Goal: Task Accomplishment & Management: Manage account settings

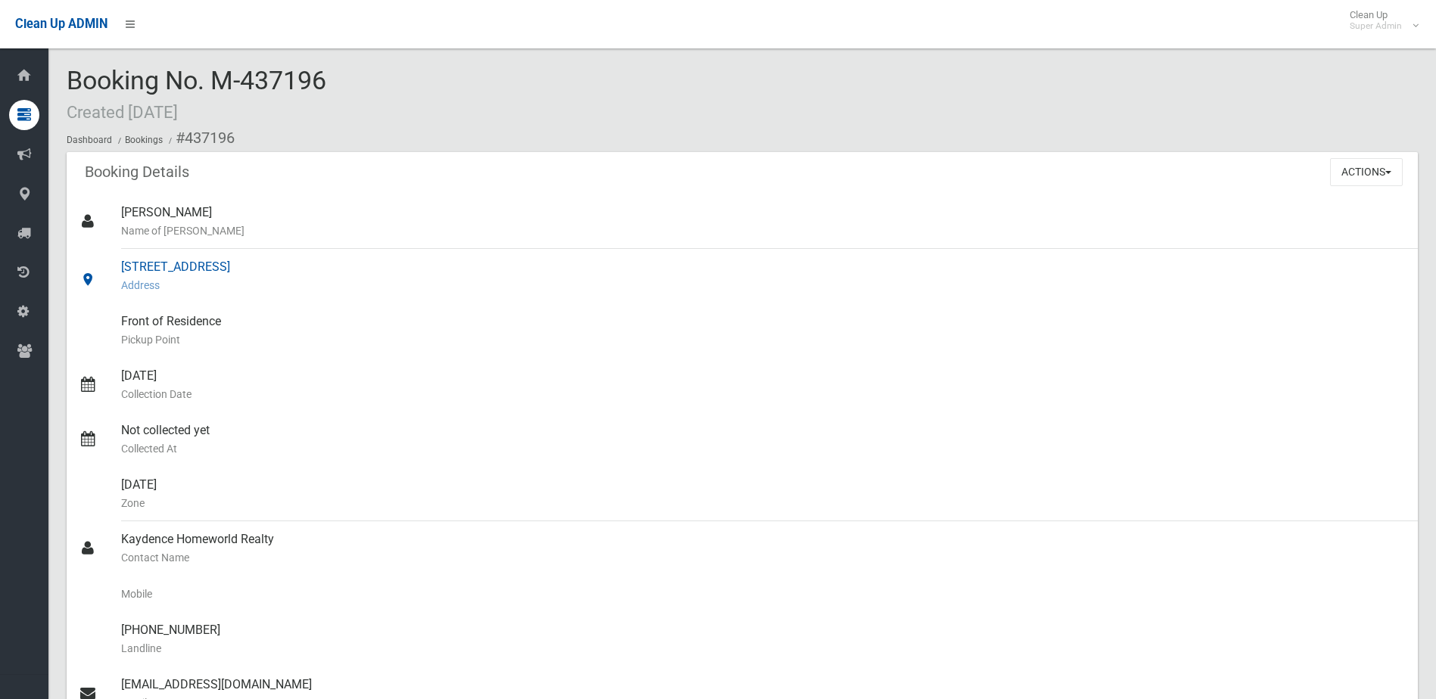
scroll to position [76, 0]
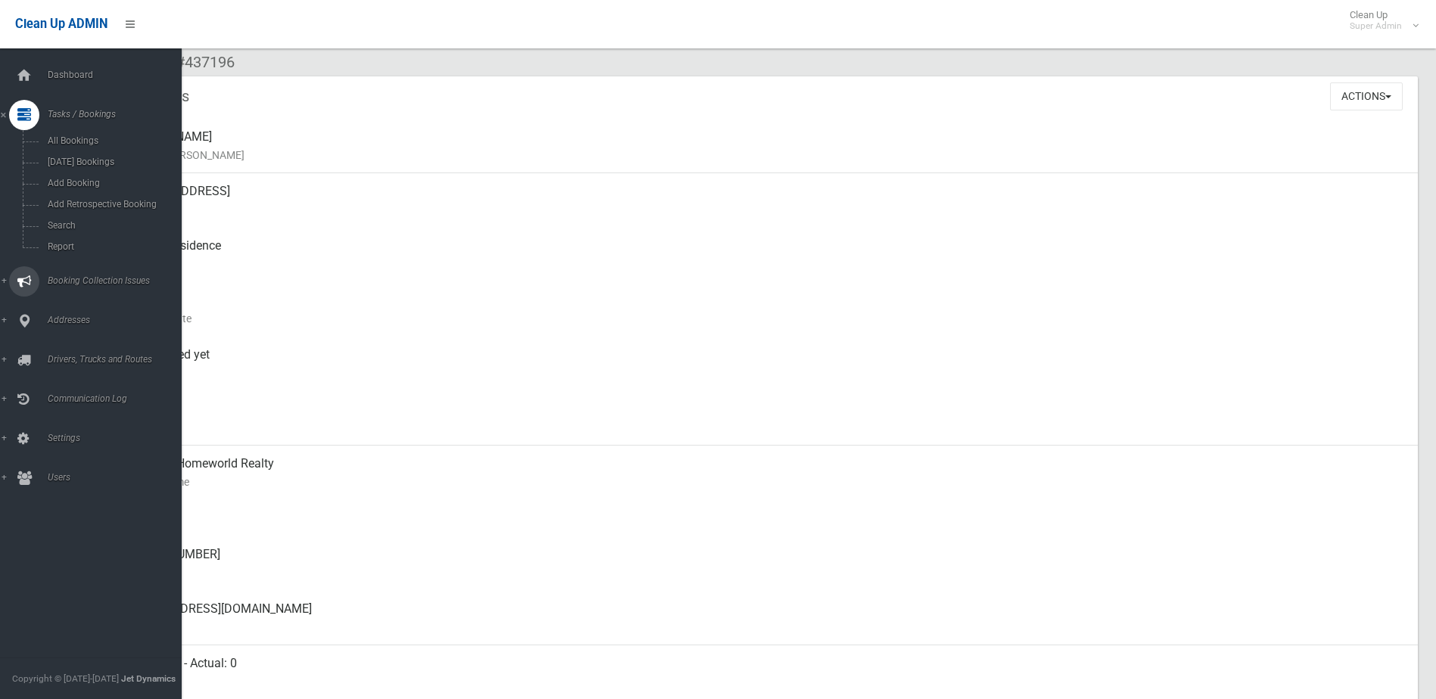
click at [72, 276] on span "Booking Collection Issues" at bounding box center [118, 281] width 150 height 11
click at [92, 177] on span "All Reported Issues" at bounding box center [111, 180] width 137 height 11
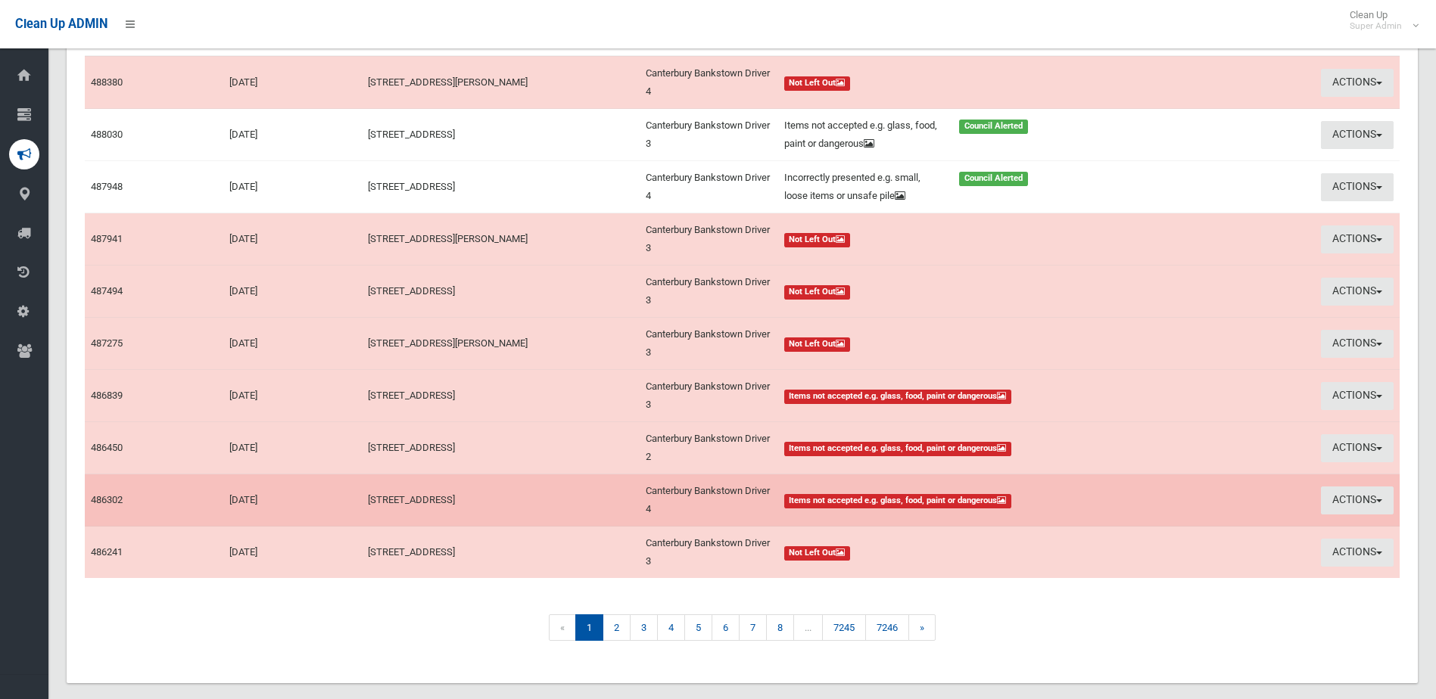
scroll to position [227, 0]
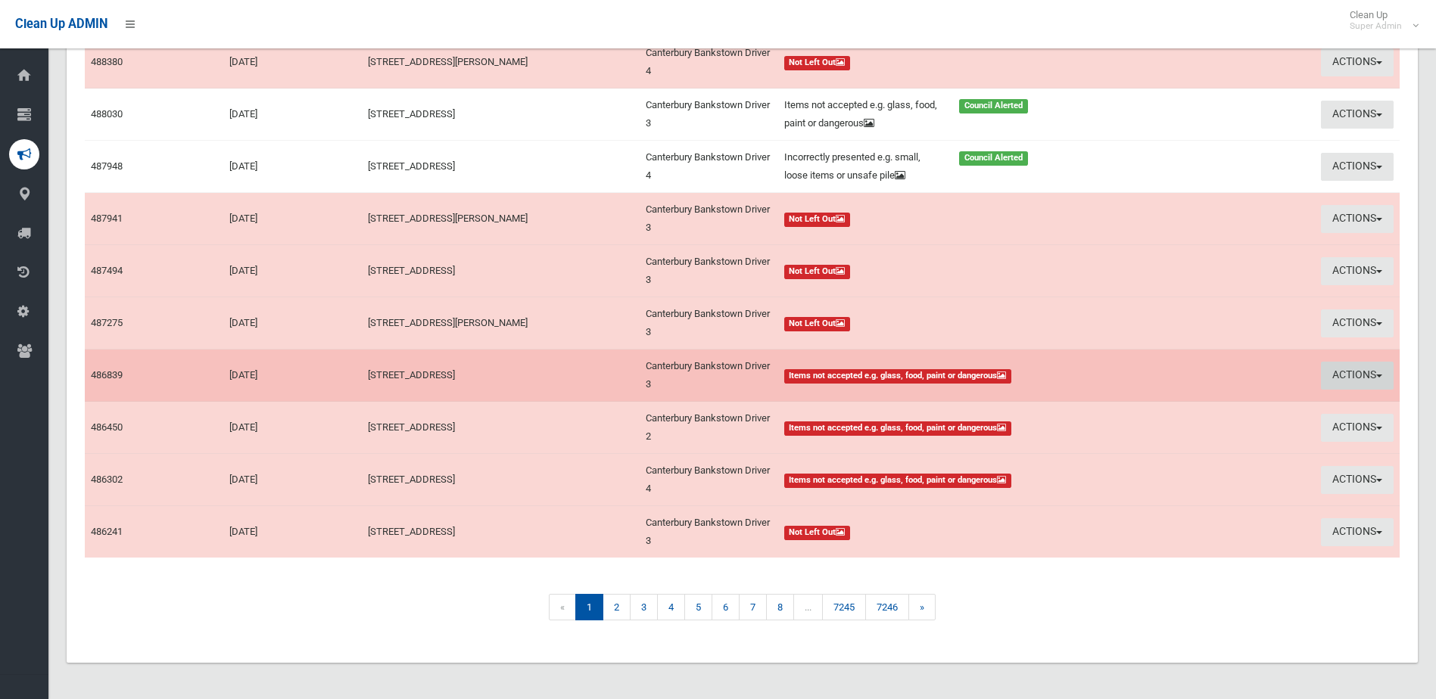
click at [1342, 374] on button "Actions" at bounding box center [1357, 376] width 73 height 28
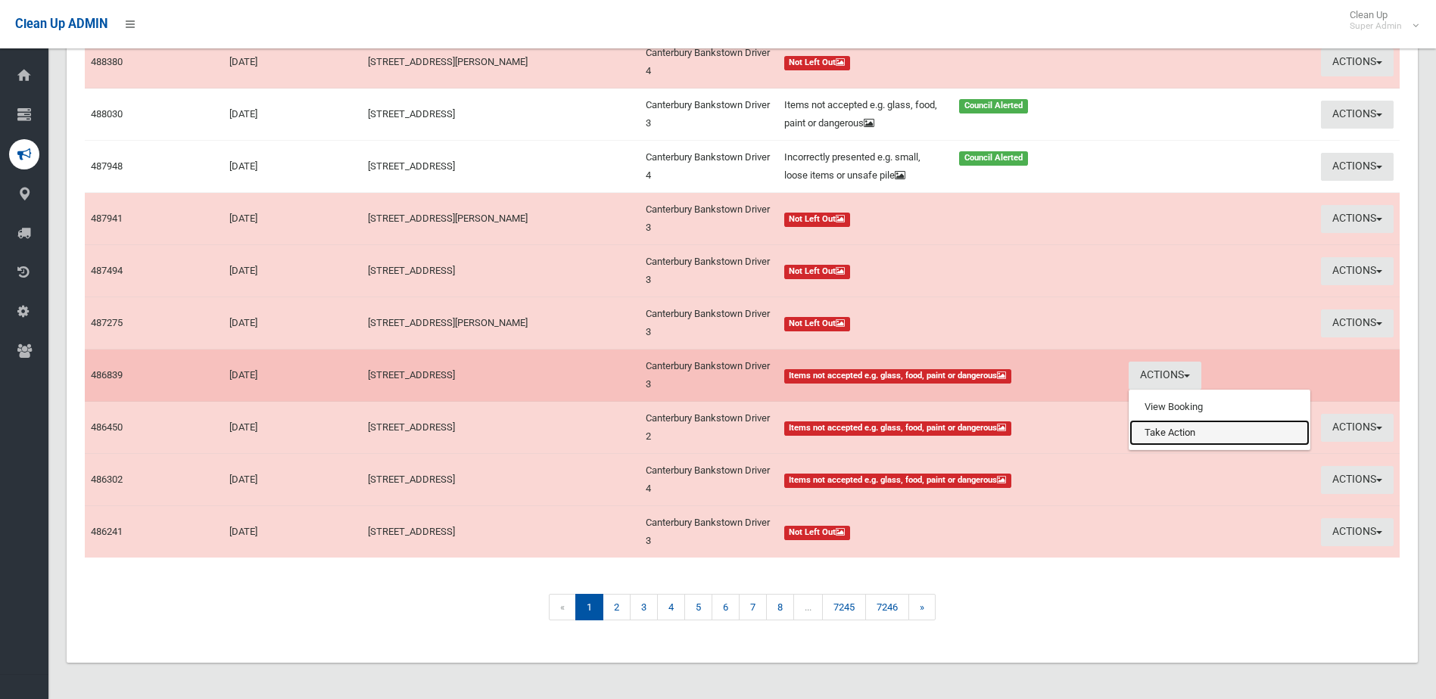
click at [1182, 434] on link "Take Action" at bounding box center [1219, 433] width 180 height 26
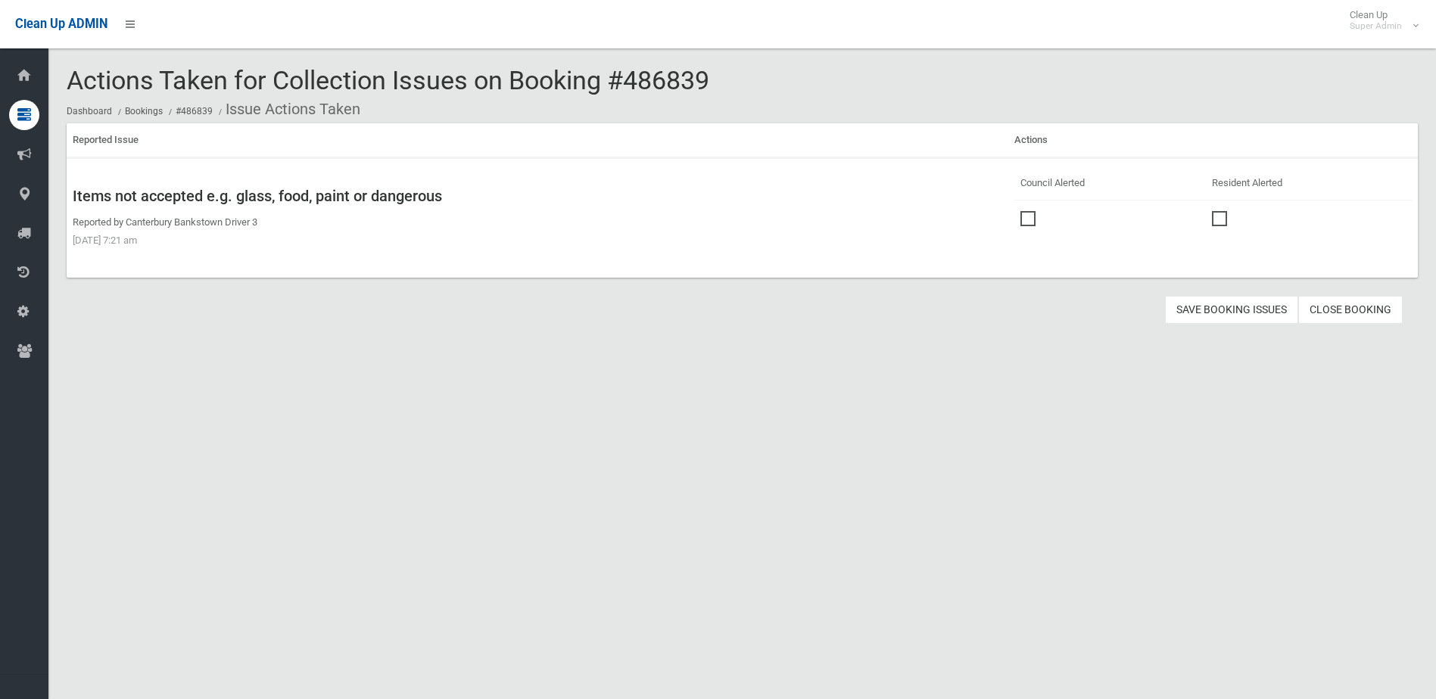
click at [1023, 211] on span at bounding box center [1031, 211] width 23 height 0
click at [1229, 314] on button "Save Booking Issues" at bounding box center [1231, 310] width 133 height 28
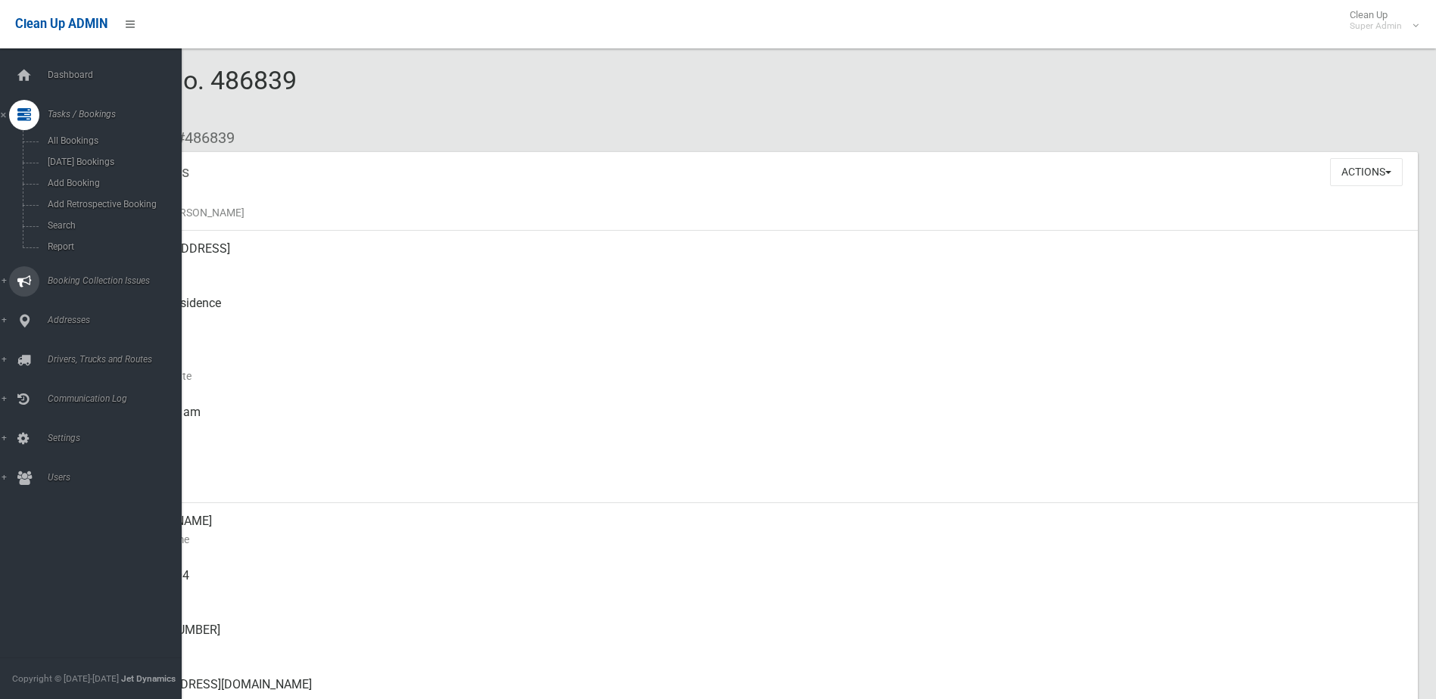
click at [68, 279] on span "Booking Collection Issues" at bounding box center [118, 281] width 150 height 11
click at [76, 180] on span "All Reported Issues" at bounding box center [111, 180] width 137 height 11
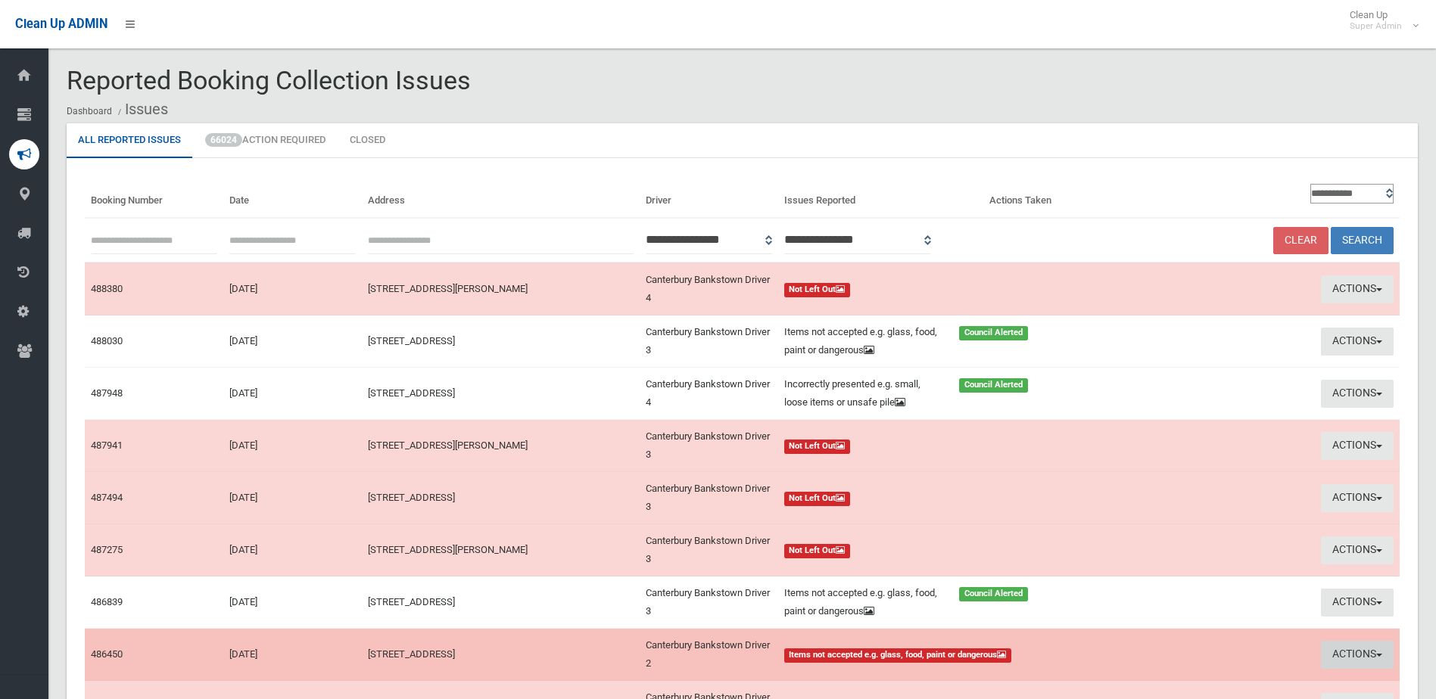
click at [1358, 649] on button "Actions" at bounding box center [1357, 655] width 73 height 28
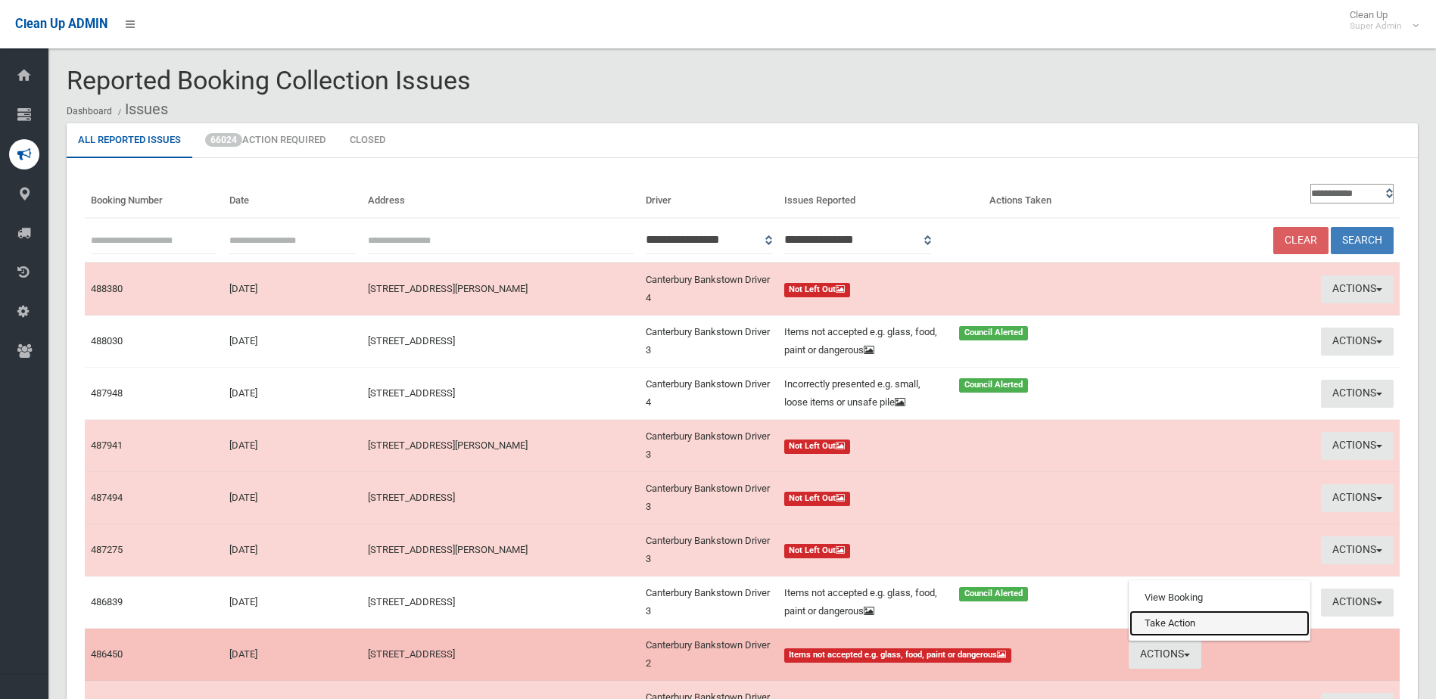
click at [1152, 619] on link "Take Action" at bounding box center [1219, 624] width 180 height 26
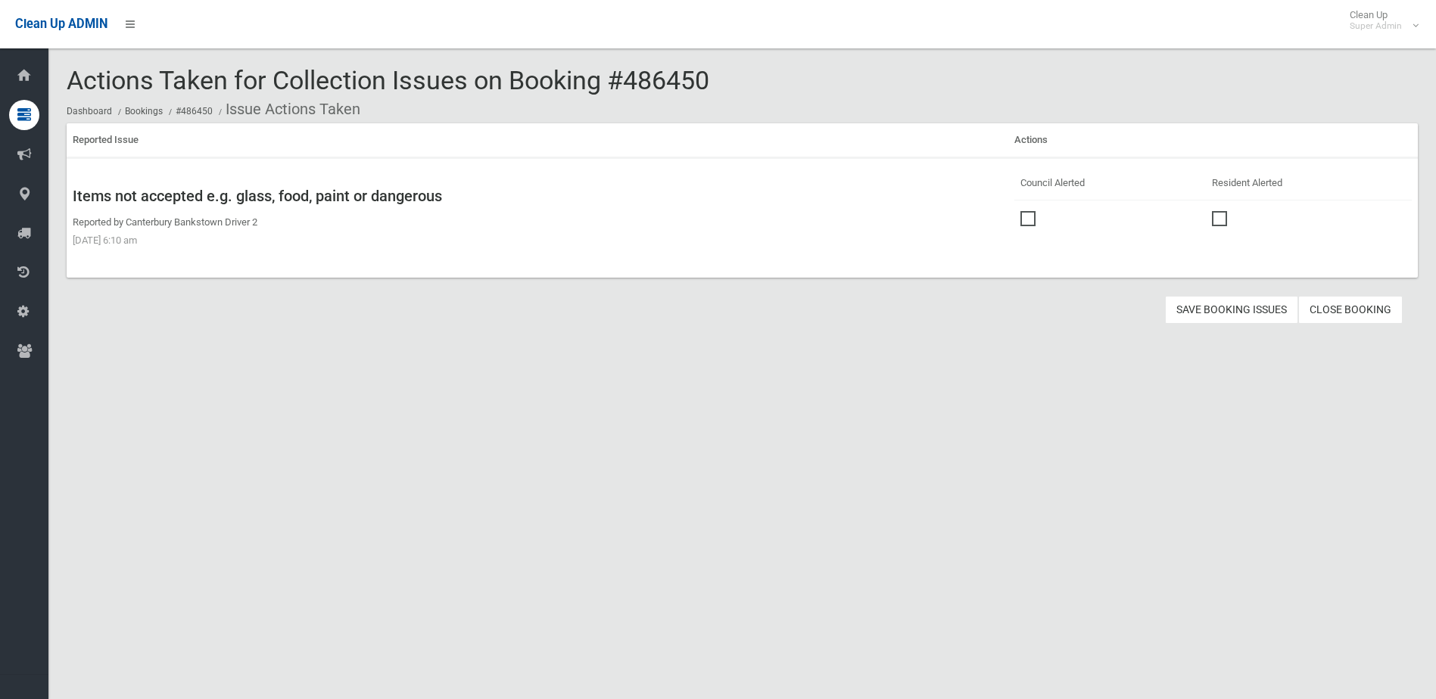
click at [1026, 211] on span at bounding box center [1031, 211] width 23 height 0
click at [1229, 313] on button "Save Booking Issues" at bounding box center [1231, 310] width 133 height 28
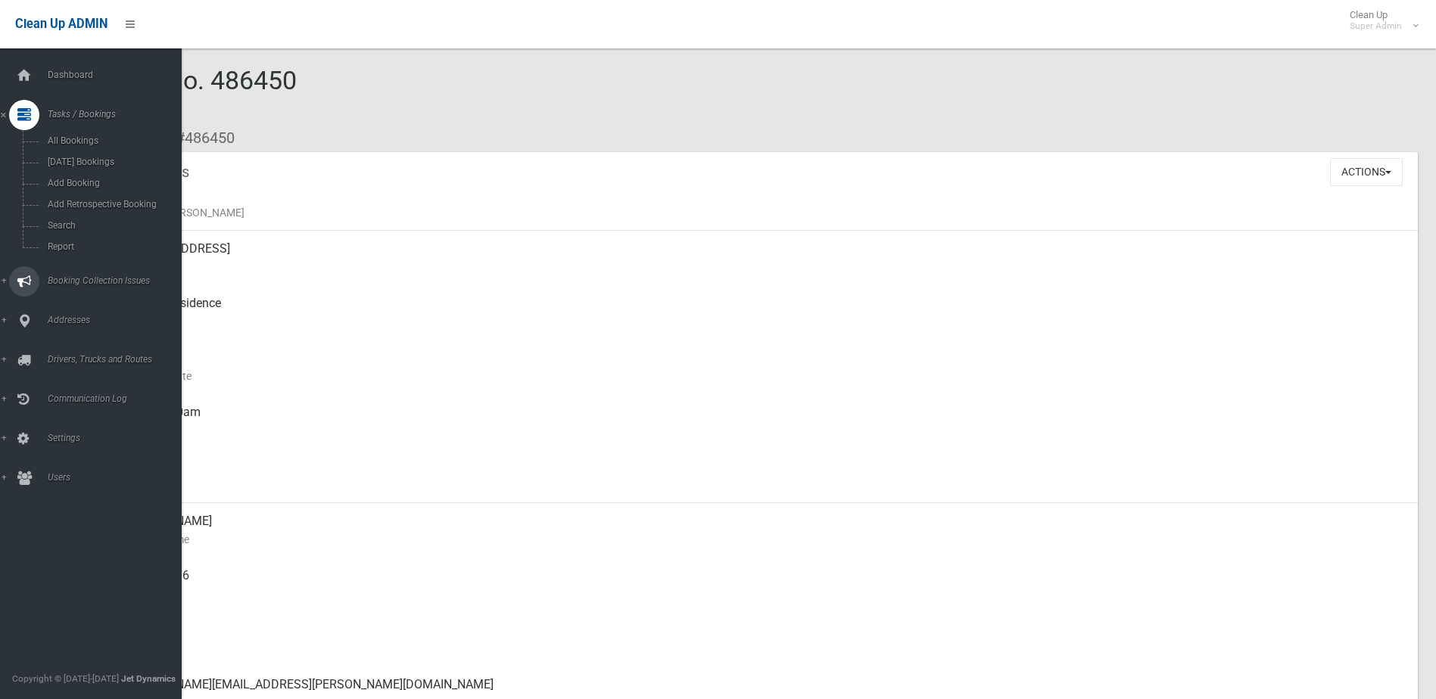
click at [83, 279] on span "Booking Collection Issues" at bounding box center [118, 281] width 150 height 11
click at [82, 179] on span "All Reported Issues" at bounding box center [111, 180] width 137 height 11
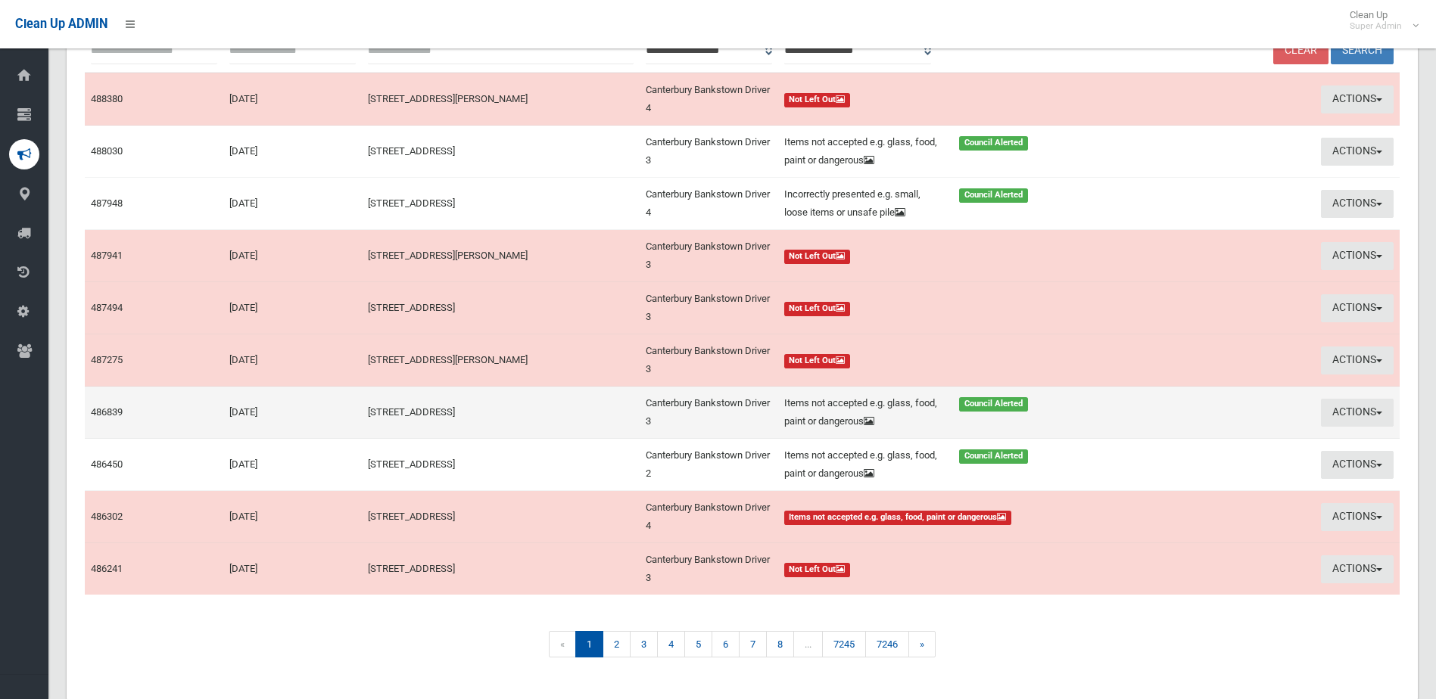
scroll to position [227, 0]
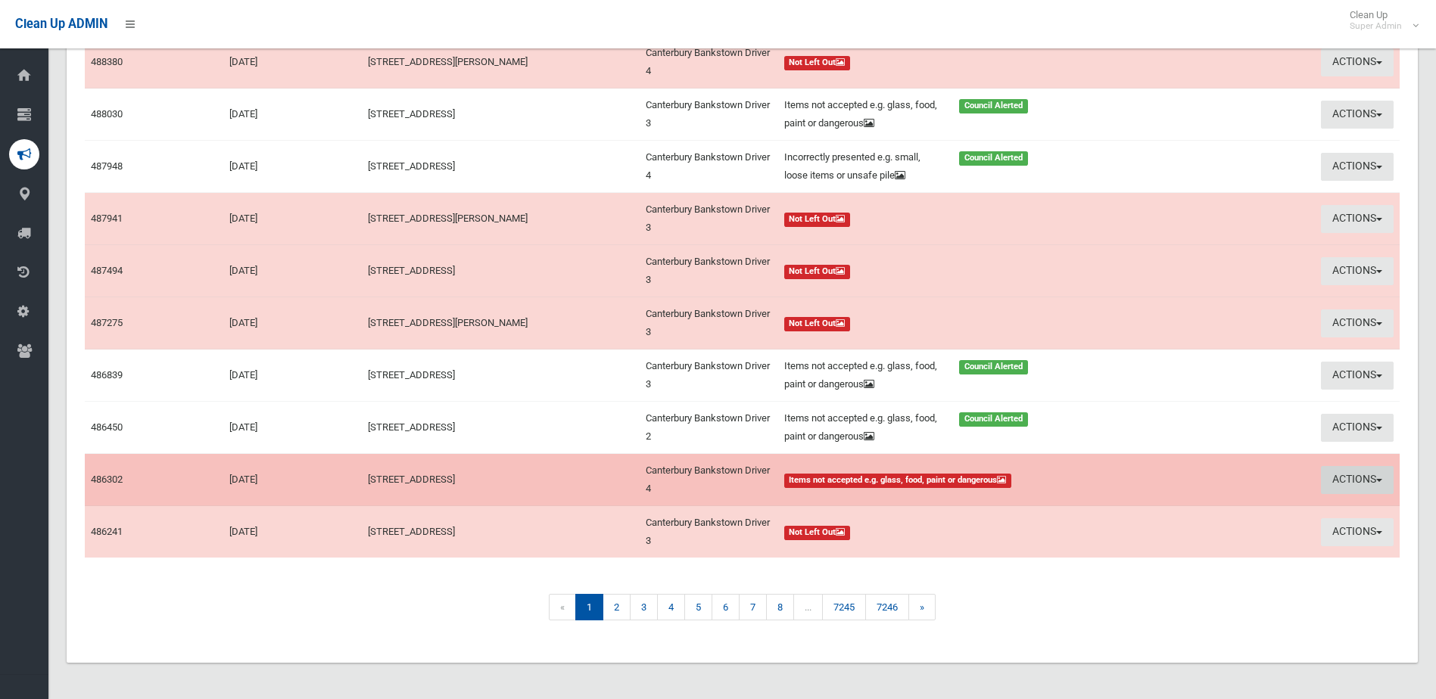
click at [1343, 480] on button "Actions" at bounding box center [1357, 480] width 73 height 28
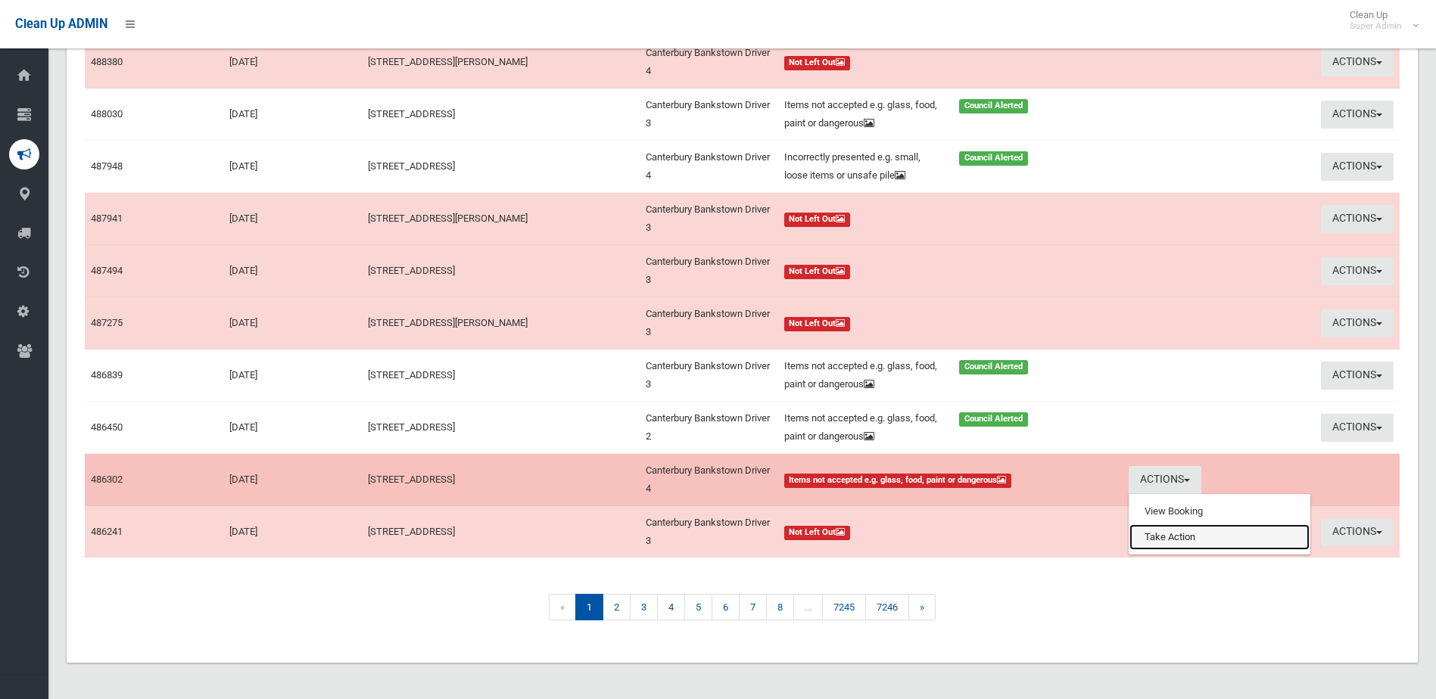
click at [1139, 537] on link "Take Action" at bounding box center [1219, 538] width 180 height 26
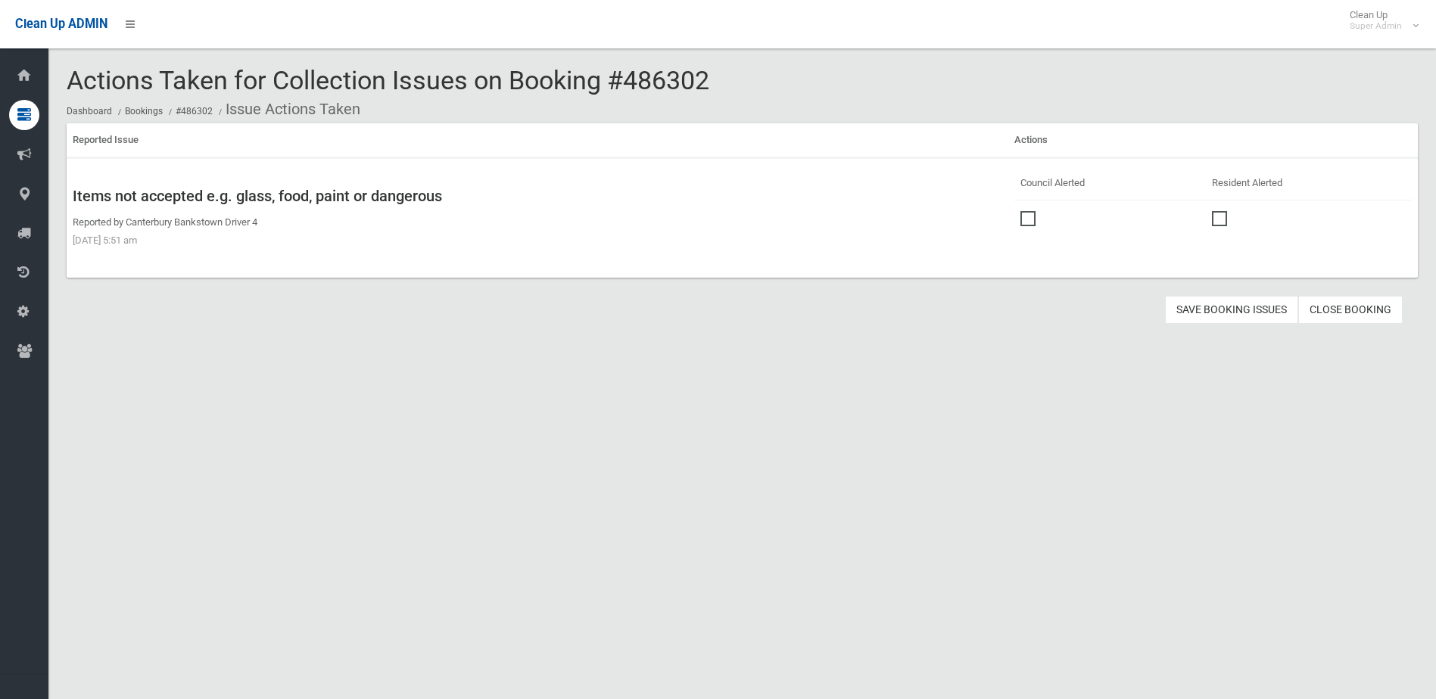
click at [1020, 211] on span at bounding box center [1031, 211] width 23 height 0
click at [1229, 303] on button "Save Booking Issues" at bounding box center [1231, 310] width 133 height 28
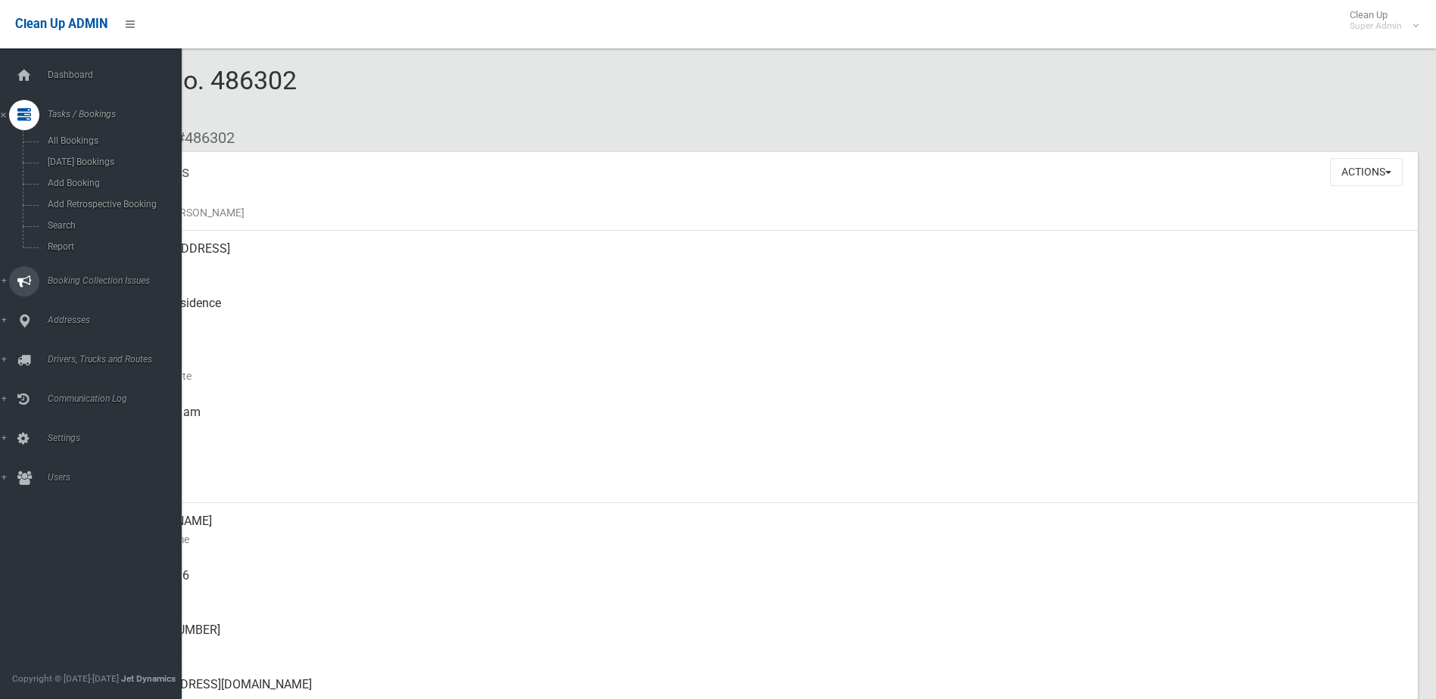
click at [70, 280] on span "Booking Collection Issues" at bounding box center [118, 281] width 150 height 11
click at [86, 181] on span "All Reported Issues" at bounding box center [111, 180] width 137 height 11
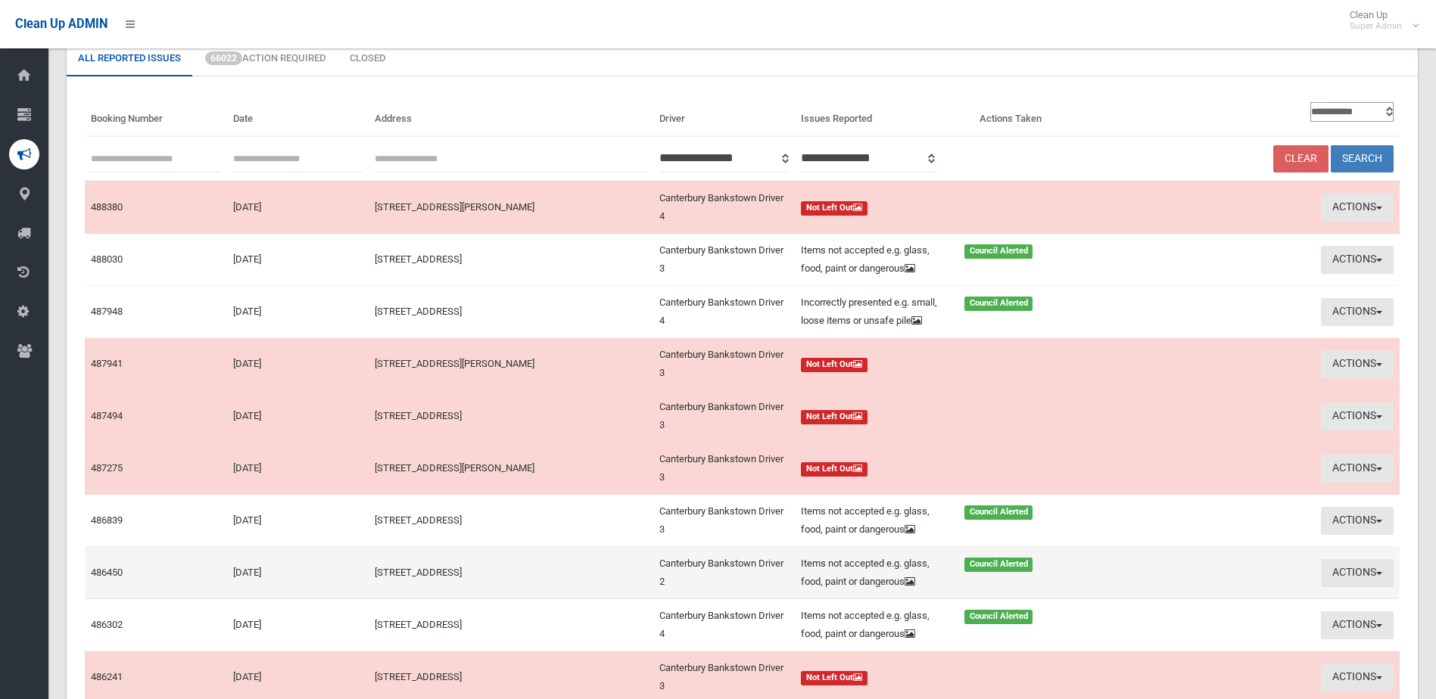
scroll to position [246, 0]
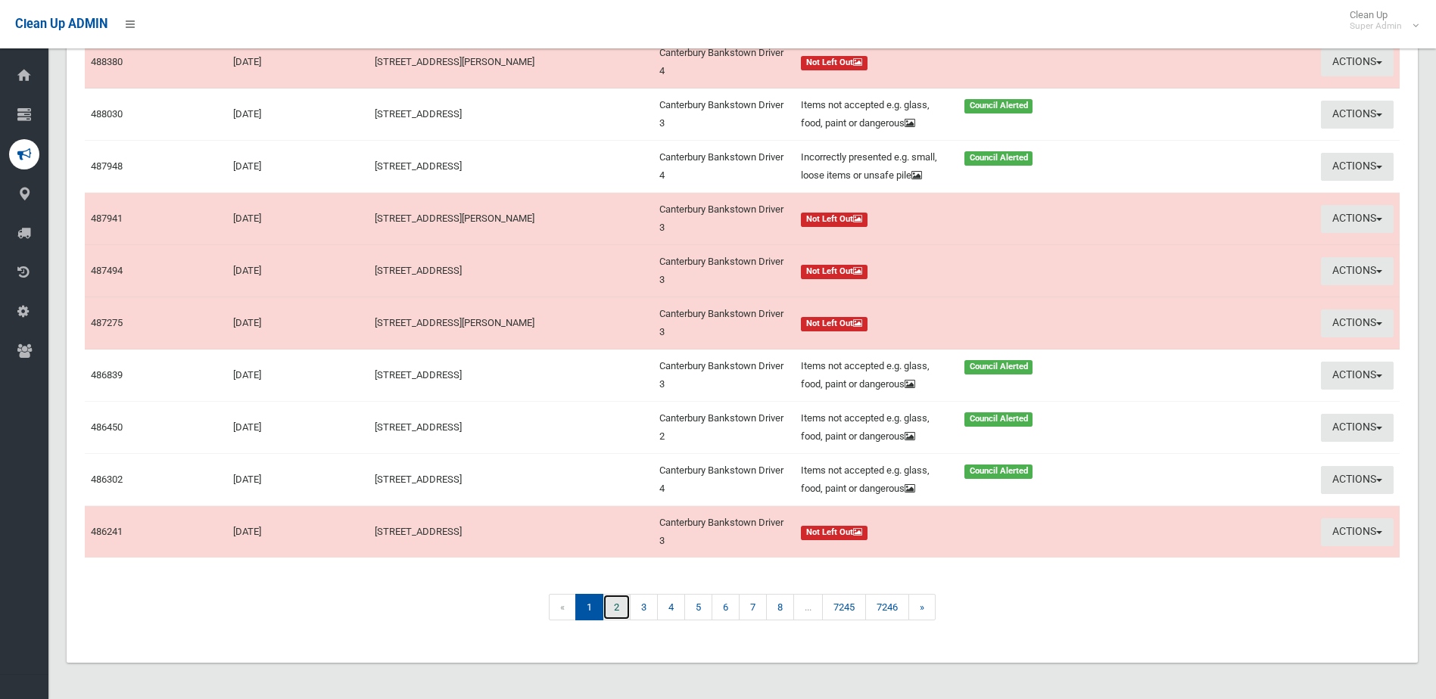
click at [614, 610] on link "2" at bounding box center [617, 607] width 28 height 26
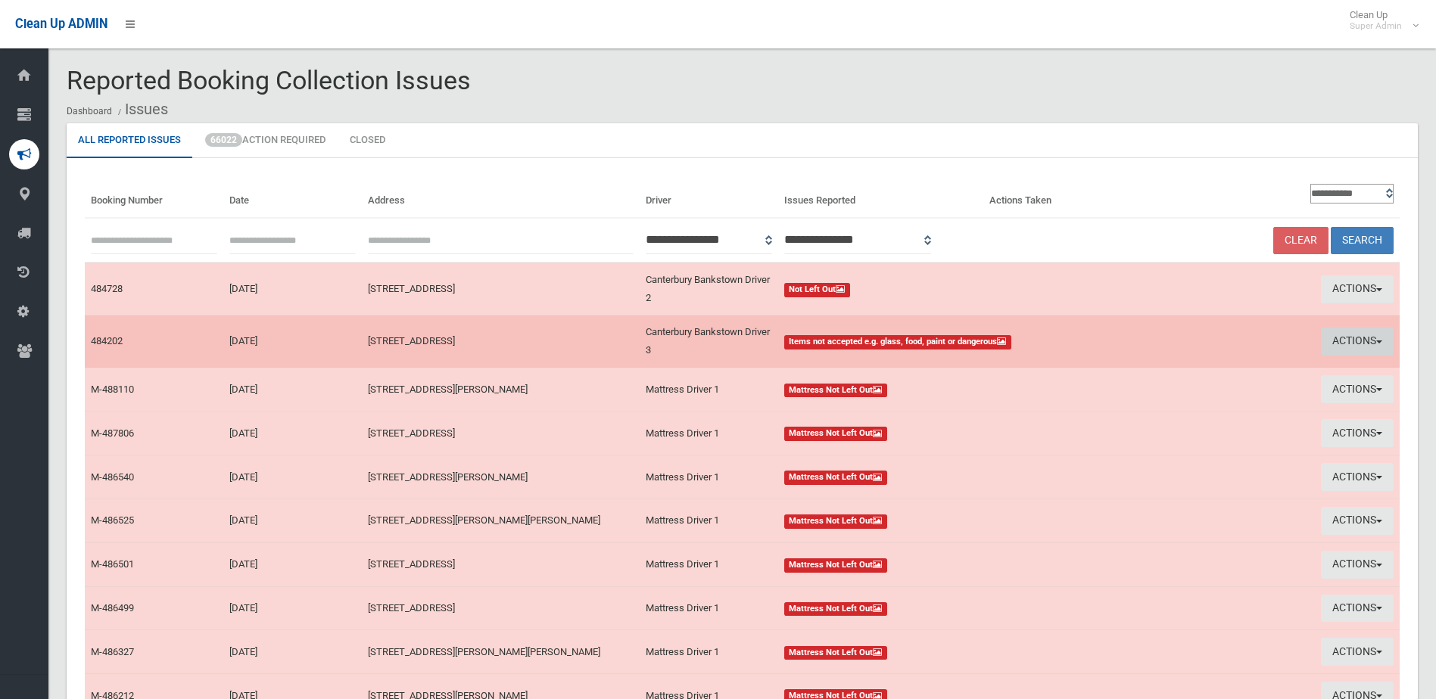
click at [1355, 336] on button "Actions" at bounding box center [1357, 342] width 73 height 28
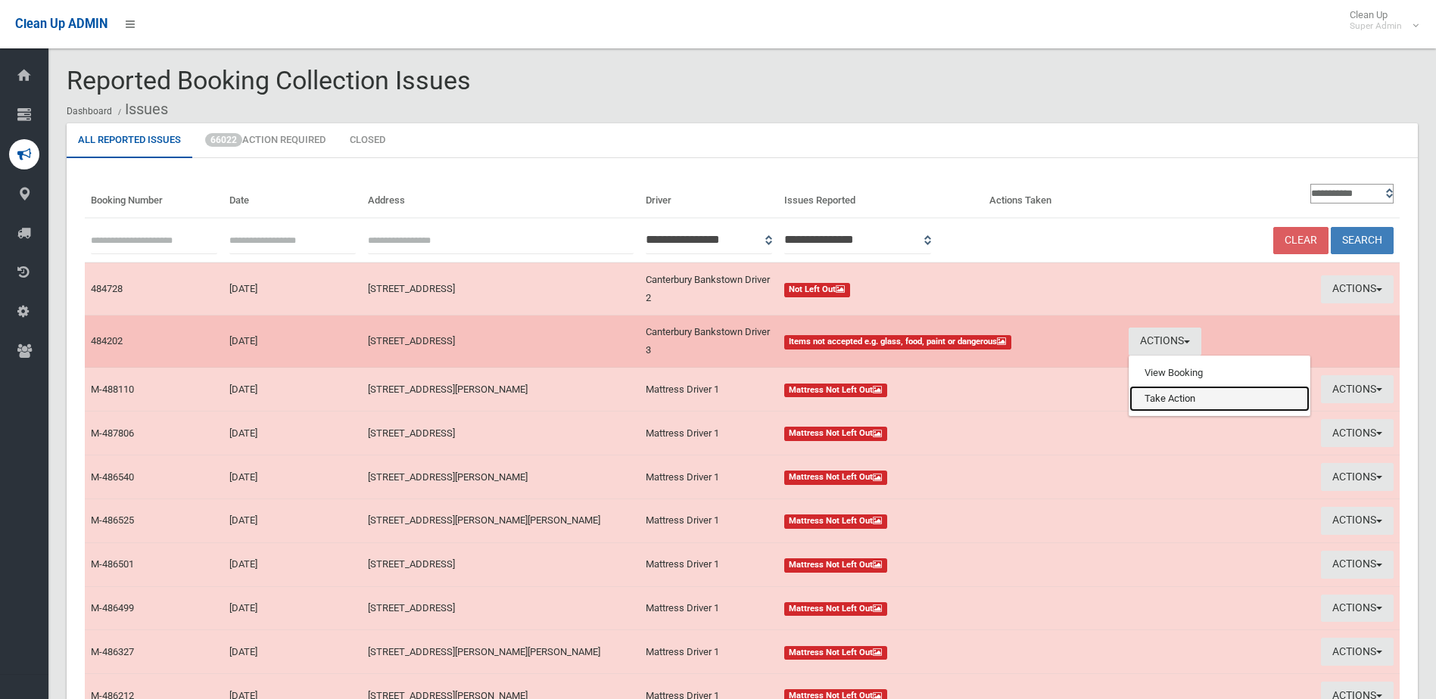
click at [1184, 392] on link "Take Action" at bounding box center [1219, 399] width 180 height 26
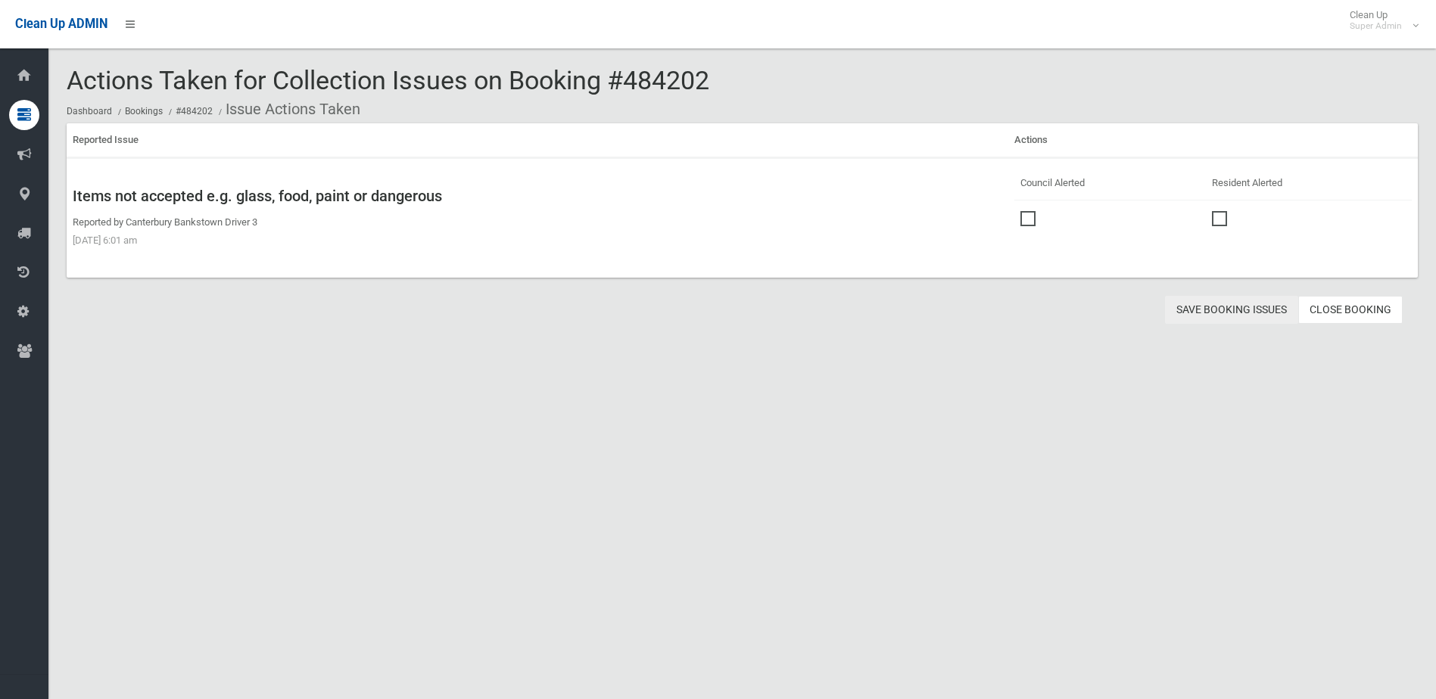
click at [1214, 312] on button "Save Booking Issues" at bounding box center [1231, 310] width 133 height 28
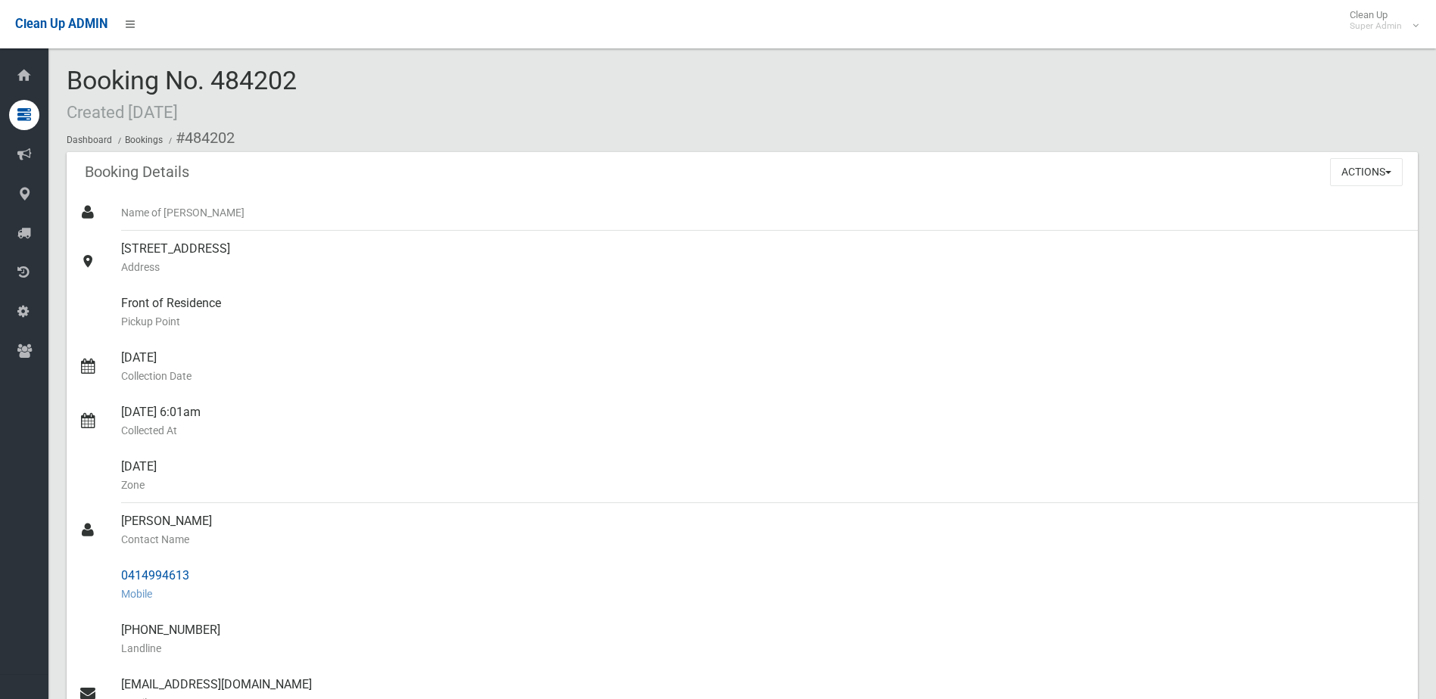
drag, startPoint x: 122, startPoint y: 519, endPoint x: 198, endPoint y: 575, distance: 94.8
click at [198, 575] on ul "Name of Booker 10 Warlencourt Avenue, MILPERRA NSW 2214 Address Front of Reside…" at bounding box center [742, 594] width 1351 height 799
drag, startPoint x: 198, startPoint y: 575, endPoint x: 181, endPoint y: 577, distance: 17.5
copy ul "Alex Chehade Contact Name 0414994613"
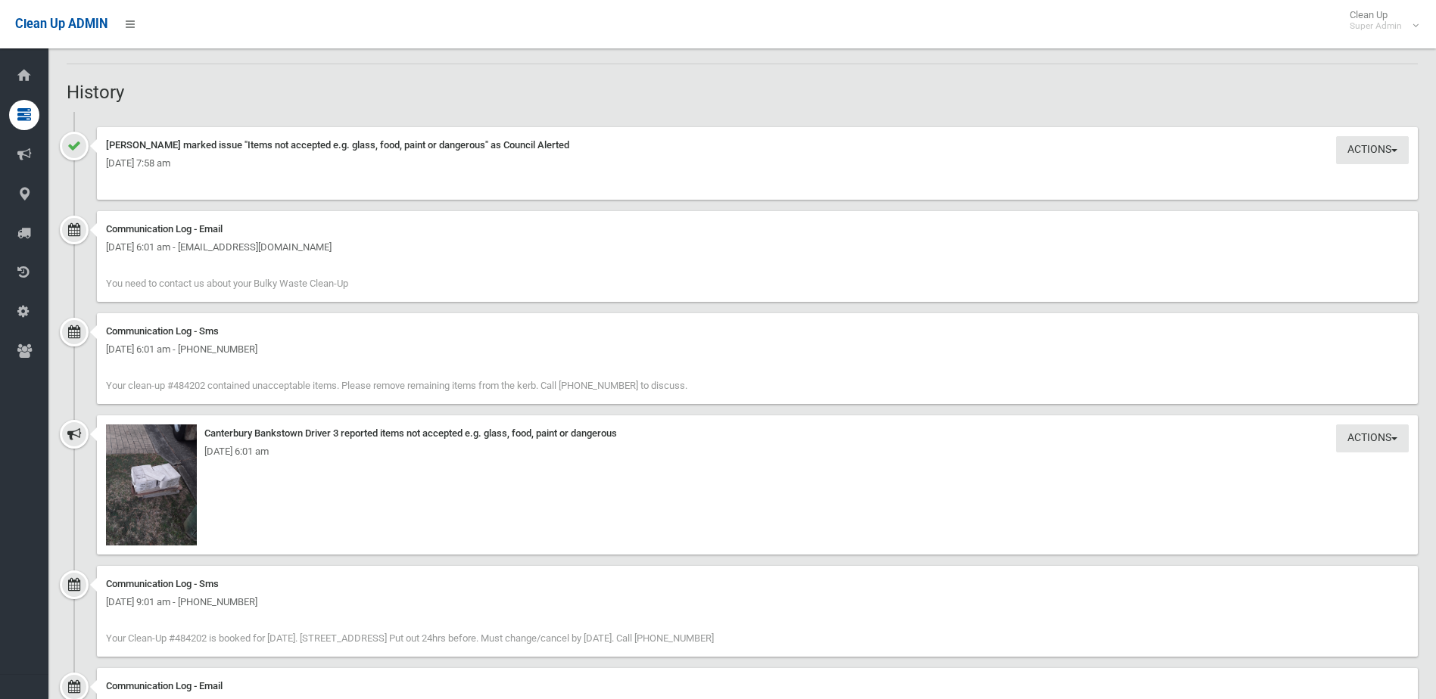
scroll to position [1287, 0]
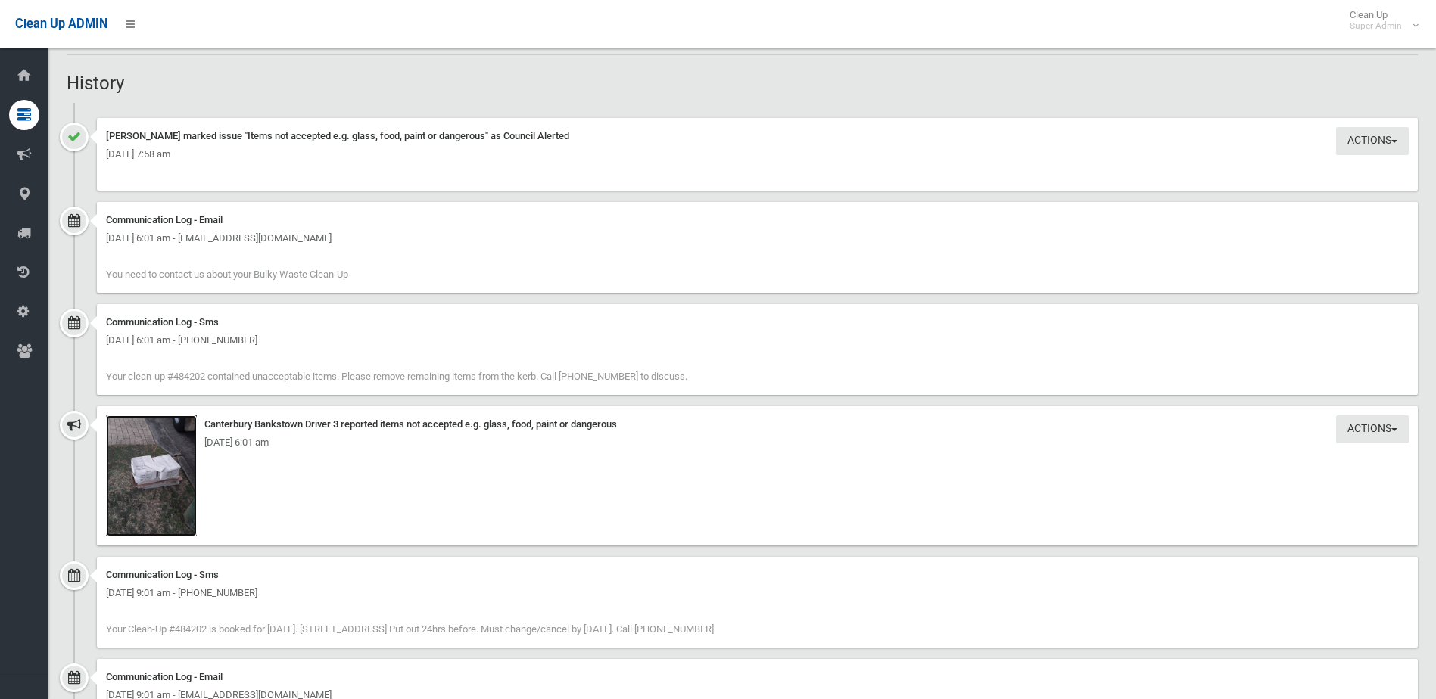
click at [167, 486] on img at bounding box center [151, 476] width 91 height 121
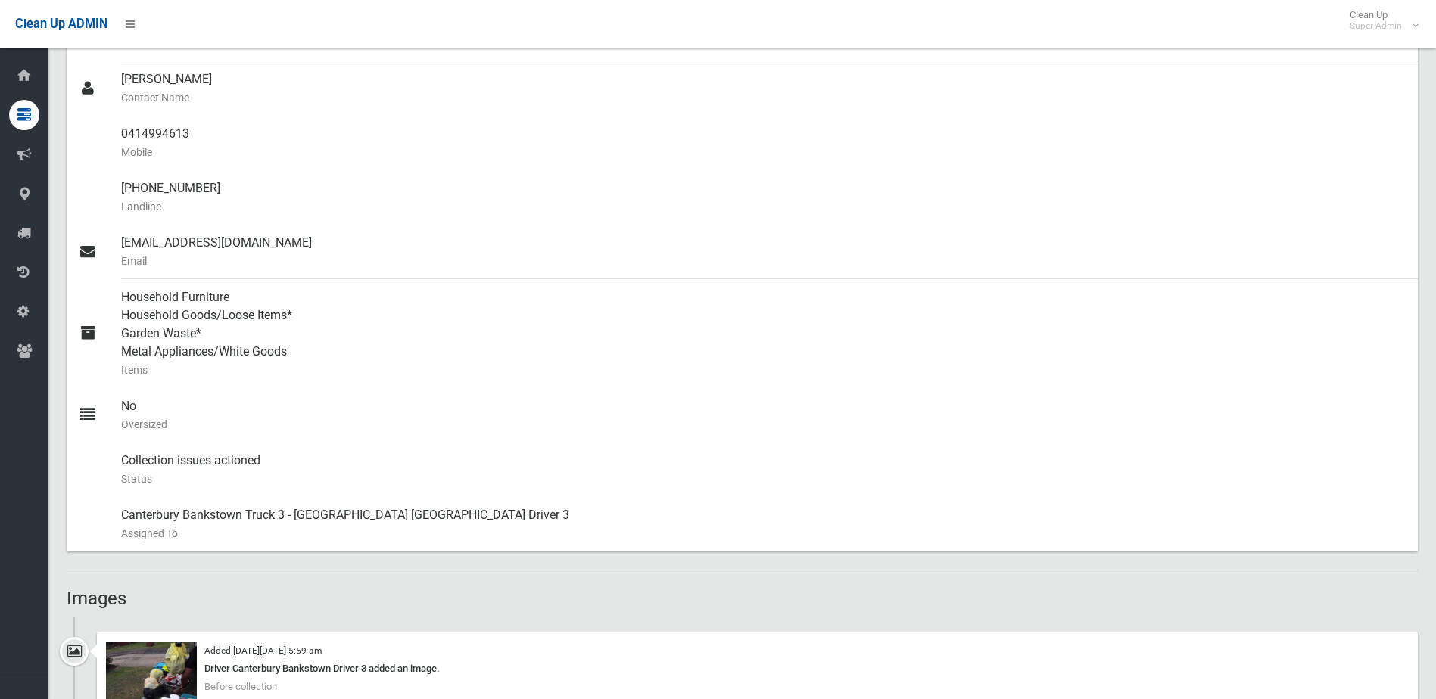
scroll to position [303, 0]
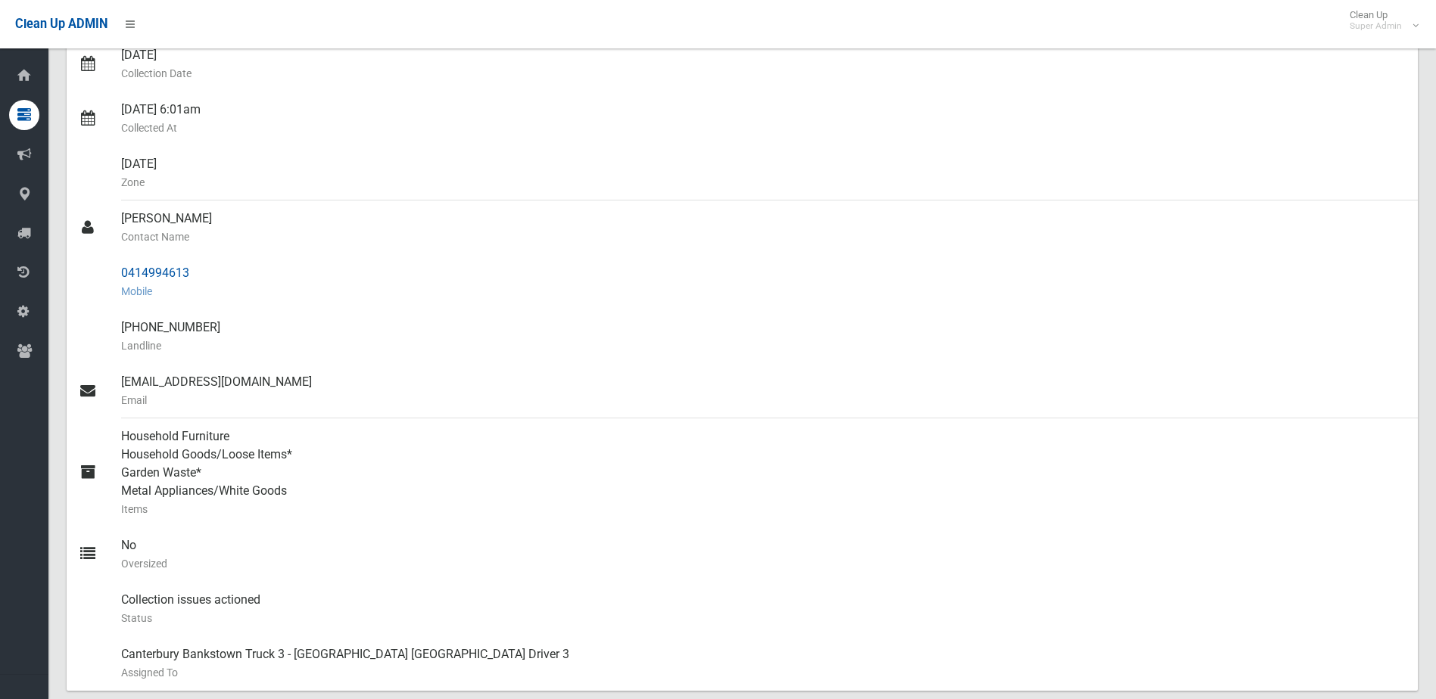
click at [185, 282] on small "Mobile" at bounding box center [763, 291] width 1285 height 18
drag, startPoint x: 123, startPoint y: 269, endPoint x: 221, endPoint y: 270, distance: 97.6
click at [221, 270] on div "0414994613 Mobile" at bounding box center [763, 282] width 1285 height 54
drag, startPoint x: 221, startPoint y: 270, endPoint x: 168, endPoint y: 270, distance: 53.0
copy div "0414994613"
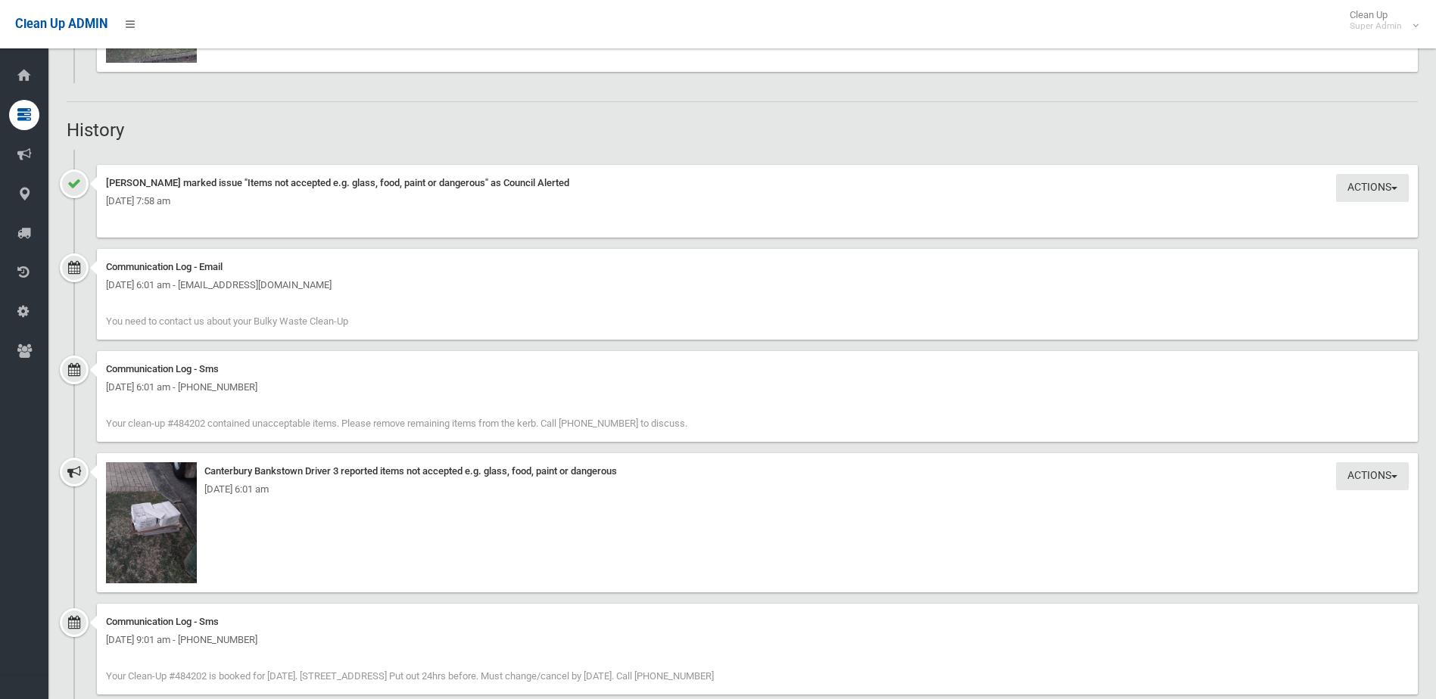
scroll to position [1287, 0]
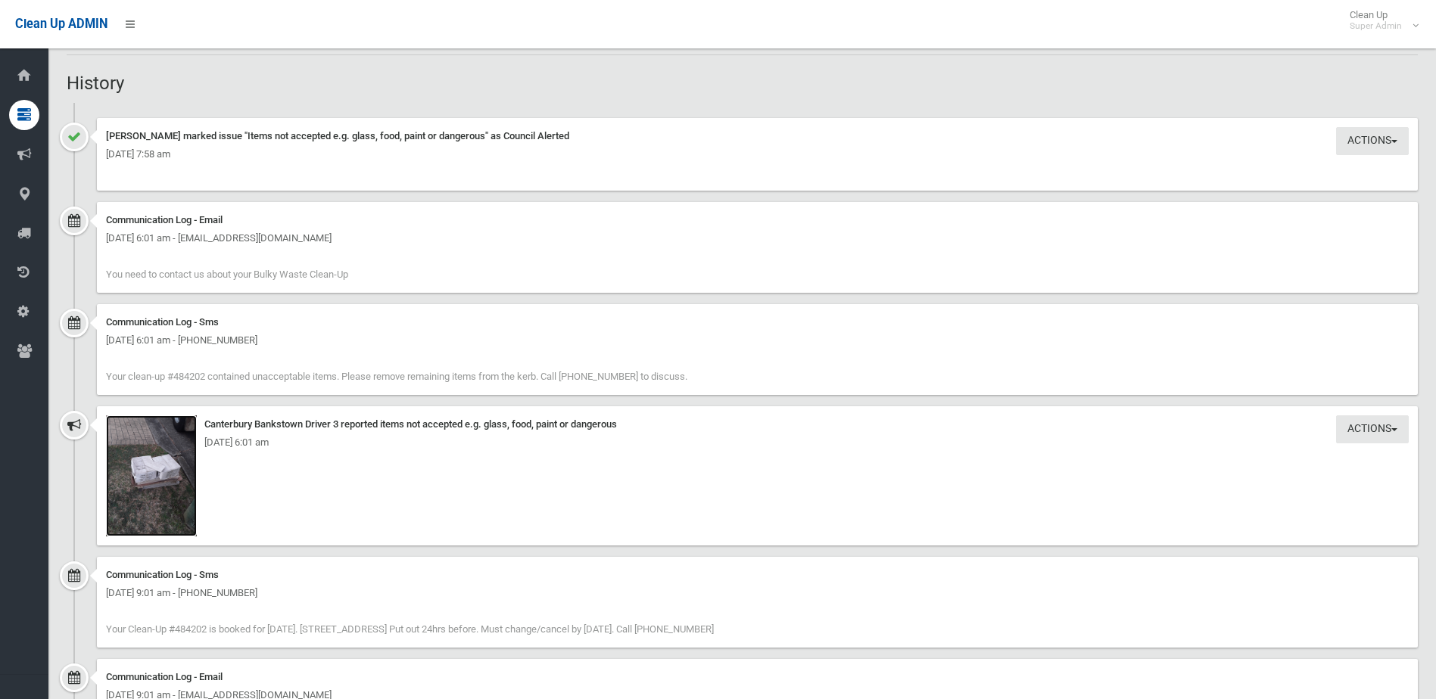
click at [154, 479] on img at bounding box center [151, 476] width 91 height 121
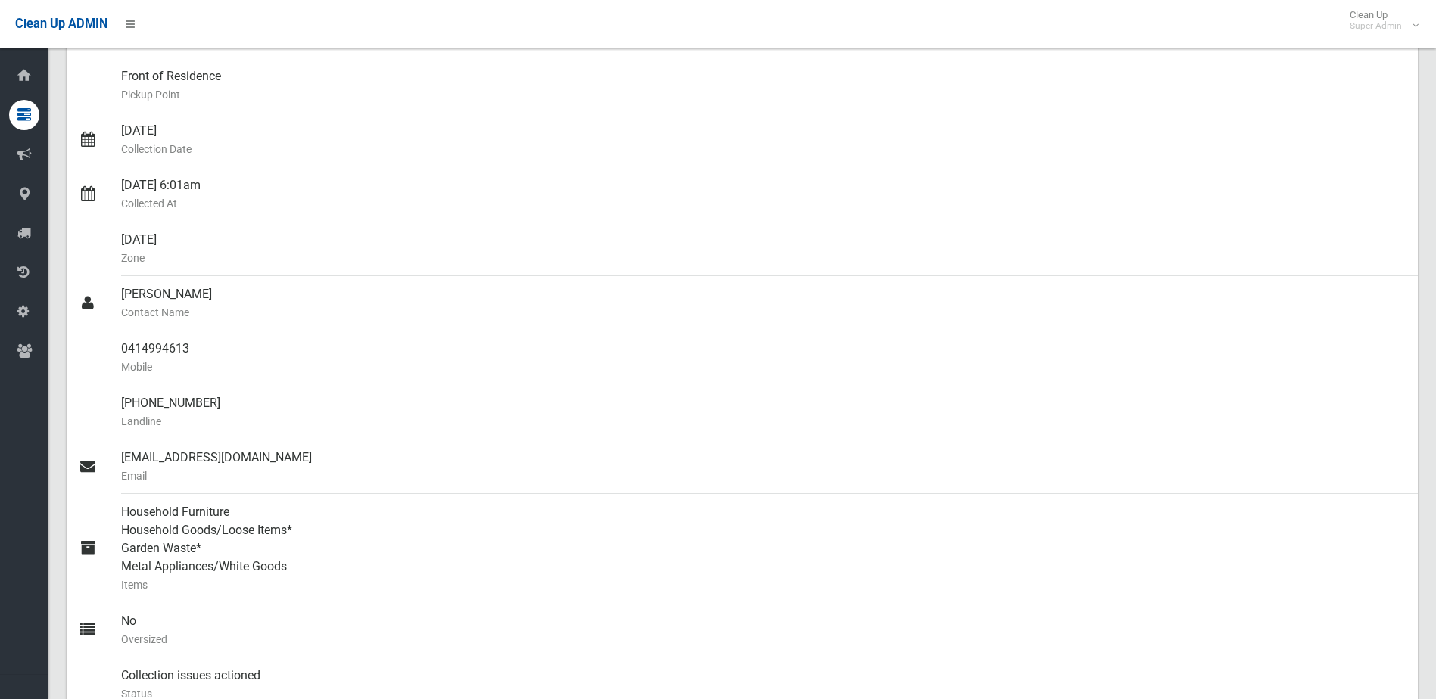
scroll to position [0, 0]
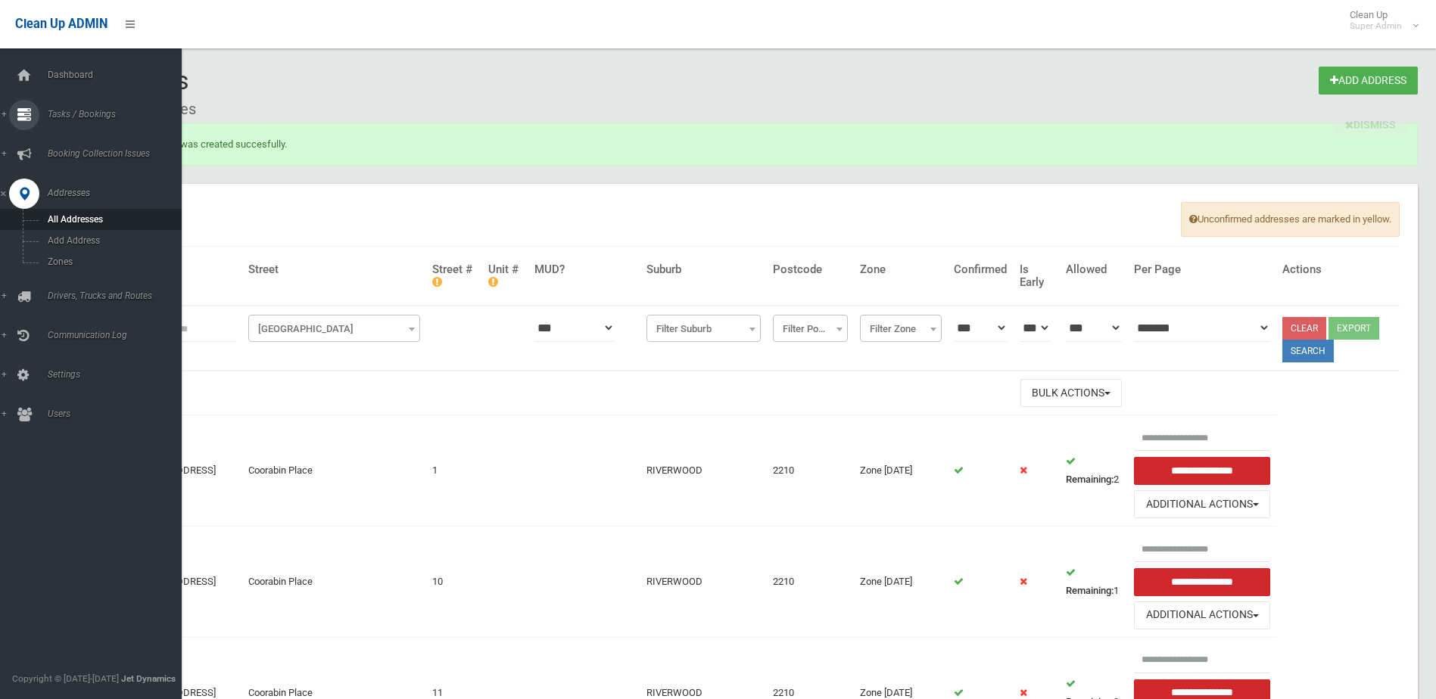
click at [90, 111] on span "Tasks / Bookings" at bounding box center [118, 114] width 150 height 11
click at [64, 229] on span "Search" at bounding box center [111, 225] width 137 height 11
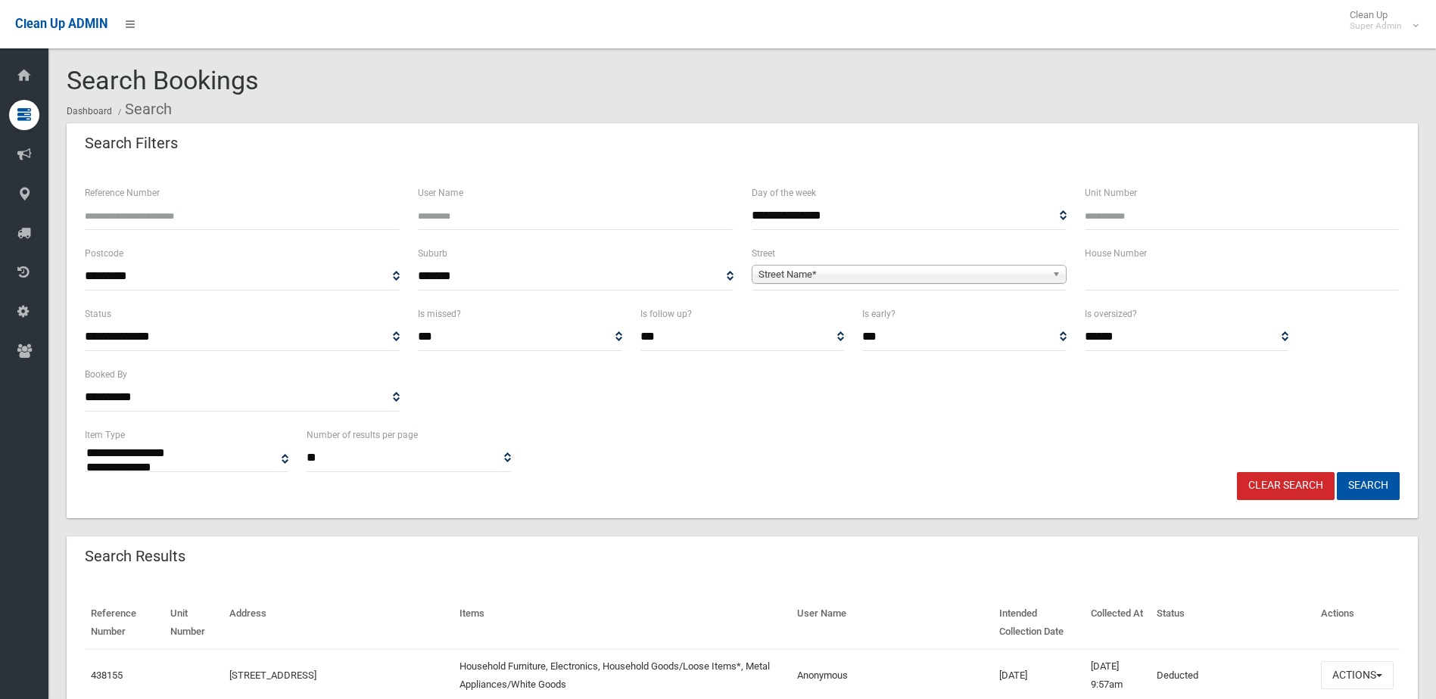
select select
click at [133, 220] on input "Reference Number" at bounding box center [242, 216] width 315 height 28
type input "******"
click at [1337, 472] on button "Search" at bounding box center [1368, 486] width 63 height 28
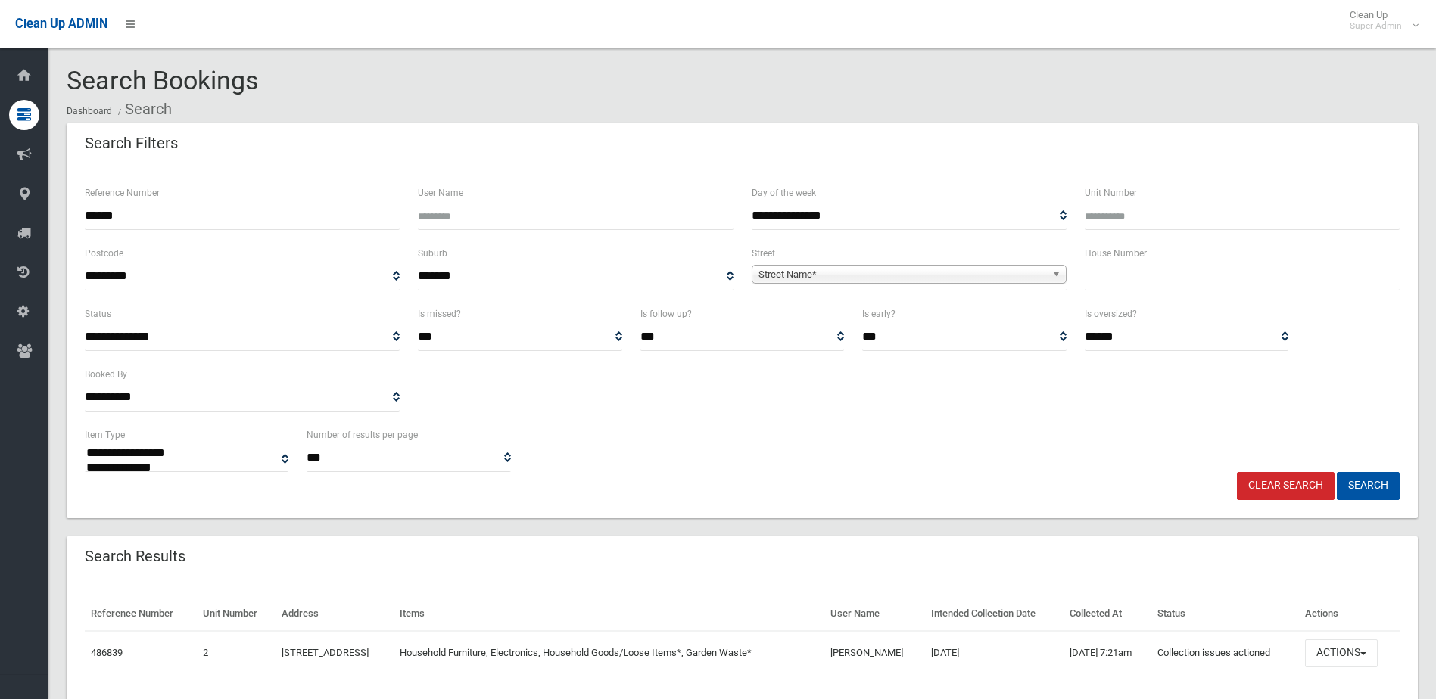
select select
click at [1355, 651] on button "Actions" at bounding box center [1341, 654] width 73 height 28
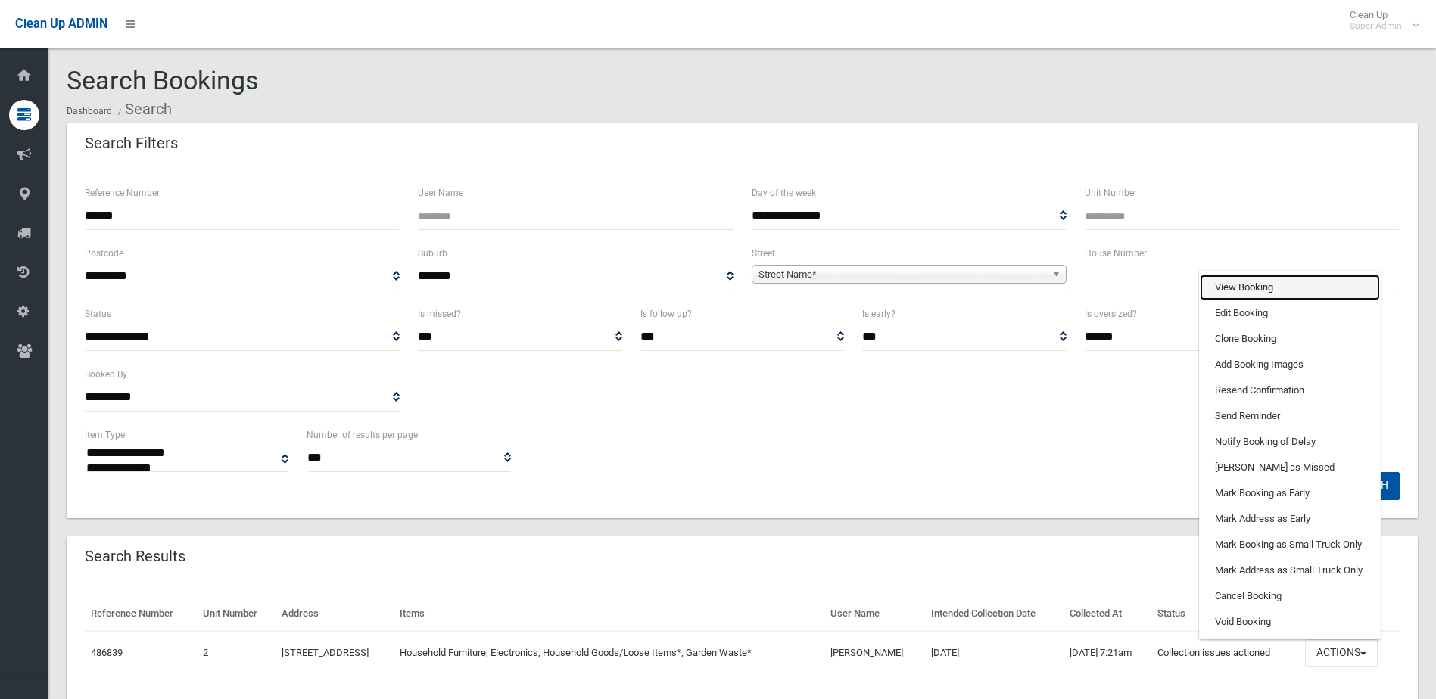
click at [1241, 287] on link "View Booking" at bounding box center [1290, 288] width 180 height 26
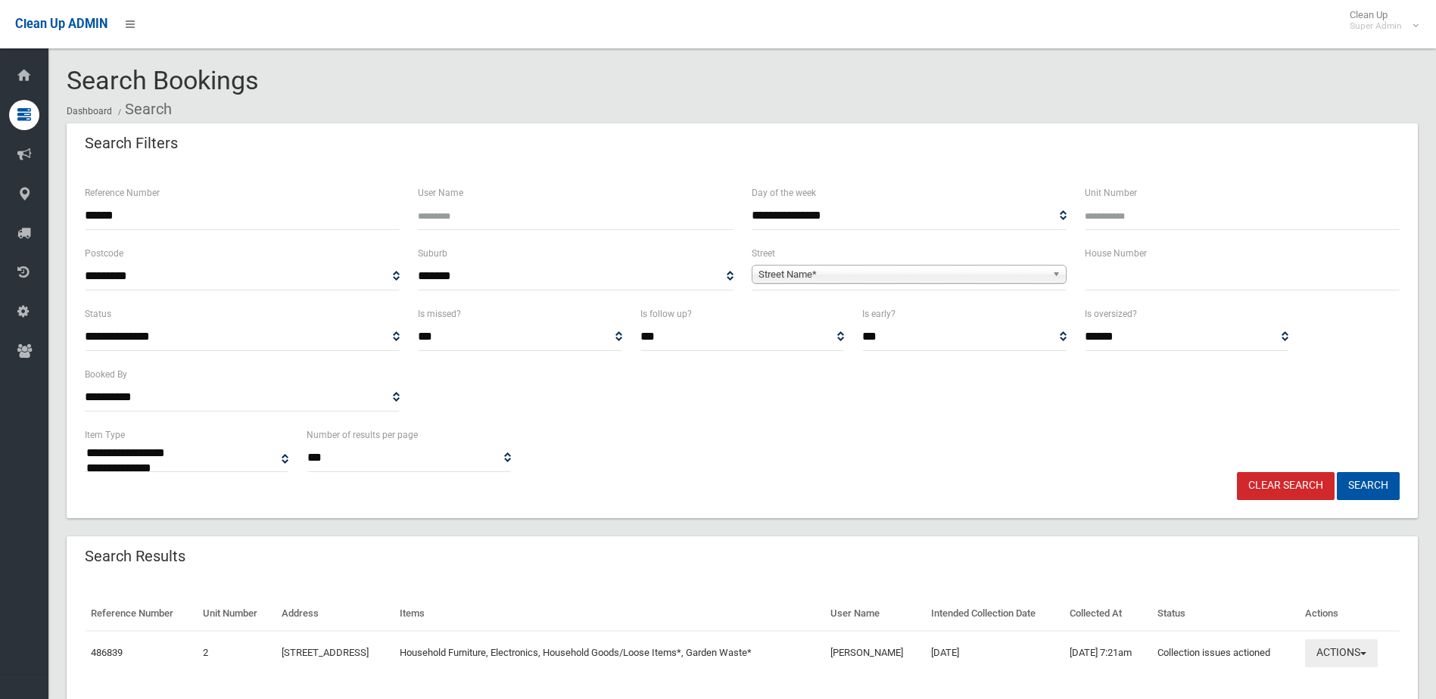
click at [1338, 646] on button "Actions" at bounding box center [1341, 654] width 73 height 28
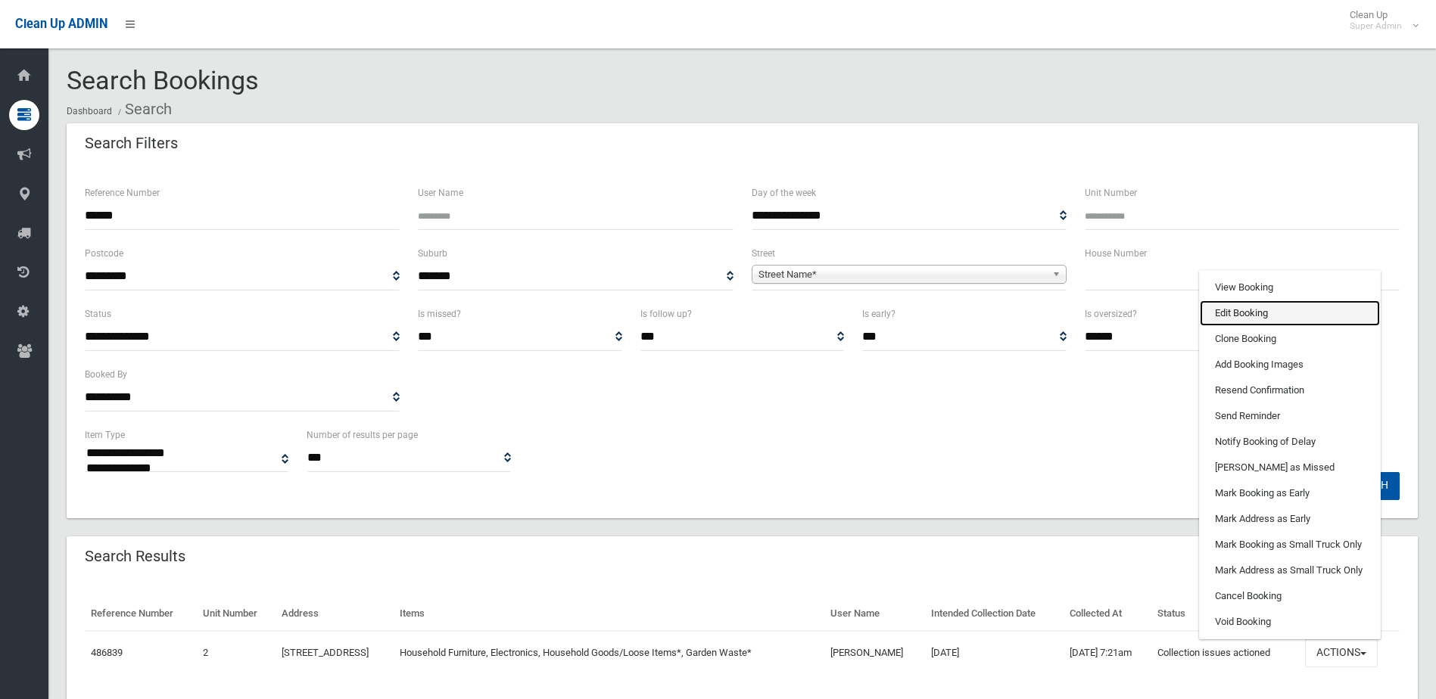
click at [1235, 313] on link "Edit Booking" at bounding box center [1290, 314] width 180 height 26
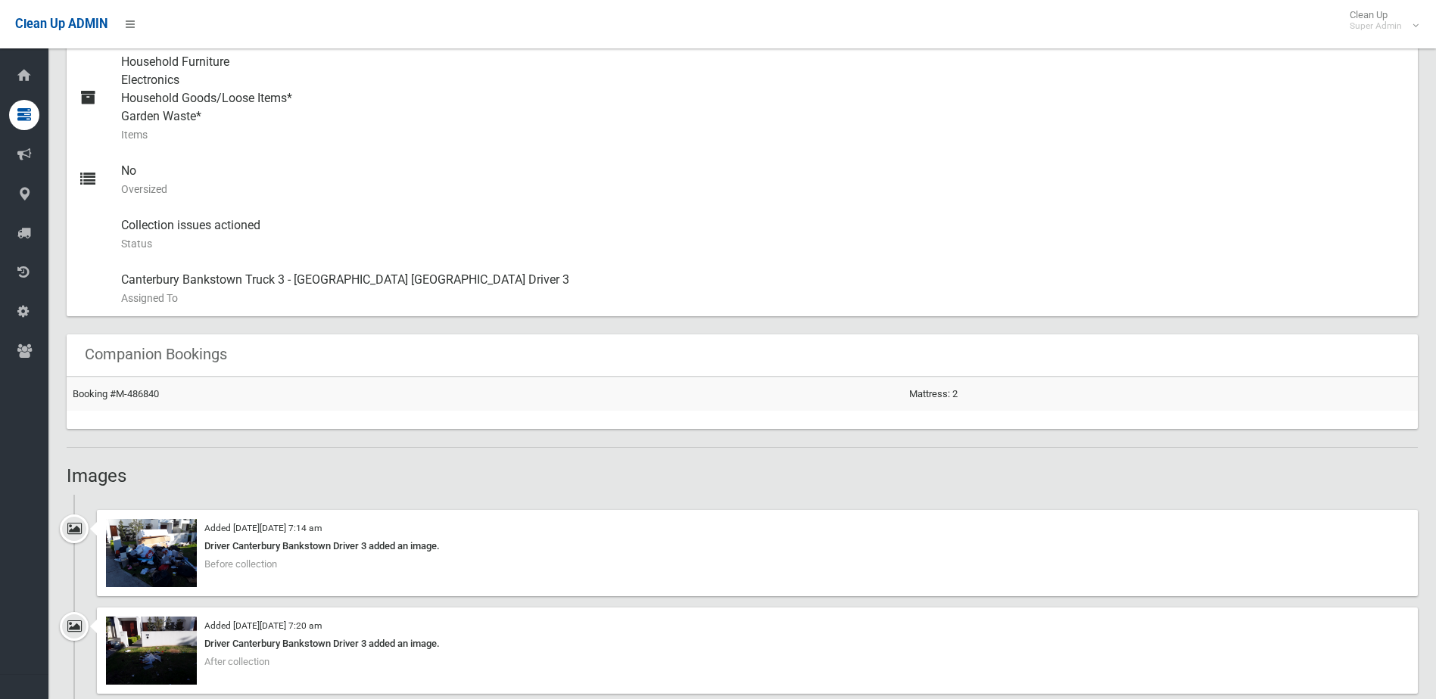
scroll to position [984, 0]
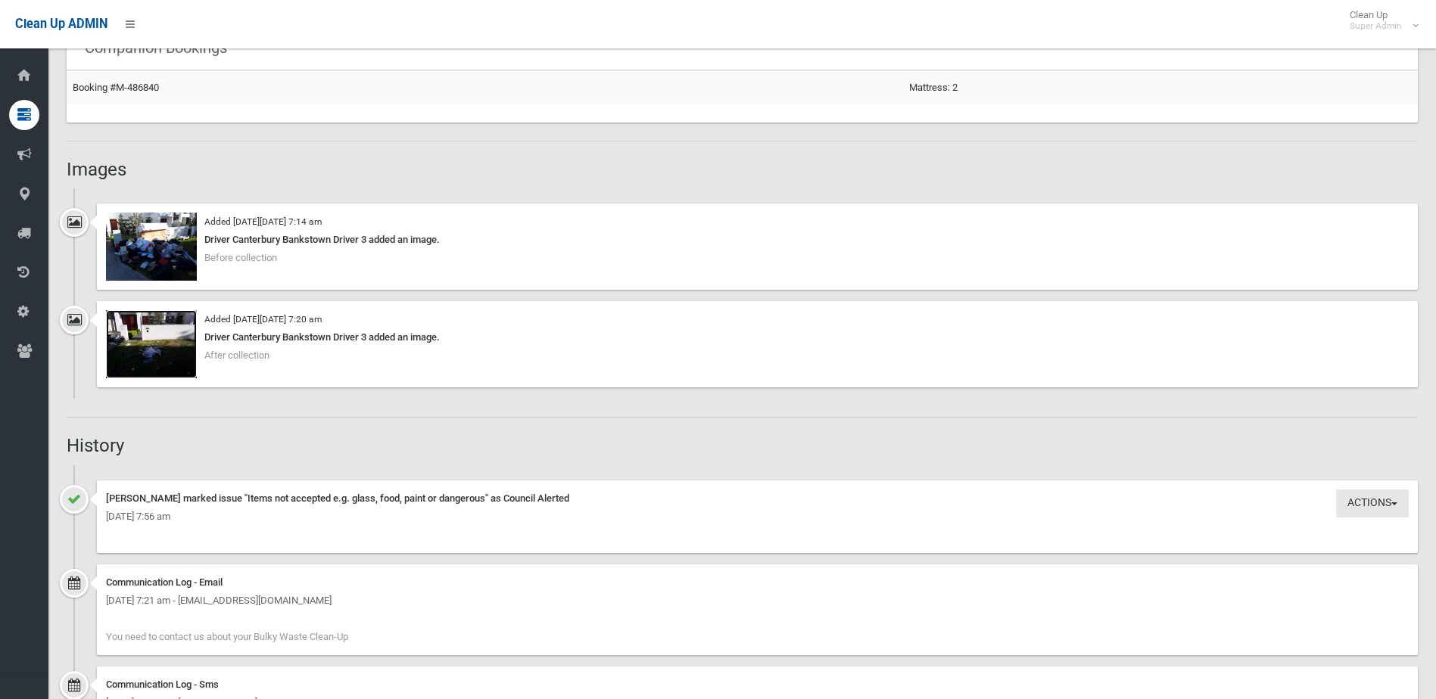
click at [154, 355] on img at bounding box center [151, 344] width 91 height 68
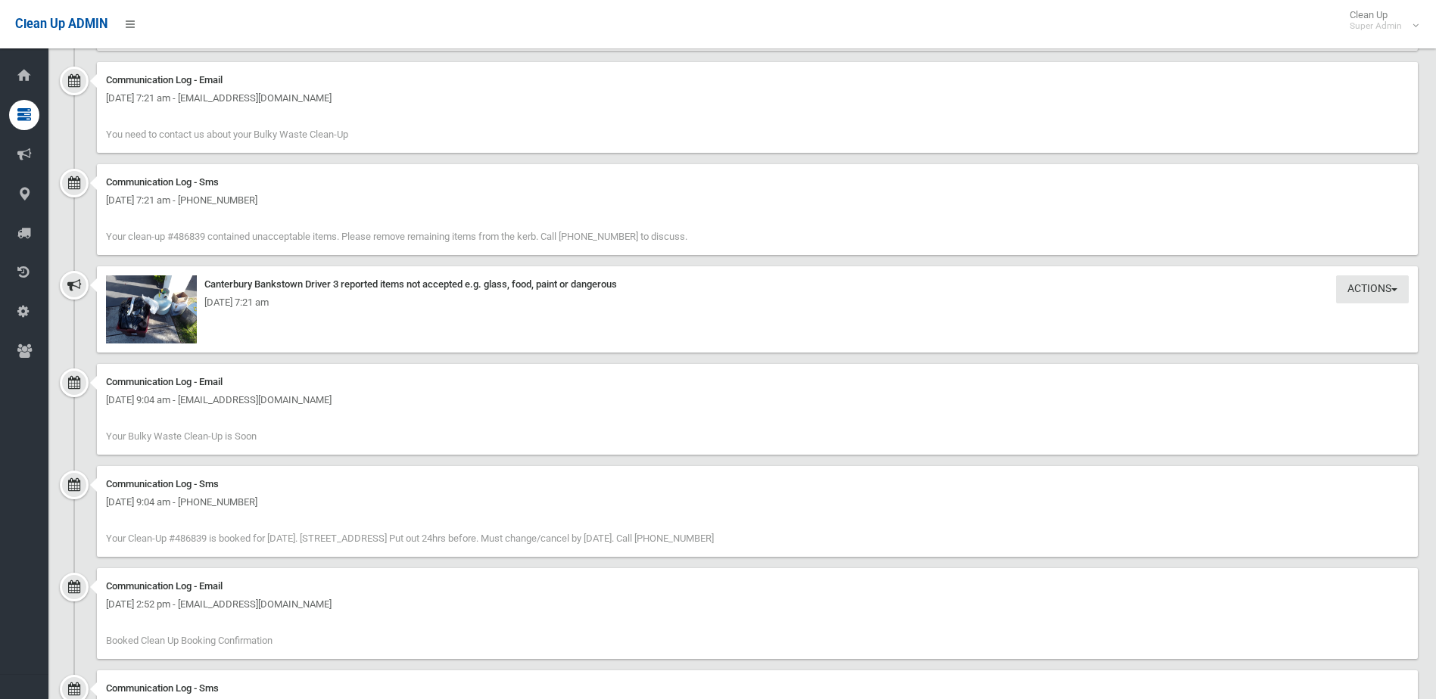
scroll to position [1514, 0]
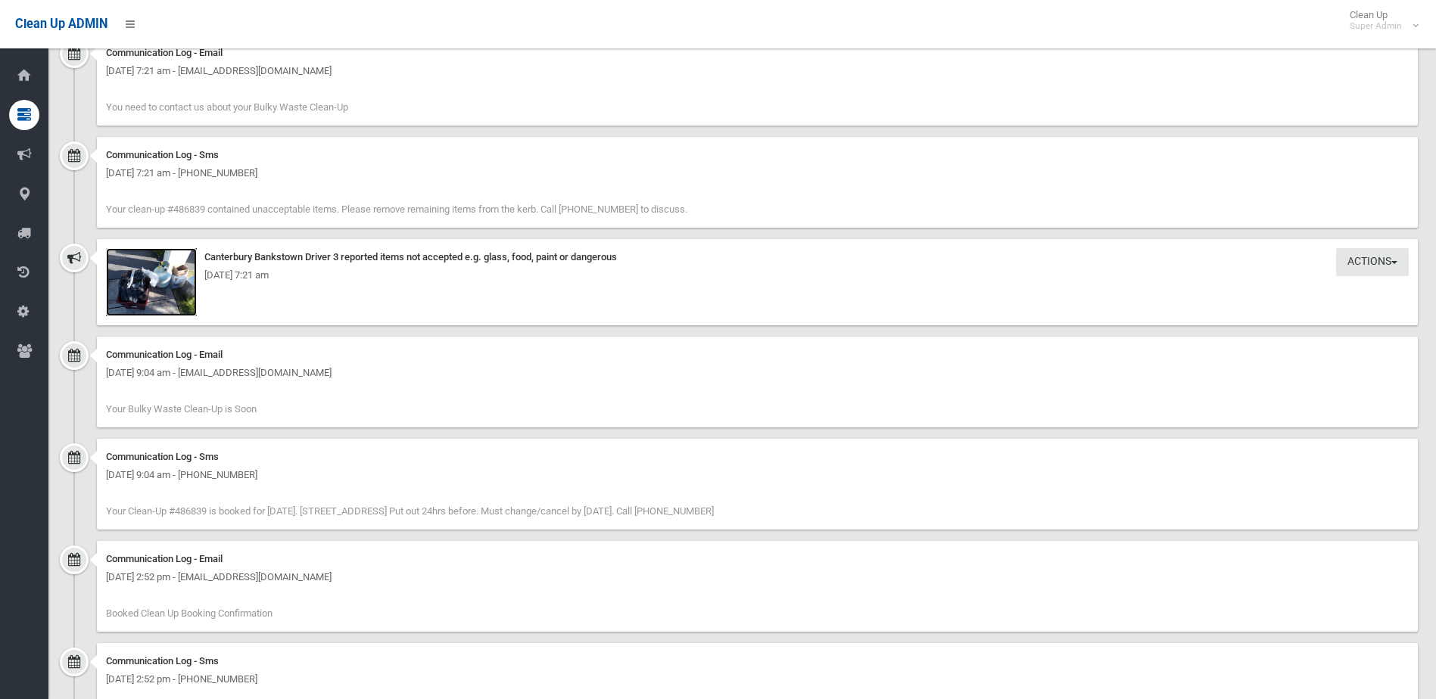
click at [175, 292] on img at bounding box center [151, 282] width 91 height 68
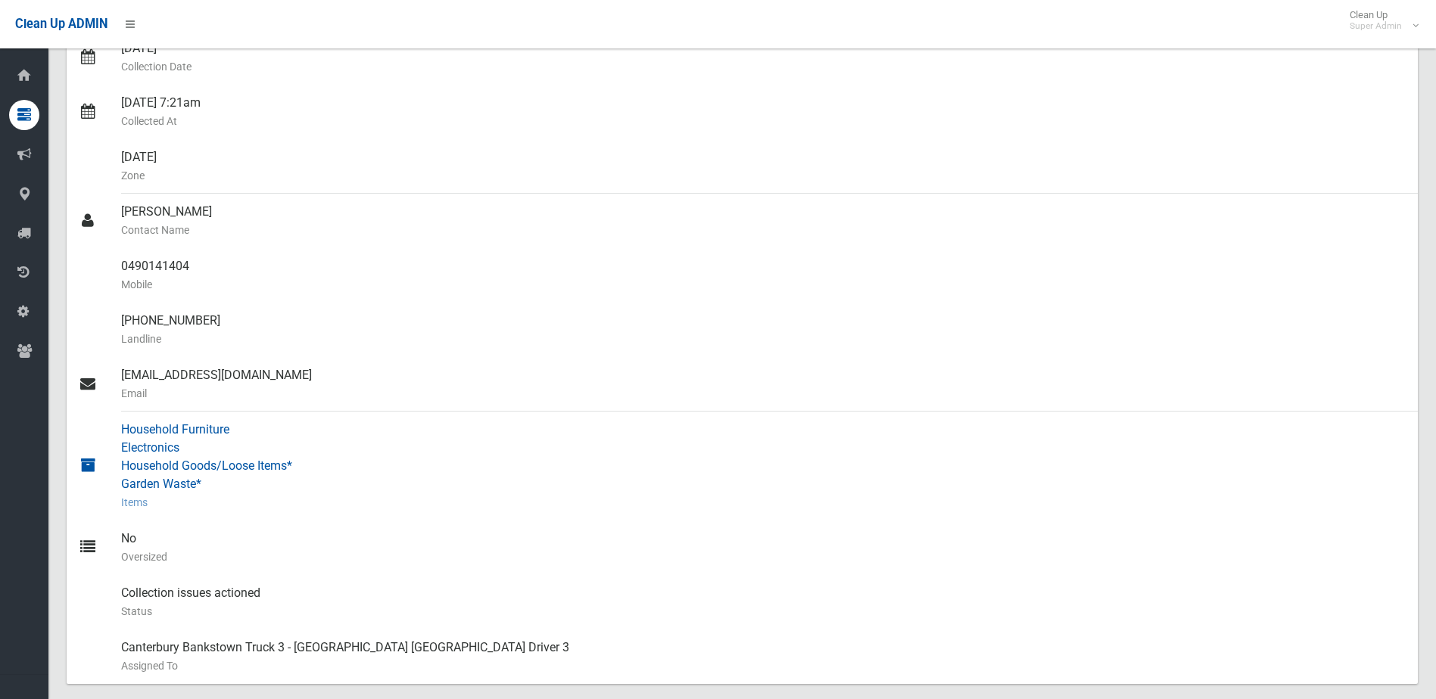
scroll to position [227, 0]
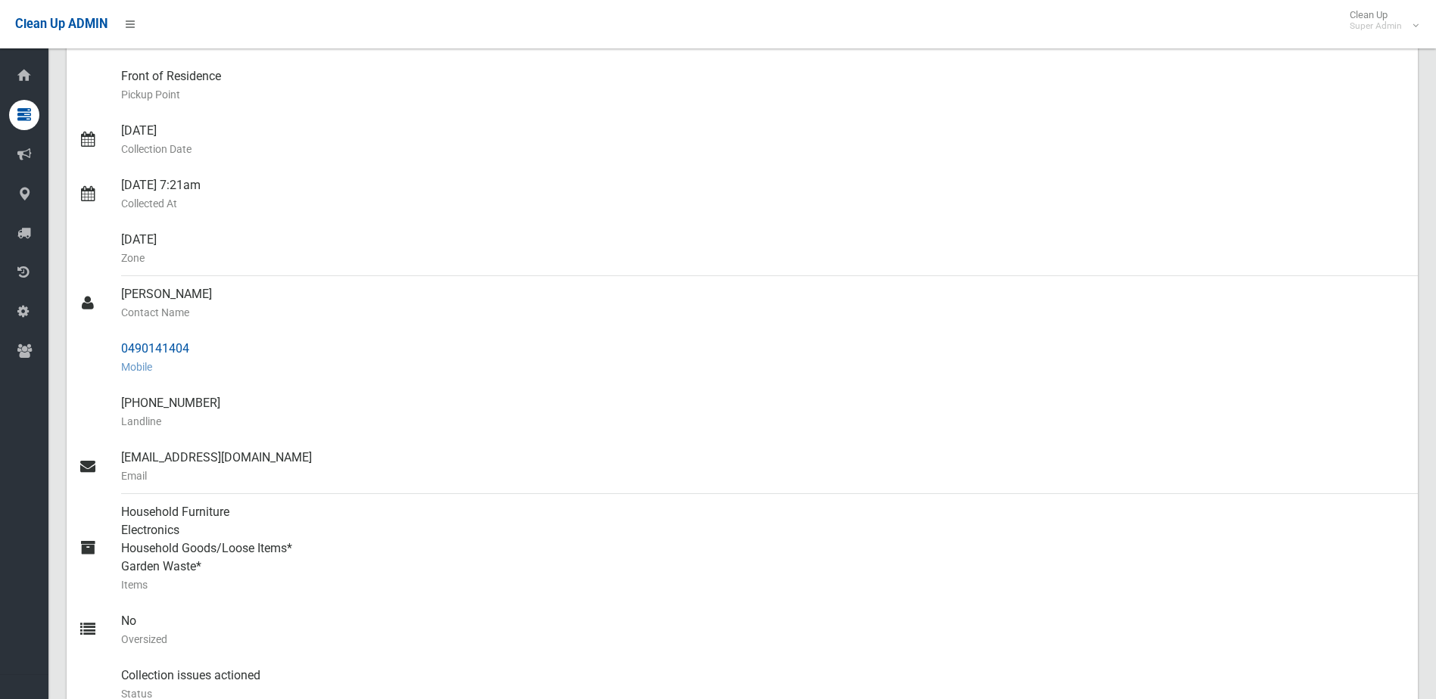
drag, startPoint x: 122, startPoint y: 347, endPoint x: 197, endPoint y: 344, distance: 75.0
click at [197, 344] on div "0490141404 Mobile" at bounding box center [763, 358] width 1285 height 54
drag, startPoint x: 197, startPoint y: 344, endPoint x: 169, endPoint y: 348, distance: 28.4
copy div "0490141404"
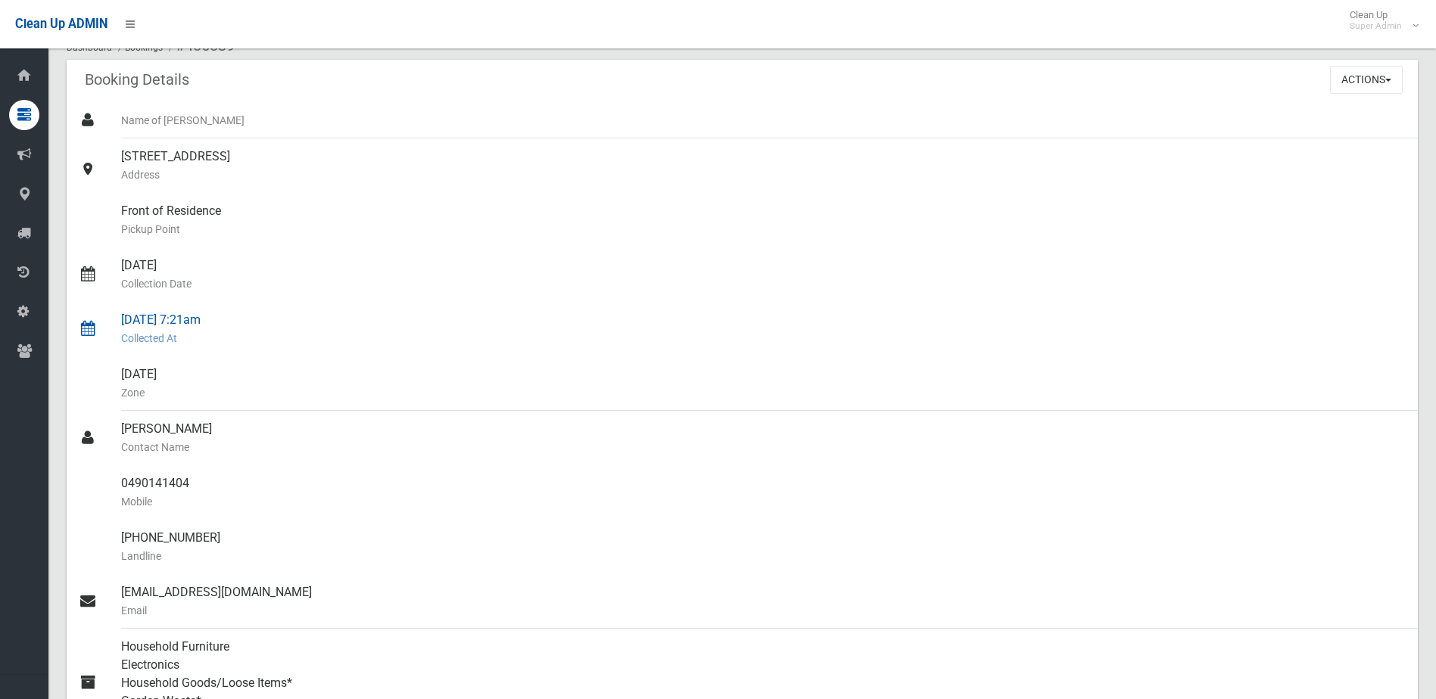
scroll to position [0, 0]
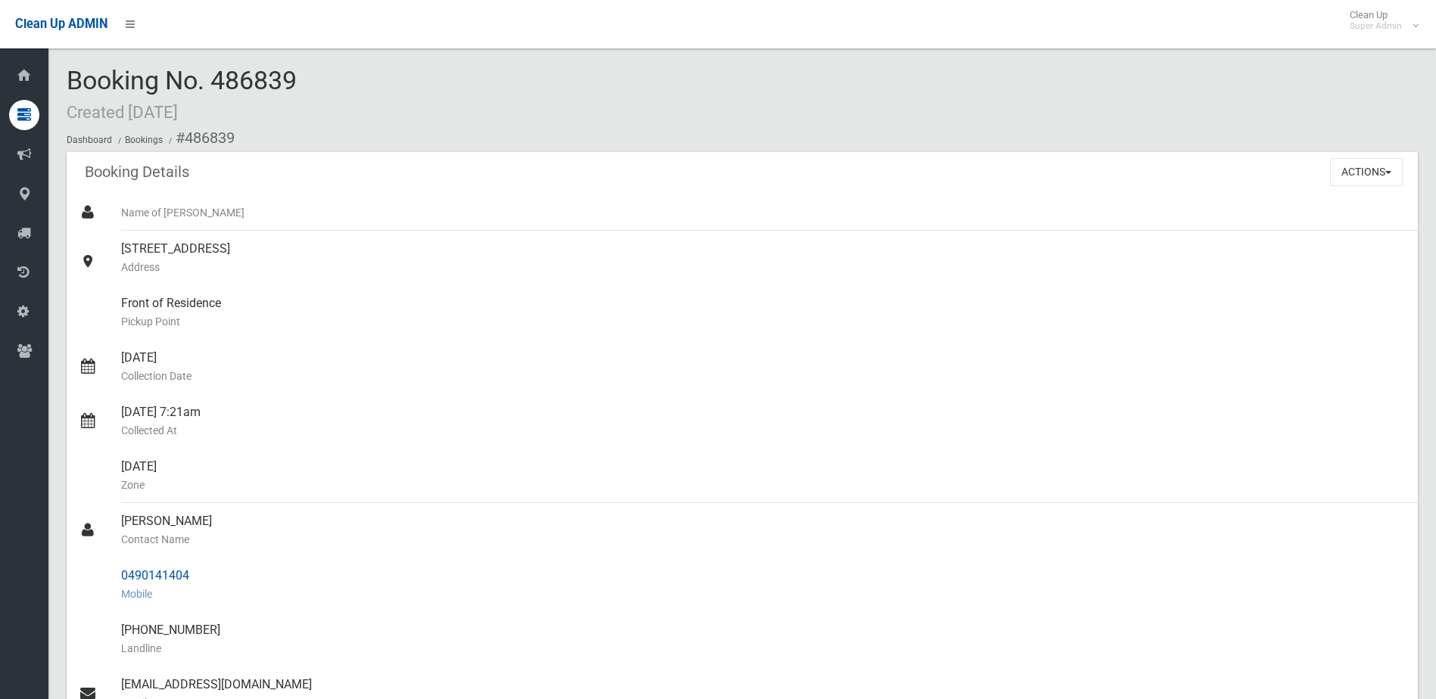
drag, startPoint x: 120, startPoint y: 522, endPoint x: 198, endPoint y: 569, distance: 91.0
click at [198, 569] on ul "Name of Booker 36A Cammarlie Street, PANANIA NSW 2213 Address Front of Residenc…" at bounding box center [742, 594] width 1351 height 799
drag, startPoint x: 198, startPoint y: 569, endPoint x: 169, endPoint y: 581, distance: 30.9
copy ul "Abdullah Sobh Contact Name 0490141404"
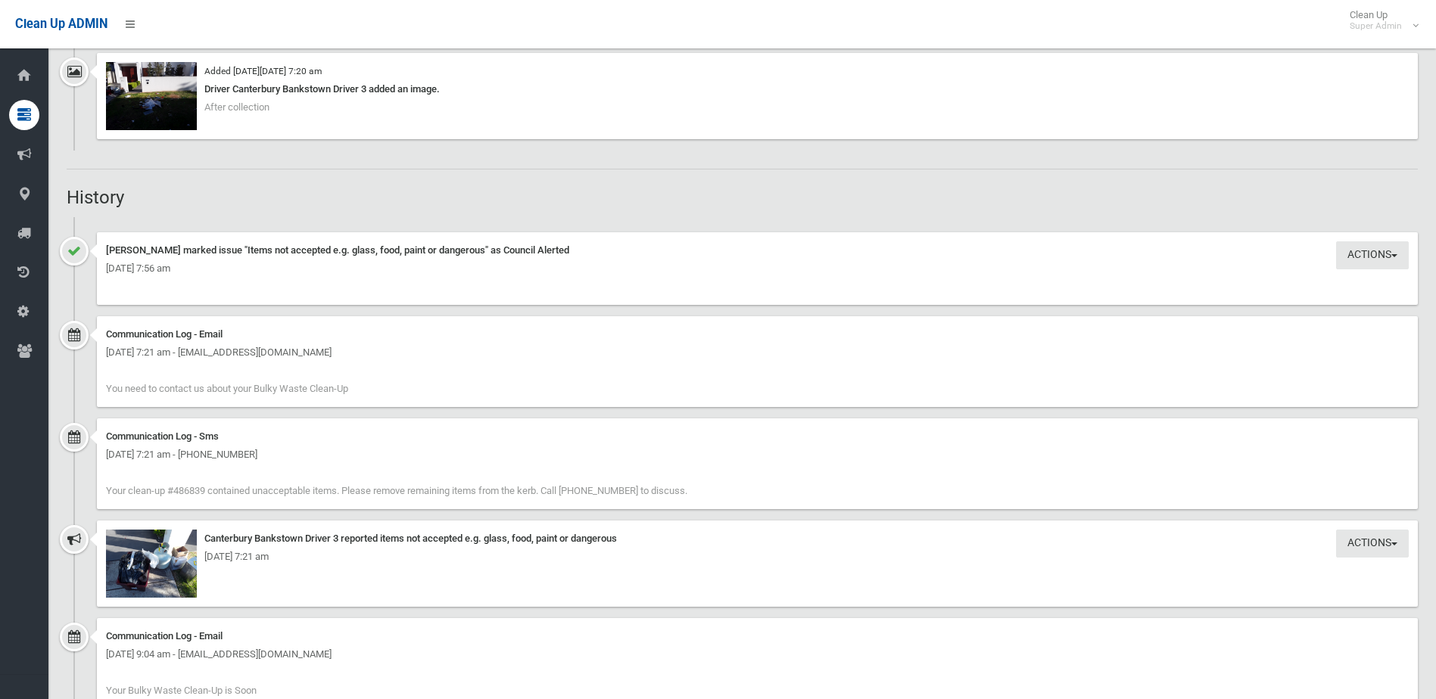
scroll to position [1514, 0]
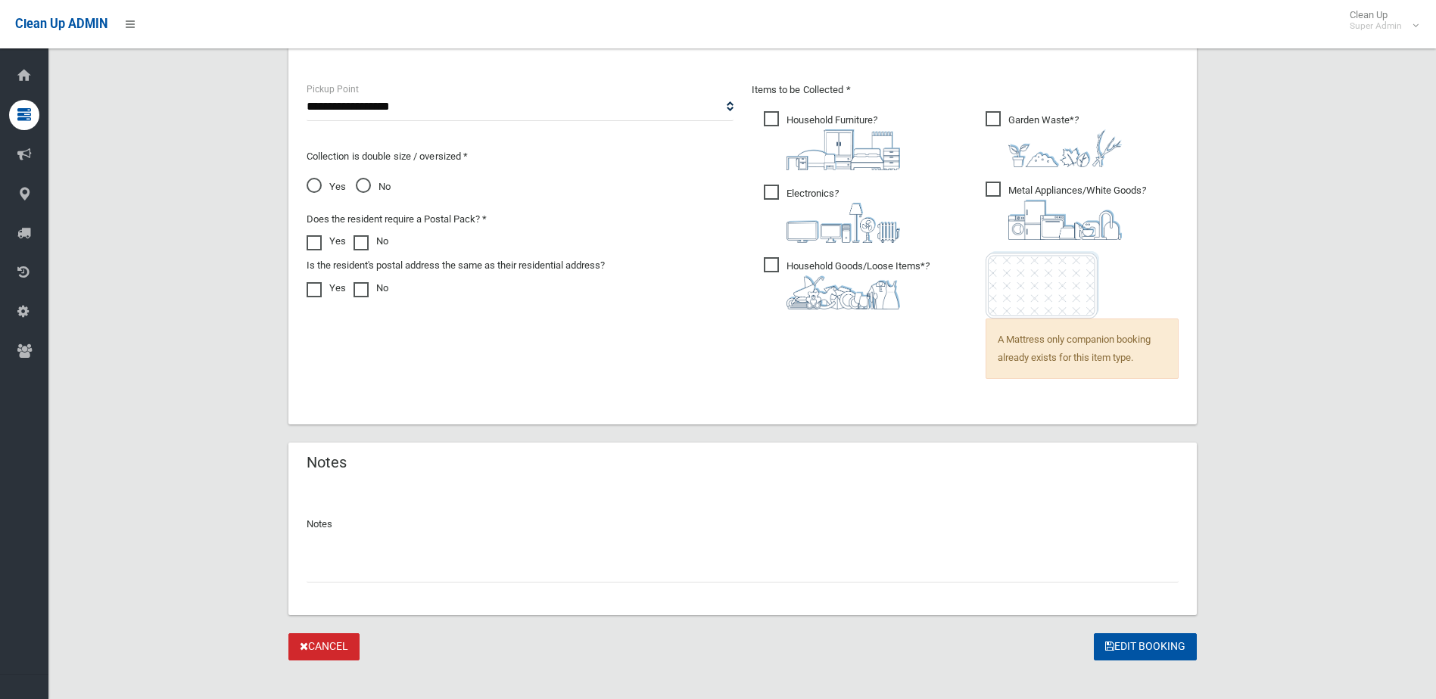
scroll to position [1043, 0]
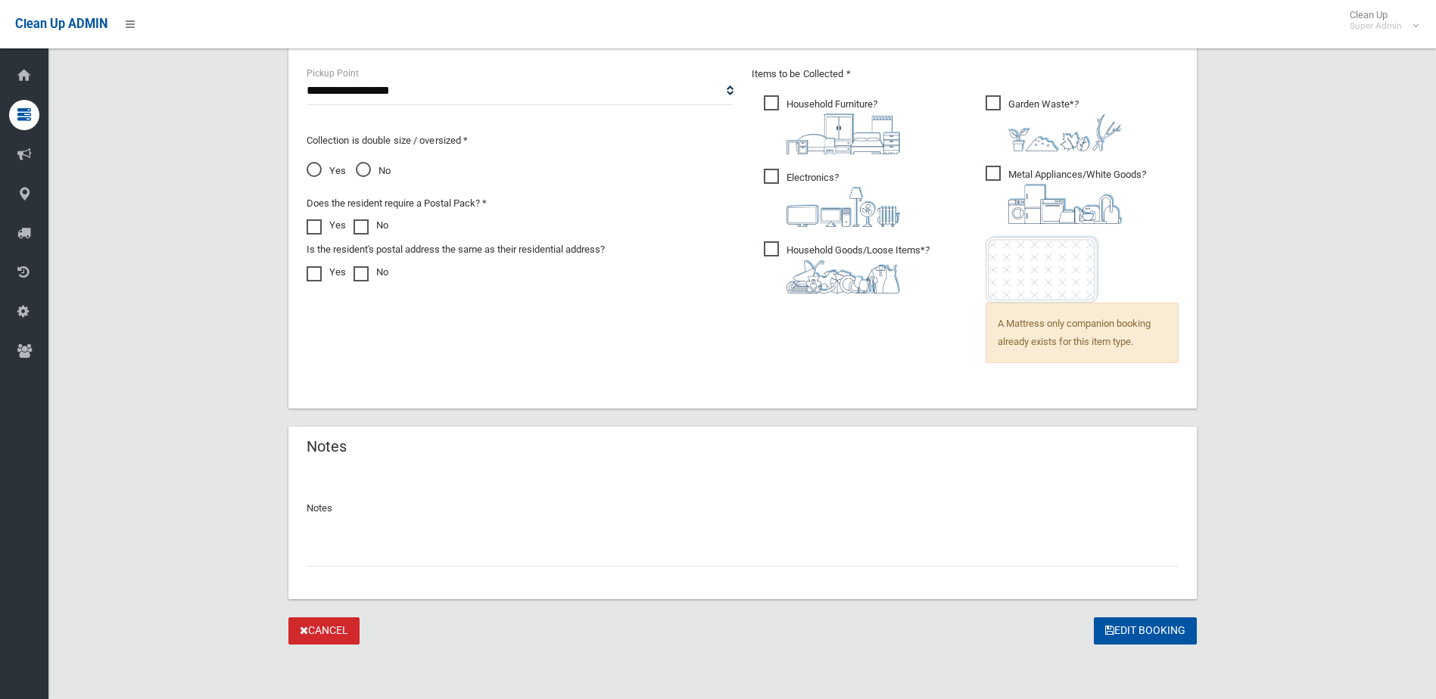
paste input "*******"
click at [307, 550] on input "*******" at bounding box center [743, 553] width 872 height 28
click at [434, 559] on input "*********" at bounding box center [743, 553] width 872 height 28
type input "**********"
click at [1140, 630] on button "Edit Booking" at bounding box center [1145, 632] width 103 height 28
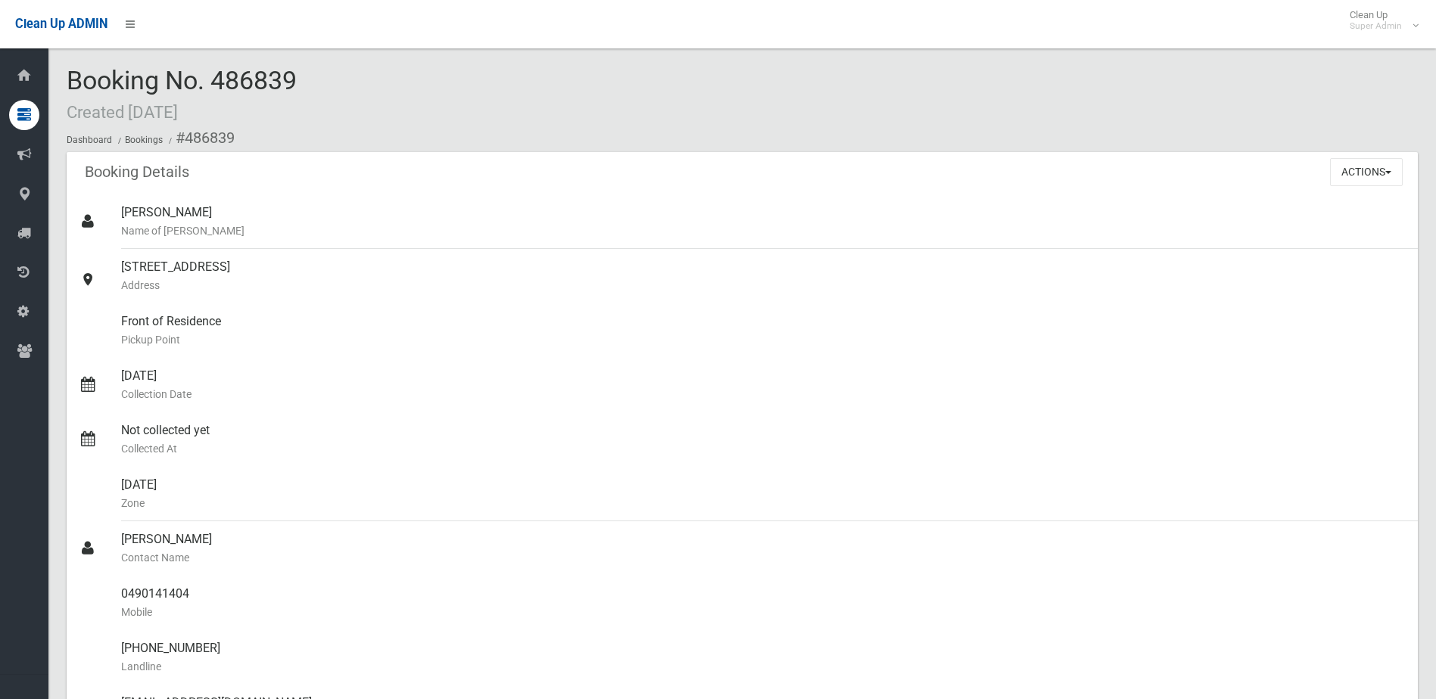
drag, startPoint x: 215, startPoint y: 77, endPoint x: 322, endPoint y: 83, distance: 106.9
click at [322, 83] on div "Booking No. 486839 Created [DATE] Dashboard Bookings #486839" at bounding box center [742, 110] width 1351 height 86
drag, startPoint x: 322, startPoint y: 83, endPoint x: 272, endPoint y: 82, distance: 49.2
copy span "486839"
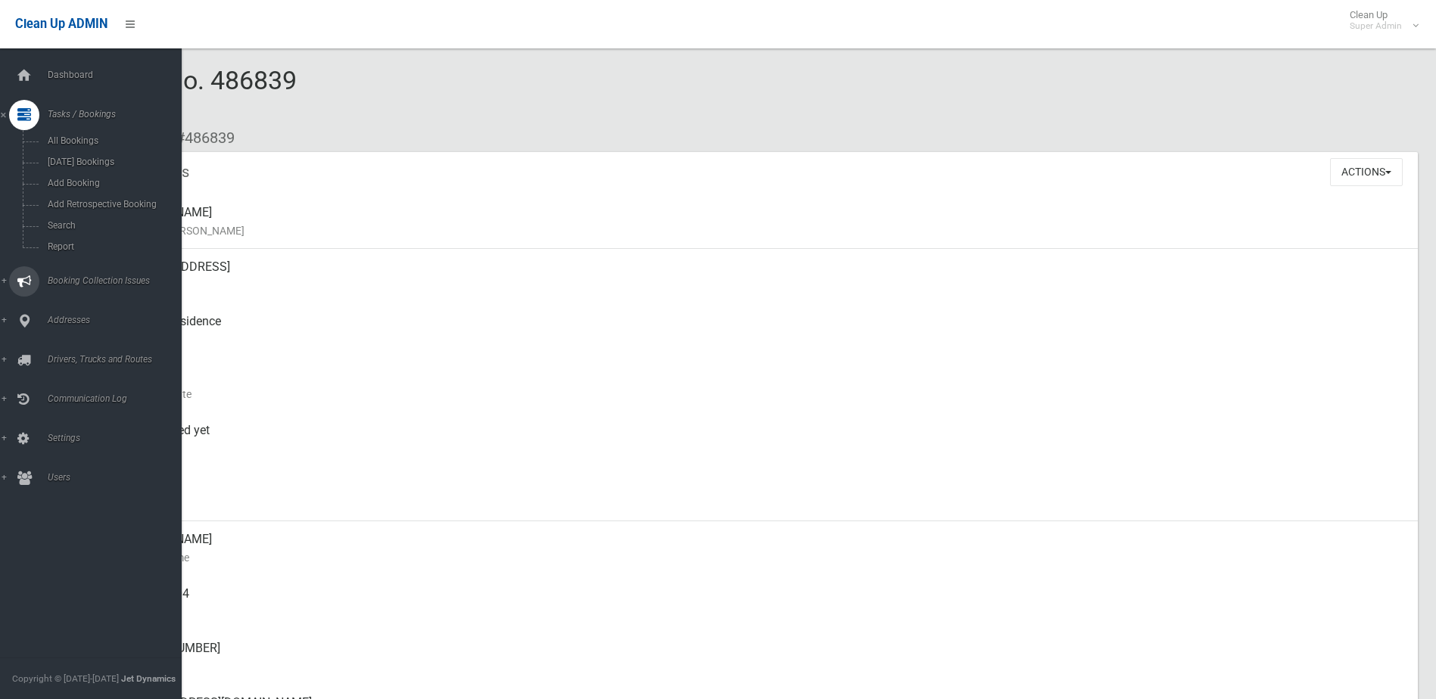
click at [70, 280] on span "Booking Collection Issues" at bounding box center [118, 281] width 150 height 11
click at [77, 181] on span "All Reported Issues" at bounding box center [111, 180] width 137 height 11
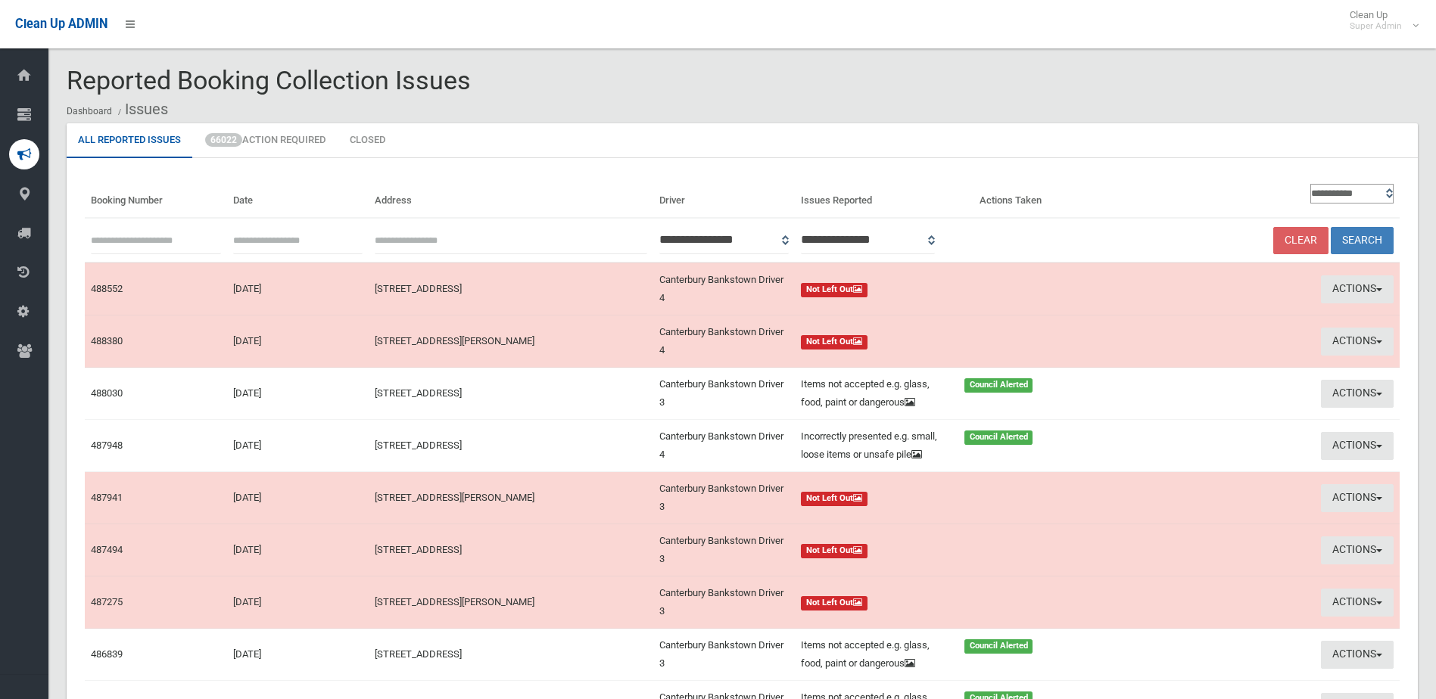
paste input "******"
type input "******"
click at [1356, 235] on button "Search" at bounding box center [1362, 241] width 63 height 28
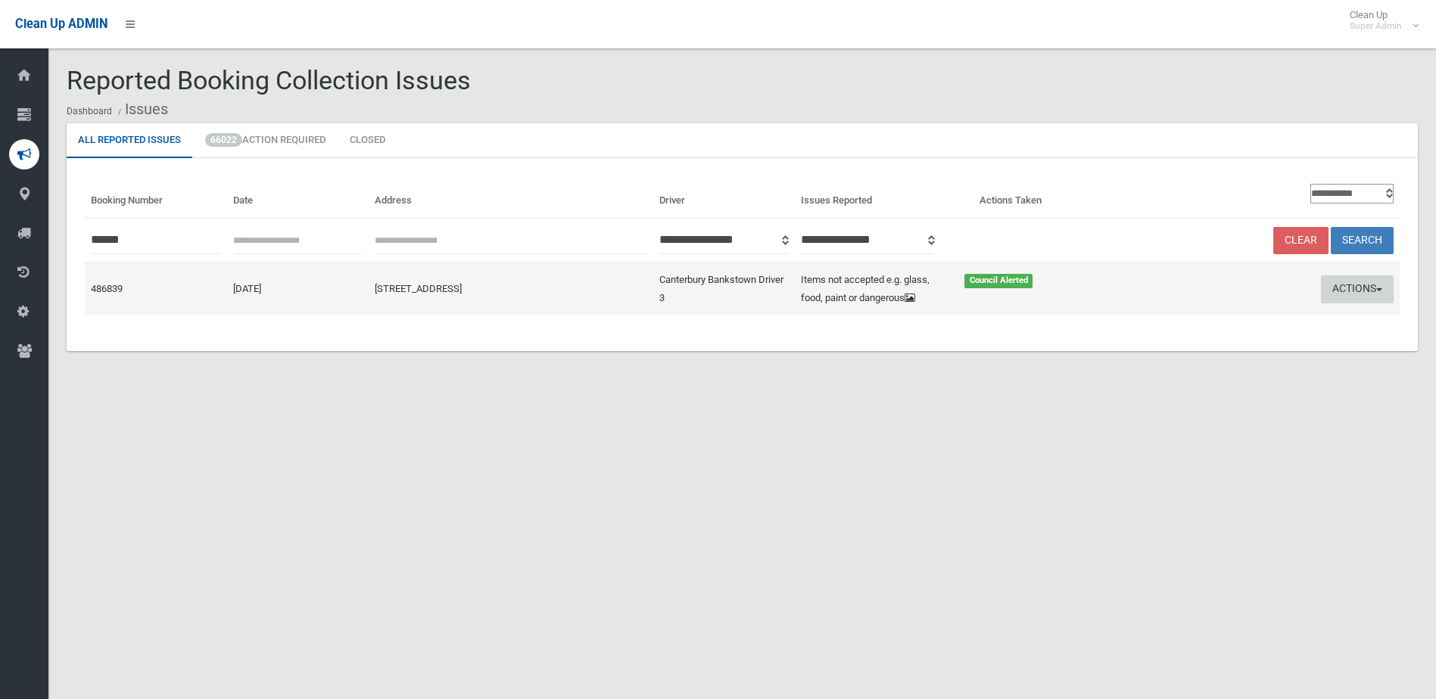
click at [1366, 283] on button "Actions" at bounding box center [1357, 290] width 73 height 28
click at [1213, 341] on link "Edit Actions Taken" at bounding box center [1213, 347] width 180 height 26
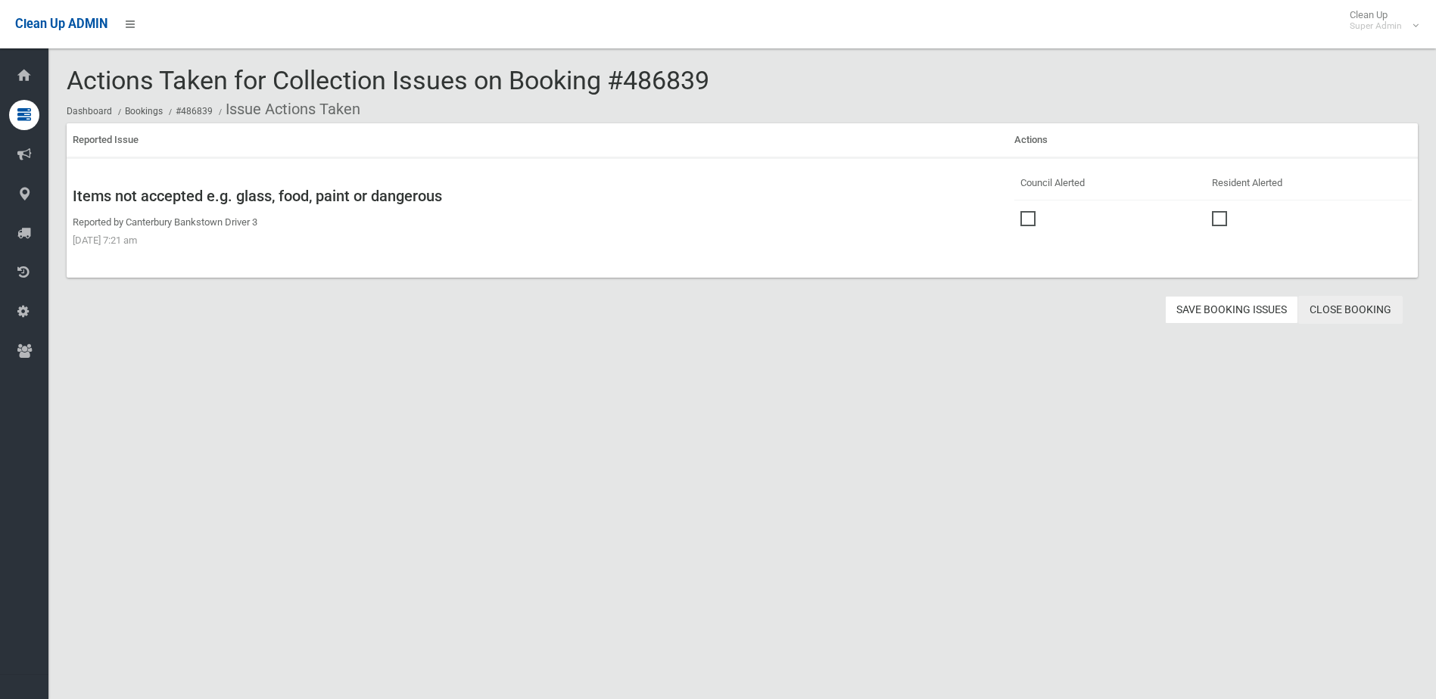
click at [1351, 305] on link "Close Booking" at bounding box center [1350, 310] width 104 height 28
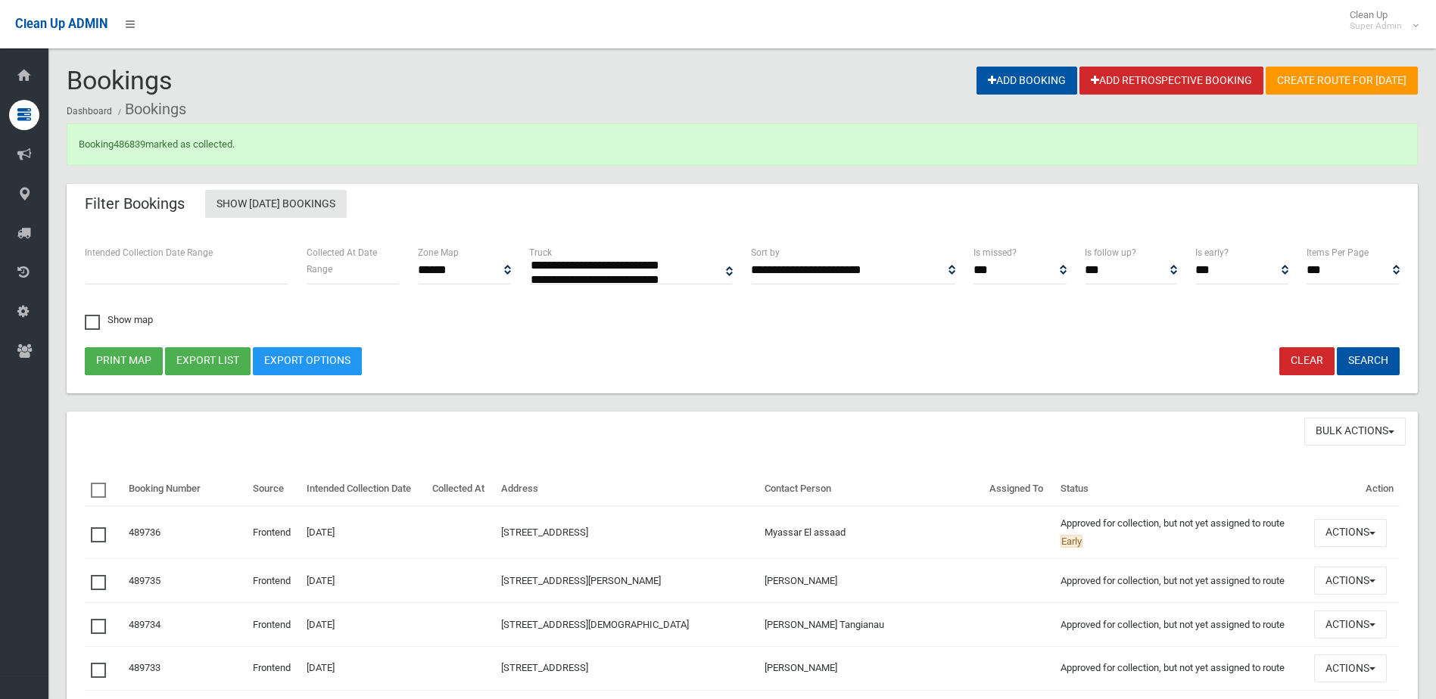
select select
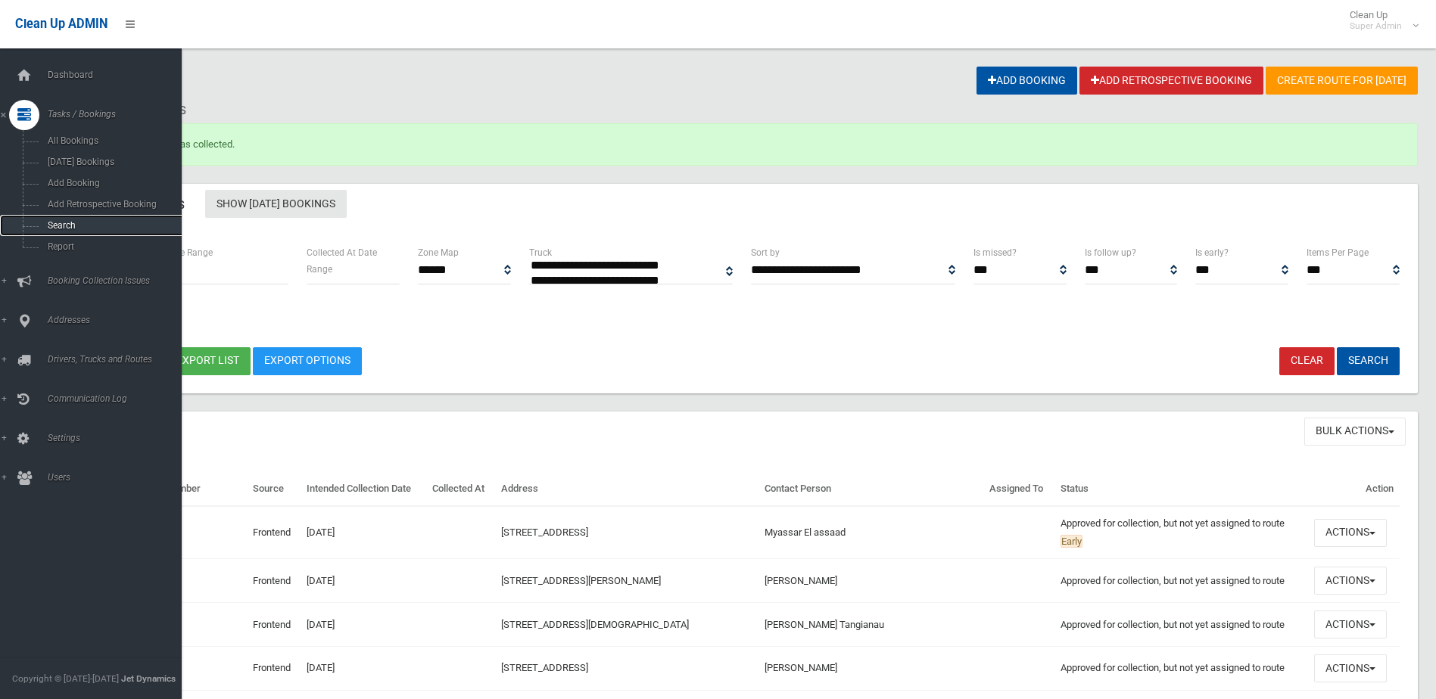
click at [70, 226] on span "Search" at bounding box center [111, 225] width 137 height 11
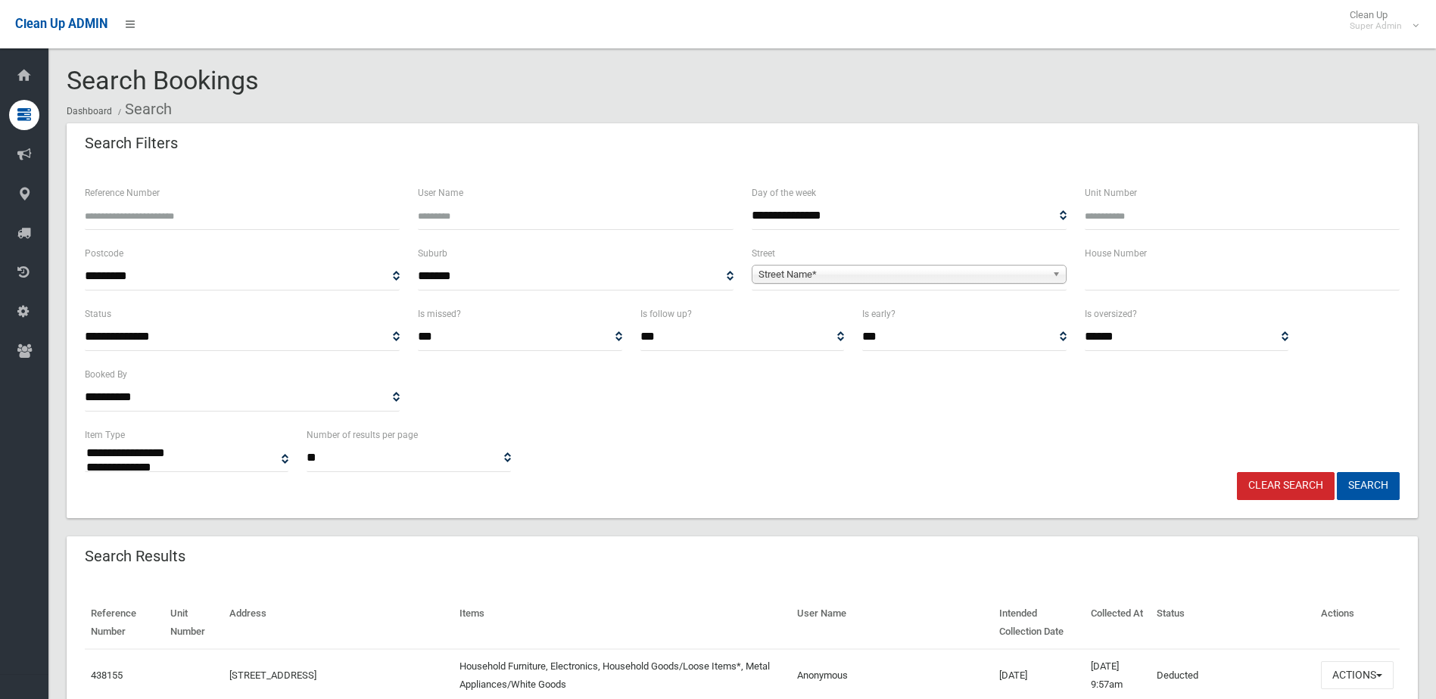
select select
click at [127, 220] on input "Reference Number" at bounding box center [242, 216] width 315 height 28
type input "******"
click at [1337, 472] on button "Search" at bounding box center [1368, 486] width 63 height 28
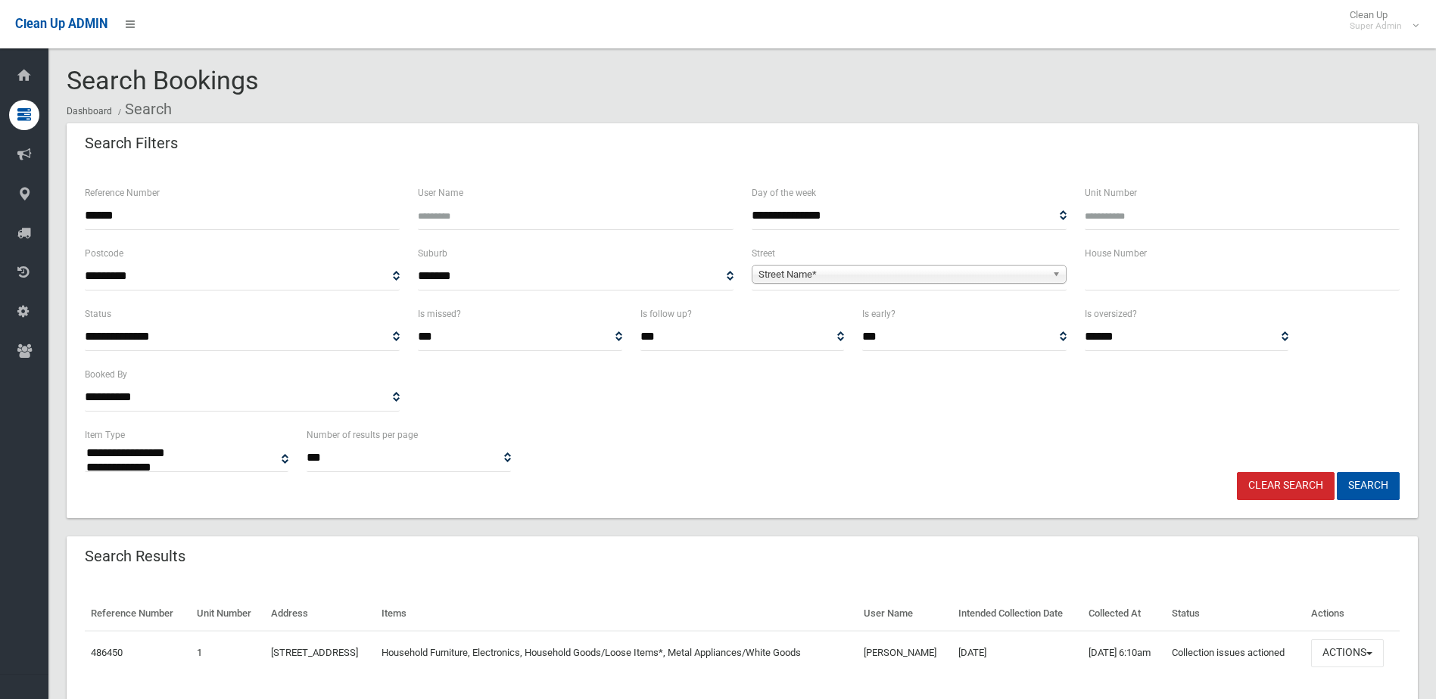
select select
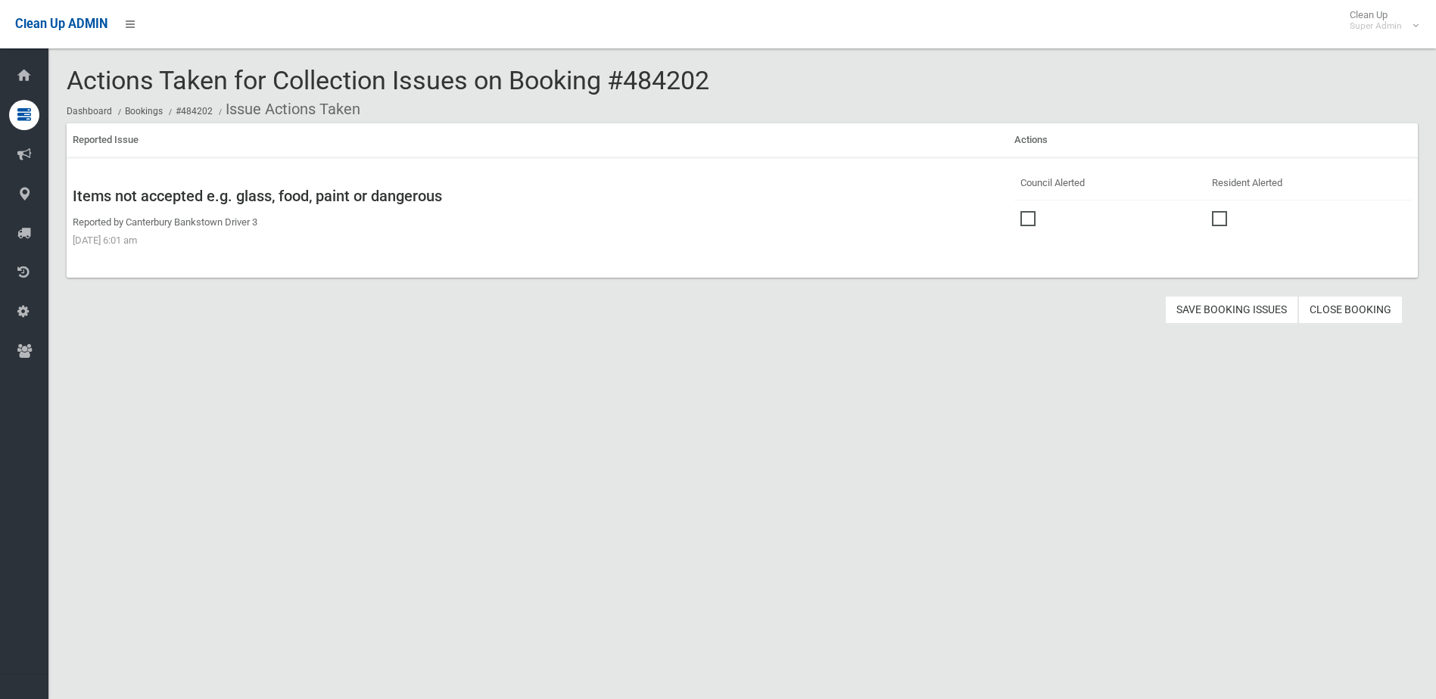
drag, startPoint x: 633, startPoint y: 81, endPoint x: 727, endPoint y: 88, distance: 94.1
click at [727, 88] on div "Actions Taken for Collection Issues on Booking #484202 Dashboard Bookings #4842…" at bounding box center [742, 95] width 1351 height 57
drag, startPoint x: 727, startPoint y: 88, endPoint x: 692, endPoint y: 80, distance: 35.6
copy span "484202"
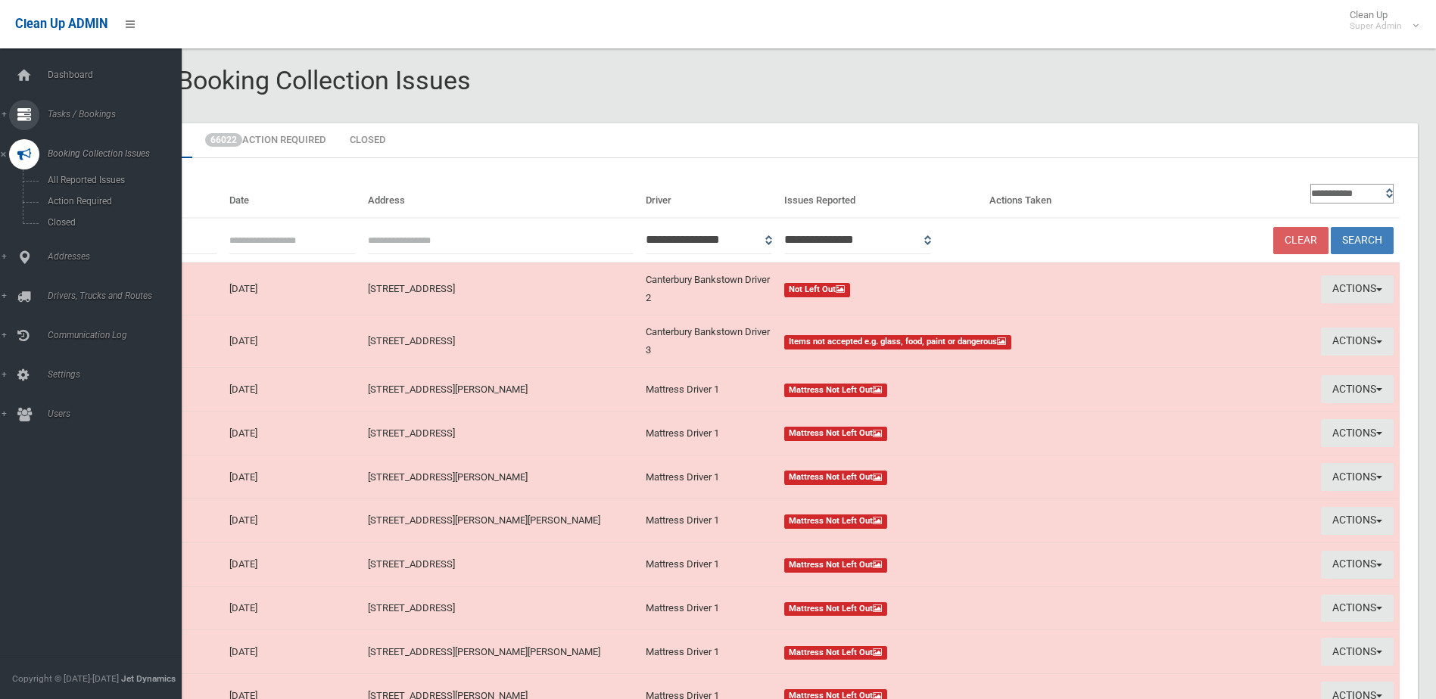
click at [65, 113] on span "Tasks / Bookings" at bounding box center [118, 114] width 150 height 11
click at [65, 223] on span "Search" at bounding box center [111, 225] width 137 height 11
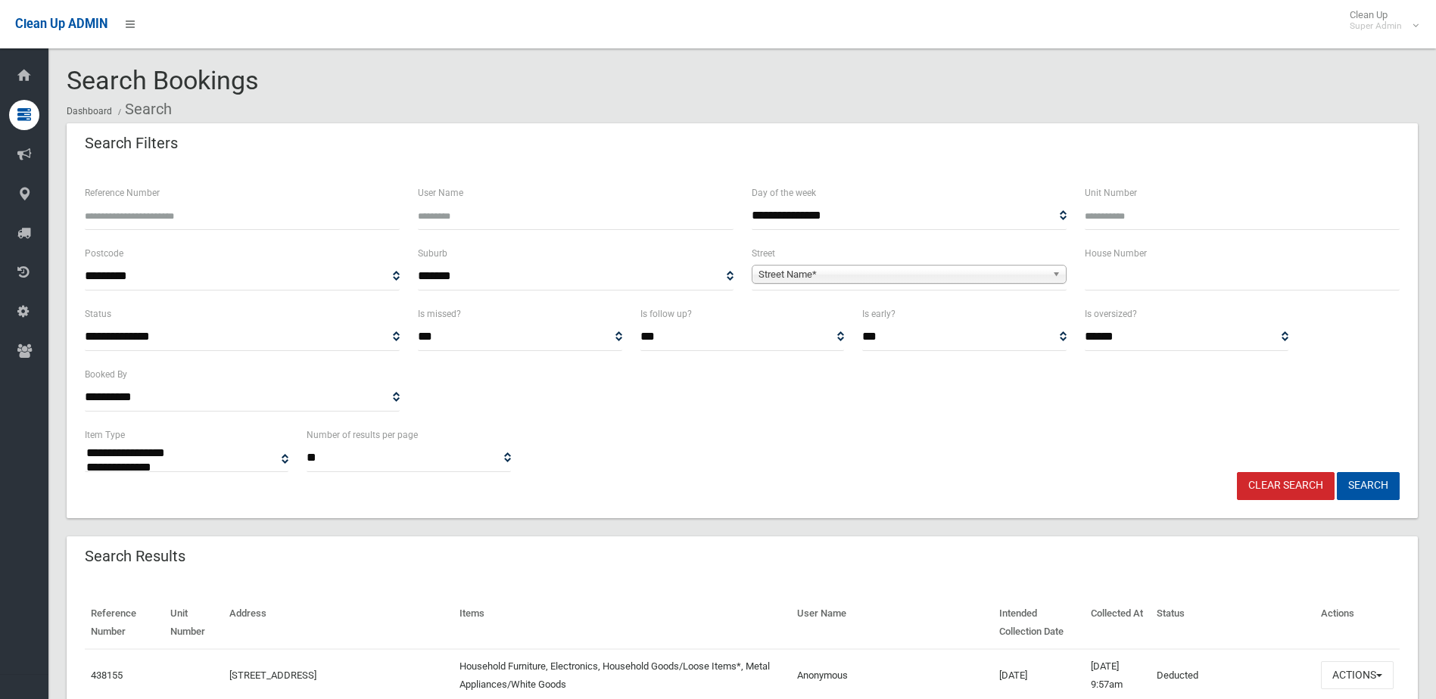
select select
paste input "******"
type input "******"
click at [1337, 472] on button "Search" at bounding box center [1368, 486] width 63 height 28
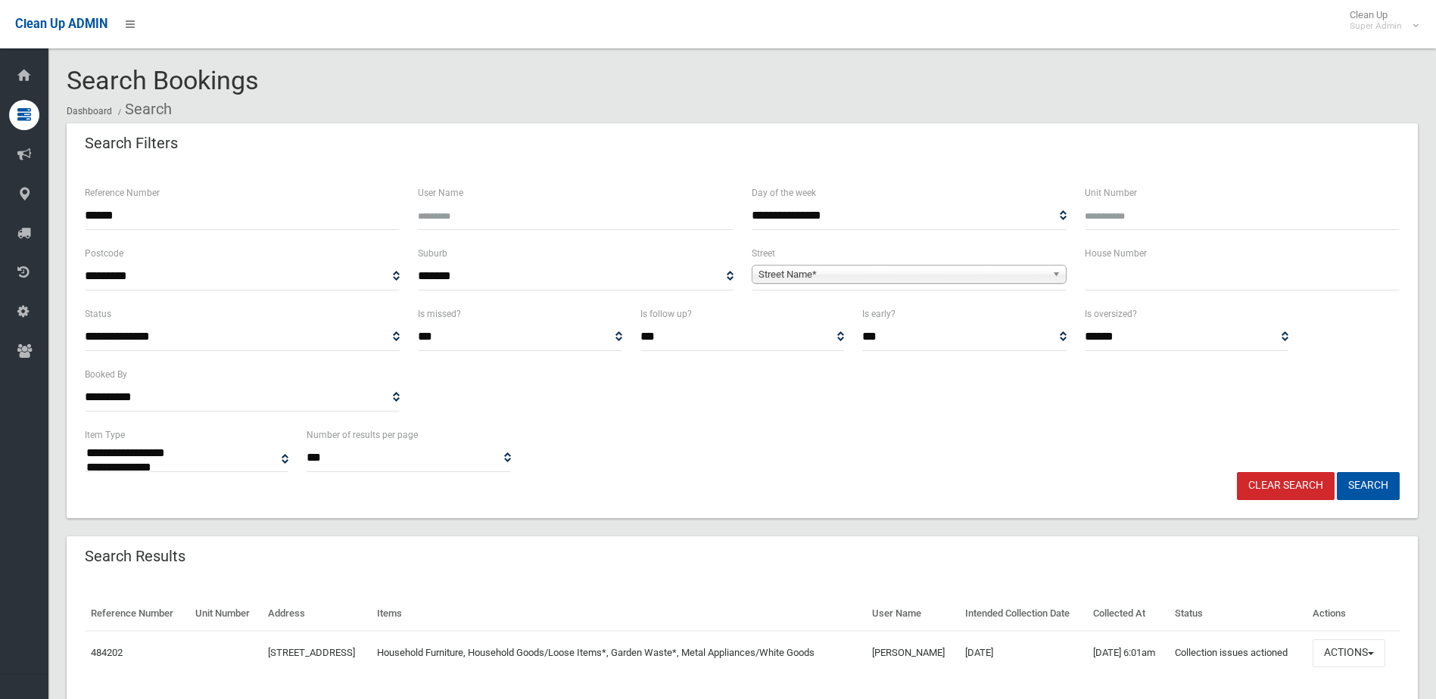
select select
click at [1349, 668] on button "Actions" at bounding box center [1349, 654] width 73 height 28
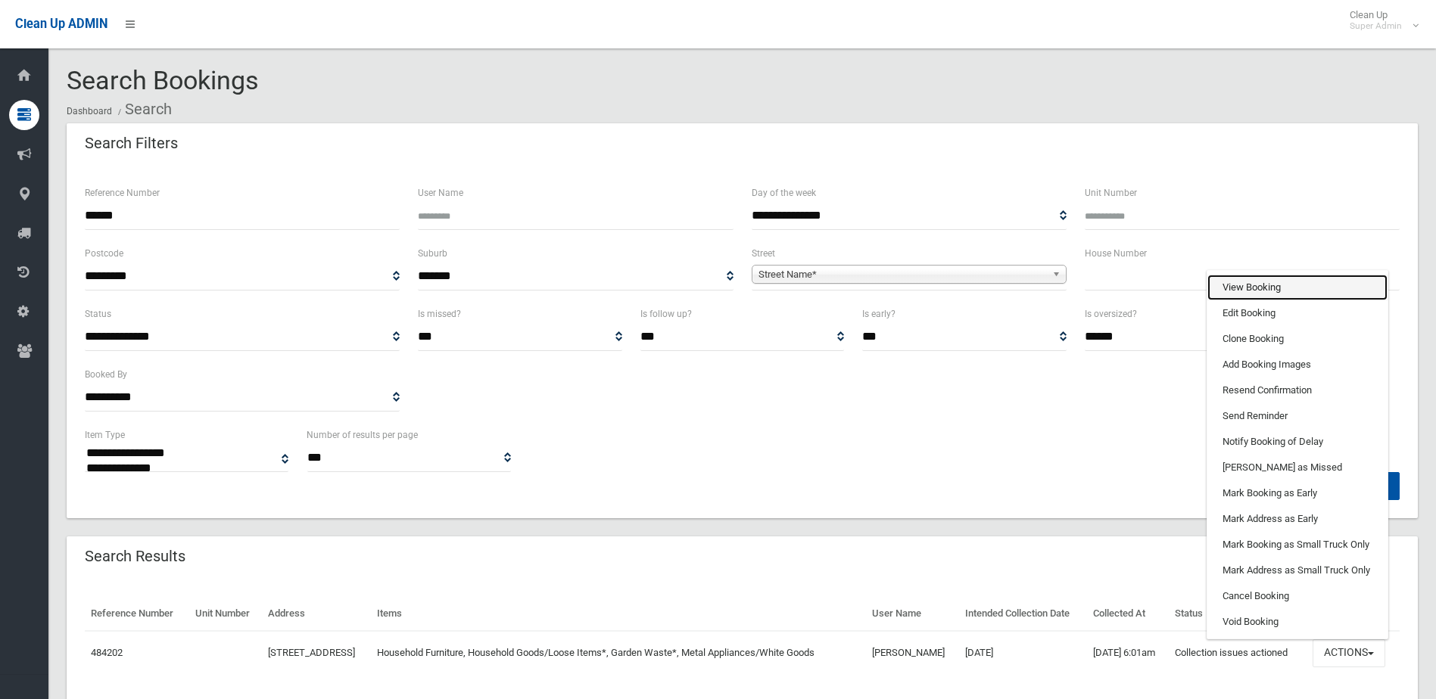
click at [1266, 301] on link "View Booking" at bounding box center [1297, 288] width 180 height 26
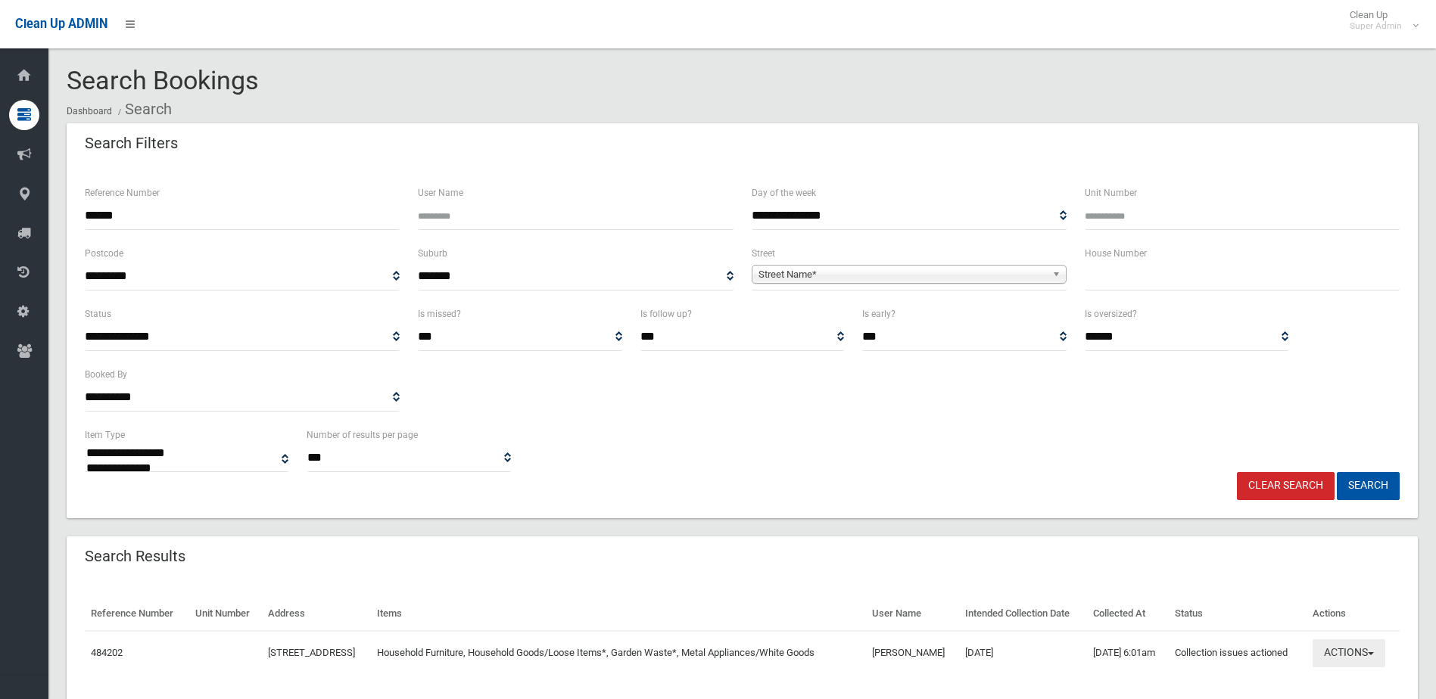
click at [1347, 668] on button "Actions" at bounding box center [1349, 654] width 73 height 28
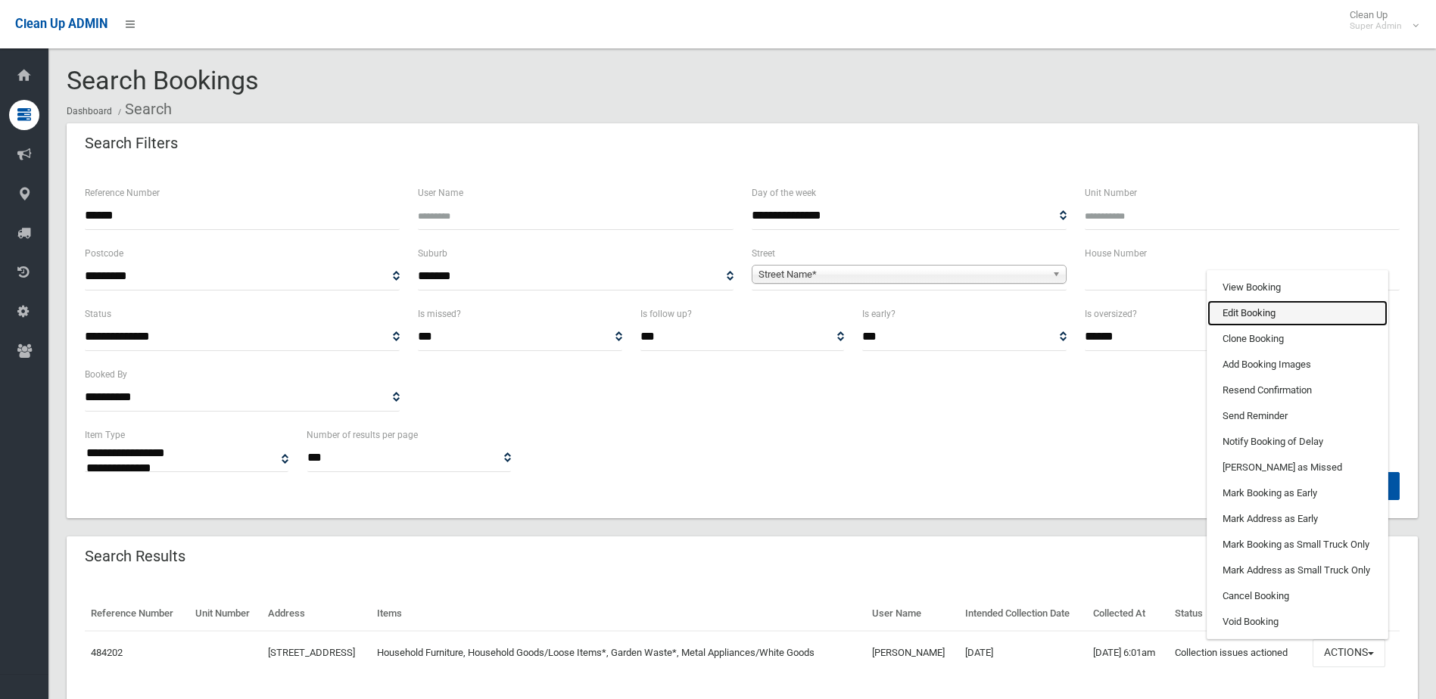
click at [1251, 326] on link "Edit Booking" at bounding box center [1297, 314] width 180 height 26
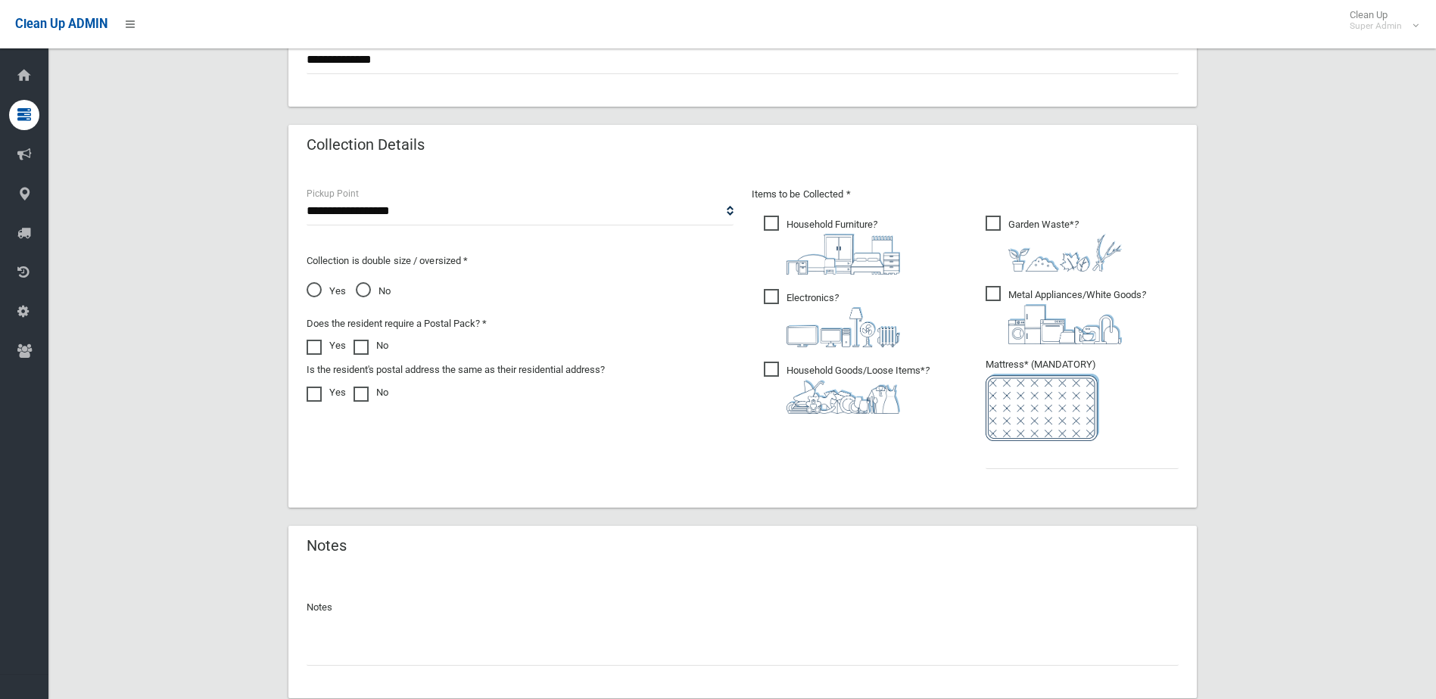
scroll to position [791, 0]
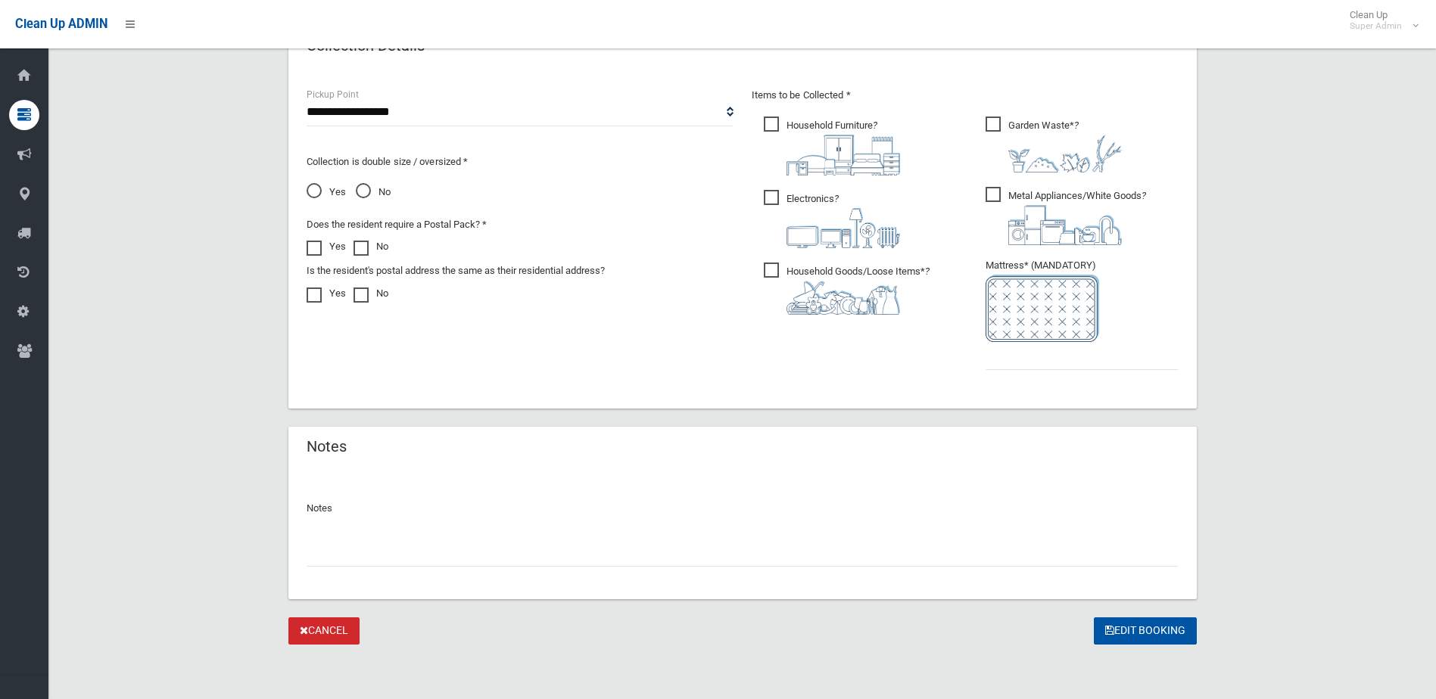
click at [344, 562] on input "text" at bounding box center [743, 553] width 872 height 28
click at [347, 554] on input "**" at bounding box center [743, 553] width 872 height 28
paste input "*******"
type input "**********"
click at [1055, 360] on input "text" at bounding box center [1082, 356] width 193 height 28
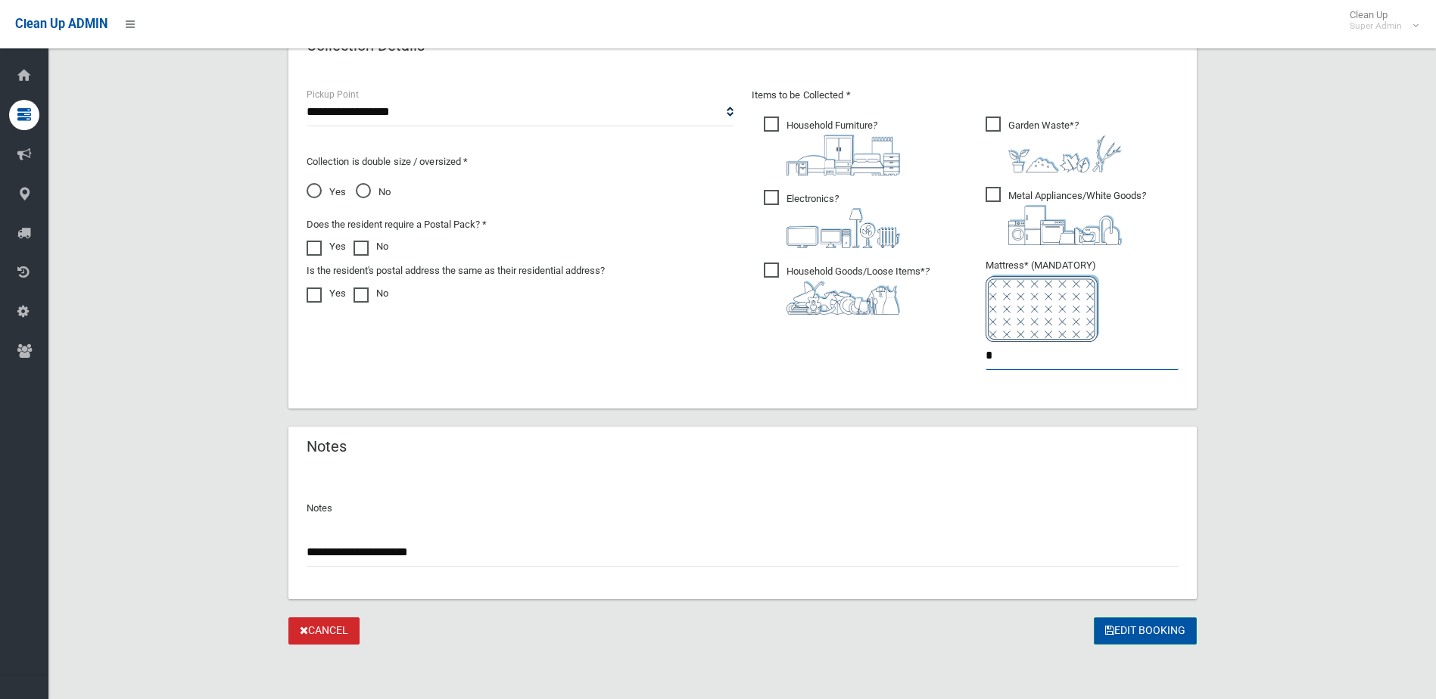
type input "*"
click at [1151, 629] on button "Edit Booking" at bounding box center [1145, 632] width 103 height 28
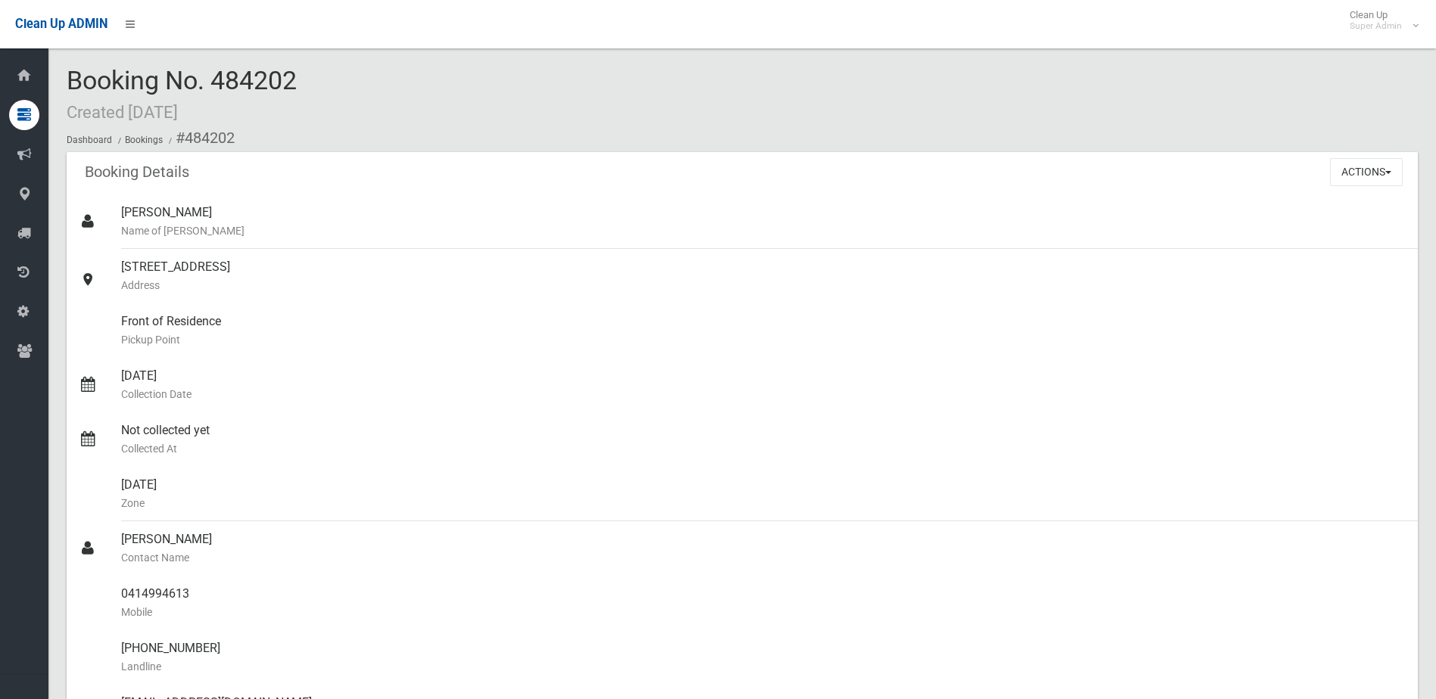
drag, startPoint x: 216, startPoint y: 76, endPoint x: 346, endPoint y: 77, distance: 130.2
click at [346, 77] on div "Booking No. 484202 Created 08/09/2025 Dashboard Bookings #484202" at bounding box center [742, 110] width 1351 height 86
drag, startPoint x: 346, startPoint y: 77, endPoint x: 270, endPoint y: 73, distance: 75.8
copy span "484202"
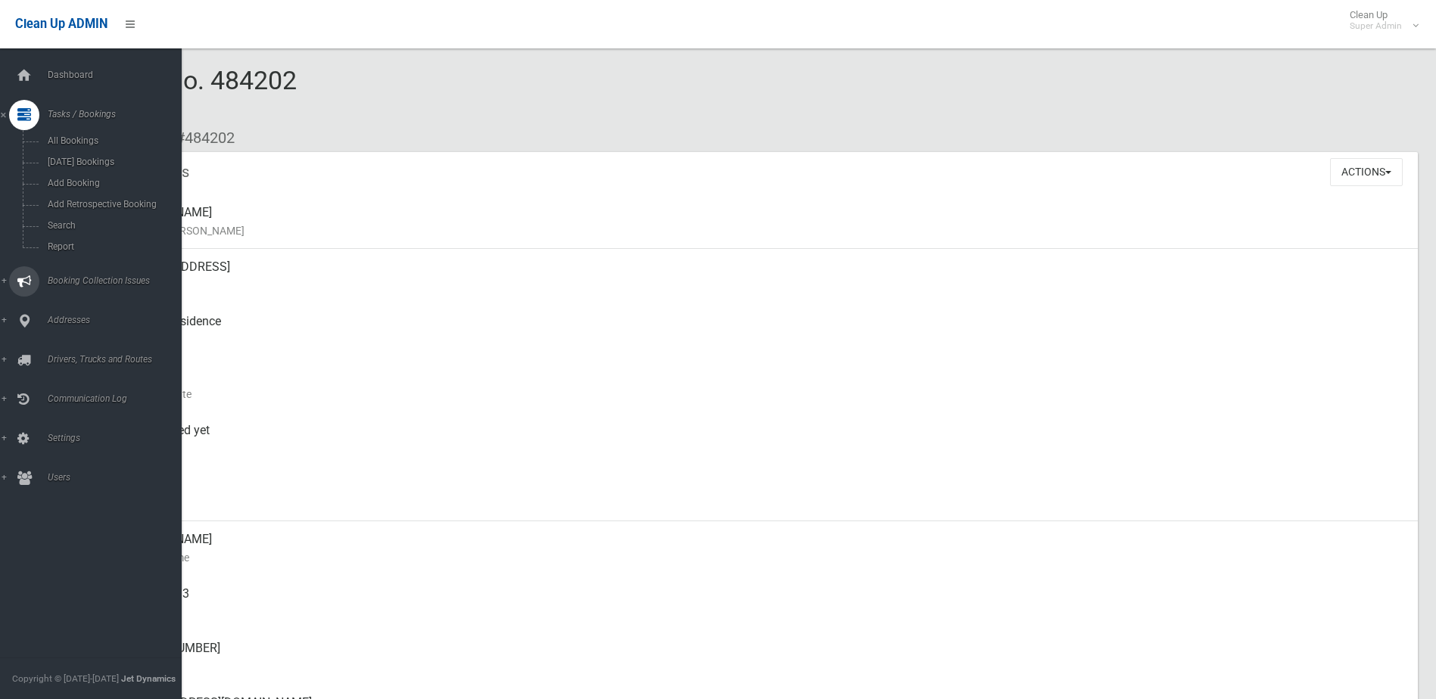
click at [69, 279] on span "Booking Collection Issues" at bounding box center [118, 281] width 150 height 11
click at [92, 181] on span "All Reported Issues" at bounding box center [111, 180] width 137 height 11
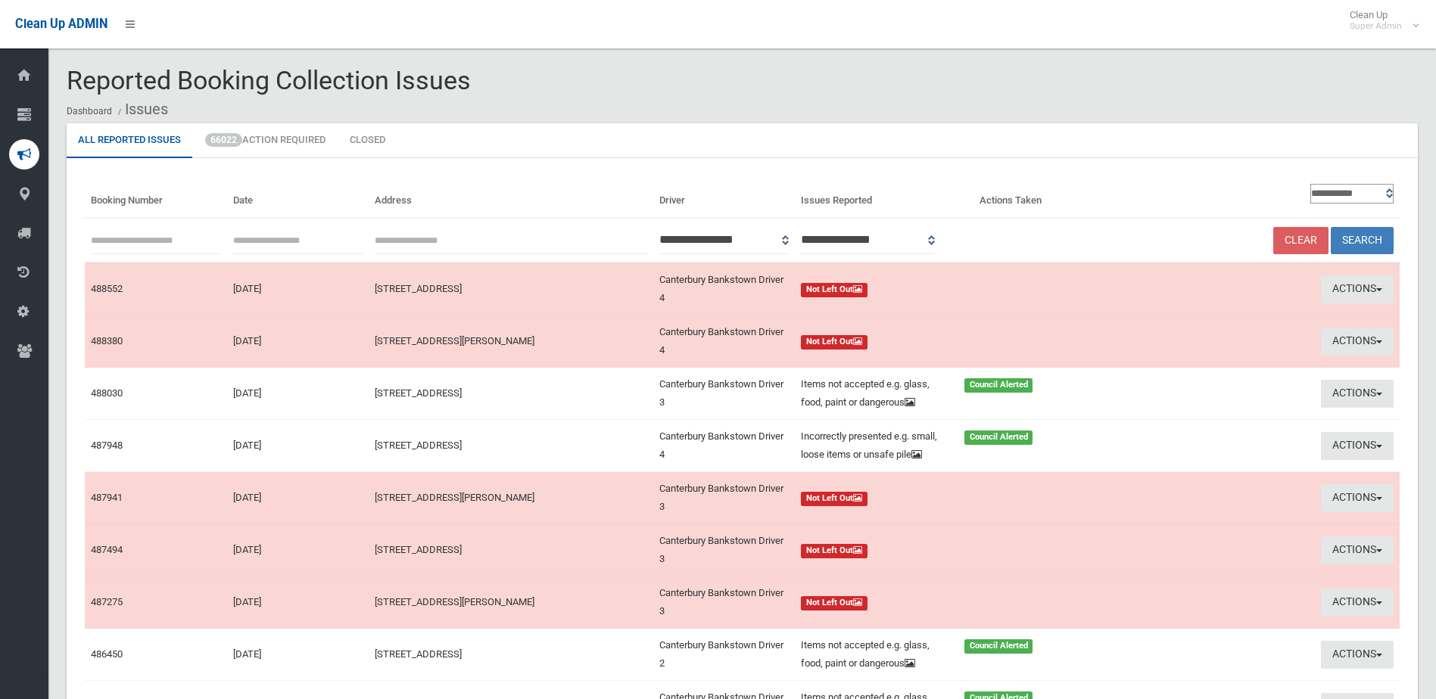
paste input "******"
type input "******"
click at [1356, 233] on button "Search" at bounding box center [1362, 241] width 63 height 28
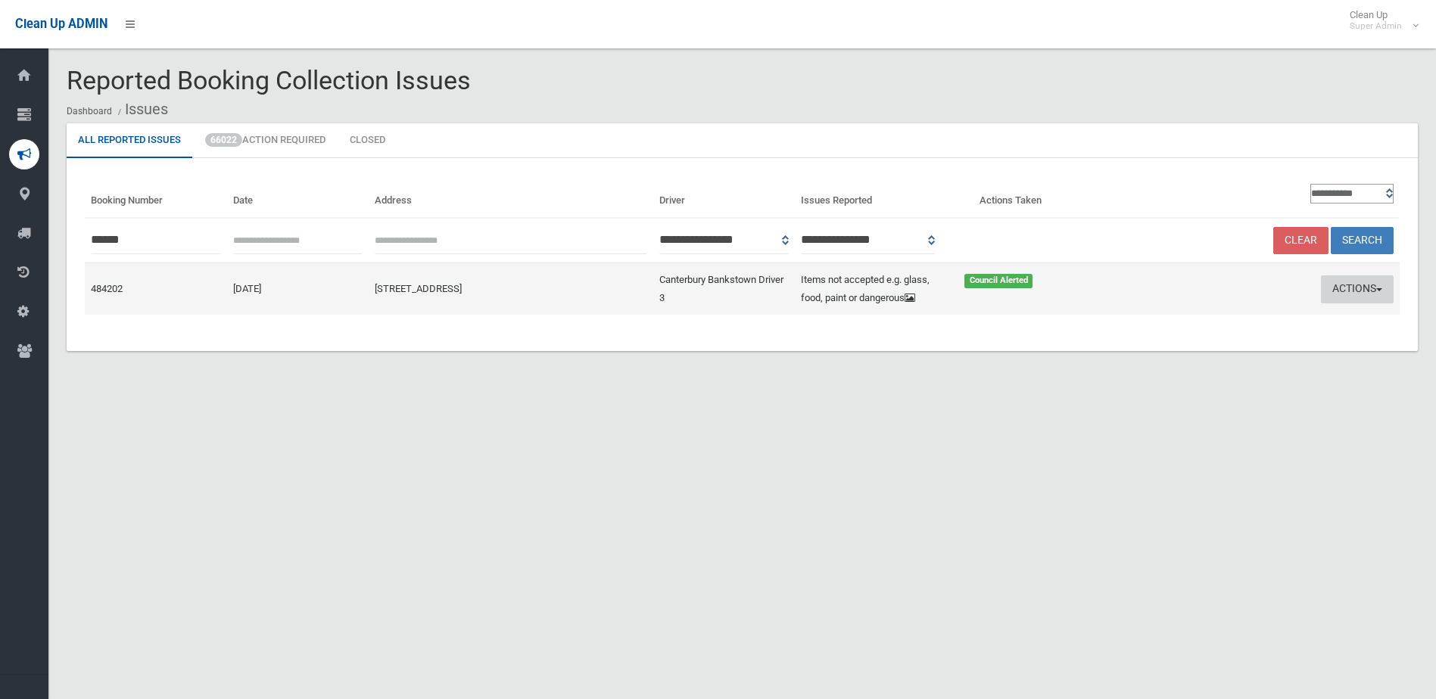
click at [1345, 283] on button "Actions" at bounding box center [1357, 290] width 73 height 28
click at [1176, 347] on link "Edit Actions Taken" at bounding box center [1213, 347] width 180 height 26
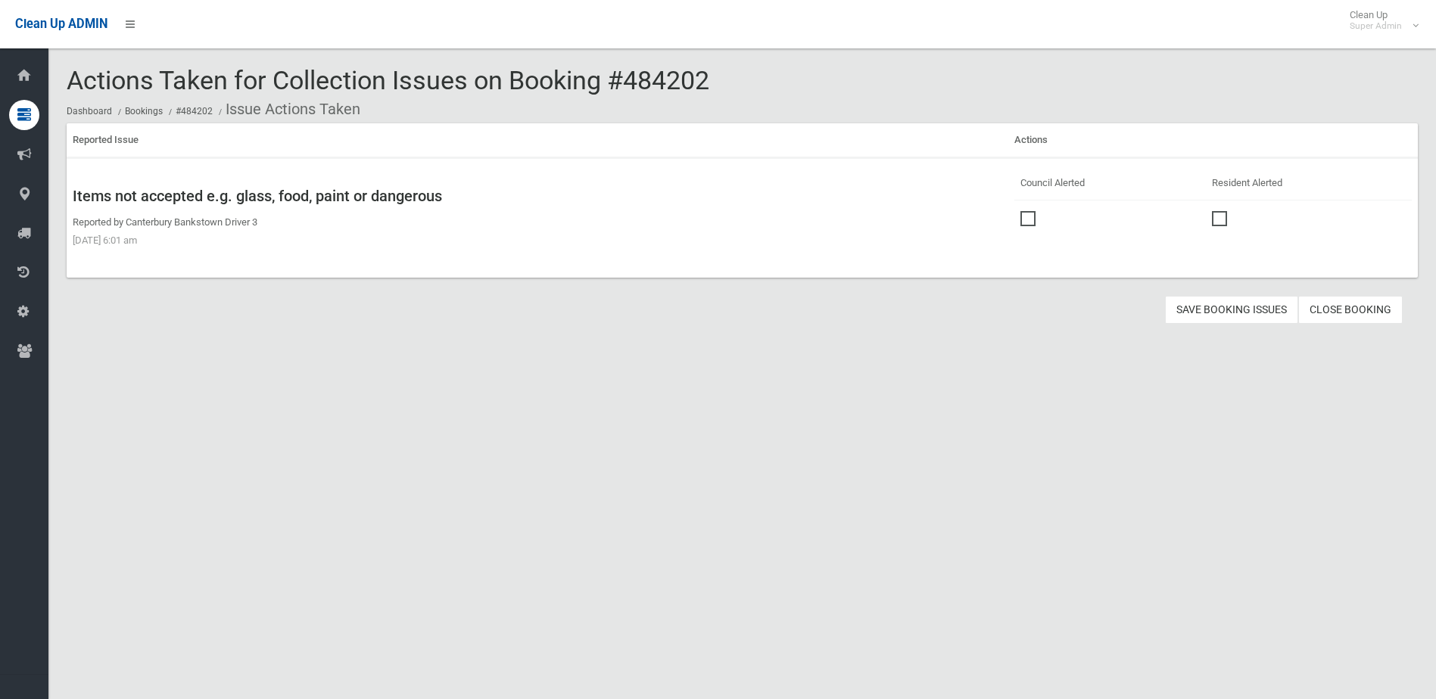
click at [1347, 313] on link "Close Booking" at bounding box center [1350, 310] width 104 height 28
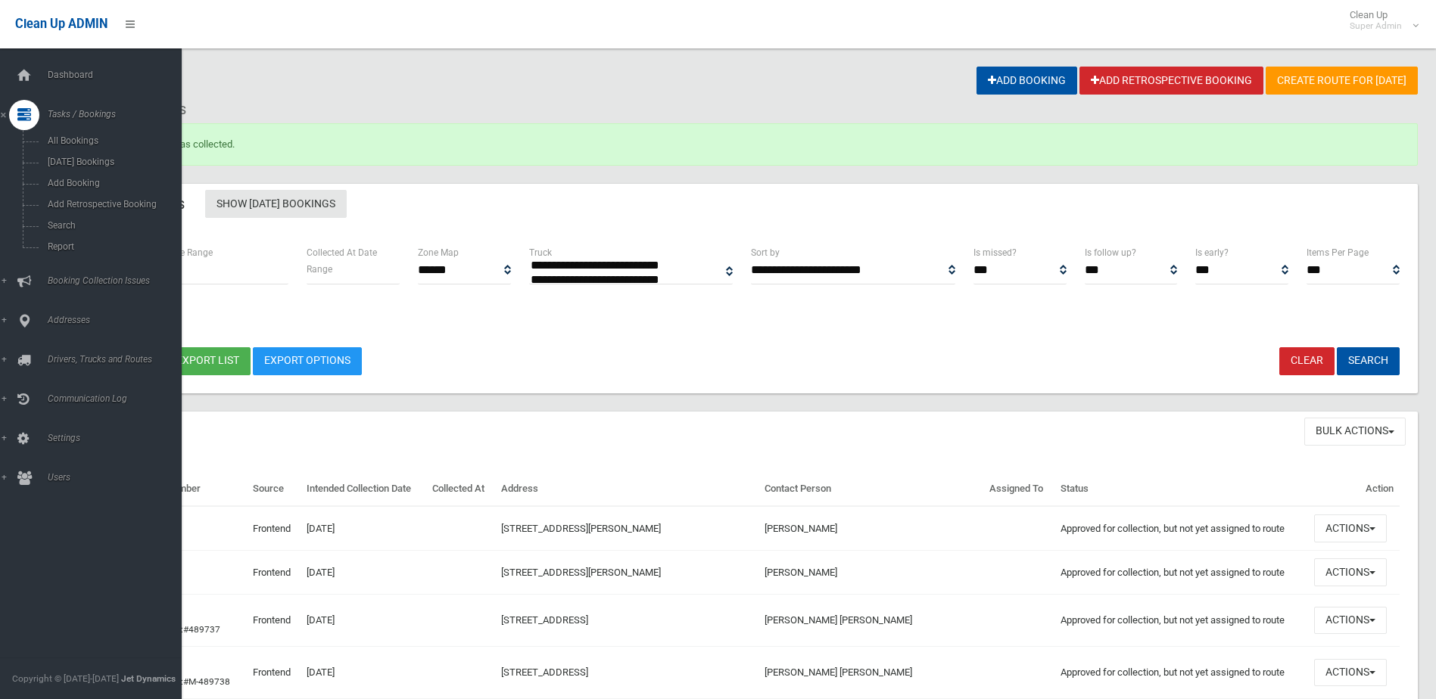
select select
click at [58, 222] on span "Search" at bounding box center [111, 225] width 137 height 11
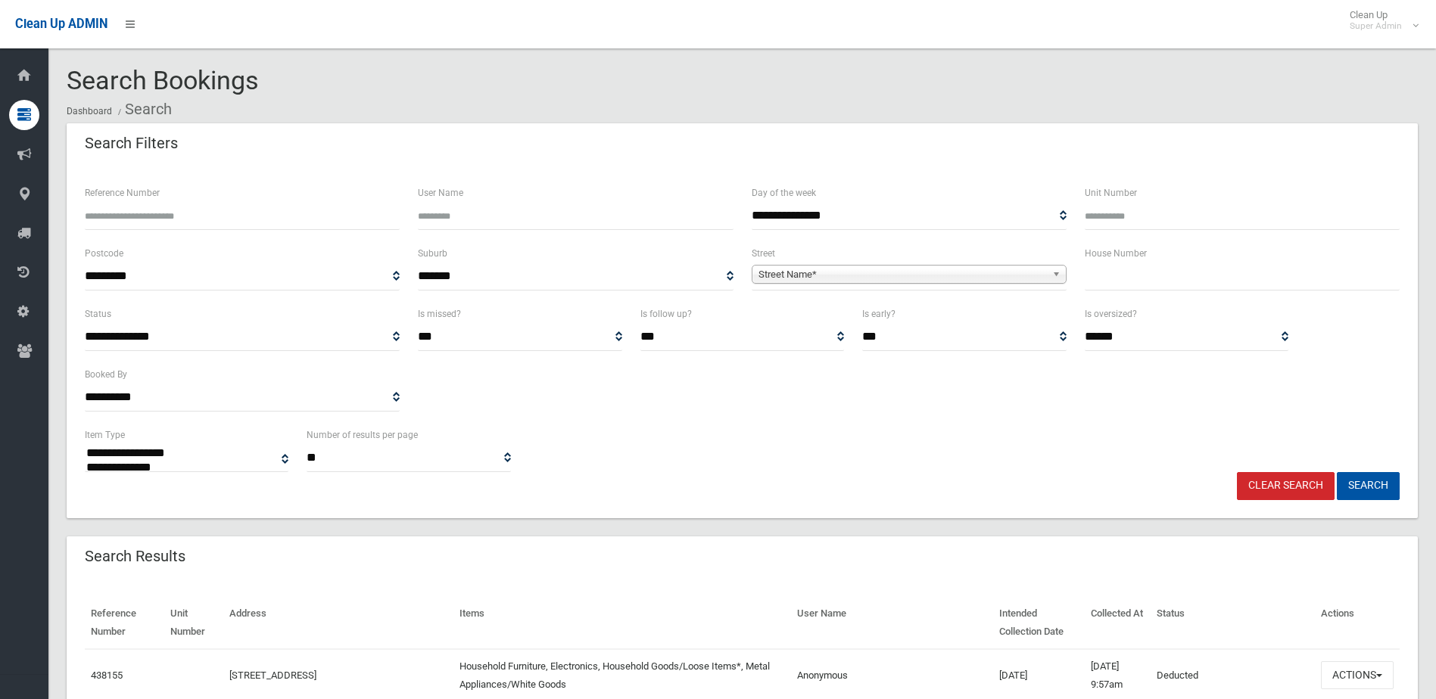
select select
click at [137, 213] on input "Reference Number" at bounding box center [242, 216] width 315 height 28
type input "******"
click at [1337, 472] on button "Search" at bounding box center [1368, 486] width 63 height 28
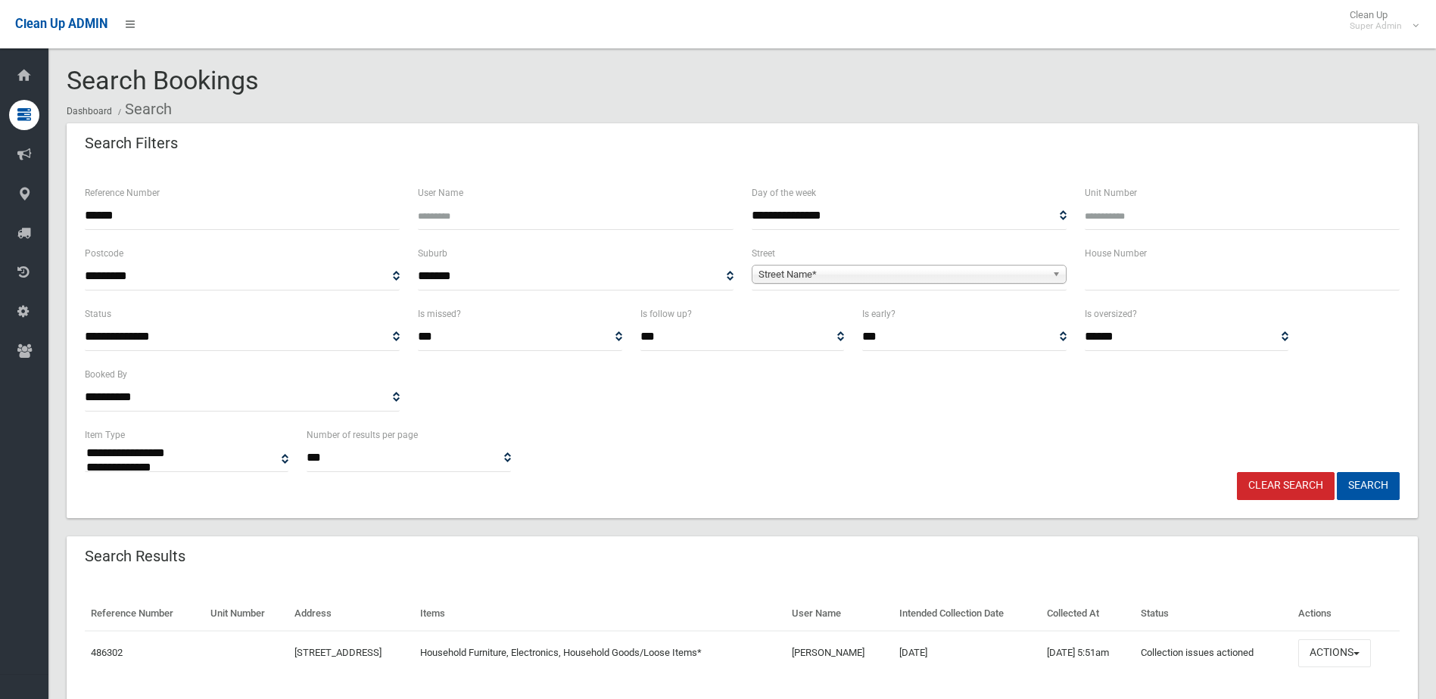
select select
click at [1334, 650] on button "Actions" at bounding box center [1334, 654] width 73 height 28
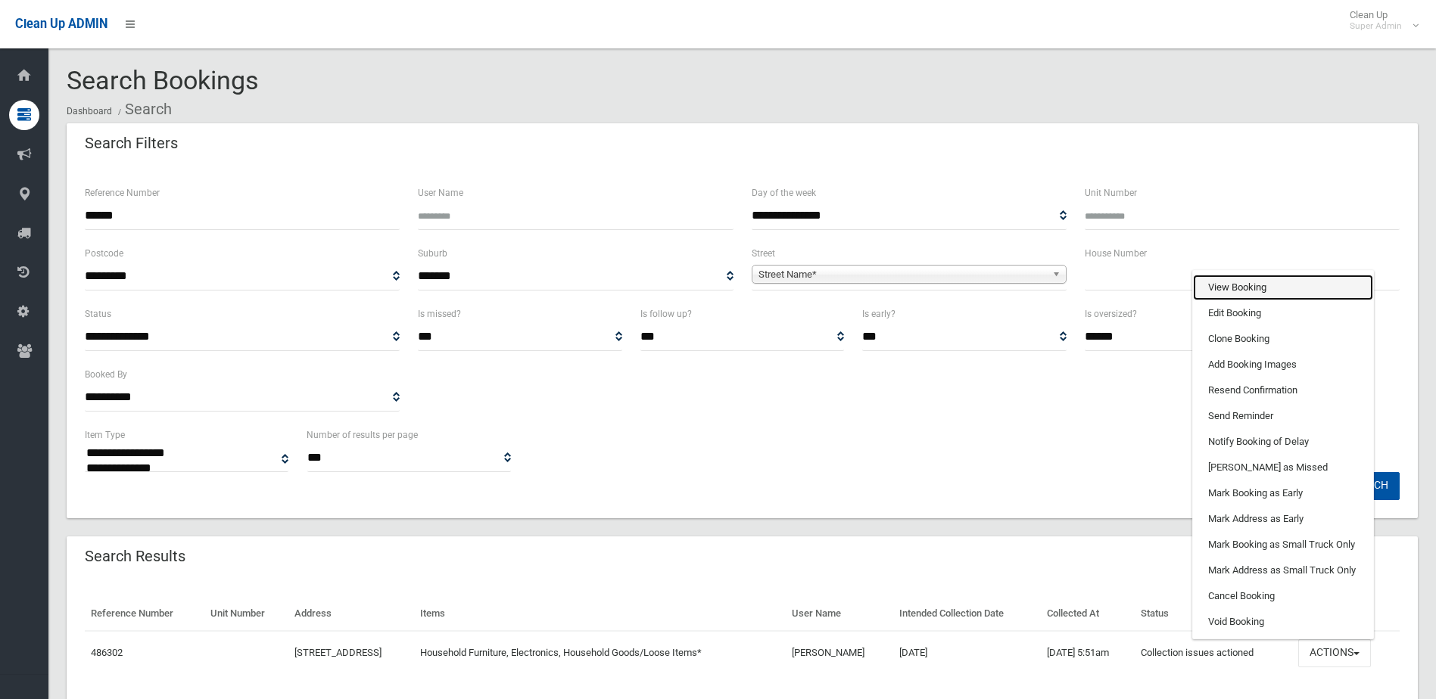
click at [1246, 280] on link "View Booking" at bounding box center [1283, 288] width 180 height 26
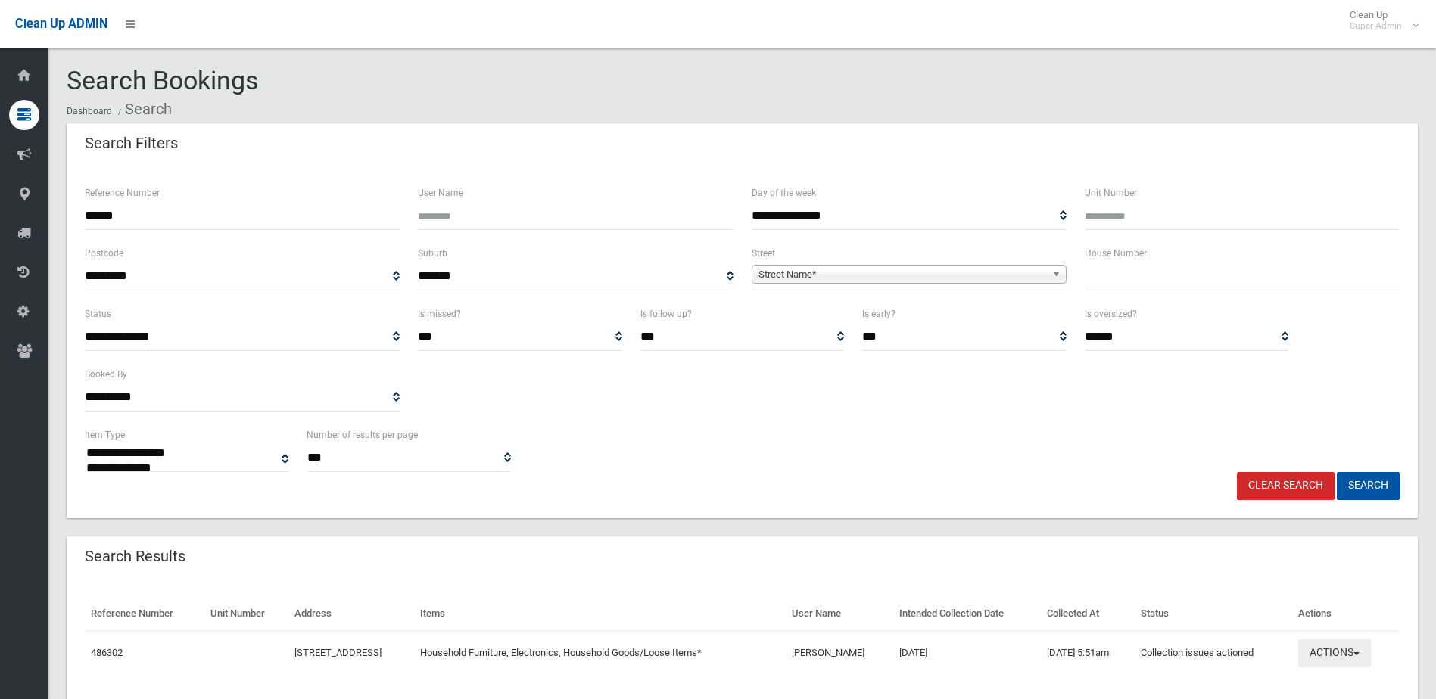
click at [1352, 648] on button "Actions" at bounding box center [1334, 654] width 73 height 28
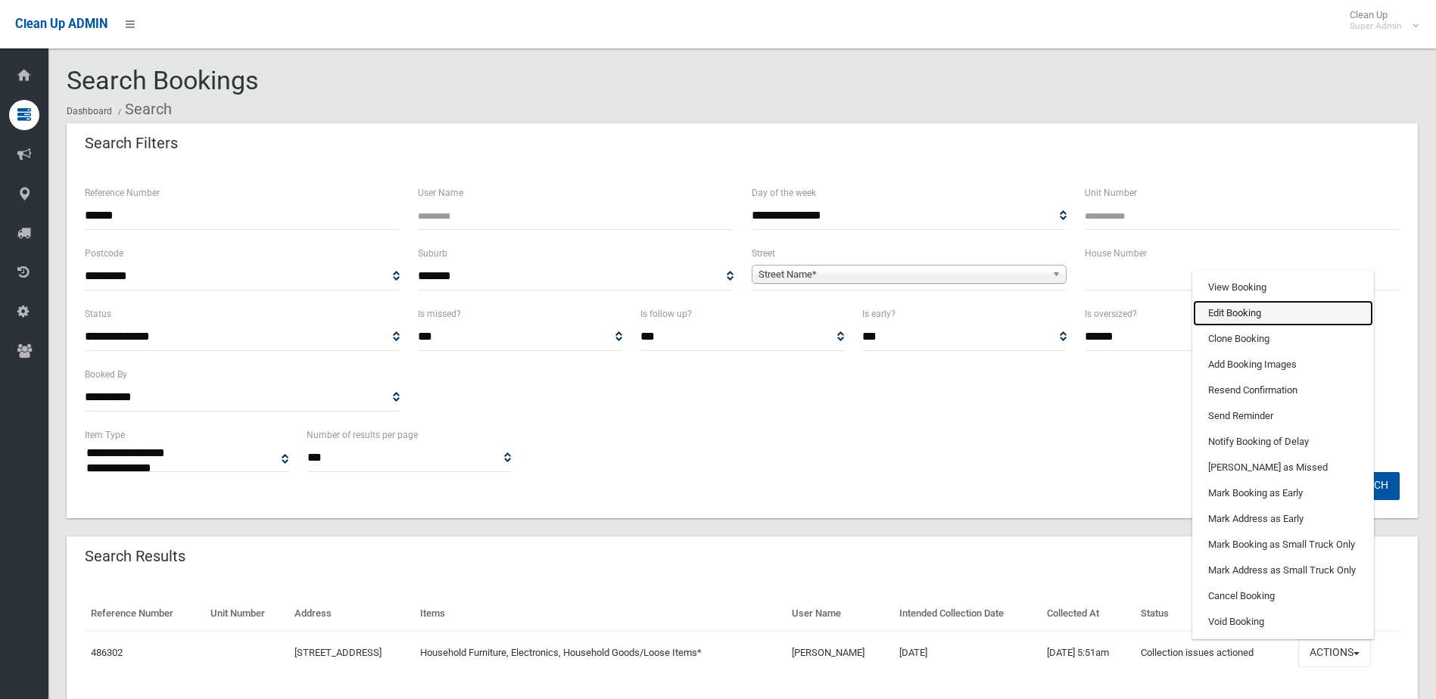
click at [1230, 310] on link "Edit Booking" at bounding box center [1283, 314] width 180 height 26
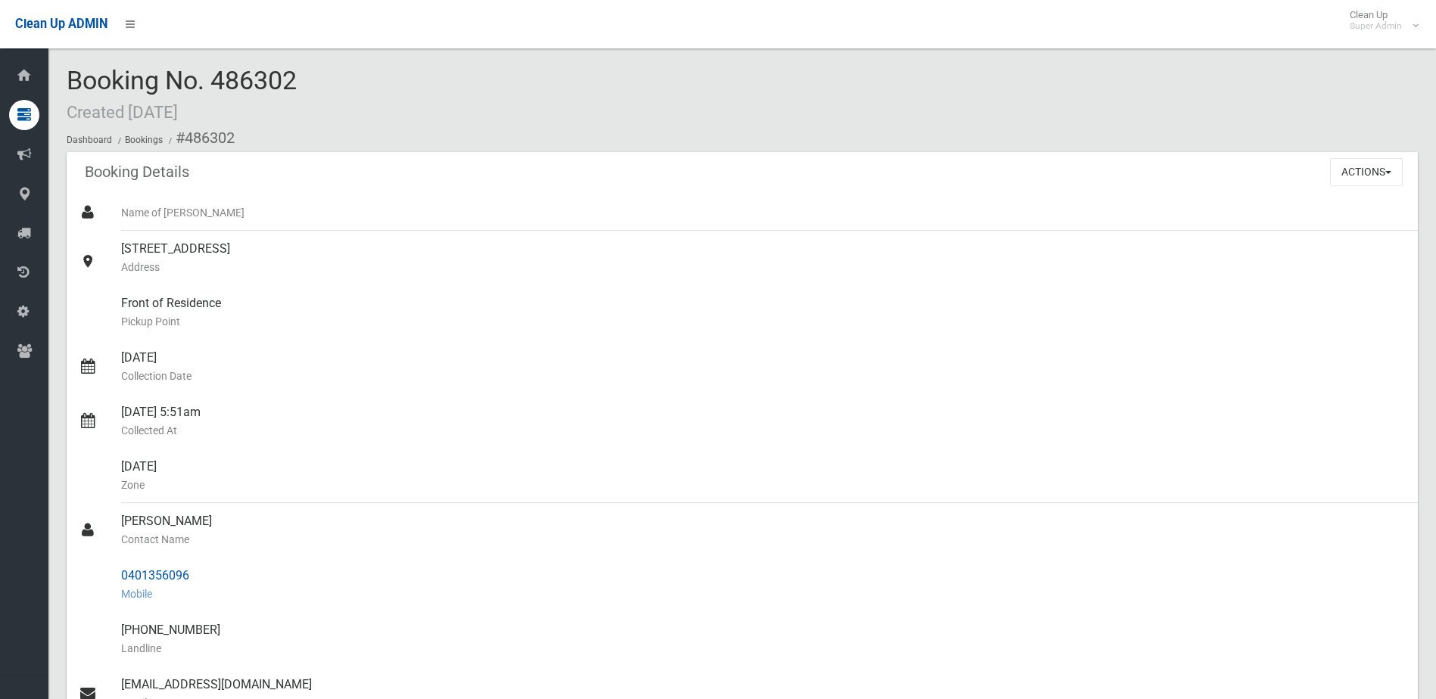
drag, startPoint x: 123, startPoint y: 517, endPoint x: 197, endPoint y: 570, distance: 91.2
click at [197, 570] on ul "Name of Booker 11A Sherwood Street, REVESBY NSW 2212 Address Front of Residence…" at bounding box center [742, 585] width 1351 height 781
drag, startPoint x: 197, startPoint y: 570, endPoint x: 165, endPoint y: 578, distance: 32.9
copy ul "Sayit Esen Contact Name 0401356096"
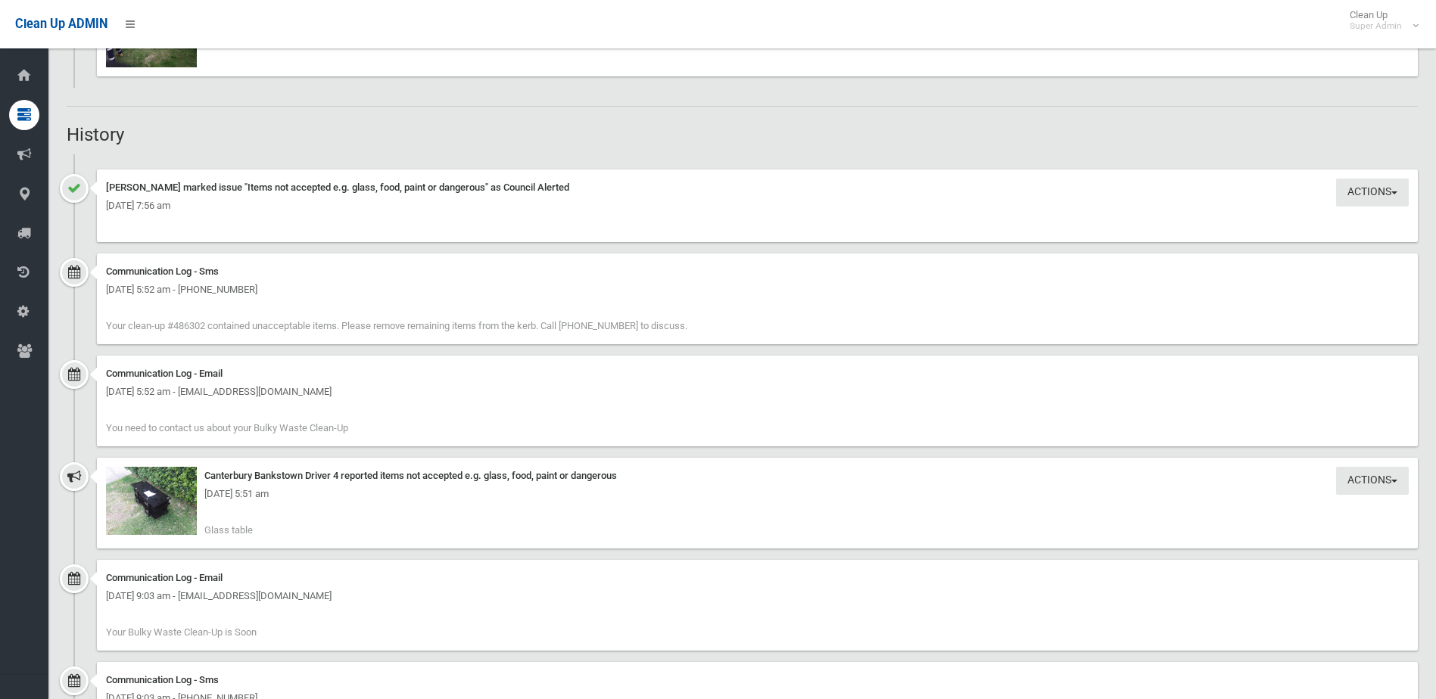
scroll to position [1211, 0]
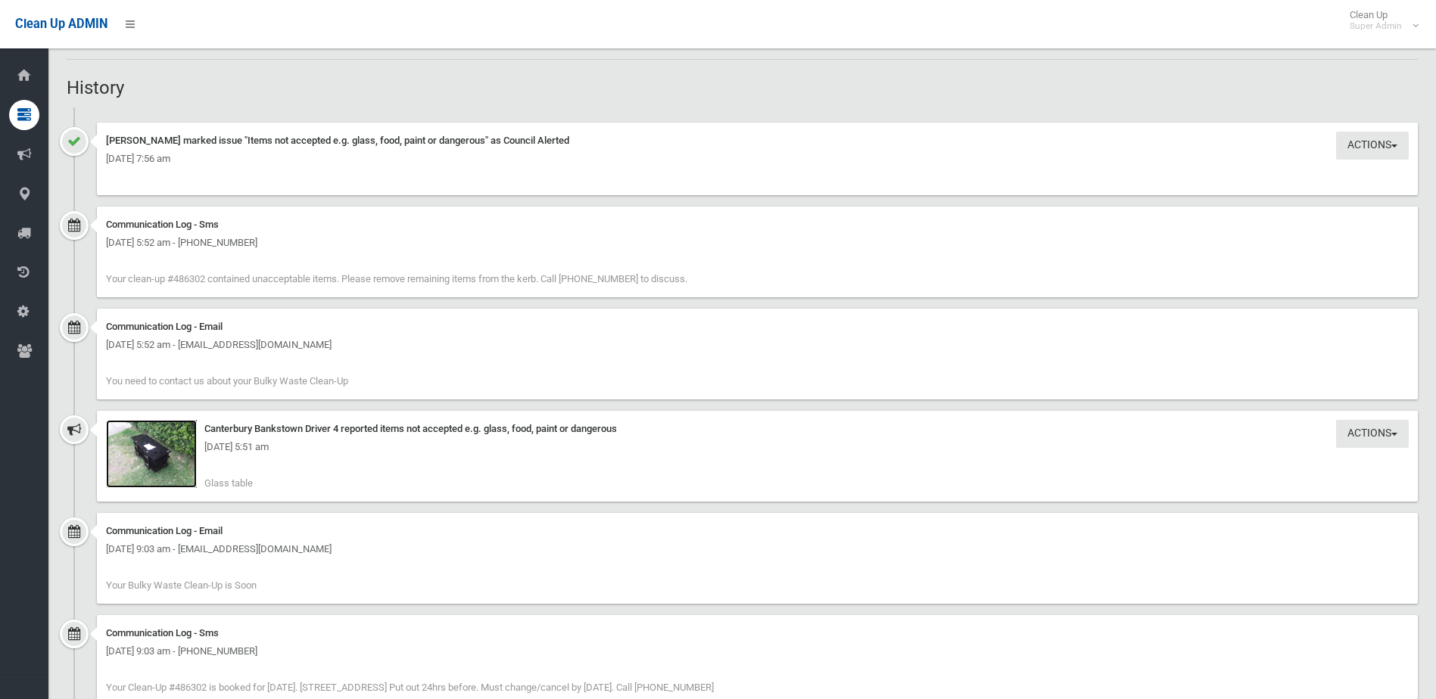
click at [156, 459] on img at bounding box center [151, 454] width 91 height 68
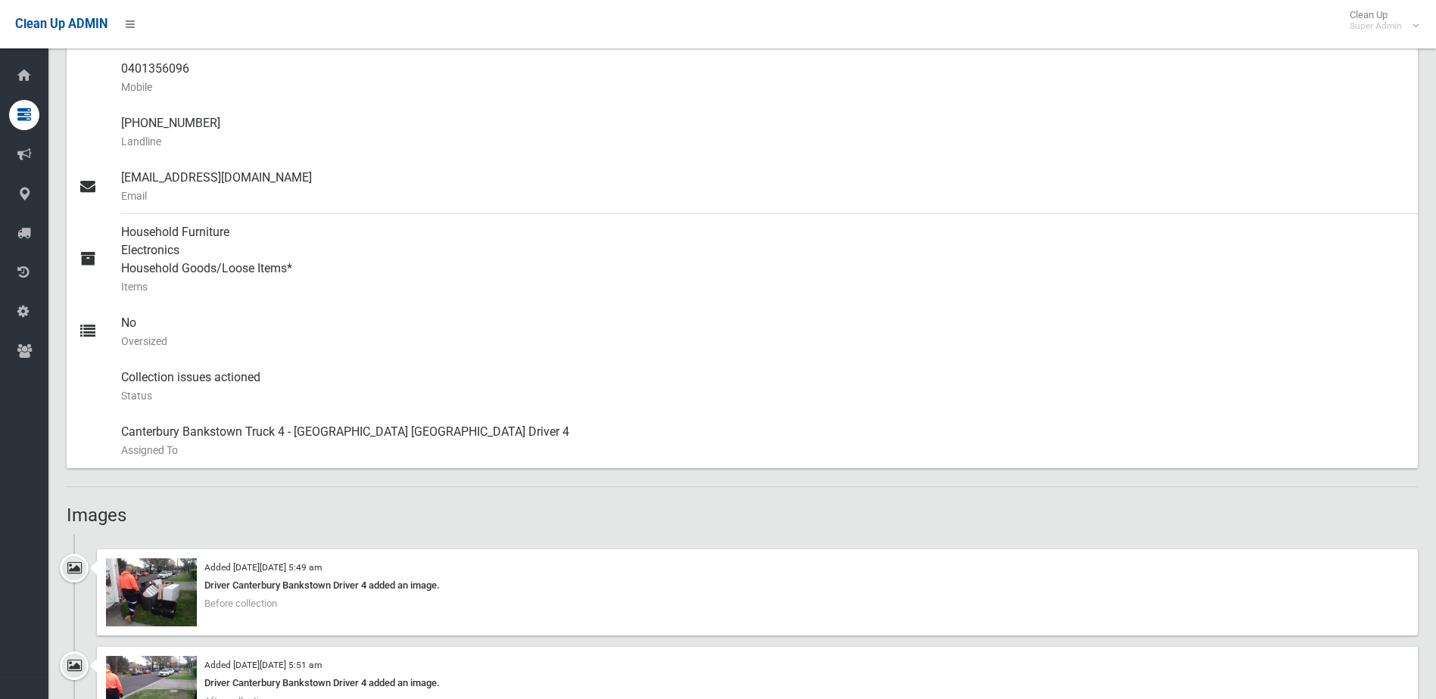
scroll to position [303, 0]
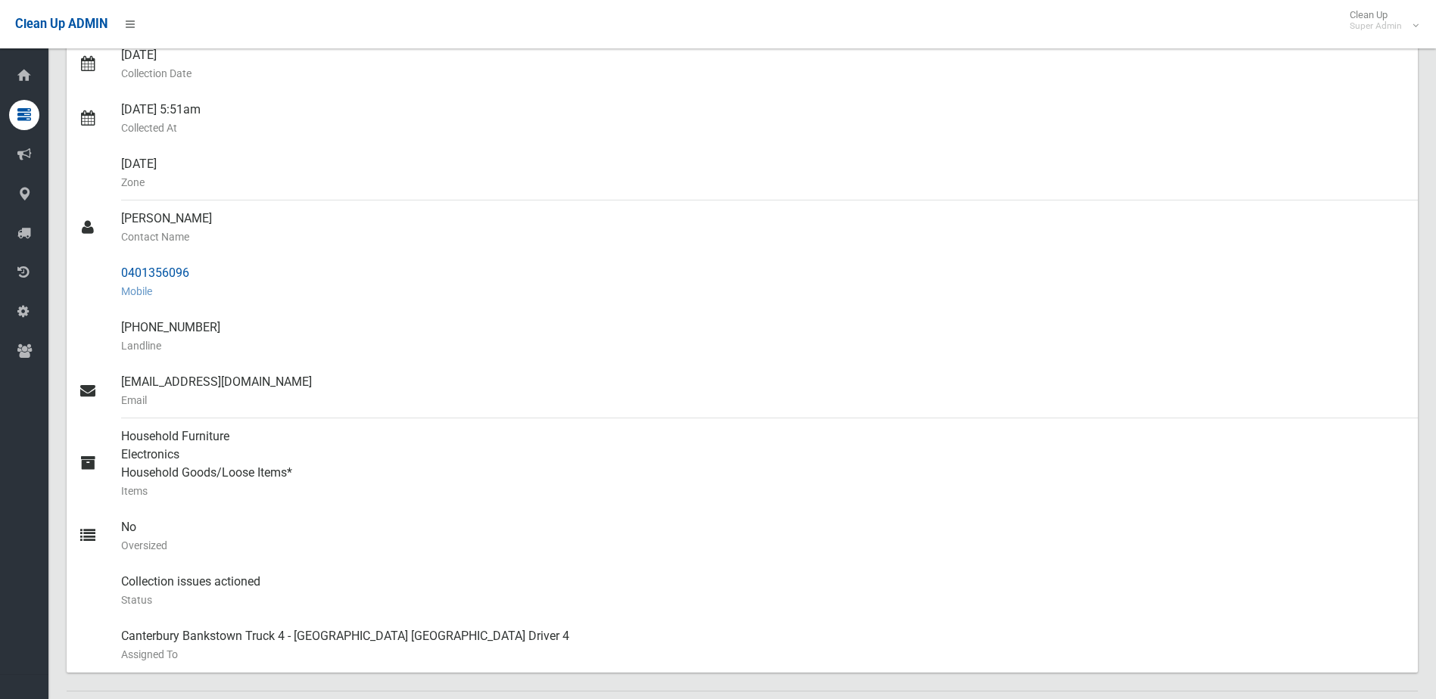
click at [183, 303] on div "0401356096 Mobile" at bounding box center [763, 282] width 1285 height 54
drag, startPoint x: 122, startPoint y: 269, endPoint x: 187, endPoint y: 272, distance: 65.1
click at [187, 272] on div "0401356096 Mobile" at bounding box center [763, 282] width 1285 height 54
copy div "0401356096"
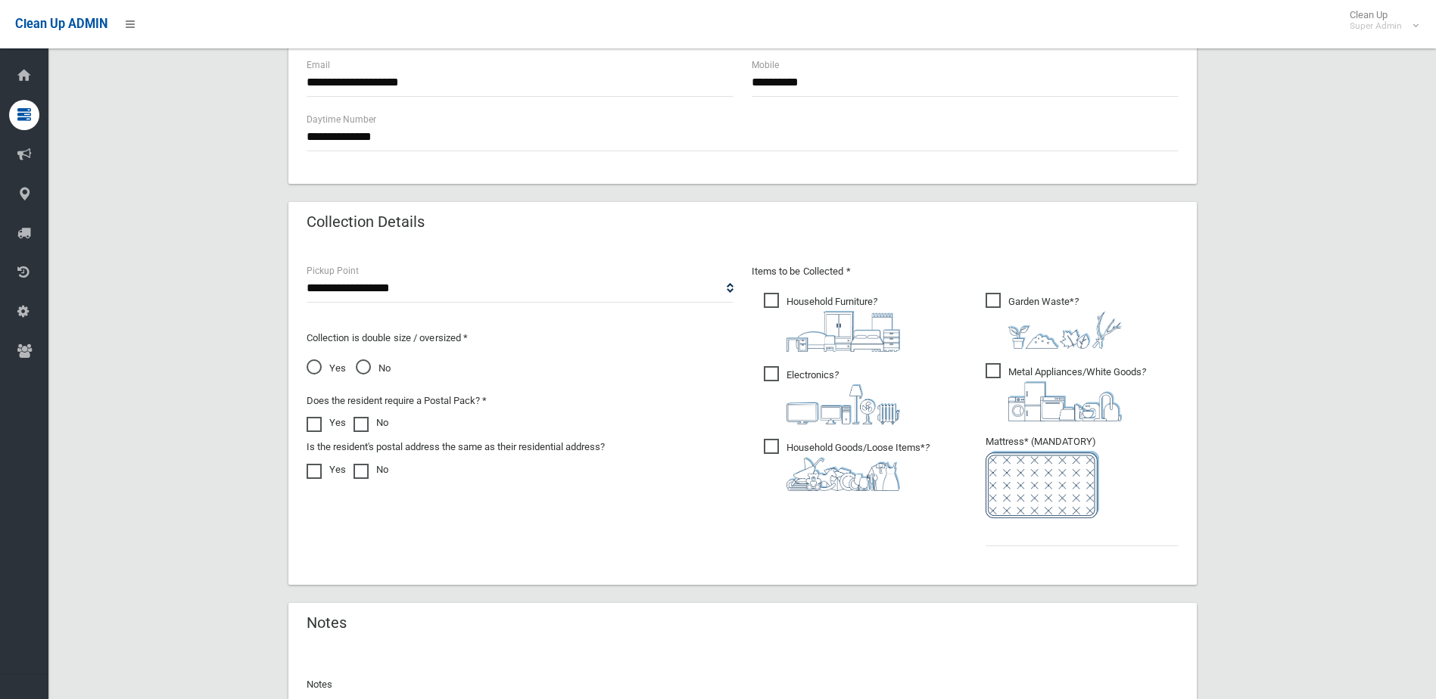
scroll to position [791, 0]
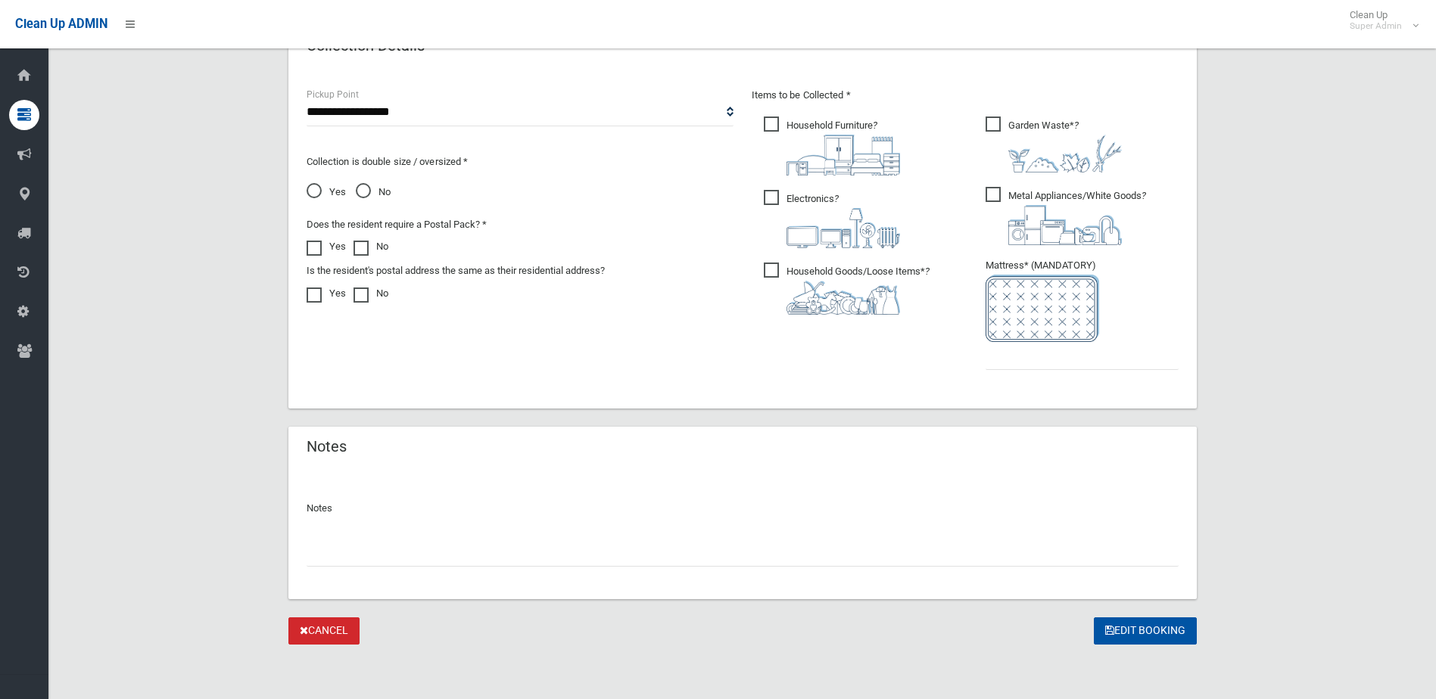
click at [348, 559] on input "text" at bounding box center [743, 553] width 872 height 28
type input "**********"
click at [1063, 365] on input "text" at bounding box center [1082, 356] width 193 height 28
type input "*"
click at [320, 552] on input "**********" at bounding box center [743, 553] width 872 height 28
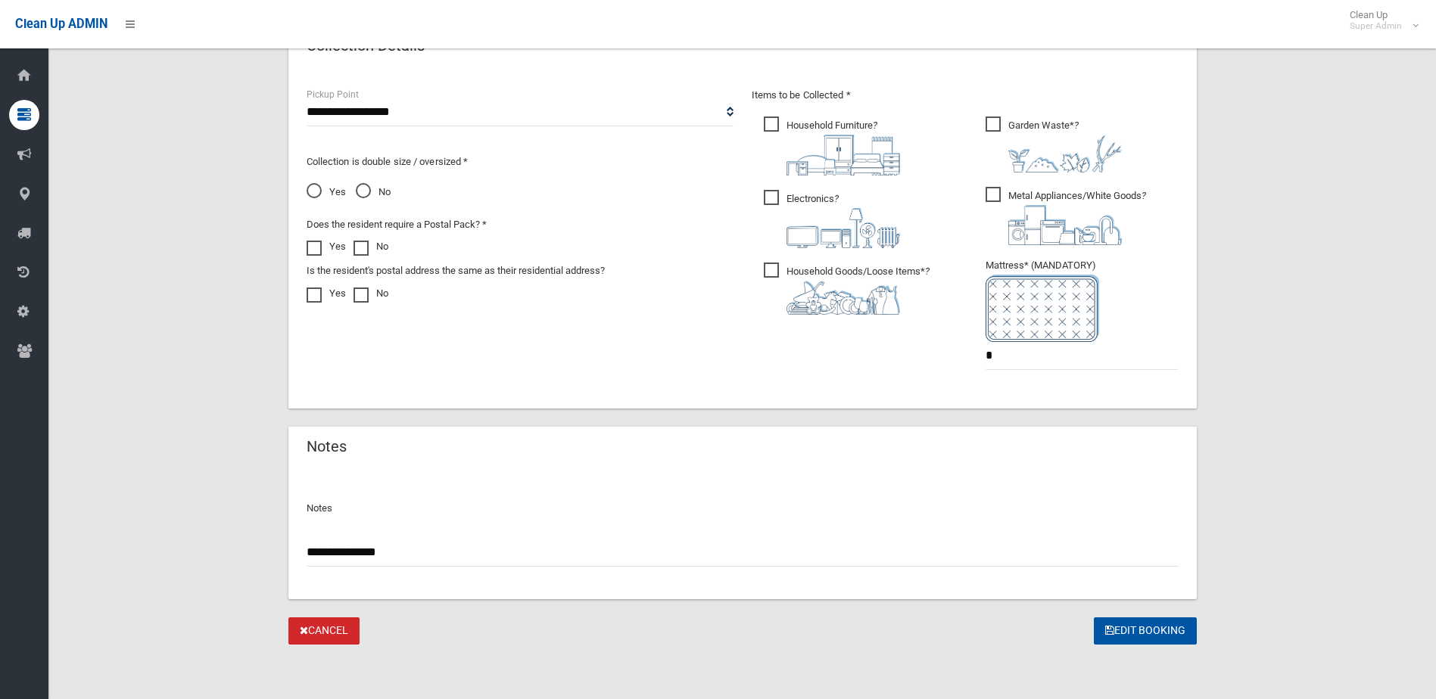
click at [322, 553] on input "**********" at bounding box center [743, 553] width 872 height 28
paste input "*******"
type input "**********"
click at [1140, 630] on button "Edit Booking" at bounding box center [1145, 632] width 103 height 28
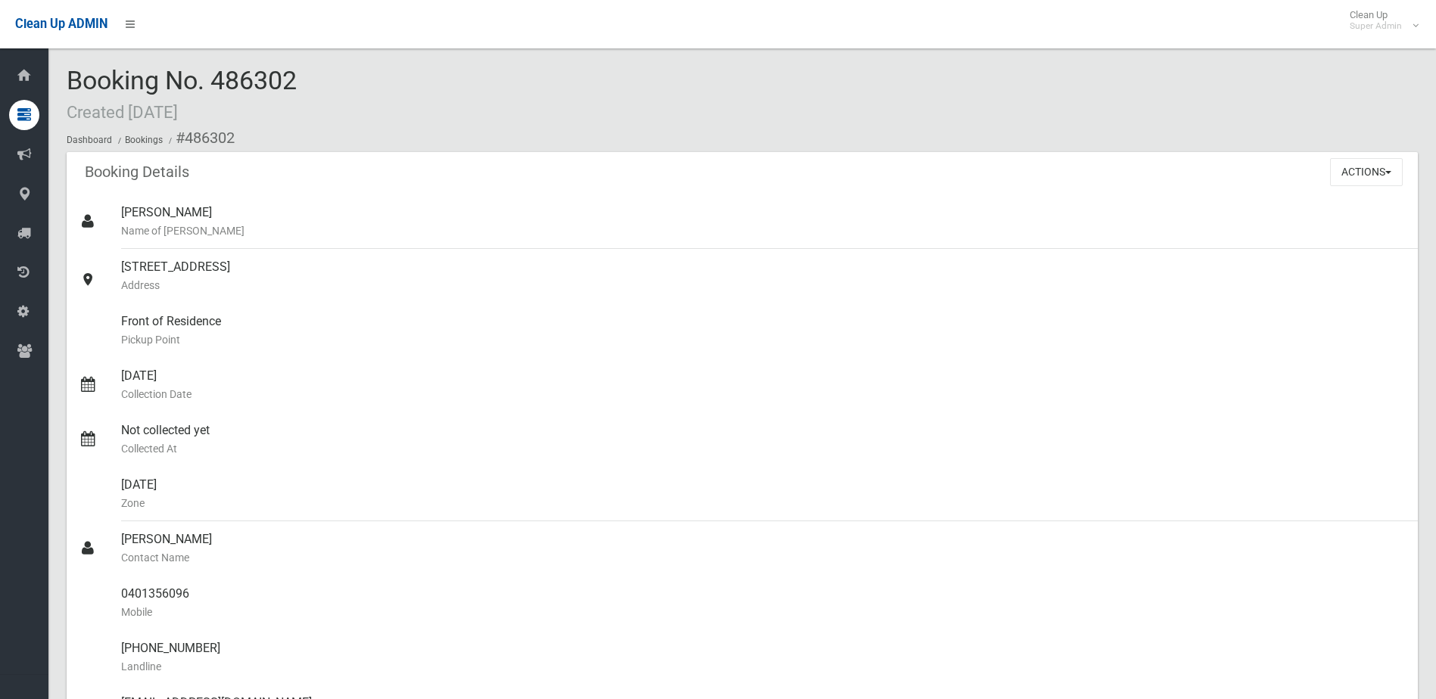
drag, startPoint x: 217, startPoint y: 81, endPoint x: 355, endPoint y: 81, distance: 137.8
click at [355, 81] on div "Booking No. 486302 Created 18/09/2025 Dashboard Bookings #486302" at bounding box center [742, 110] width 1351 height 86
drag, startPoint x: 355, startPoint y: 81, endPoint x: 288, endPoint y: 83, distance: 66.6
copy span "486302"
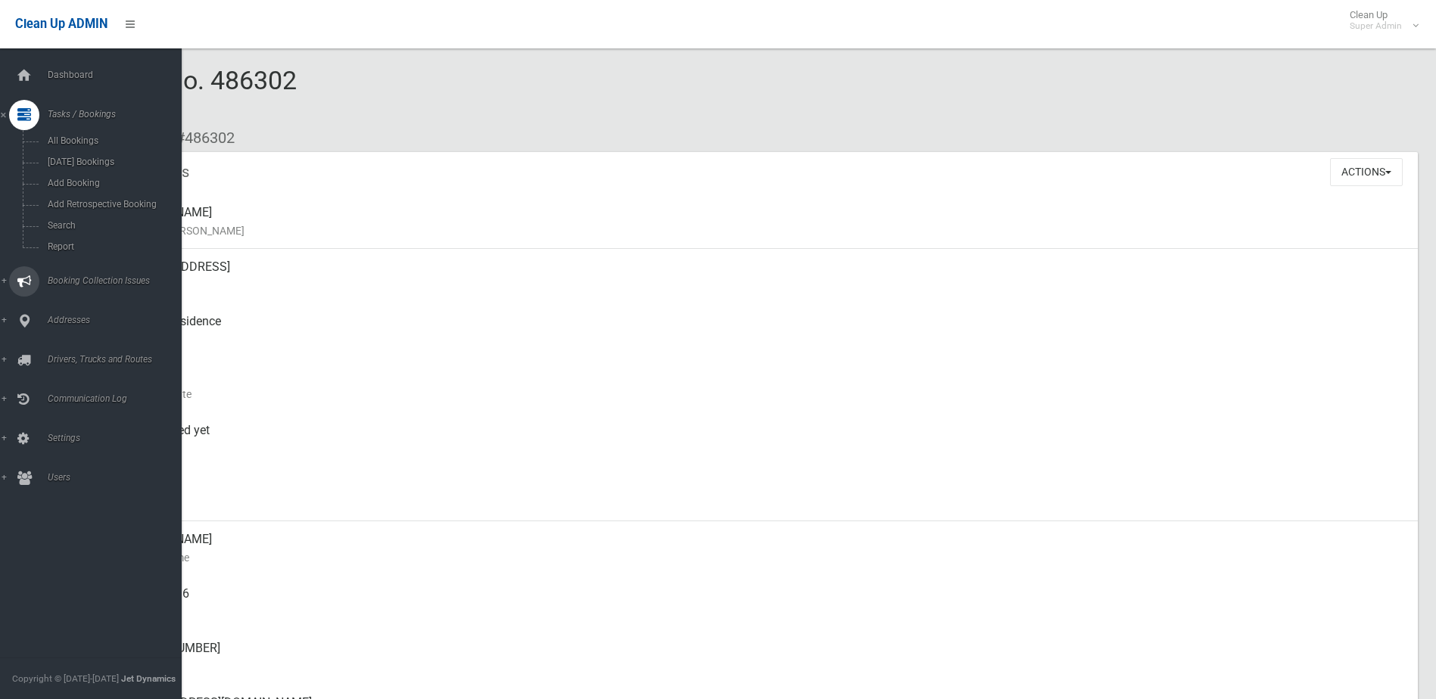
click at [65, 278] on span "Booking Collection Issues" at bounding box center [118, 281] width 150 height 11
click at [79, 179] on span "All Reported Issues" at bounding box center [111, 180] width 137 height 11
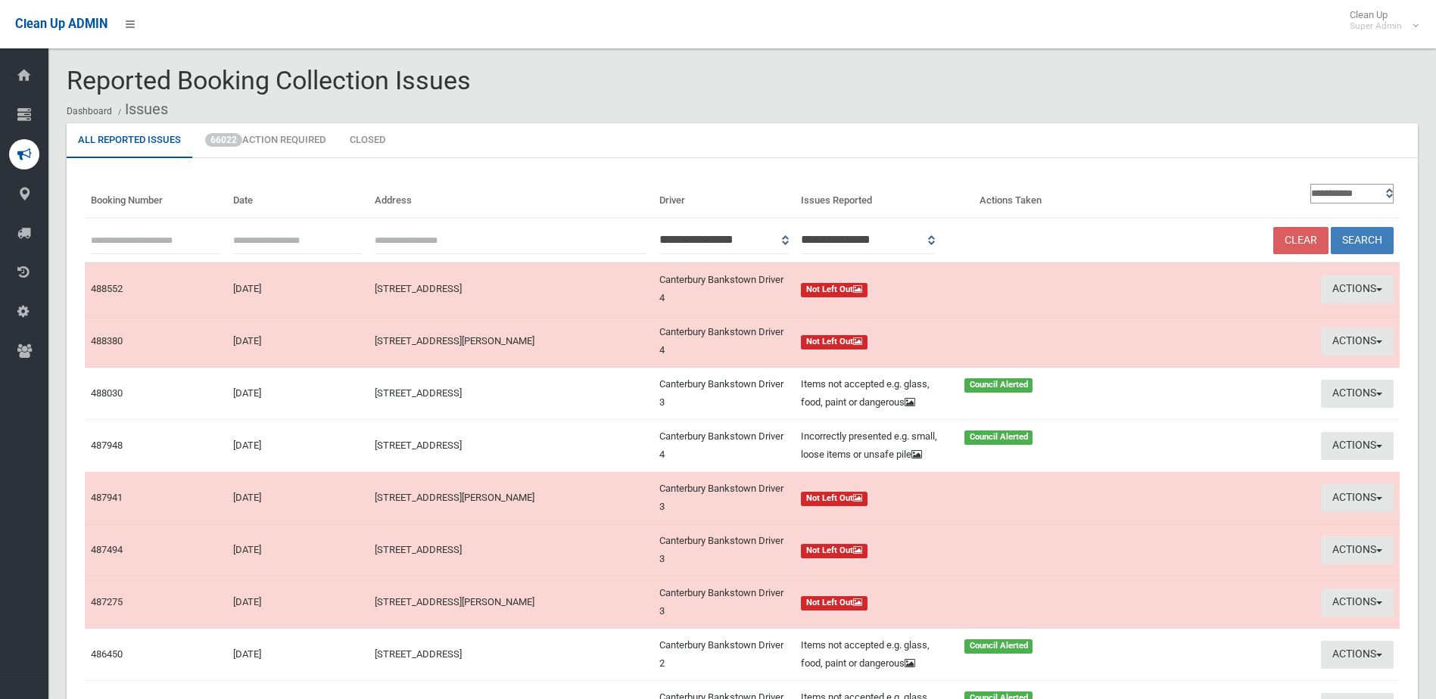
paste input "******"
type input "******"
click at [1367, 233] on button "Search" at bounding box center [1362, 241] width 63 height 28
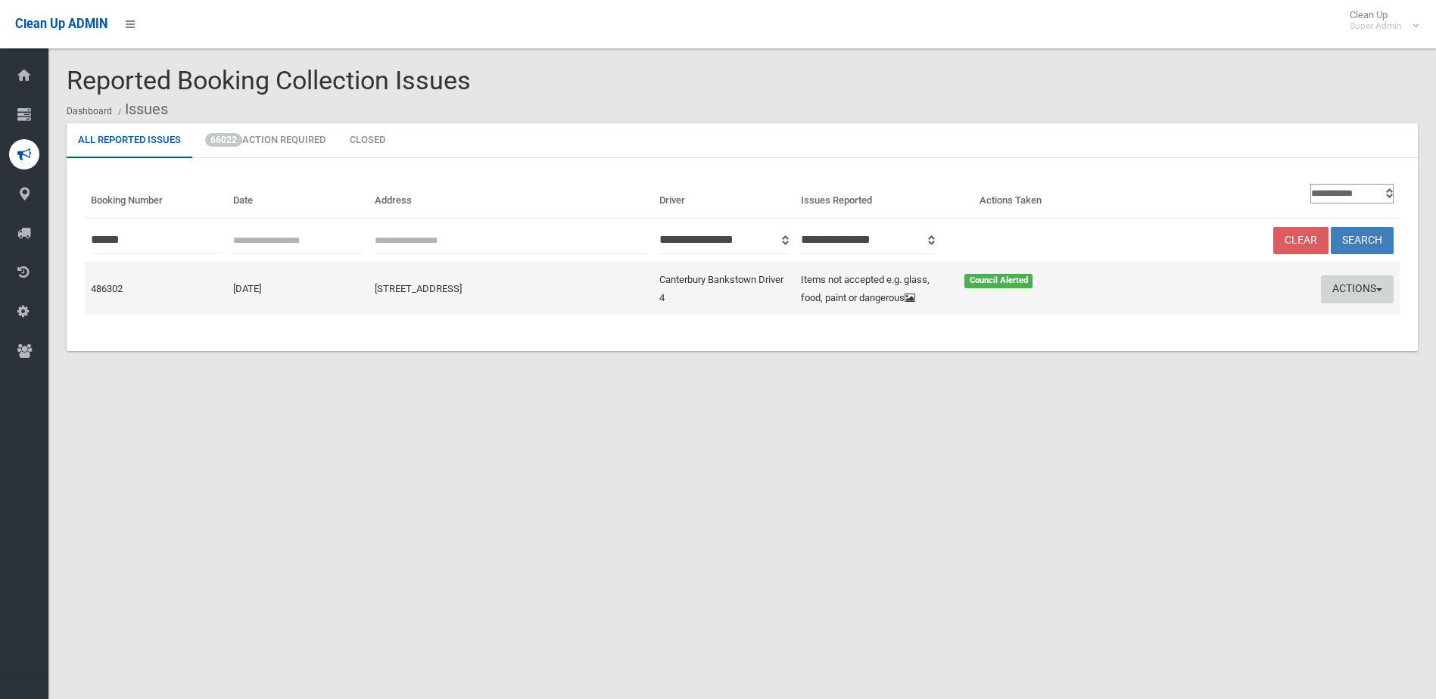
click at [1343, 285] on button "Actions" at bounding box center [1357, 290] width 73 height 28
click at [1182, 349] on link "Edit Actions Taken" at bounding box center [1213, 347] width 180 height 26
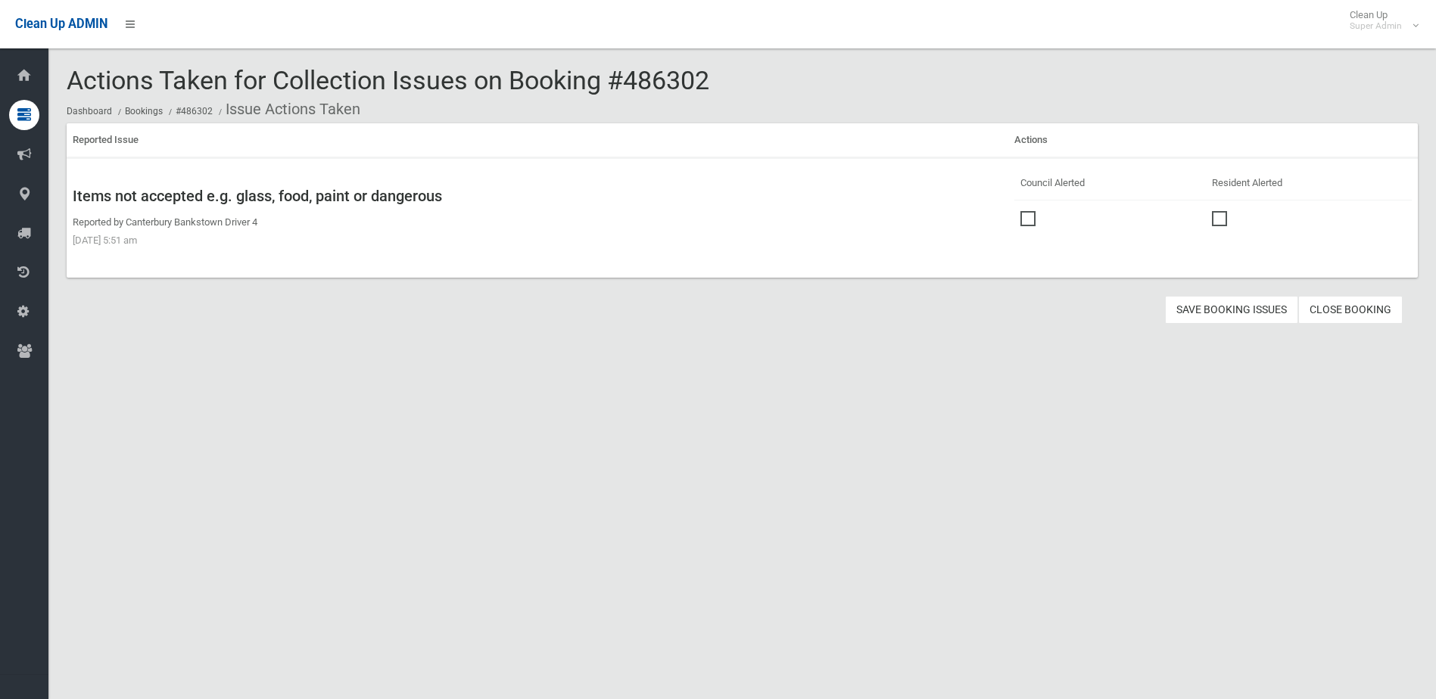
click at [1356, 302] on link "Close Booking" at bounding box center [1350, 310] width 104 height 28
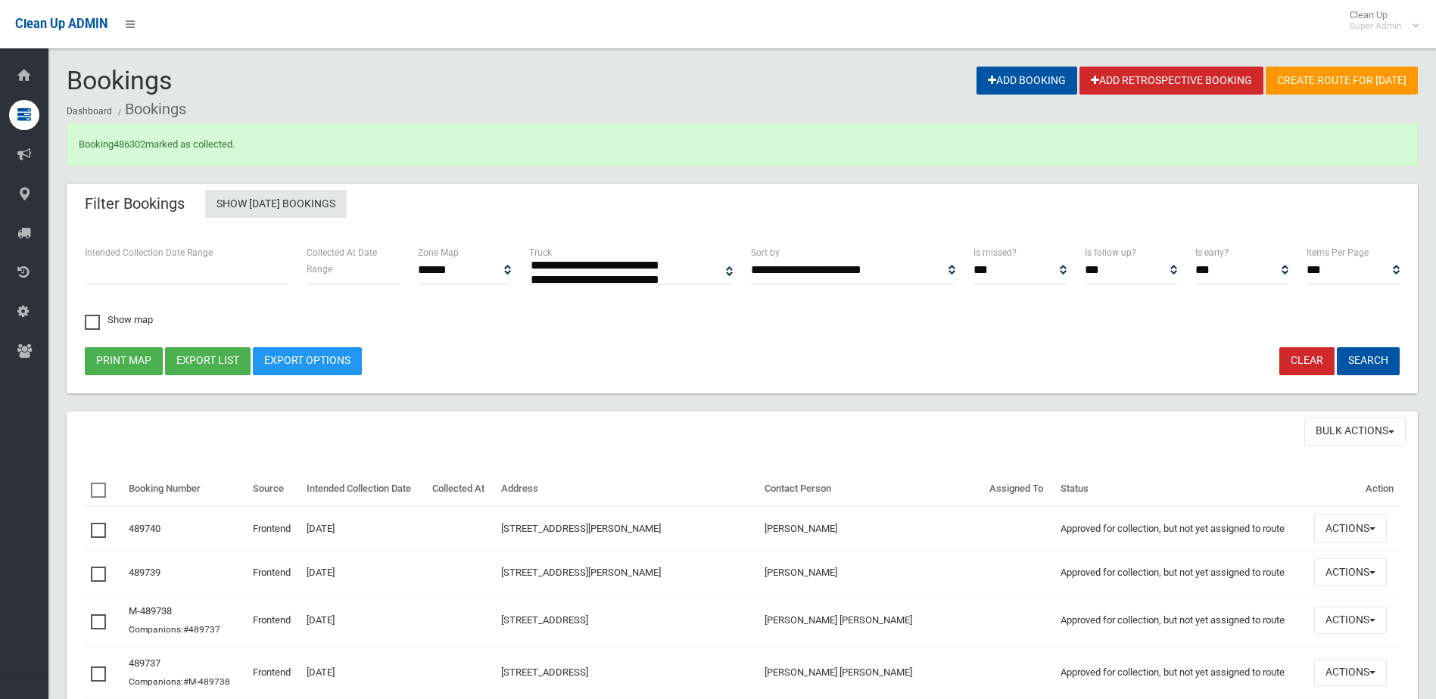
select select
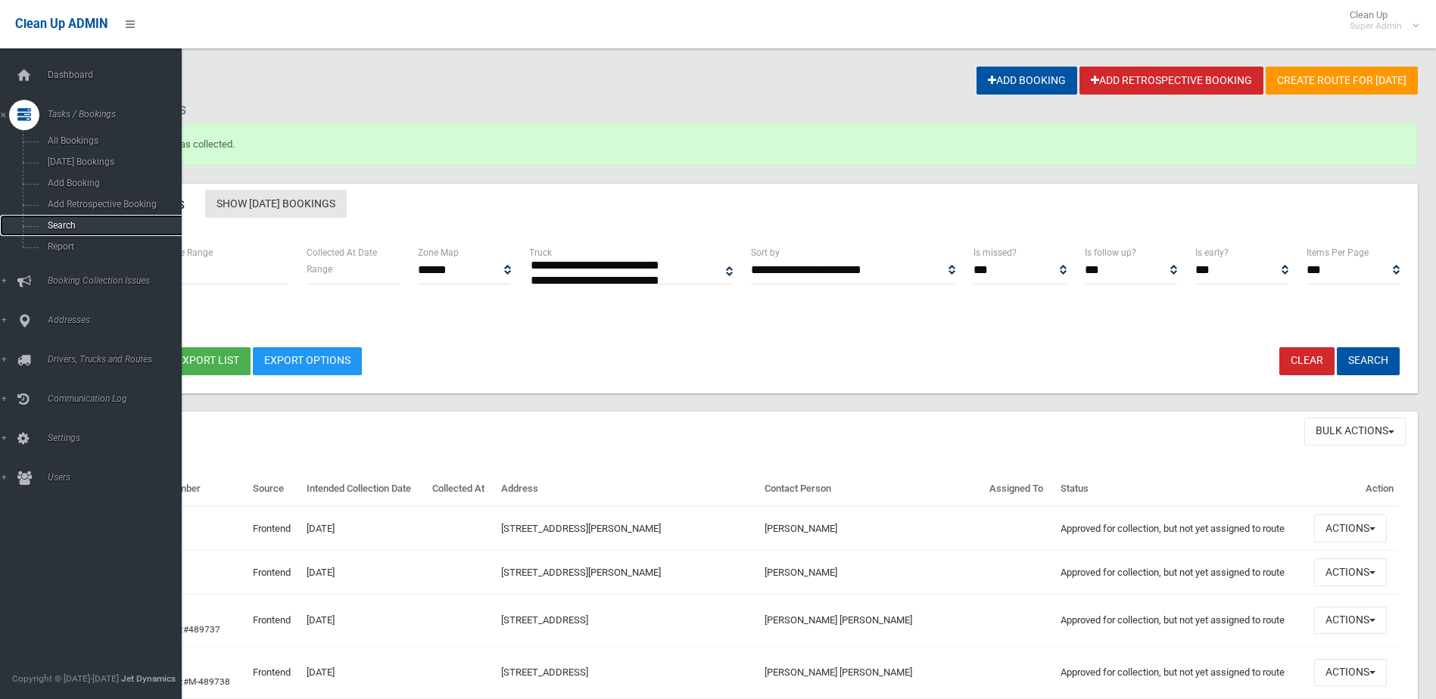
click at [70, 222] on span "Search" at bounding box center [111, 225] width 137 height 11
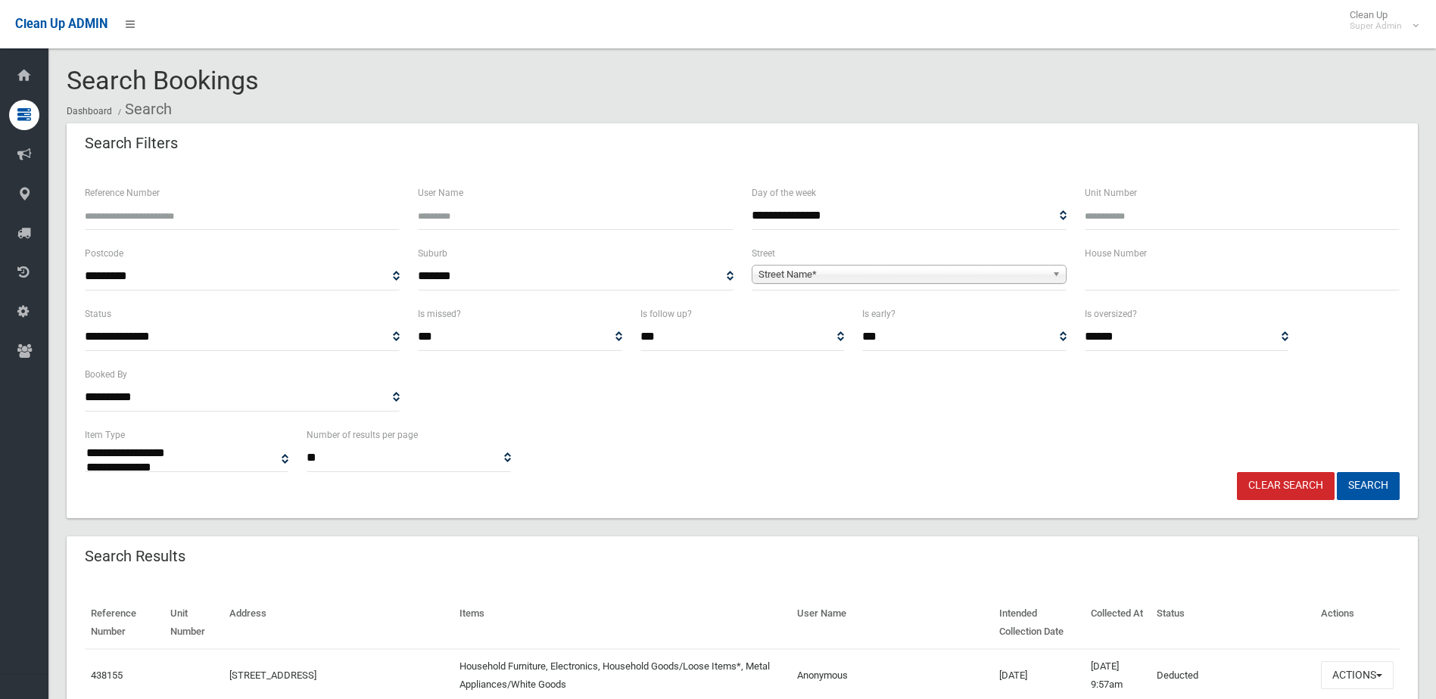
select select
click at [139, 221] on input "Reference Number" at bounding box center [242, 216] width 315 height 28
type input "******"
click at [1337, 472] on button "Search" at bounding box center [1368, 486] width 63 height 28
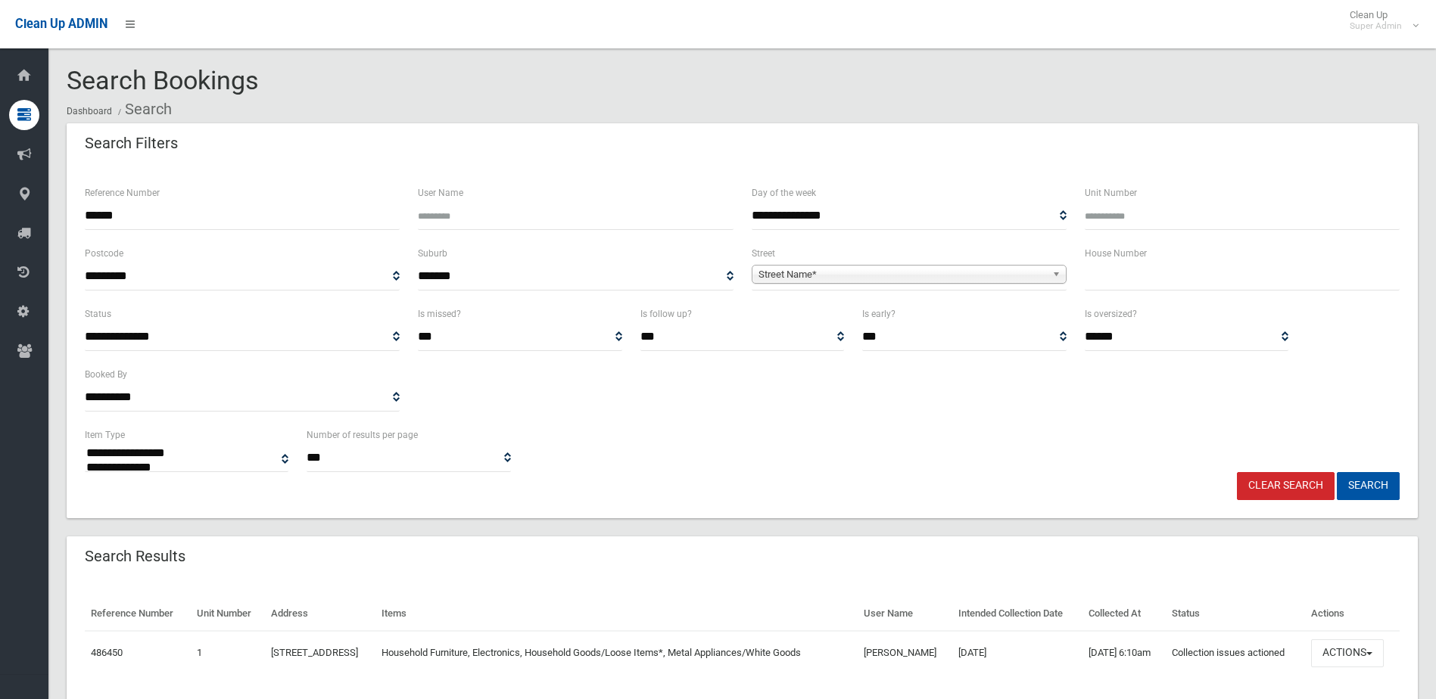
select select
click at [1341, 649] on button "Actions" at bounding box center [1347, 654] width 73 height 28
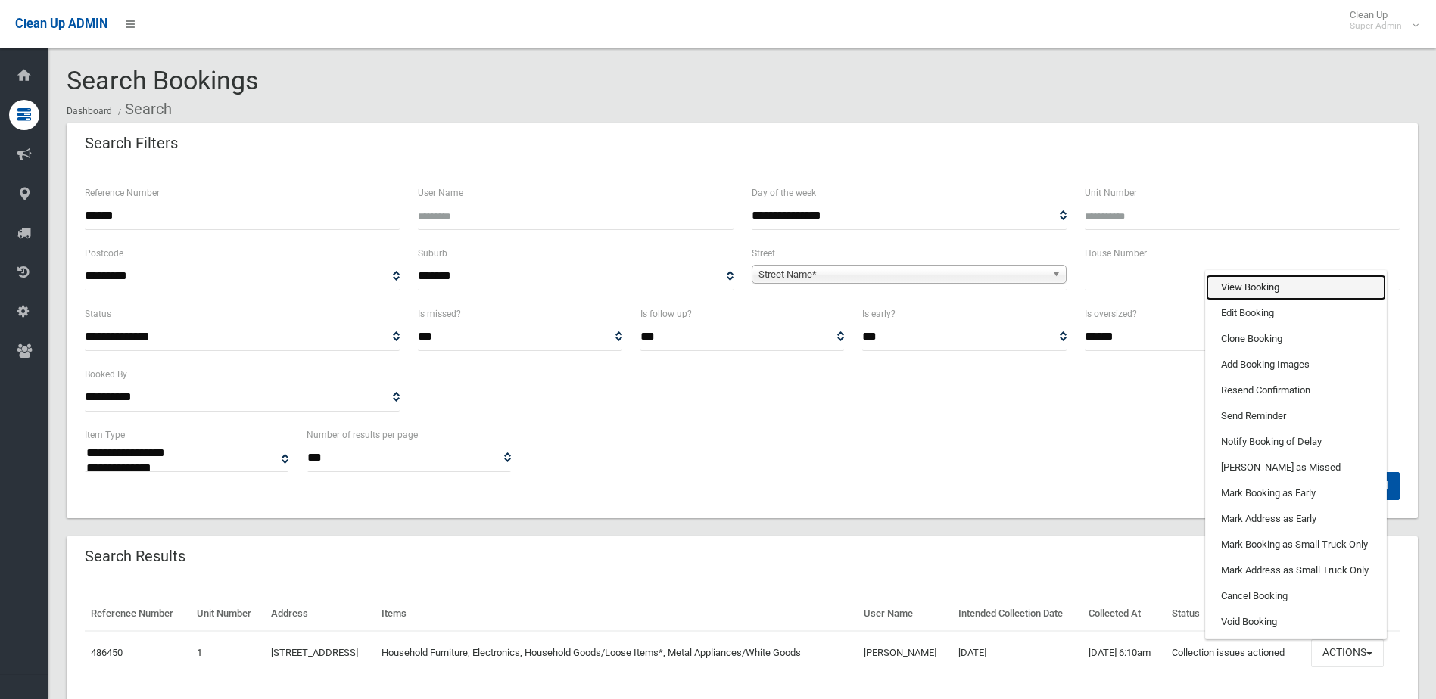
click at [1244, 283] on link "View Booking" at bounding box center [1296, 288] width 180 height 26
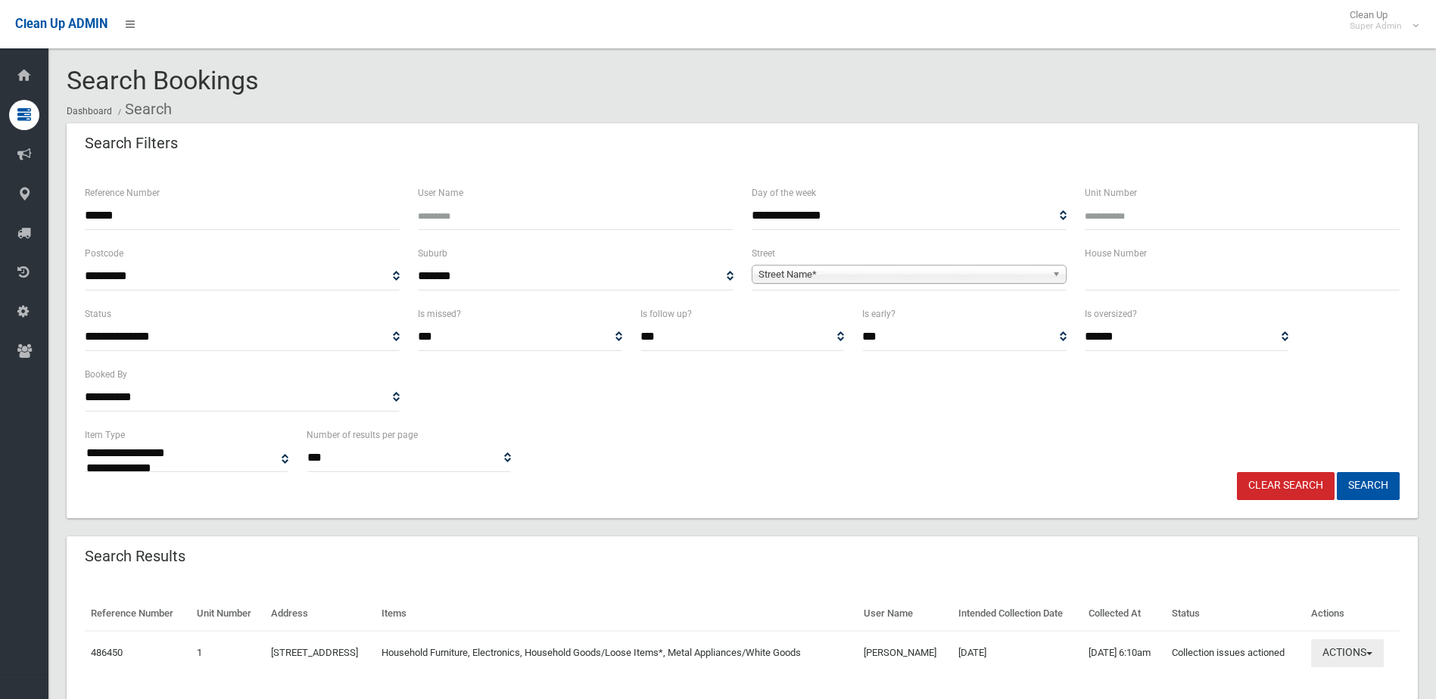
click at [1354, 648] on button "Actions" at bounding box center [1347, 654] width 73 height 28
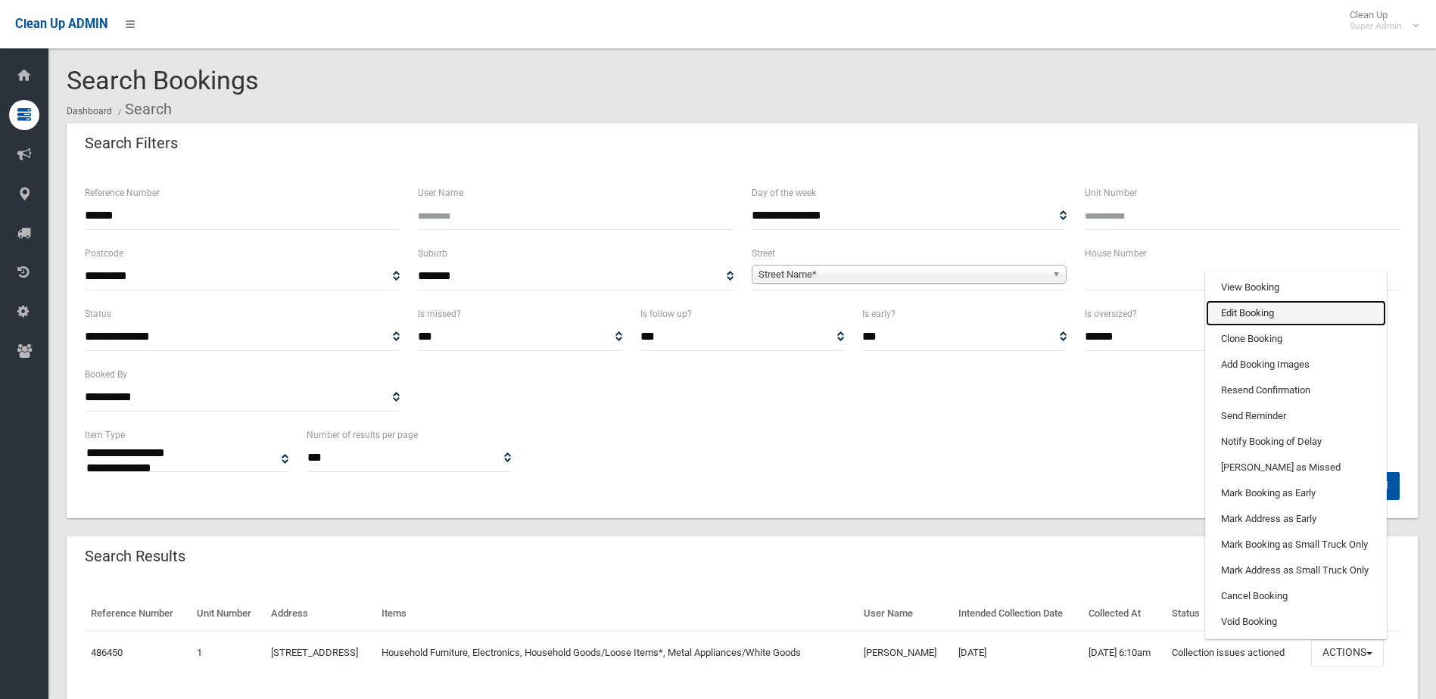
click at [1240, 310] on link "Edit Booking" at bounding box center [1296, 314] width 180 height 26
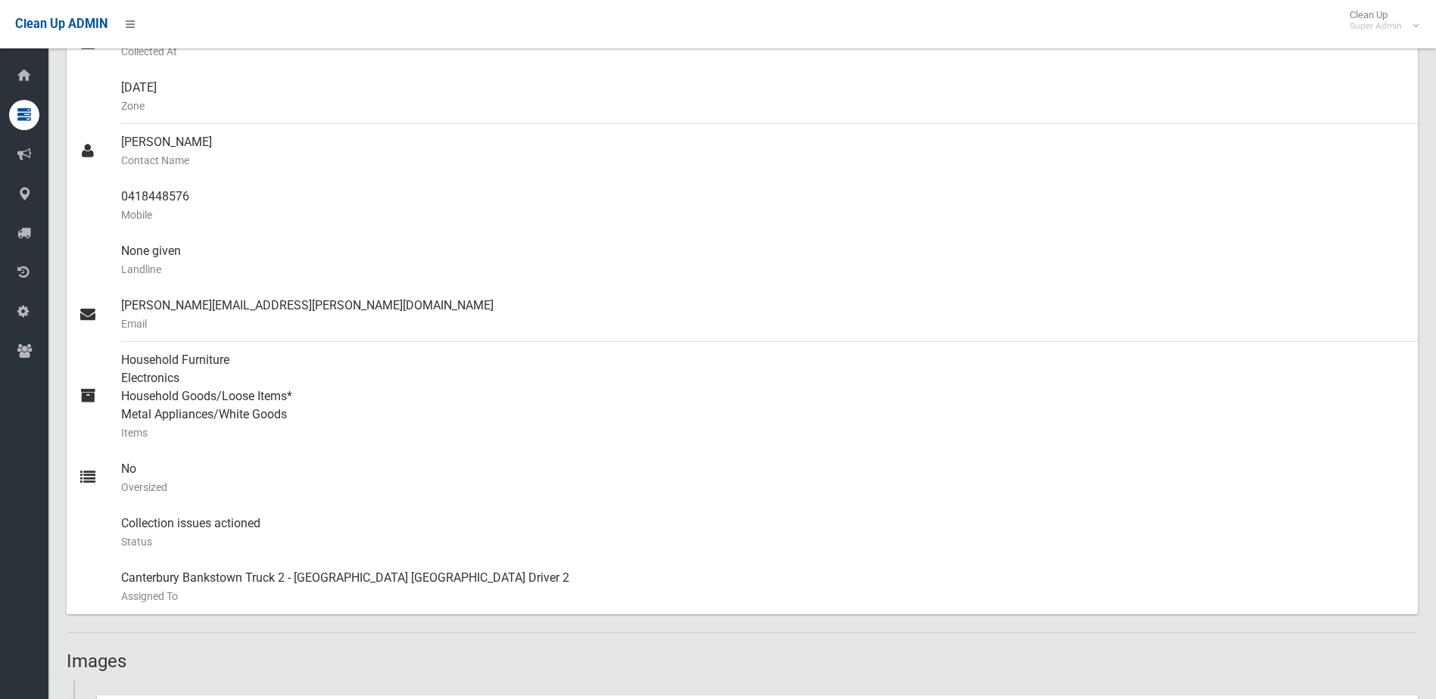
scroll to position [378, 0]
drag, startPoint x: 123, startPoint y: 196, endPoint x: 212, endPoint y: 200, distance: 89.4
click at [212, 200] on div "0418448576 Mobile" at bounding box center [763, 206] width 1285 height 54
drag, startPoint x: 212, startPoint y: 200, endPoint x: 170, endPoint y: 197, distance: 42.5
copy div "0418448576"
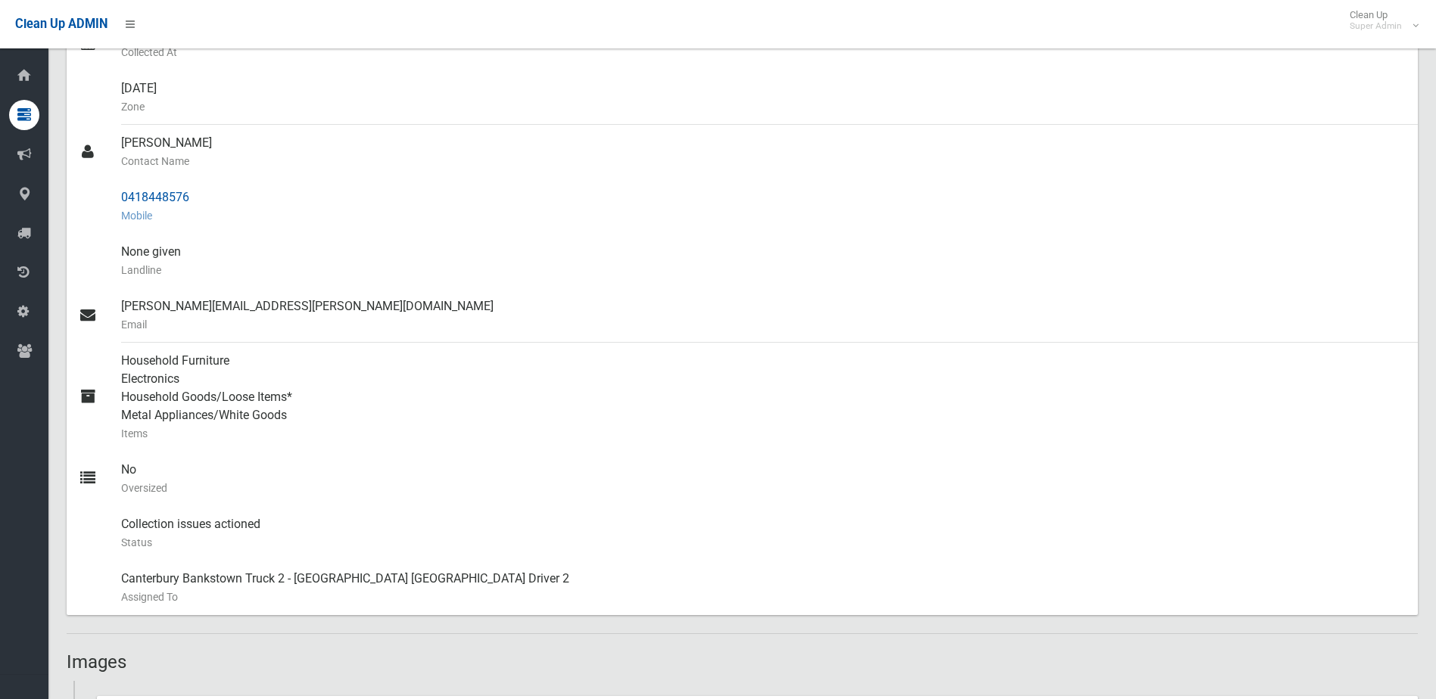
drag, startPoint x: 118, startPoint y: 142, endPoint x: 199, endPoint y: 201, distance: 100.2
click at [199, 201] on ul "Name of [PERSON_NAME] [STREET_ADDRESS] Address Front of Residence [GEOGRAPHIC_D…" at bounding box center [742, 215] width 1351 height 799
drag, startPoint x: 199, startPoint y: 201, endPoint x: 173, endPoint y: 198, distance: 26.0
copy ul "[PERSON_NAME] Contact Name 0418448576"
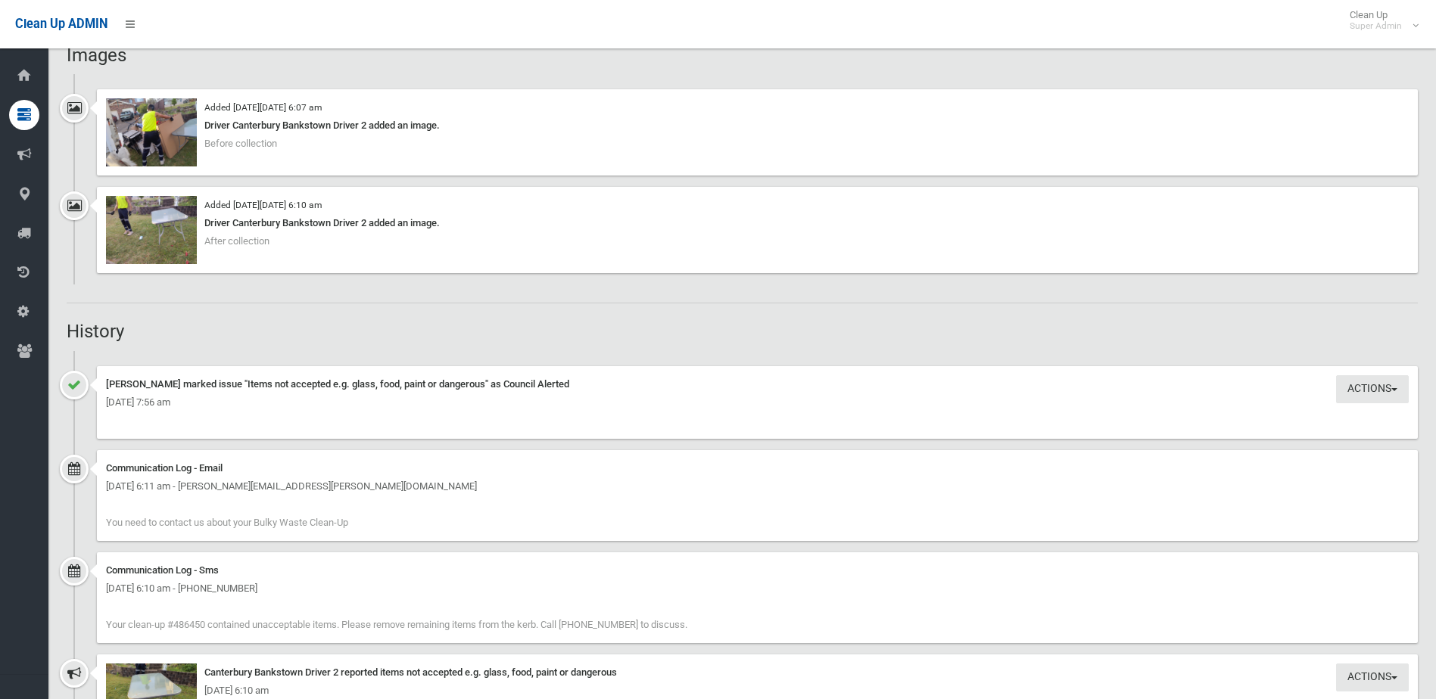
scroll to position [833, 0]
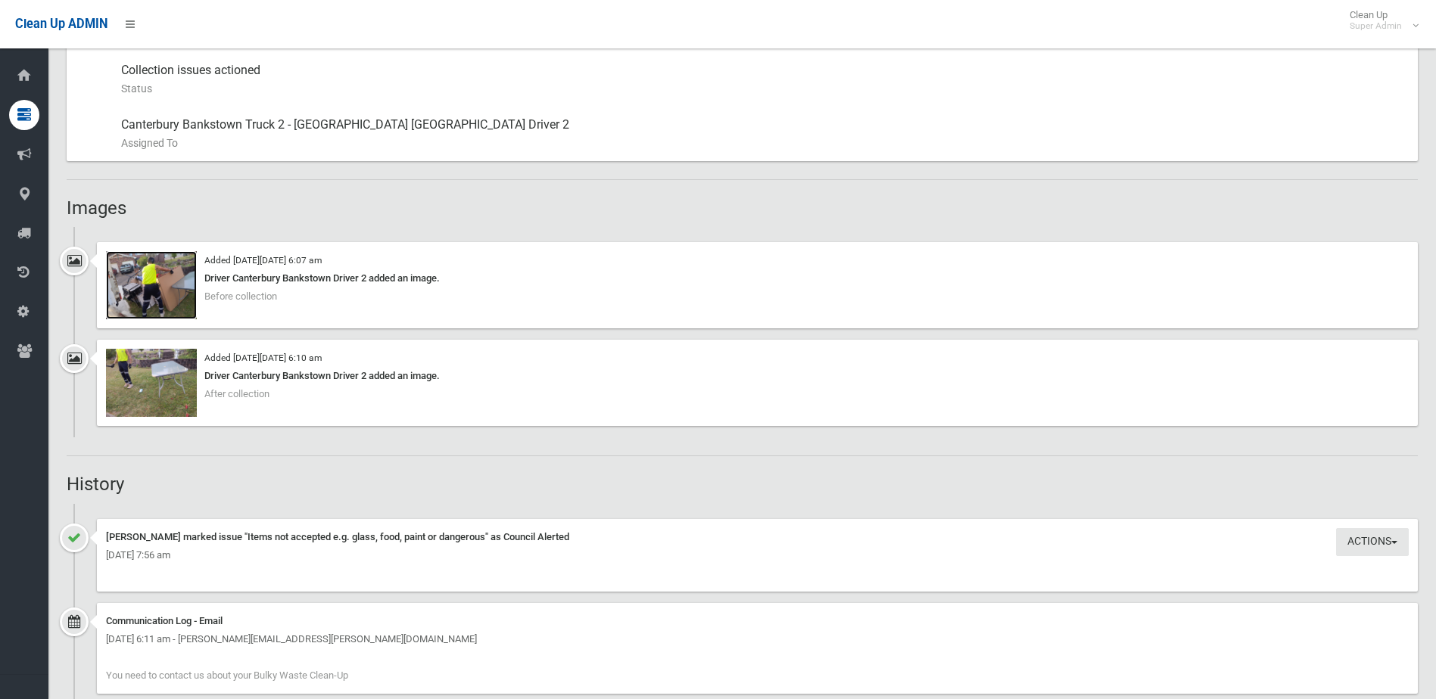
click at [148, 293] on img at bounding box center [151, 285] width 91 height 68
click at [129, 387] on img at bounding box center [151, 383] width 91 height 68
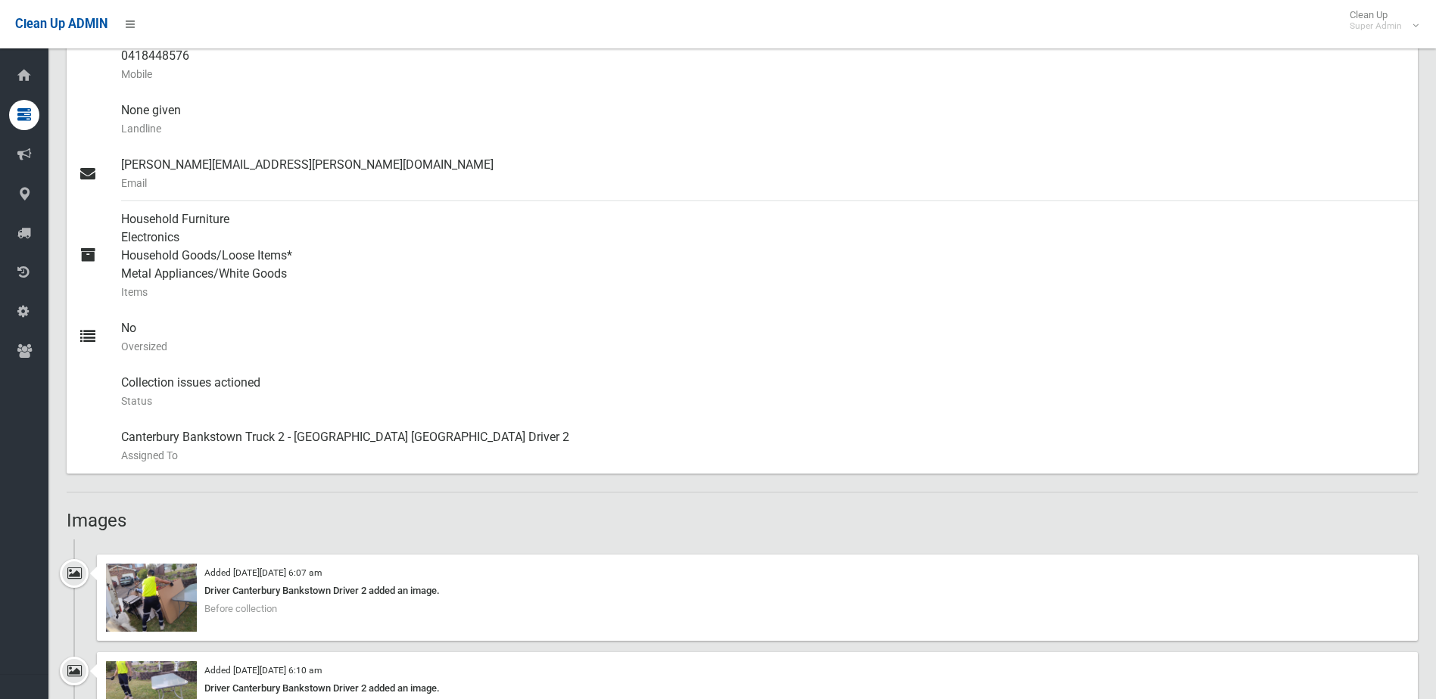
scroll to position [530, 0]
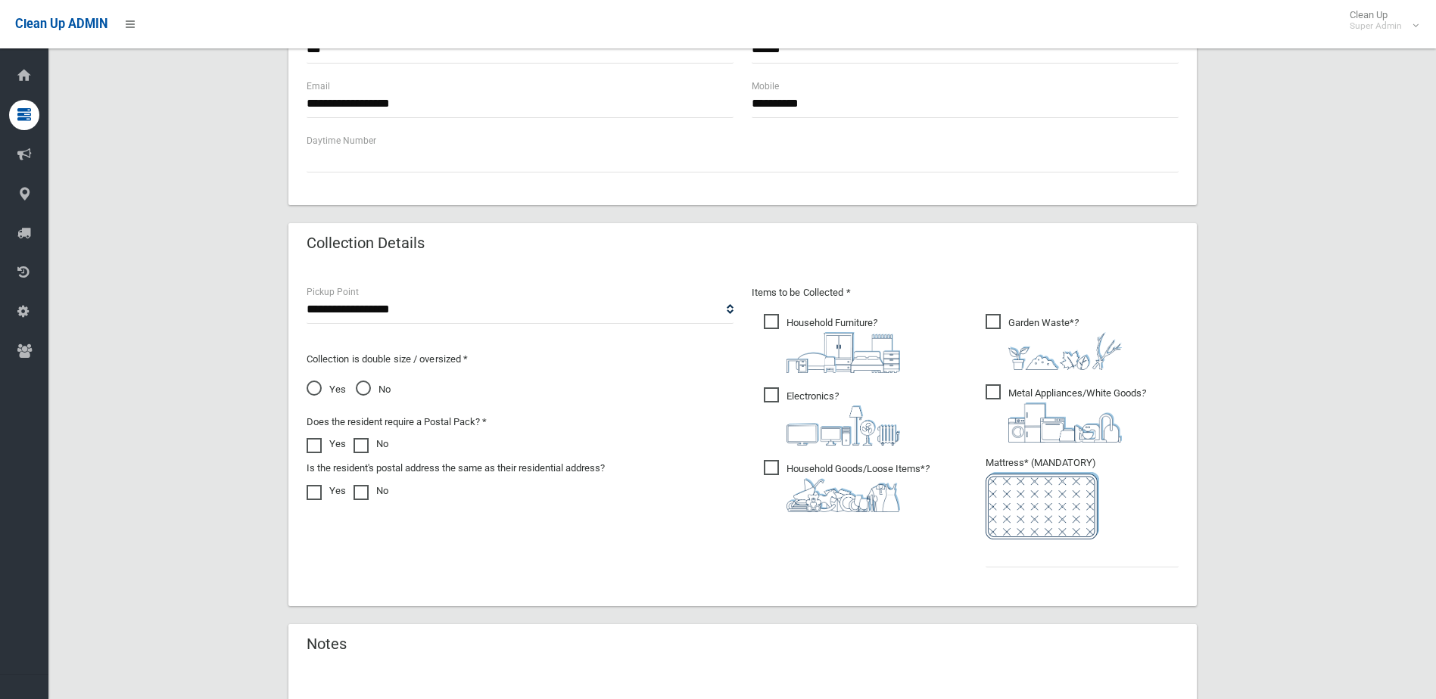
scroll to position [791, 0]
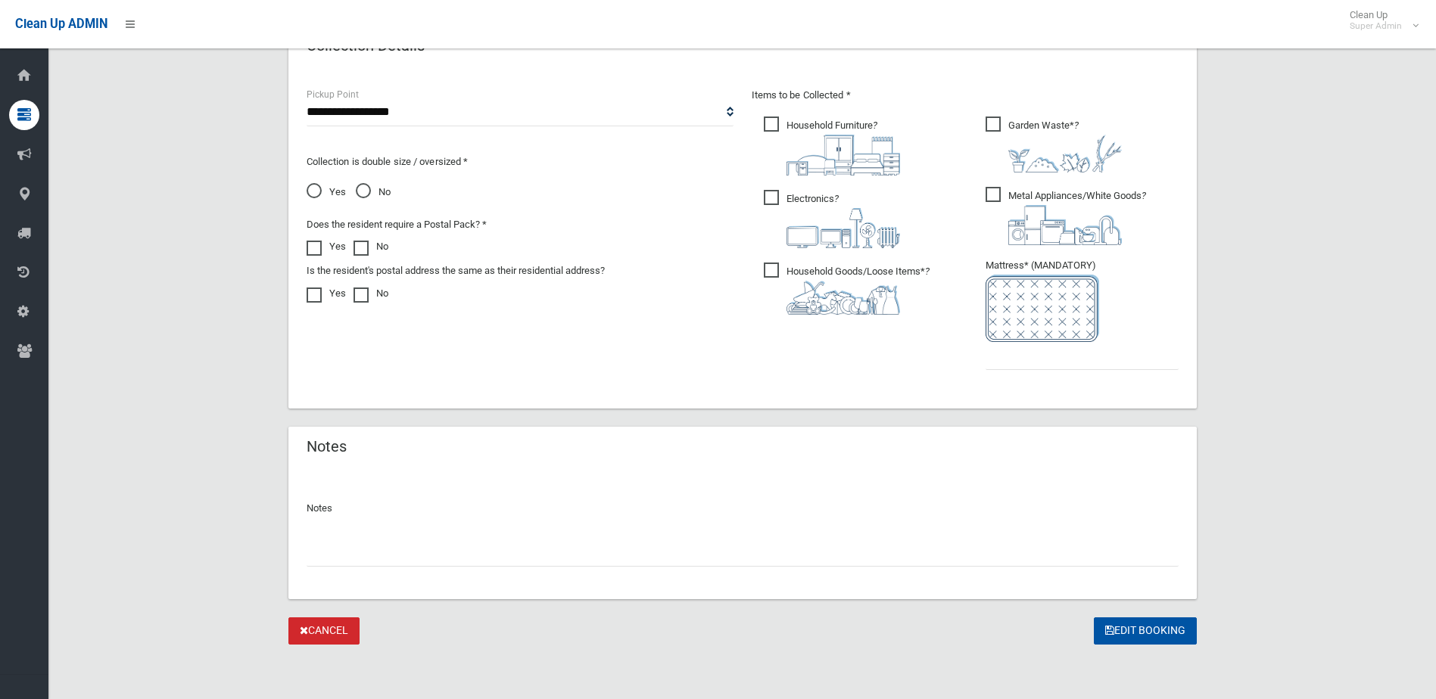
click at [353, 557] on input "text" at bounding box center [743, 553] width 872 height 28
type input "**********"
click at [1040, 365] on input "text" at bounding box center [1082, 356] width 193 height 28
type input "*"
click at [322, 553] on input "**********" at bounding box center [743, 553] width 872 height 28
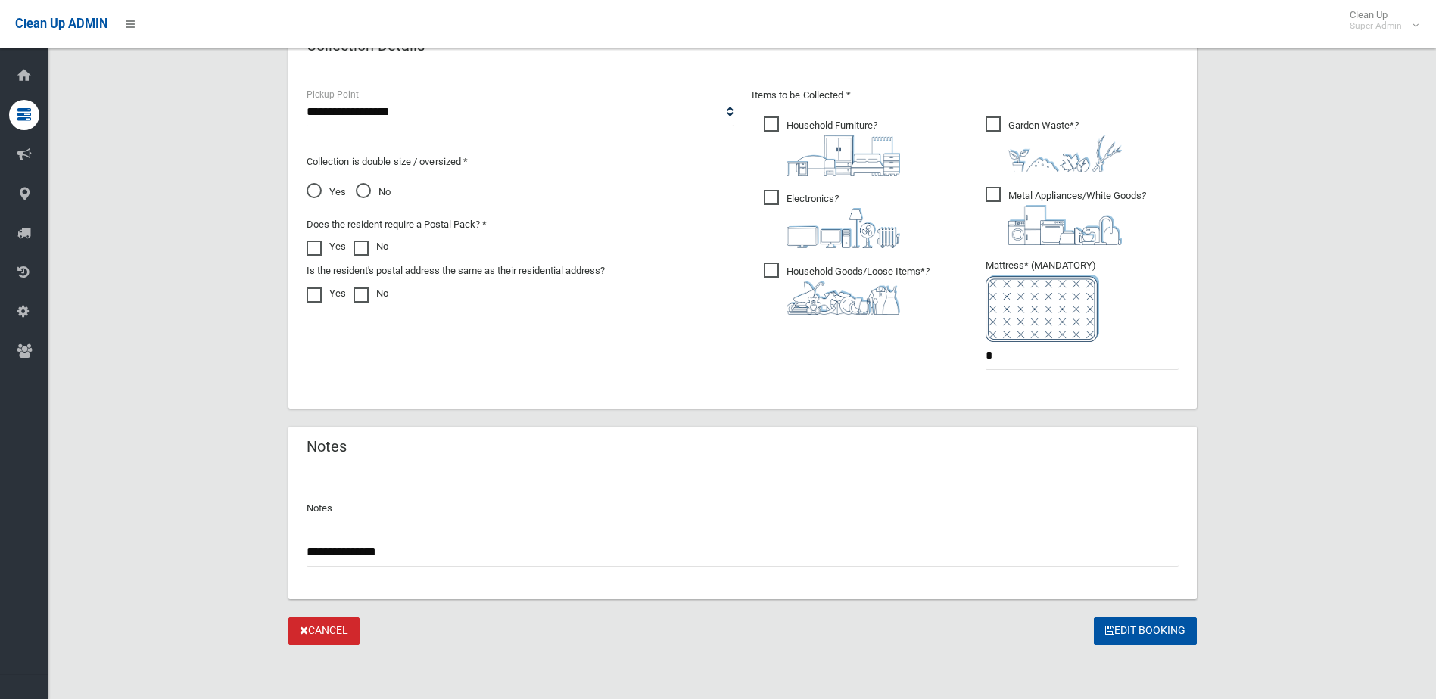
click at [319, 554] on input "**********" at bounding box center [743, 553] width 872 height 28
paste input "*******"
type input "**********"
click at [1149, 624] on button "Edit Booking" at bounding box center [1145, 632] width 103 height 28
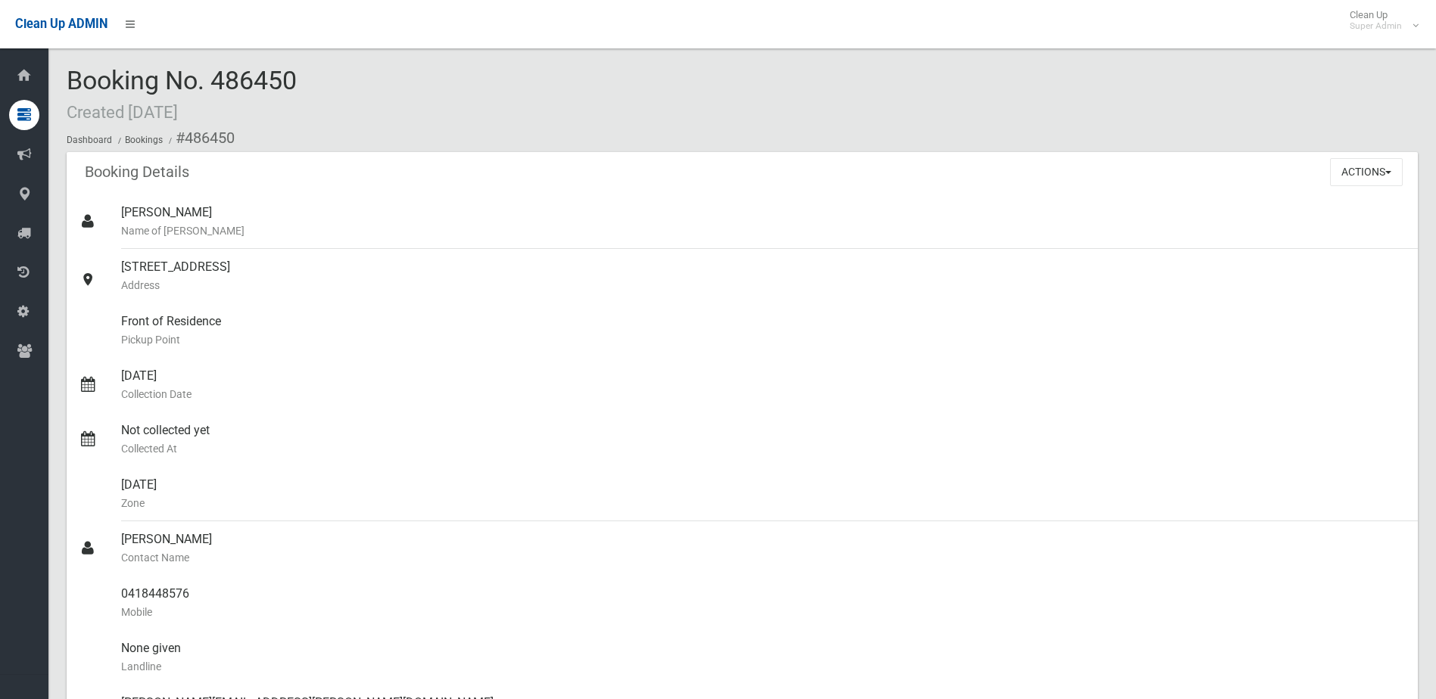
drag, startPoint x: 214, startPoint y: 81, endPoint x: 312, endPoint y: 78, distance: 97.7
click at [312, 78] on div "Booking No. 486450 Created 18/09/2025 Dashboard Bookings #486450" at bounding box center [742, 110] width 1351 height 86
drag, startPoint x: 312, startPoint y: 78, endPoint x: 297, endPoint y: 79, distance: 15.2
copy span "486450"
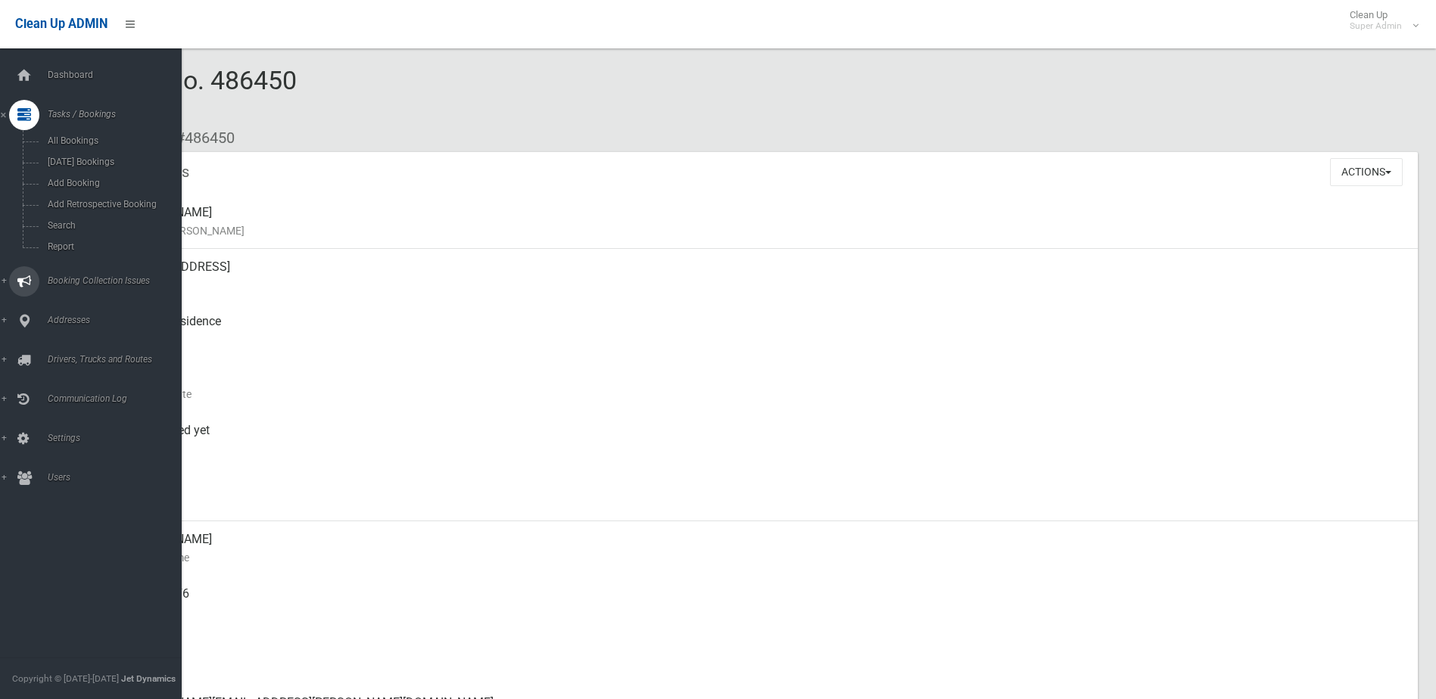
click at [89, 281] on span "Booking Collection Issues" at bounding box center [118, 281] width 150 height 11
click at [75, 185] on span "All Reported Issues" at bounding box center [111, 180] width 137 height 11
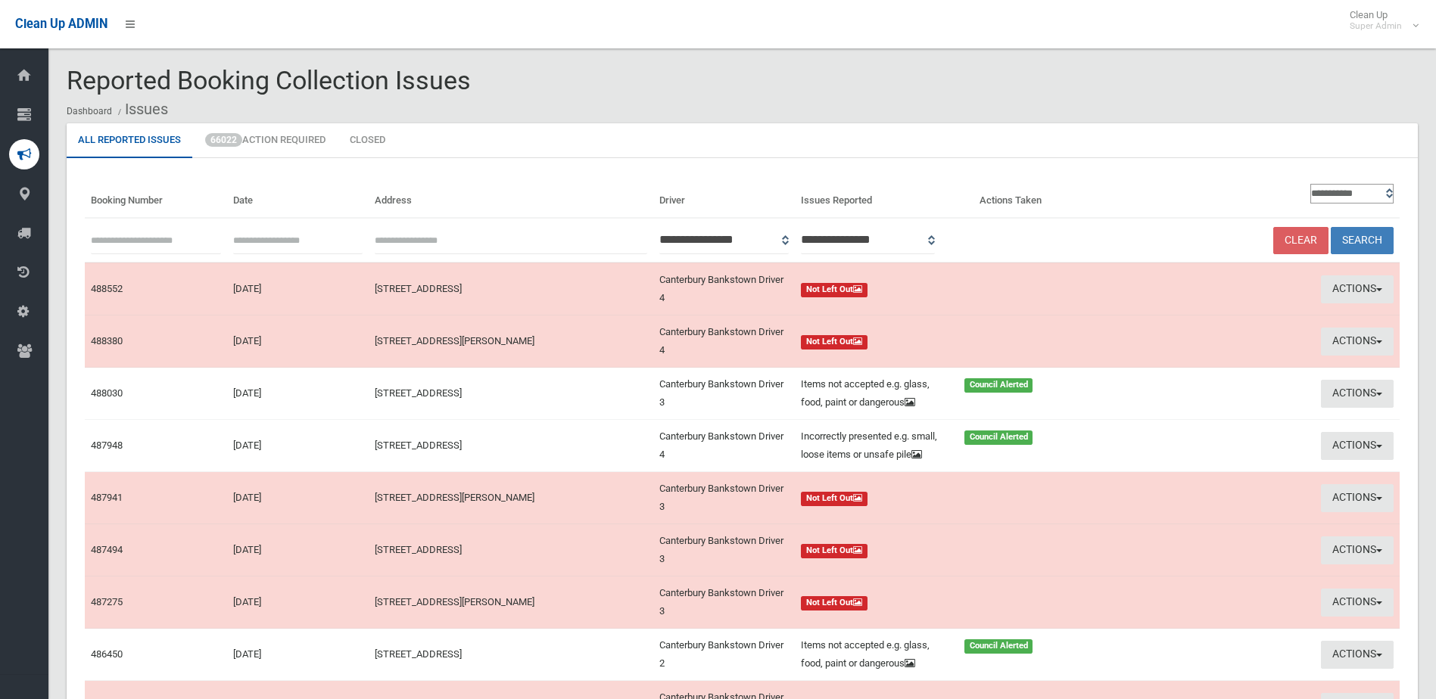
paste input "******"
type input "******"
click at [1375, 241] on button "Search" at bounding box center [1362, 241] width 63 height 28
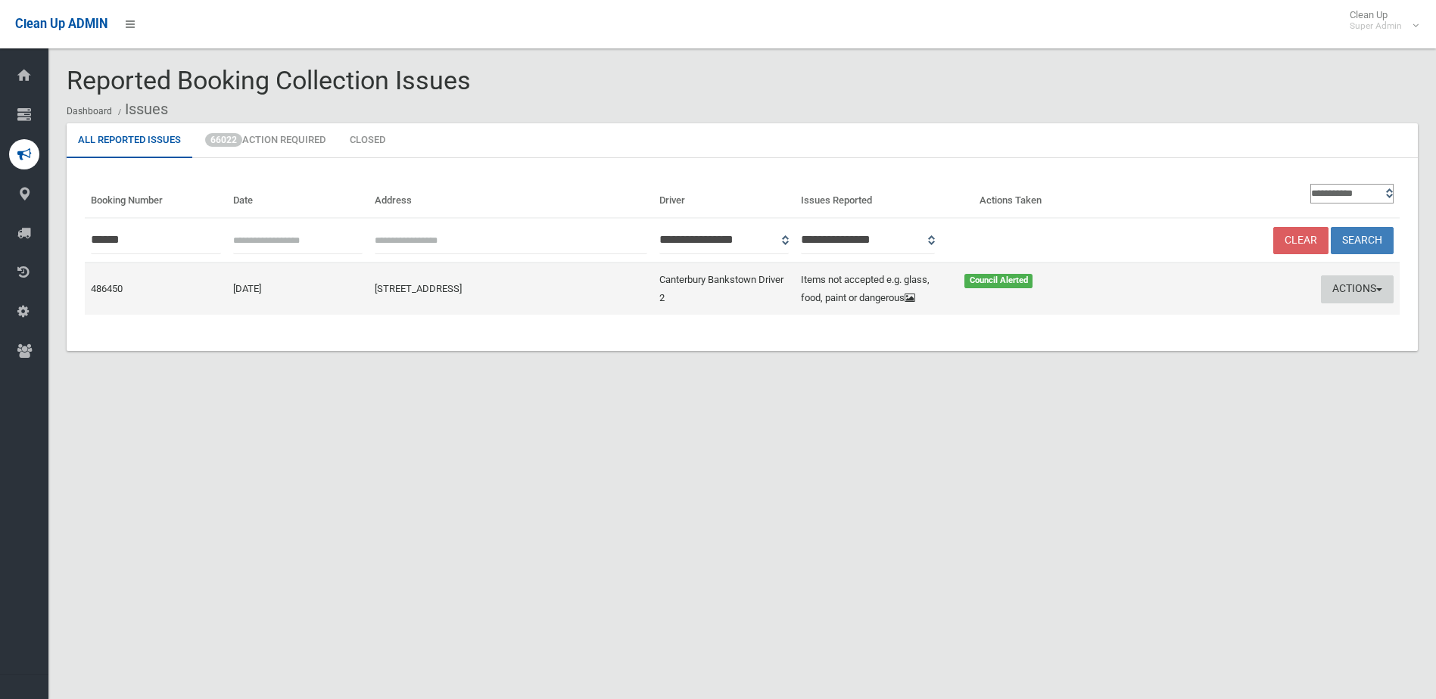
click at [1361, 286] on button "Actions" at bounding box center [1357, 290] width 73 height 28
click at [1175, 353] on link "Edit Actions Taken" at bounding box center [1213, 347] width 180 height 26
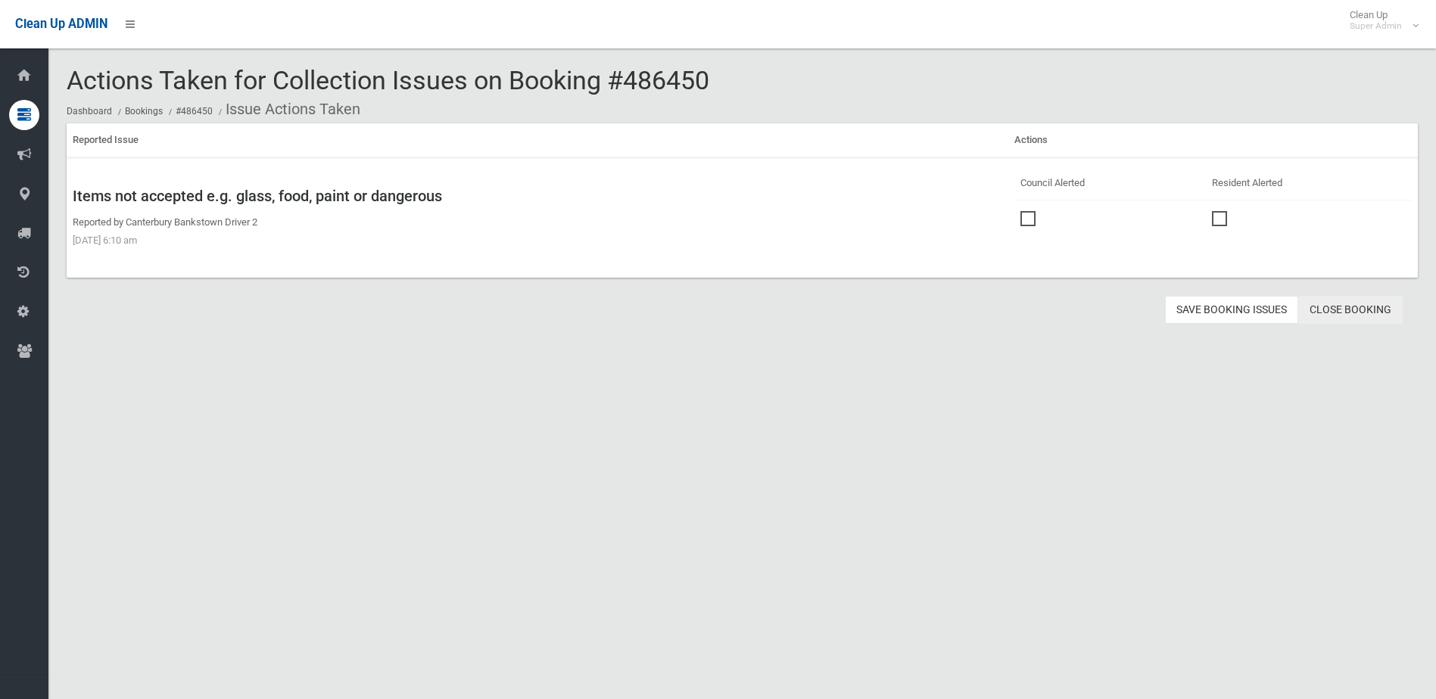
click at [1343, 307] on link "Close Booking" at bounding box center [1350, 310] width 104 height 28
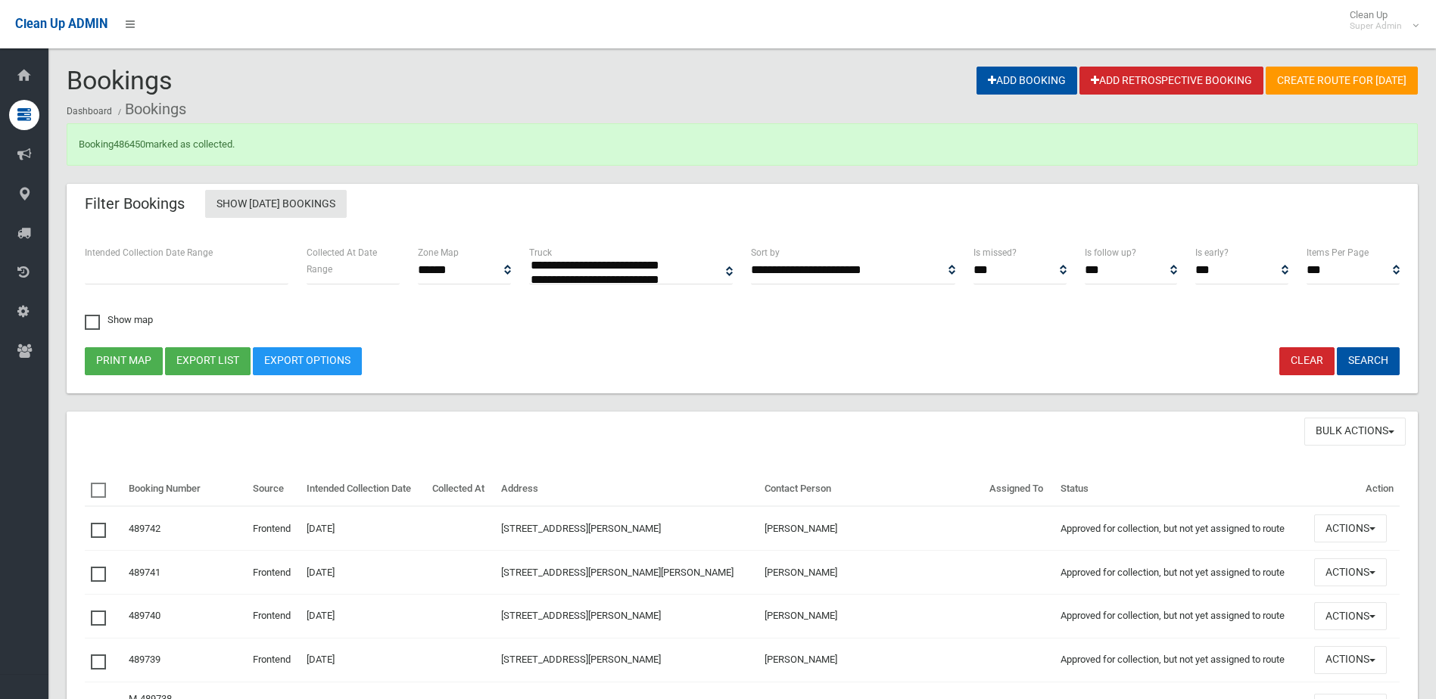
select select
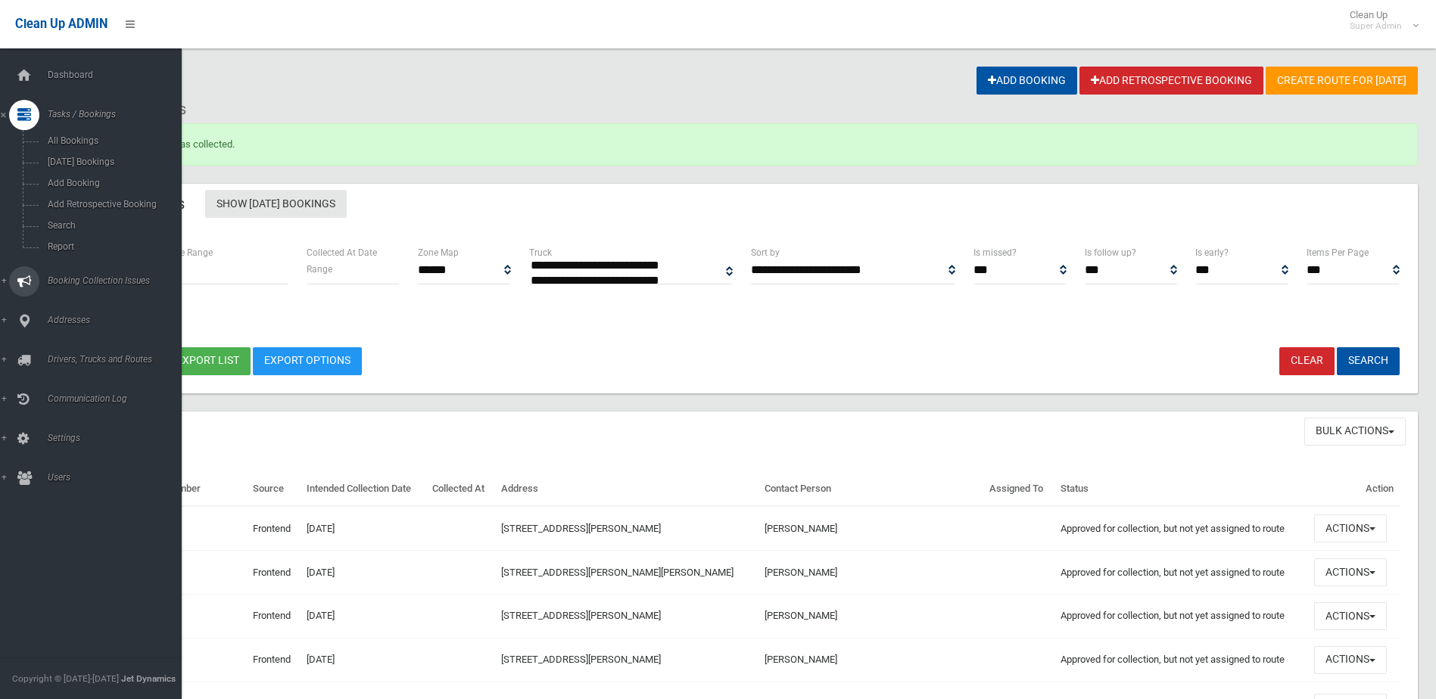
click at [63, 281] on span "Booking Collection Issues" at bounding box center [118, 281] width 150 height 11
click at [91, 179] on span "All Reported Issues" at bounding box center [111, 180] width 137 height 11
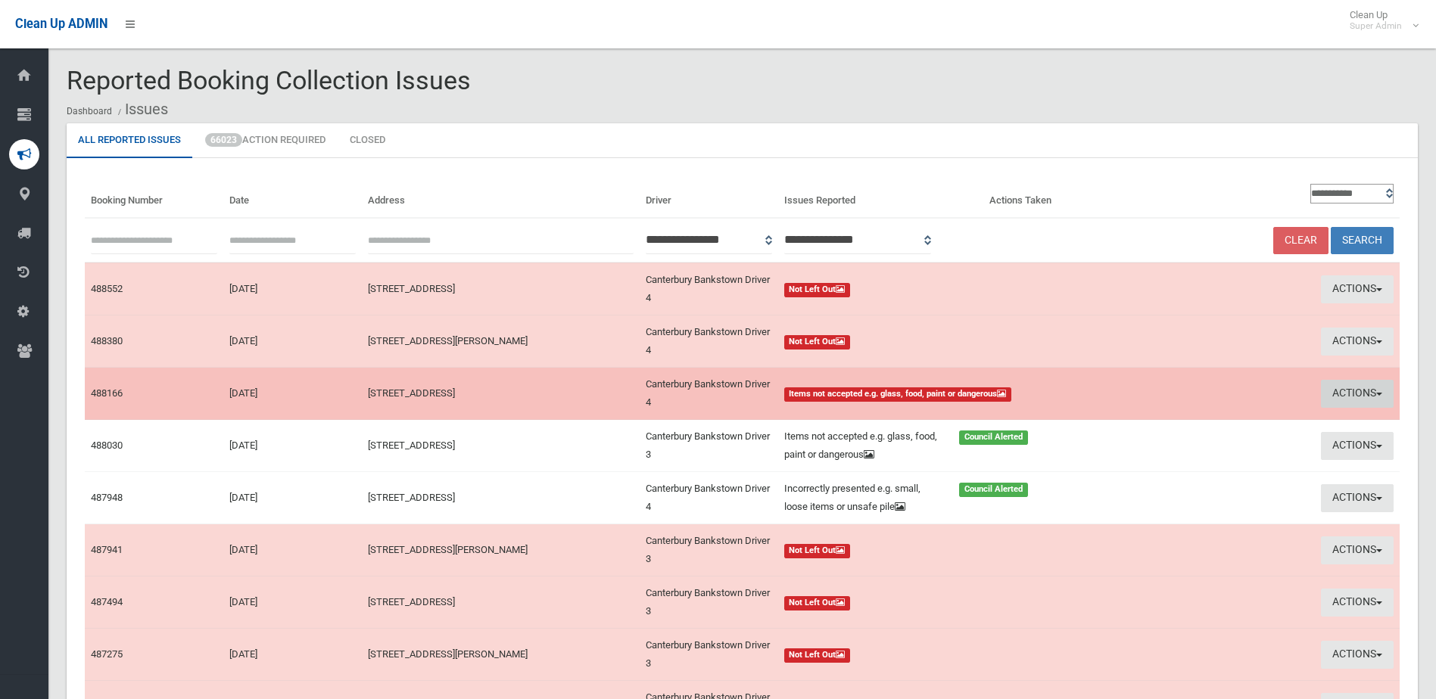
click at [1349, 388] on button "Actions" at bounding box center [1357, 394] width 73 height 28
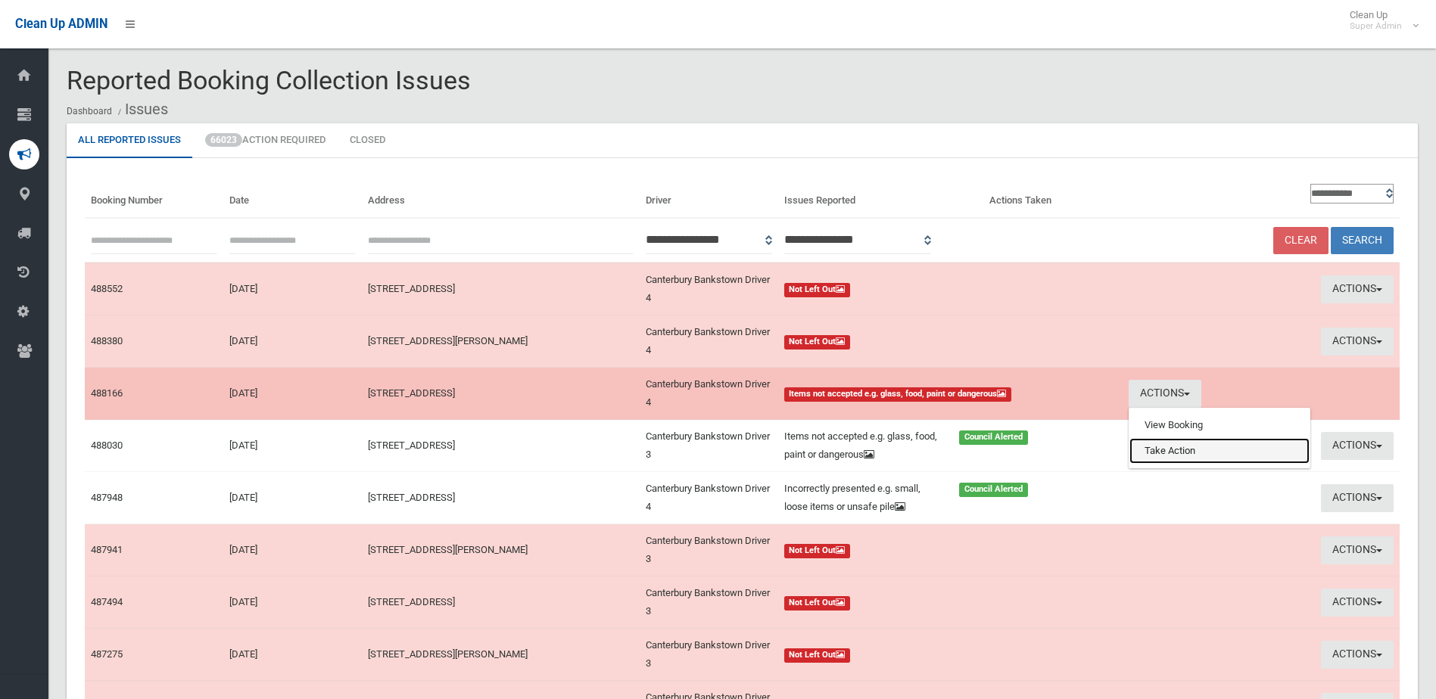
click at [1187, 448] on link "Take Action" at bounding box center [1219, 451] width 180 height 26
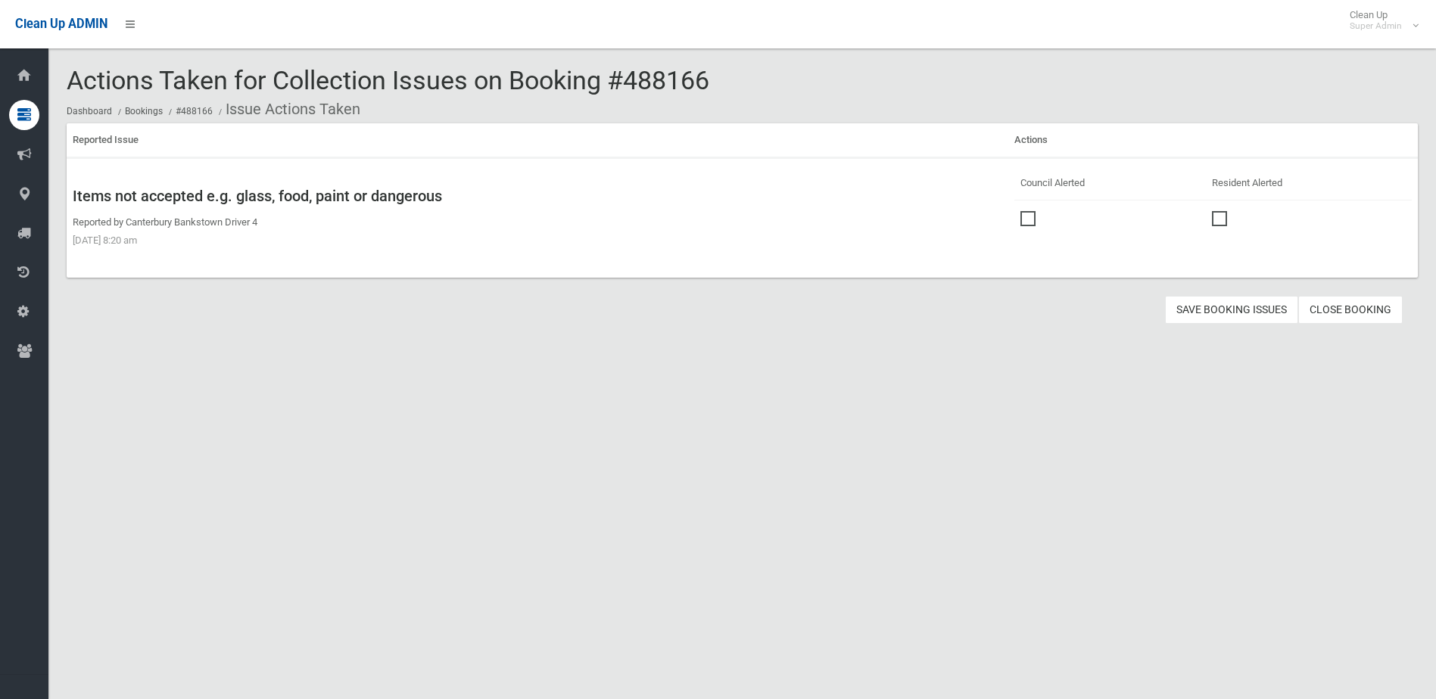
click at [1027, 211] on span at bounding box center [1031, 211] width 23 height 0
click at [1214, 311] on button "Save Booking Issues" at bounding box center [1231, 310] width 133 height 28
click at [1341, 307] on link "Close Booking" at bounding box center [1350, 310] width 104 height 28
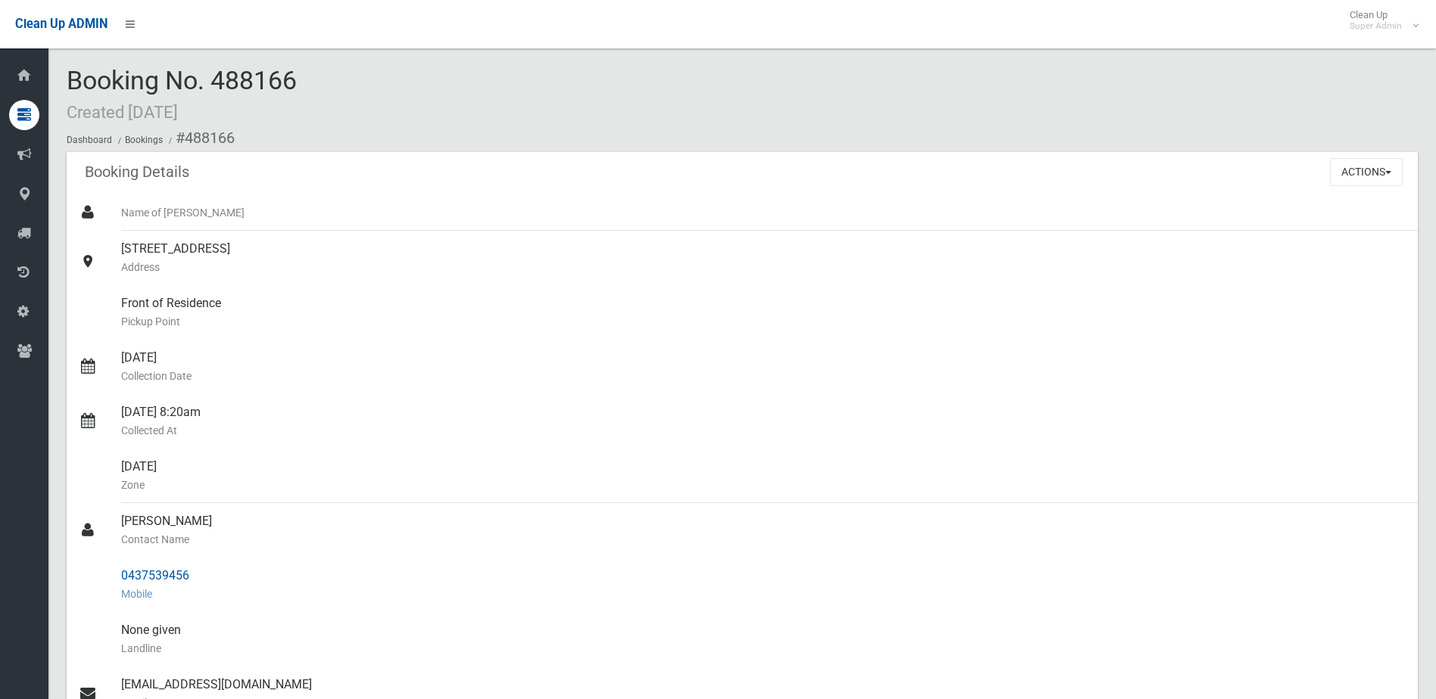
drag, startPoint x: 122, startPoint y: 524, endPoint x: 191, endPoint y: 565, distance: 80.1
click at [191, 565] on ul "Name of [PERSON_NAME] [STREET_ADDRESS] Address Front of Residence [GEOGRAPHIC_D…" at bounding box center [742, 594] width 1351 height 799
drag, startPoint x: 191, startPoint y: 565, endPoint x: 179, endPoint y: 572, distance: 13.6
copy ul "[PERSON_NAME] Contact Name 0437539456"
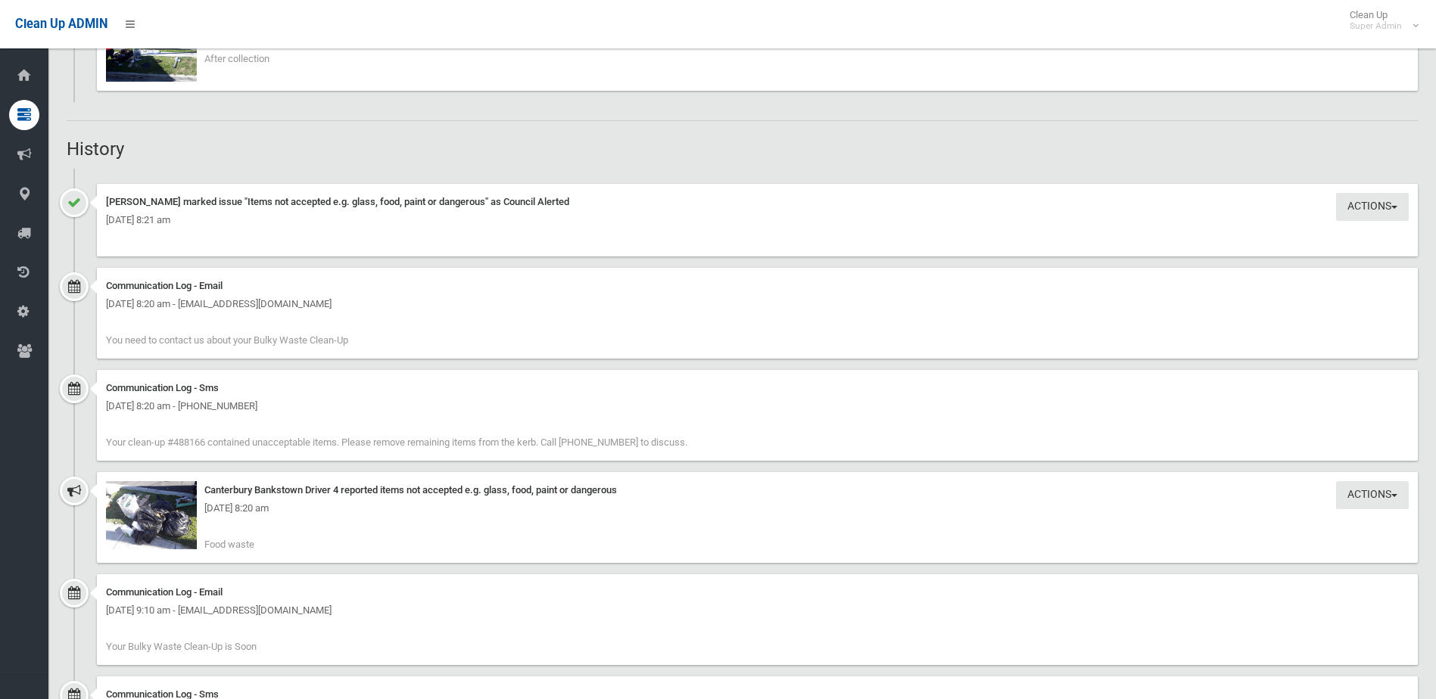
scroll to position [1287, 0]
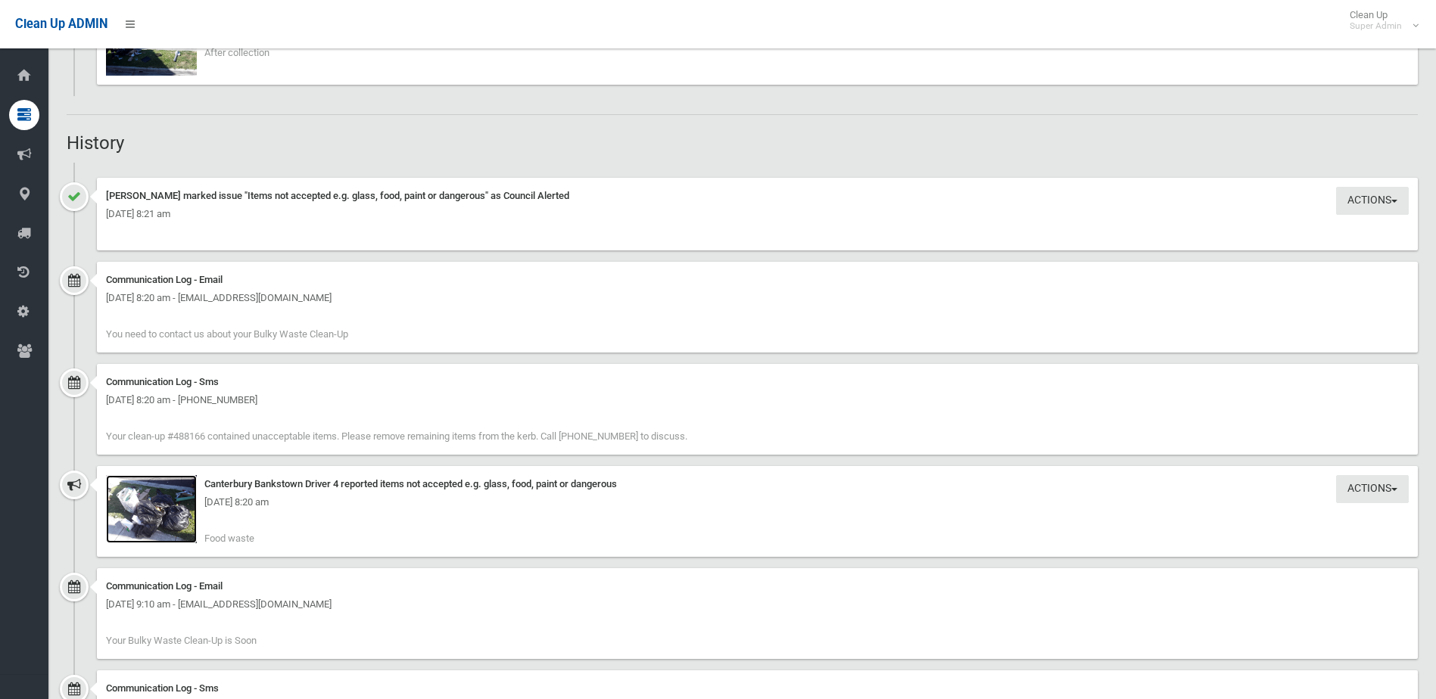
click at [154, 522] on img at bounding box center [151, 509] width 91 height 68
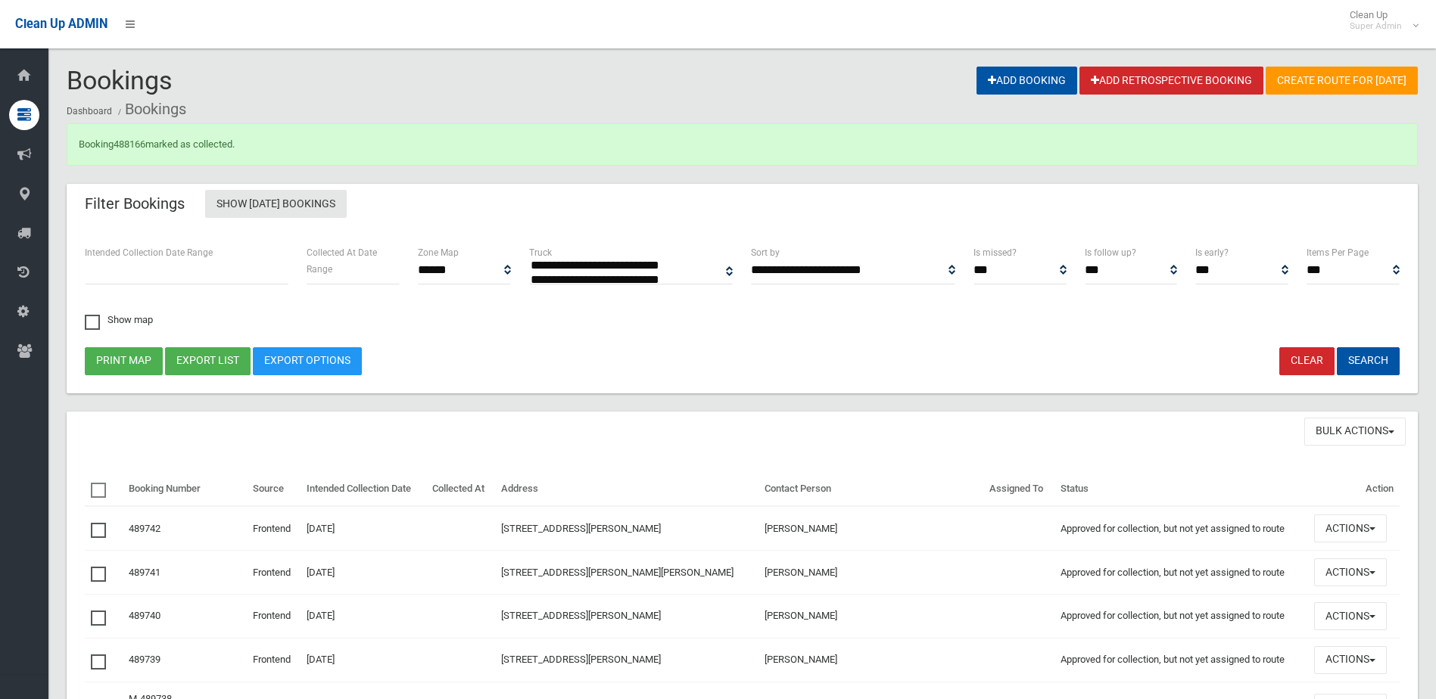
select select
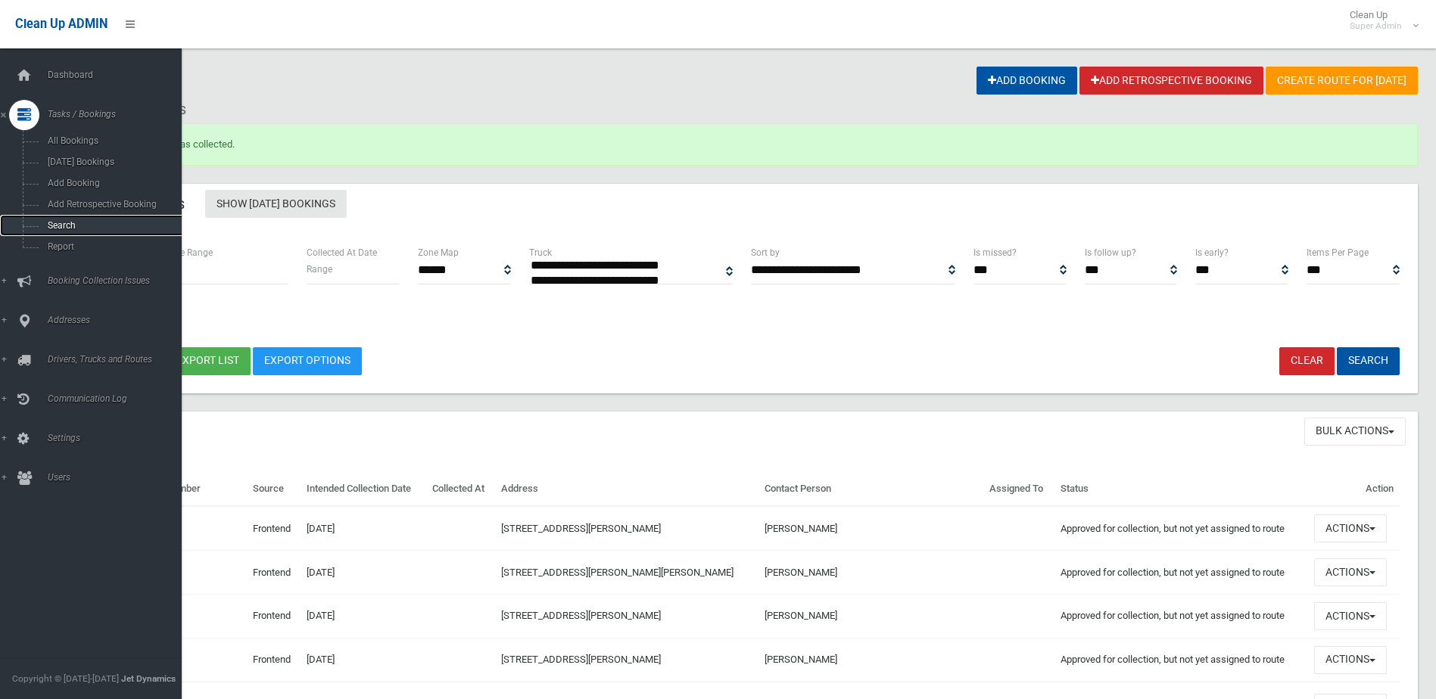
click at [69, 223] on span "Search" at bounding box center [111, 225] width 137 height 11
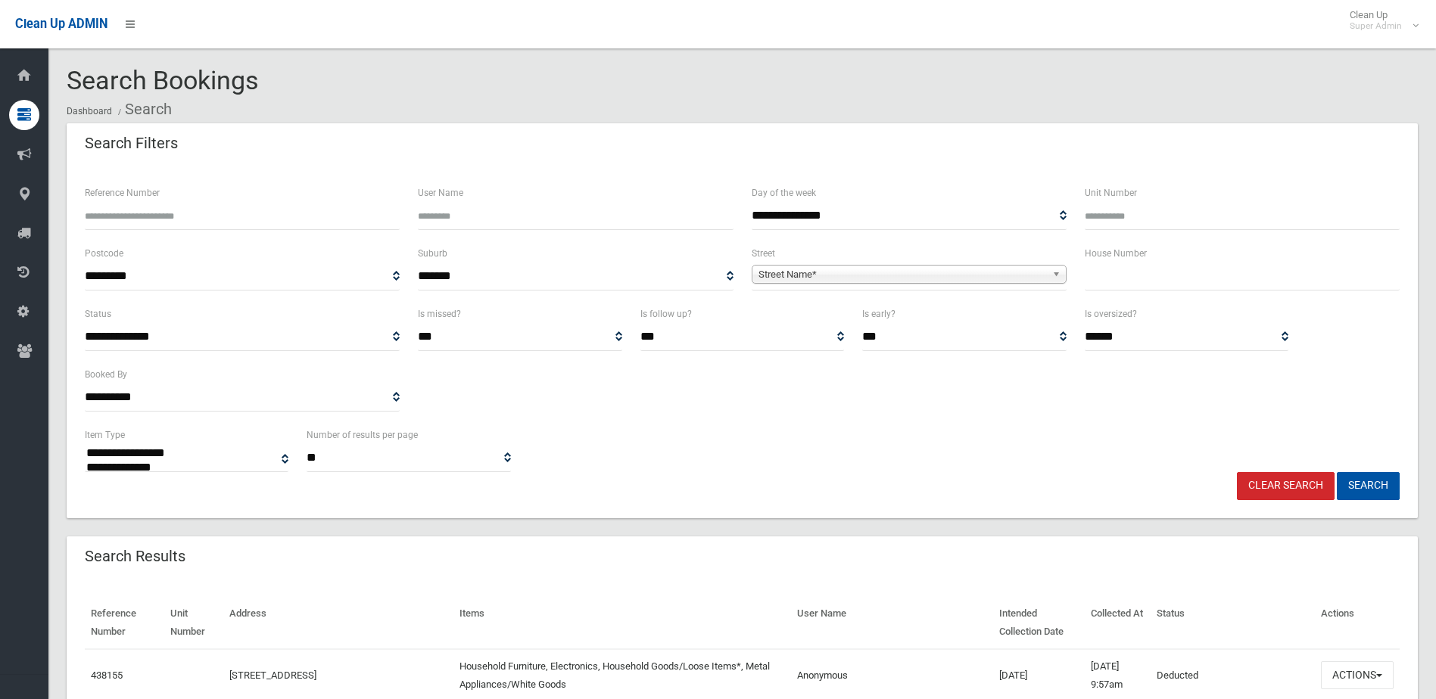
select select
click at [152, 214] on input "Reference Number" at bounding box center [242, 216] width 315 height 28
type input "******"
click at [1337, 472] on button "Search" at bounding box center [1368, 486] width 63 height 28
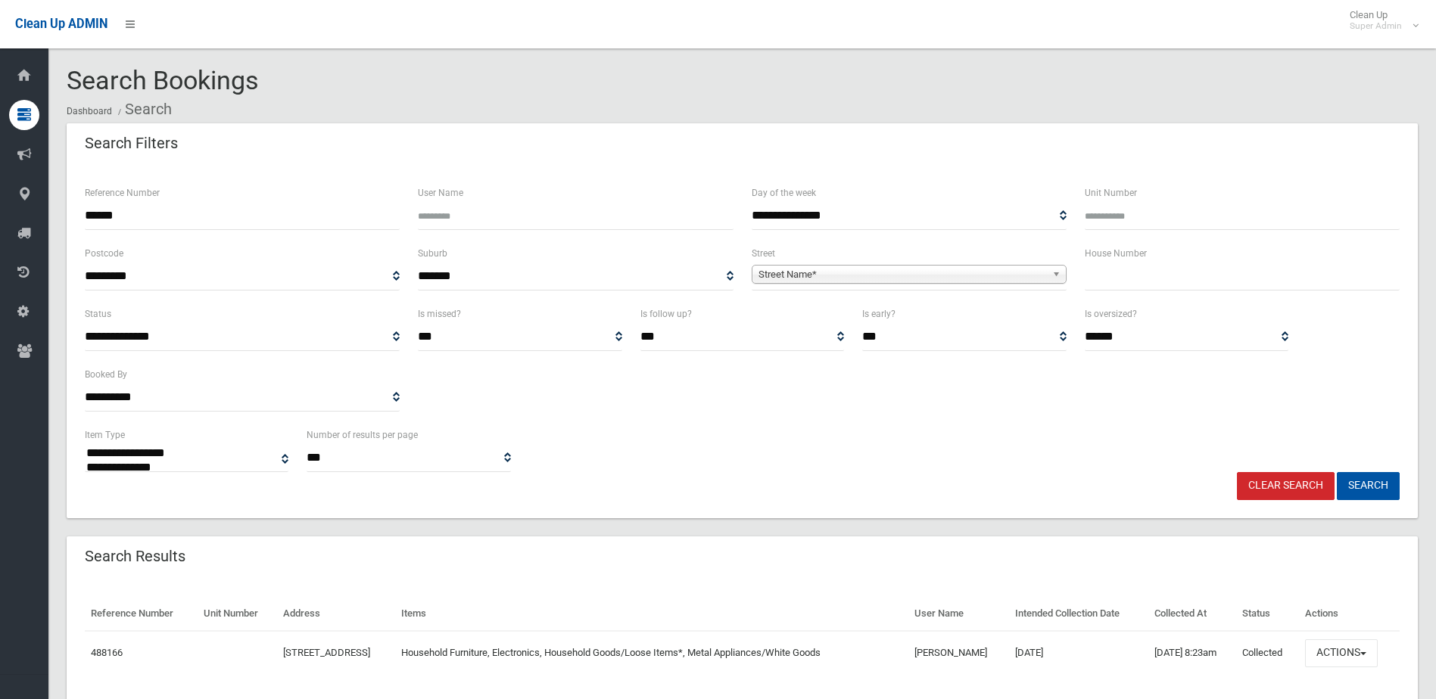
select select
click at [1341, 648] on button "Actions" at bounding box center [1341, 654] width 73 height 28
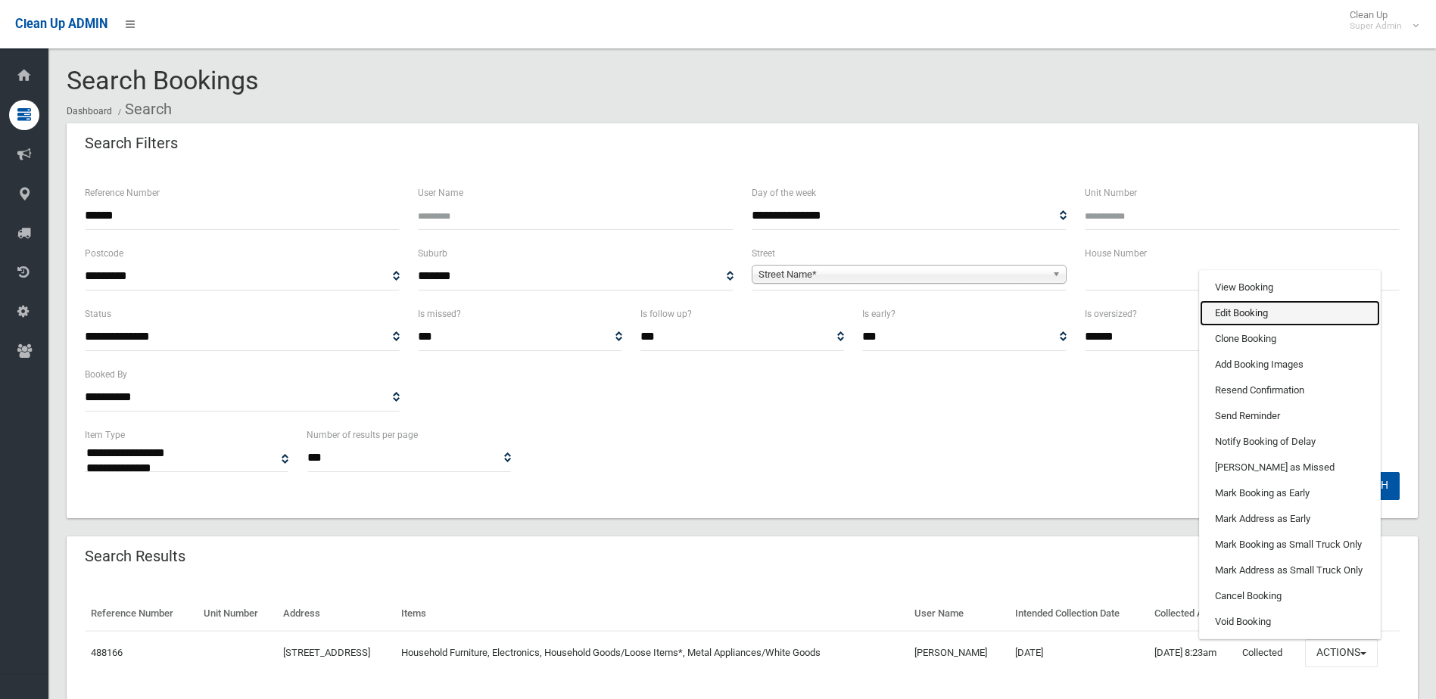
click at [1275, 311] on link "Edit Booking" at bounding box center [1290, 314] width 180 height 26
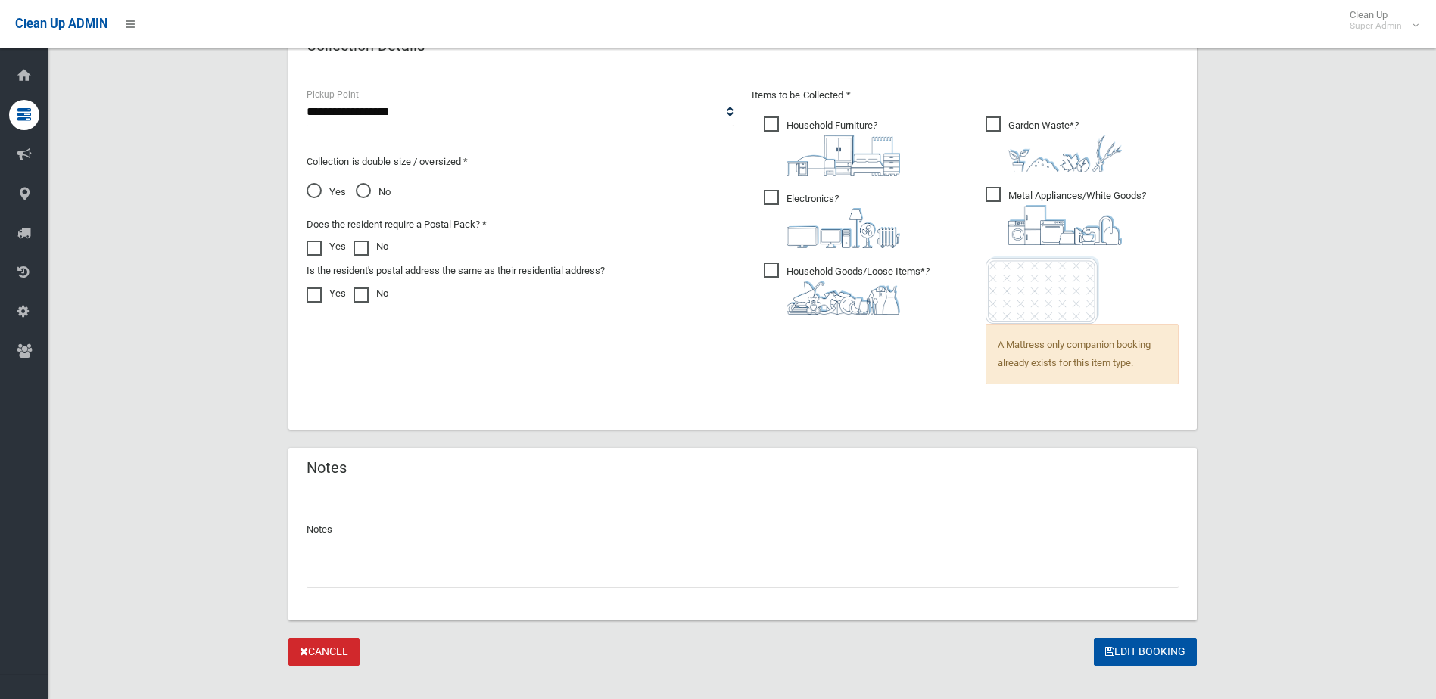
scroll to position [1043, 0]
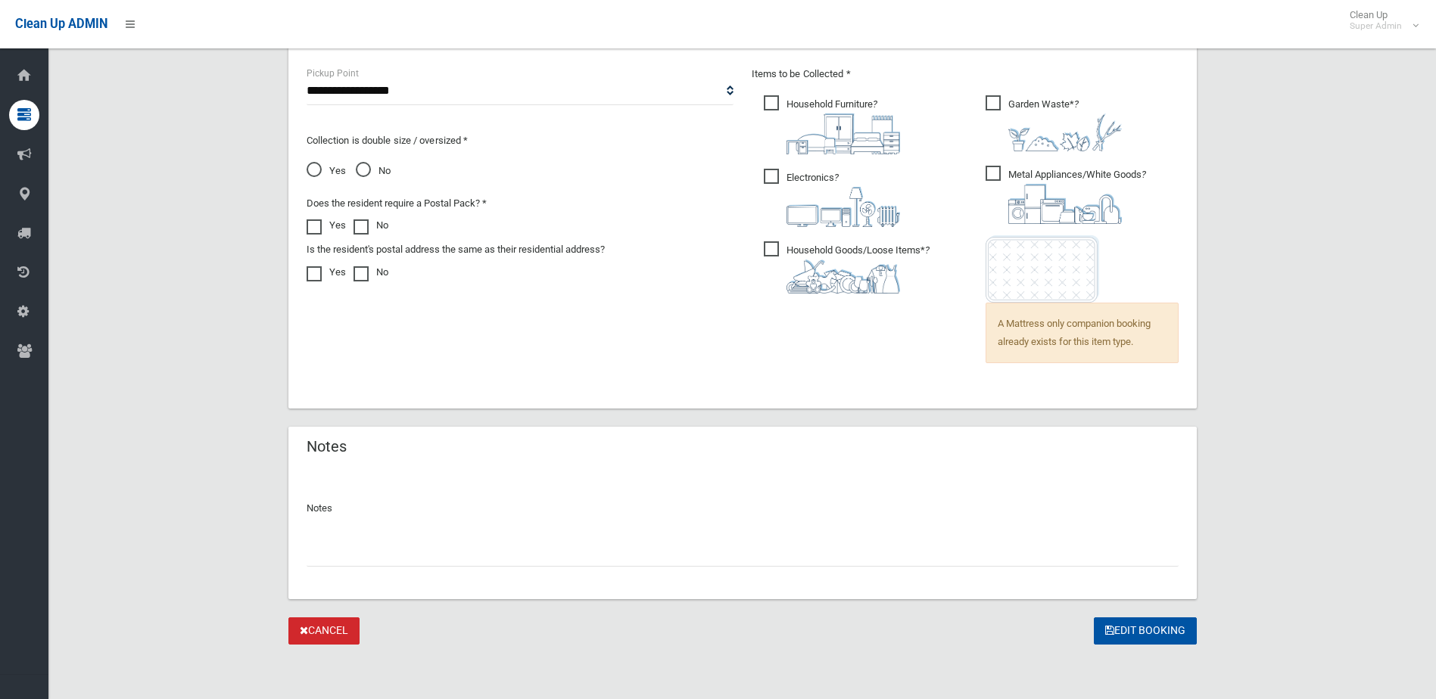
click at [375, 556] on input "text" at bounding box center [743, 553] width 872 height 28
click at [319, 553] on input "**********" at bounding box center [743, 553] width 872 height 28
paste input "*******"
type input "**********"
click at [1146, 627] on button "Edit Booking" at bounding box center [1145, 632] width 103 height 28
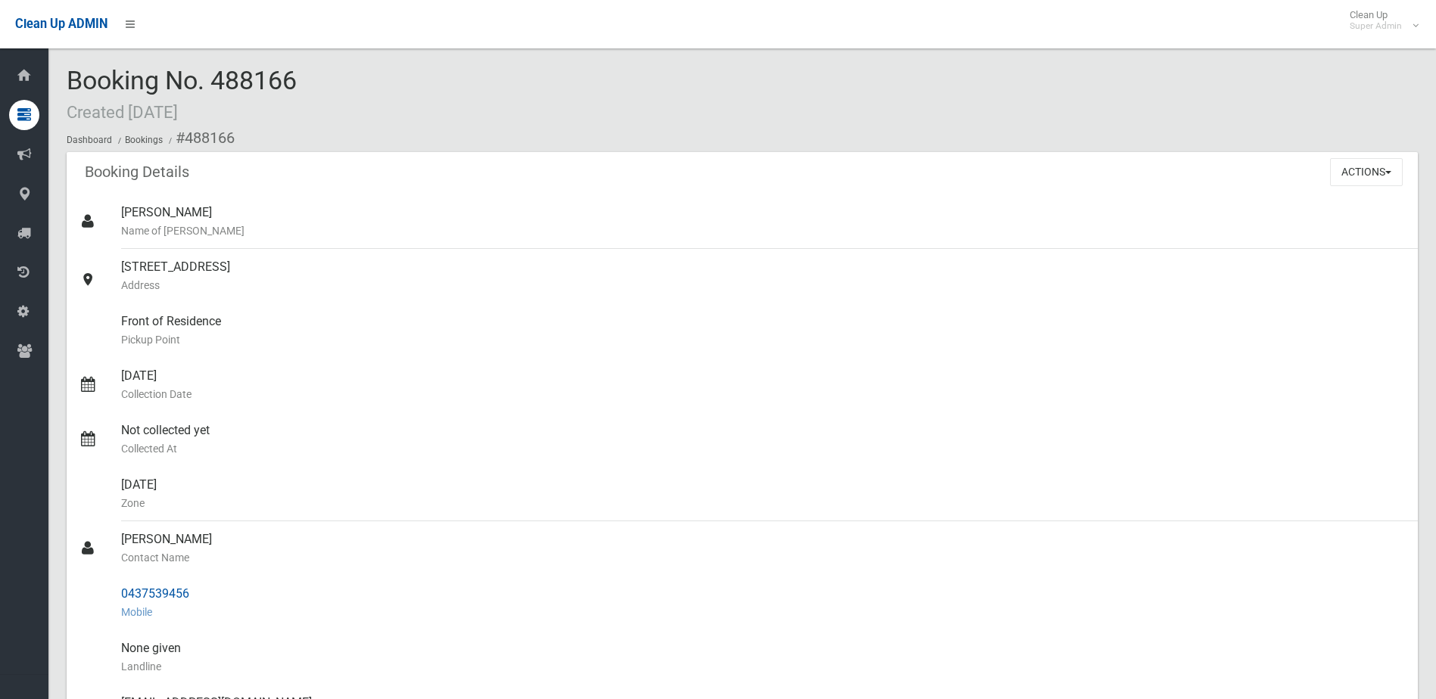
drag, startPoint x: 120, startPoint y: 593, endPoint x: 212, endPoint y: 596, distance: 92.4
click at [212, 596] on link "0437539456 Mobile" at bounding box center [742, 603] width 1351 height 54
drag, startPoint x: 212, startPoint y: 596, endPoint x: 178, endPoint y: 595, distance: 34.1
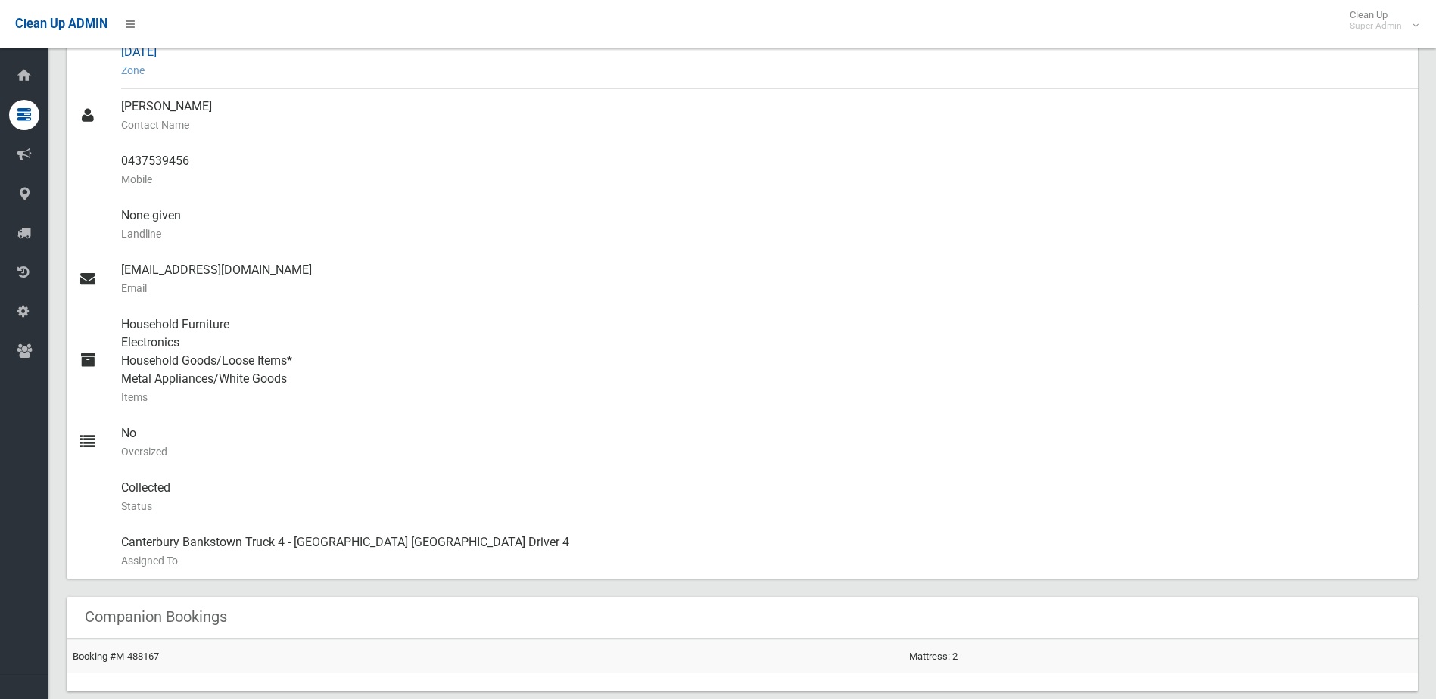
scroll to position [681, 0]
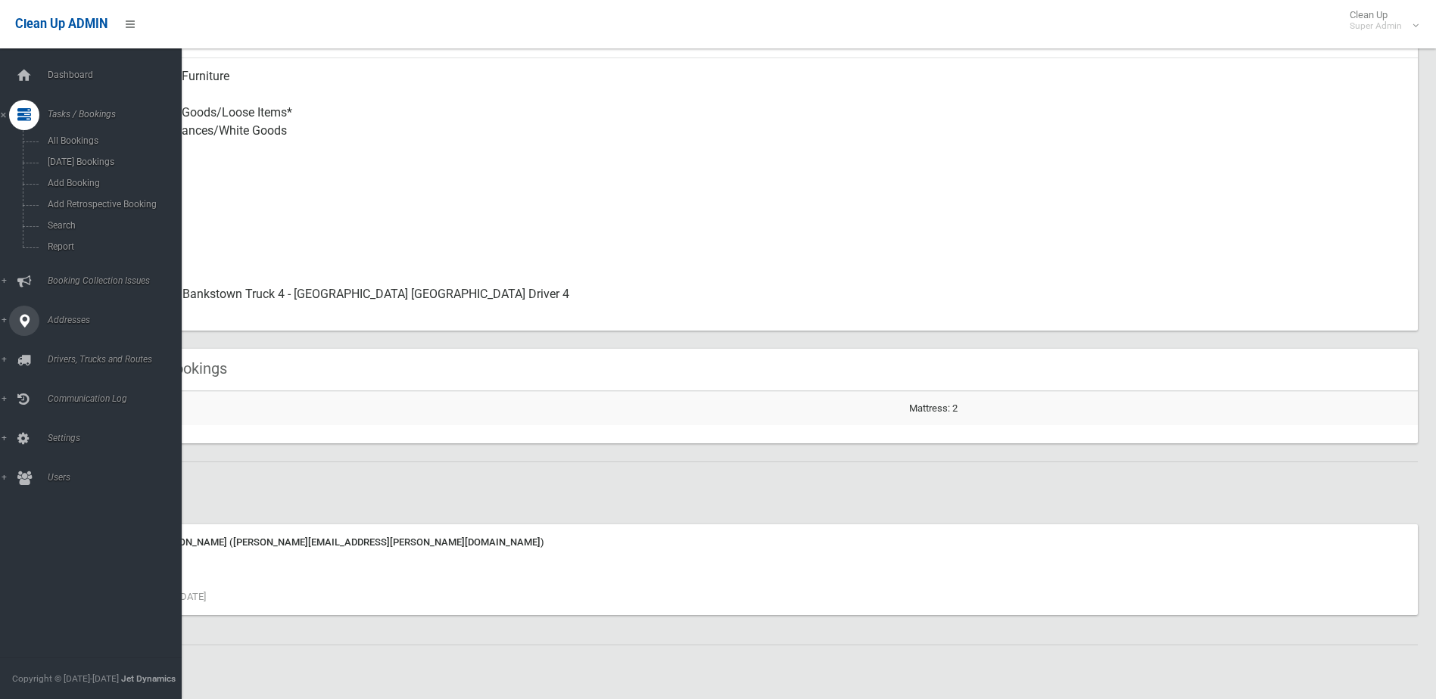
click at [64, 277] on span "Booking Collection Issues" at bounding box center [118, 281] width 150 height 11
click at [87, 180] on span "All Reported Issues" at bounding box center [111, 180] width 137 height 11
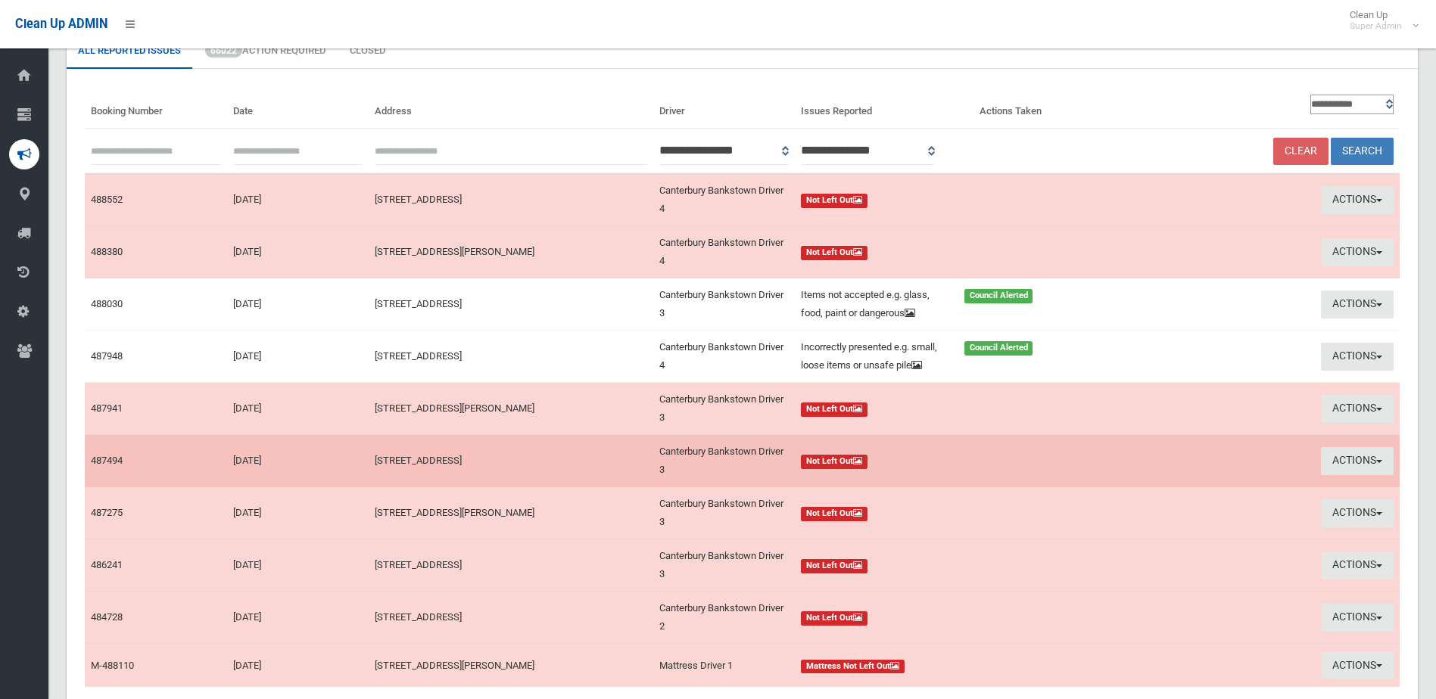
scroll to position [238, 0]
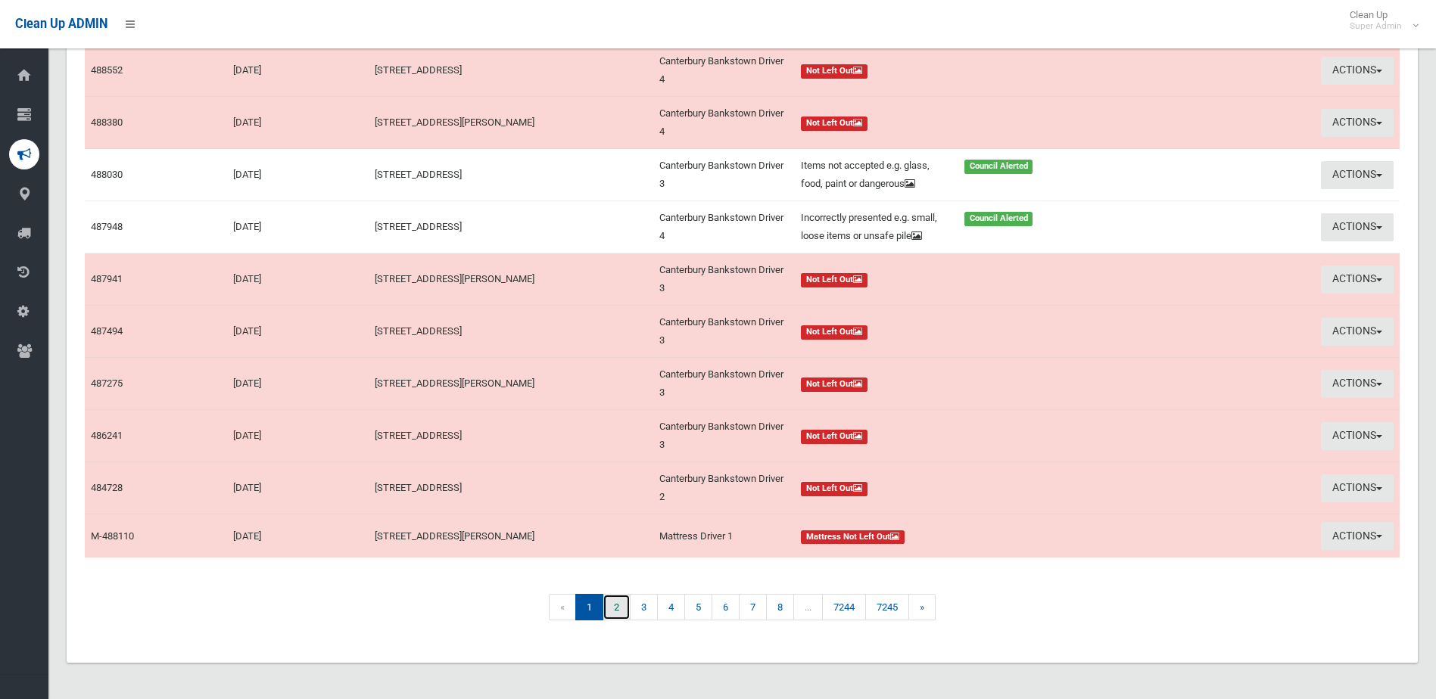
click at [616, 610] on link "2" at bounding box center [617, 607] width 28 height 26
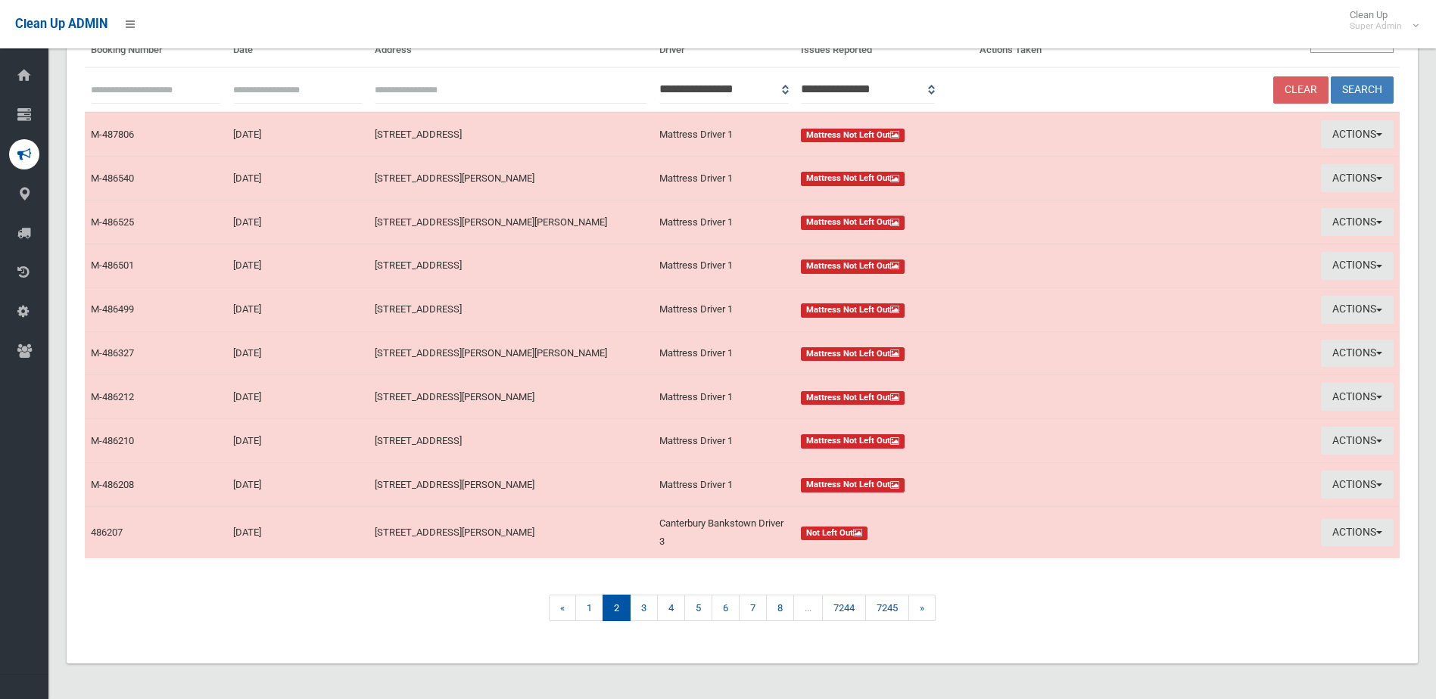
scroll to position [152, 0]
click at [586, 603] on link "1" at bounding box center [589, 607] width 28 height 26
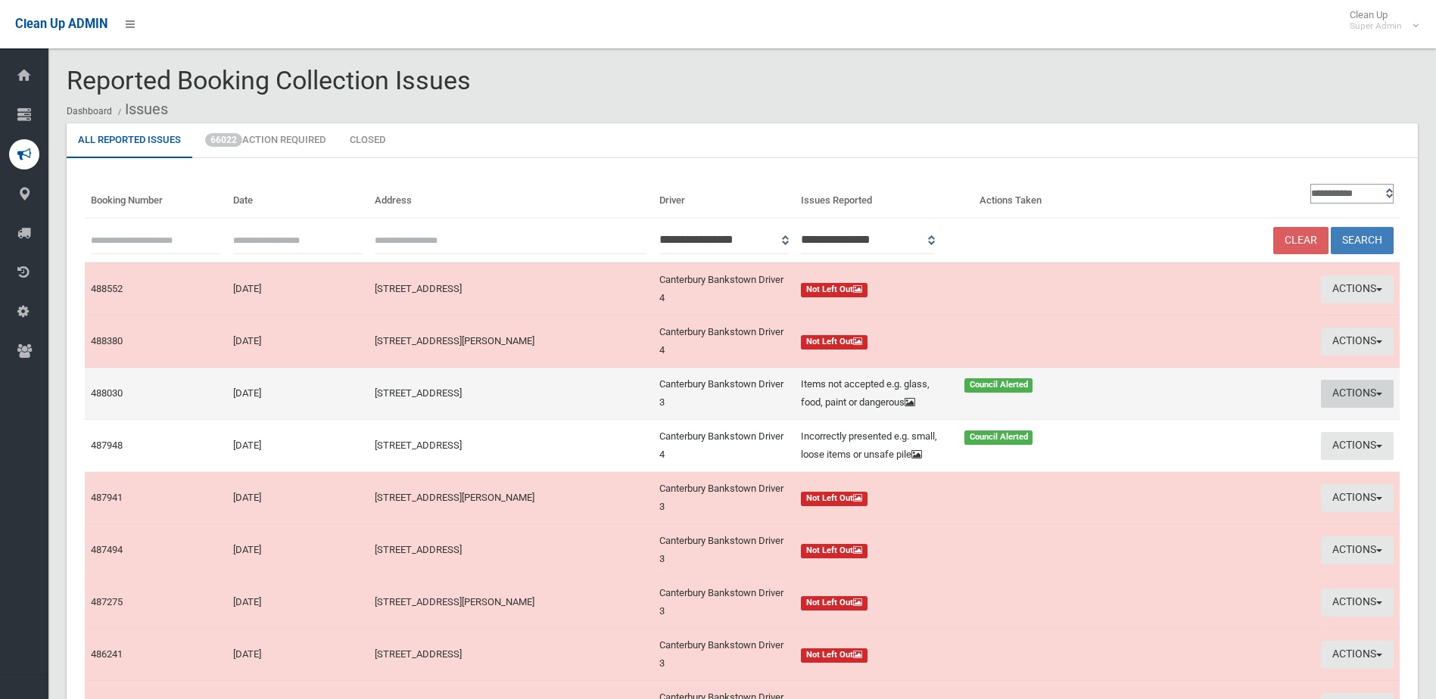
click at [1354, 383] on button "Actions" at bounding box center [1357, 394] width 73 height 28
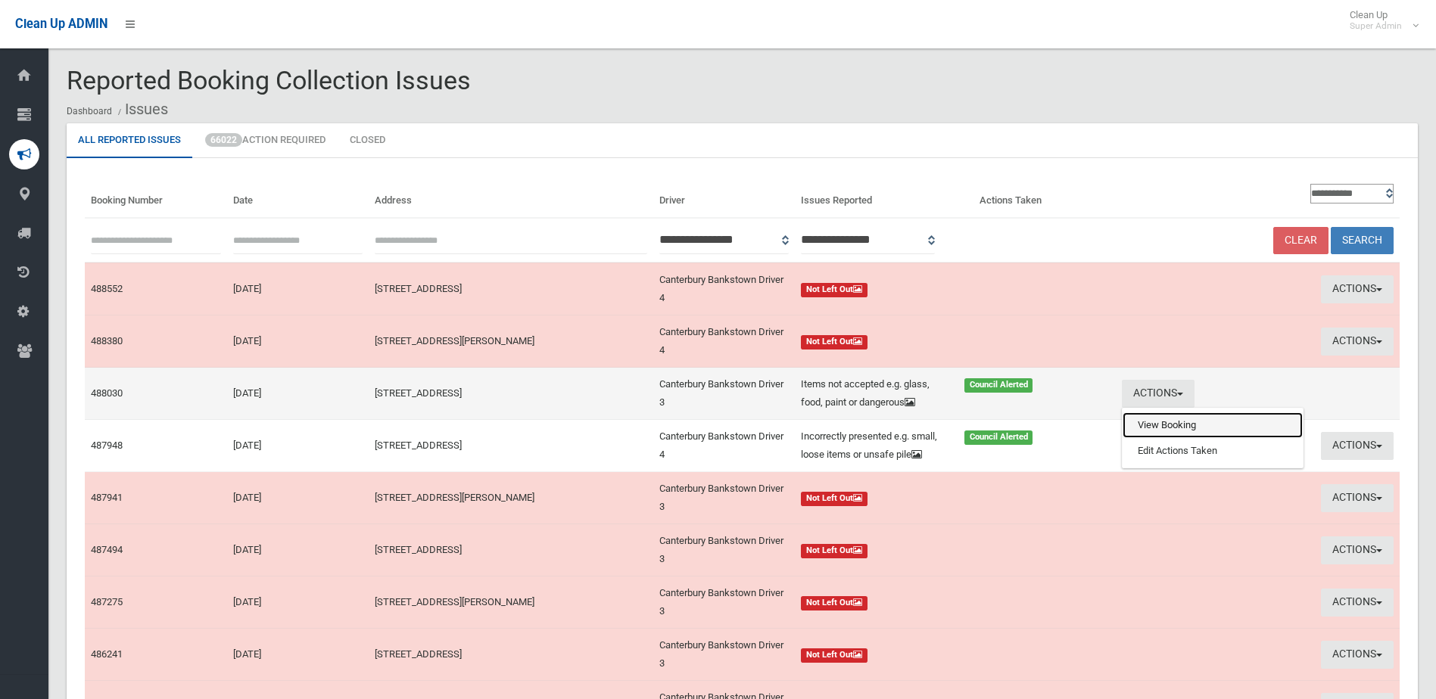
click at [1196, 426] on link "View Booking" at bounding box center [1213, 426] width 180 height 26
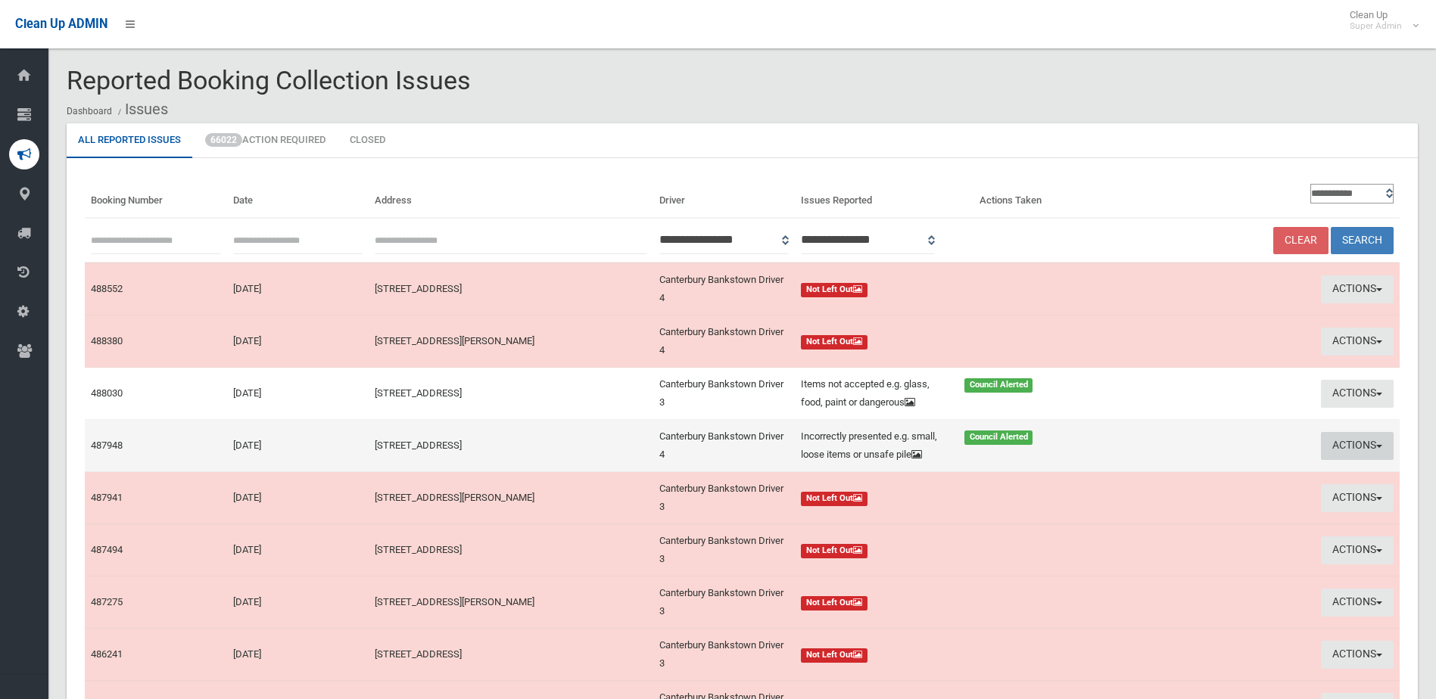
click at [1354, 452] on button "Actions" at bounding box center [1357, 446] width 73 height 28
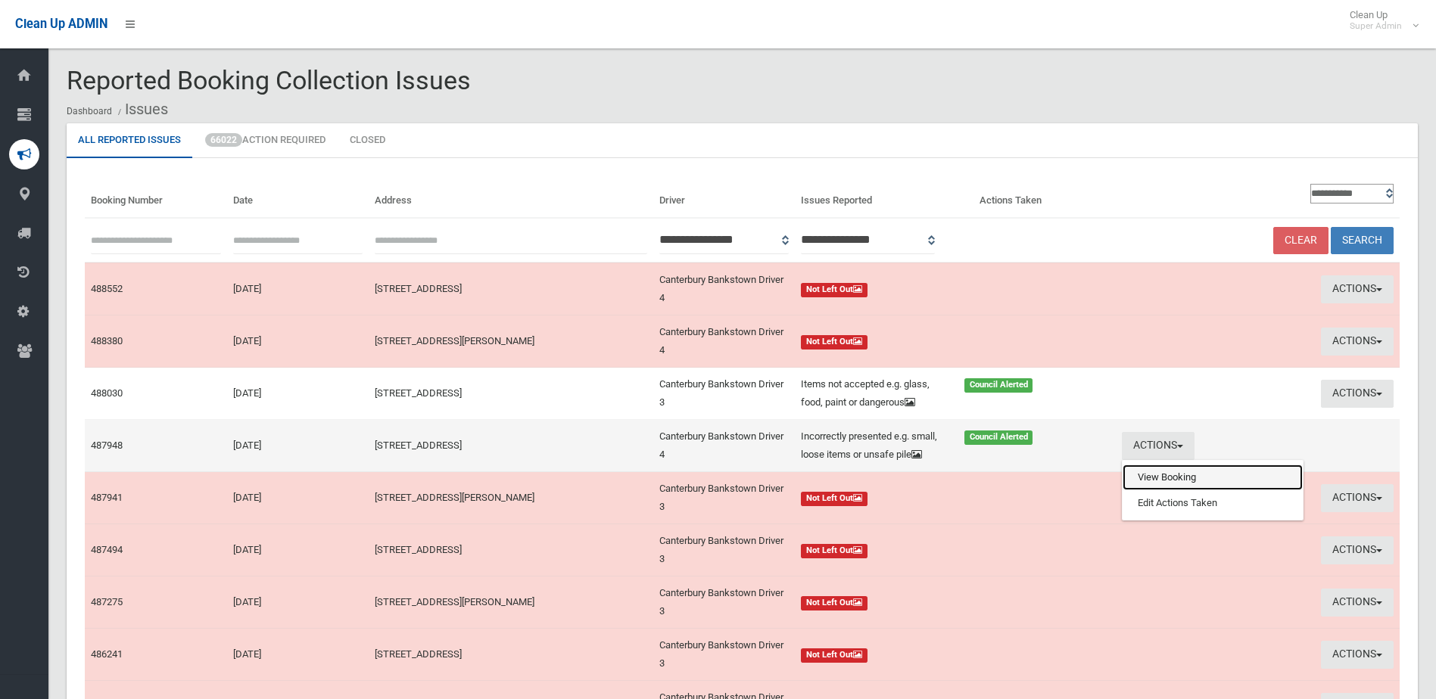
click at [1169, 481] on link "View Booking" at bounding box center [1213, 478] width 180 height 26
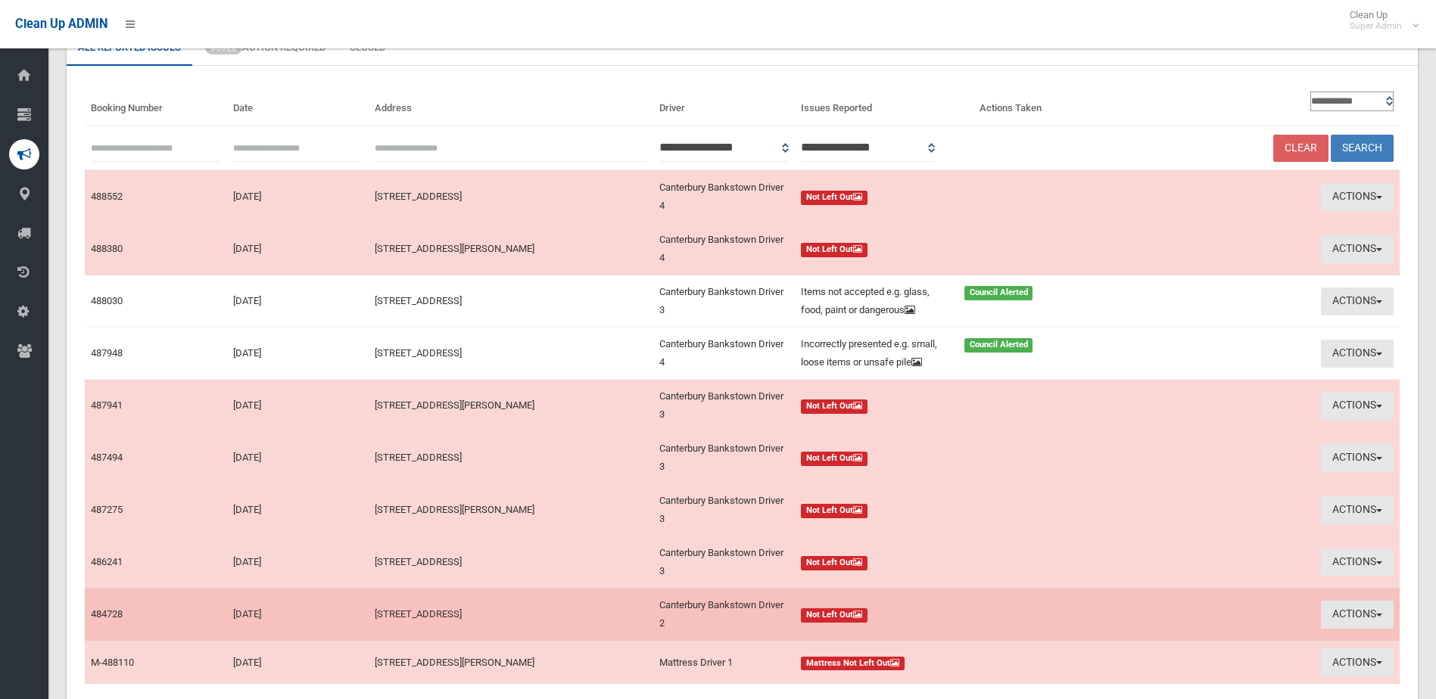
scroll to position [86, 0]
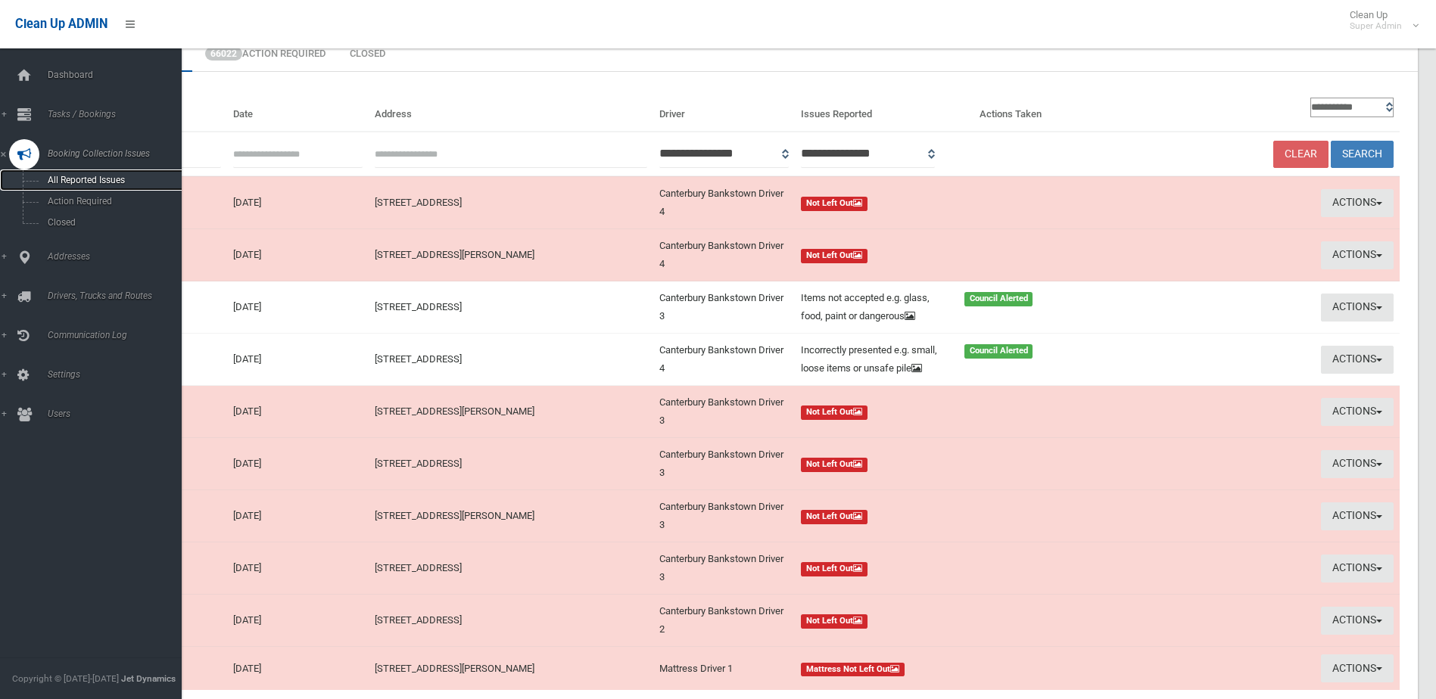
click at [99, 175] on span "All Reported Issues" at bounding box center [111, 180] width 137 height 11
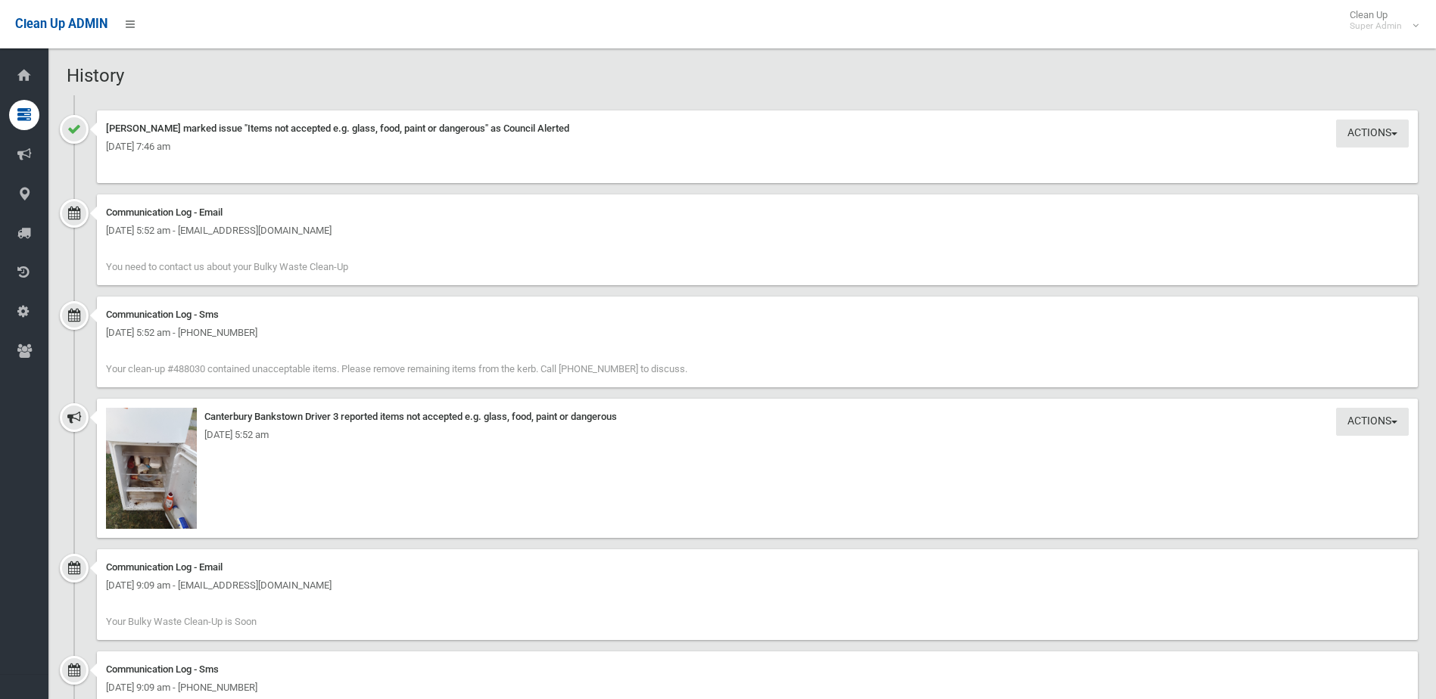
scroll to position [1372, 0]
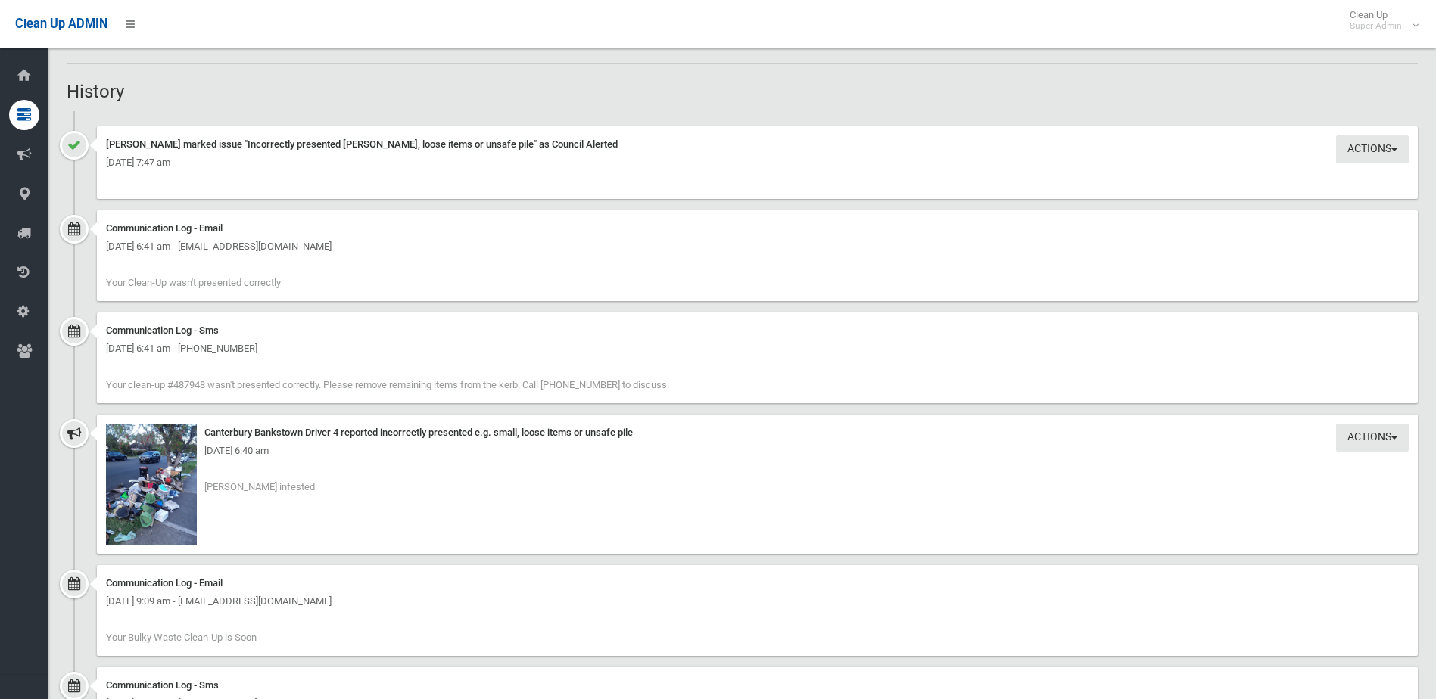
scroll to position [1198, 0]
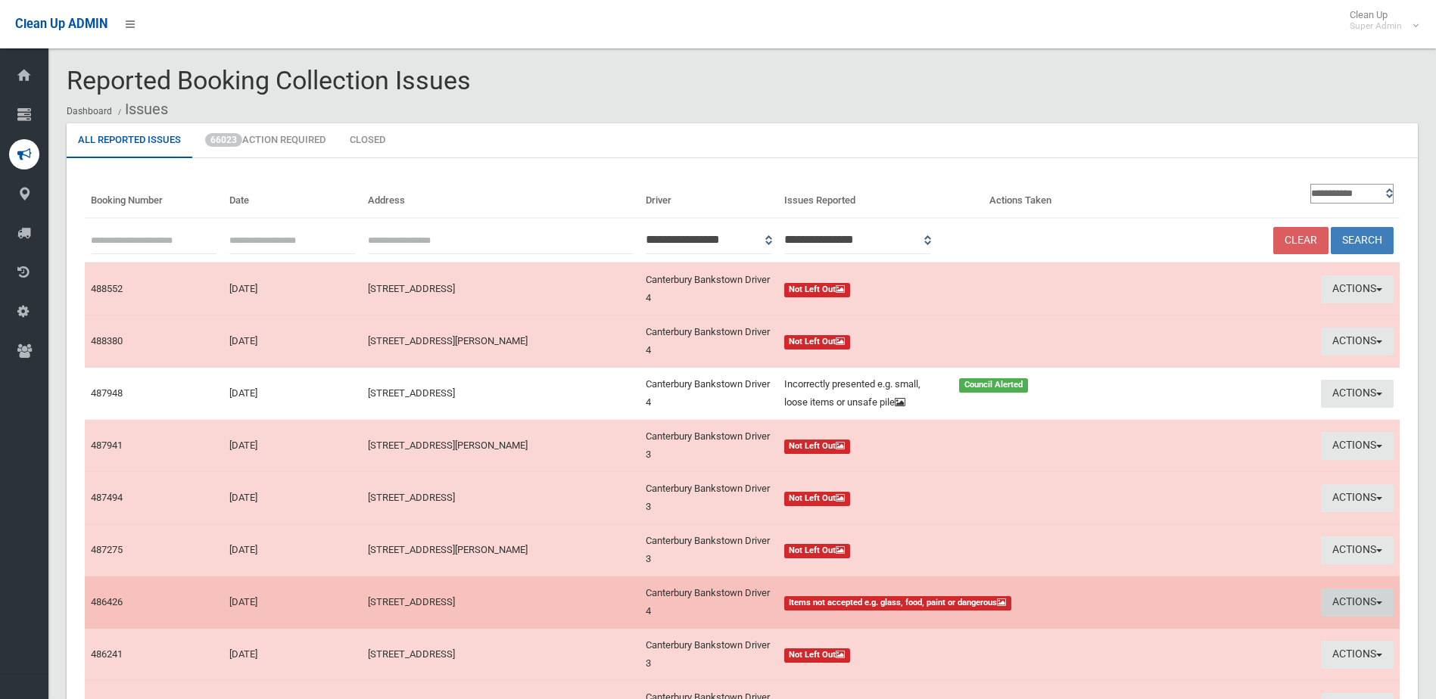
click at [1333, 599] on button "Actions" at bounding box center [1357, 603] width 73 height 28
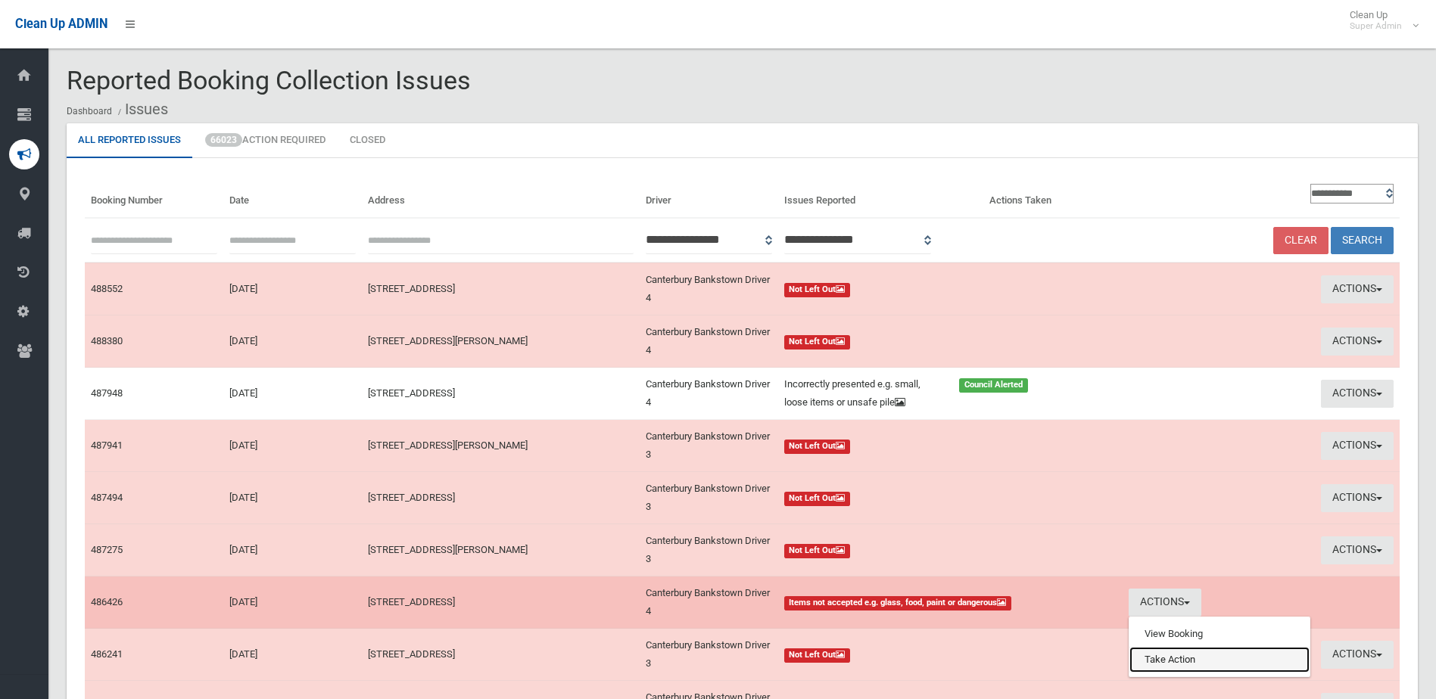
click at [1160, 656] on link "Take Action" at bounding box center [1219, 660] width 180 height 26
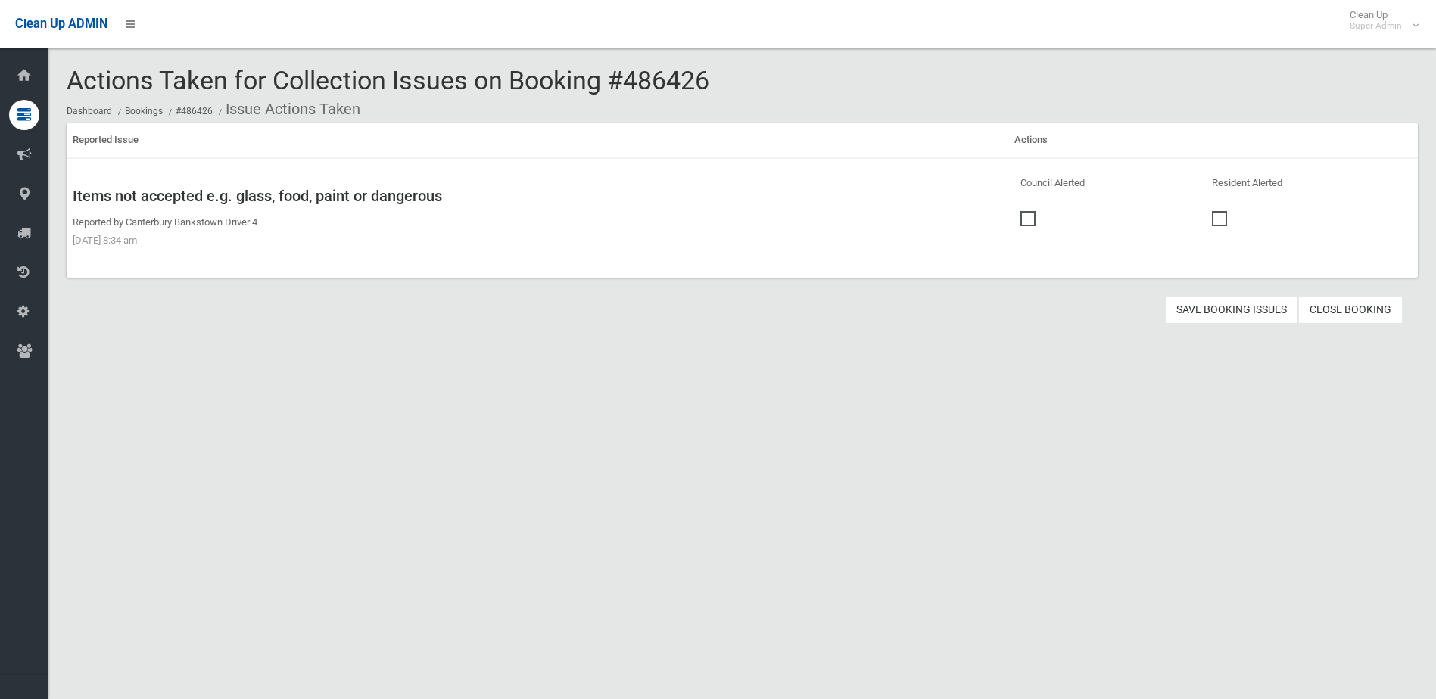
drag, startPoint x: 1024, startPoint y: 218, endPoint x: 1124, endPoint y: 288, distance: 121.8
click at [1023, 211] on span at bounding box center [1031, 211] width 23 height 0
click at [1222, 310] on button "Save Booking Issues" at bounding box center [1231, 310] width 133 height 28
drag, startPoint x: 631, startPoint y: 75, endPoint x: 718, endPoint y: 73, distance: 87.8
click at [718, 73] on div "Actions Taken for Collection Issues on Booking #486426 Dashboard Bookings #4864…" at bounding box center [742, 95] width 1351 height 57
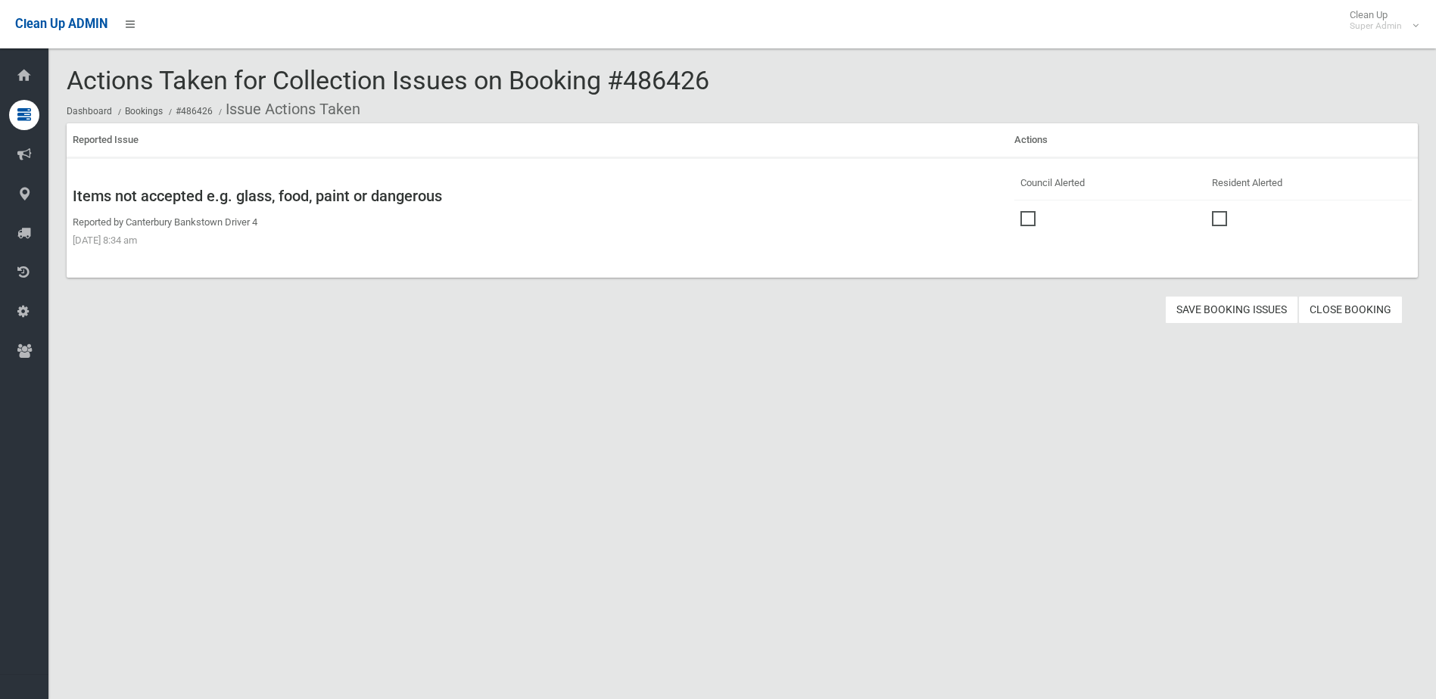
drag, startPoint x: 718, startPoint y: 73, endPoint x: 658, endPoint y: 76, distance: 60.7
copy span "486426"
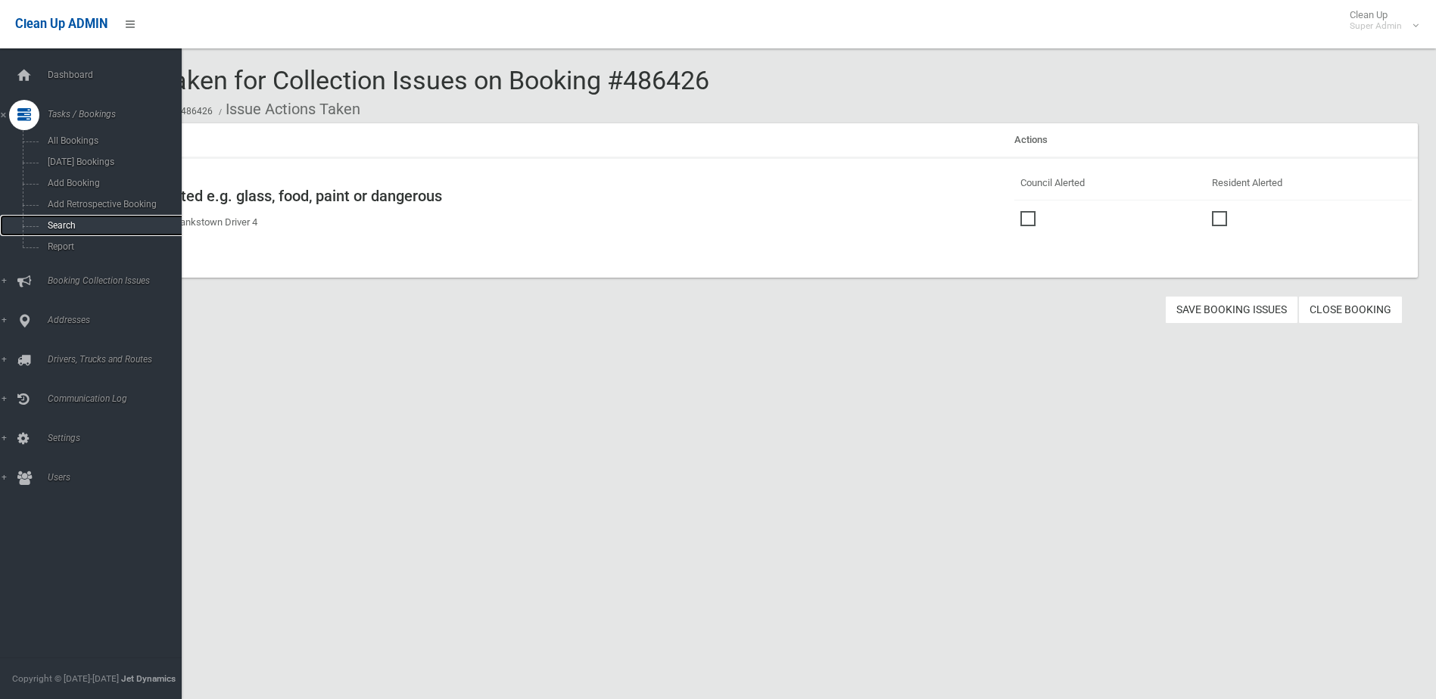
click at [67, 223] on span "Search" at bounding box center [111, 225] width 137 height 11
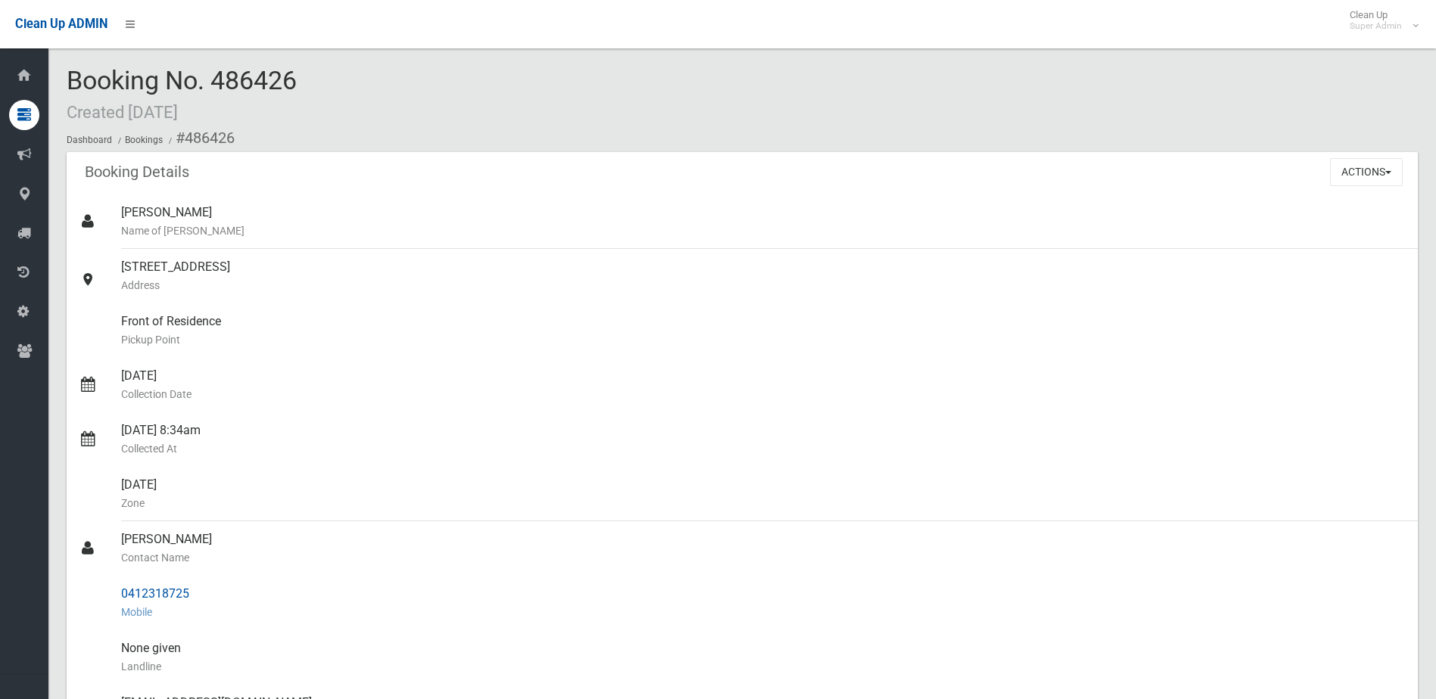
drag, startPoint x: 121, startPoint y: 539, endPoint x: 206, endPoint y: 581, distance: 94.4
click at [206, 581] on ul "[PERSON_NAME] Name of [PERSON_NAME] [STREET_ADDRESS] Address Front of Residence…" at bounding box center [742, 613] width 1351 height 836
drag, startPoint x: 206, startPoint y: 581, endPoint x: 176, endPoint y: 591, distance: 31.4
copy ul "[PERSON_NAME] Contact Name 0412318725"
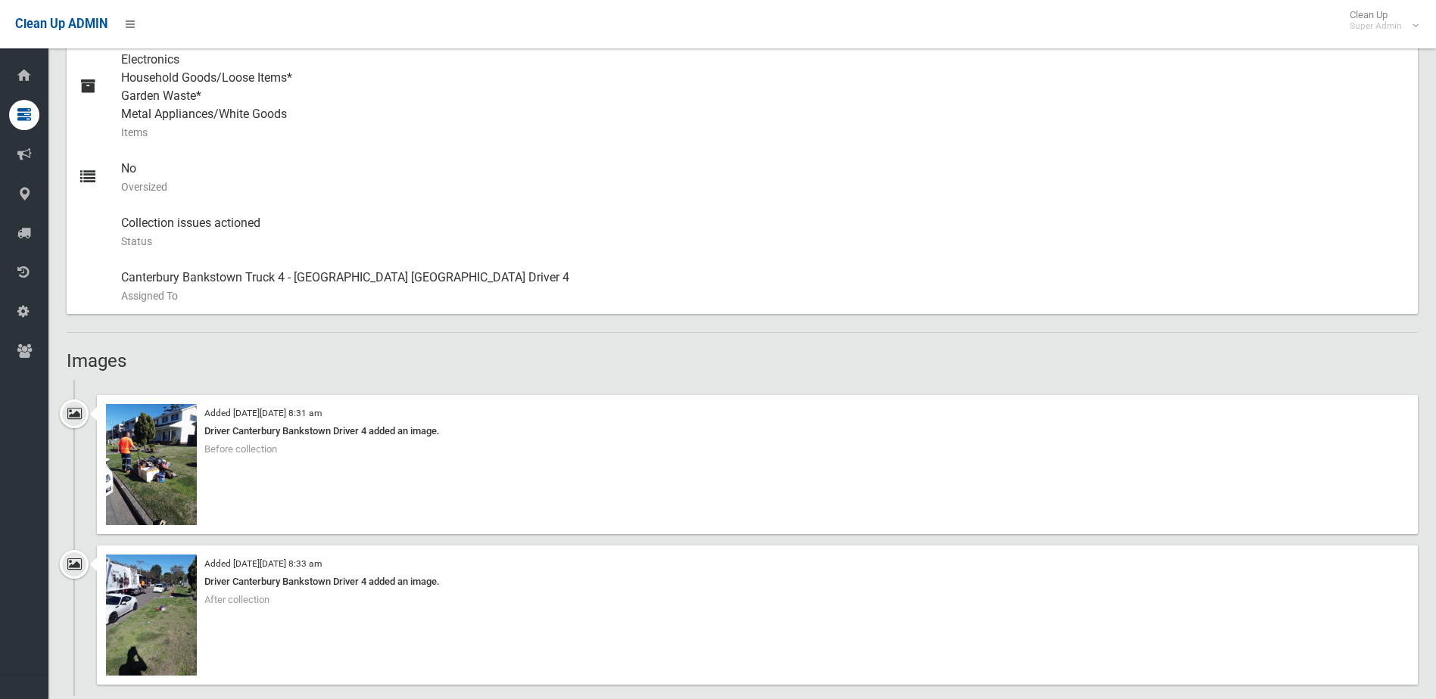
scroll to position [833, 0]
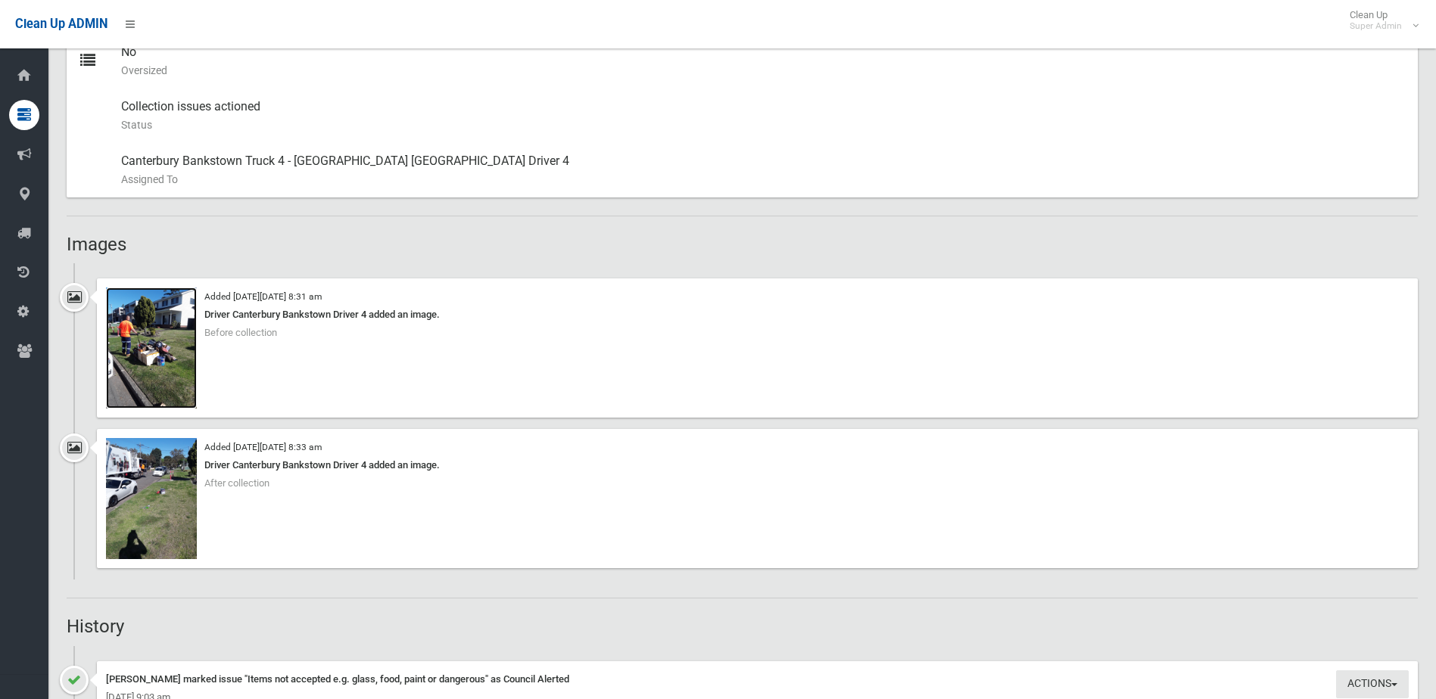
click at [156, 363] on img at bounding box center [151, 348] width 91 height 121
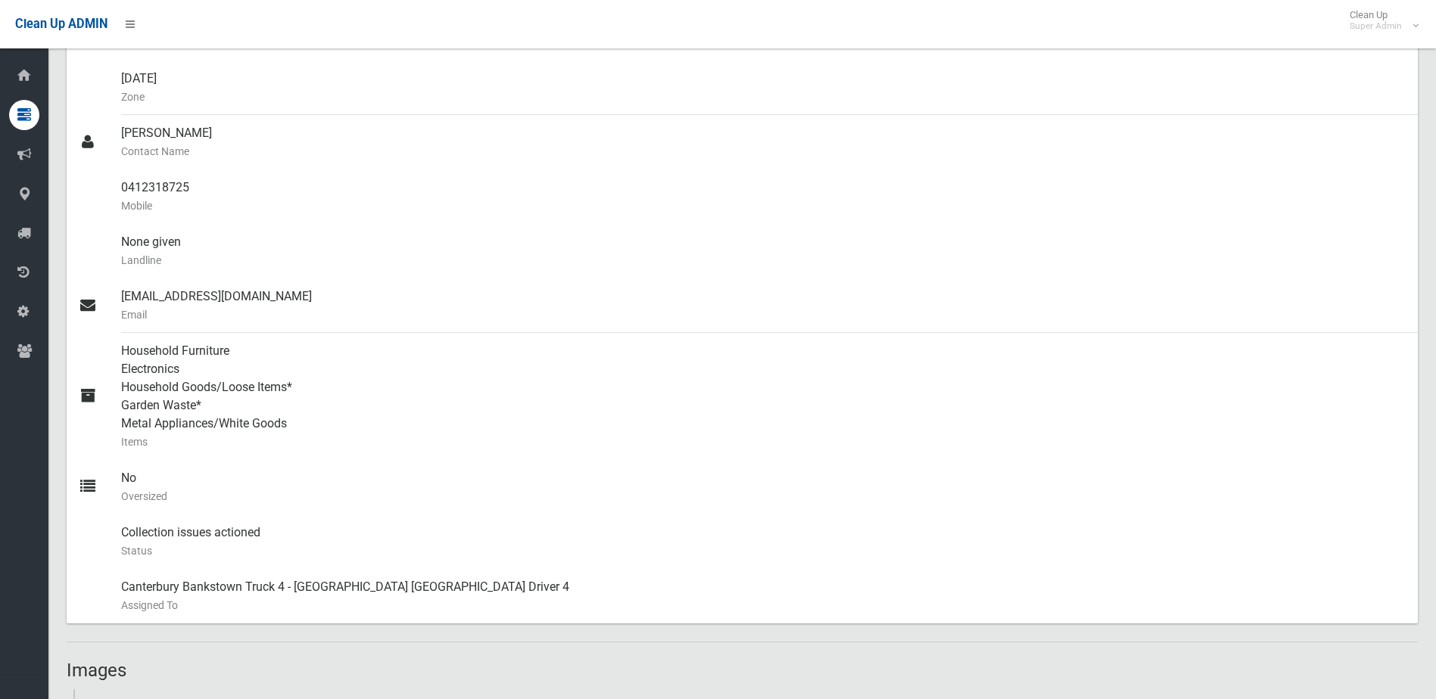
scroll to position [378, 0]
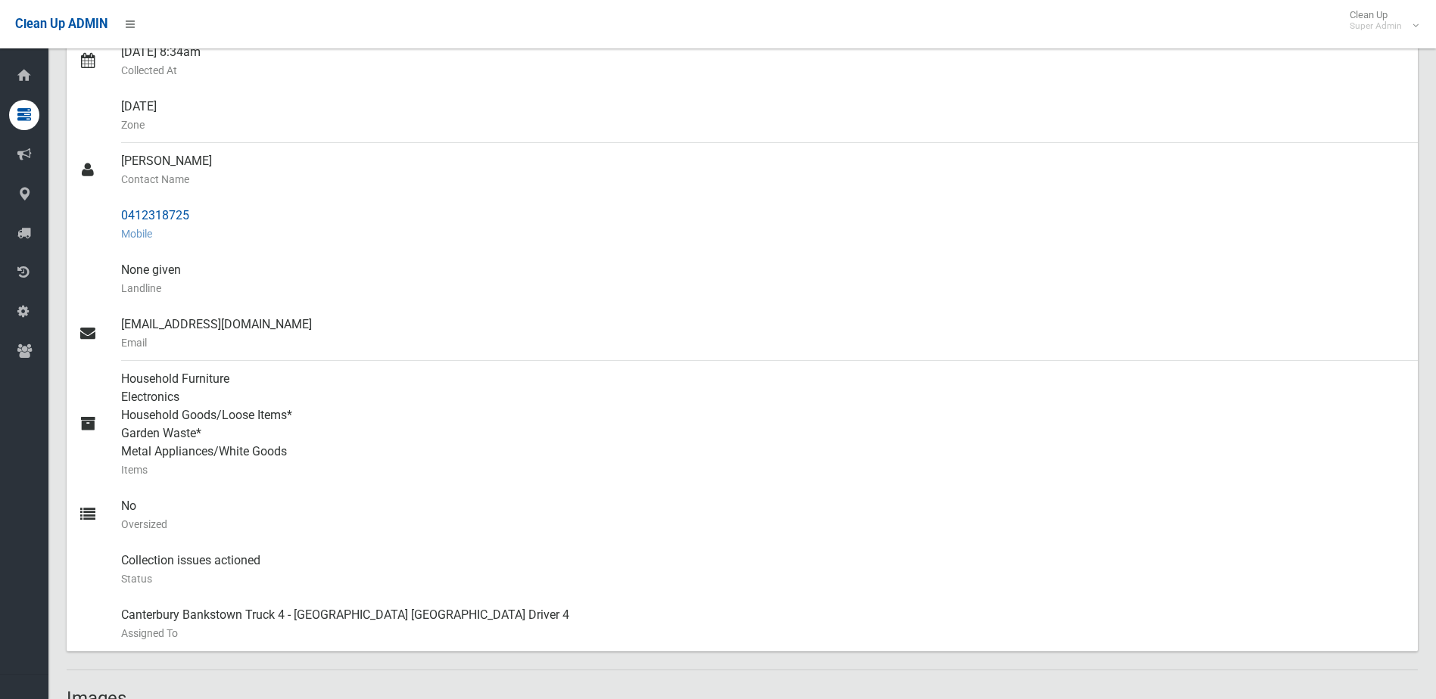
click at [148, 216] on div "0412318725 Mobile" at bounding box center [763, 225] width 1285 height 54
drag, startPoint x: 121, startPoint y: 215, endPoint x: 196, endPoint y: 212, distance: 75.0
click at [196, 212] on div "0412318725 Mobile" at bounding box center [763, 225] width 1285 height 54
copy div "0412318725"
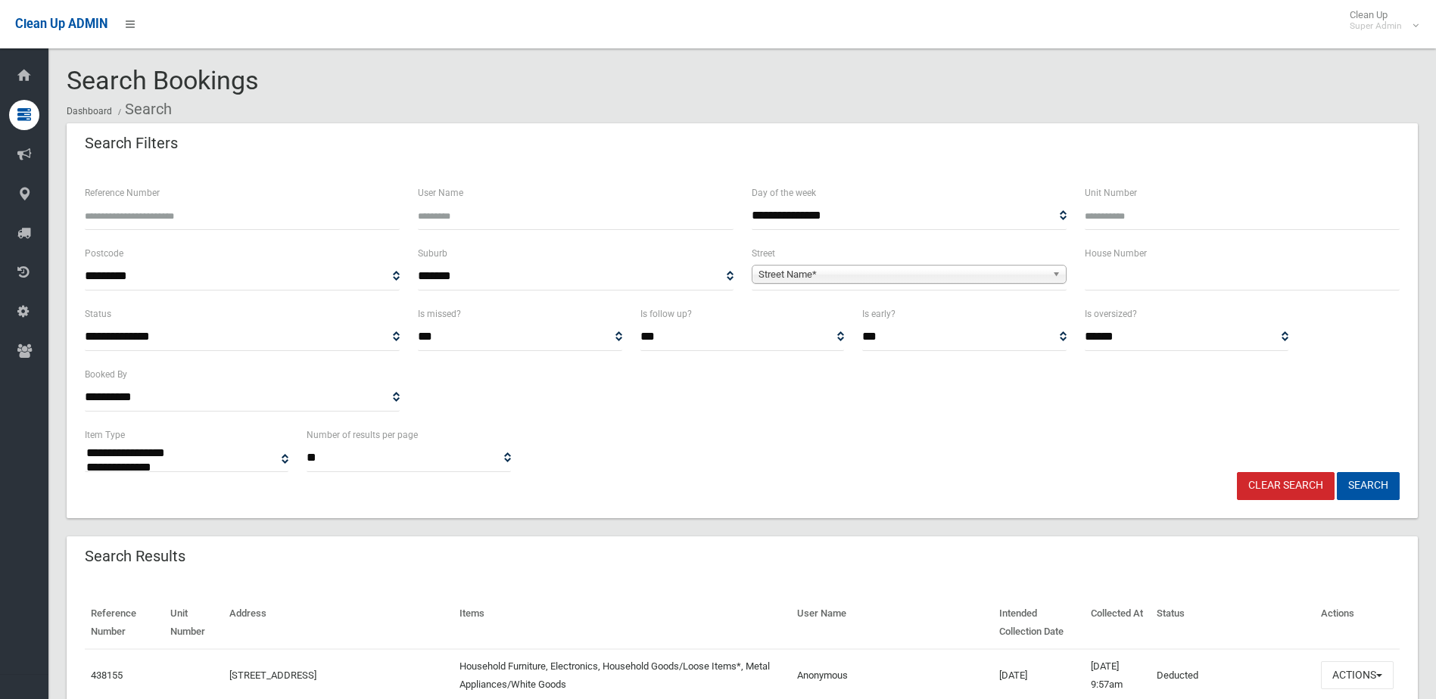
select select
paste input "******"
type input "******"
click at [1368, 481] on button "Search" at bounding box center [1368, 486] width 63 height 28
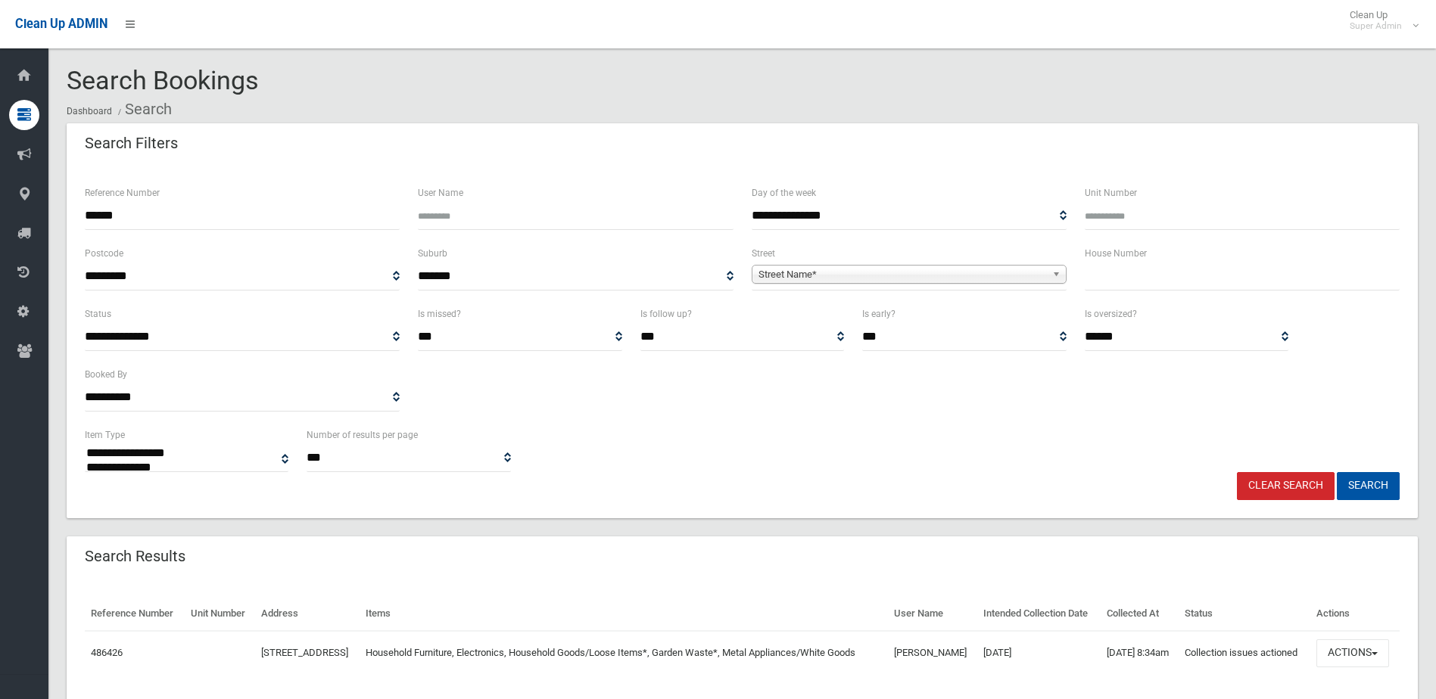
select select
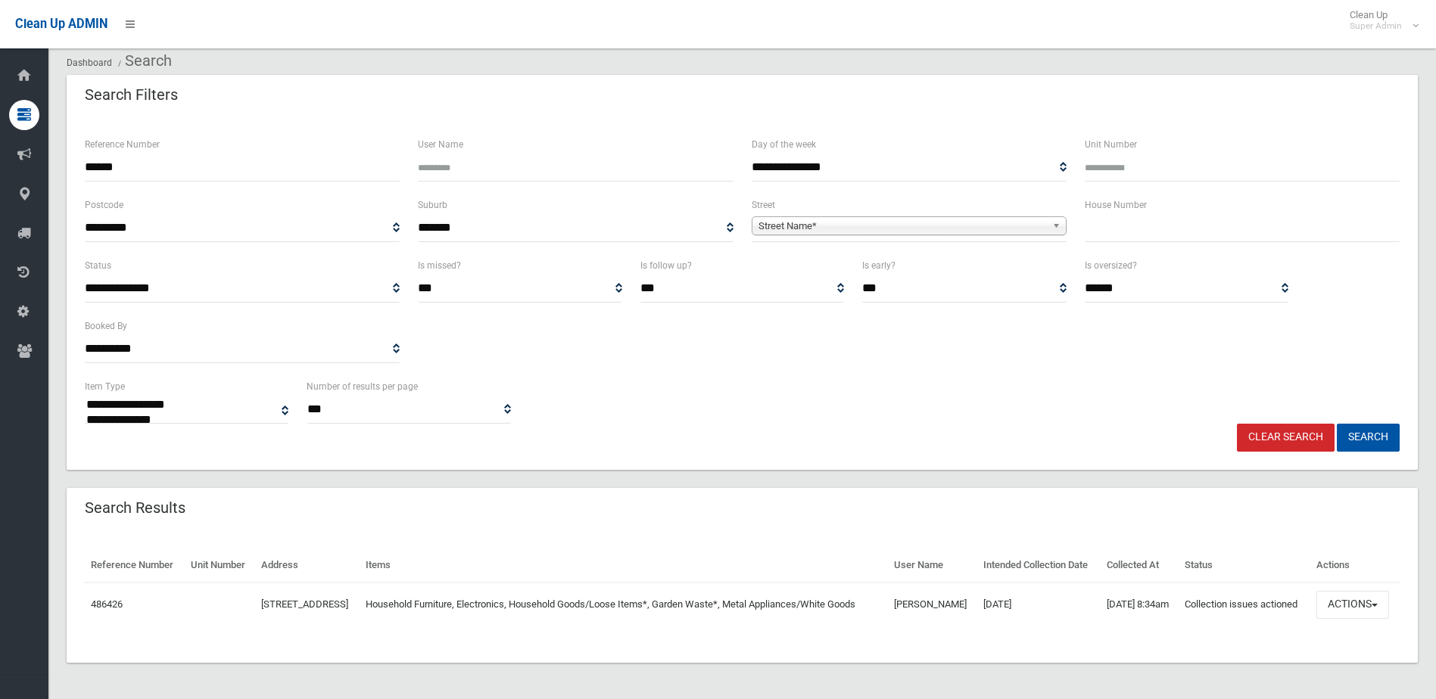
scroll to position [75, 0]
click at [1344, 594] on button "Actions" at bounding box center [1352, 605] width 73 height 28
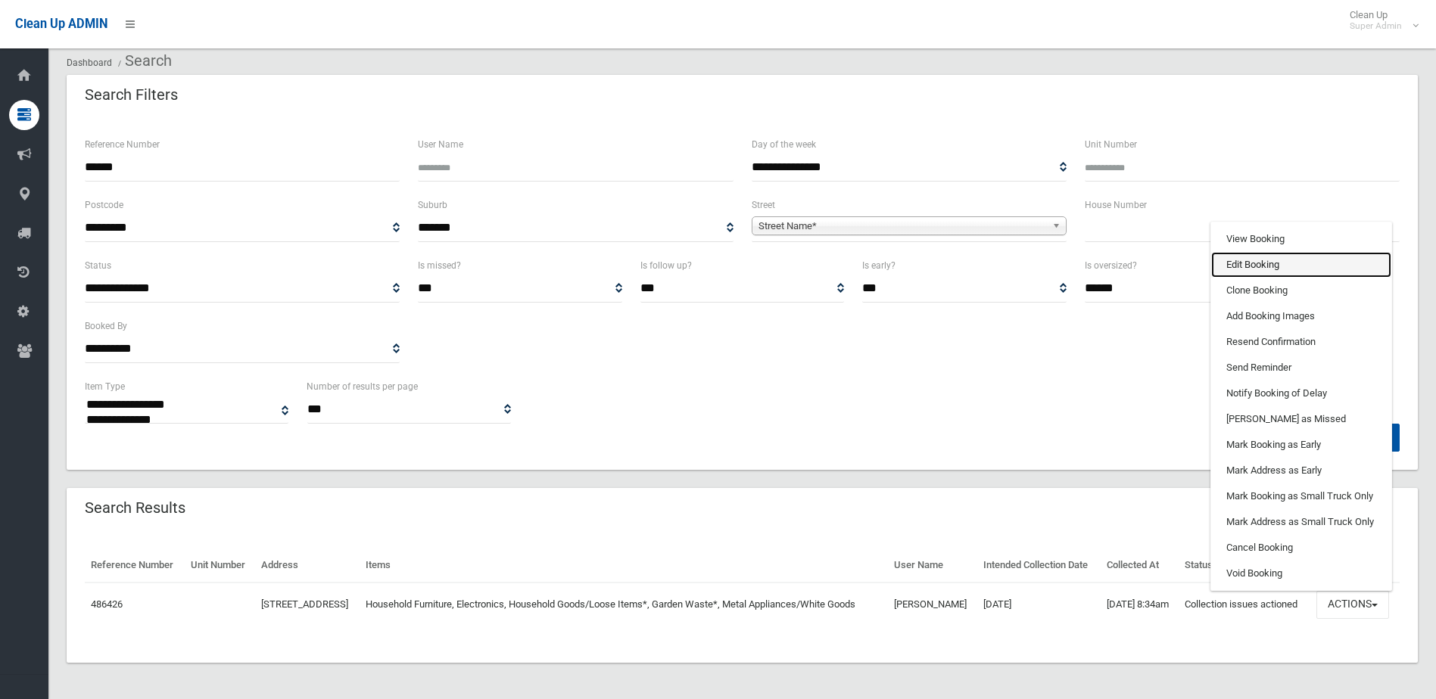
click at [1252, 258] on link "Edit Booking" at bounding box center [1301, 265] width 180 height 26
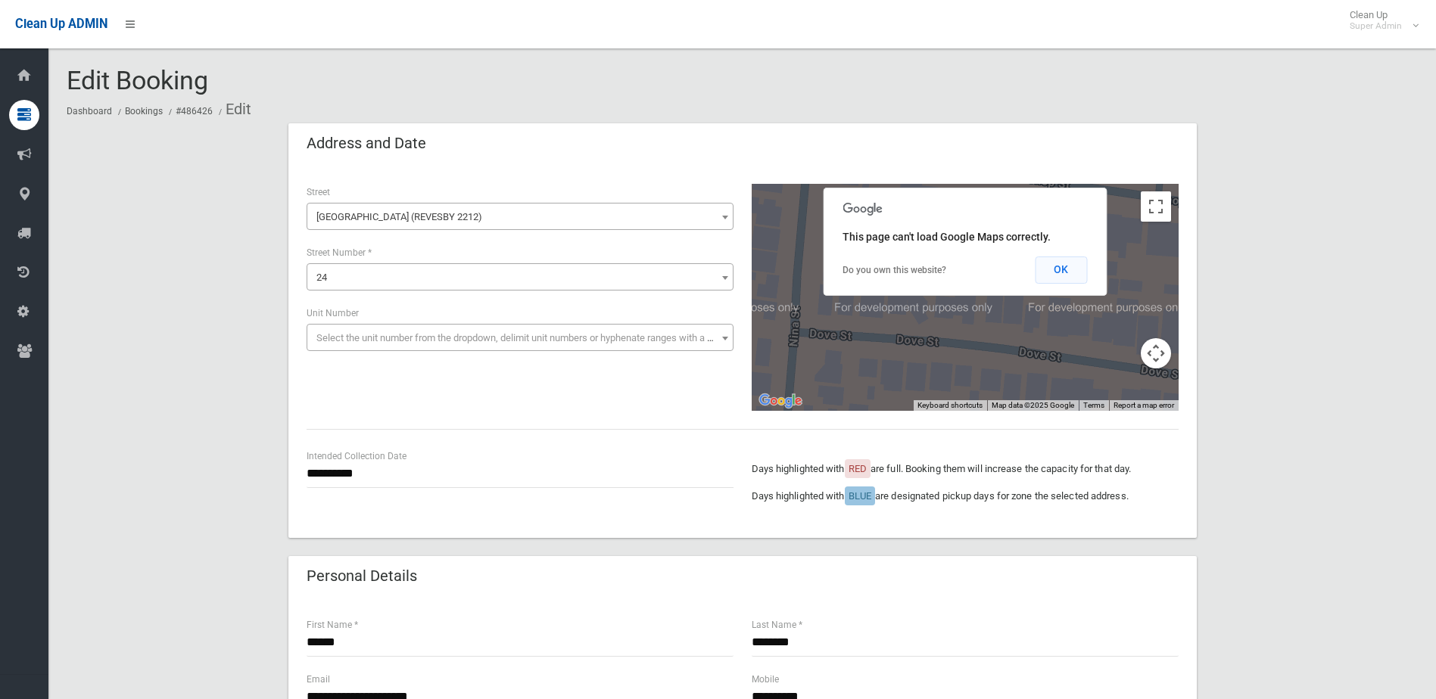
click at [1067, 263] on button "OK" at bounding box center [1061, 270] width 52 height 27
click at [1068, 275] on button "OK" at bounding box center [1061, 270] width 52 height 27
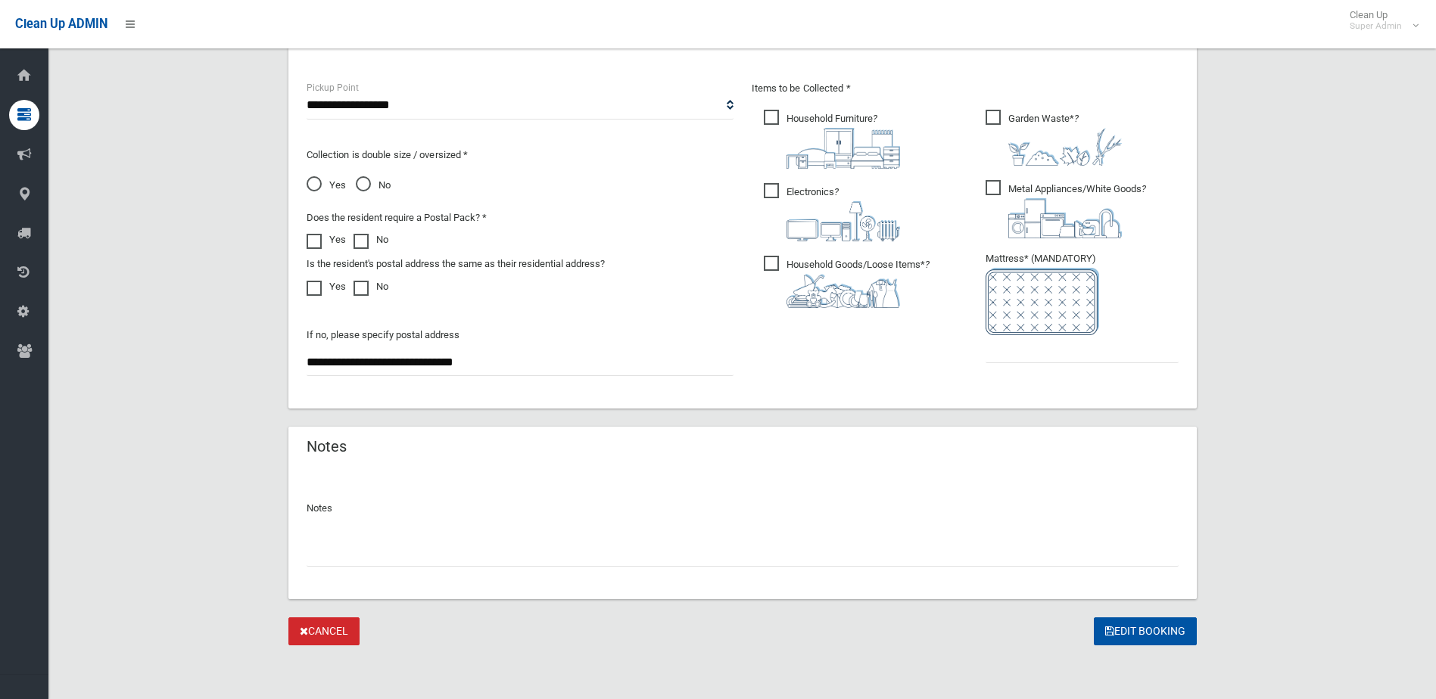
scroll to position [799, 0]
click at [372, 550] on input "text" at bounding box center [743, 552] width 872 height 28
click at [335, 556] on input "**" at bounding box center [743, 552] width 872 height 28
paste input "*******"
type input "**********"
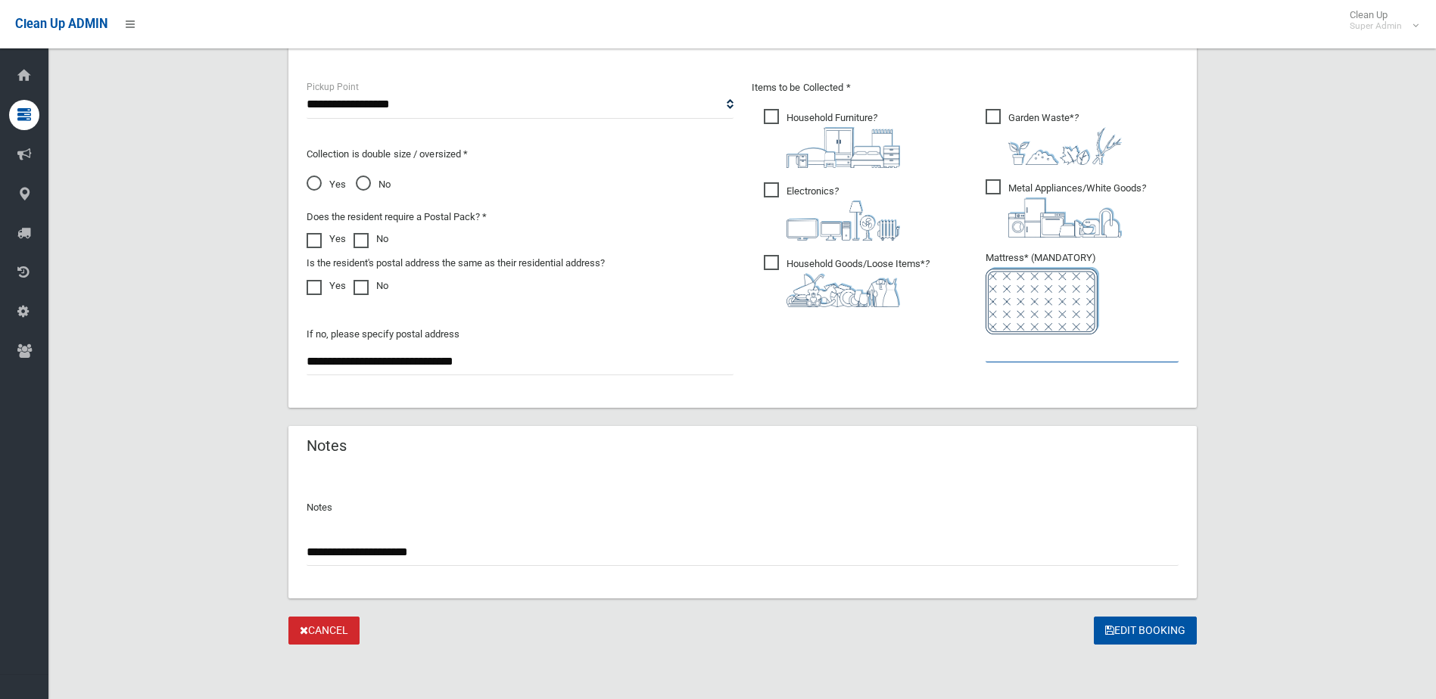
click at [1047, 357] on input "text" at bounding box center [1082, 349] width 193 height 28
type input "*"
click at [1140, 627] on button "Edit Booking" at bounding box center [1145, 631] width 103 height 28
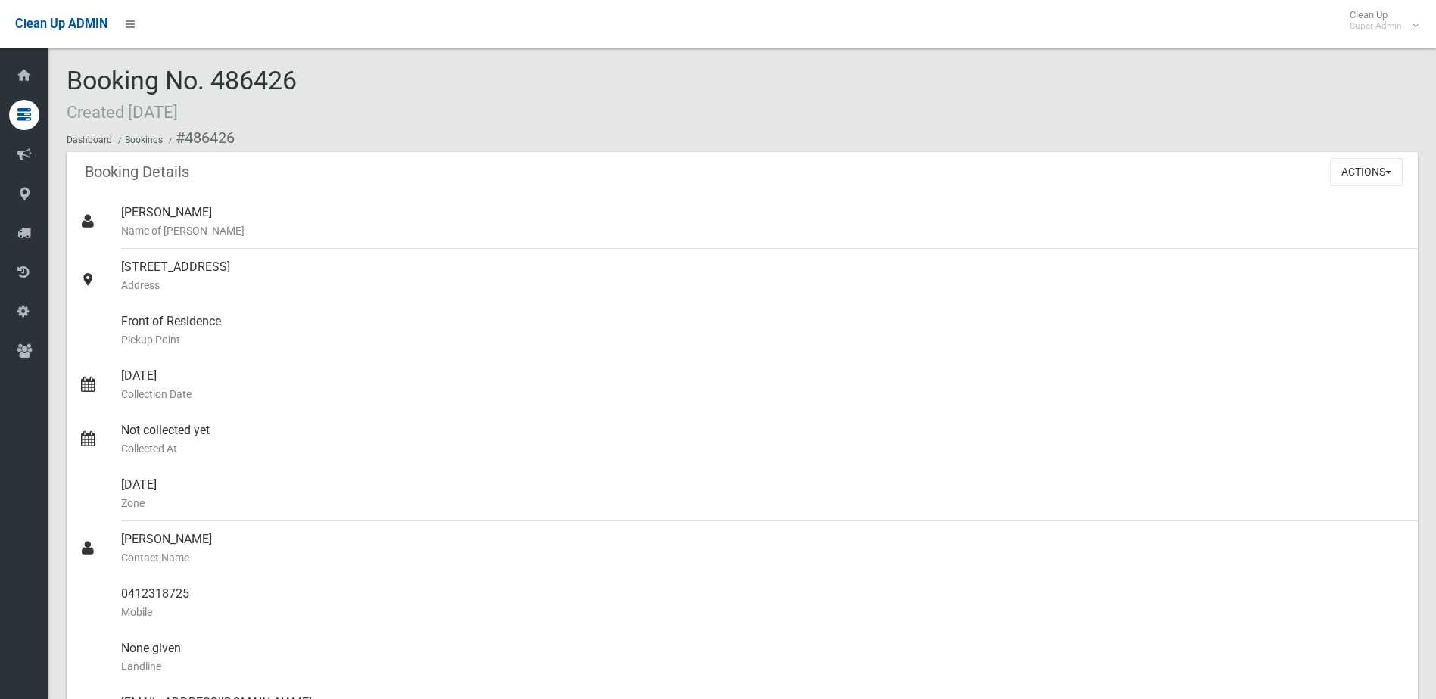
drag, startPoint x: 217, startPoint y: 79, endPoint x: 315, endPoint y: 79, distance: 97.6
click at [315, 79] on div "Booking No. 486426 Created 18/09/2025 Dashboard Bookings #486426" at bounding box center [742, 110] width 1351 height 86
drag, startPoint x: 315, startPoint y: 79, endPoint x: 269, endPoint y: 79, distance: 45.4
copy span "486426"
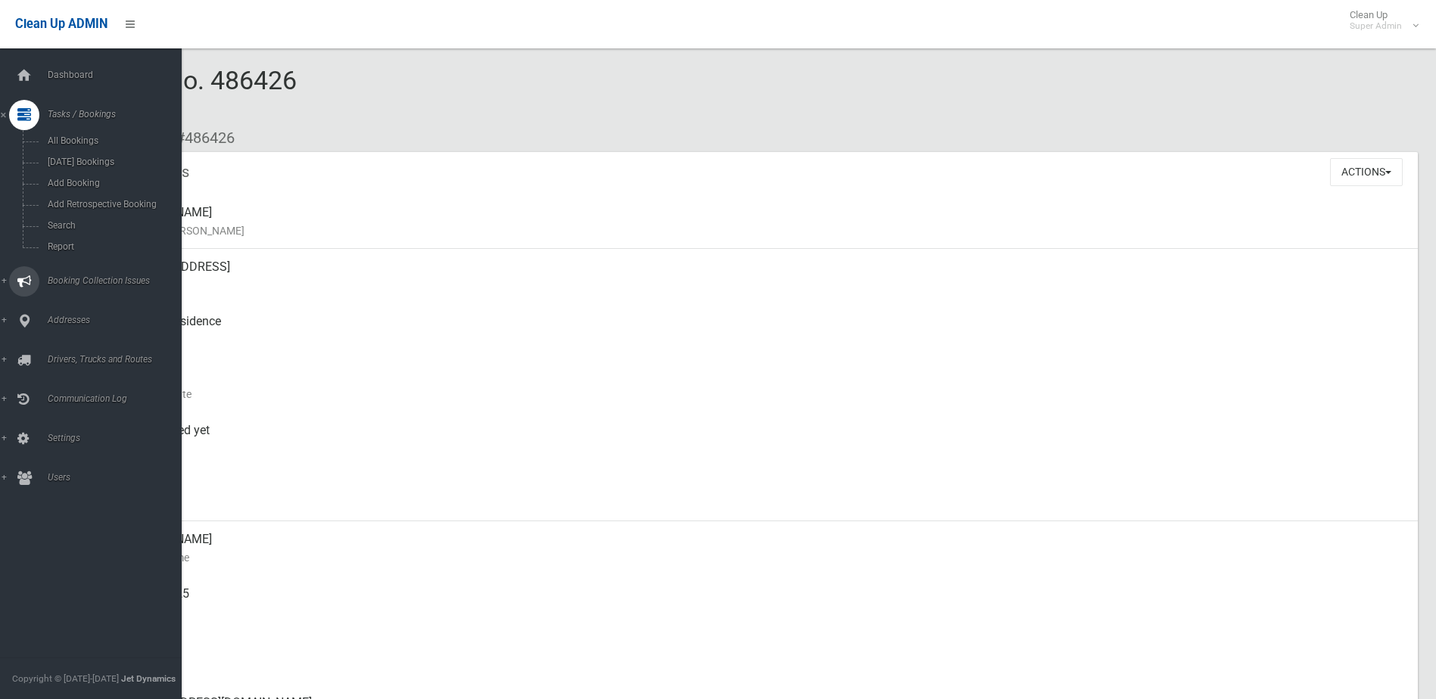
click at [80, 279] on span "Booking Collection Issues" at bounding box center [118, 281] width 150 height 11
click at [95, 179] on span "All Reported Issues" at bounding box center [111, 180] width 137 height 11
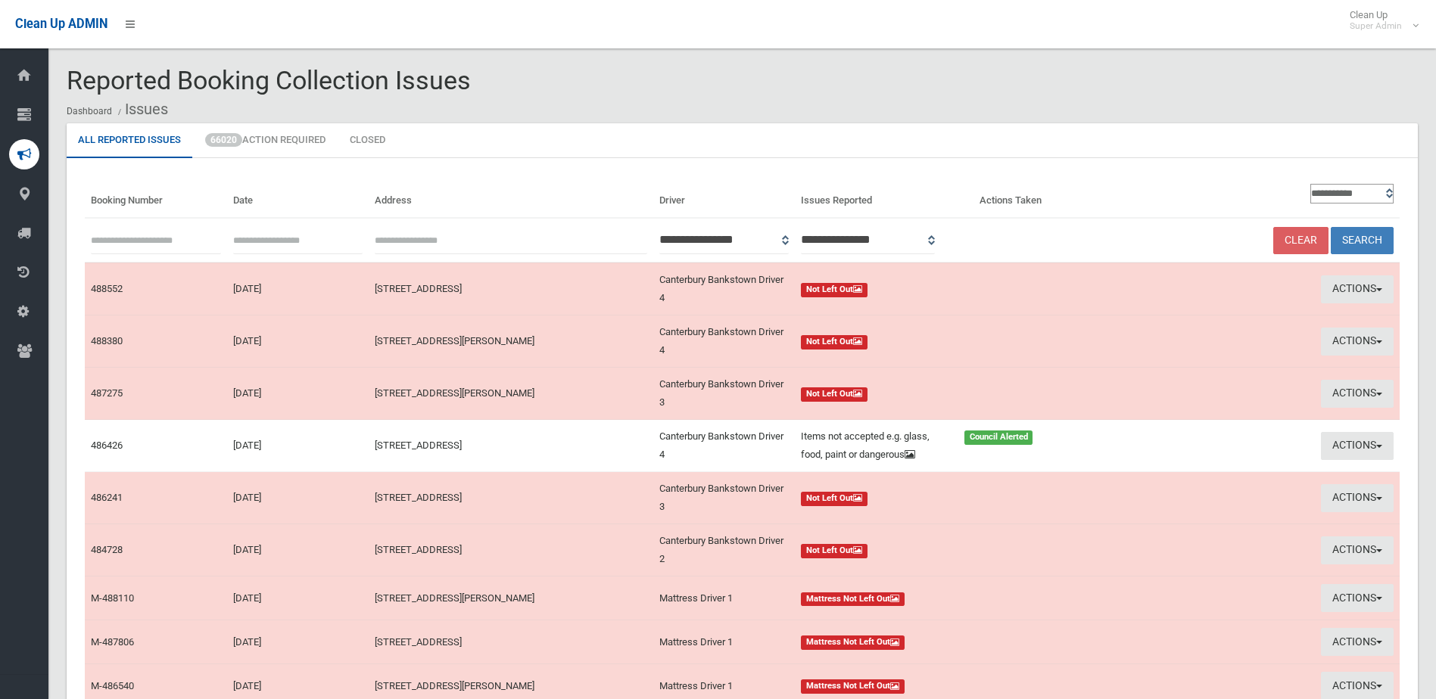
paste input "******"
type input "******"
click at [1363, 236] on button "Search" at bounding box center [1362, 241] width 63 height 28
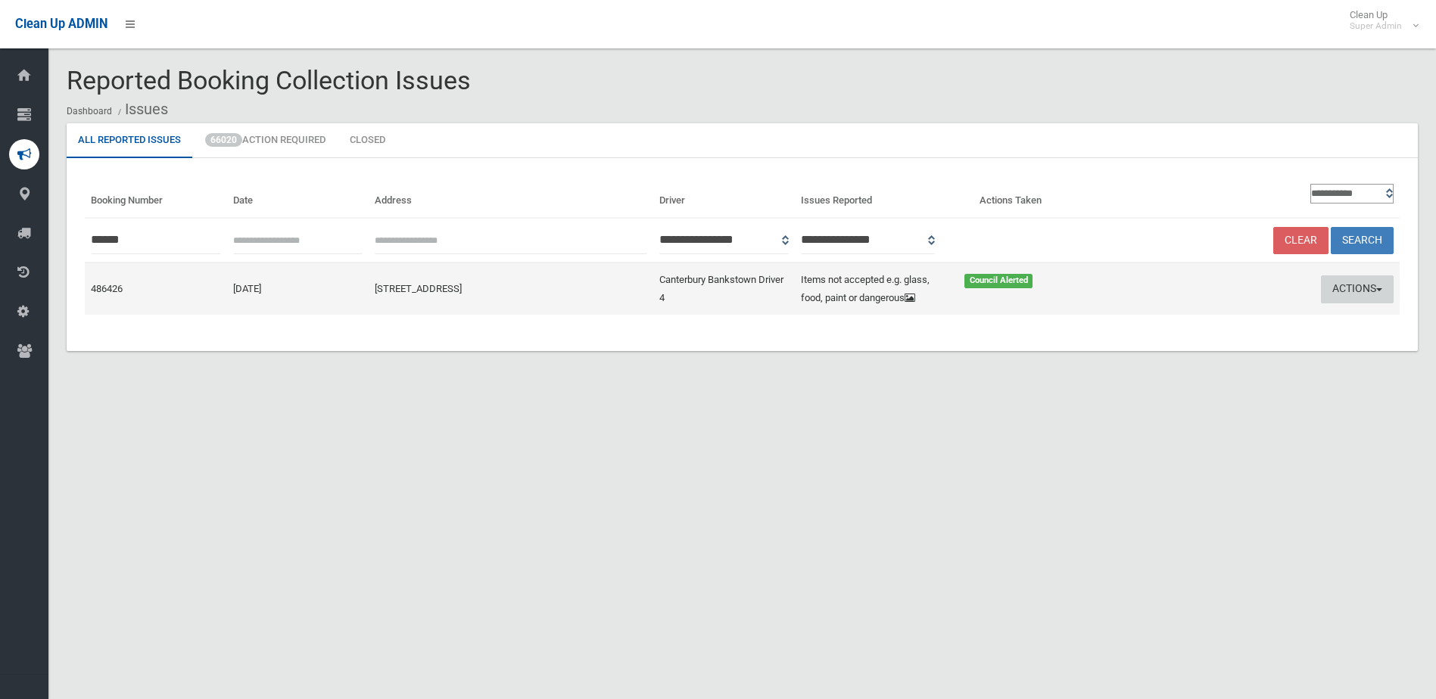
click at [1356, 287] on button "Actions" at bounding box center [1357, 290] width 73 height 28
click at [1169, 344] on link "Edit Actions Taken" at bounding box center [1213, 347] width 180 height 26
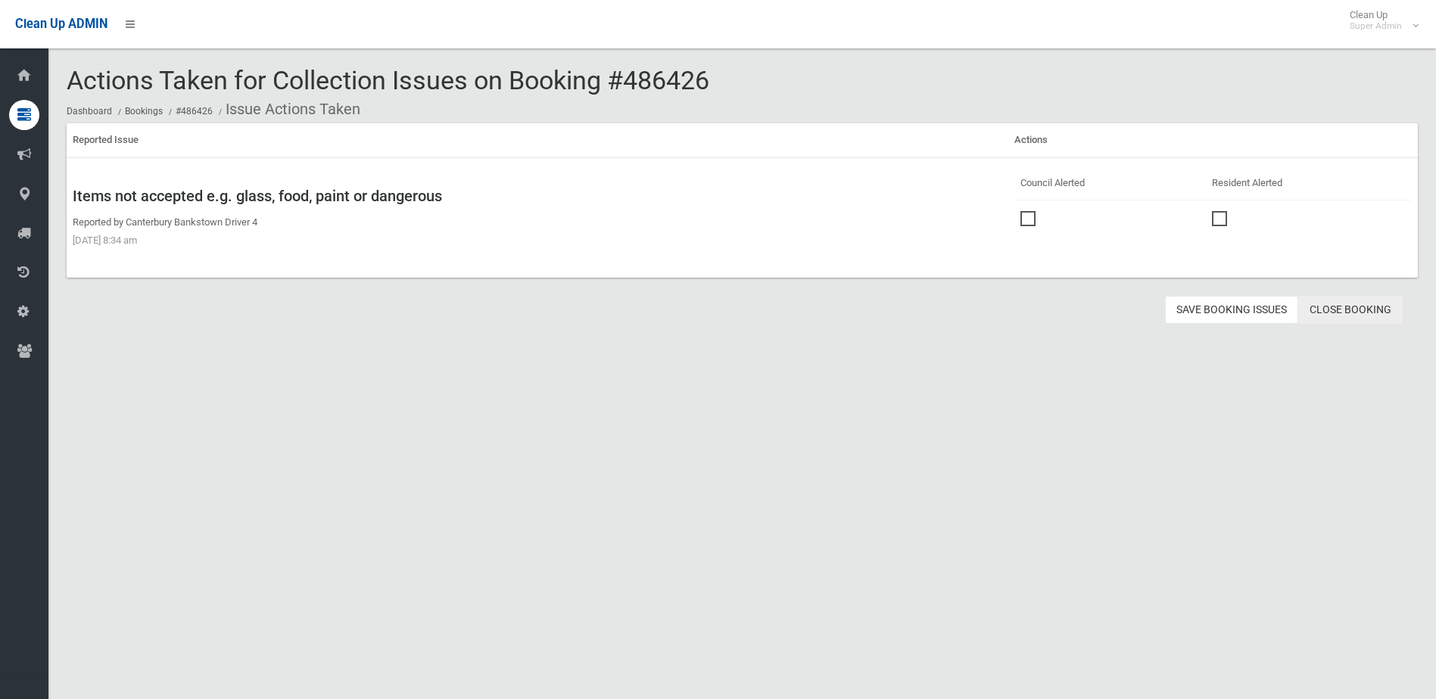
click at [1347, 306] on link "Close Booking" at bounding box center [1350, 310] width 104 height 28
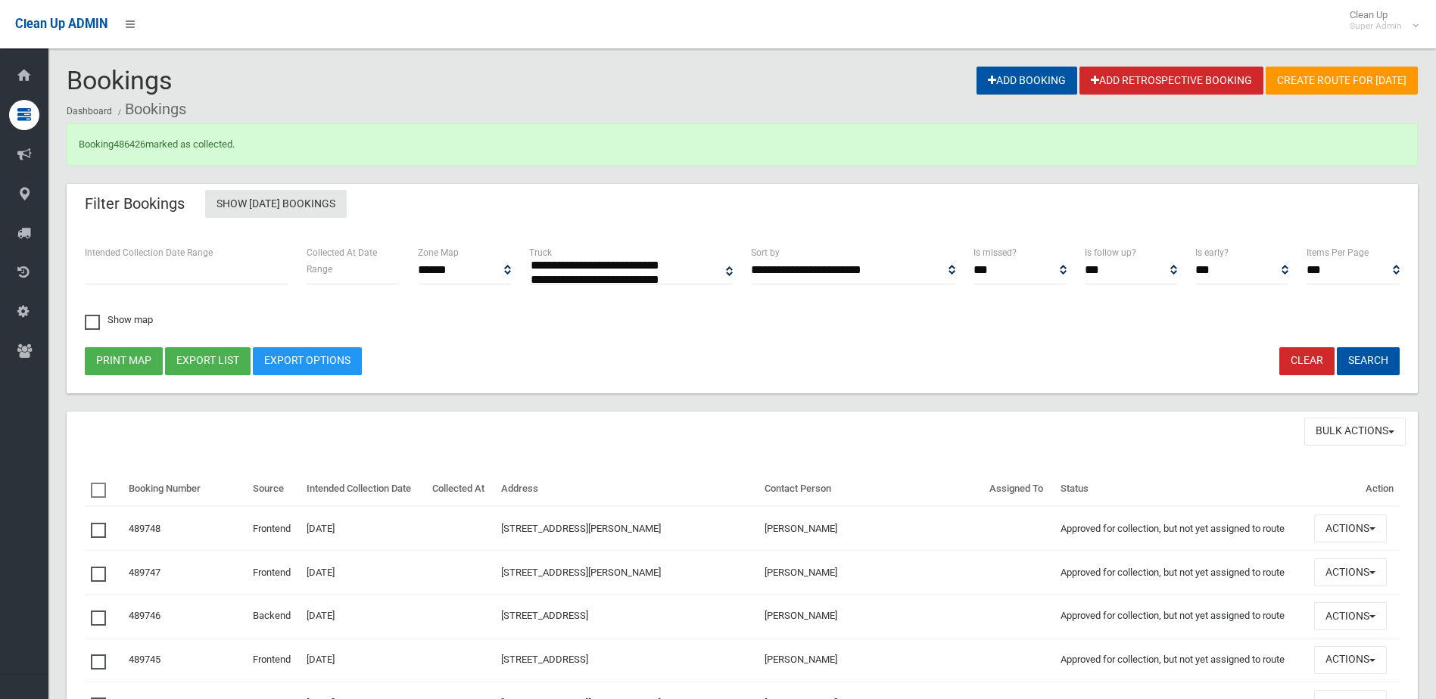
select select
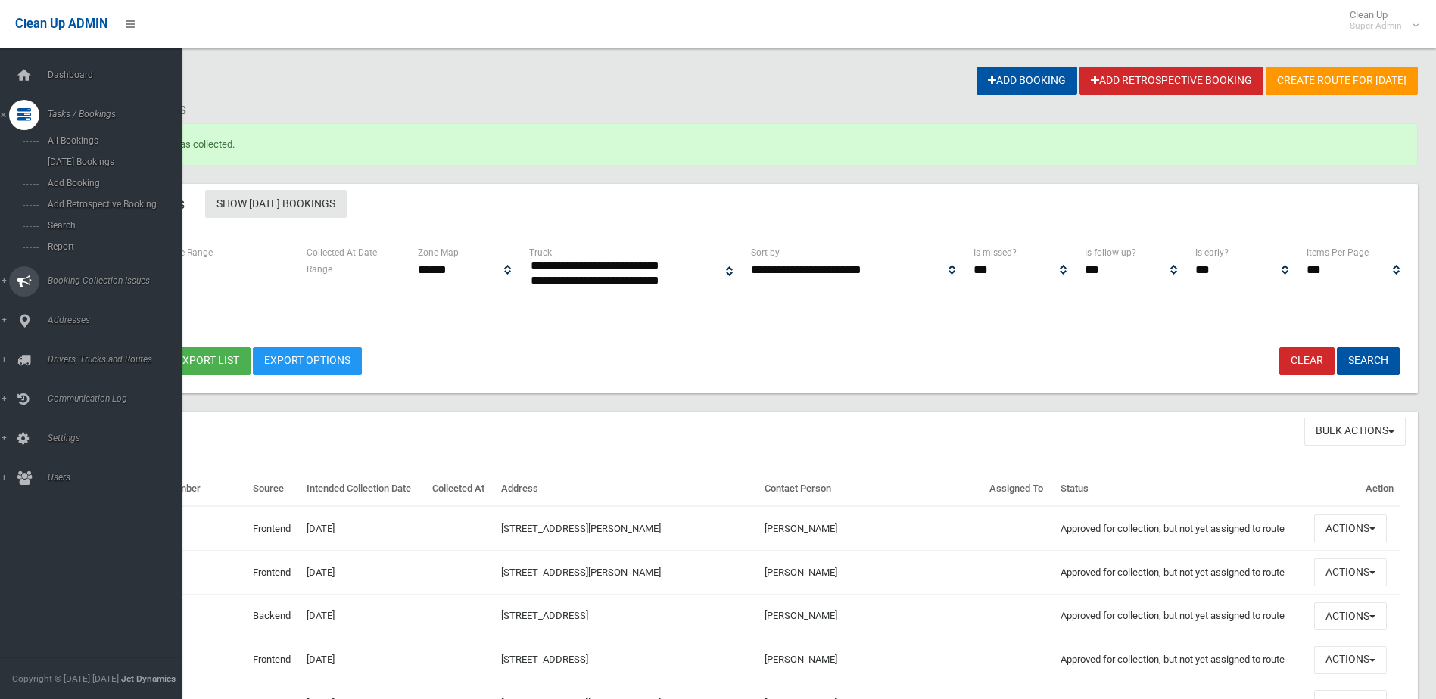
click at [80, 280] on span "Booking Collection Issues" at bounding box center [118, 281] width 150 height 11
click at [88, 175] on span "All Reported Issues" at bounding box center [111, 180] width 137 height 11
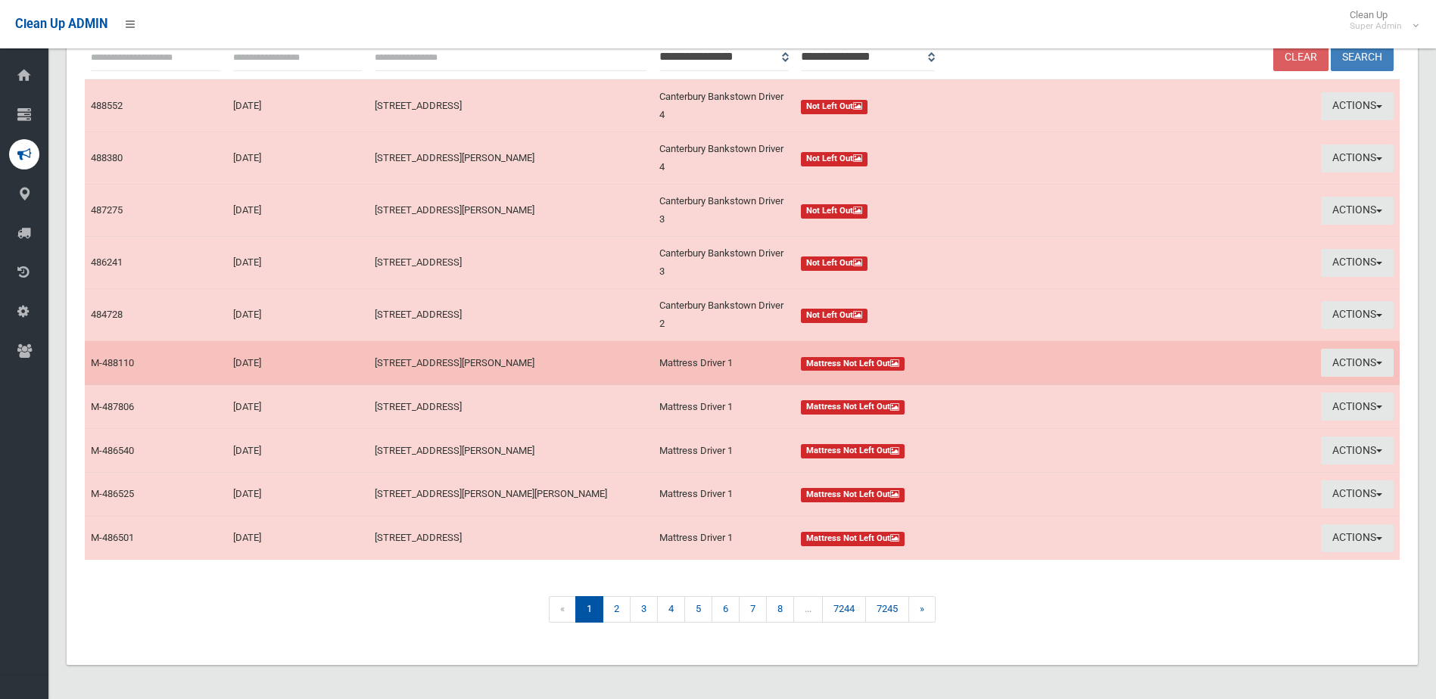
scroll to position [186, 0]
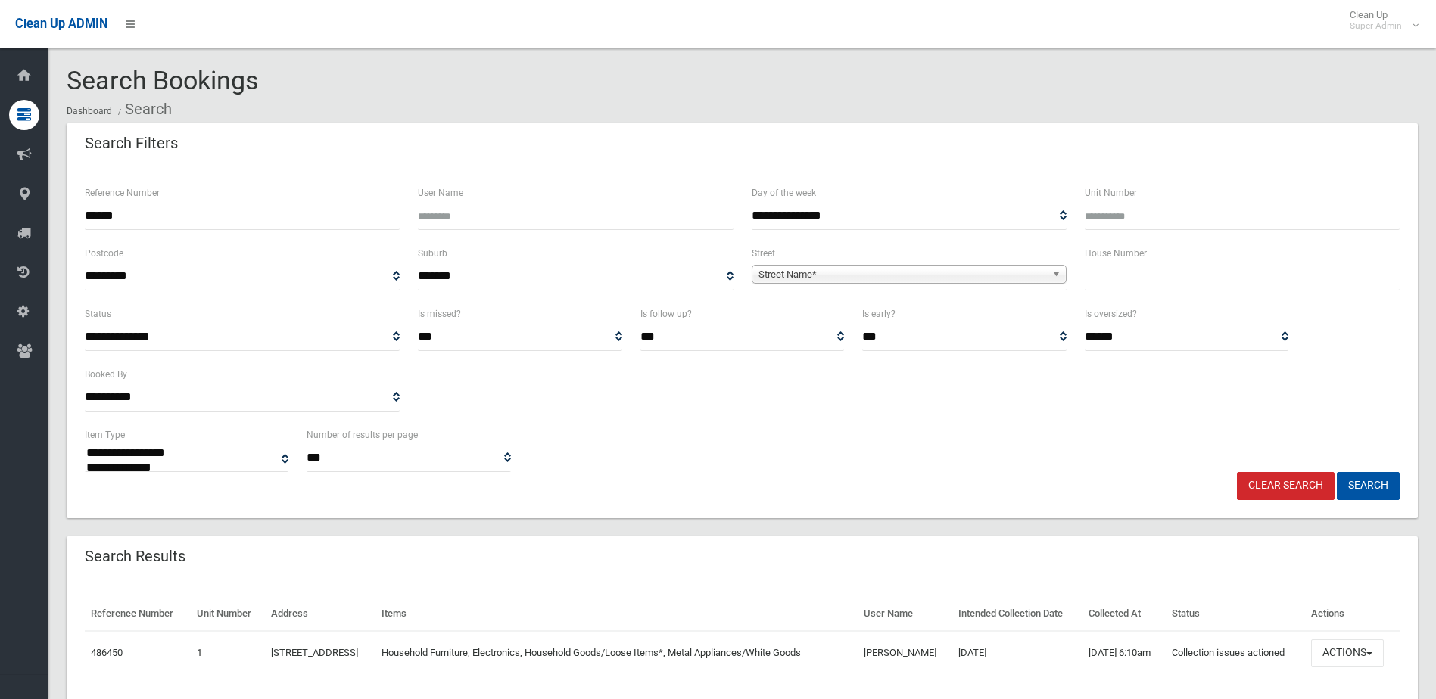
select select
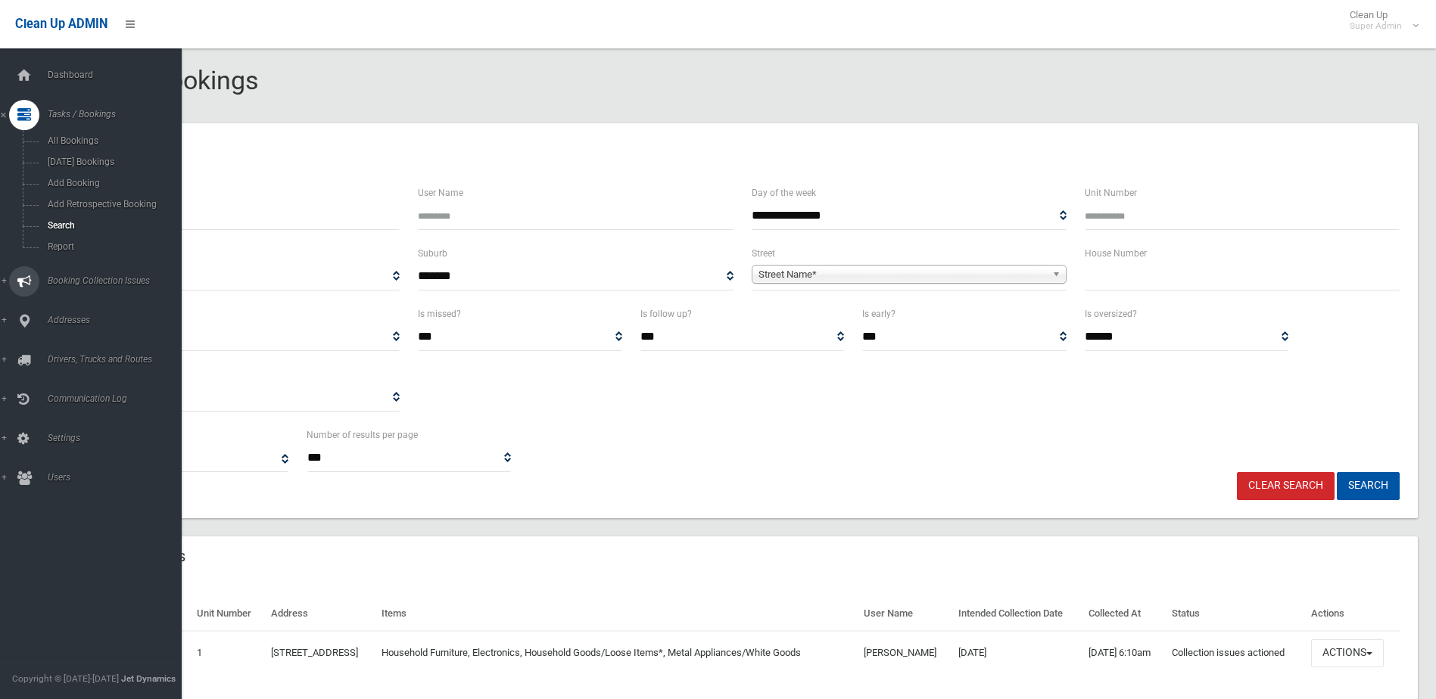
click at [64, 281] on span "Booking Collection Issues" at bounding box center [118, 281] width 150 height 11
click at [96, 178] on span "All Reported Issues" at bounding box center [111, 180] width 137 height 11
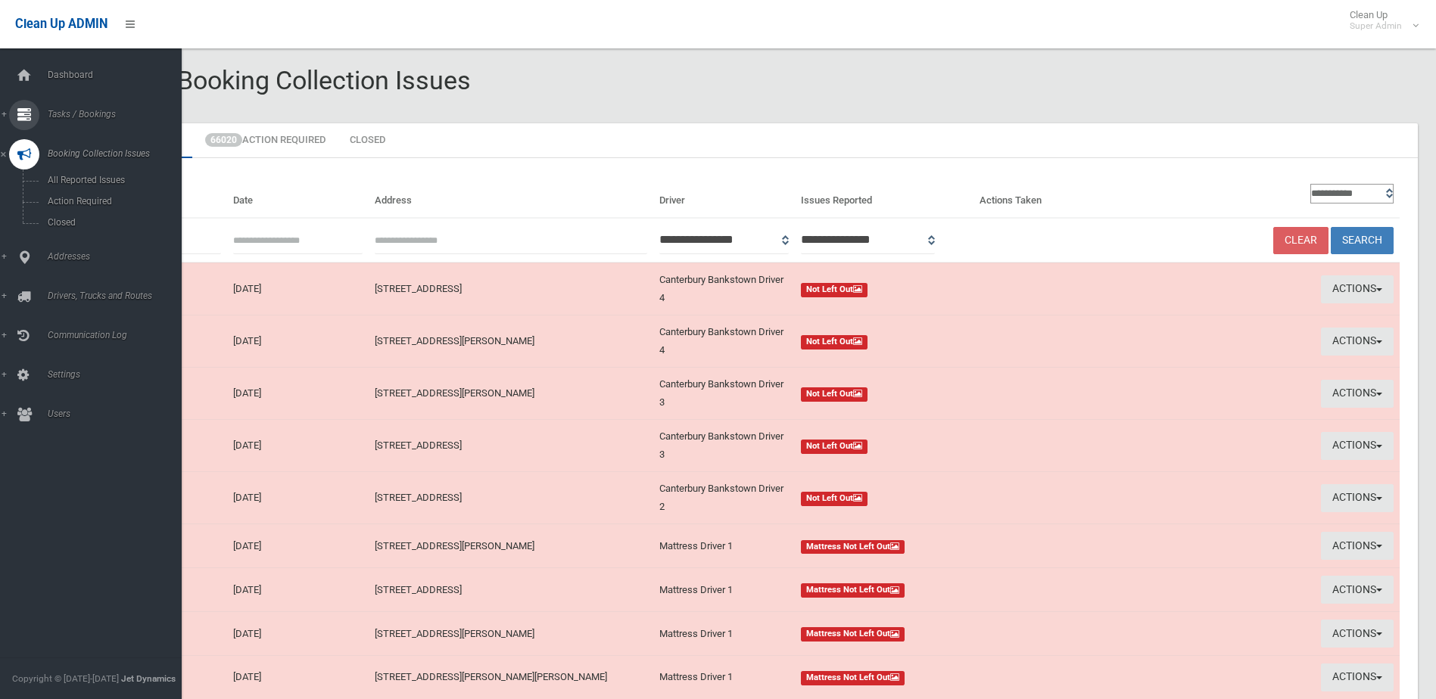
click at [73, 111] on span "Tasks / Bookings" at bounding box center [118, 114] width 150 height 11
click at [69, 223] on span "Search" at bounding box center [111, 225] width 137 height 11
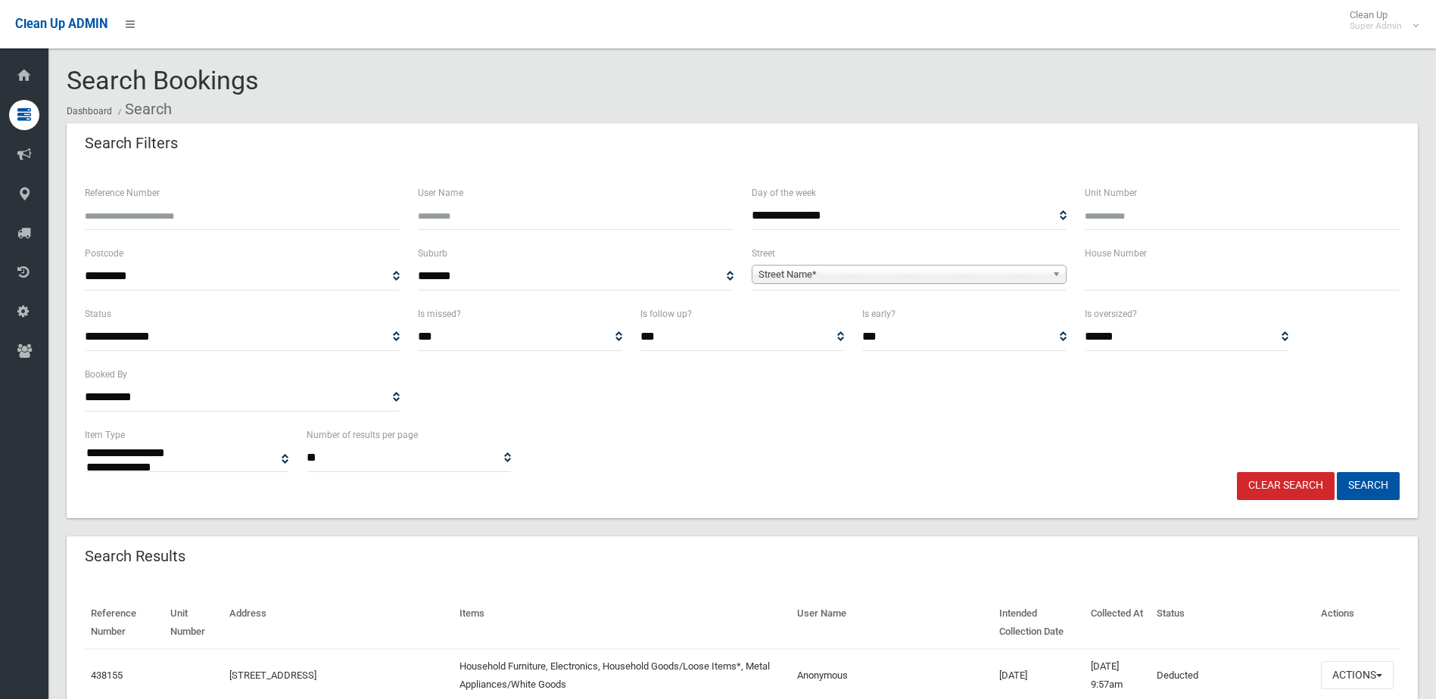
select select
click at [1128, 284] on input "text" at bounding box center [1242, 277] width 315 height 28
type input "**"
click at [811, 276] on span "Street Name*" at bounding box center [902, 275] width 288 height 18
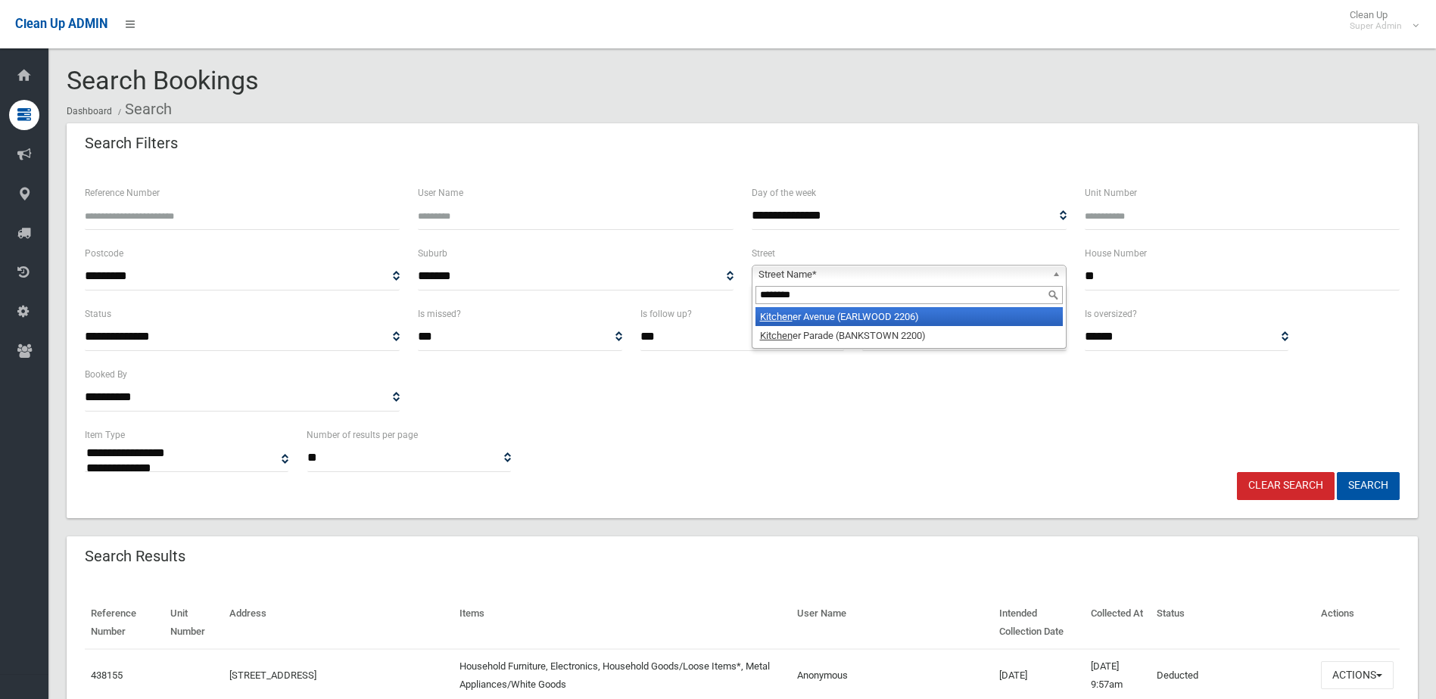
type input "*********"
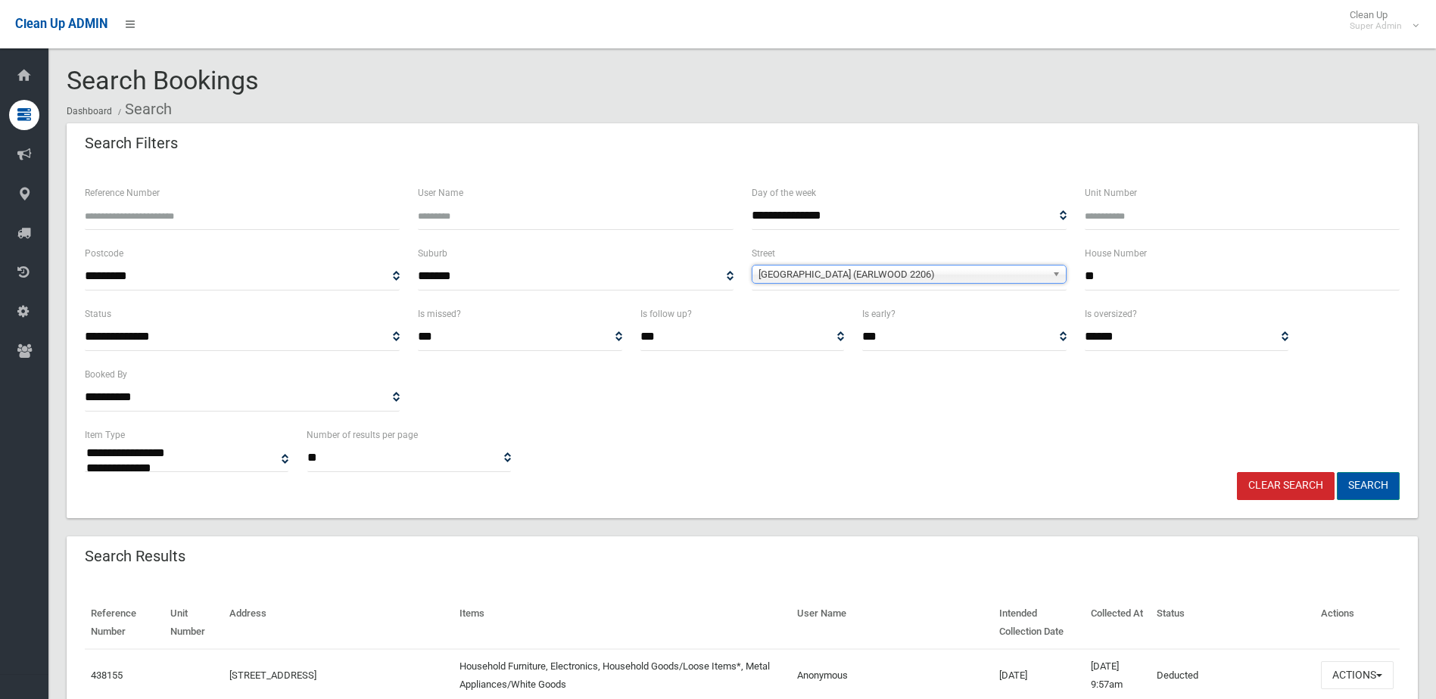
click at [1375, 485] on button "Search" at bounding box center [1368, 486] width 63 height 28
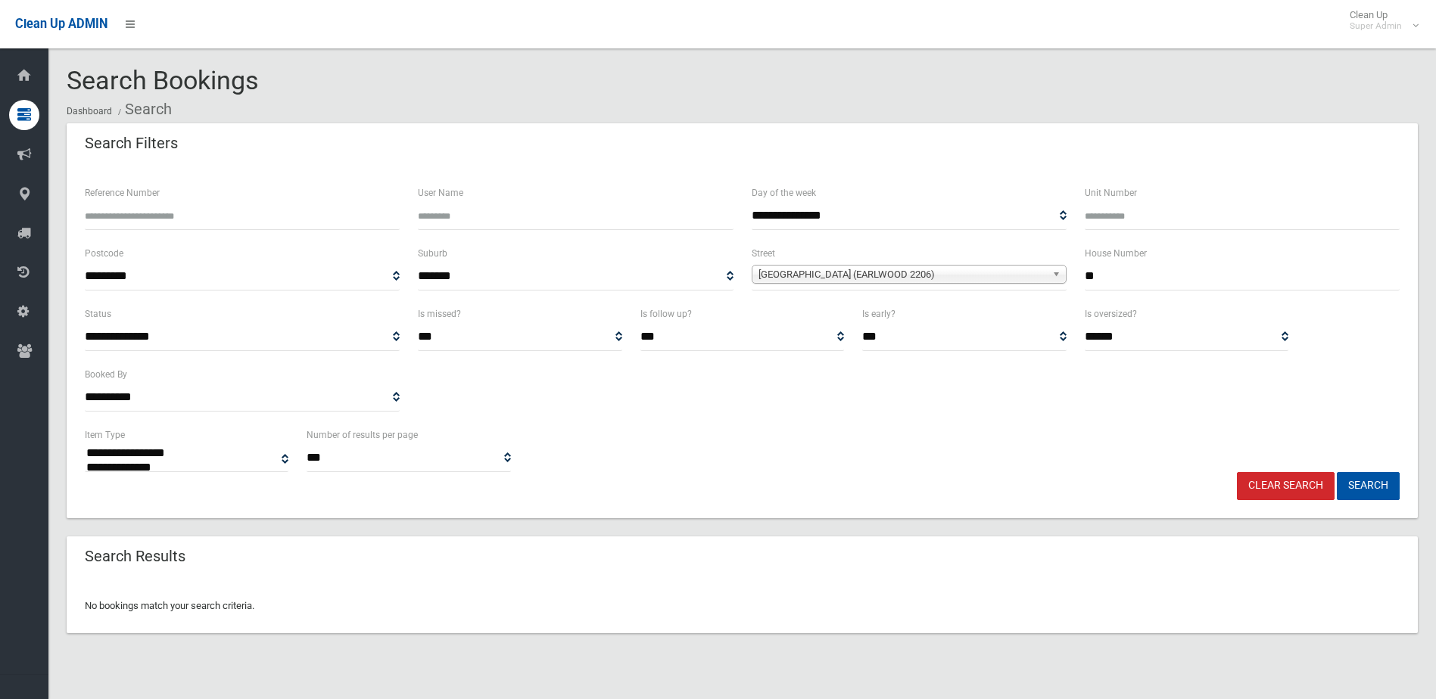
select select
click at [1371, 479] on button "Search" at bounding box center [1368, 486] width 63 height 28
select select
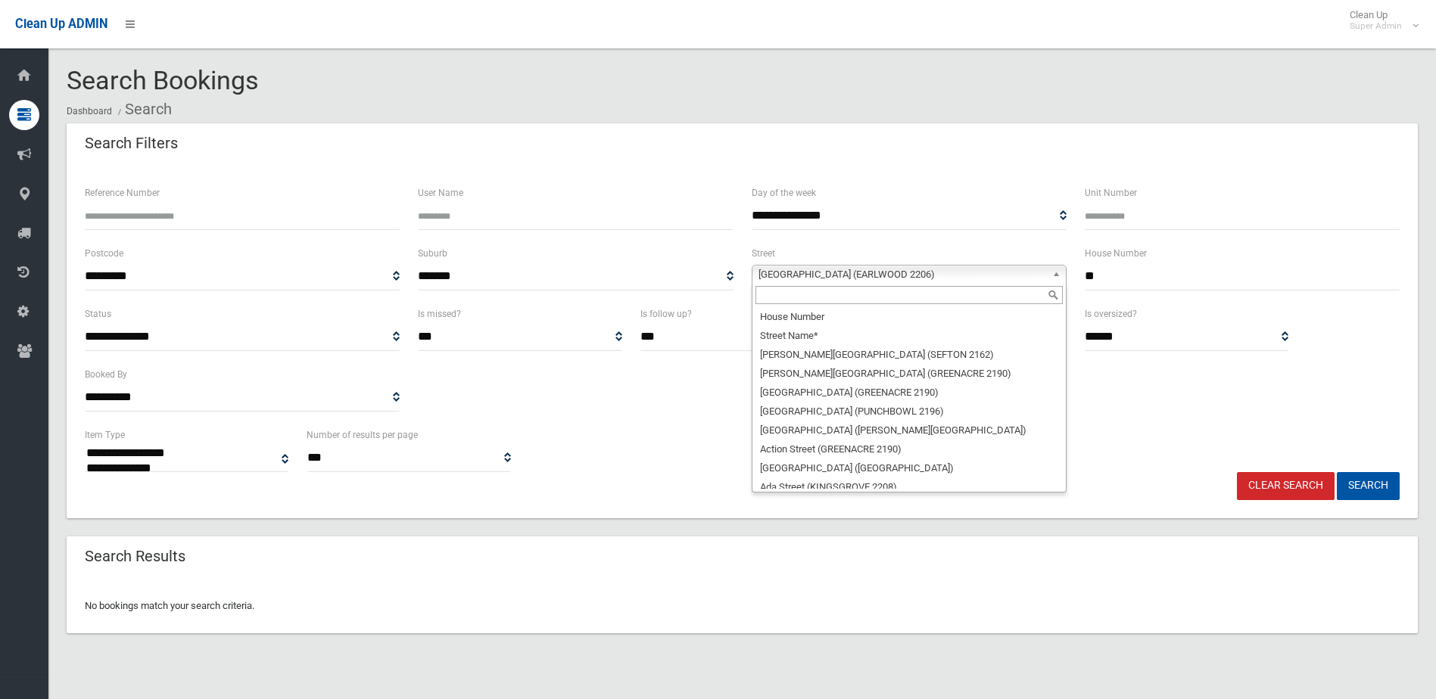
click at [878, 274] on span "[GEOGRAPHIC_DATA] (EARLWOOD 2206)" at bounding box center [902, 275] width 288 height 18
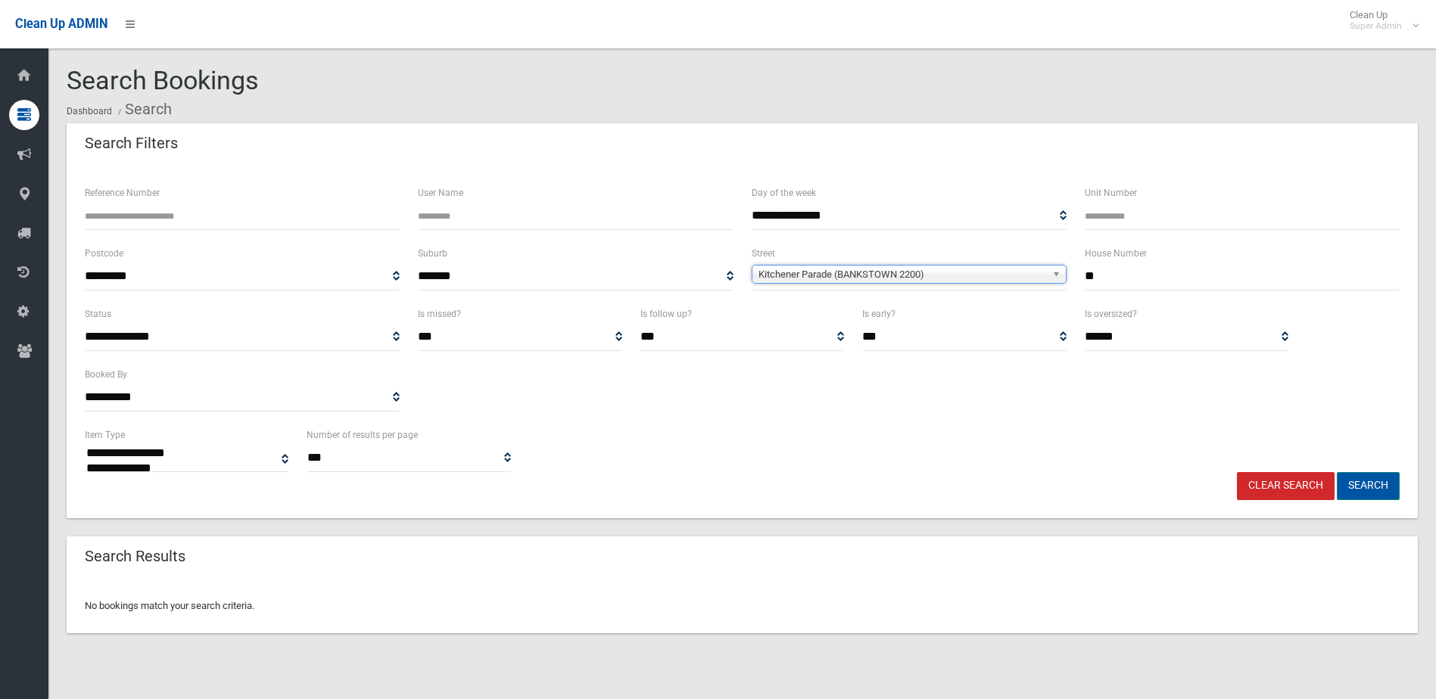
click at [1385, 483] on button "Search" at bounding box center [1368, 486] width 63 height 28
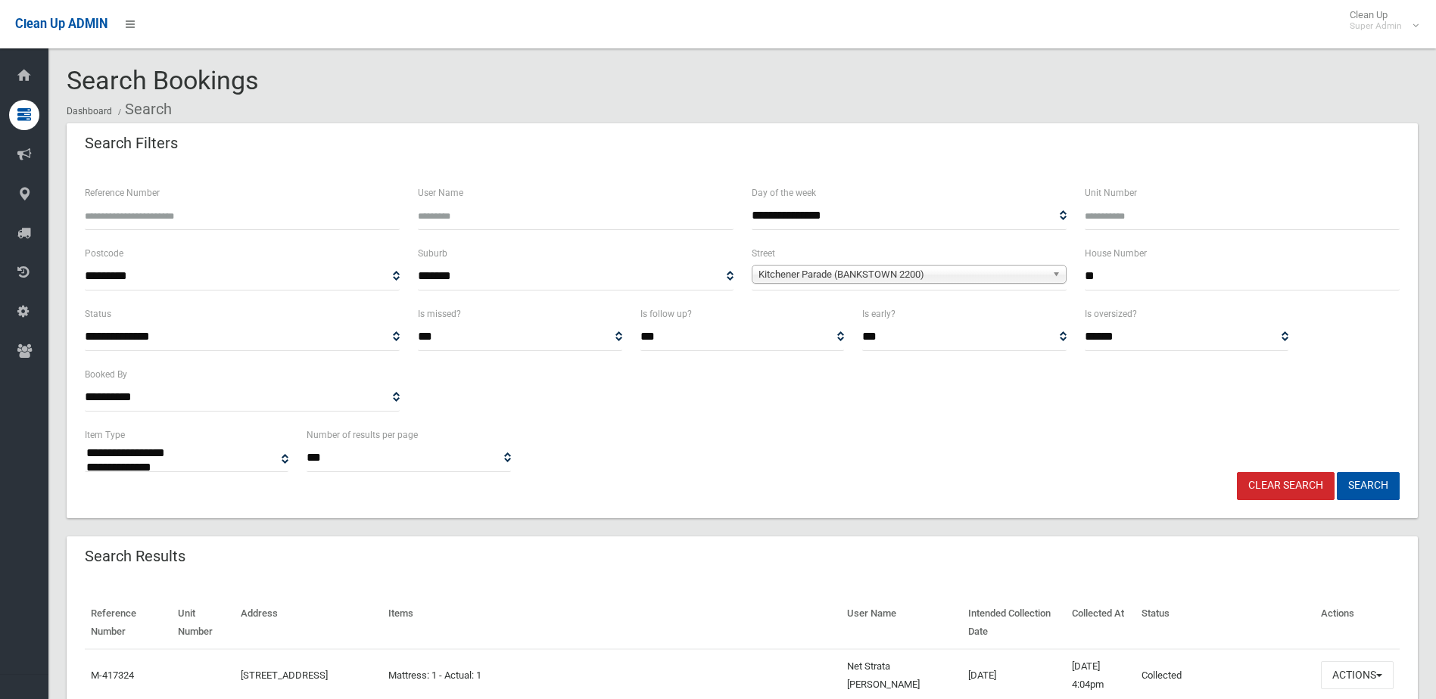
select select
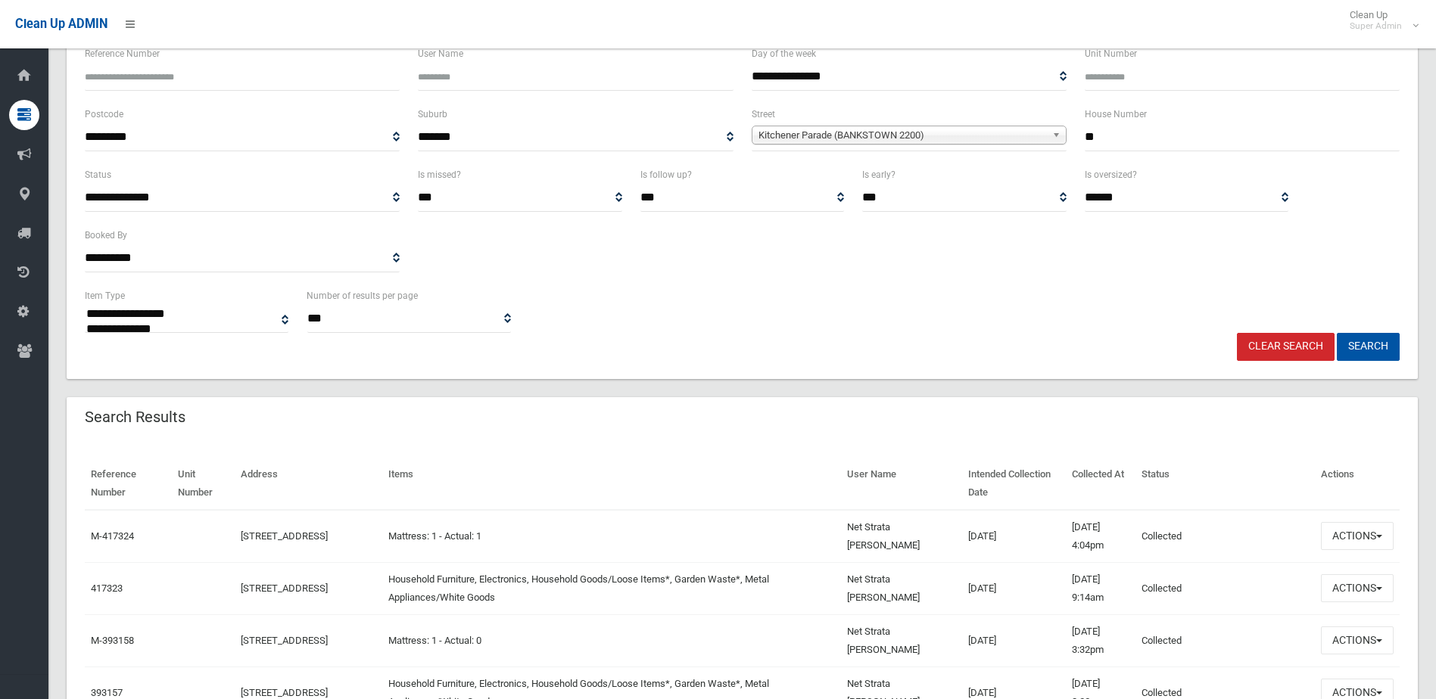
scroll to position [151, 0]
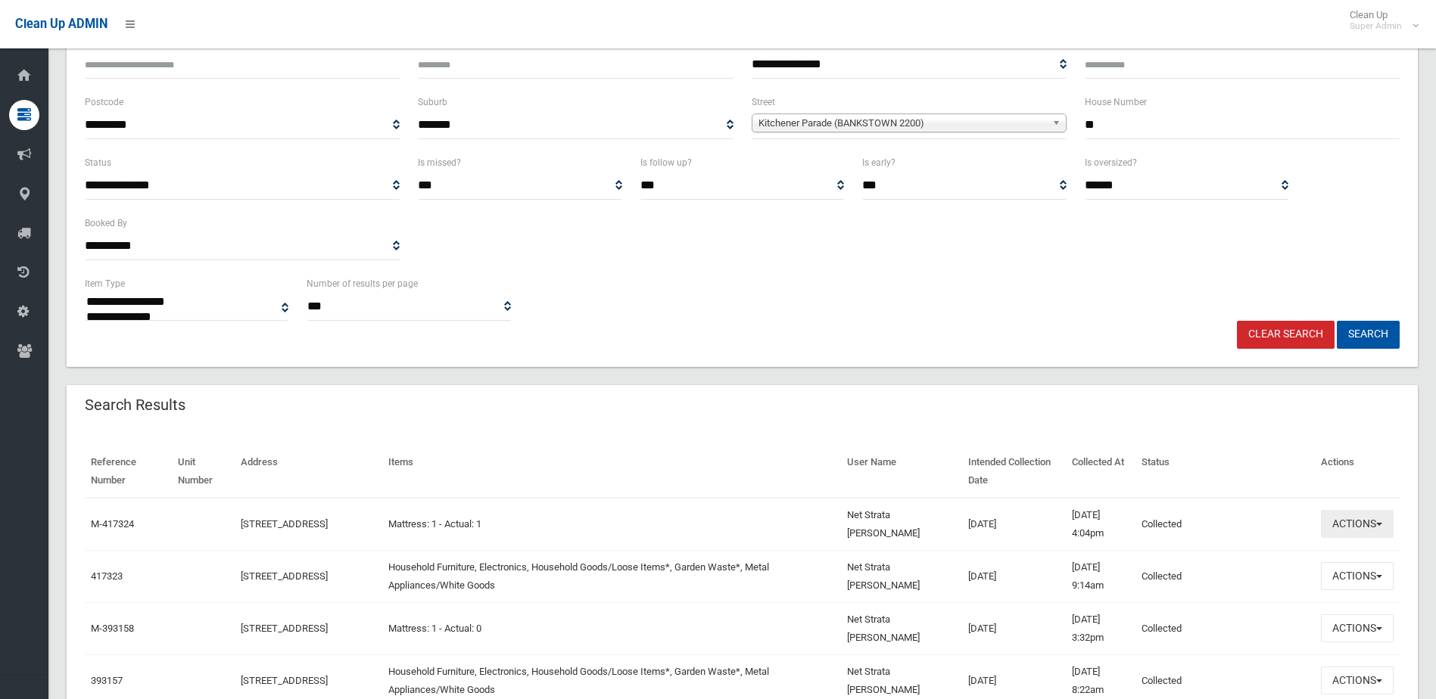
click at [1360, 522] on button "Actions" at bounding box center [1357, 524] width 73 height 28
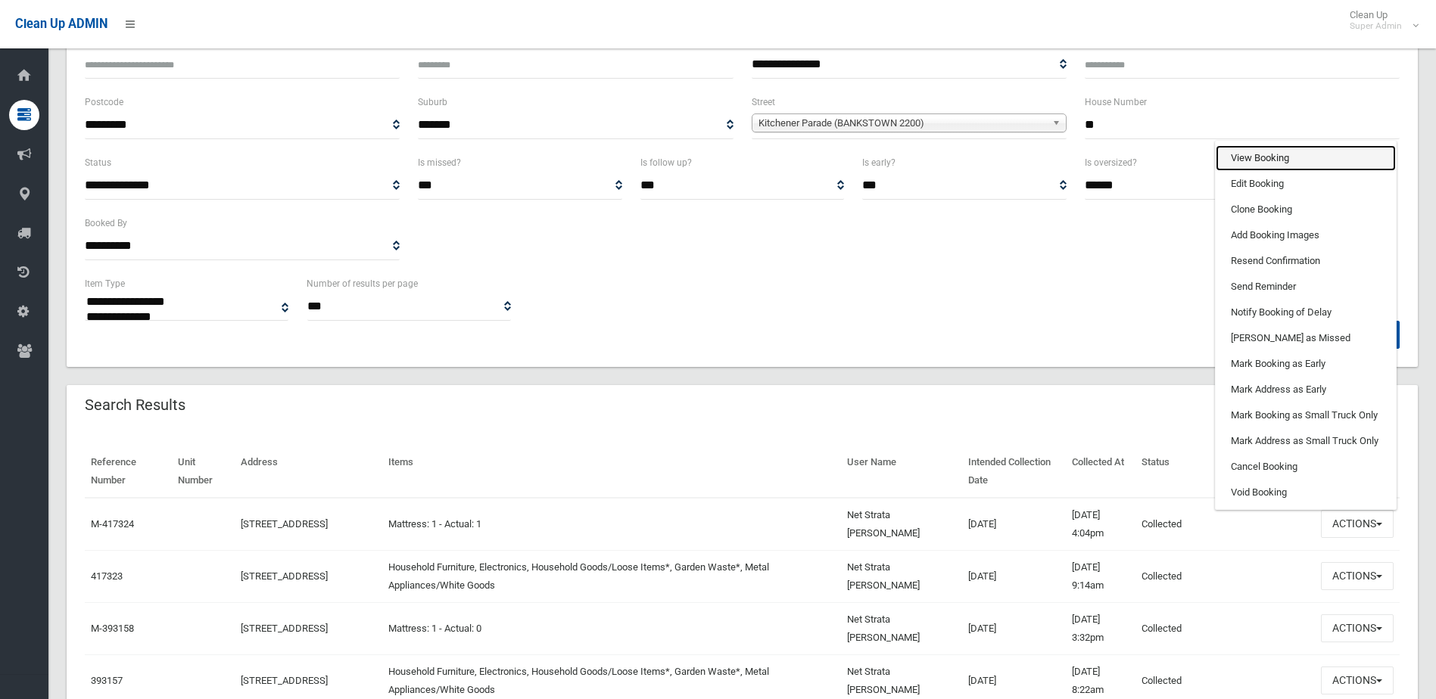
click at [1254, 157] on link "View Booking" at bounding box center [1306, 158] width 180 height 26
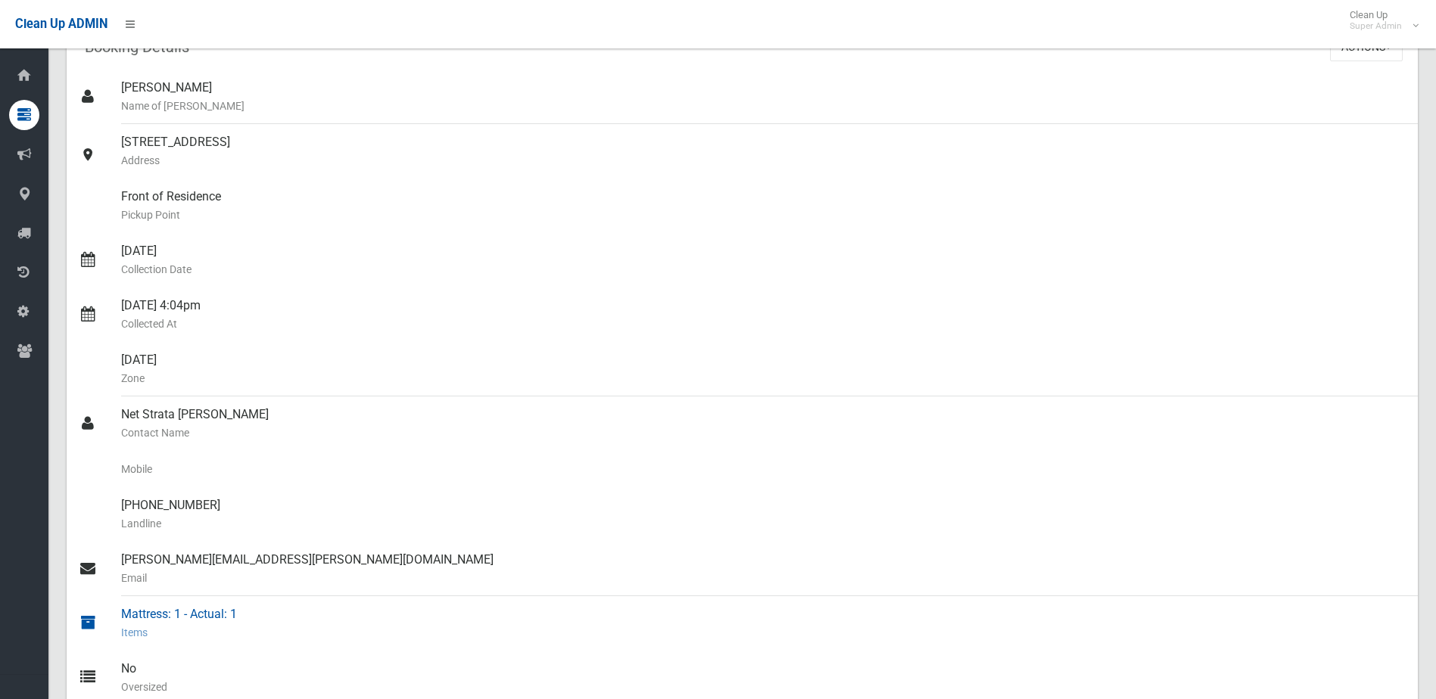
scroll to position [151, 0]
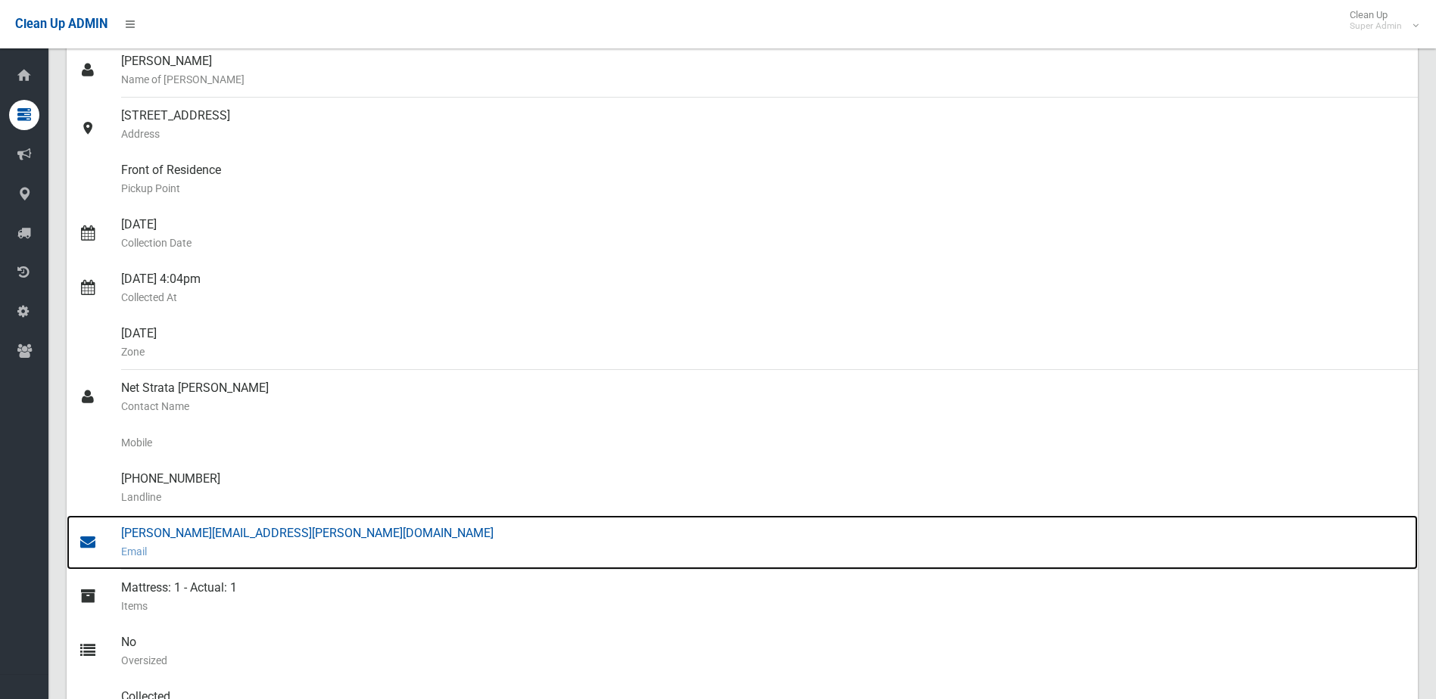
click at [179, 533] on div "[PERSON_NAME][EMAIL_ADDRESS][PERSON_NAME][DOMAIN_NAME] Email" at bounding box center [763, 542] width 1285 height 54
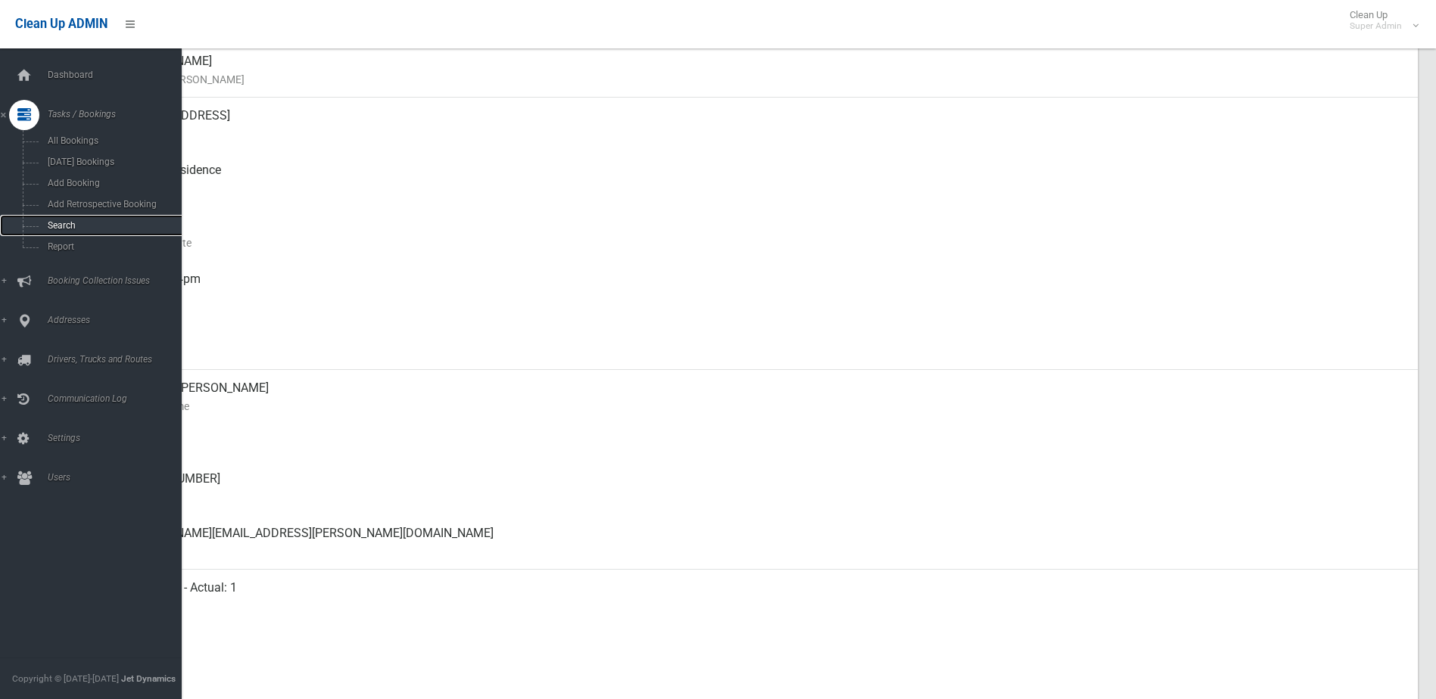
click at [58, 225] on span "Search" at bounding box center [111, 225] width 137 height 11
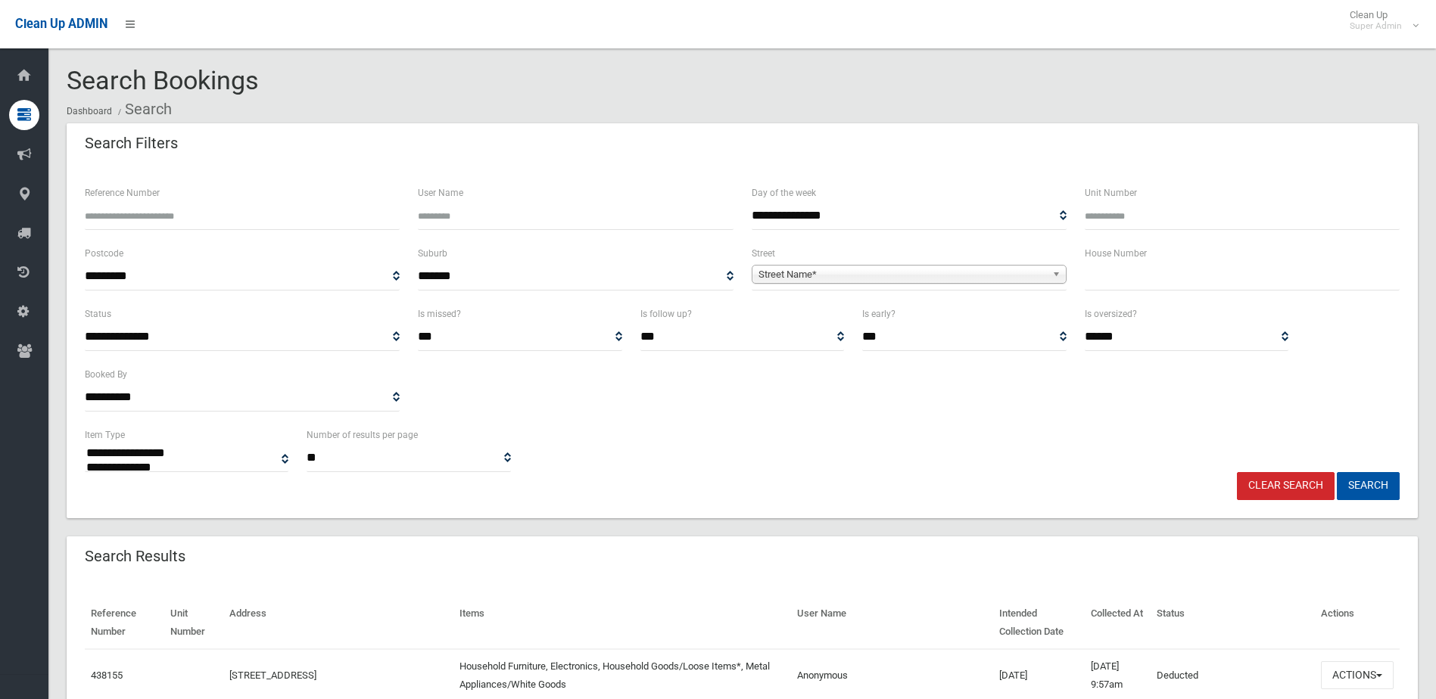
select select
click at [1124, 268] on input "text" at bounding box center [1242, 277] width 315 height 28
type input "*"
click at [782, 272] on span "Street Name*" at bounding box center [902, 275] width 288 height 18
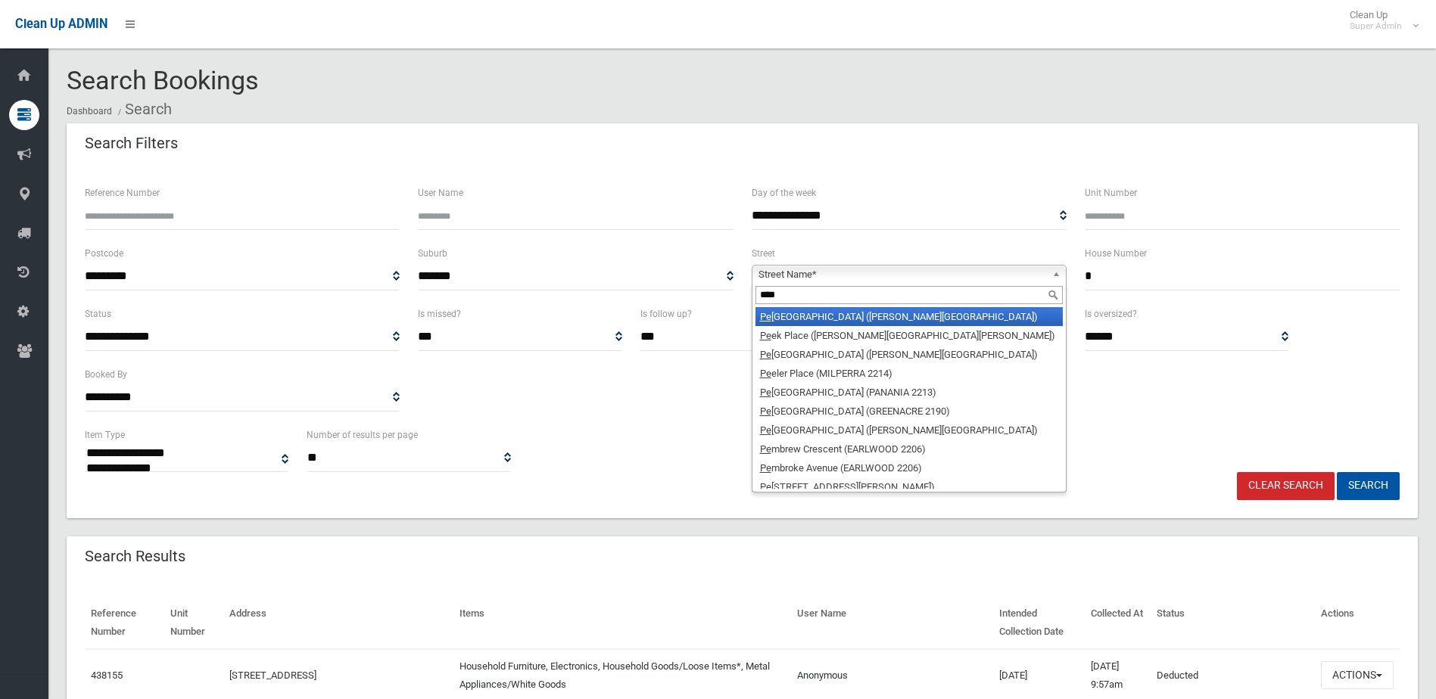
type input "*****"
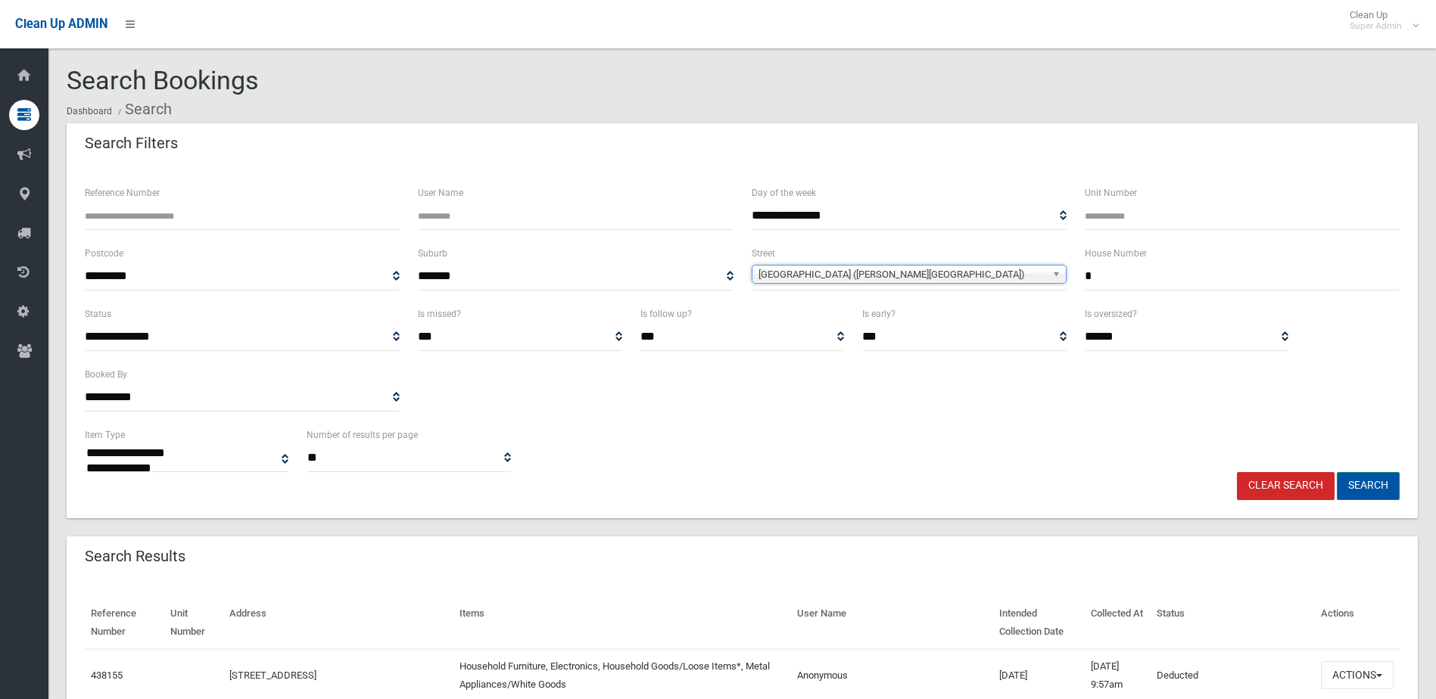
click at [1369, 487] on button "Search" at bounding box center [1368, 486] width 63 height 28
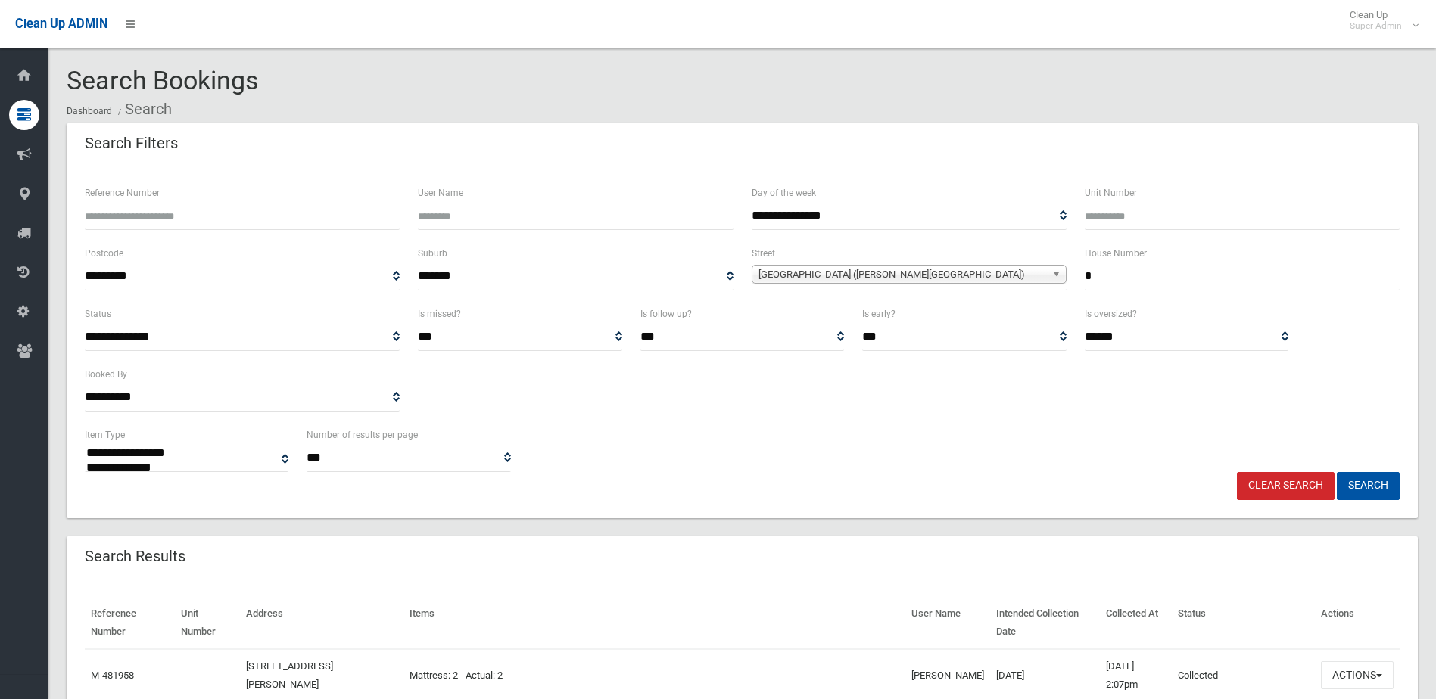
select select
click at [1343, 673] on button "Actions" at bounding box center [1357, 676] width 73 height 28
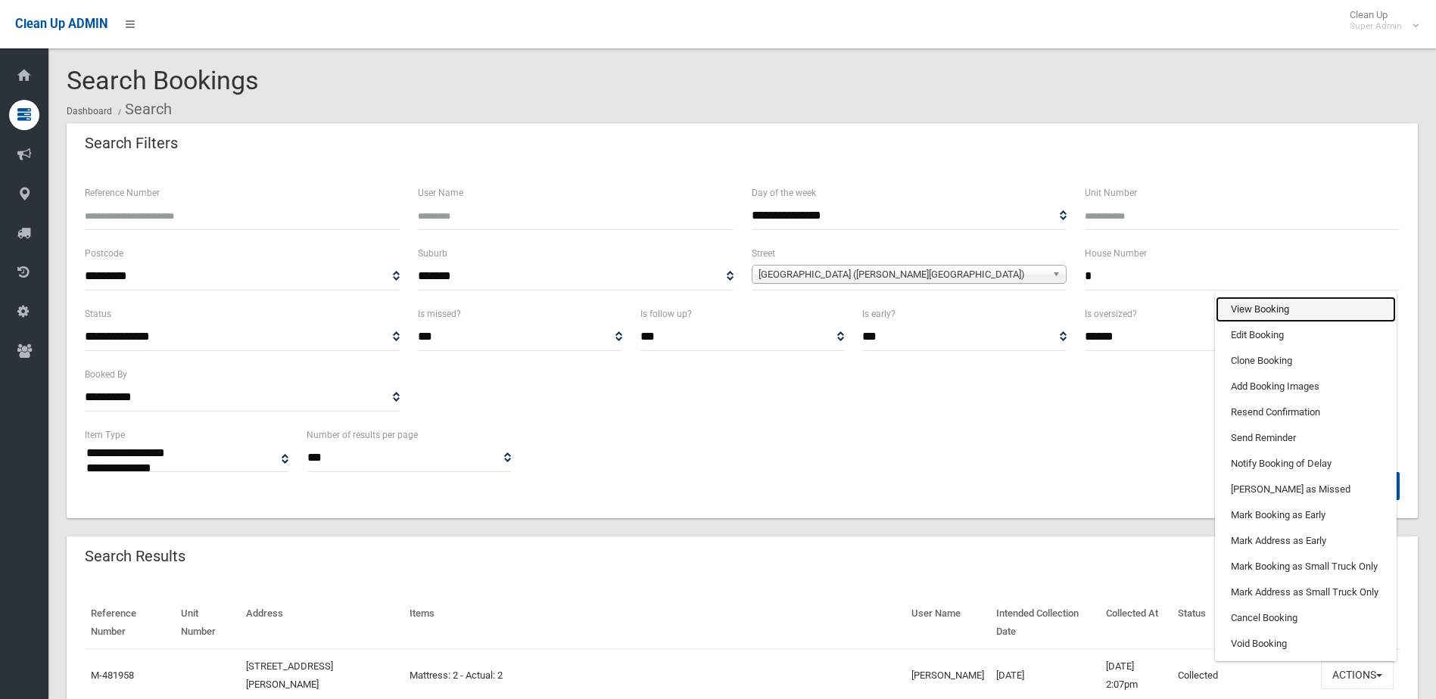
click at [1238, 307] on link "View Booking" at bounding box center [1306, 310] width 180 height 26
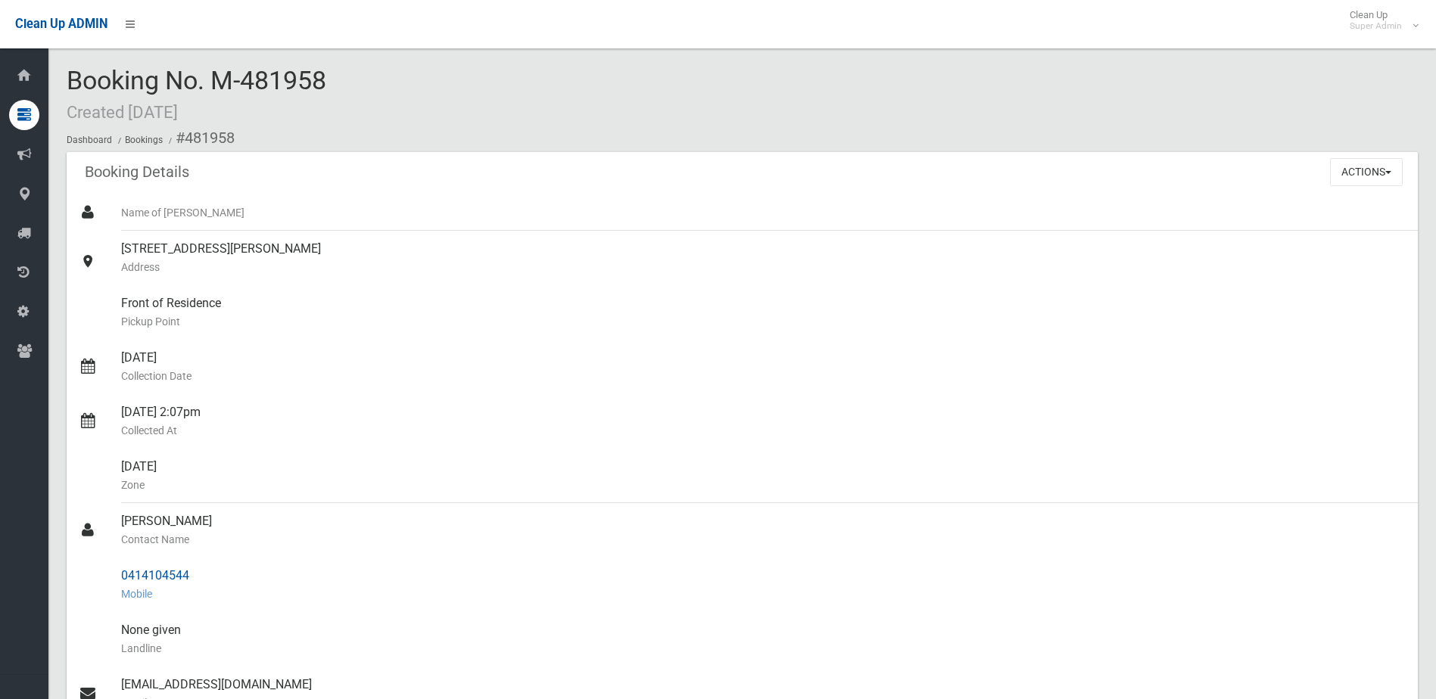
drag, startPoint x: 118, startPoint y: 573, endPoint x: 204, endPoint y: 571, distance: 85.6
click at [204, 571] on link "0414104544 Mobile" at bounding box center [742, 585] width 1351 height 54
drag, startPoint x: 204, startPoint y: 571, endPoint x: 179, endPoint y: 571, distance: 24.2
copy link "0414104544"
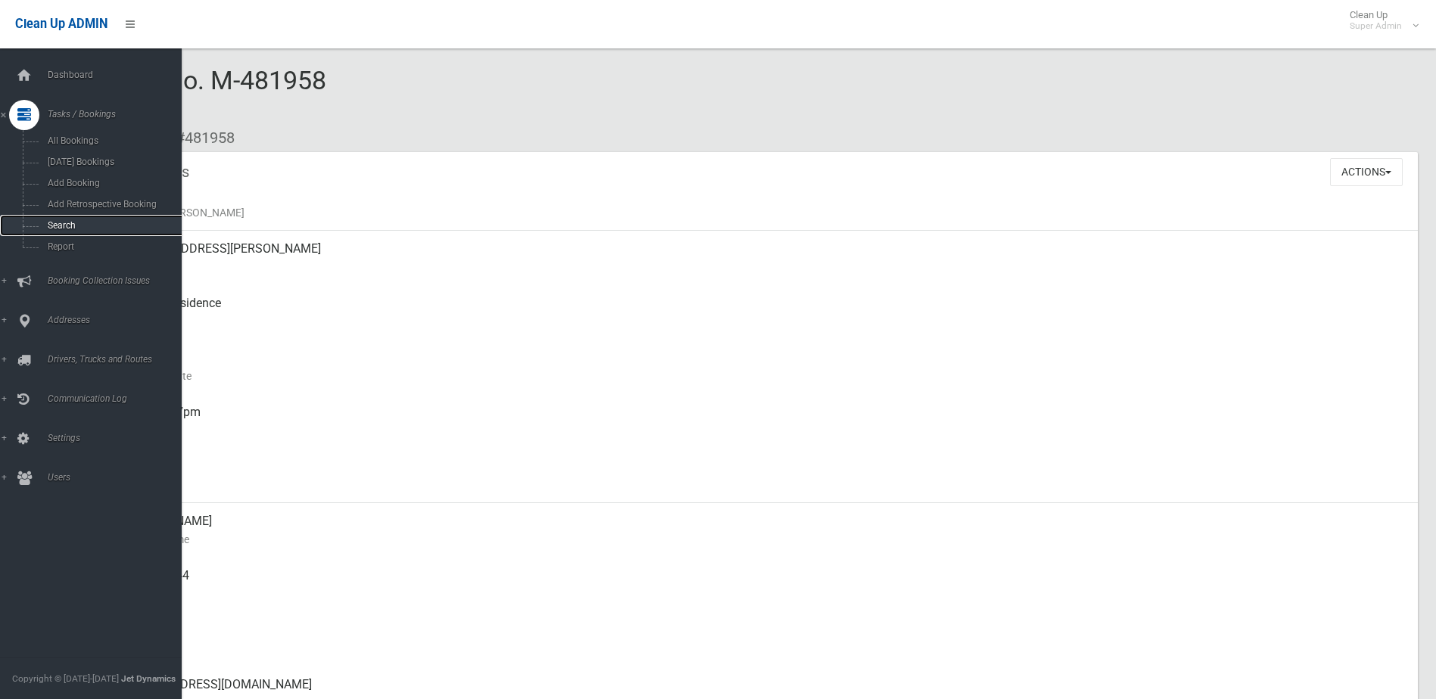
click at [58, 225] on span "Search" at bounding box center [111, 225] width 137 height 11
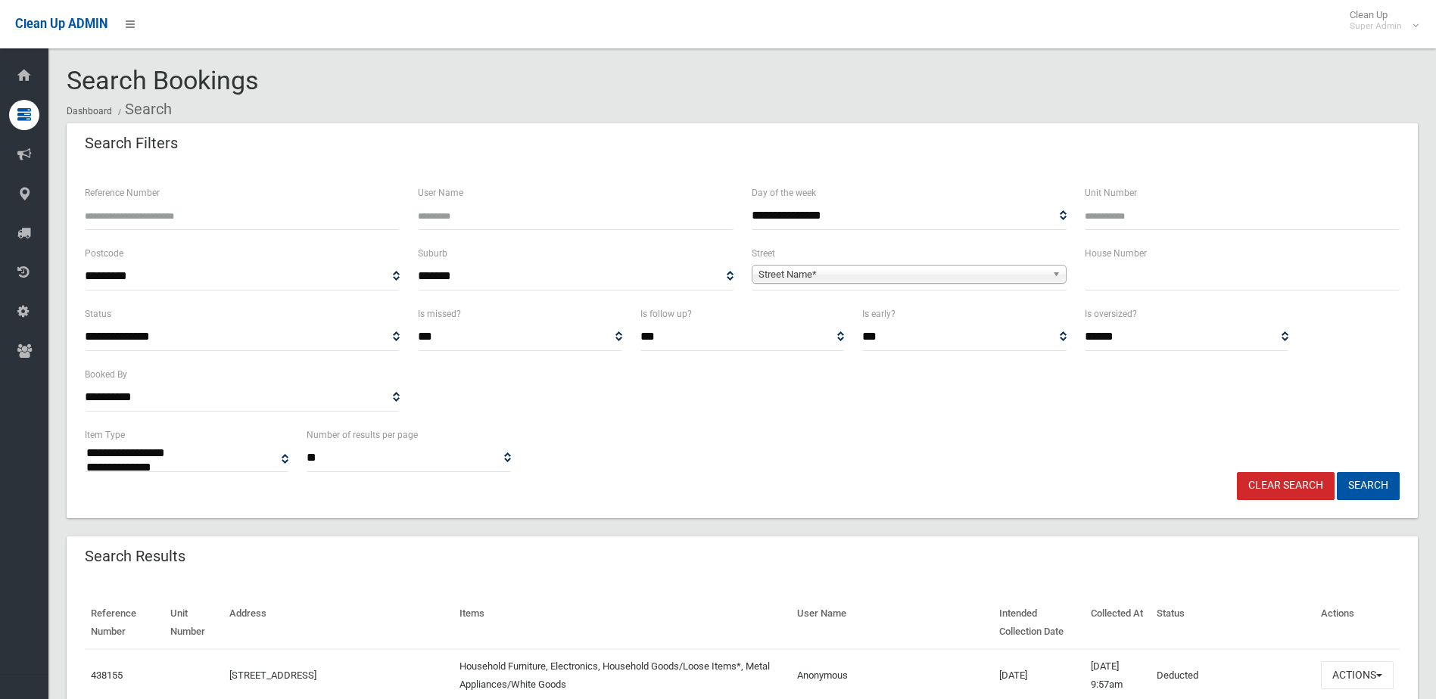
select select
paste input "******"
type input "******"
click at [1369, 484] on button "Search" at bounding box center [1368, 486] width 63 height 28
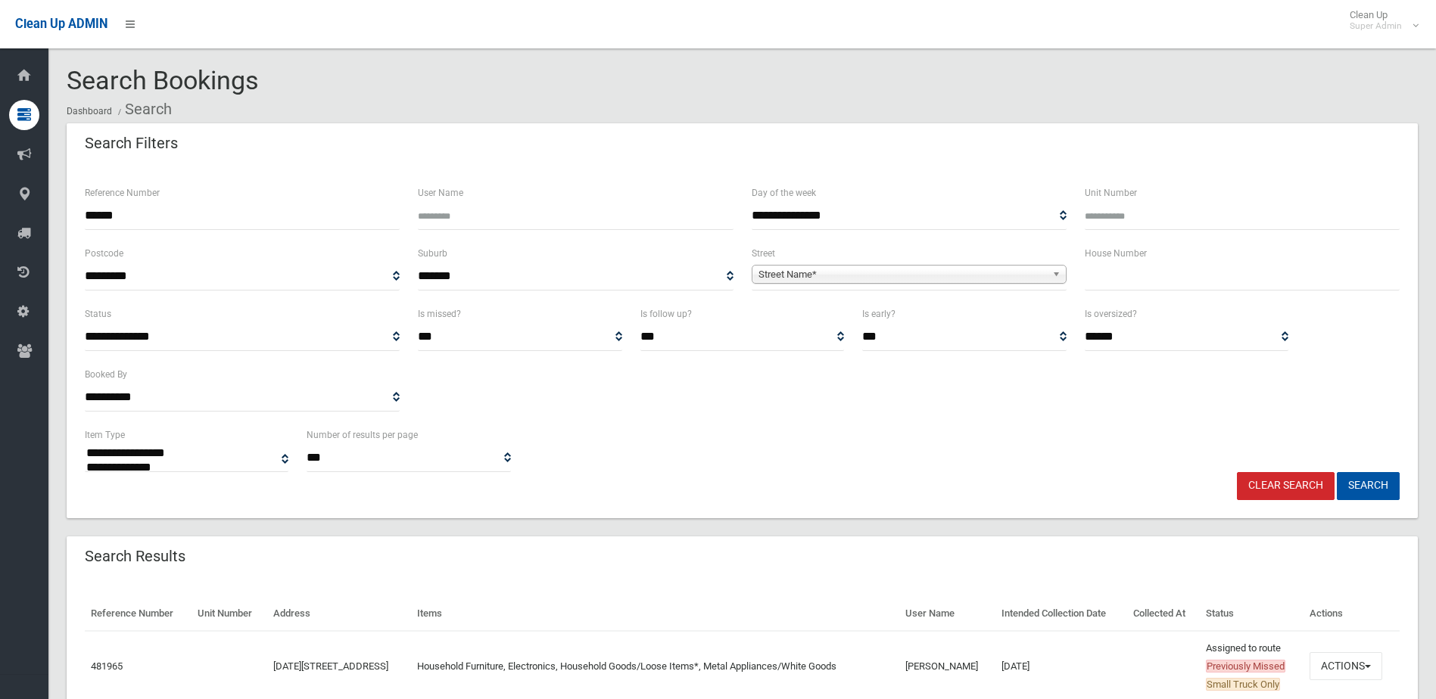
select select
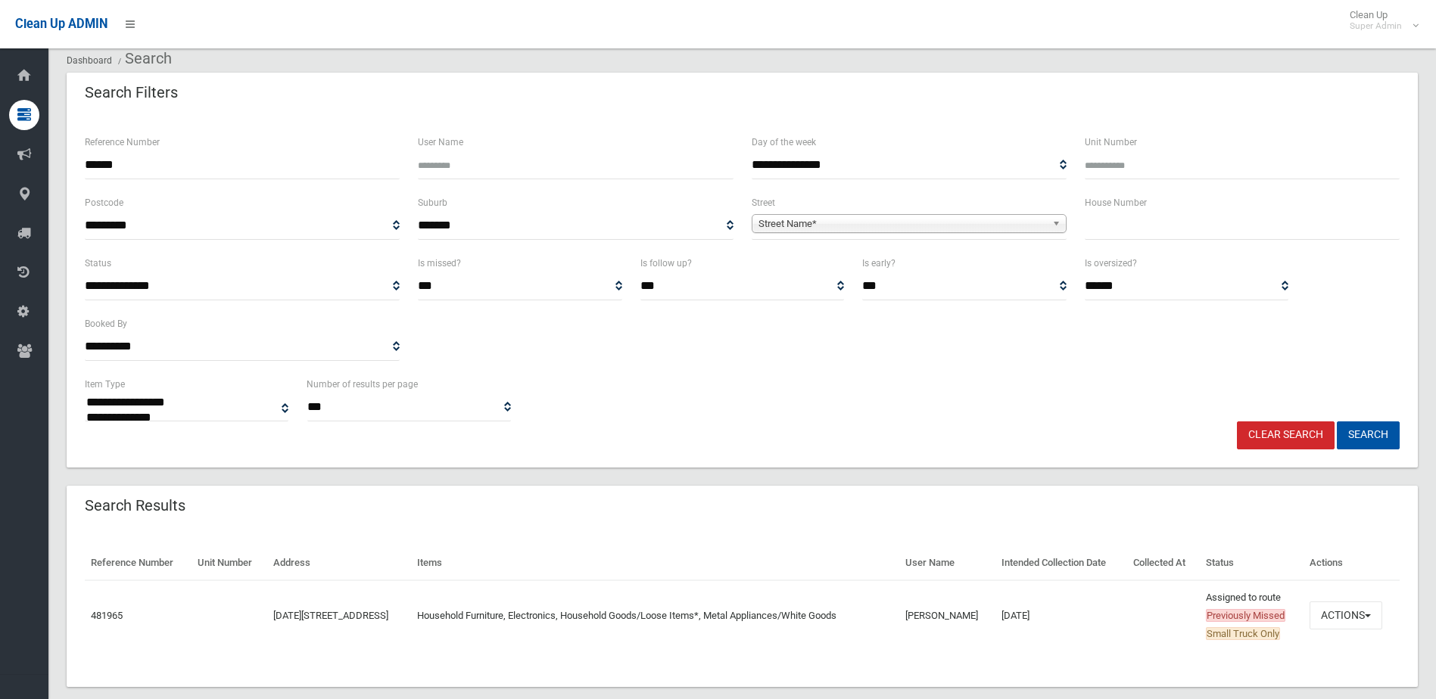
scroll to position [75, 0]
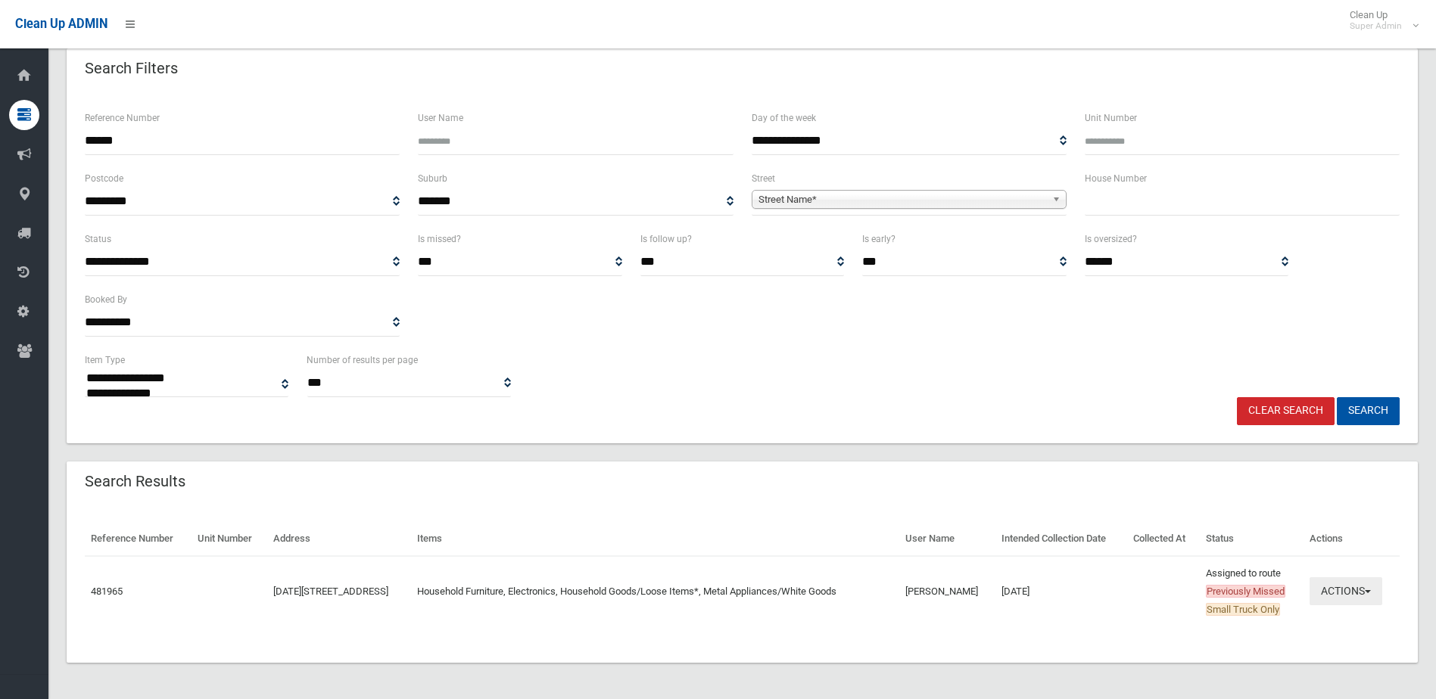
click at [1347, 590] on button "Actions" at bounding box center [1345, 592] width 73 height 28
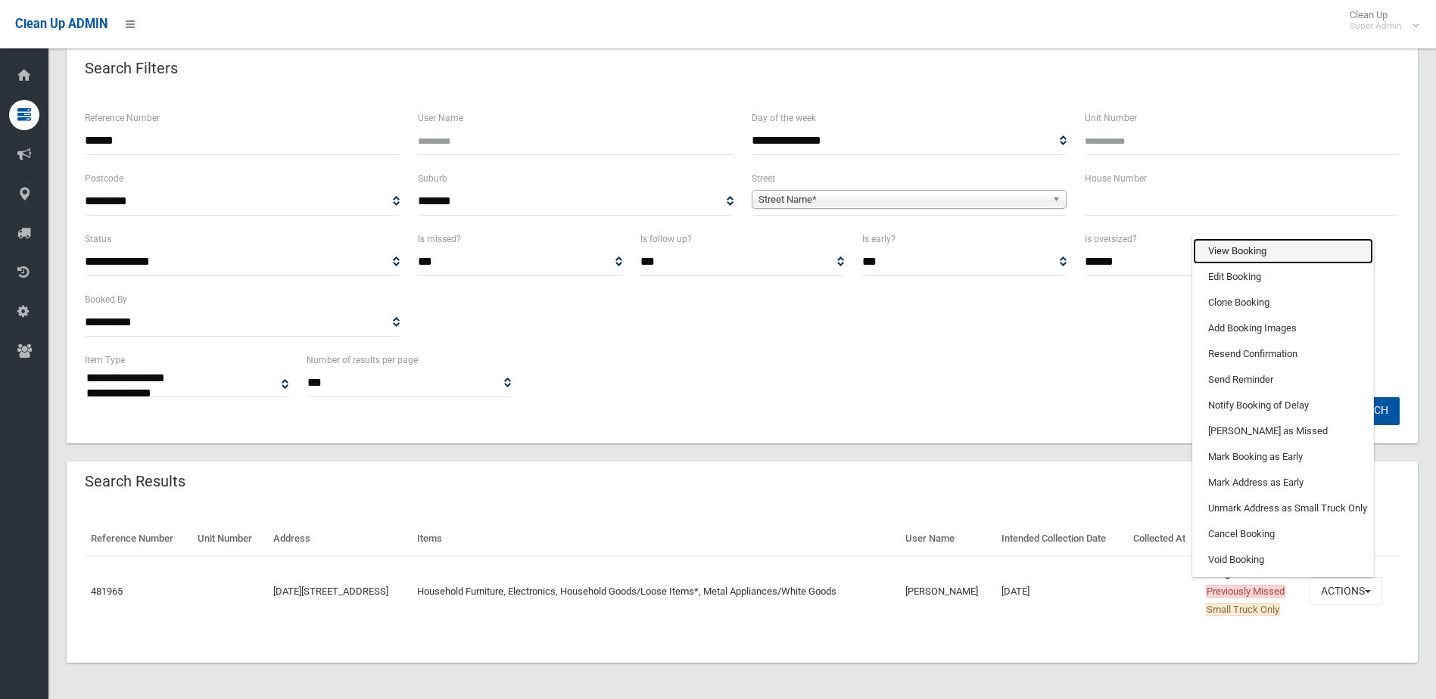
click at [1226, 248] on link "View Booking" at bounding box center [1283, 251] width 180 height 26
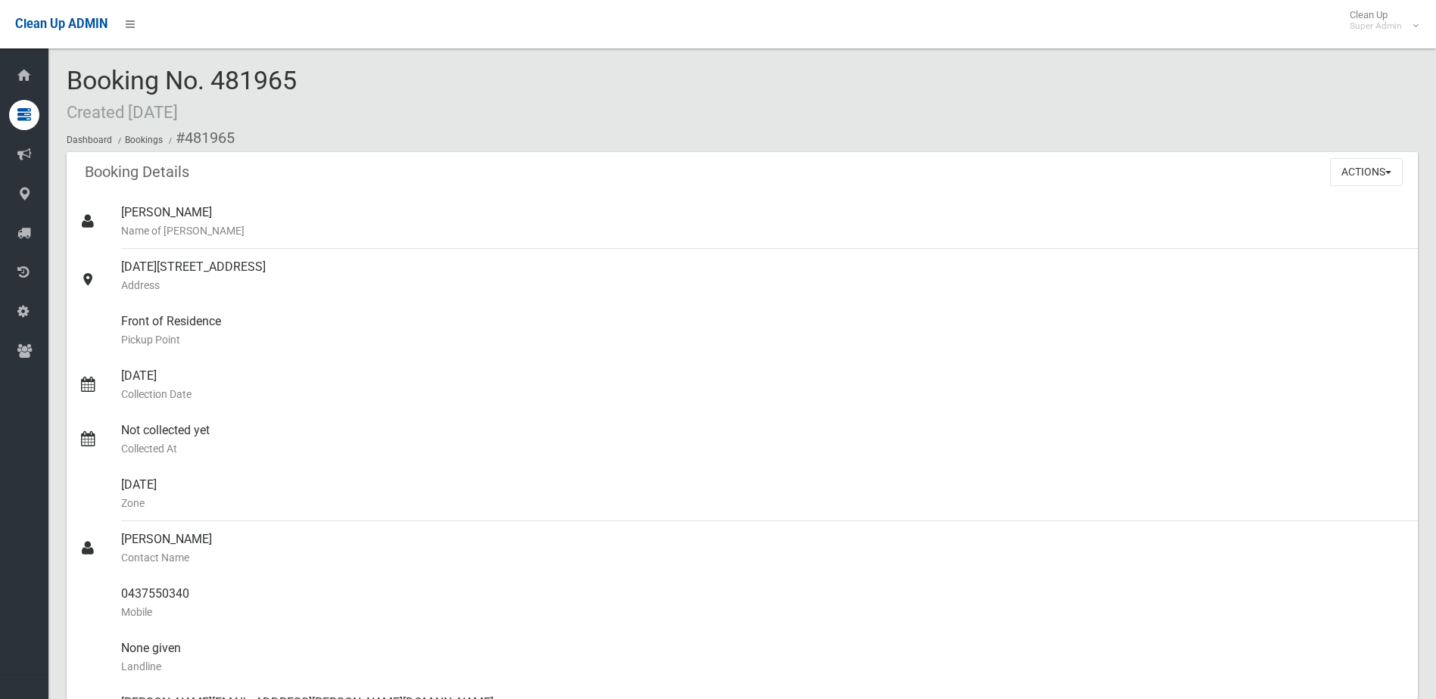
drag, startPoint x: 216, startPoint y: 80, endPoint x: 300, endPoint y: 79, distance: 84.0
click at [300, 79] on div "Booking No. 481965 Created [DATE] Dashboard Bookings #481965" at bounding box center [742, 110] width 1351 height 86
drag, startPoint x: 300, startPoint y: 79, endPoint x: 272, endPoint y: 79, distance: 28.0
copy span "481965"
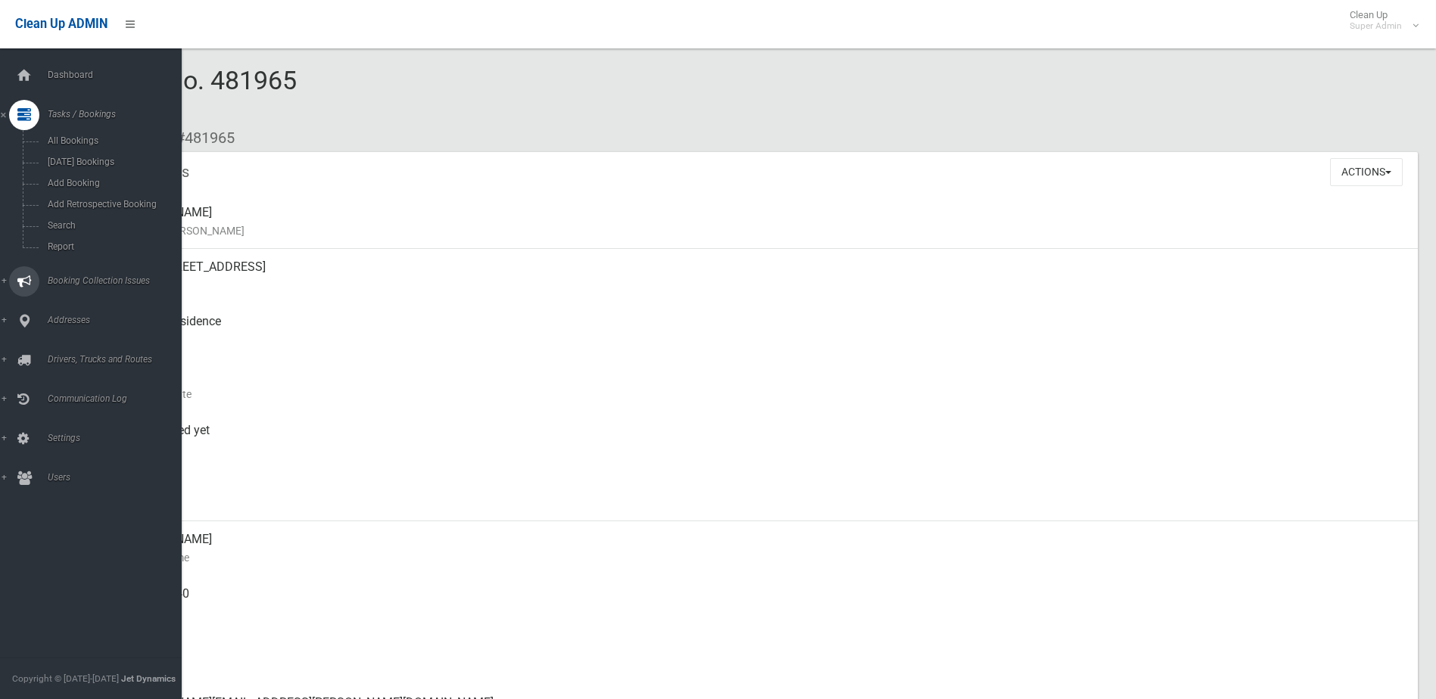
click at [72, 280] on span "Booking Collection Issues" at bounding box center [118, 281] width 150 height 11
click at [89, 179] on span "All Reported Issues" at bounding box center [111, 180] width 137 height 11
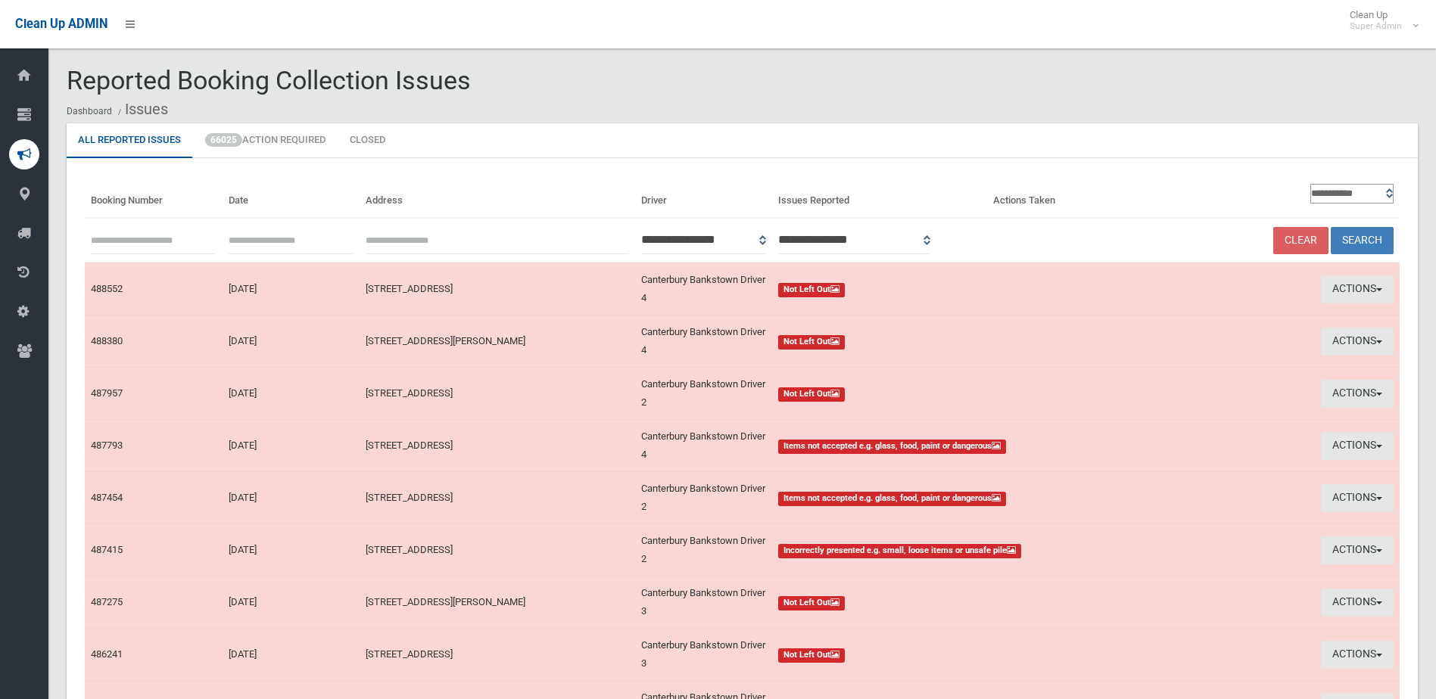
paste input "******"
type input "******"
click at [1362, 239] on button "Search" at bounding box center [1362, 241] width 63 height 28
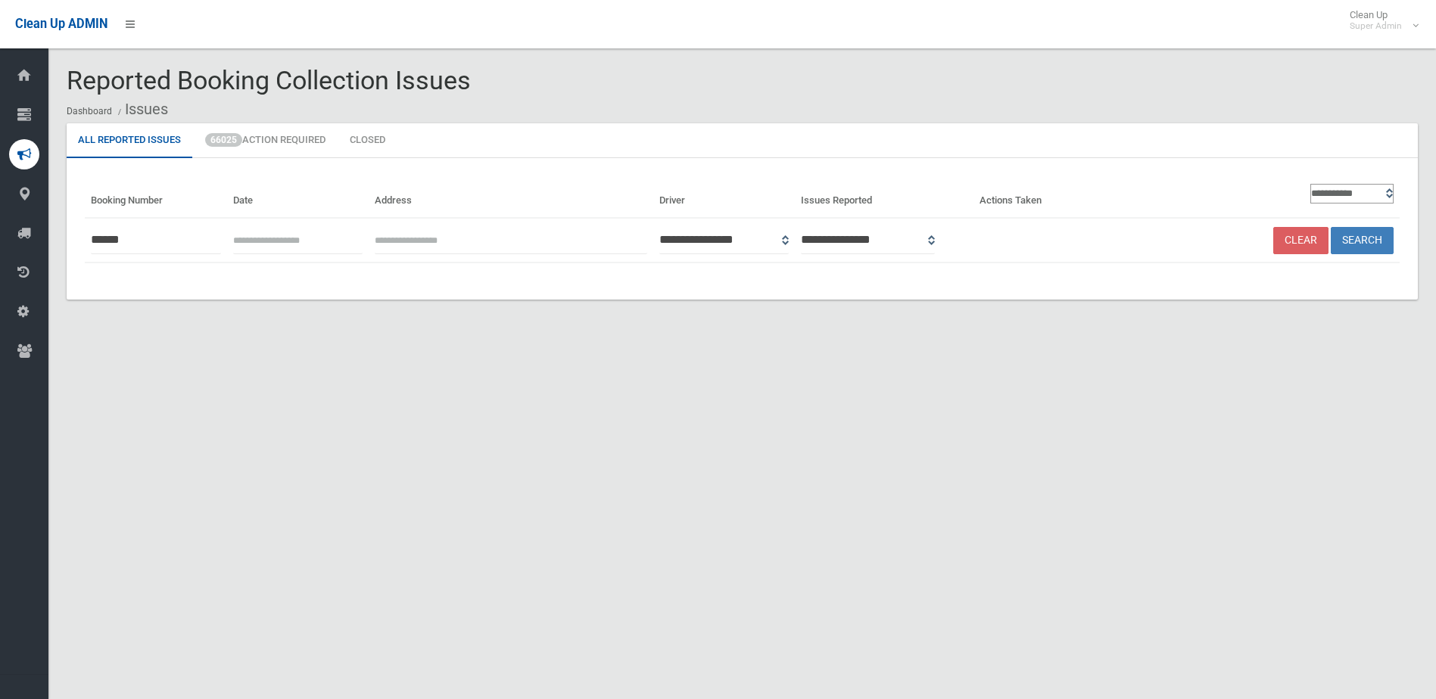
drag, startPoint x: 141, startPoint y: 241, endPoint x: 73, endPoint y: 241, distance: 68.1
click at [73, 241] on div "**********" at bounding box center [742, 229] width 1351 height 142
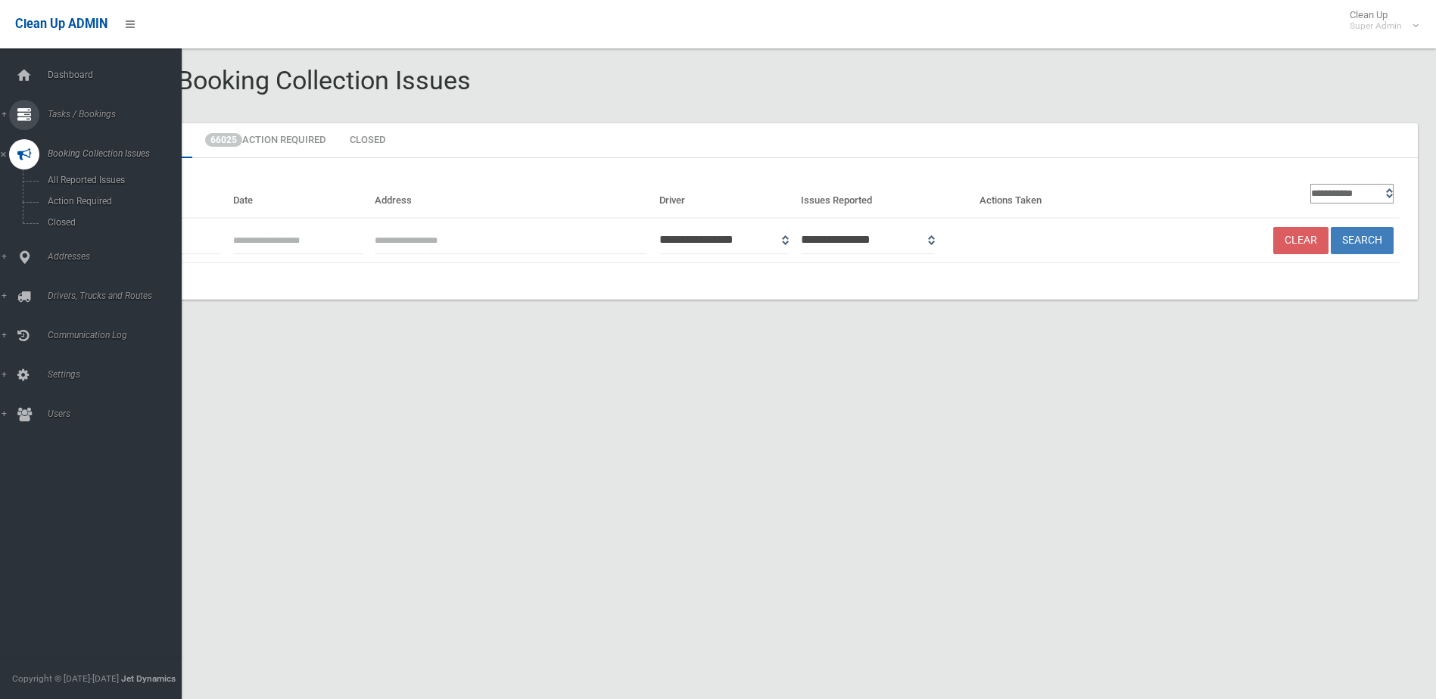
click at [64, 115] on span "Tasks / Bookings" at bounding box center [118, 114] width 150 height 11
click at [51, 220] on span "Search" at bounding box center [111, 225] width 137 height 11
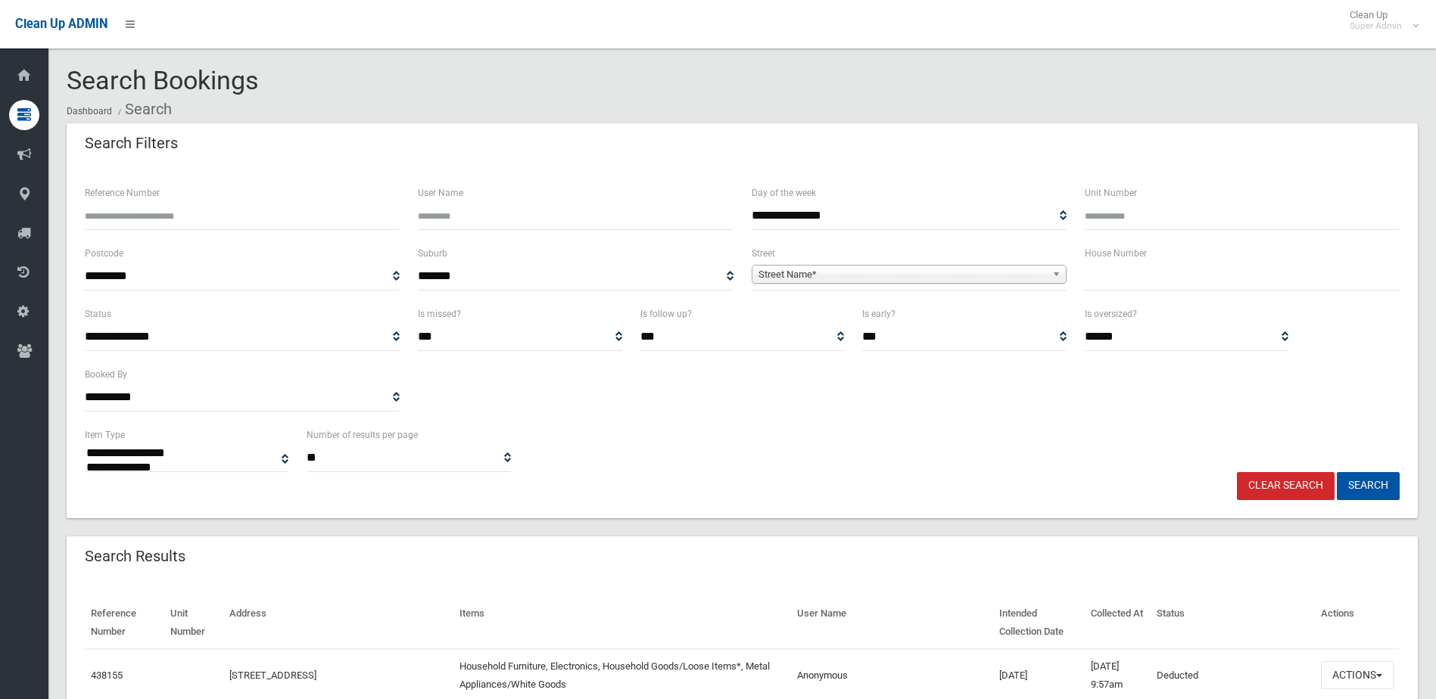
select select
click at [167, 216] on input "Reference Number" at bounding box center [242, 216] width 315 height 28
type input "******"
click at [1337, 472] on button "Search" at bounding box center [1368, 486] width 63 height 28
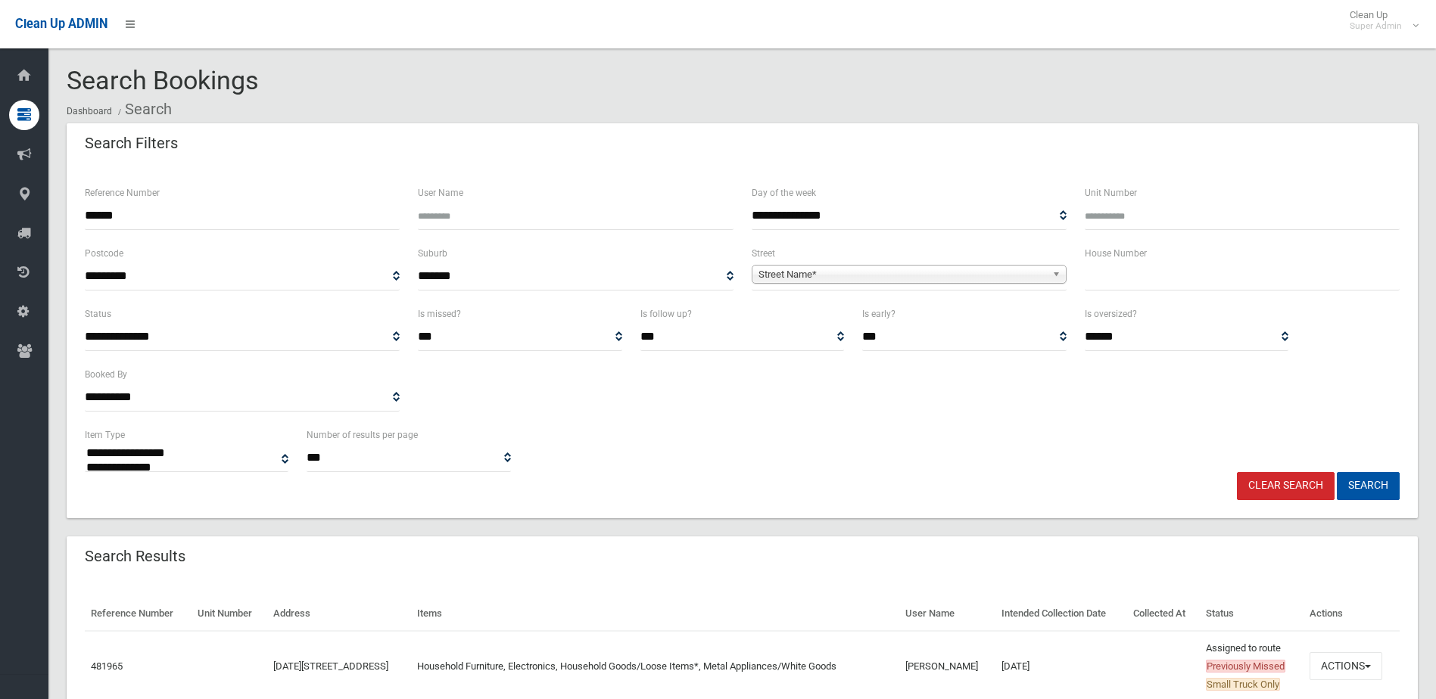
select select
click at [1346, 664] on button "Actions" at bounding box center [1345, 666] width 73 height 28
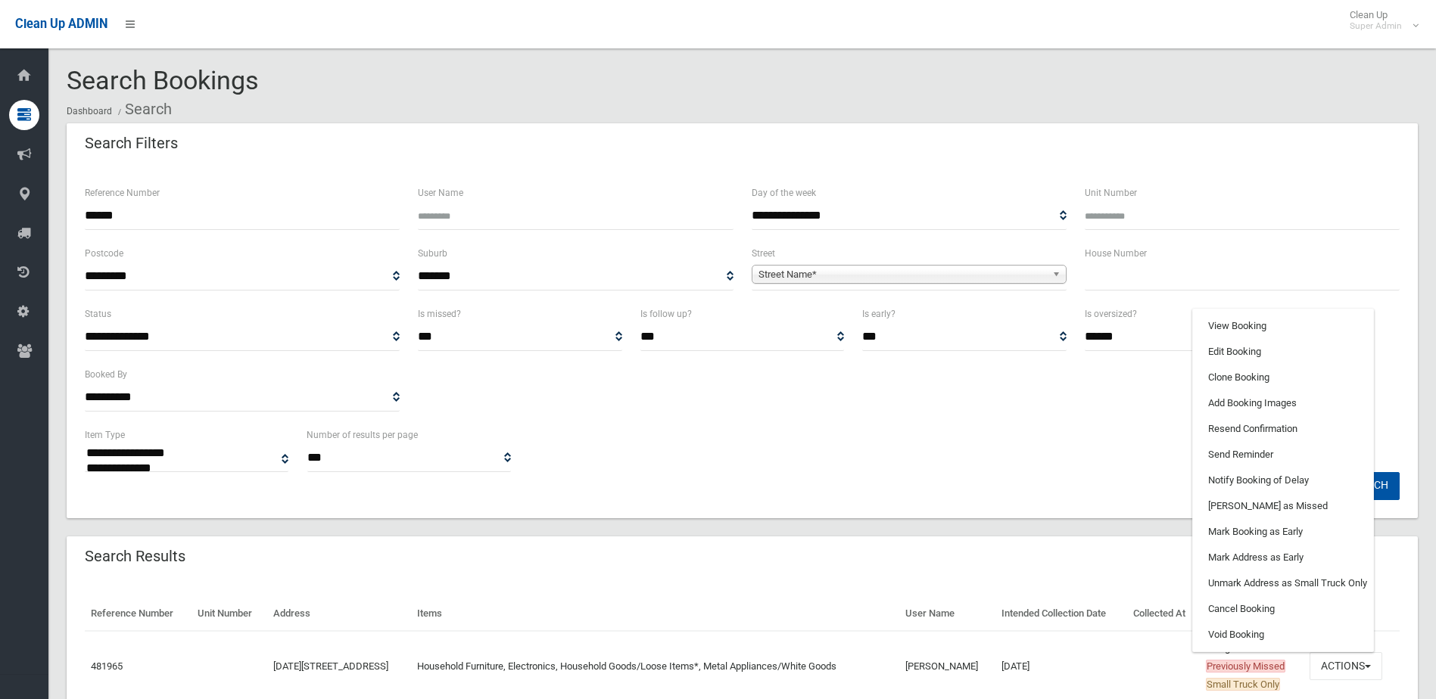
click at [958, 565] on div "Search Results" at bounding box center [742, 558] width 1351 height 42
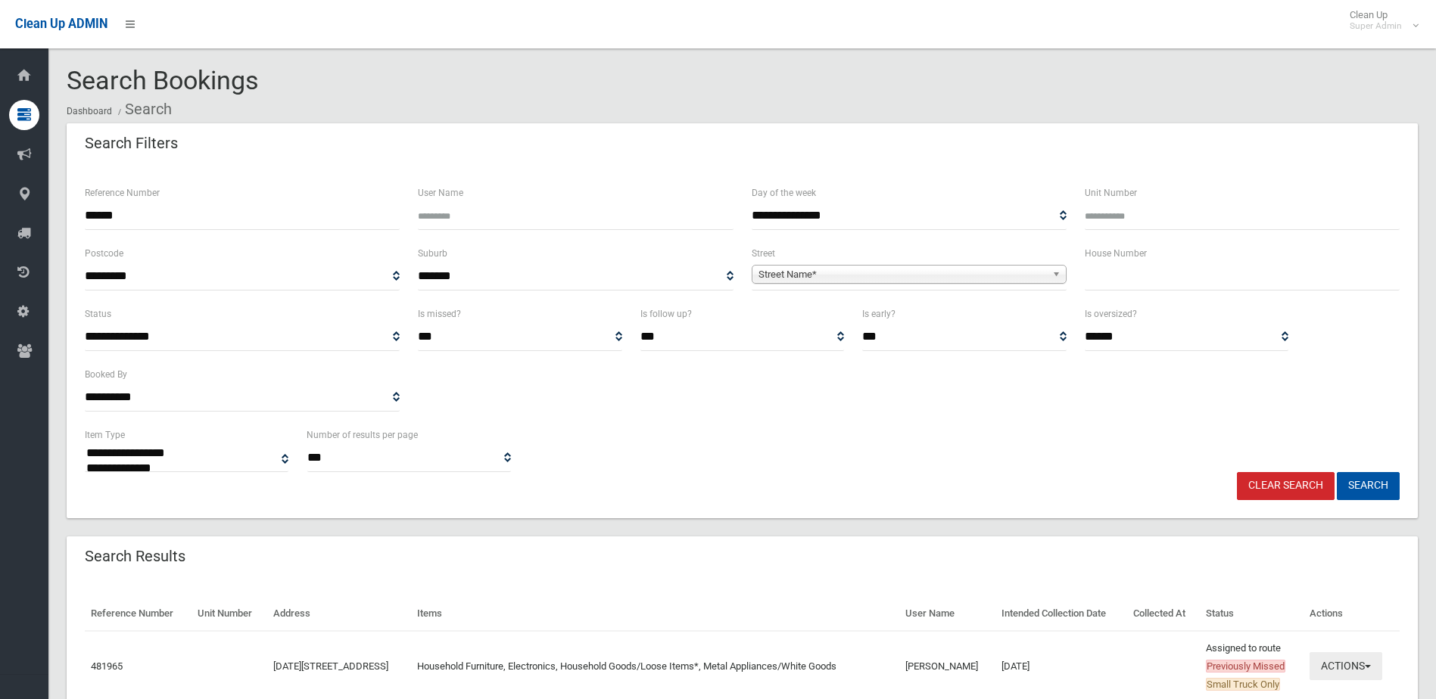
click at [1363, 665] on button "Actions" at bounding box center [1345, 666] width 73 height 28
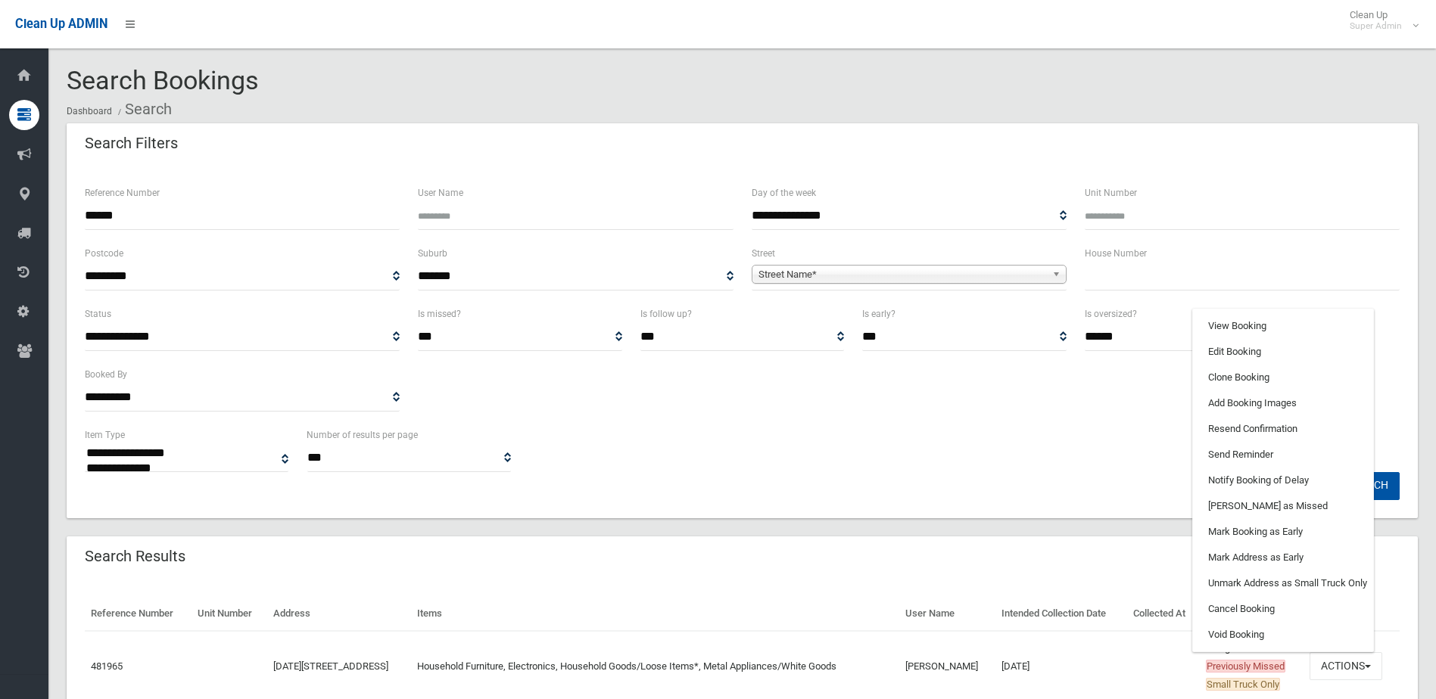
click at [877, 574] on div "Search Results" at bounding box center [742, 558] width 1351 height 42
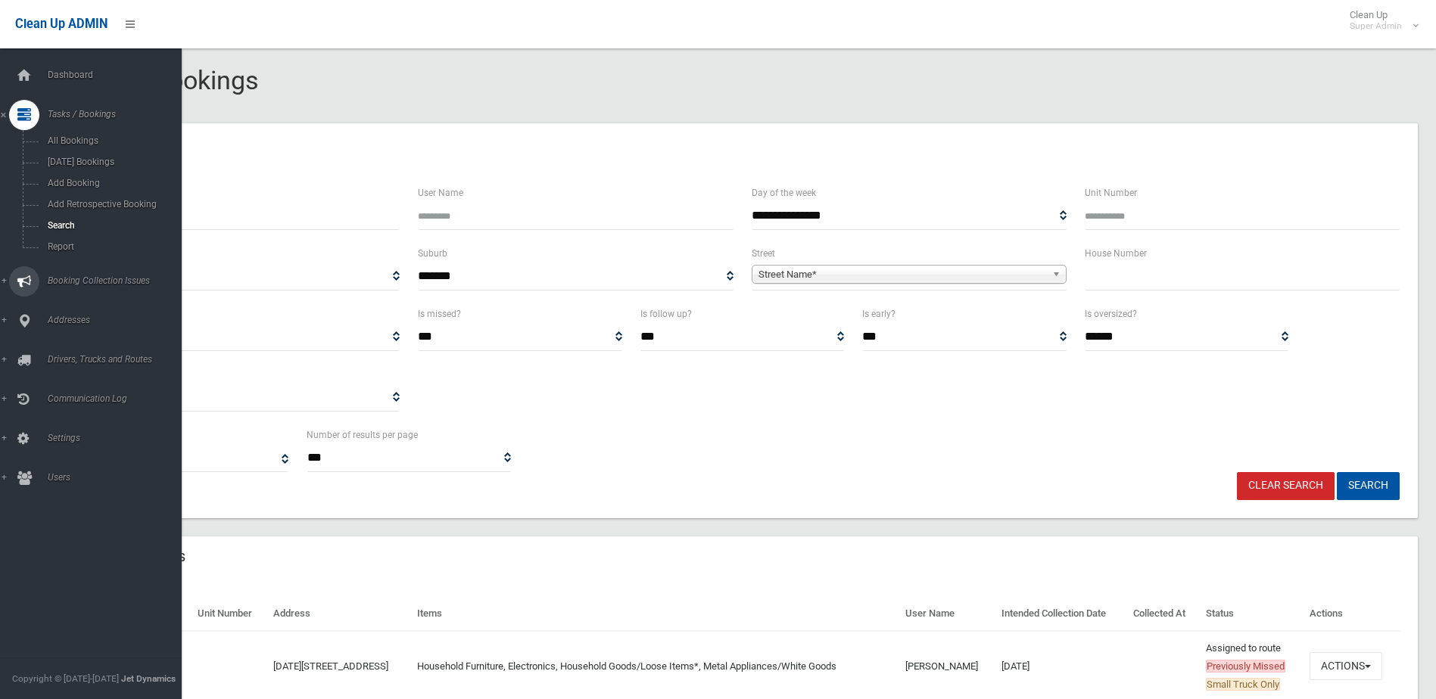
click at [70, 277] on span "Booking Collection Issues" at bounding box center [118, 281] width 150 height 11
click at [96, 178] on span "All Reported Issues" at bounding box center [111, 180] width 137 height 11
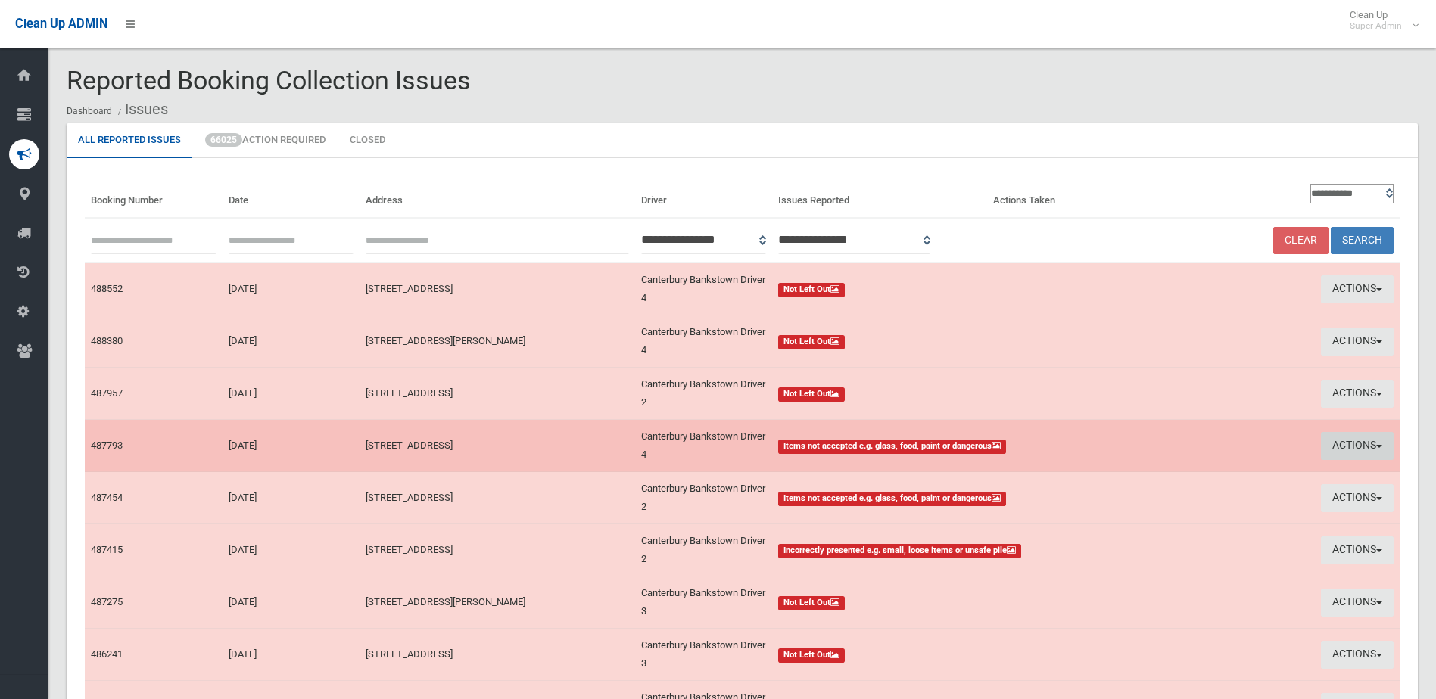
click at [1354, 445] on button "Actions" at bounding box center [1357, 446] width 73 height 28
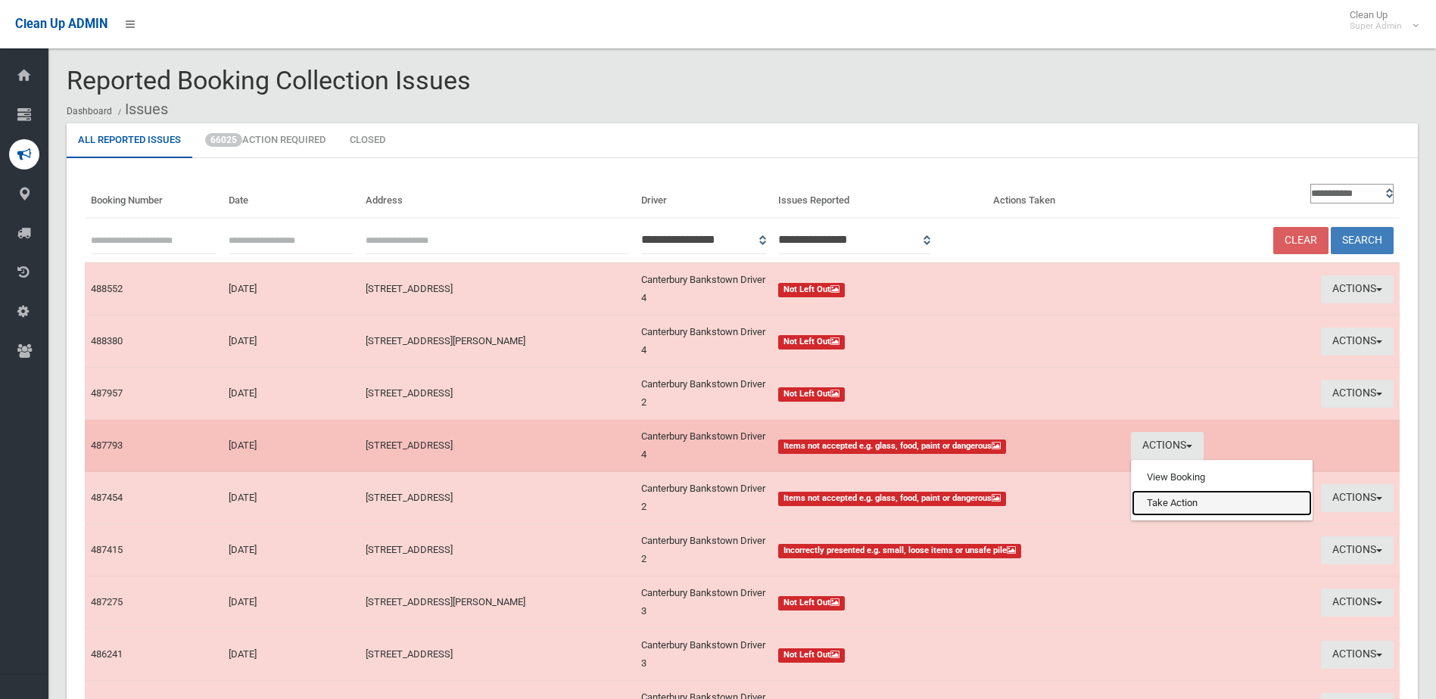
click at [1163, 503] on link "Take Action" at bounding box center [1222, 503] width 180 height 26
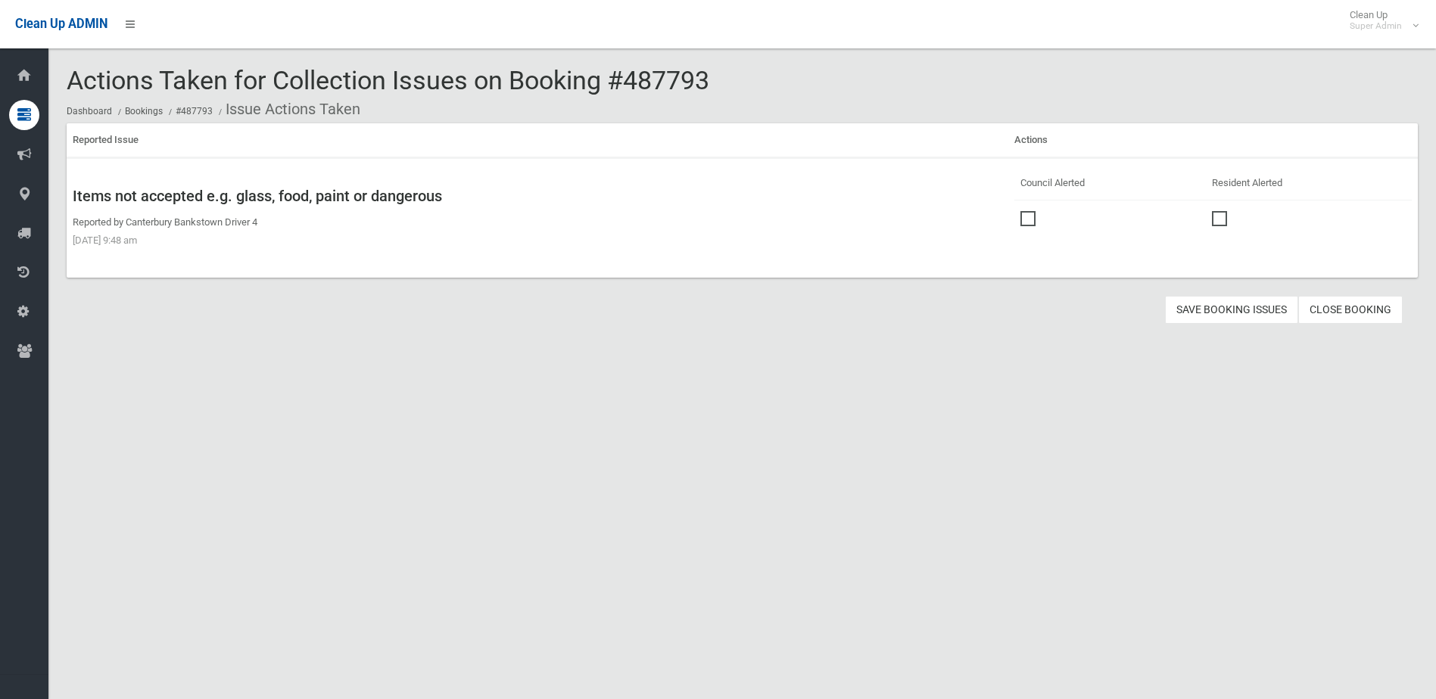
click at [1022, 211] on span at bounding box center [1031, 211] width 23 height 0
click at [1199, 310] on button "Save Booking Issues" at bounding box center [1231, 310] width 133 height 28
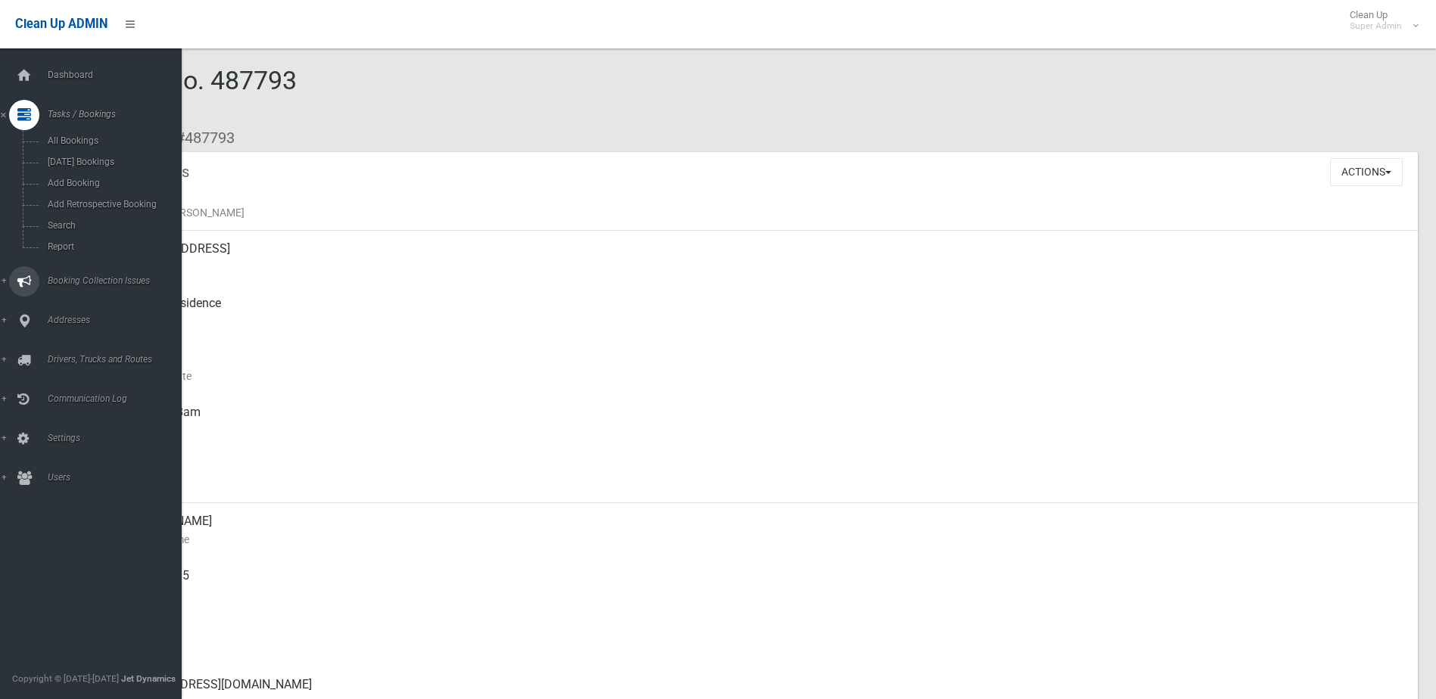
click at [80, 277] on span "Booking Collection Issues" at bounding box center [118, 281] width 150 height 11
click at [96, 174] on link "All Reported Issues" at bounding box center [96, 180] width 193 height 21
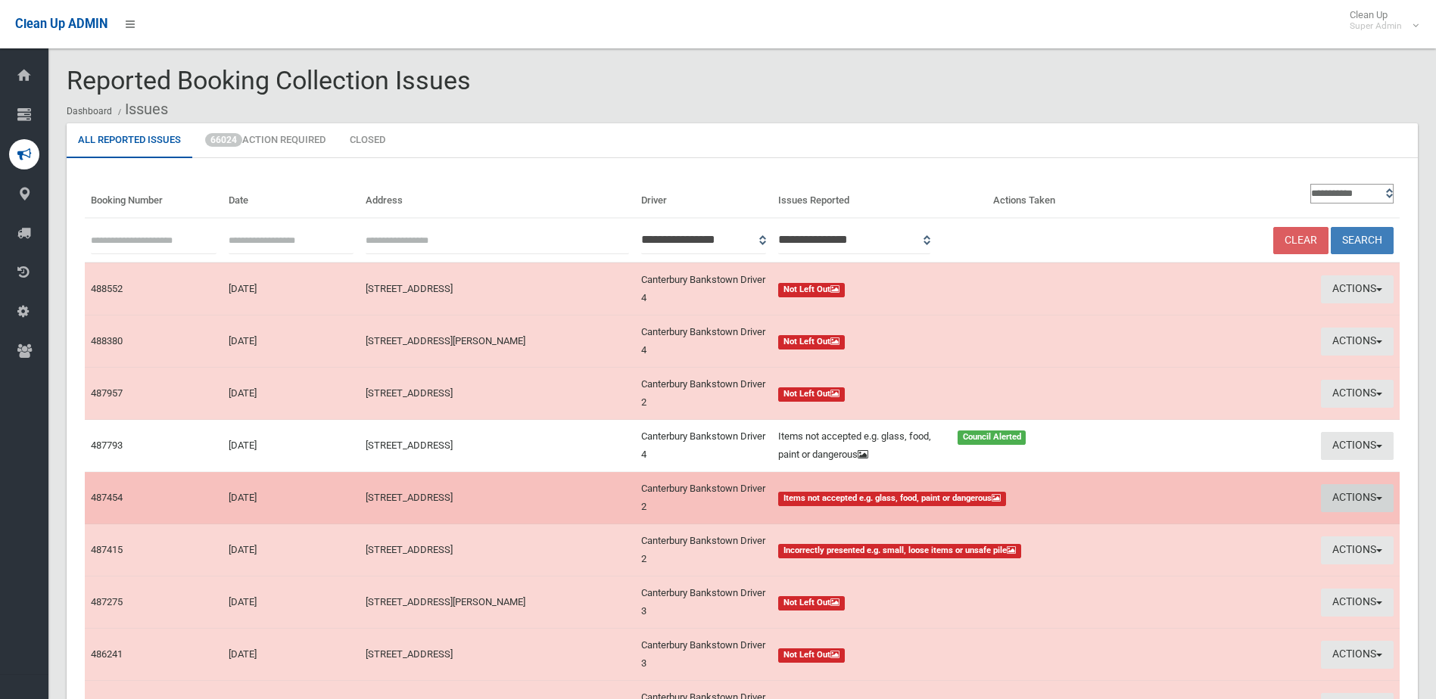
click at [1341, 489] on button "Actions" at bounding box center [1357, 498] width 73 height 28
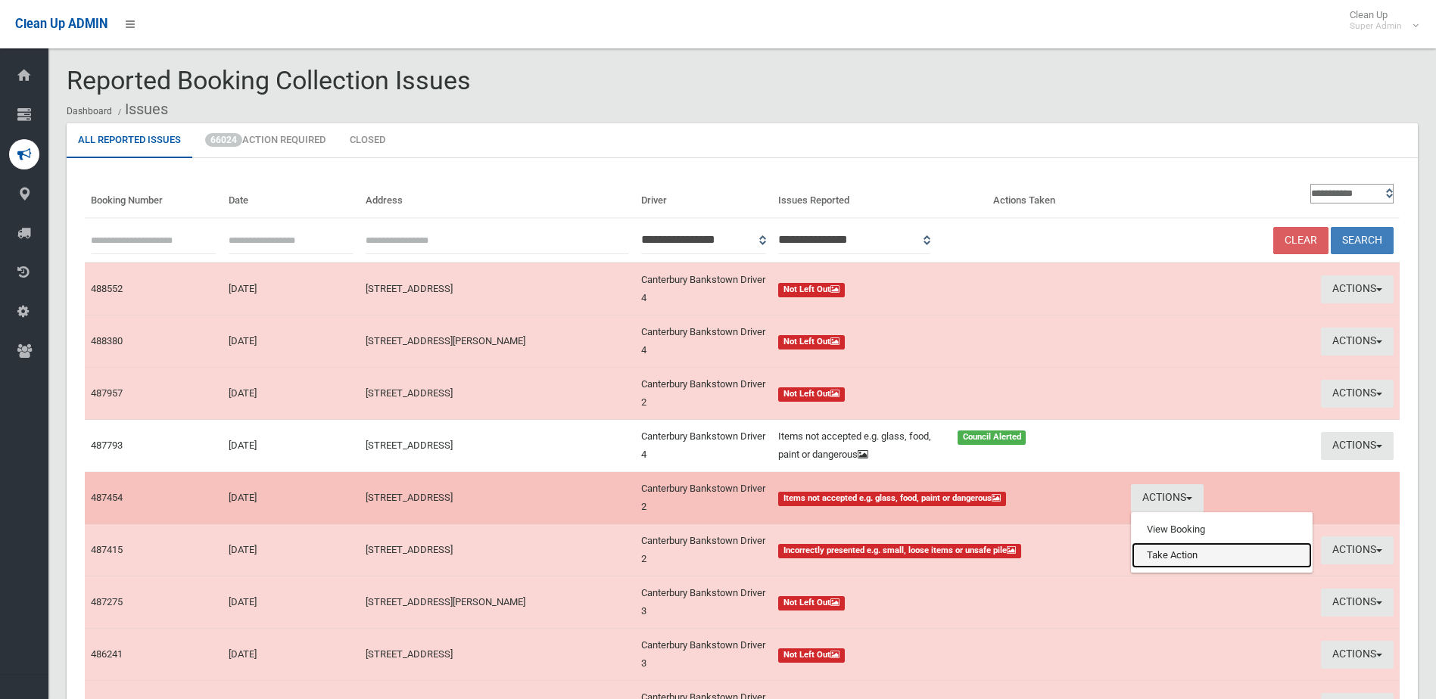
click at [1181, 548] on link "Take Action" at bounding box center [1222, 556] width 180 height 26
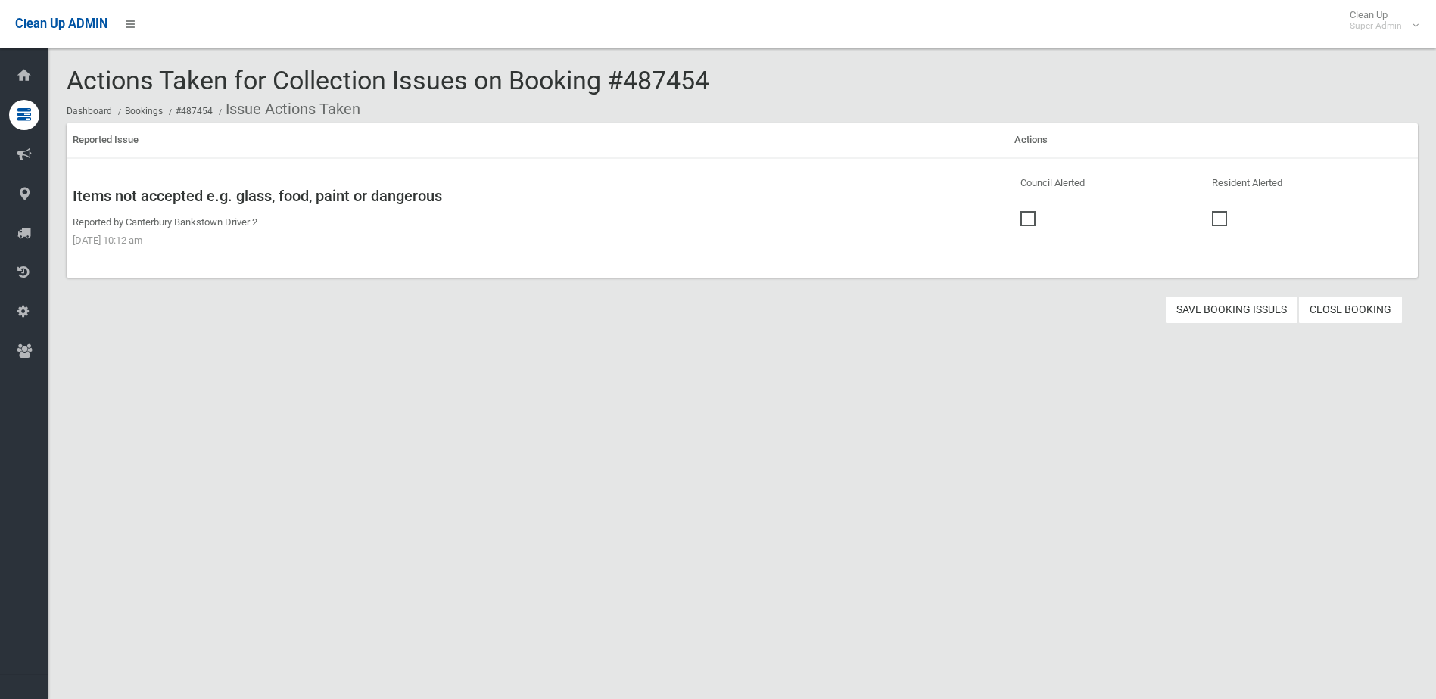
click at [1023, 211] on span at bounding box center [1031, 211] width 23 height 0
click at [1234, 307] on button "Save Booking Issues" at bounding box center [1231, 310] width 133 height 28
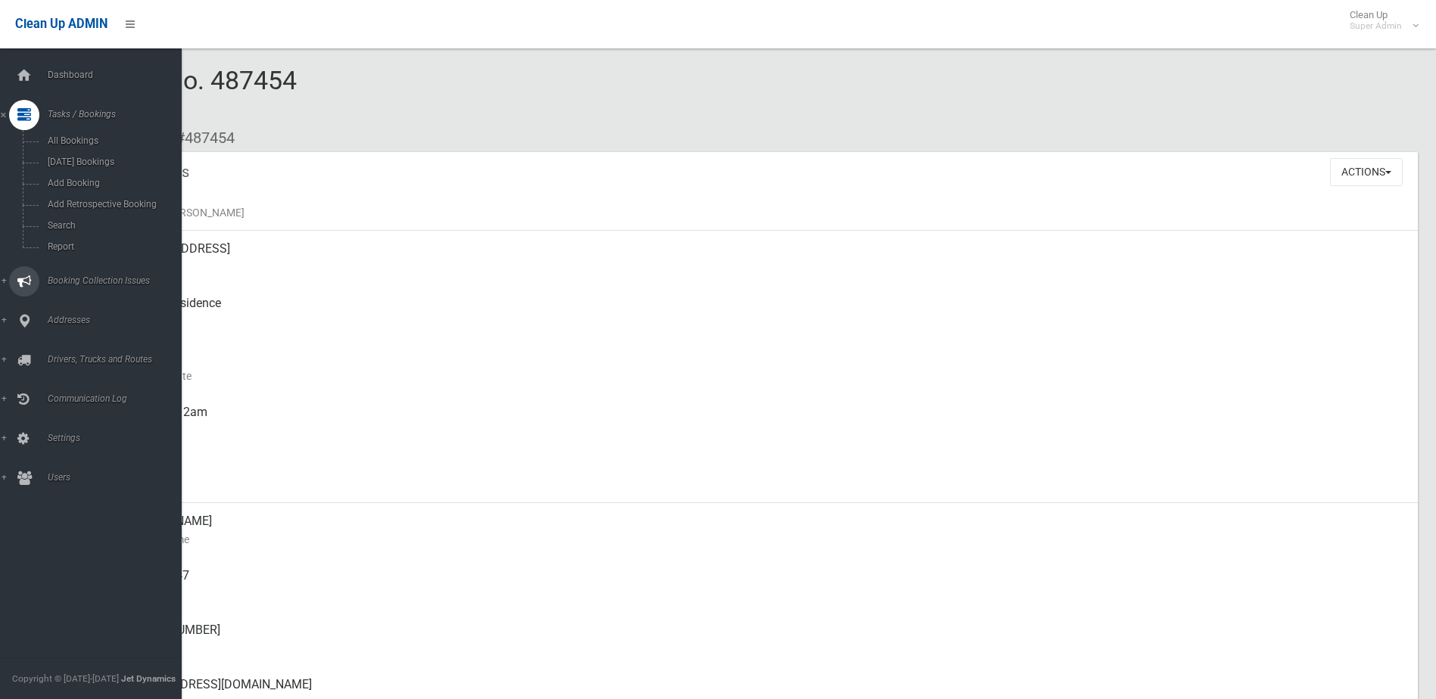
click at [61, 277] on span "Booking Collection Issues" at bounding box center [118, 281] width 150 height 11
click at [101, 179] on span "All Reported Issues" at bounding box center [111, 180] width 137 height 11
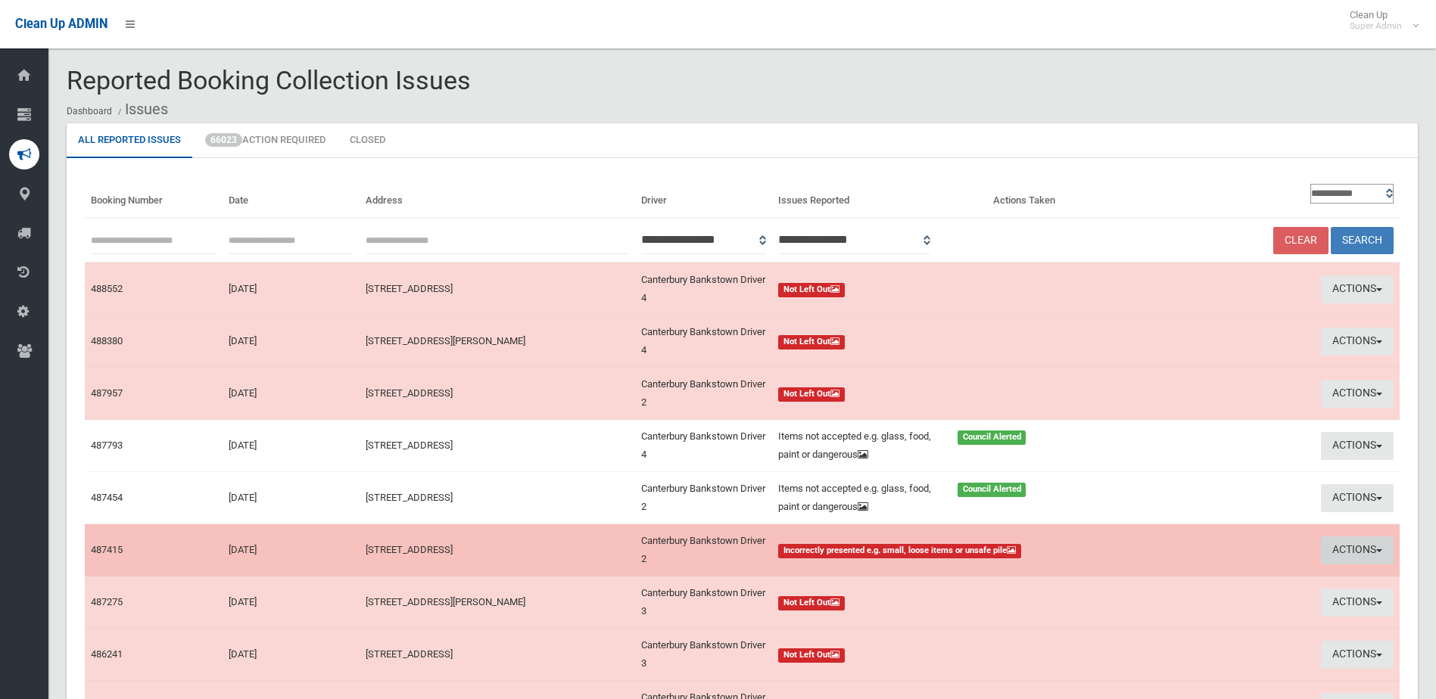
click at [1347, 554] on button "Actions" at bounding box center [1357, 551] width 73 height 28
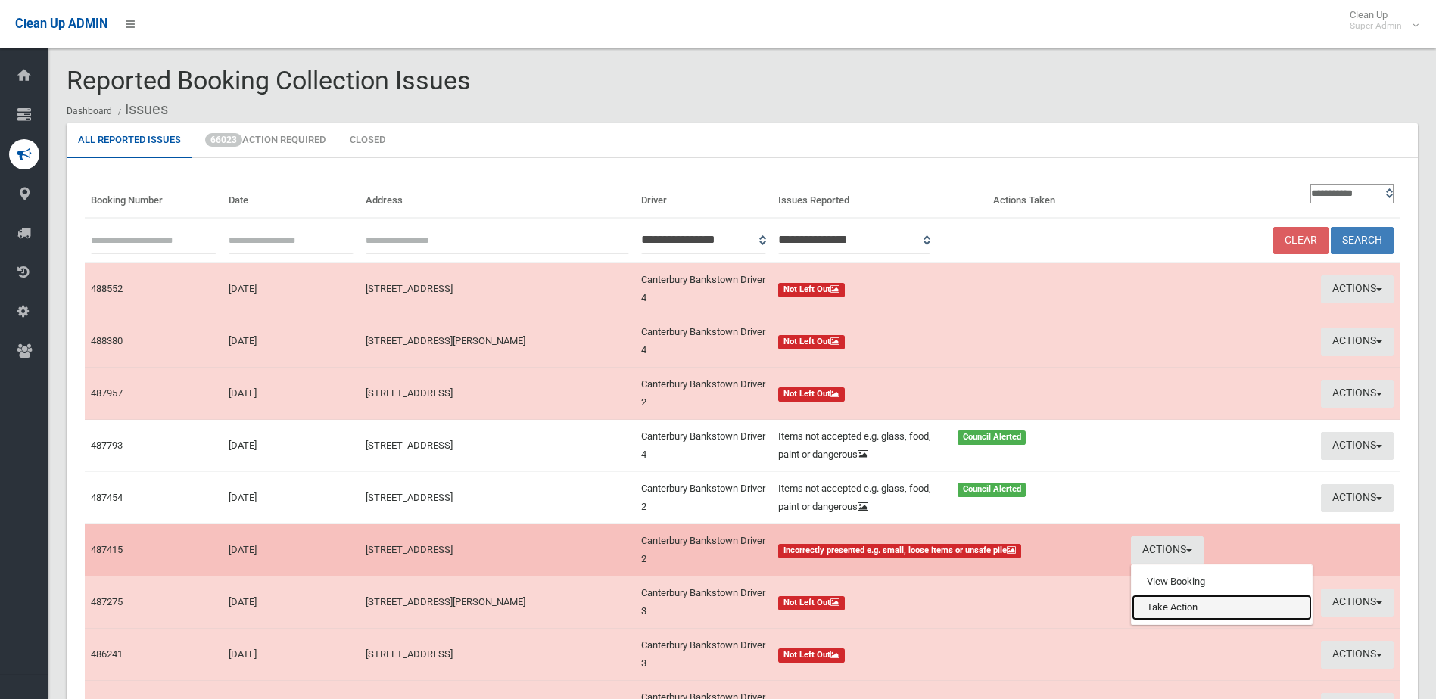
click at [1180, 606] on link "Take Action" at bounding box center [1222, 608] width 180 height 26
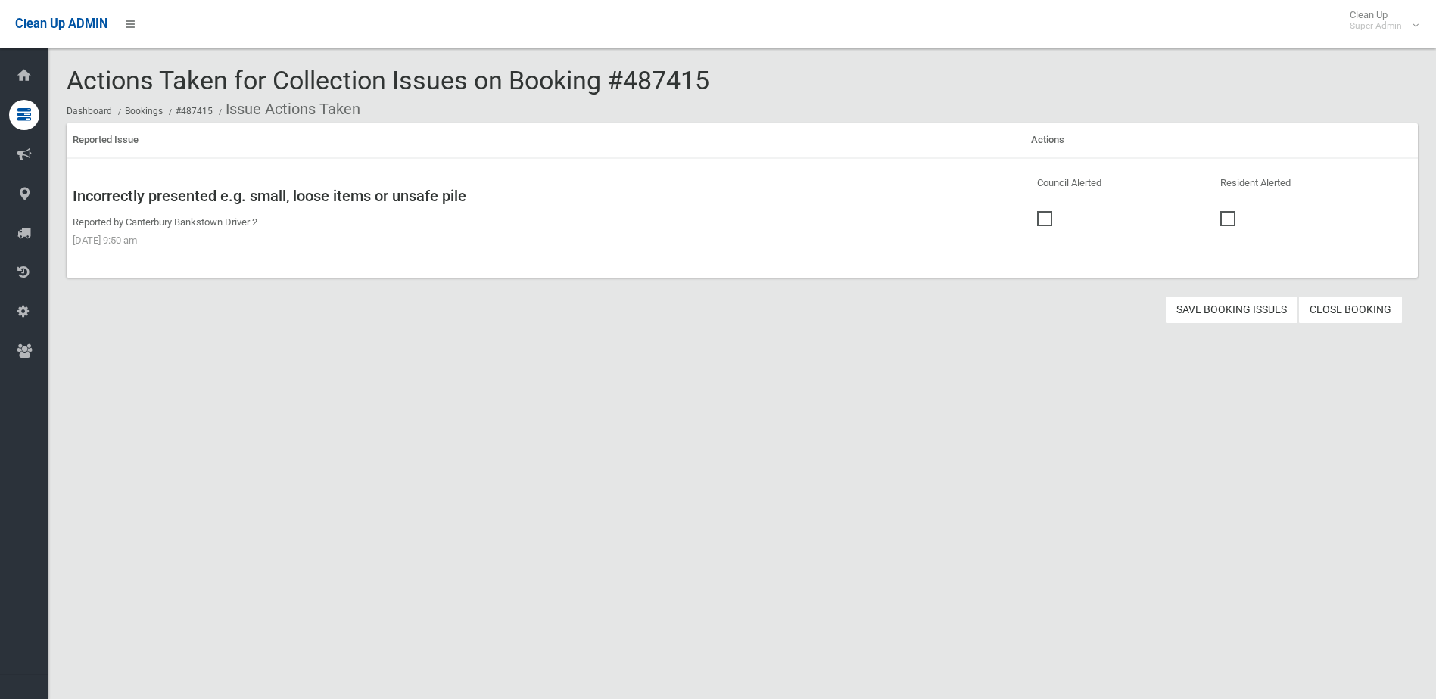
click at [1040, 211] on span at bounding box center [1048, 211] width 23 height 0
click at [1226, 313] on button "Save Booking Issues" at bounding box center [1231, 310] width 133 height 28
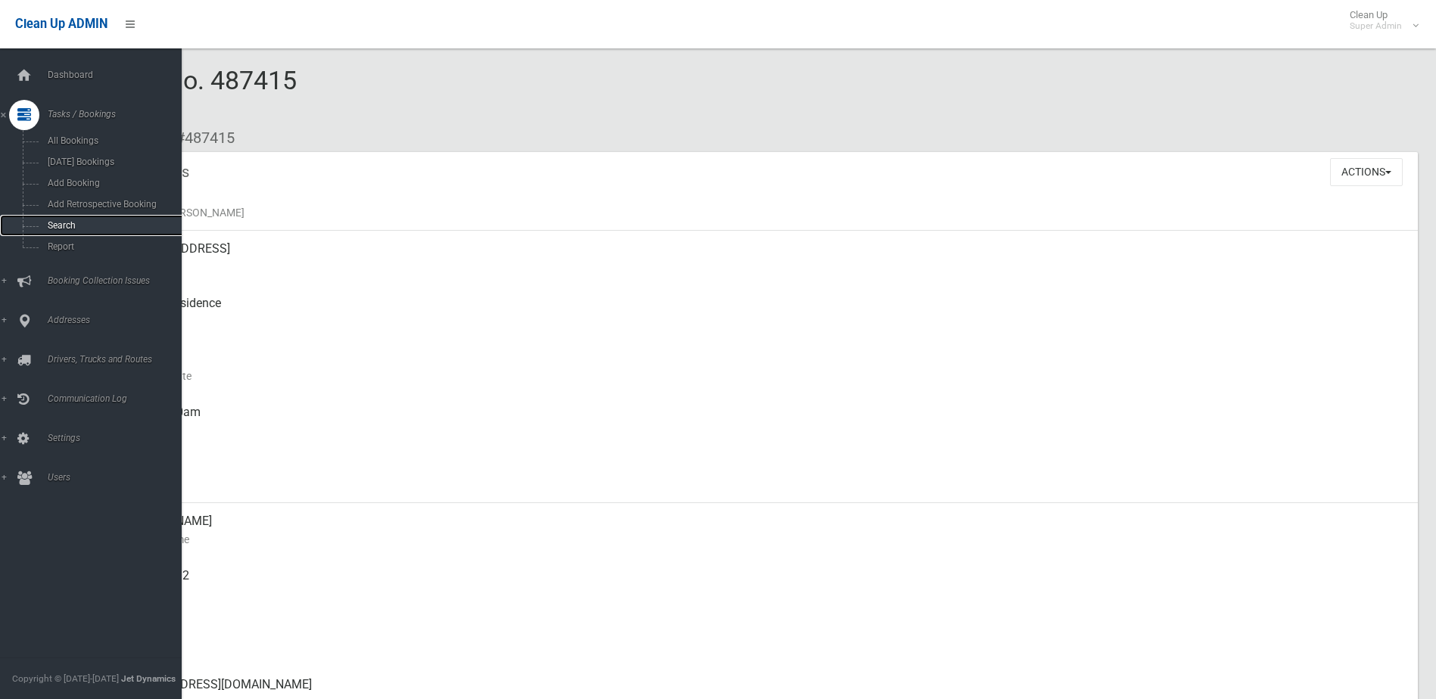
click at [64, 222] on span "Search" at bounding box center [111, 225] width 137 height 11
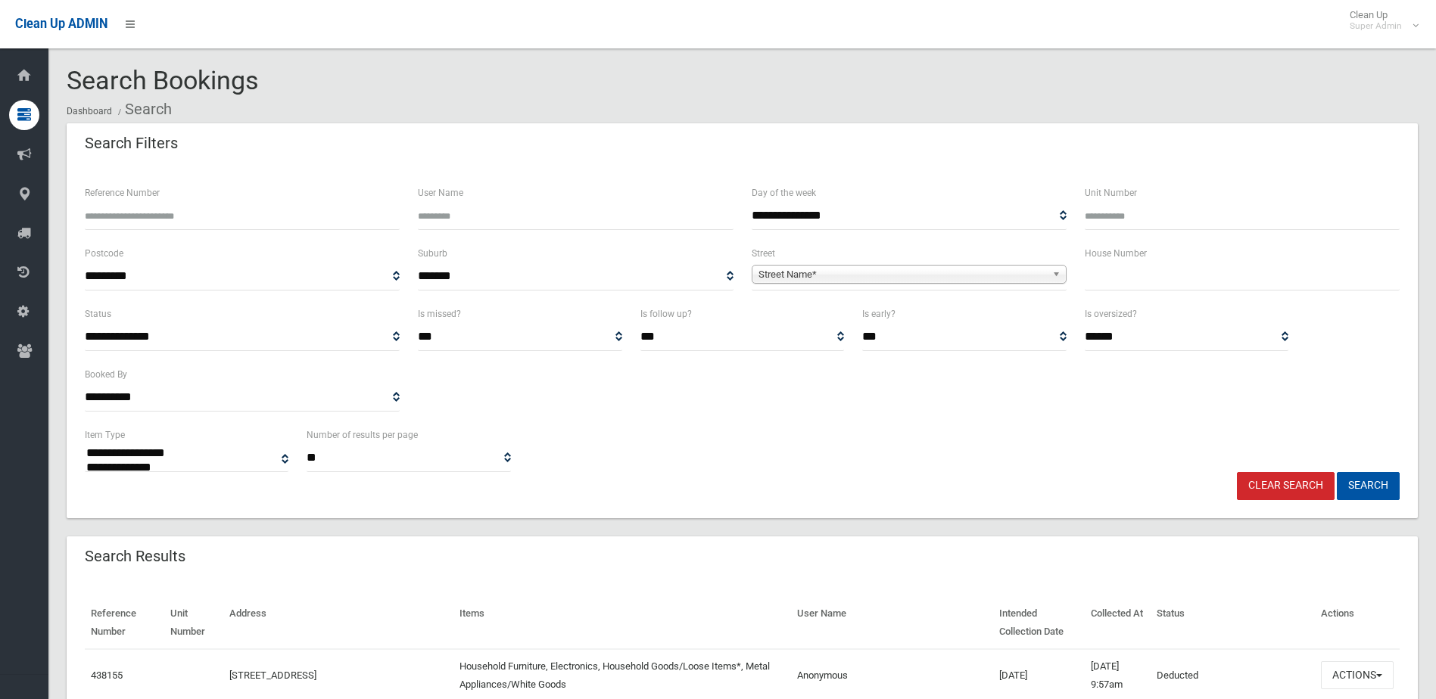
select select
click at [226, 218] on input "Reference Number" at bounding box center [242, 216] width 315 height 28
type input "******"
click at [1337, 472] on button "Search" at bounding box center [1368, 486] width 63 height 28
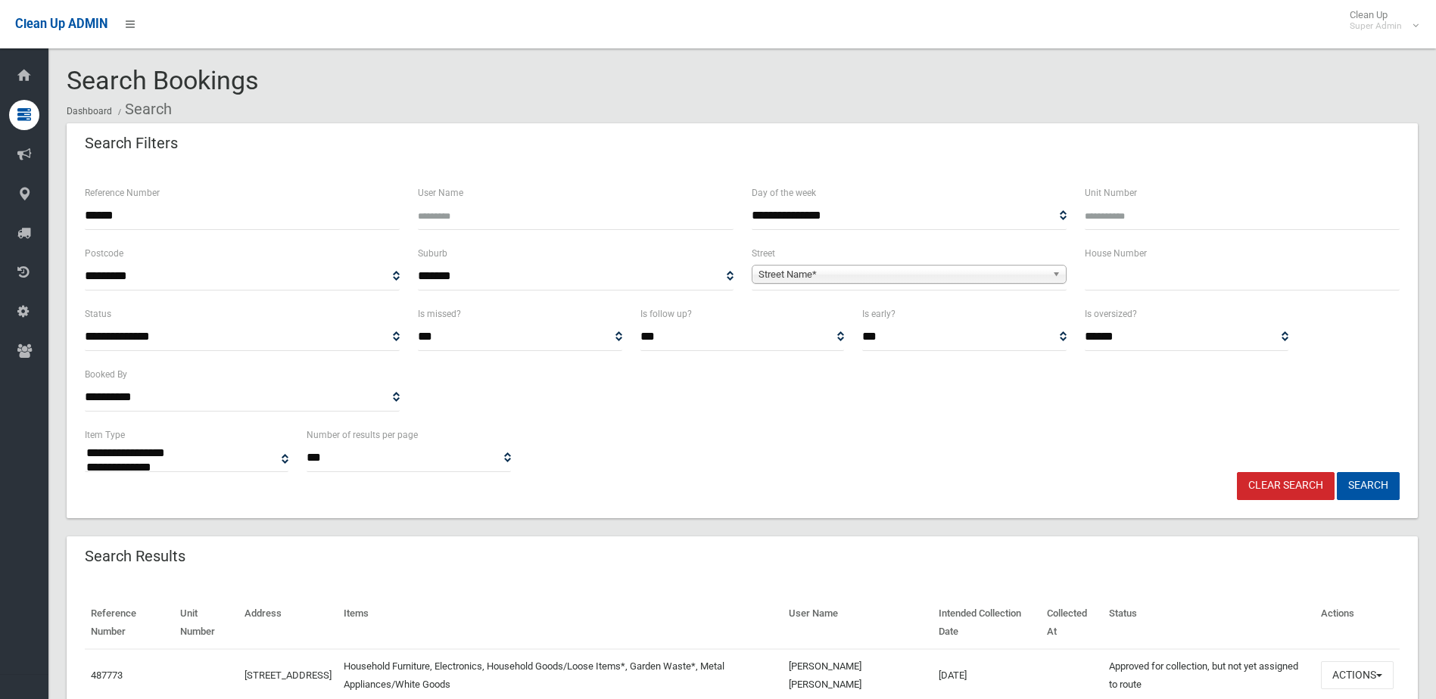
select select
click at [1350, 674] on button "Actions" at bounding box center [1357, 676] width 73 height 28
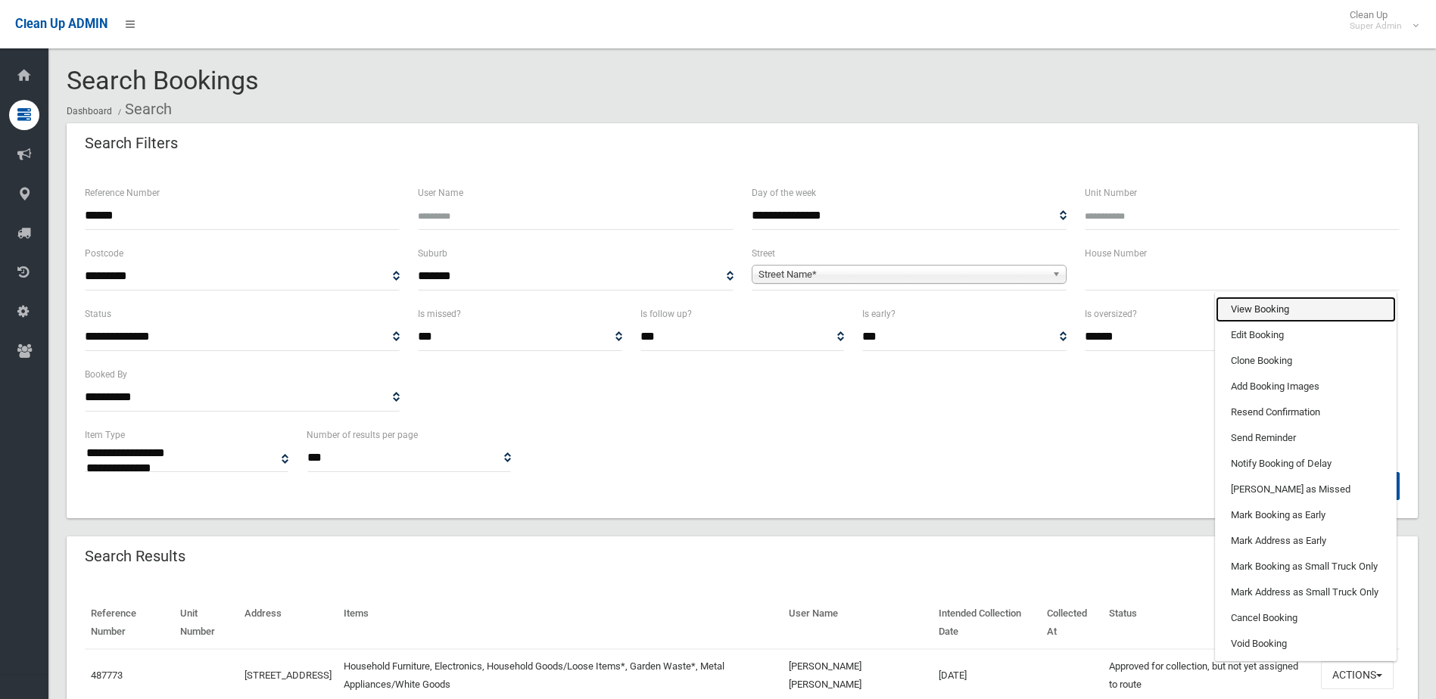
drag, startPoint x: 1257, startPoint y: 314, endPoint x: 1235, endPoint y: 309, distance: 22.6
click at [1257, 314] on link "View Booking" at bounding box center [1306, 310] width 180 height 26
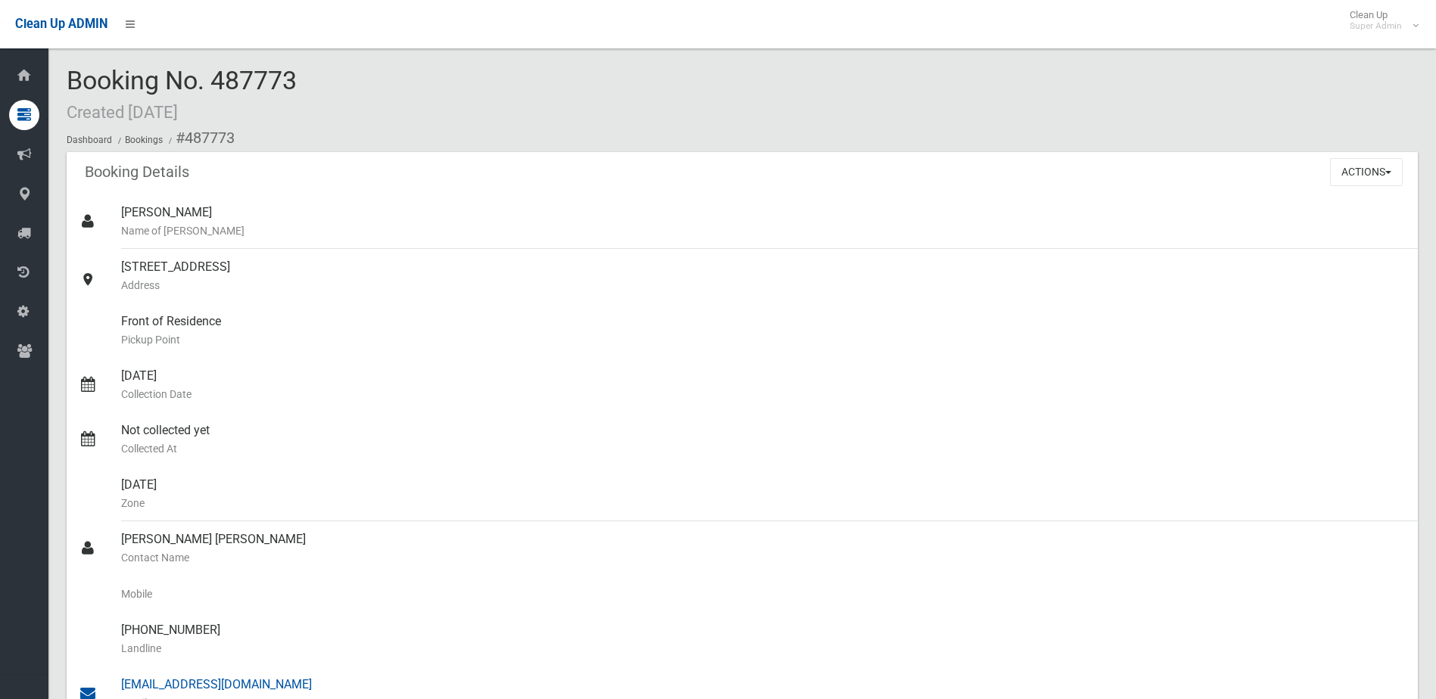
drag, startPoint x: 122, startPoint y: 535, endPoint x: 226, endPoint y: 684, distance: 181.6
click at [226, 684] on ul "[PERSON_NAME] Name of [PERSON_NAME] [STREET_ADDRESS] Address Front of Residence…" at bounding box center [742, 576] width 1351 height 763
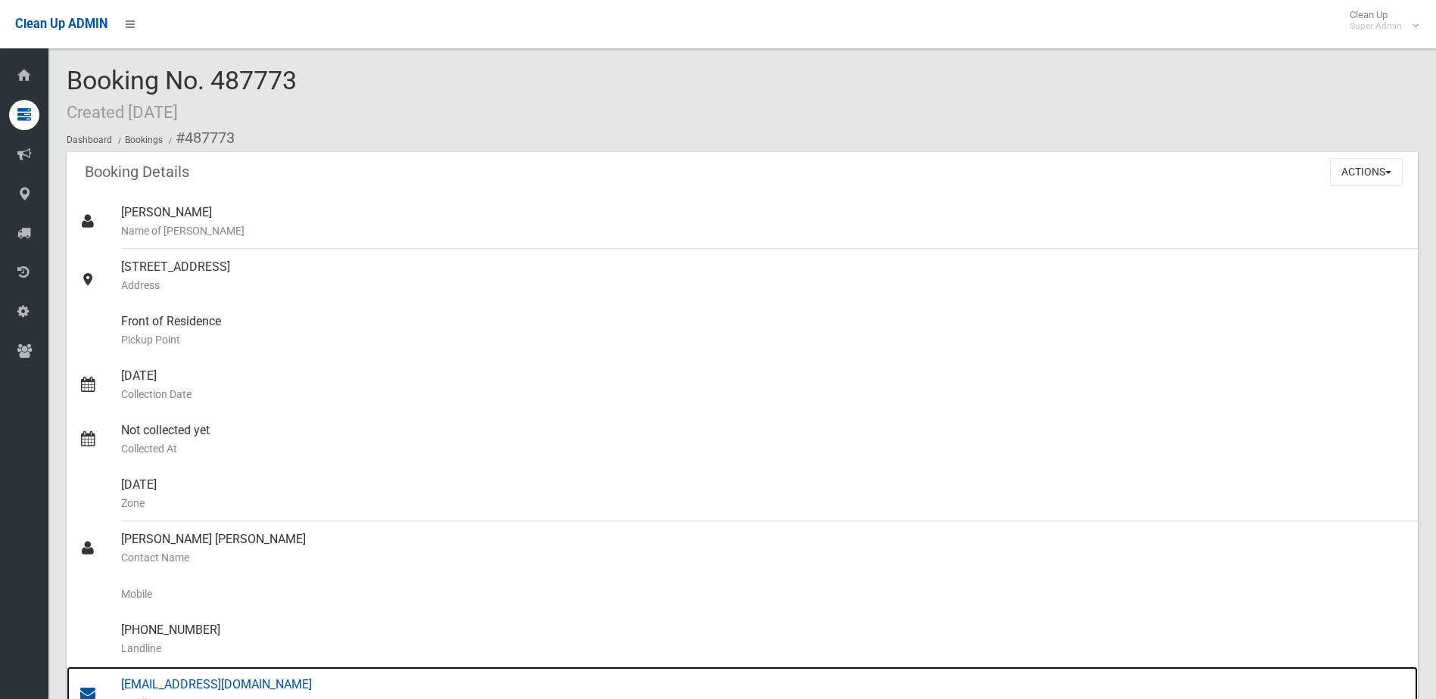
drag, startPoint x: 226, startPoint y: 684, endPoint x: 213, endPoint y: 685, distance: 12.1
copy ul "[PERSON_NAME] [PERSON_NAME] Contact Name Mobile [PHONE_NUMBER] Landline [EMAIL_…"
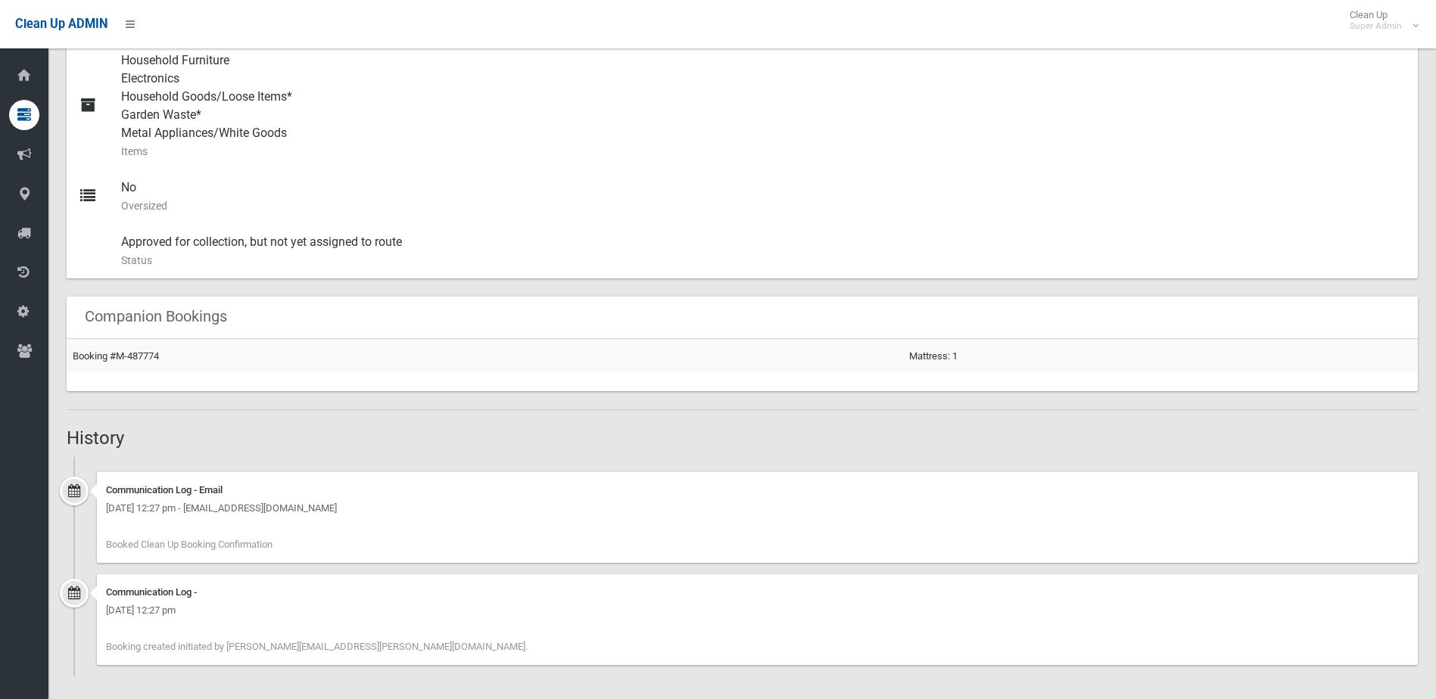
scroll to position [684, 0]
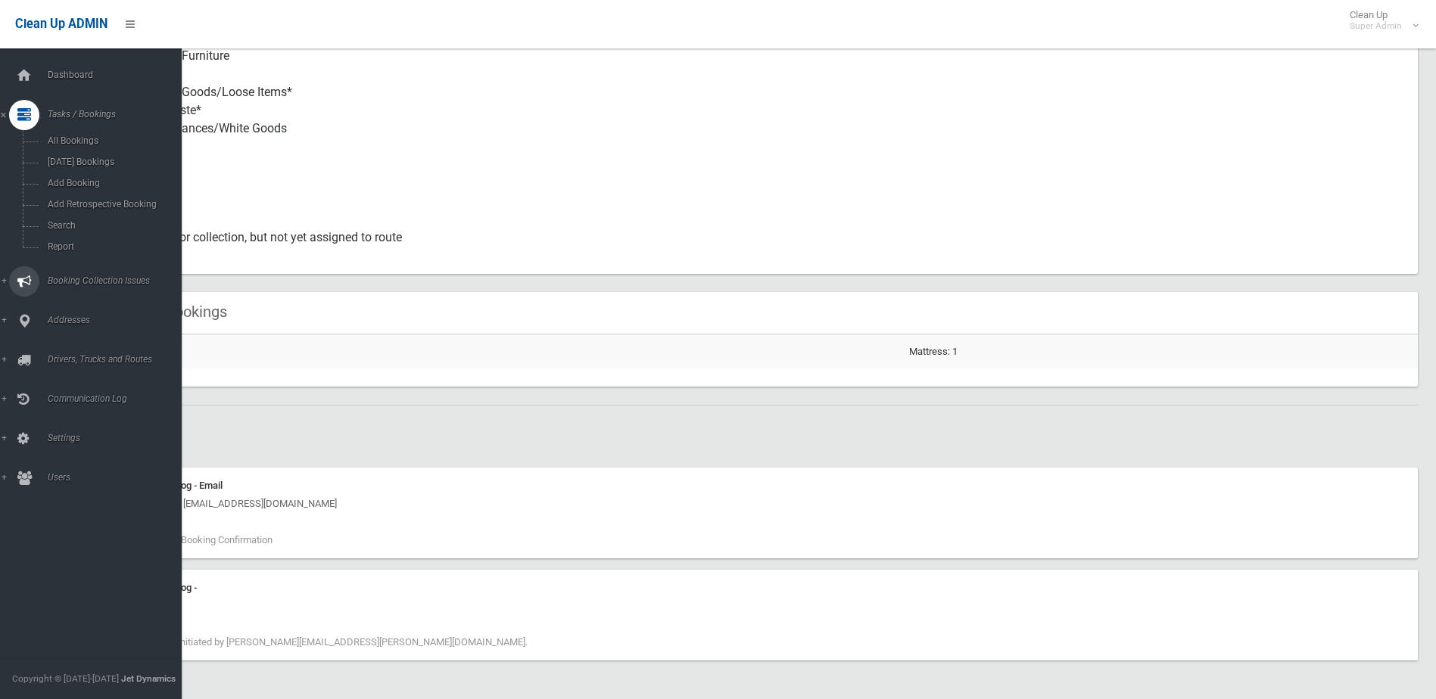
click at [81, 279] on span "Booking Collection Issues" at bounding box center [118, 281] width 150 height 11
click at [90, 179] on span "All Reported Issues" at bounding box center [111, 180] width 137 height 11
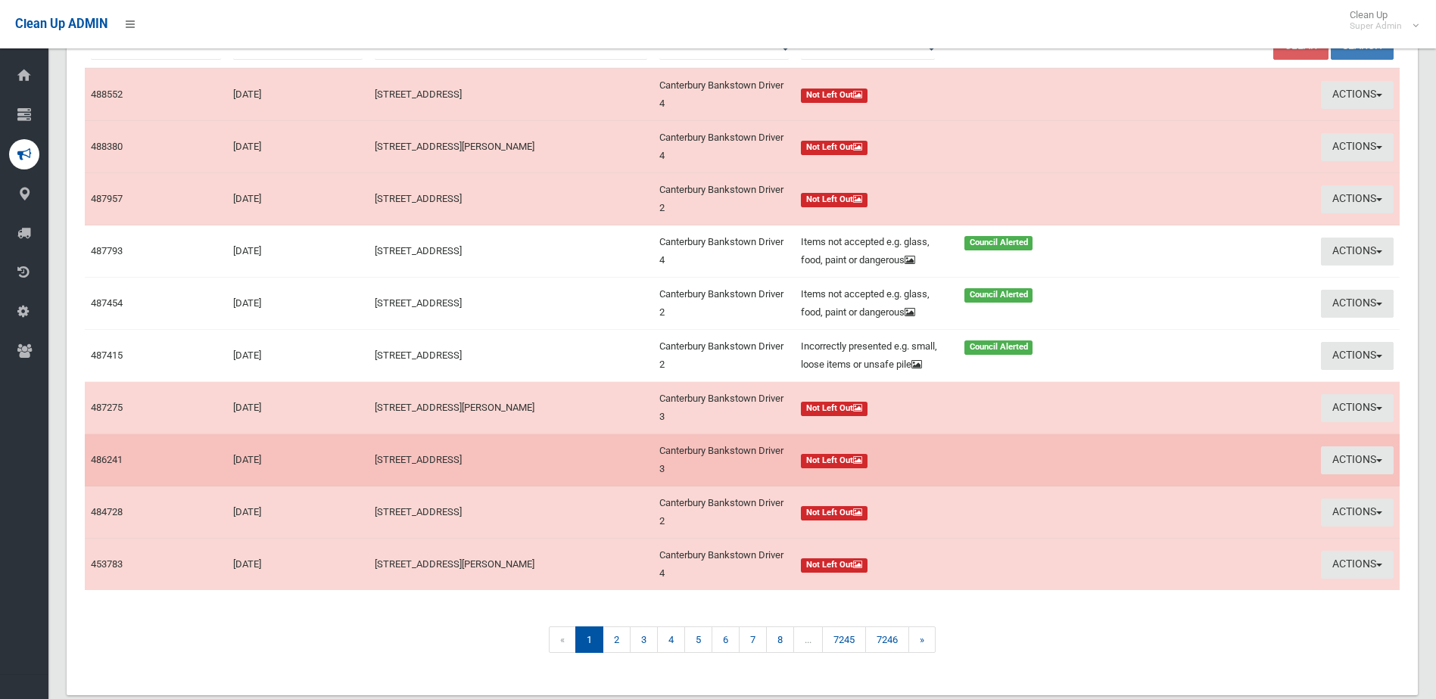
scroll to position [170, 0]
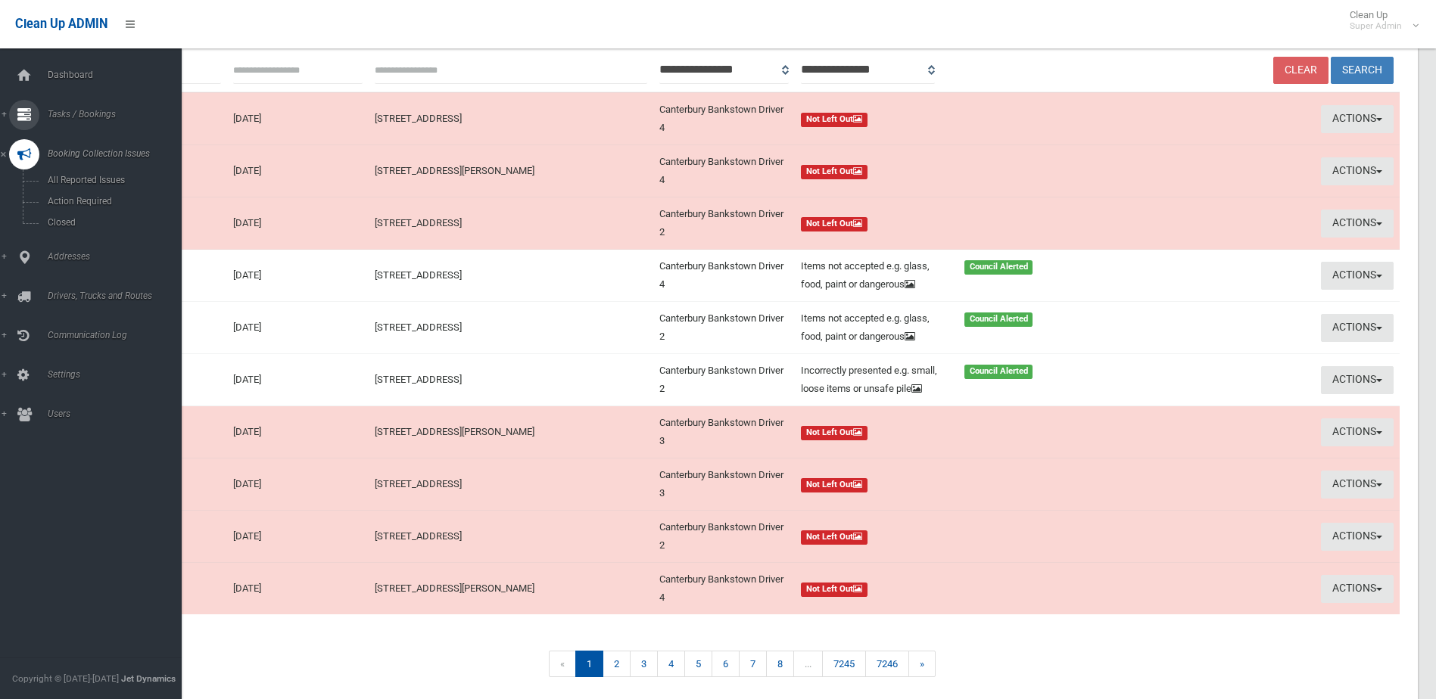
click at [70, 111] on span "Tasks / Bookings" at bounding box center [118, 114] width 150 height 11
click at [57, 219] on link "Search" at bounding box center [96, 225] width 193 height 21
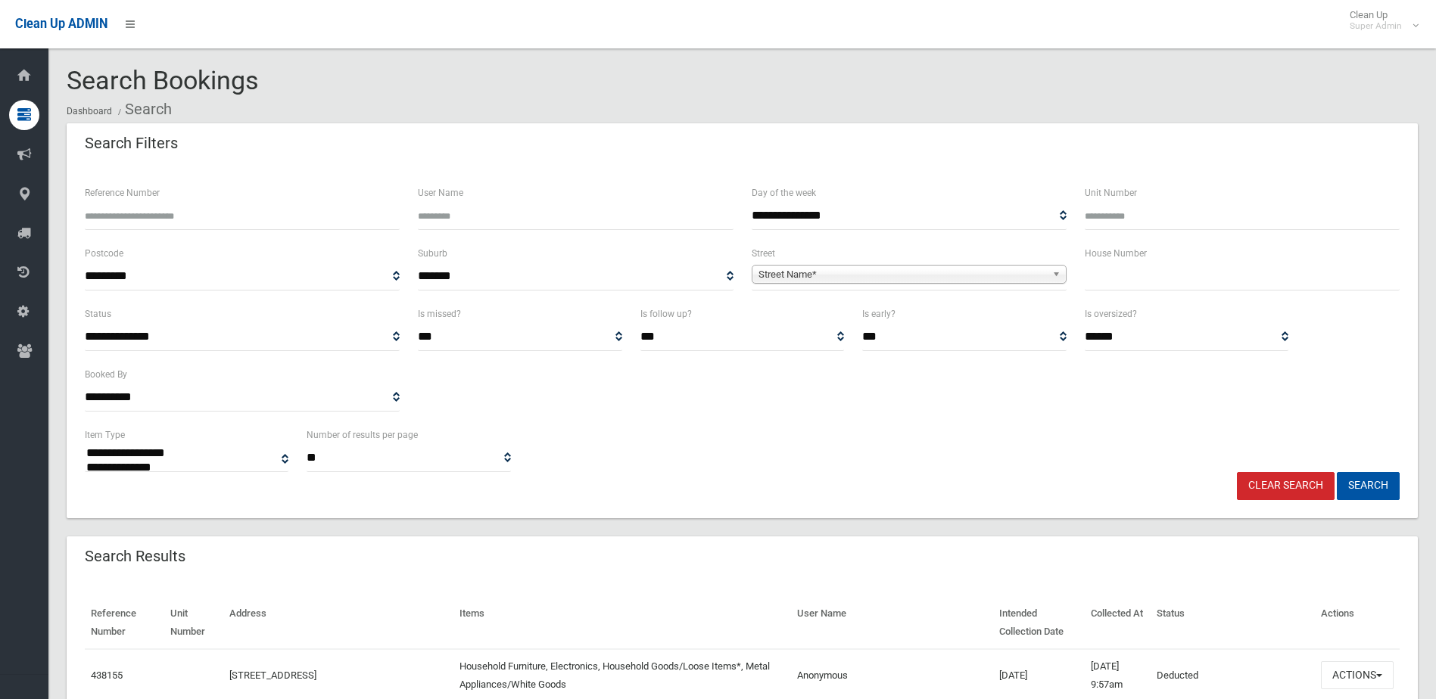
select select
click at [195, 216] on input "Reference Number" at bounding box center [242, 216] width 315 height 28
type input "******"
click at [1337, 472] on button "Search" at bounding box center [1368, 486] width 63 height 28
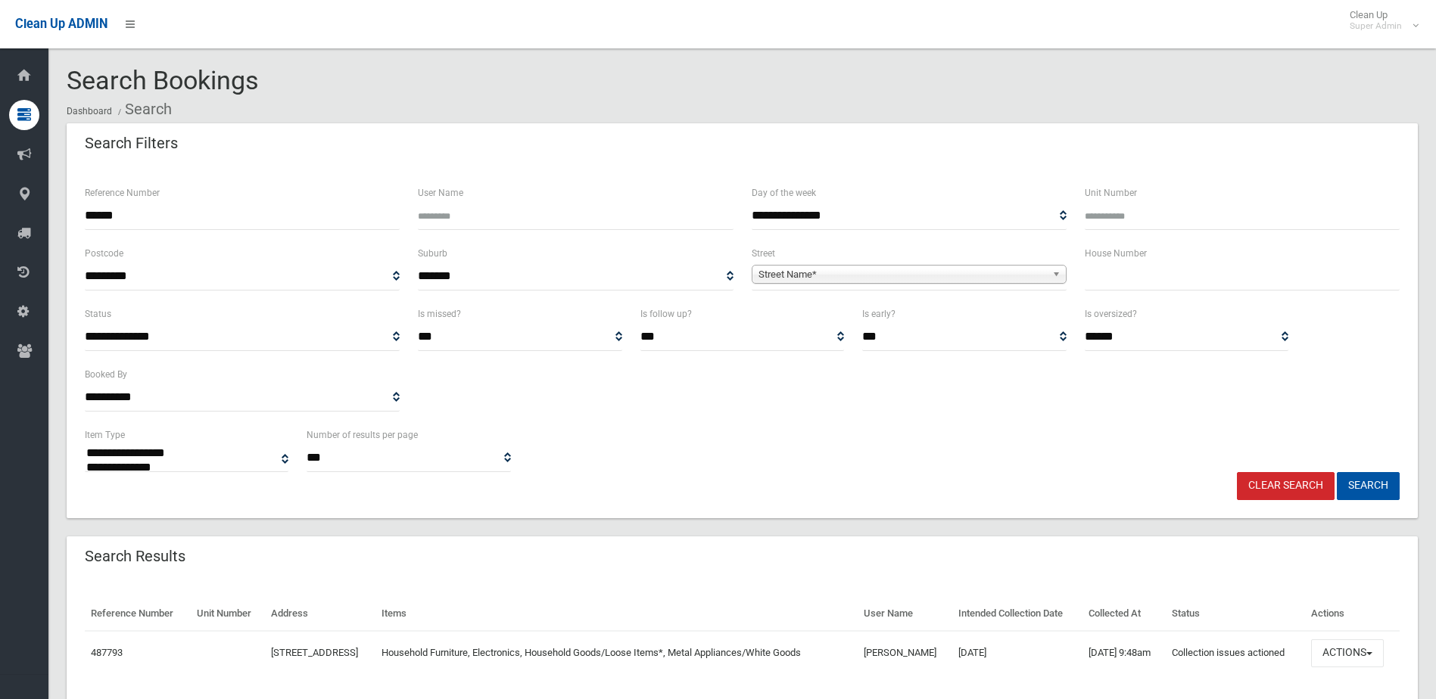
select select
click at [1347, 649] on button "Actions" at bounding box center [1347, 654] width 73 height 28
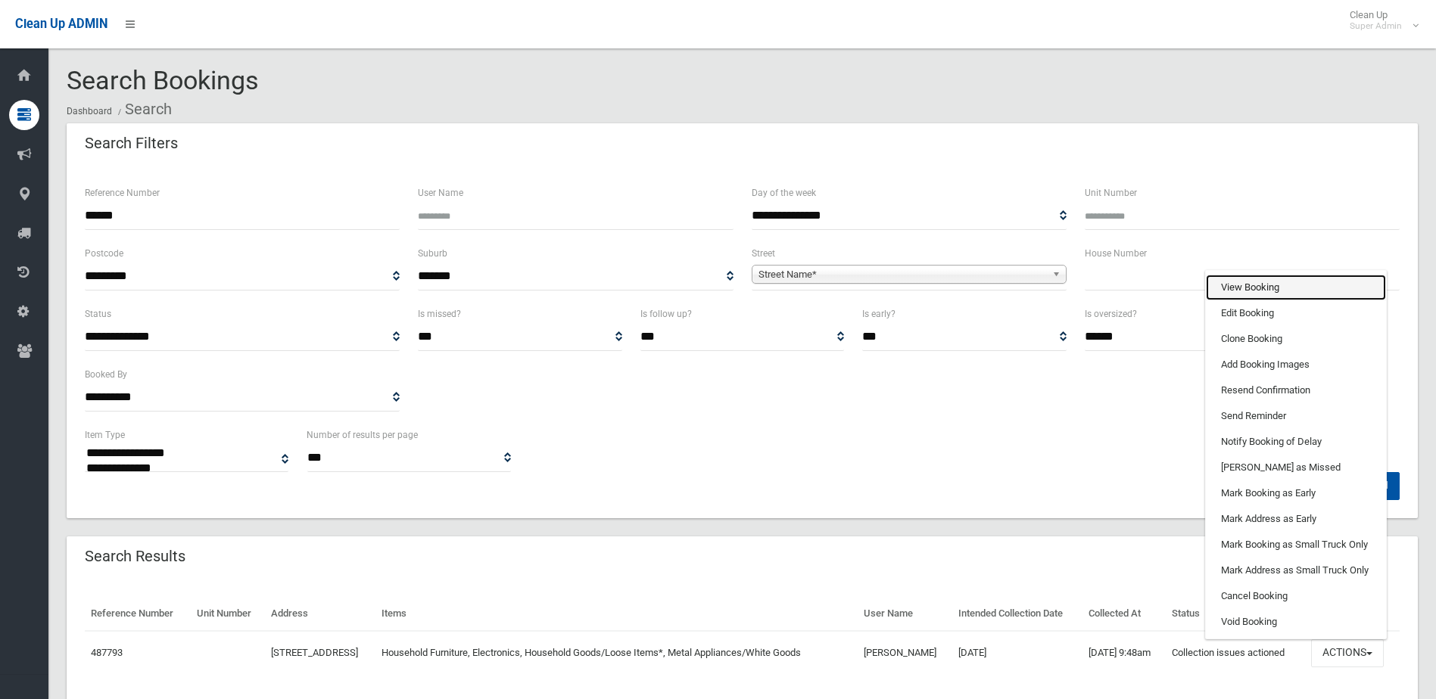
click at [1235, 282] on link "View Booking" at bounding box center [1296, 288] width 180 height 26
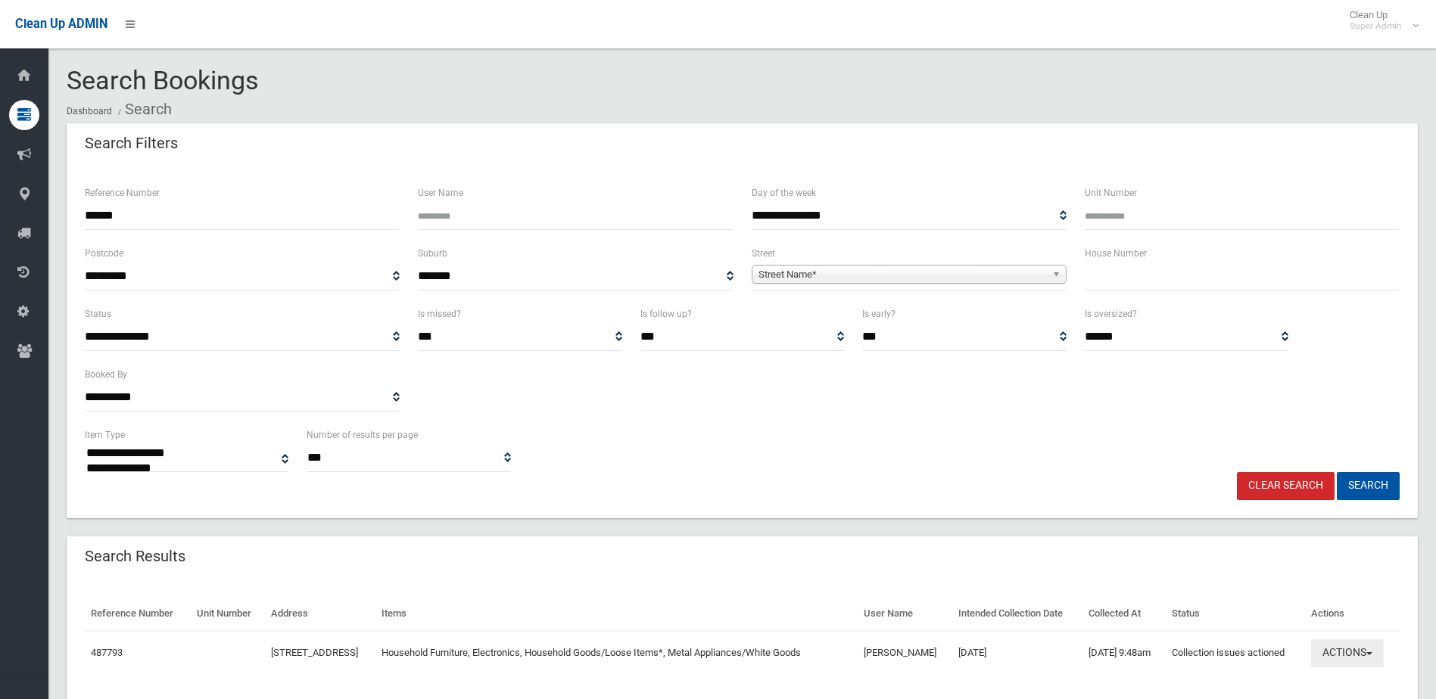
click at [1359, 652] on button "Actions" at bounding box center [1347, 654] width 73 height 28
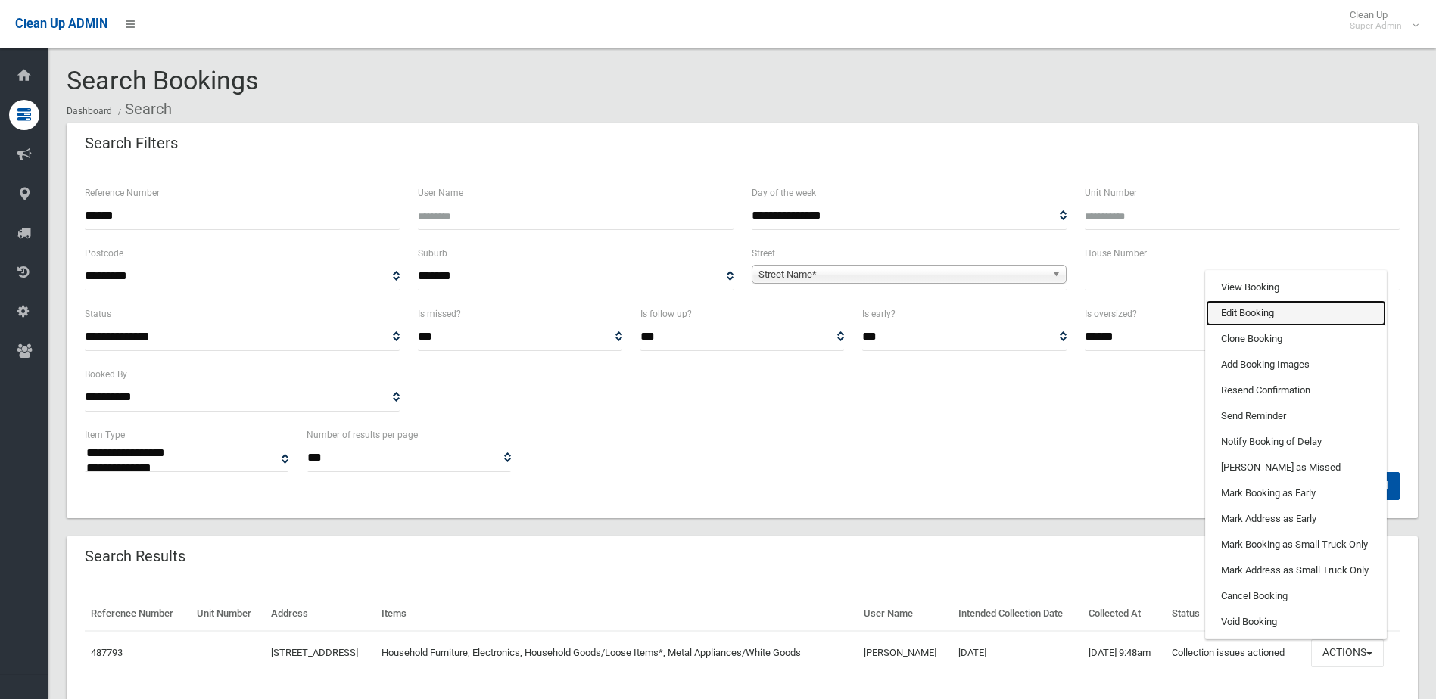
click at [1241, 318] on link "Edit Booking" at bounding box center [1296, 314] width 180 height 26
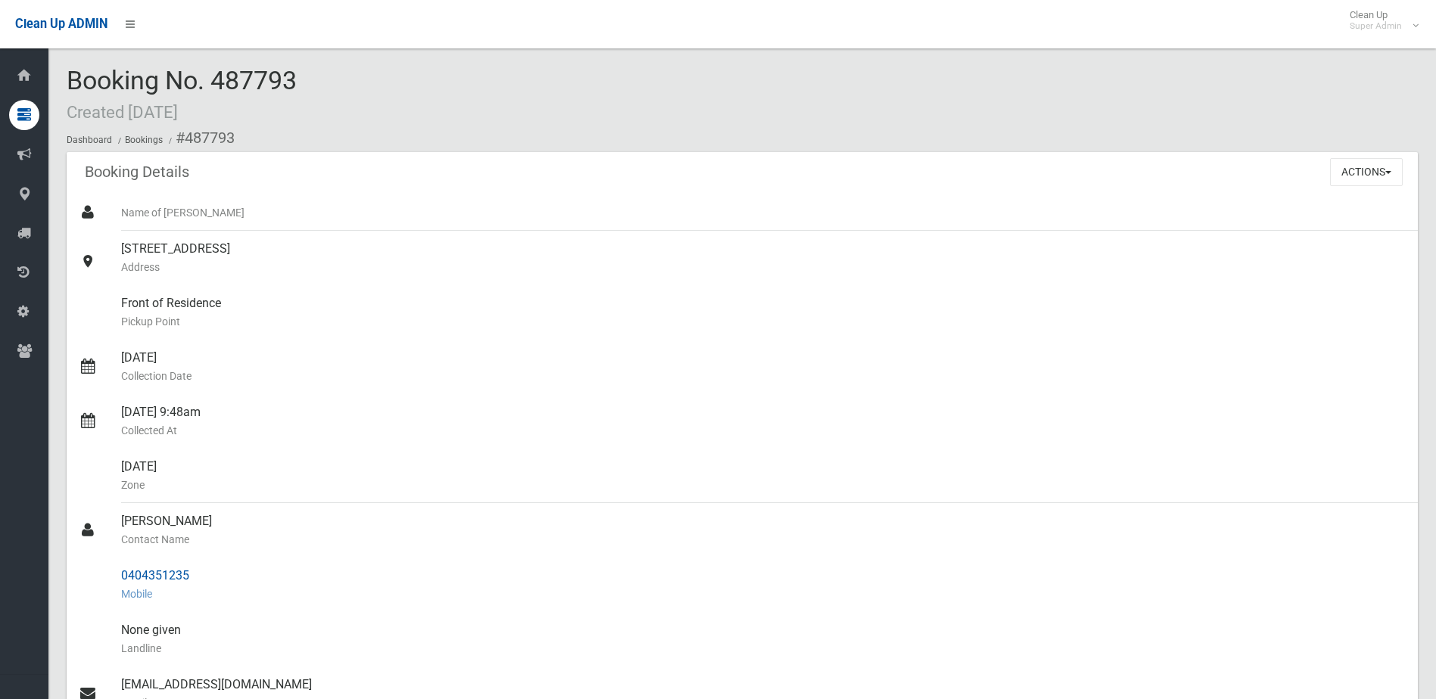
drag, startPoint x: 120, startPoint y: 520, endPoint x: 210, endPoint y: 575, distance: 106.3
click at [210, 575] on ul "Name of [PERSON_NAME] [STREET_ADDRESS] Address Front of Residence [GEOGRAPHIC_D…" at bounding box center [742, 594] width 1351 height 799
drag, startPoint x: 210, startPoint y: 575, endPoint x: 164, endPoint y: 575, distance: 46.2
copy ul "[PERSON_NAME] Contact Name 0404351235"
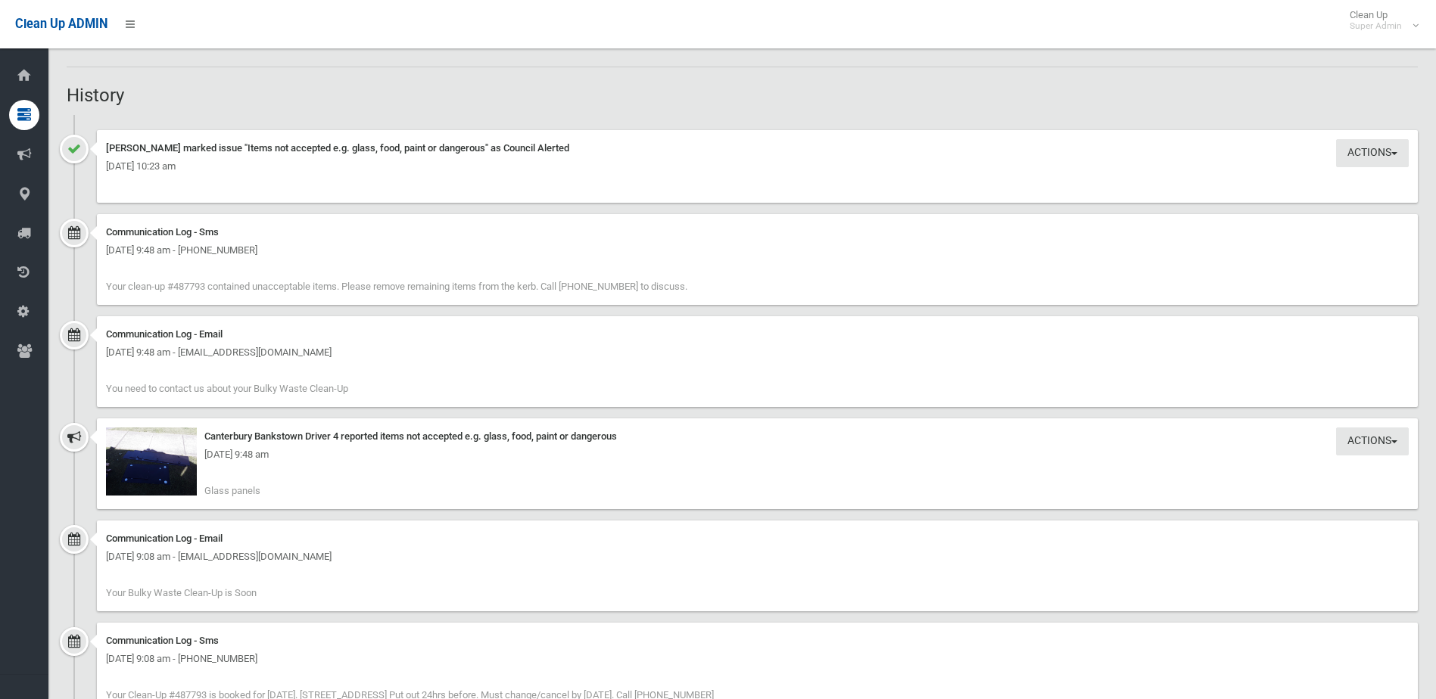
scroll to position [1438, 0]
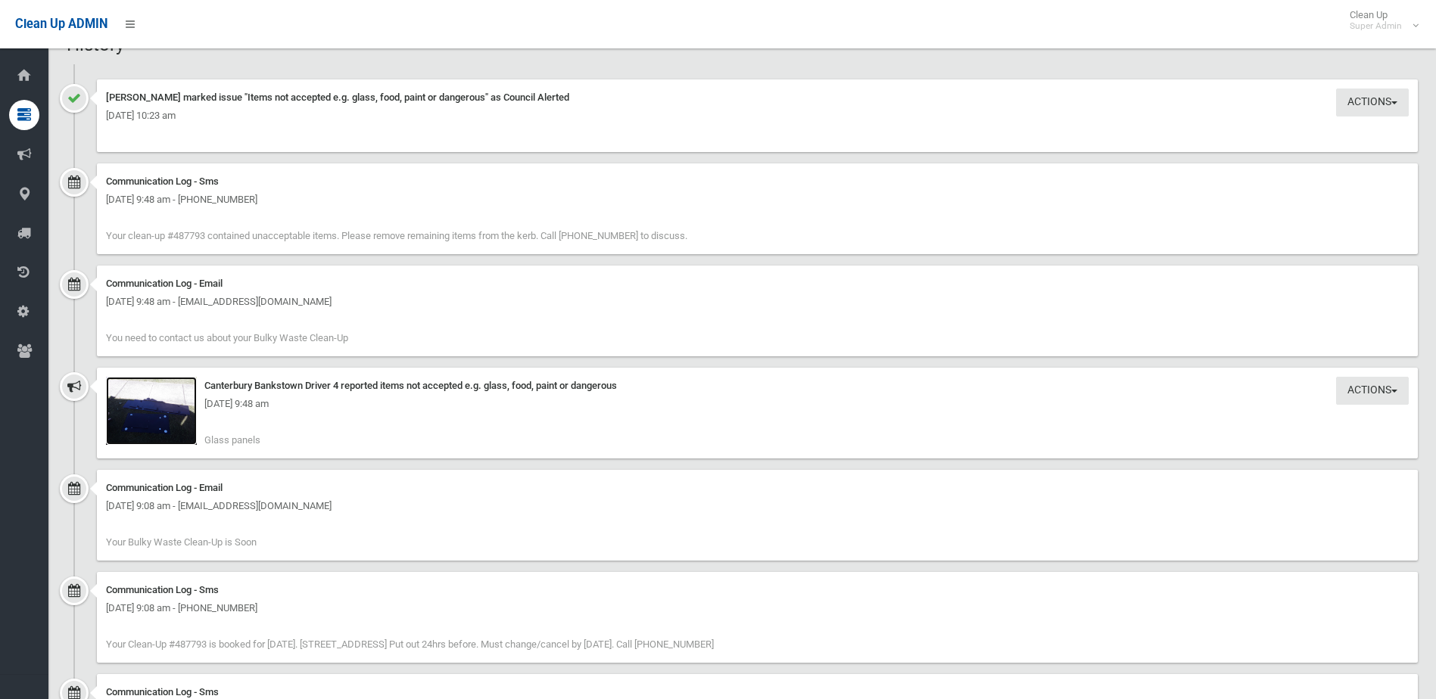
click at [157, 431] on img at bounding box center [151, 411] width 91 height 68
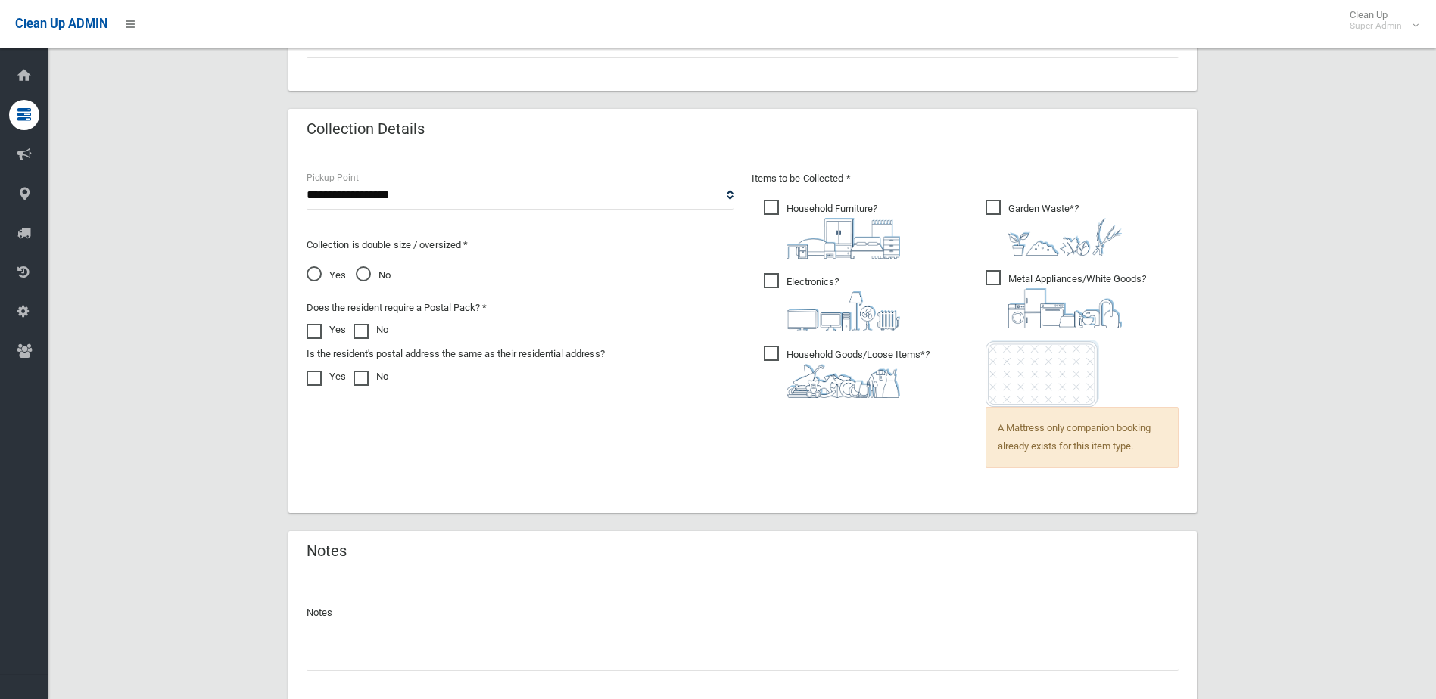
scroll to position [1043, 0]
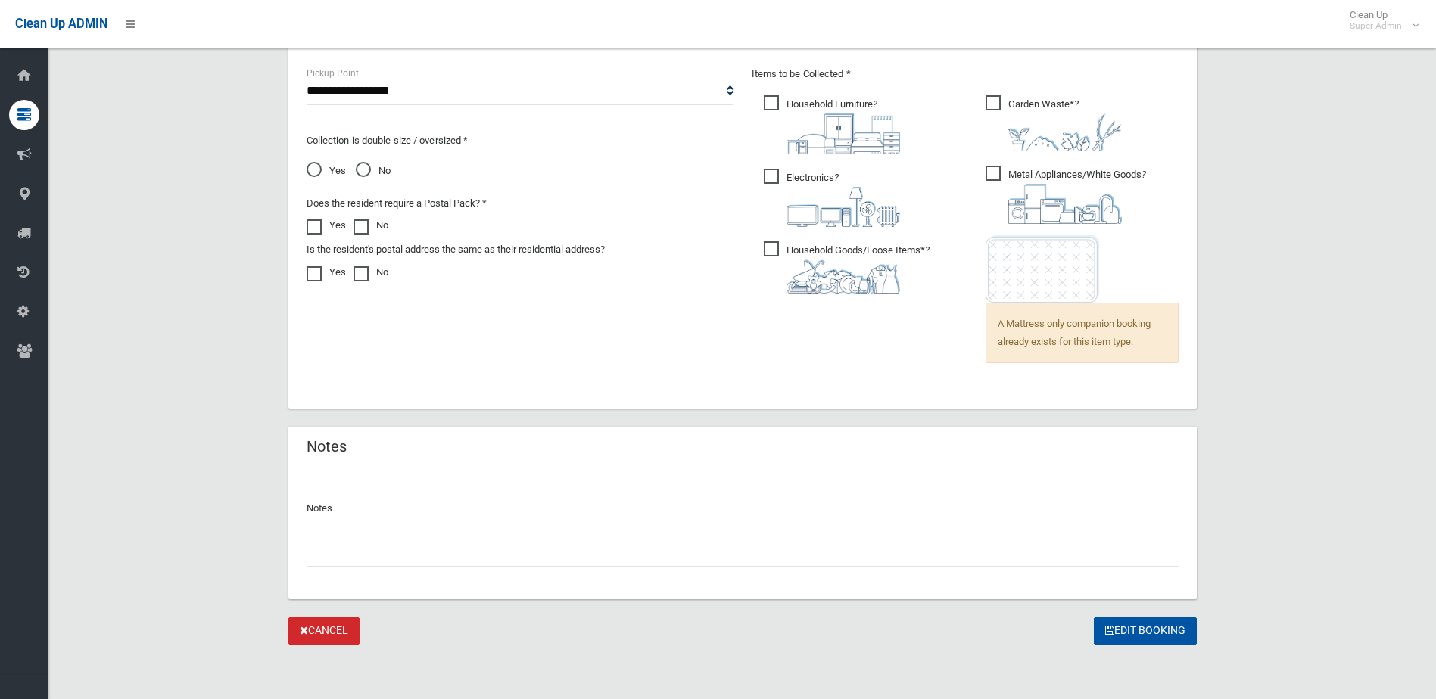
click at [347, 549] on input "text" at bounding box center [743, 553] width 872 height 28
drag, startPoint x: 324, startPoint y: 550, endPoint x: 316, endPoint y: 547, distance: 8.2
click at [324, 550] on input "**" at bounding box center [743, 553] width 872 height 28
click at [347, 554] on input "**" at bounding box center [743, 553] width 872 height 28
paste input "*******"
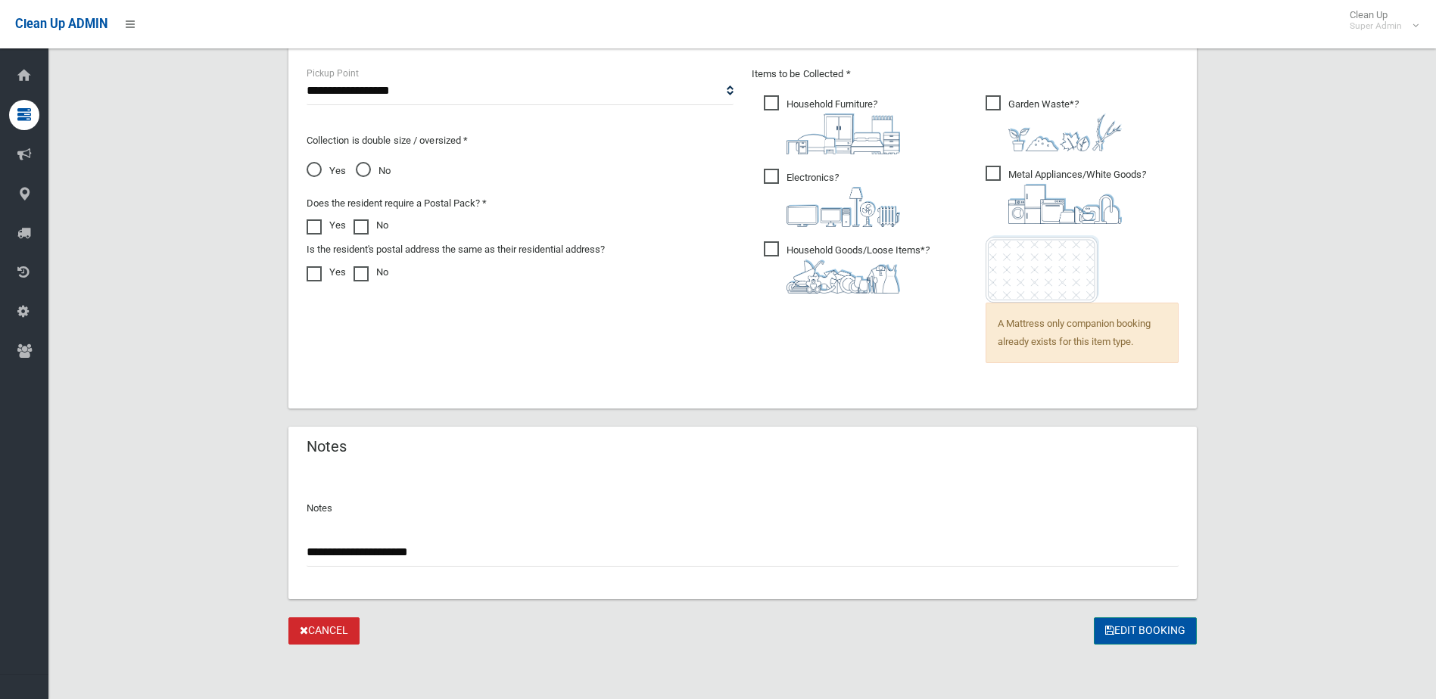
type input "**********"
click at [1160, 624] on button "Edit Booking" at bounding box center [1145, 632] width 103 height 28
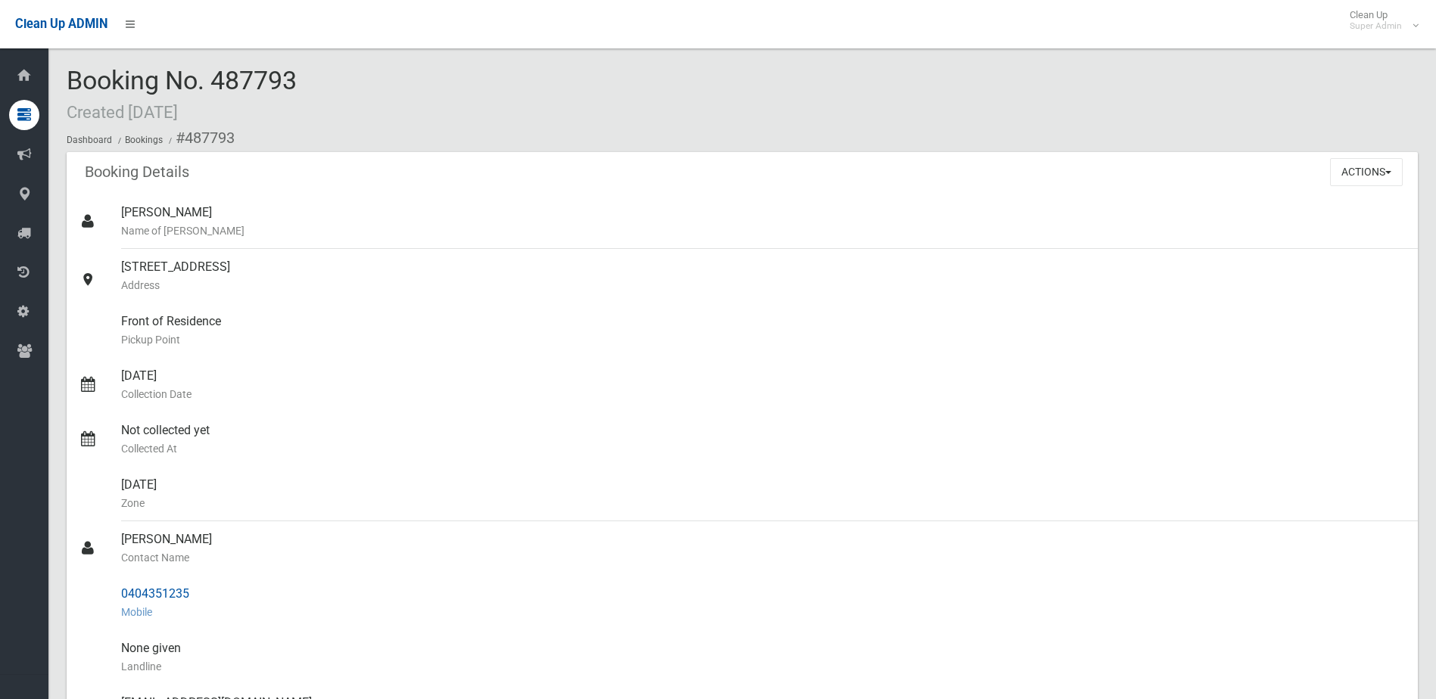
drag, startPoint x: 117, startPoint y: 593, endPoint x: 237, endPoint y: 595, distance: 119.6
click at [237, 595] on link "0404351235 Mobile" at bounding box center [742, 603] width 1351 height 54
drag, startPoint x: 237, startPoint y: 595, endPoint x: 174, endPoint y: 595, distance: 62.8
drag, startPoint x: 214, startPoint y: 73, endPoint x: 295, endPoint y: 73, distance: 81.0
click at [295, 73] on span "Booking No. 487793 Created 24/09/2025" at bounding box center [182, 94] width 230 height 59
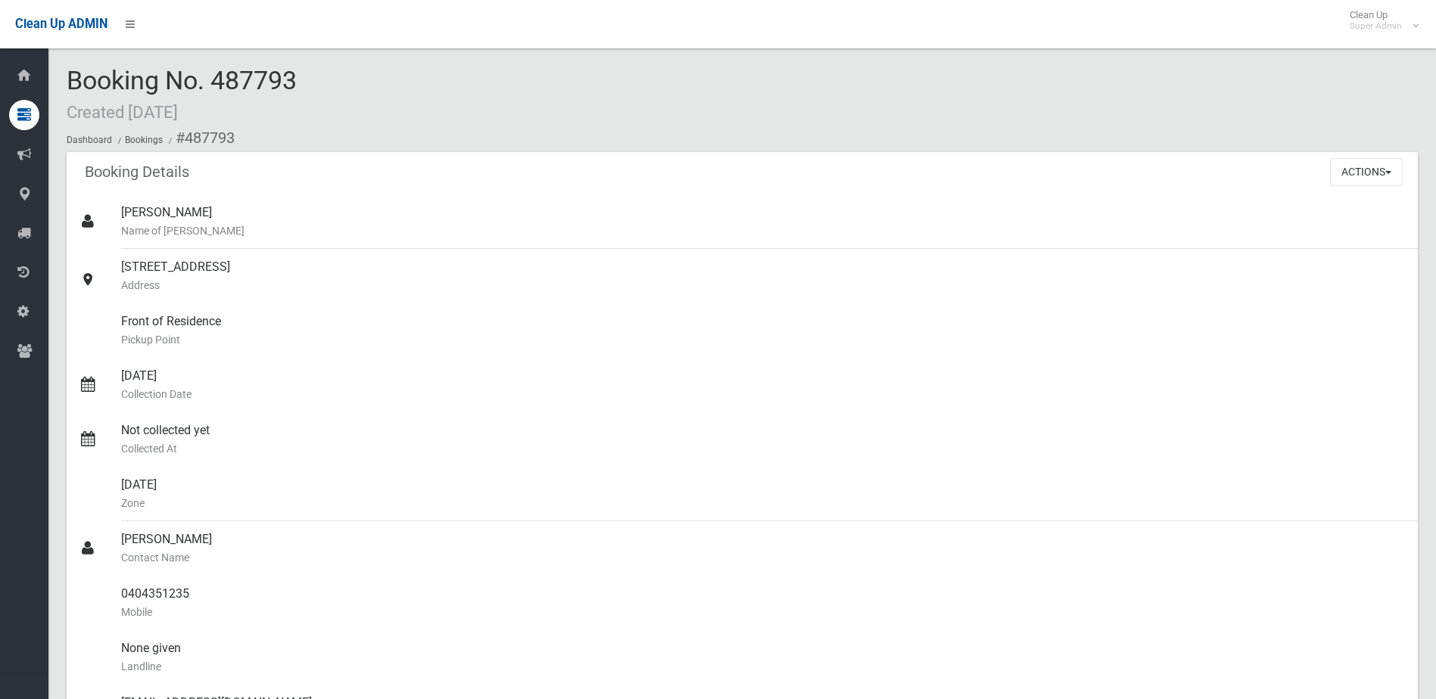
drag, startPoint x: 295, startPoint y: 73, endPoint x: 269, endPoint y: 73, distance: 26.5
copy span "487793"
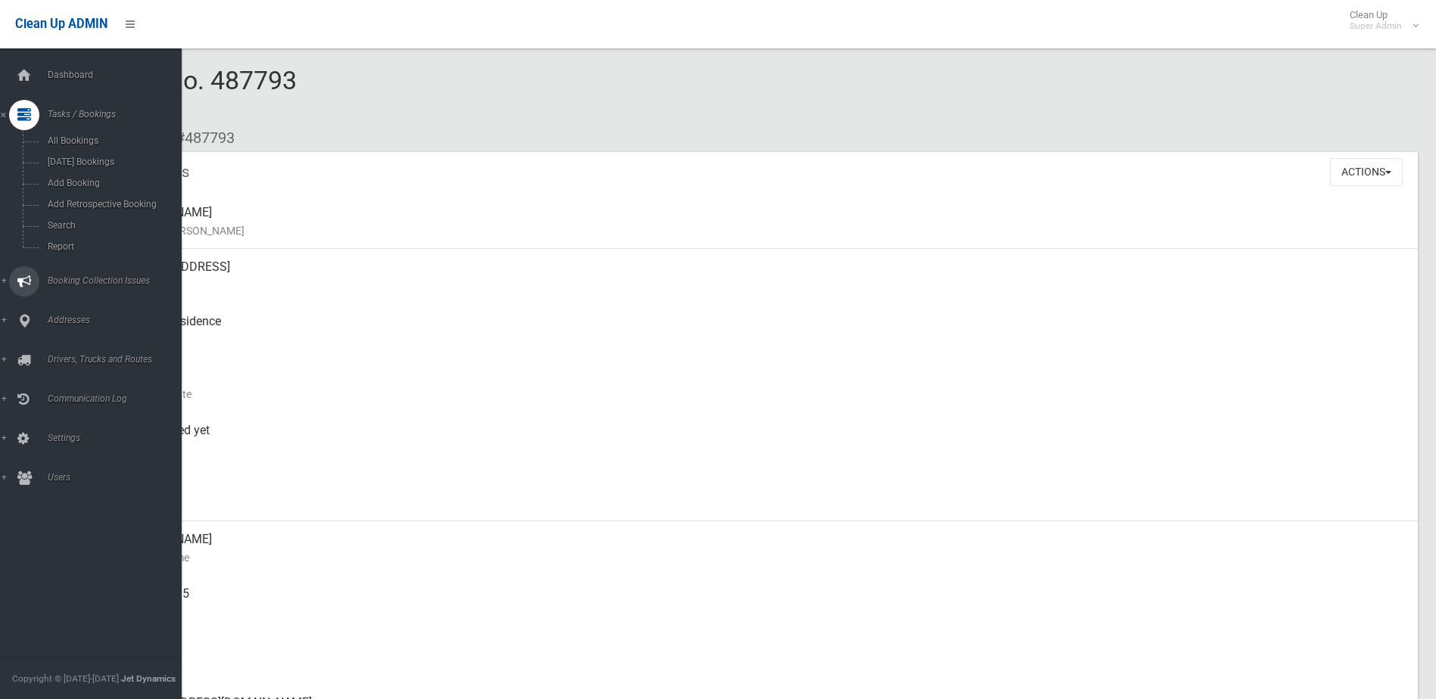
click at [100, 278] on span "Booking Collection Issues" at bounding box center [118, 281] width 150 height 11
click at [98, 181] on span "All Reported Issues" at bounding box center [111, 180] width 137 height 11
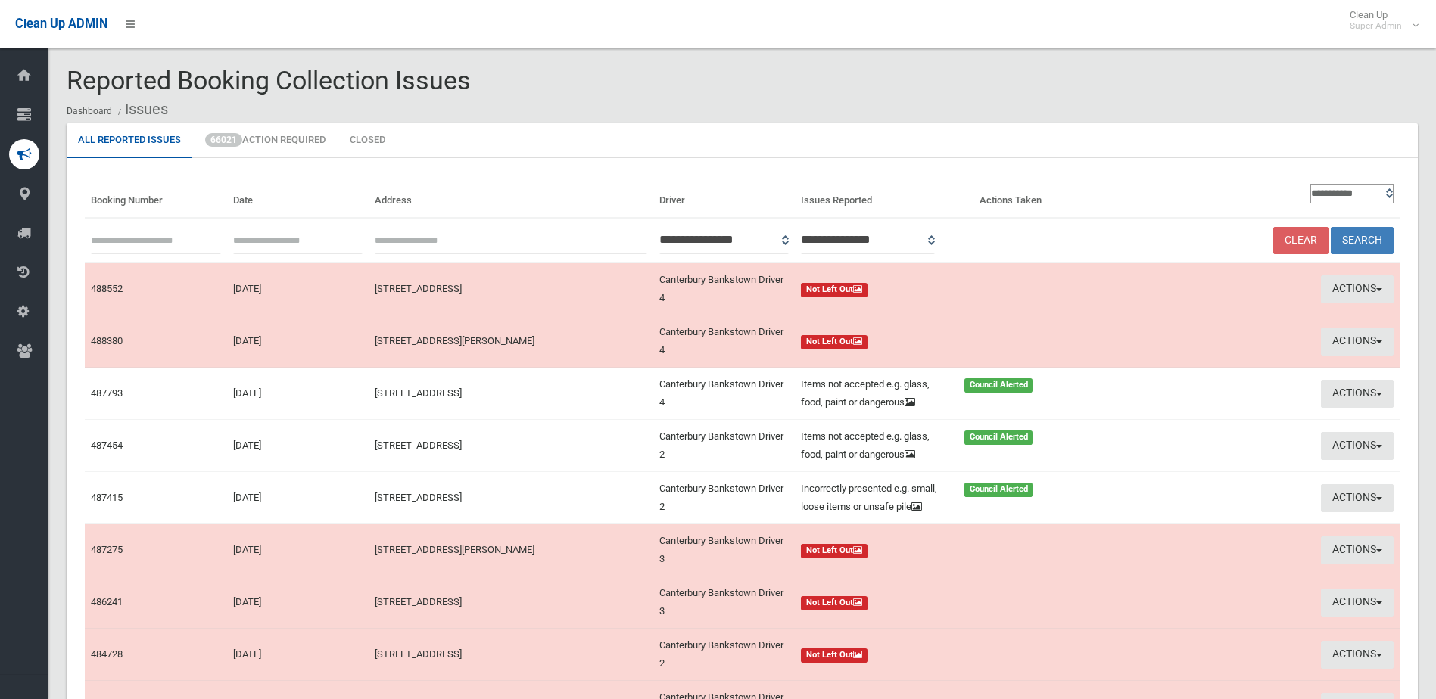
paste input "******"
type input "******"
click at [1352, 237] on button "Search" at bounding box center [1362, 241] width 63 height 28
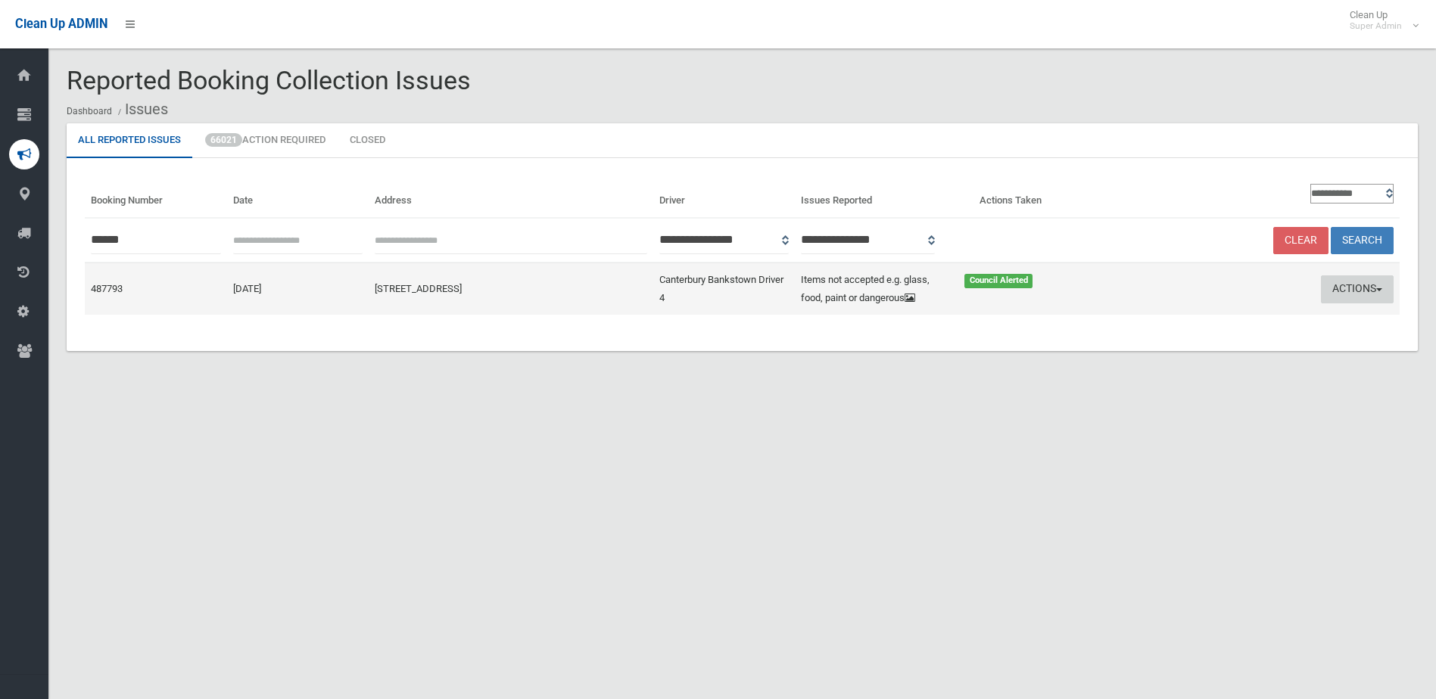
click at [1341, 285] on button "Actions" at bounding box center [1357, 290] width 73 height 28
click at [1205, 349] on link "Edit Actions Taken" at bounding box center [1213, 347] width 180 height 26
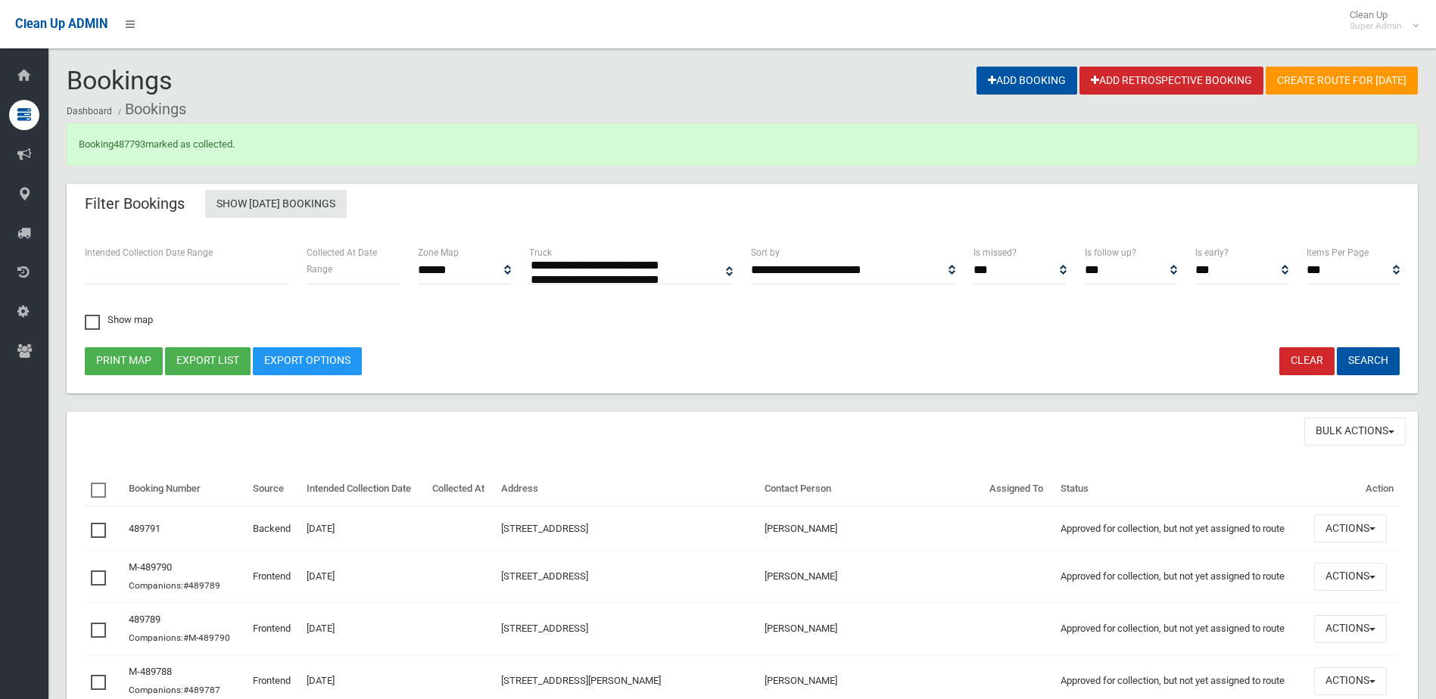
select select
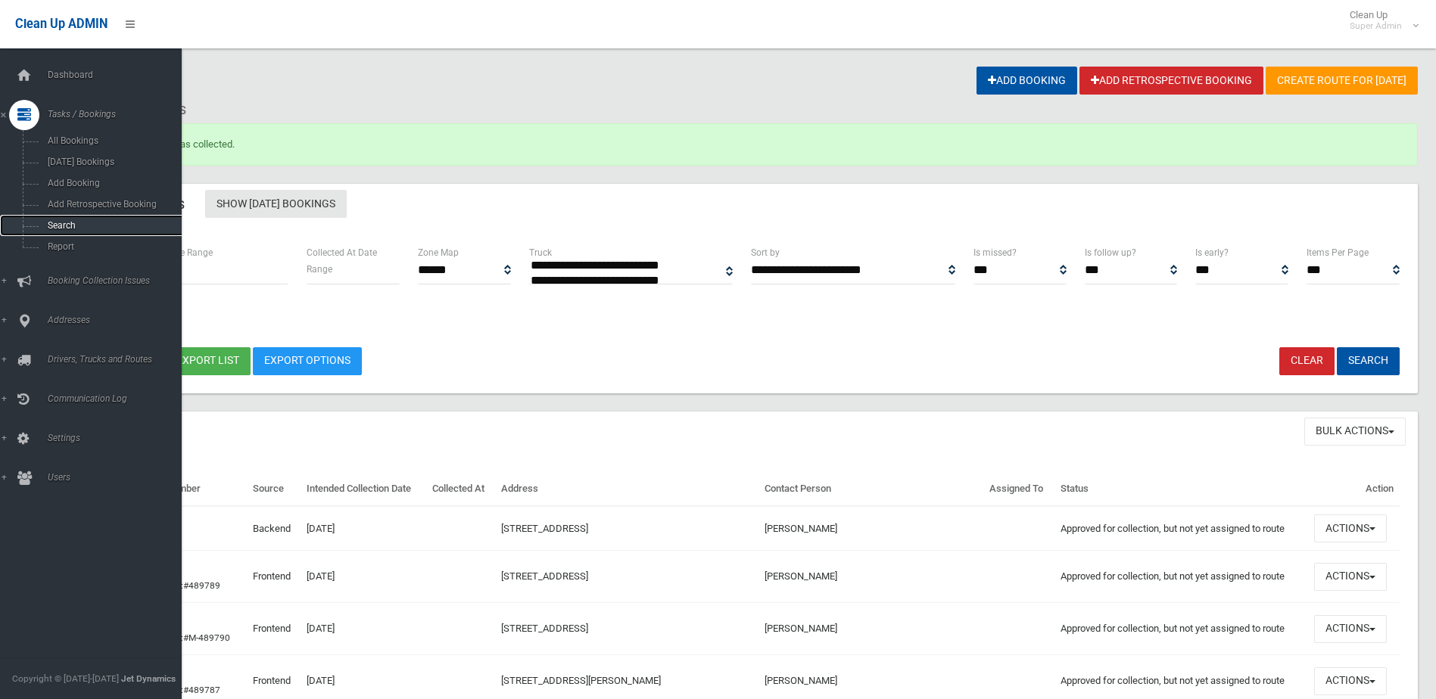
click at [67, 226] on span "Search" at bounding box center [111, 225] width 137 height 11
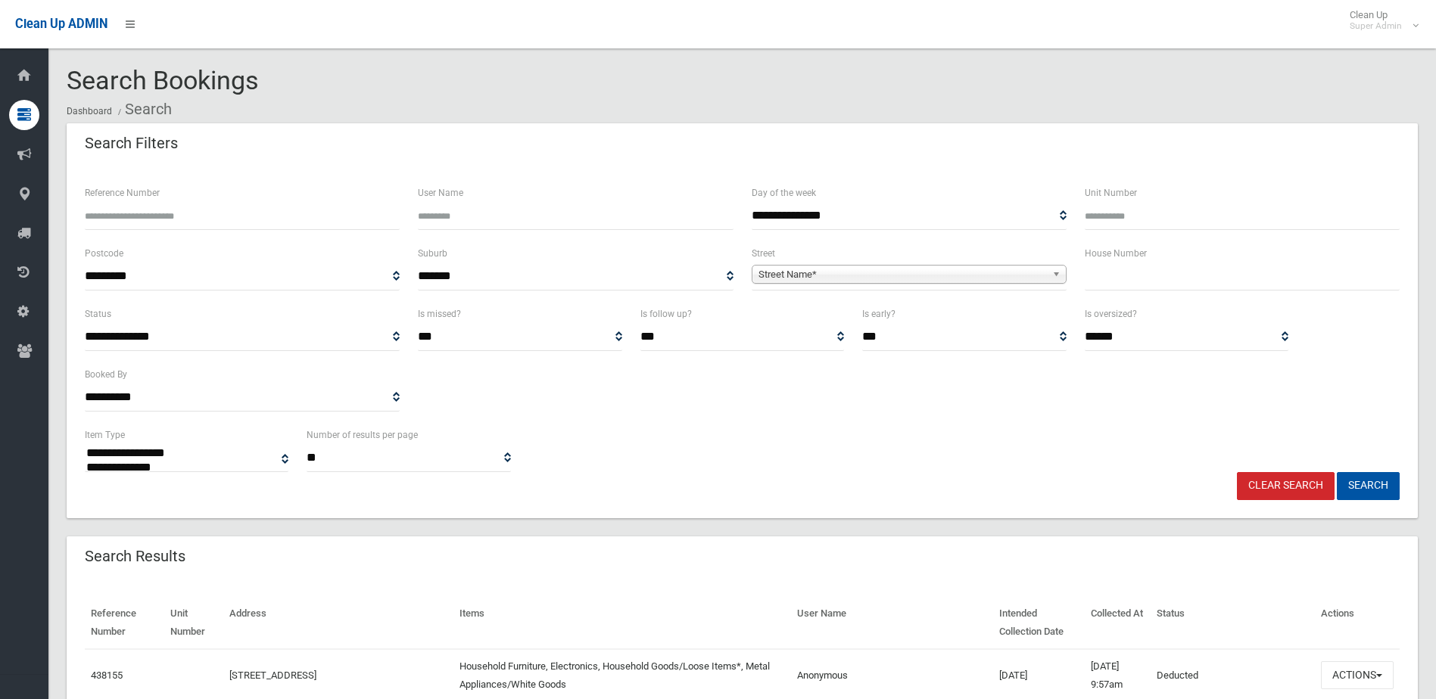
select select
click at [92, 218] on input "Reference Number" at bounding box center [242, 216] width 315 height 28
type input "******"
click at [1337, 472] on button "Search" at bounding box center [1368, 486] width 63 height 28
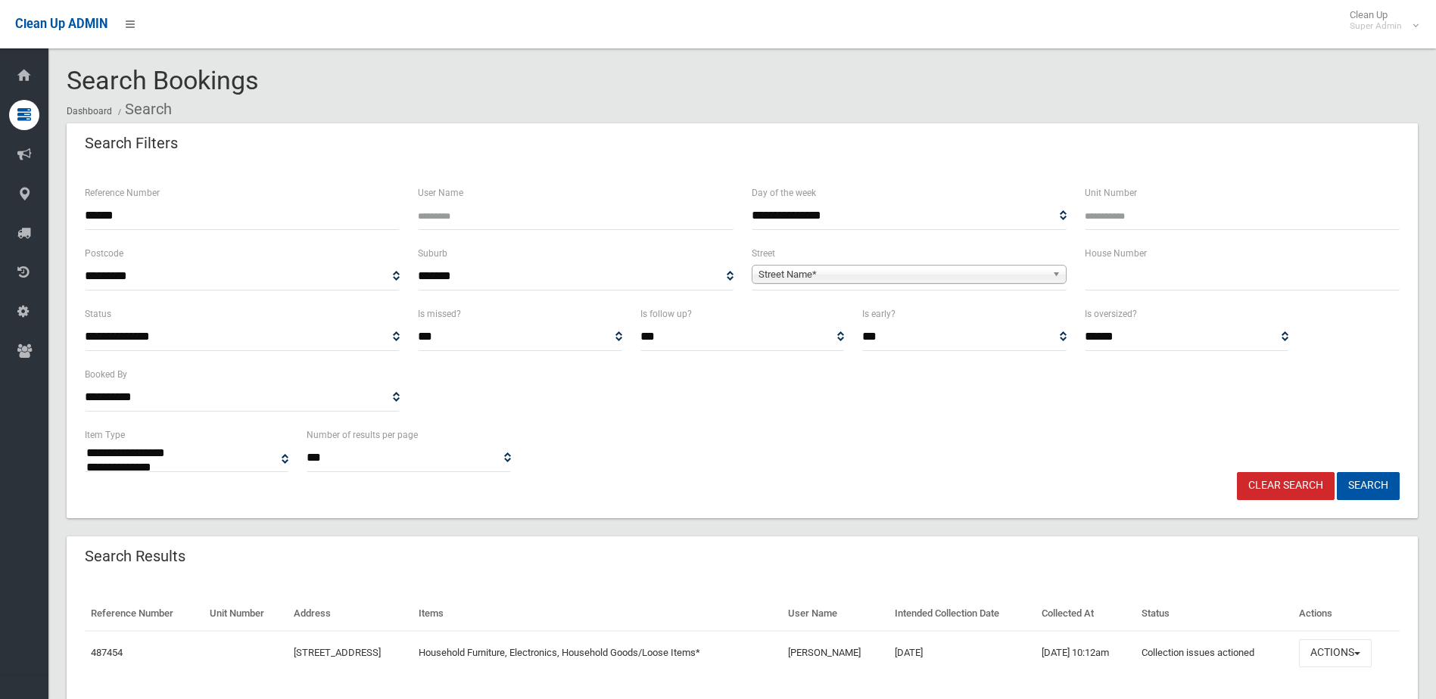
select select
click at [1344, 646] on button "Actions" at bounding box center [1335, 654] width 73 height 28
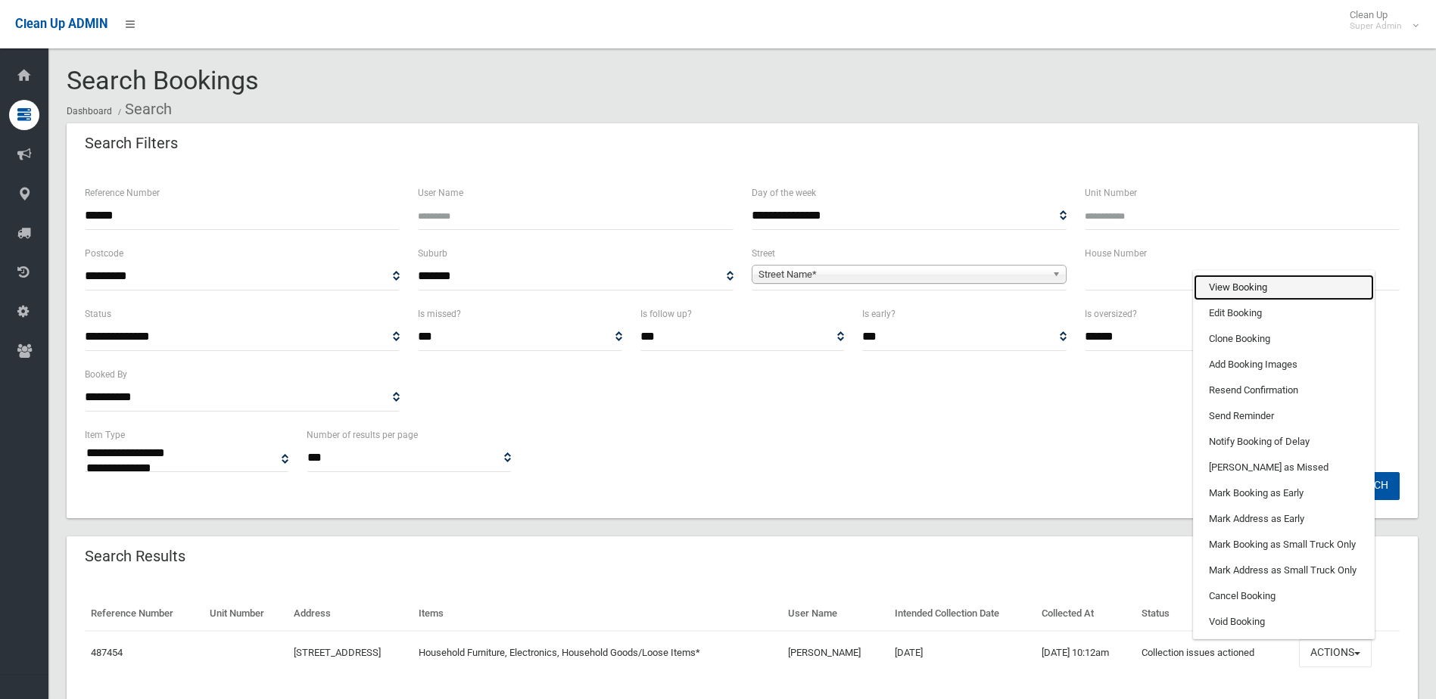
click at [1228, 285] on link "View Booking" at bounding box center [1284, 288] width 180 height 26
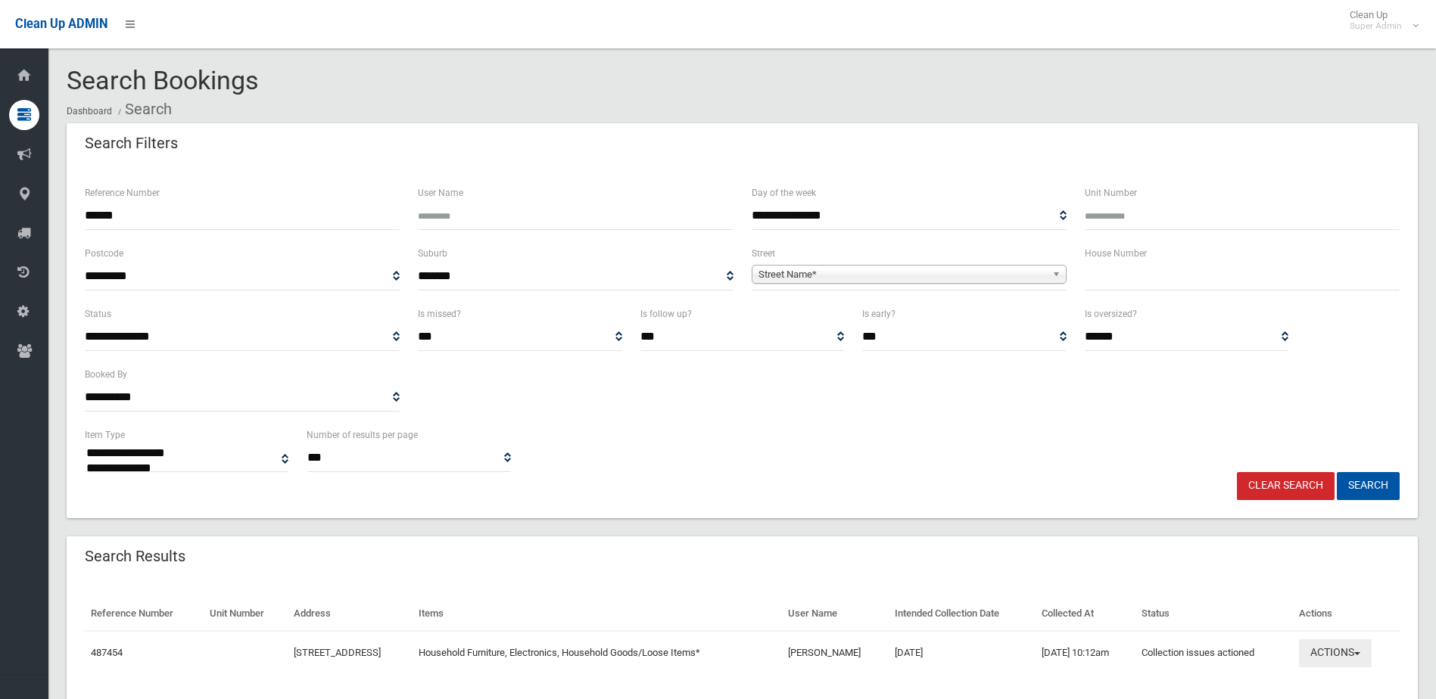
click at [1340, 649] on button "Actions" at bounding box center [1335, 654] width 73 height 28
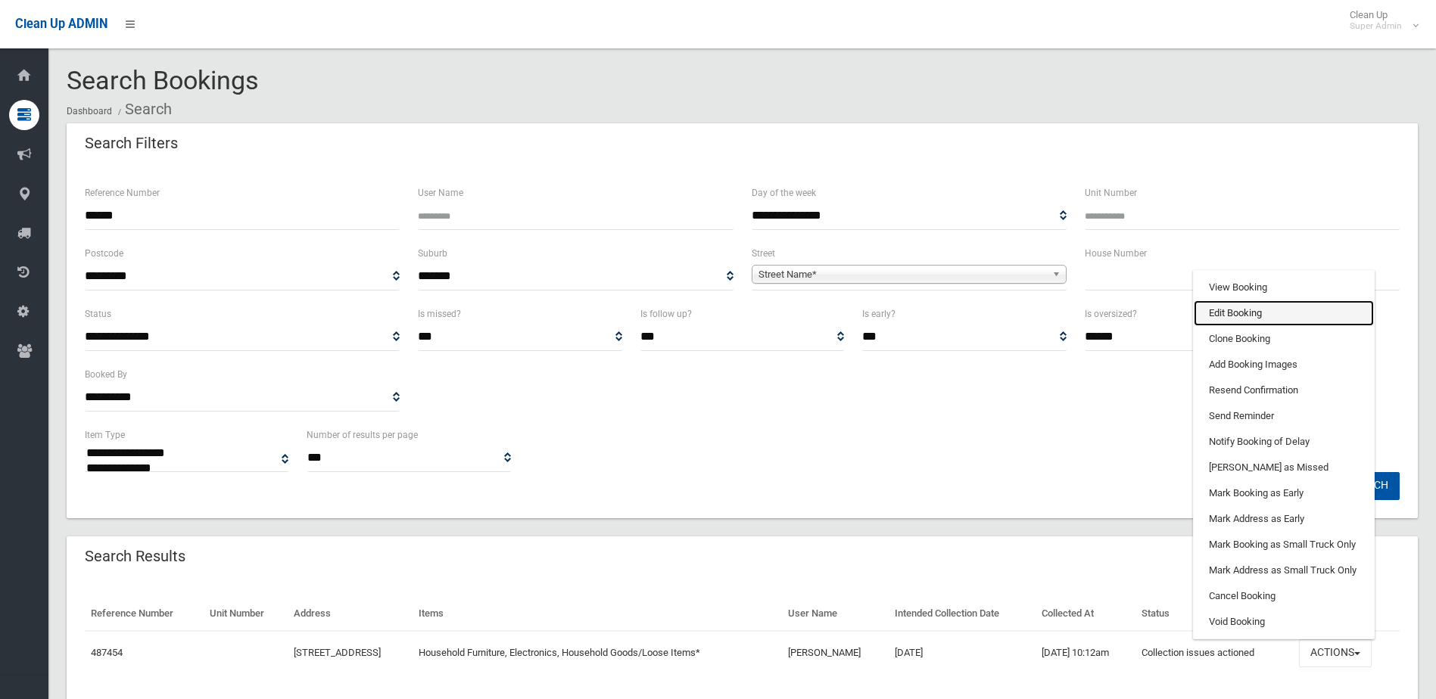
click at [1233, 311] on link "Edit Booking" at bounding box center [1284, 314] width 180 height 26
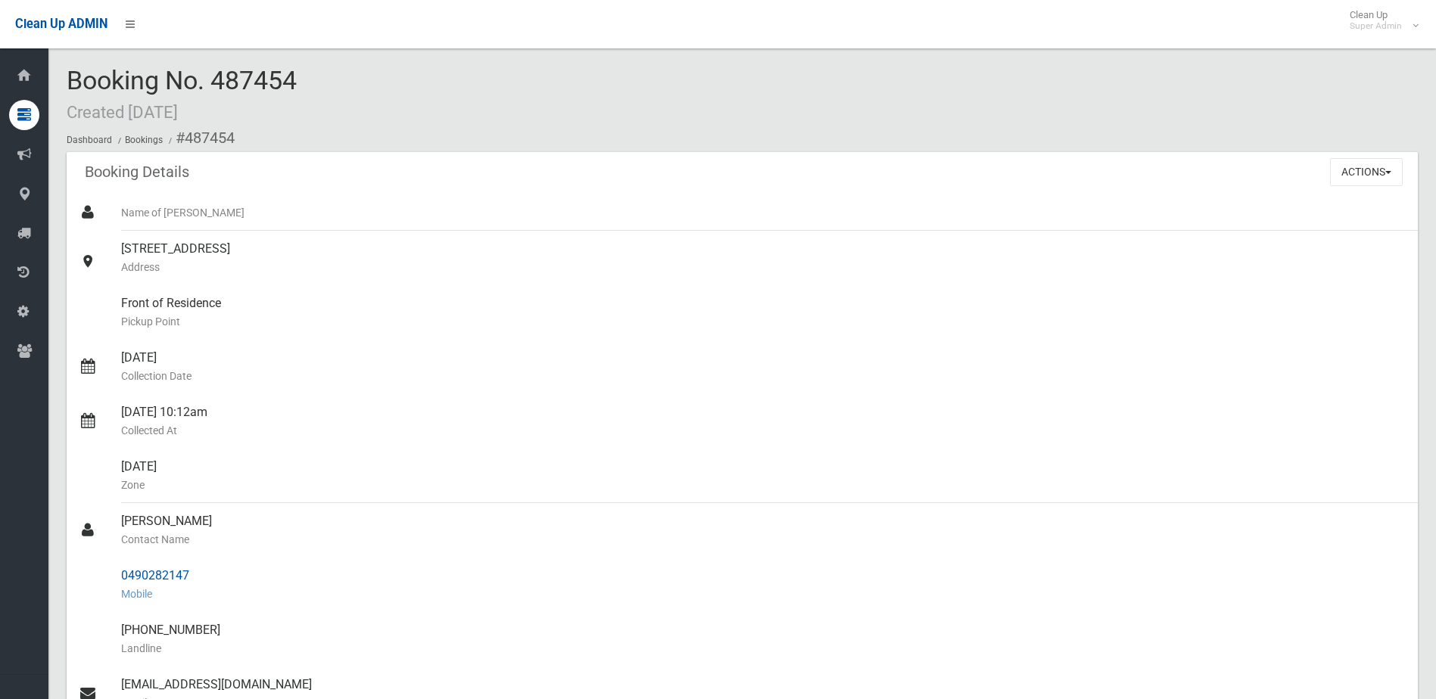
drag, startPoint x: 121, startPoint y: 521, endPoint x: 198, endPoint y: 564, distance: 87.8
click at [198, 564] on ul "Name of Booker 5 Orient Road, PADSTOW NSW 2211 Address Front of Residence Picku…" at bounding box center [742, 585] width 1351 height 781
drag, startPoint x: 198, startPoint y: 564, endPoint x: 180, endPoint y: 575, distance: 20.8
copy ul "Jonathan Sallam Contact Name 0490282147"
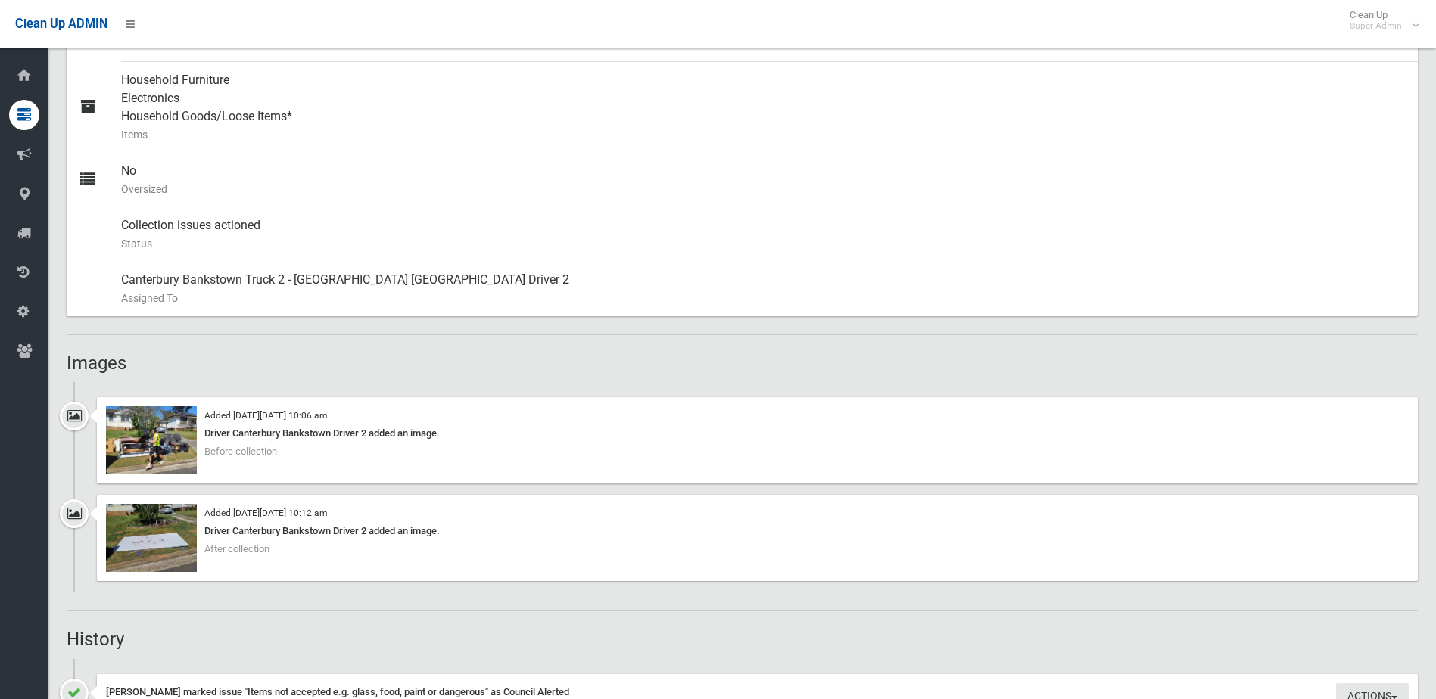
scroll to position [681, 0]
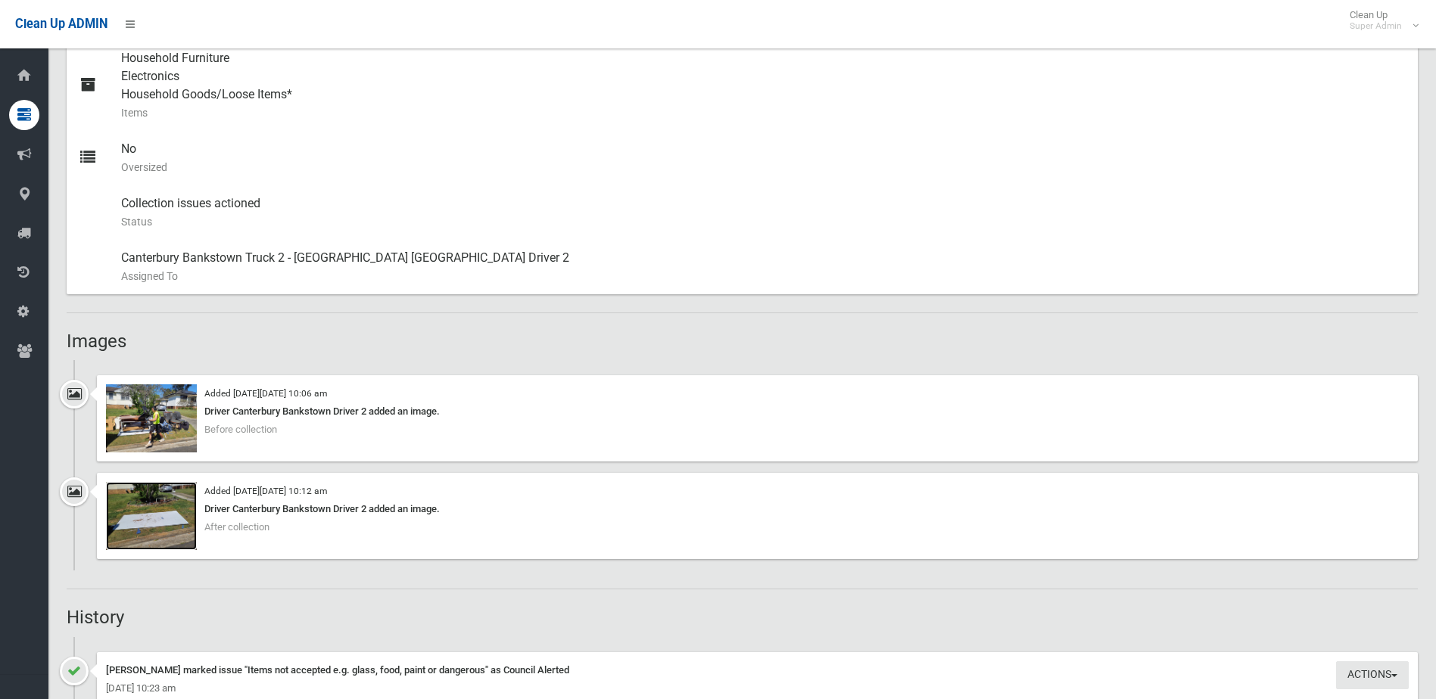
click at [145, 525] on img at bounding box center [151, 516] width 91 height 68
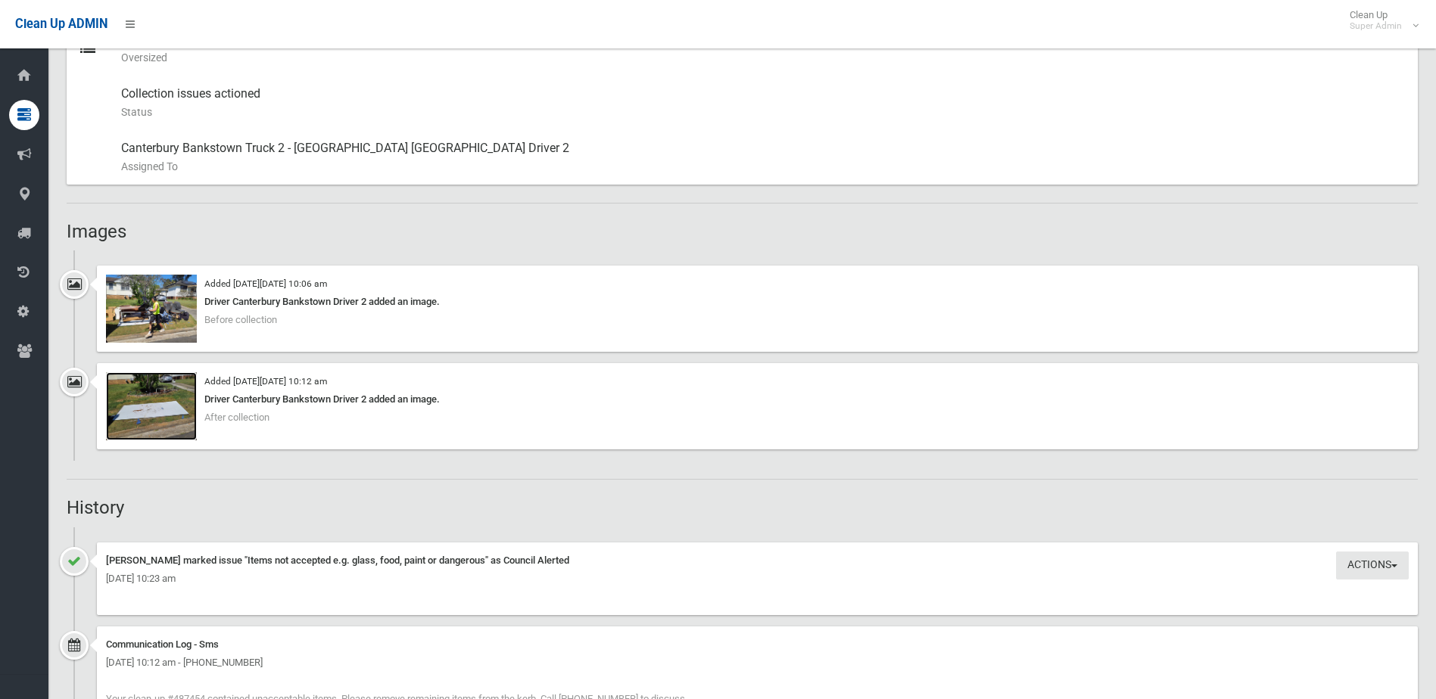
scroll to position [1211, 0]
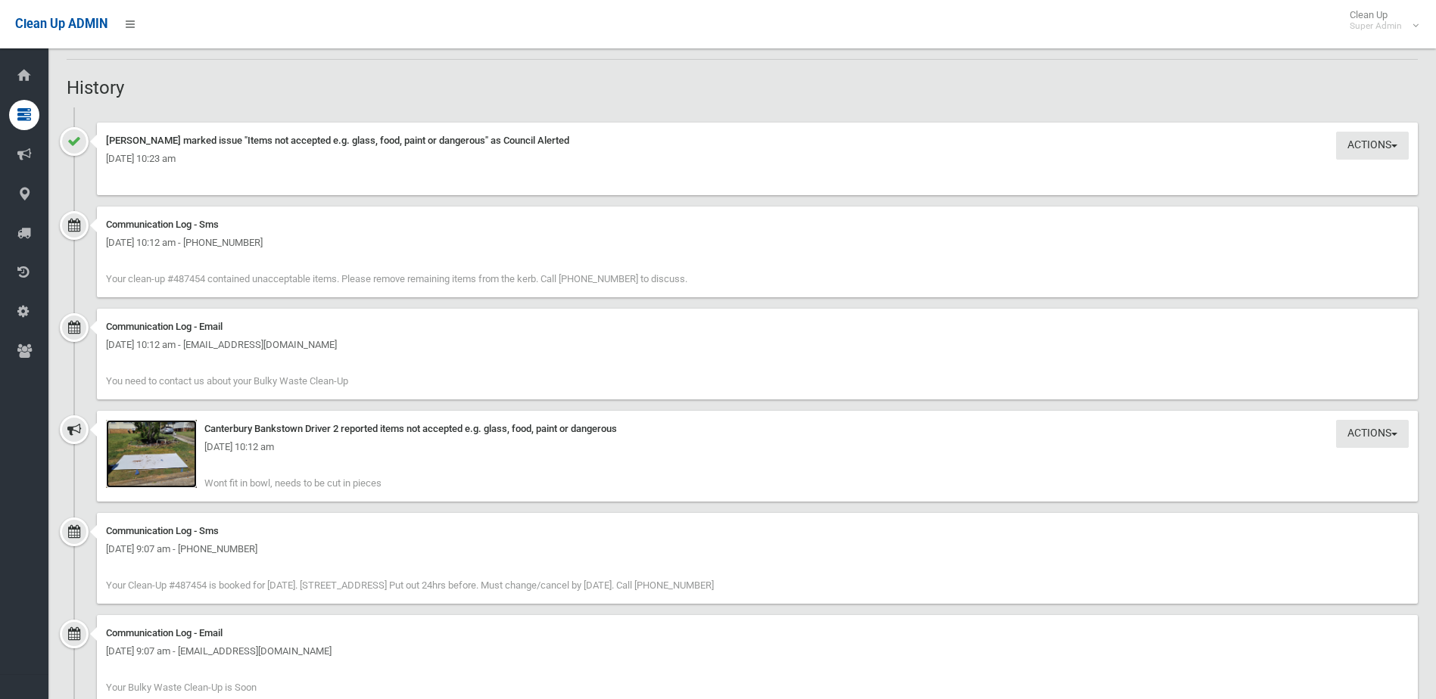
click at [155, 462] on img at bounding box center [151, 454] width 91 height 68
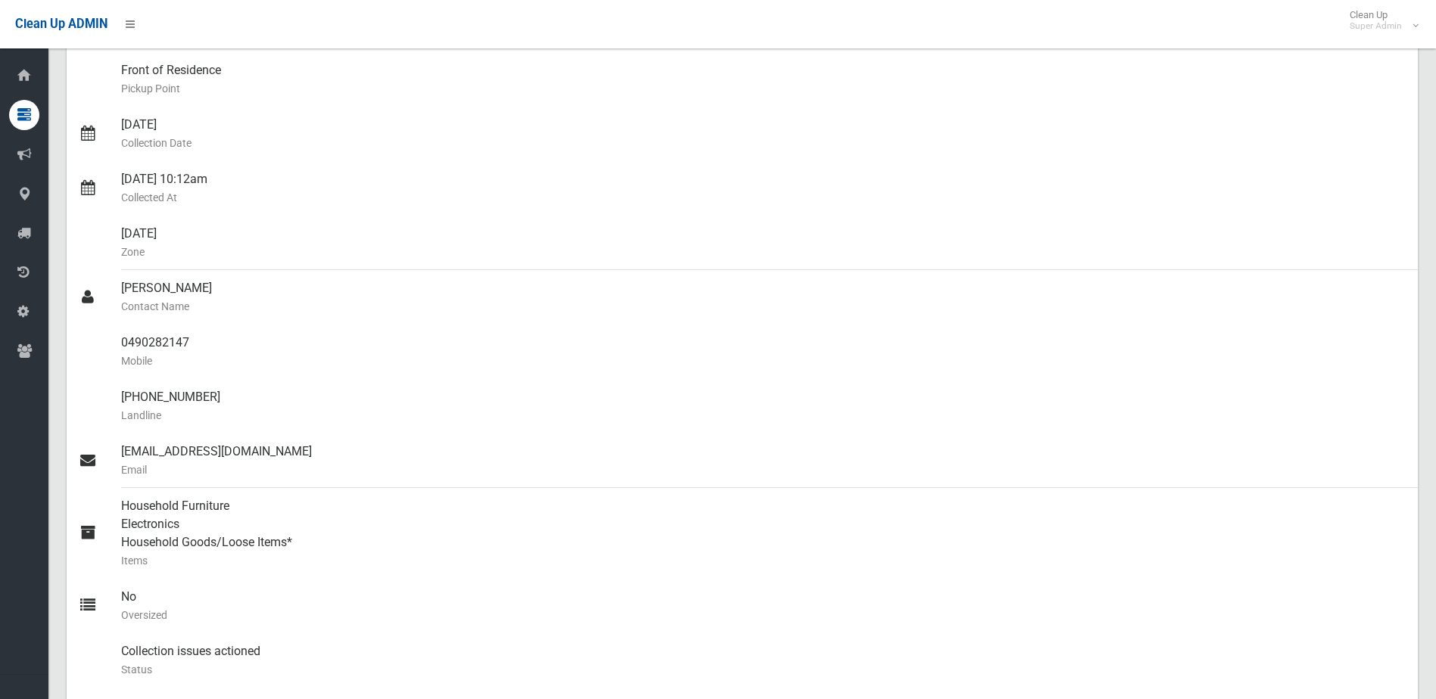
scroll to position [227, 0]
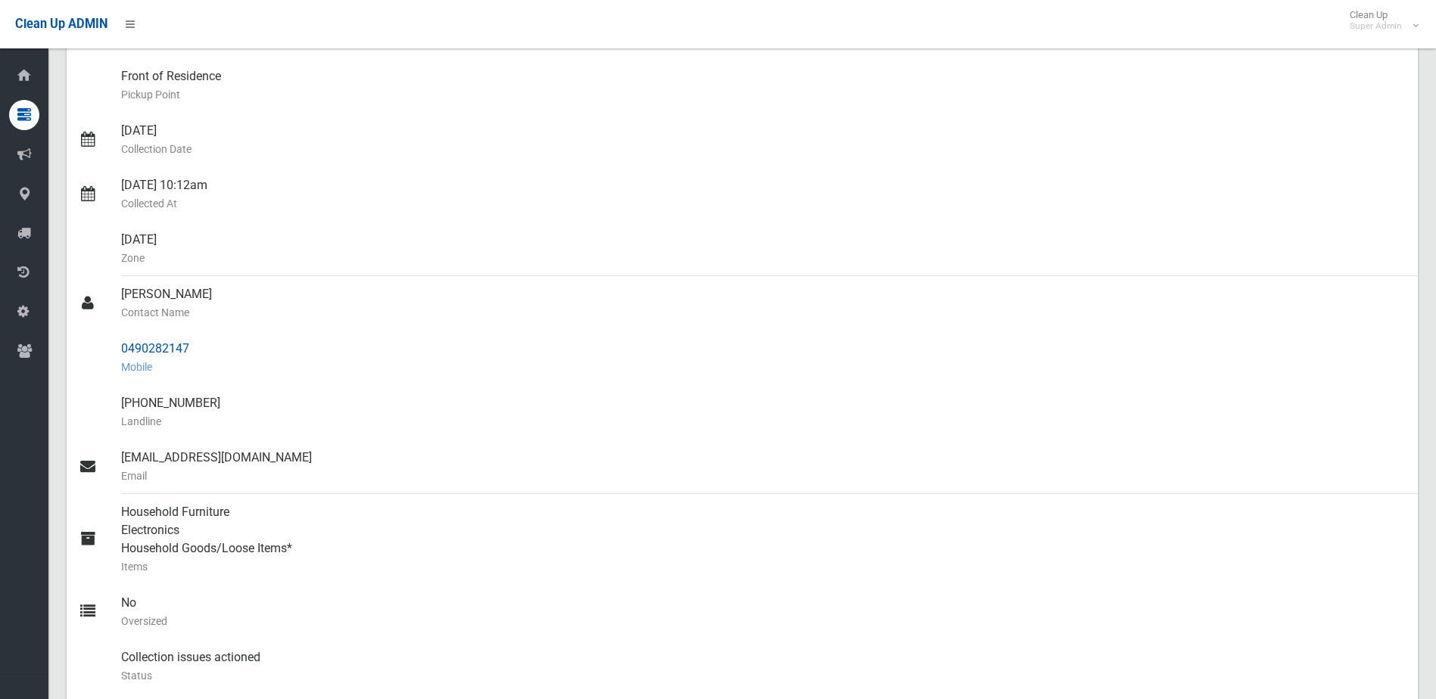
drag, startPoint x: 196, startPoint y: 343, endPoint x: 175, endPoint y: 347, distance: 21.5
click at [195, 343] on div "0490282147 Mobile" at bounding box center [763, 358] width 1285 height 54
click at [132, 347] on div "0490282147 Mobile" at bounding box center [763, 358] width 1285 height 54
drag, startPoint x: 121, startPoint y: 347, endPoint x: 222, endPoint y: 345, distance: 100.7
click at [222, 345] on div "0490282147 Mobile" at bounding box center [763, 358] width 1285 height 54
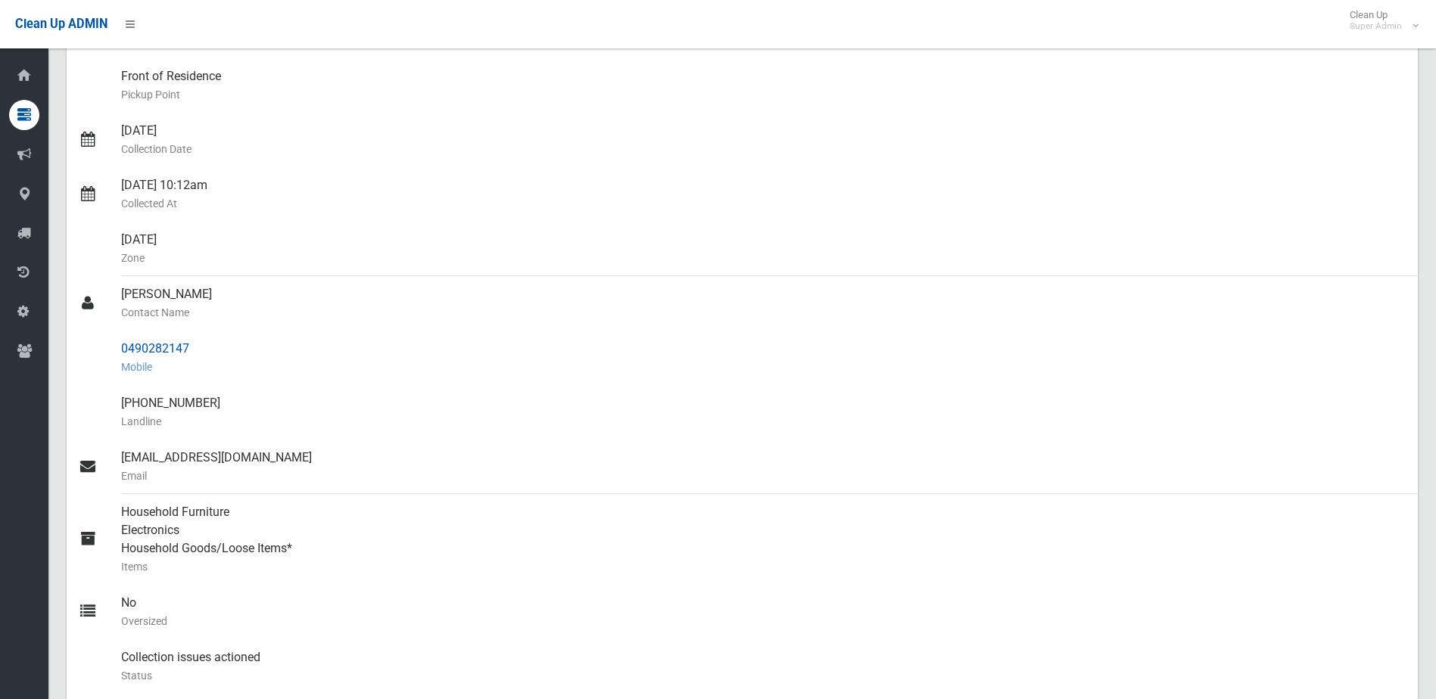
drag, startPoint x: 222, startPoint y: 345, endPoint x: 180, endPoint y: 350, distance: 42.0
copy div "0490282147"
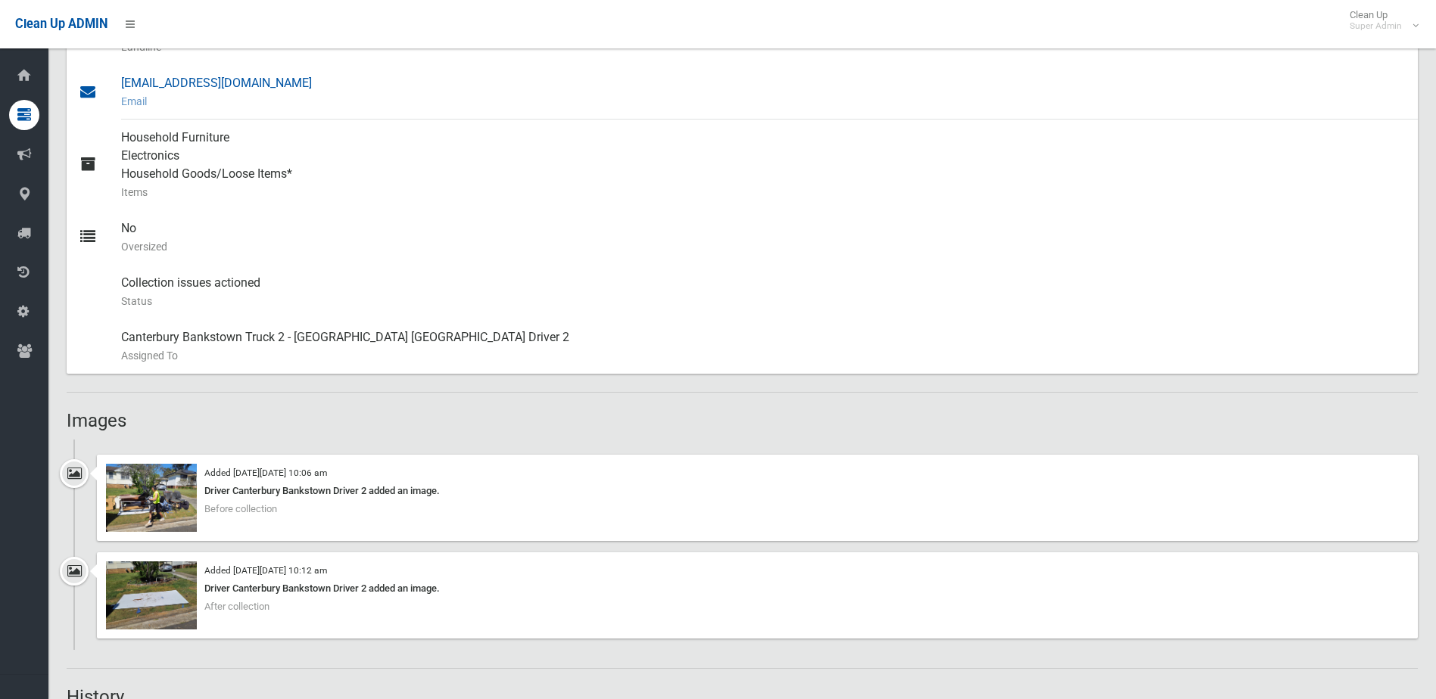
scroll to position [606, 0]
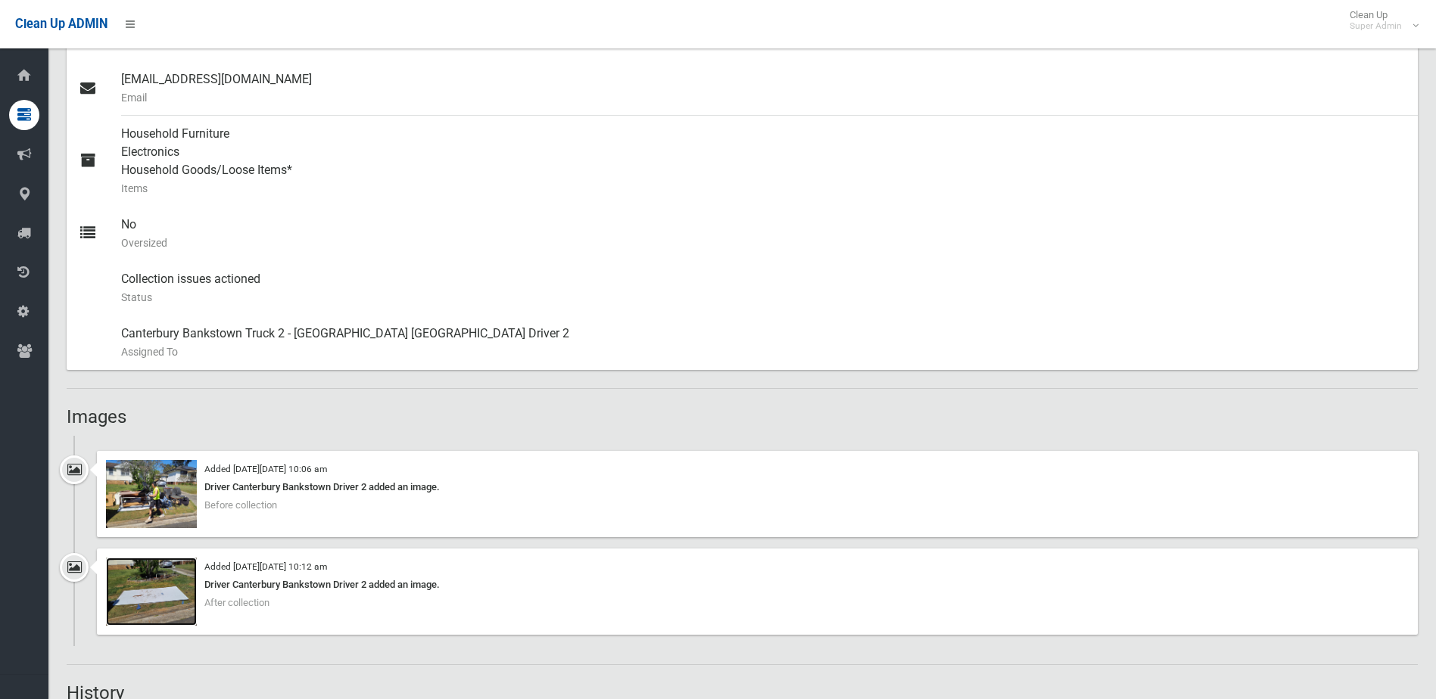
click at [160, 594] on img at bounding box center [151, 592] width 91 height 68
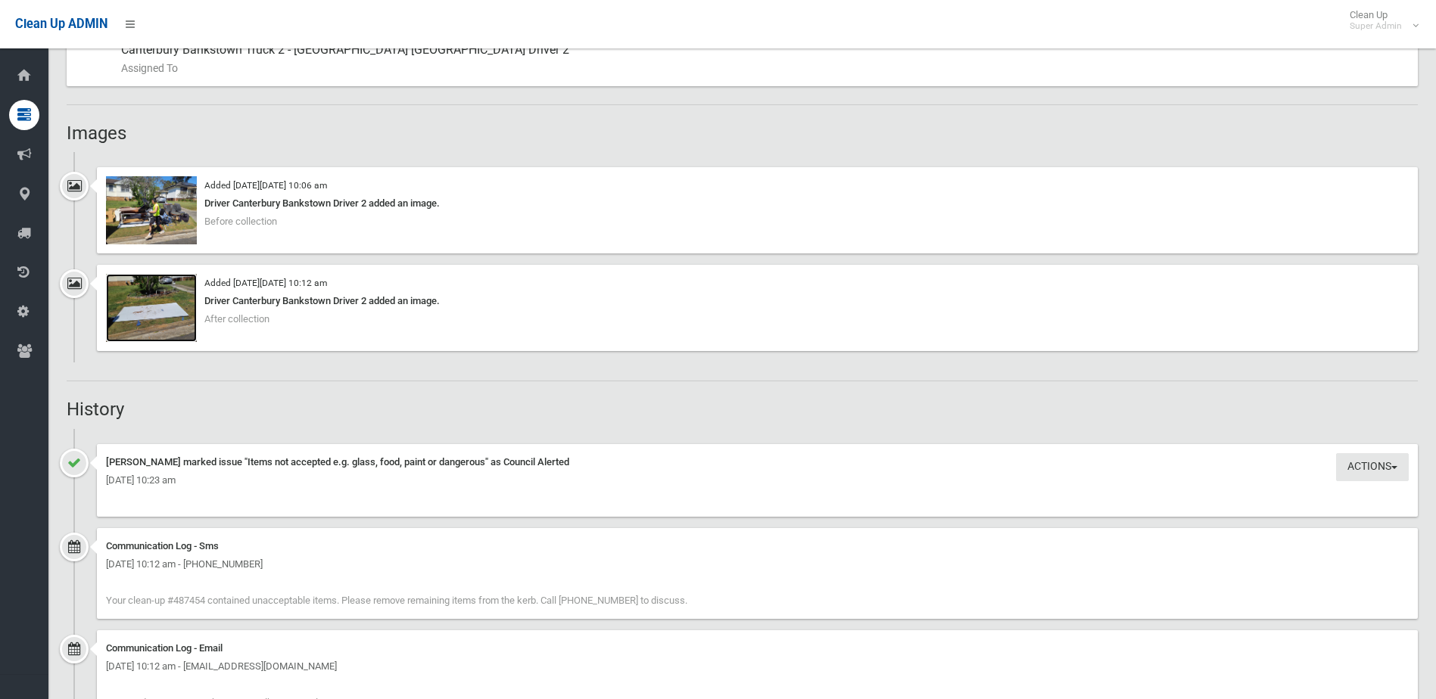
scroll to position [931, 0]
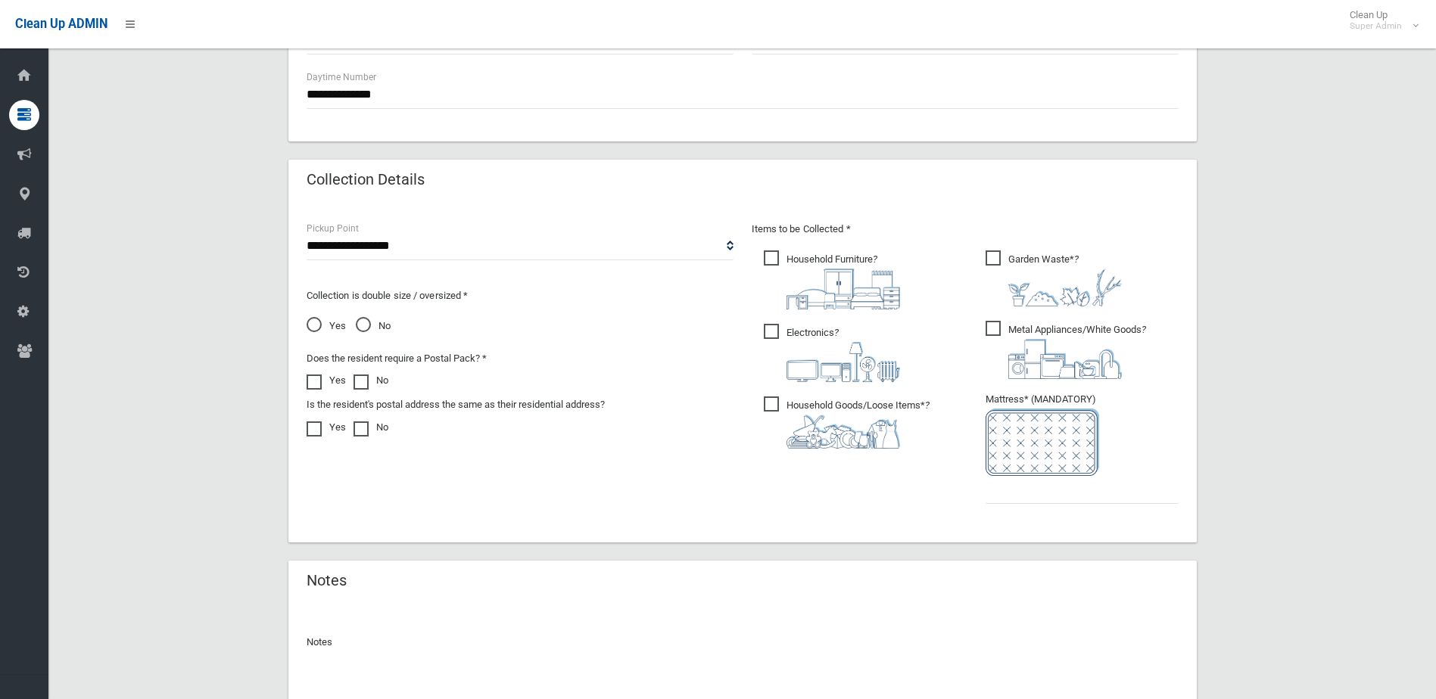
scroll to position [791, 0]
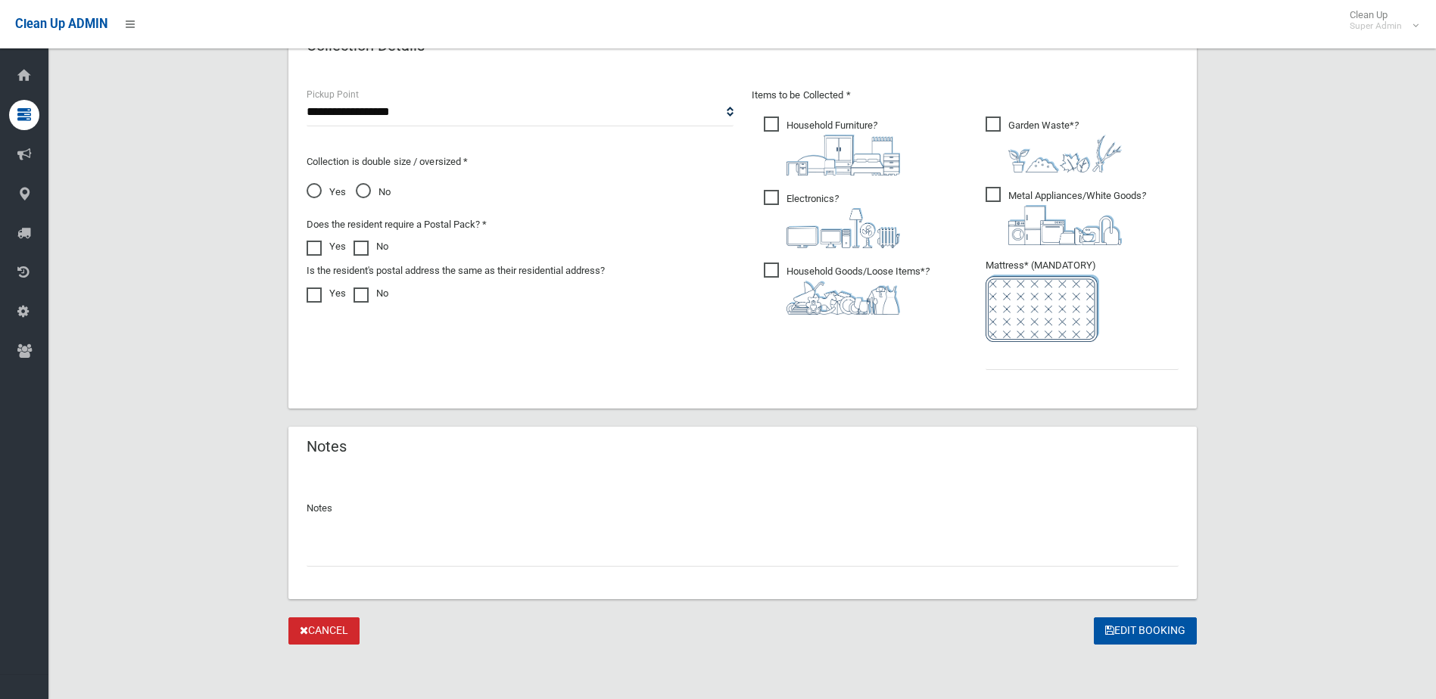
click at [382, 547] on input "text" at bounding box center [743, 553] width 872 height 28
type input "**********"
click at [1045, 359] on input "text" at bounding box center [1082, 356] width 193 height 28
type input "*"
click at [318, 557] on input "**********" at bounding box center [743, 553] width 872 height 28
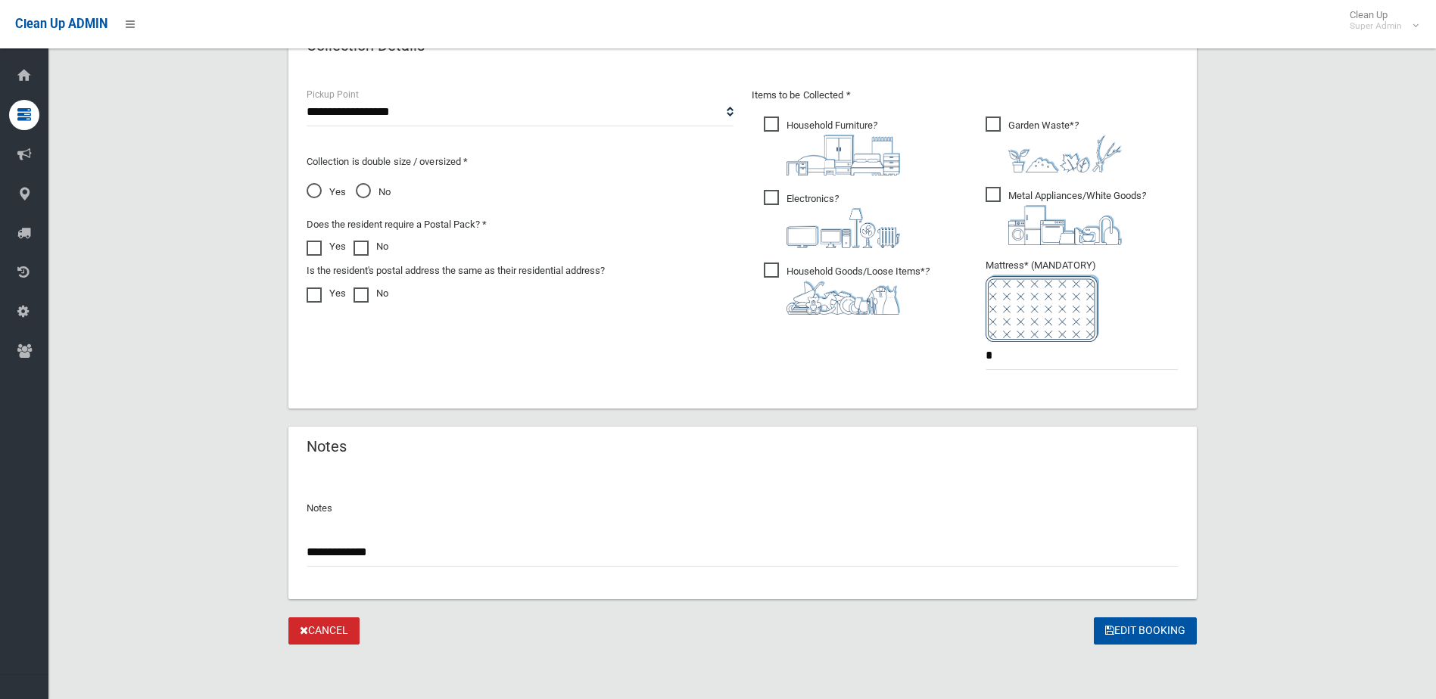
click at [320, 557] on input "**********" at bounding box center [743, 553] width 872 height 28
paste input "*******"
type input "**********"
click at [1142, 631] on button "Edit Booking" at bounding box center [1145, 632] width 103 height 28
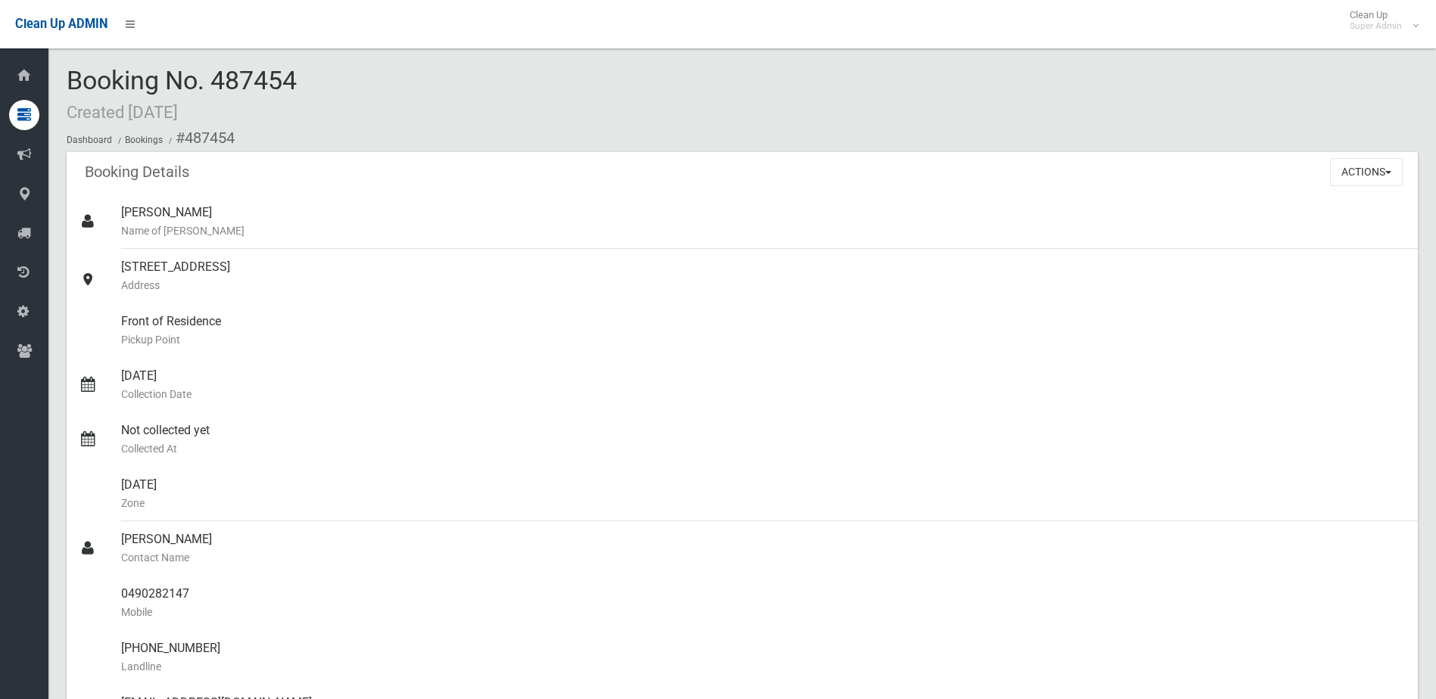
drag, startPoint x: 213, startPoint y: 84, endPoint x: 305, endPoint y: 79, distance: 91.7
click at [305, 79] on div "Booking No. 487454 Created 23/09/2025 Dashboard Bookings #487454" at bounding box center [742, 110] width 1351 height 86
drag, startPoint x: 305, startPoint y: 79, endPoint x: 270, endPoint y: 79, distance: 34.8
copy span "487454"
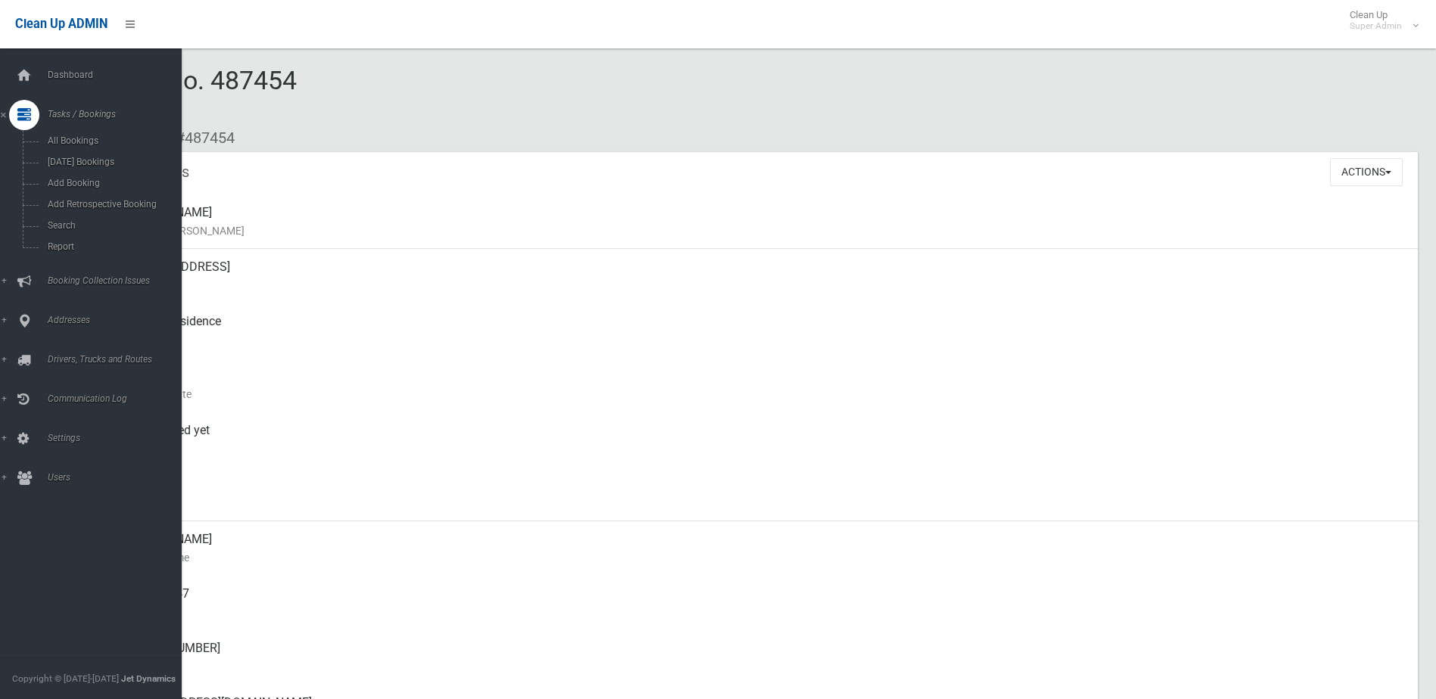
click at [74, 282] on span "Booking Collection Issues" at bounding box center [118, 281] width 150 height 11
click at [92, 179] on span "All Reported Issues" at bounding box center [111, 180] width 137 height 11
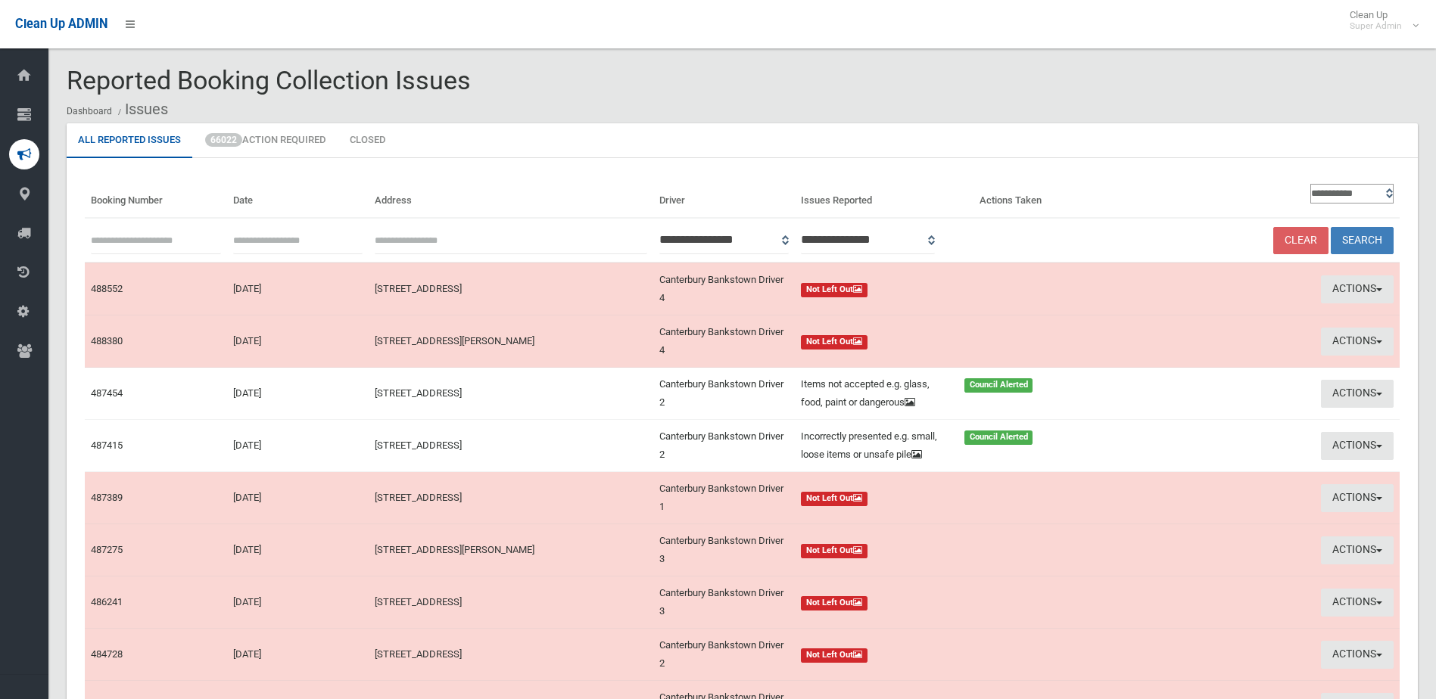
paste input "******"
type input "******"
click at [1366, 238] on button "Search" at bounding box center [1362, 241] width 63 height 28
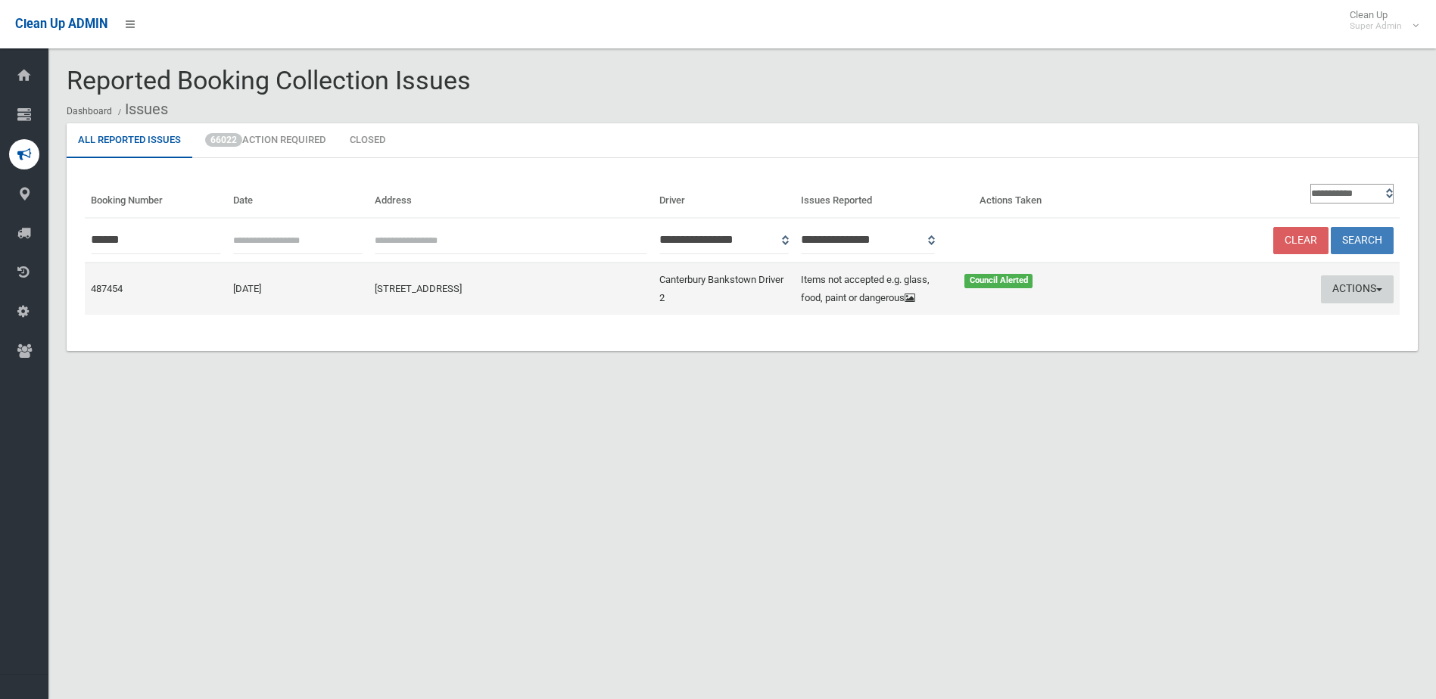
click at [1350, 286] on button "Actions" at bounding box center [1357, 290] width 73 height 28
click at [1188, 345] on link "Edit Actions Taken" at bounding box center [1213, 347] width 180 height 26
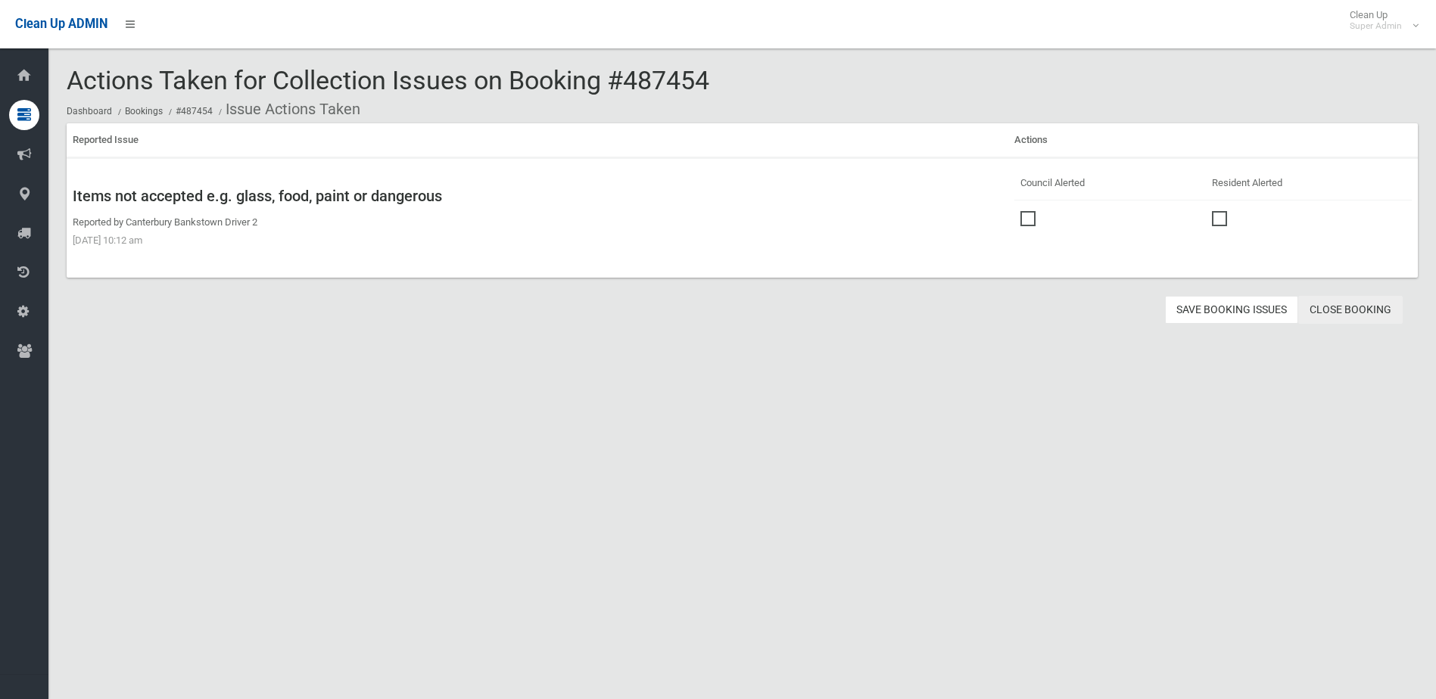
click at [1349, 310] on link "Close Booking" at bounding box center [1350, 310] width 104 height 28
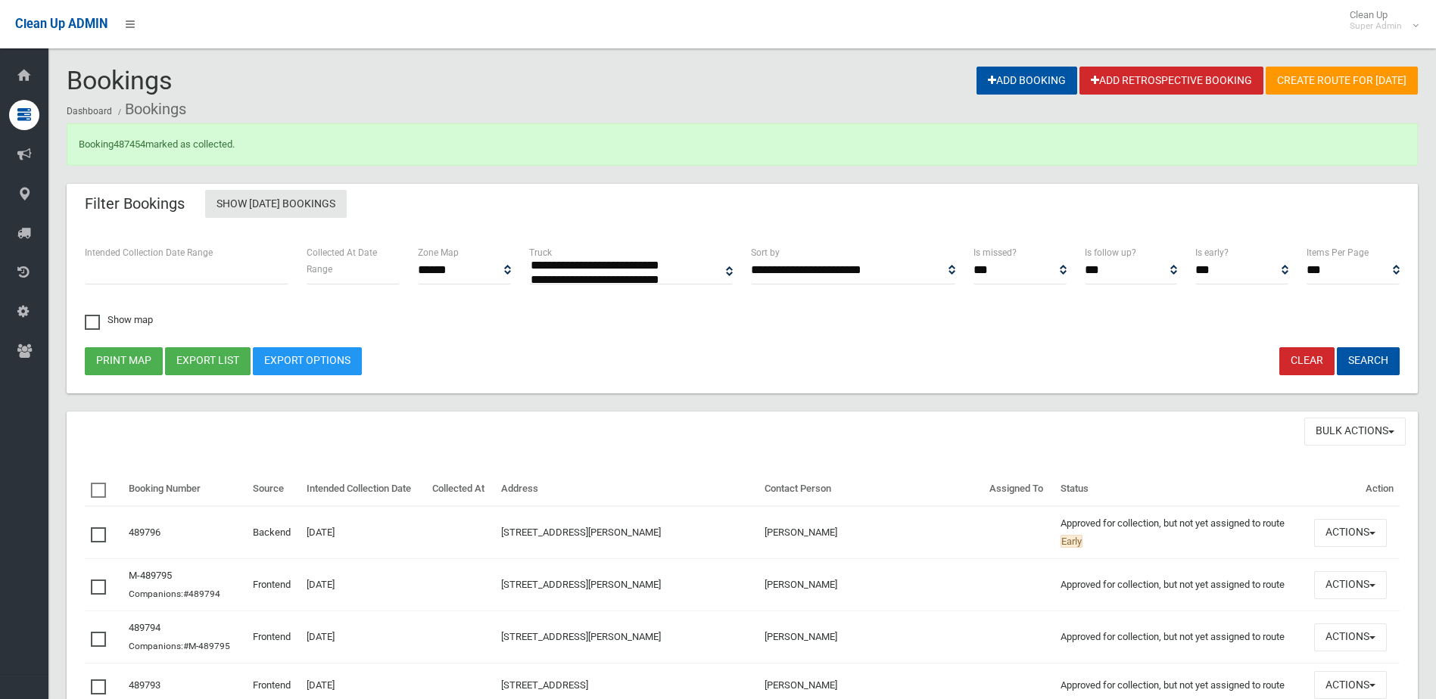
select select
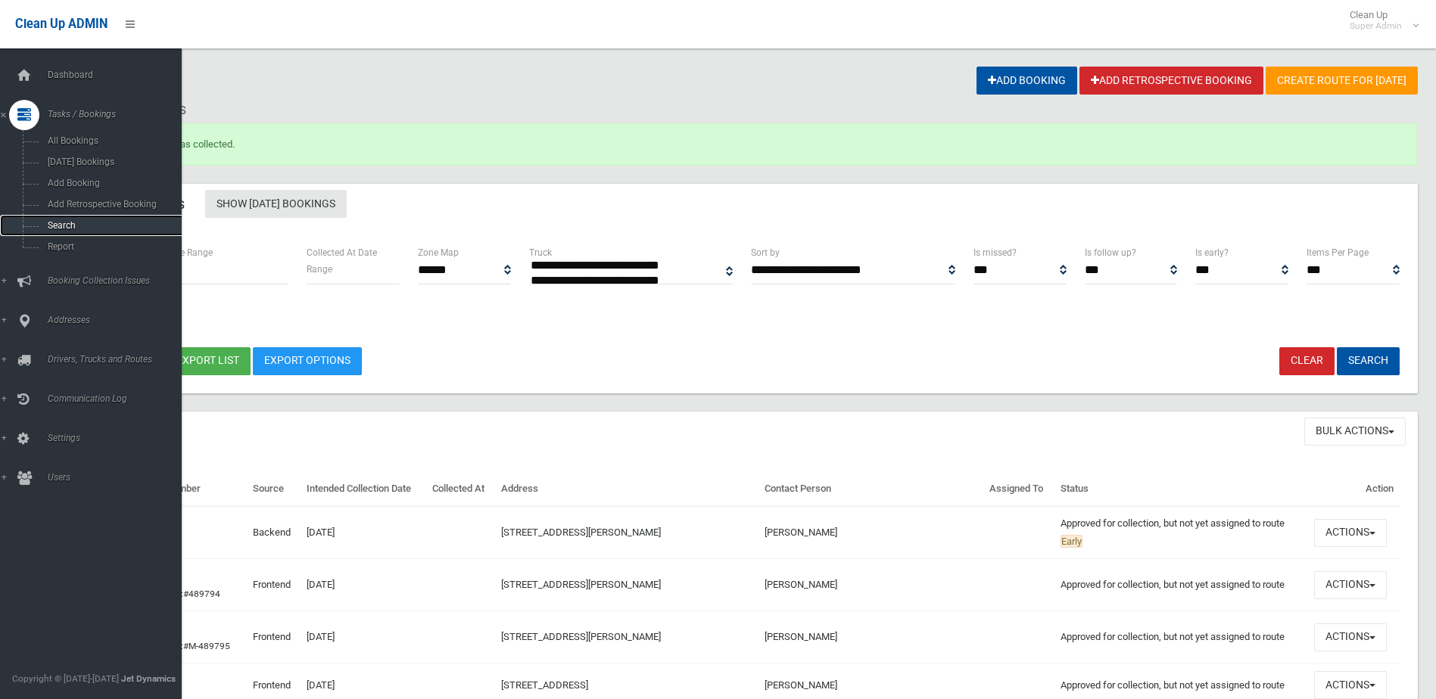
click at [71, 222] on span "Search" at bounding box center [111, 225] width 137 height 11
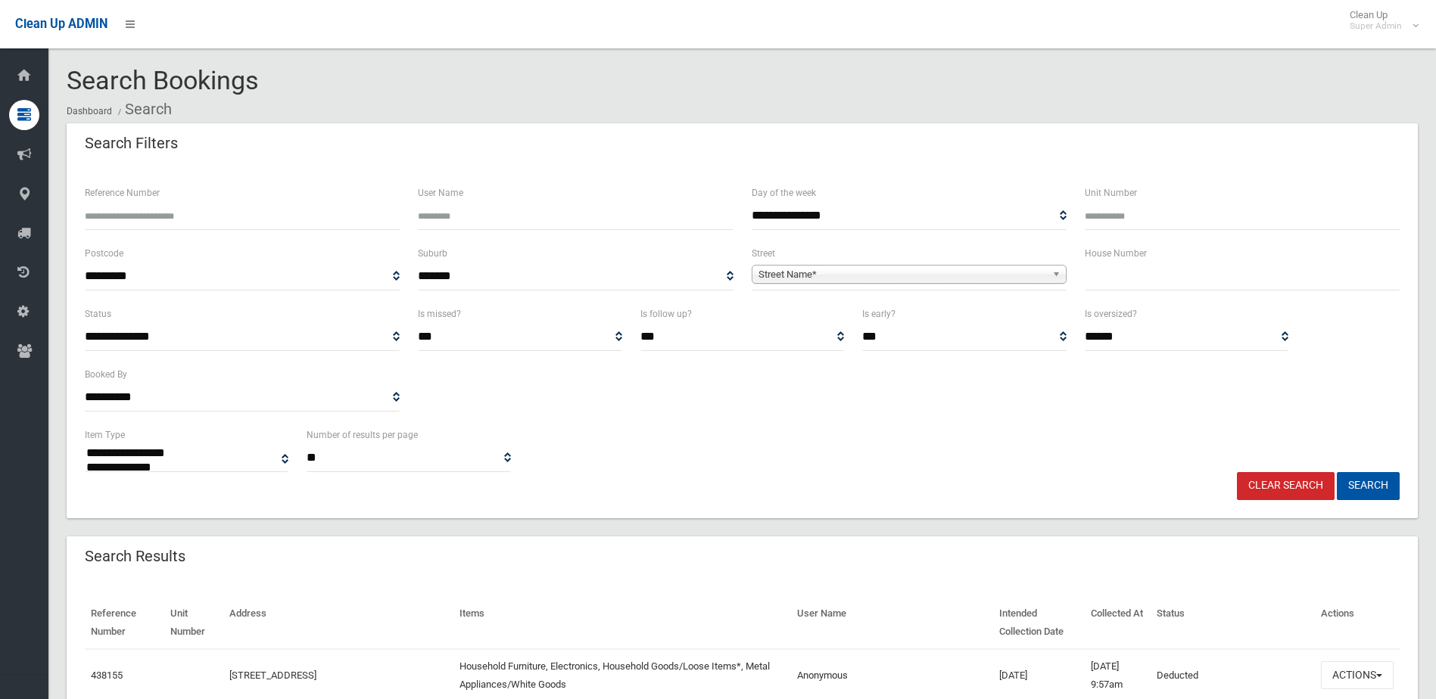
select select
click at [146, 208] on input "Reference Number" at bounding box center [242, 216] width 315 height 28
type input "******"
click at [1337, 472] on button "Search" at bounding box center [1368, 486] width 63 height 28
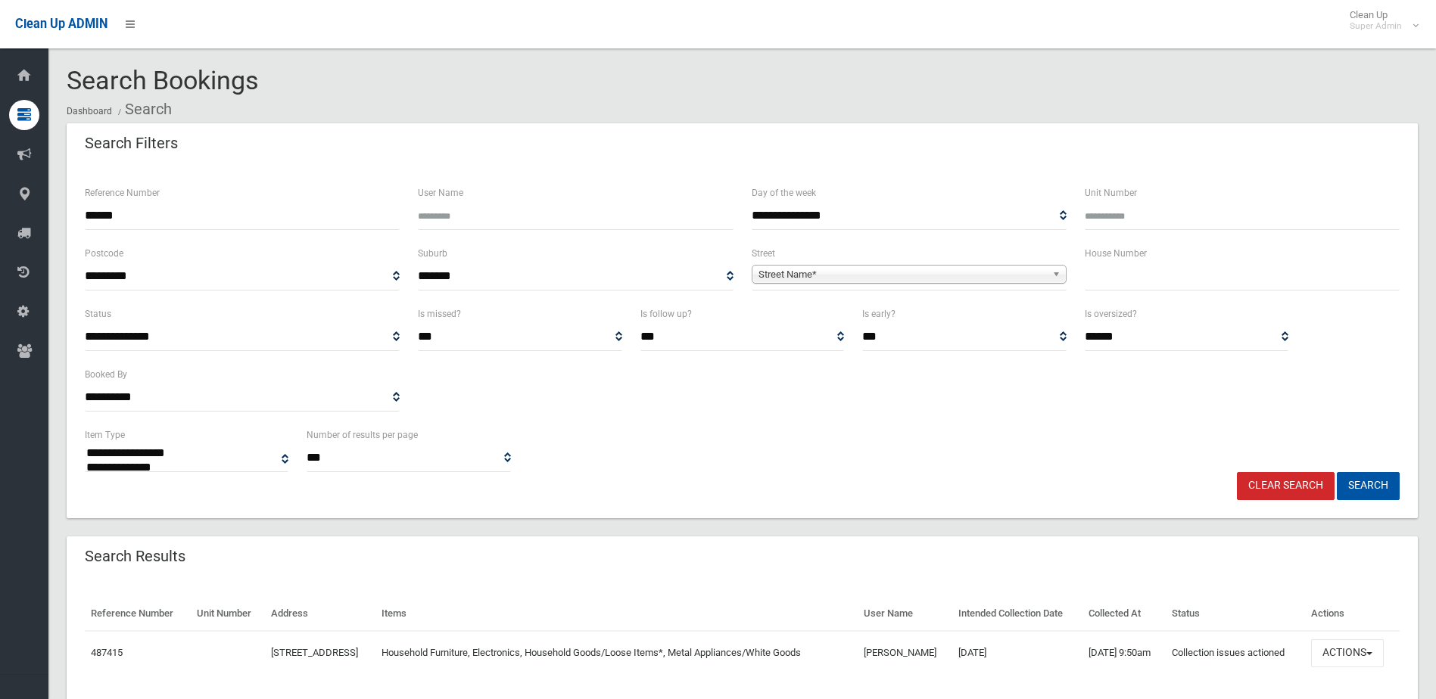
select select
click at [1353, 646] on button "Actions" at bounding box center [1347, 654] width 73 height 28
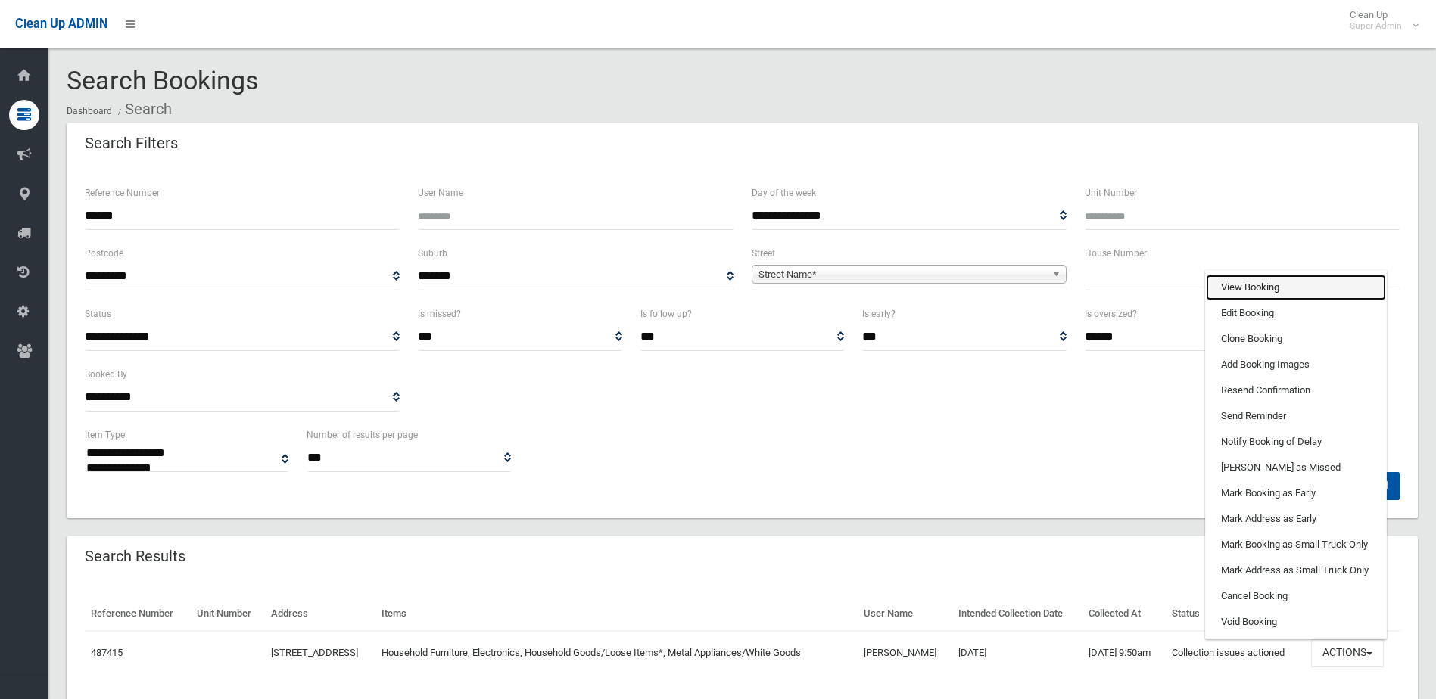
click at [1242, 284] on link "View Booking" at bounding box center [1296, 288] width 180 height 26
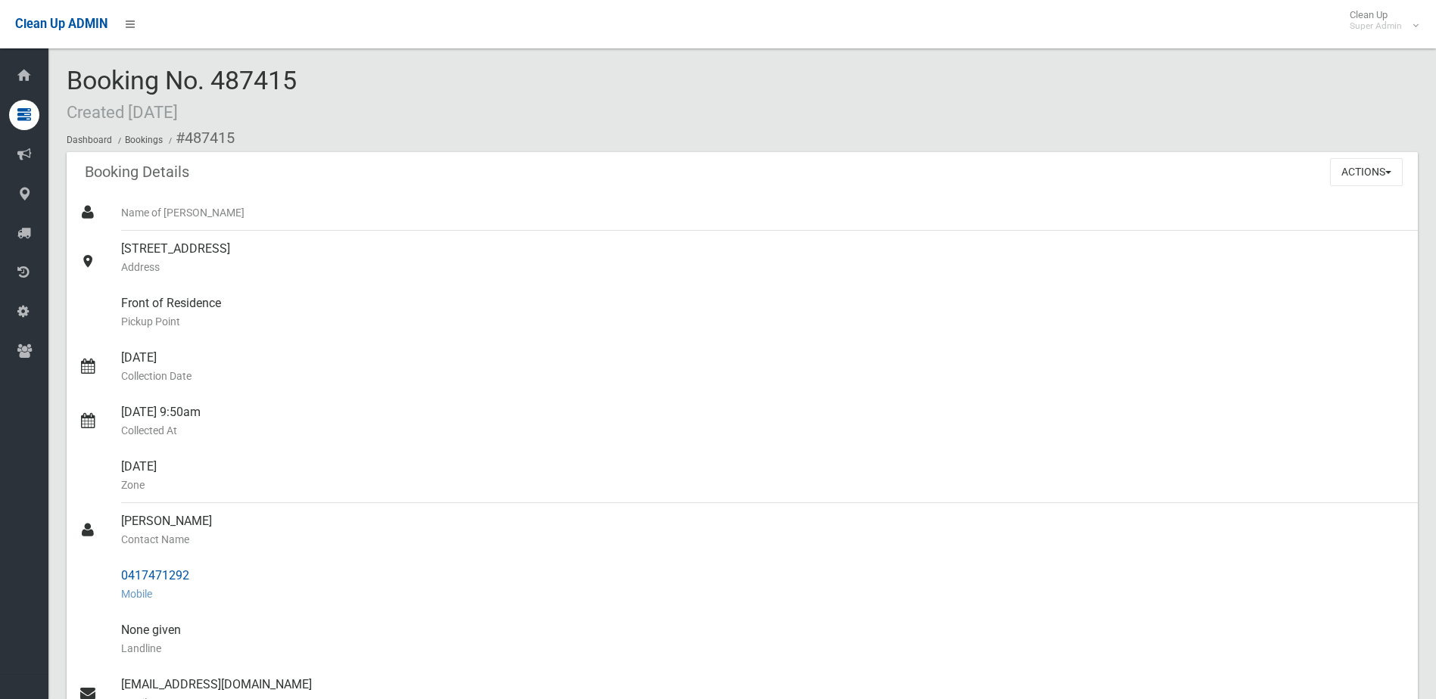
drag, startPoint x: 122, startPoint y: 516, endPoint x: 218, endPoint y: 568, distance: 109.0
click at [218, 568] on ul "Name of Booker 4A Barkl Avenue, PADSTOW NSW 2211 Address Front of Residence Pic…" at bounding box center [742, 594] width 1351 height 799
drag, startPoint x: 218, startPoint y: 568, endPoint x: 176, endPoint y: 572, distance: 41.9
copy ul "Darren D'souza Contact Name 0417471292"
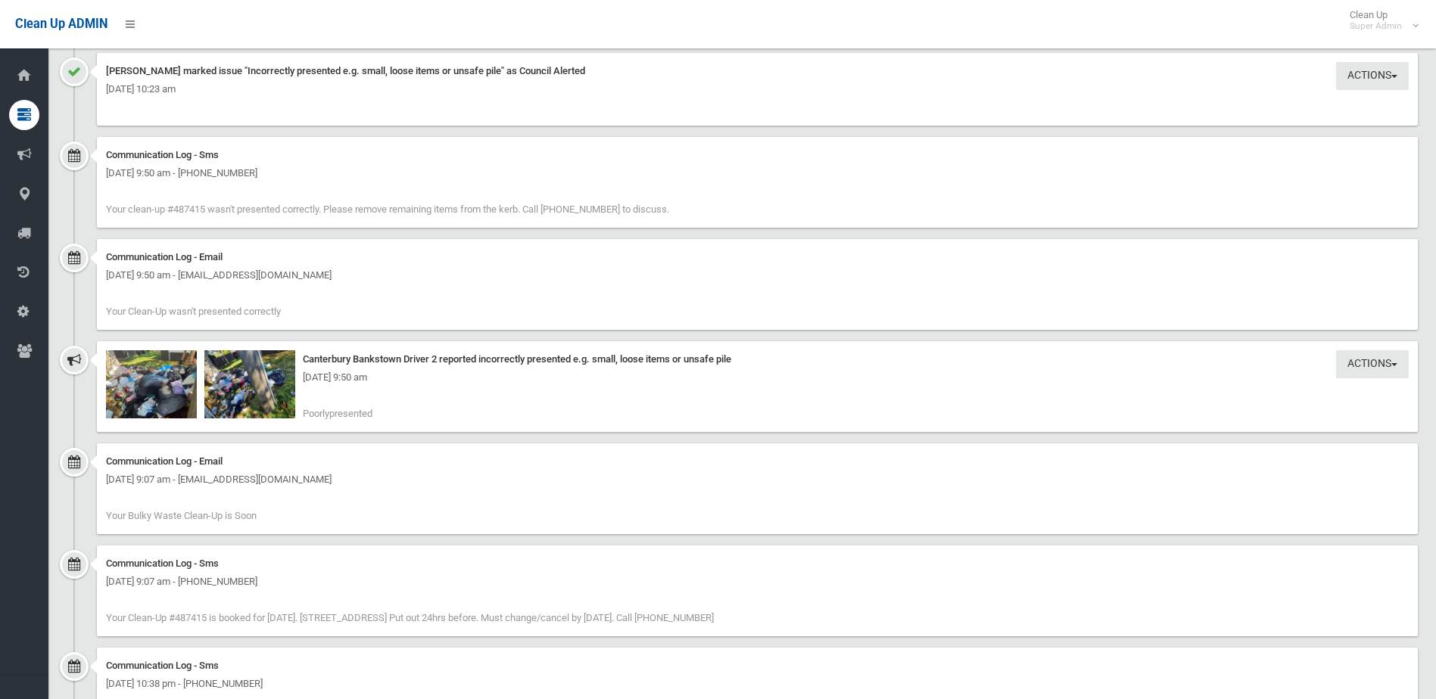
scroll to position [1438, 0]
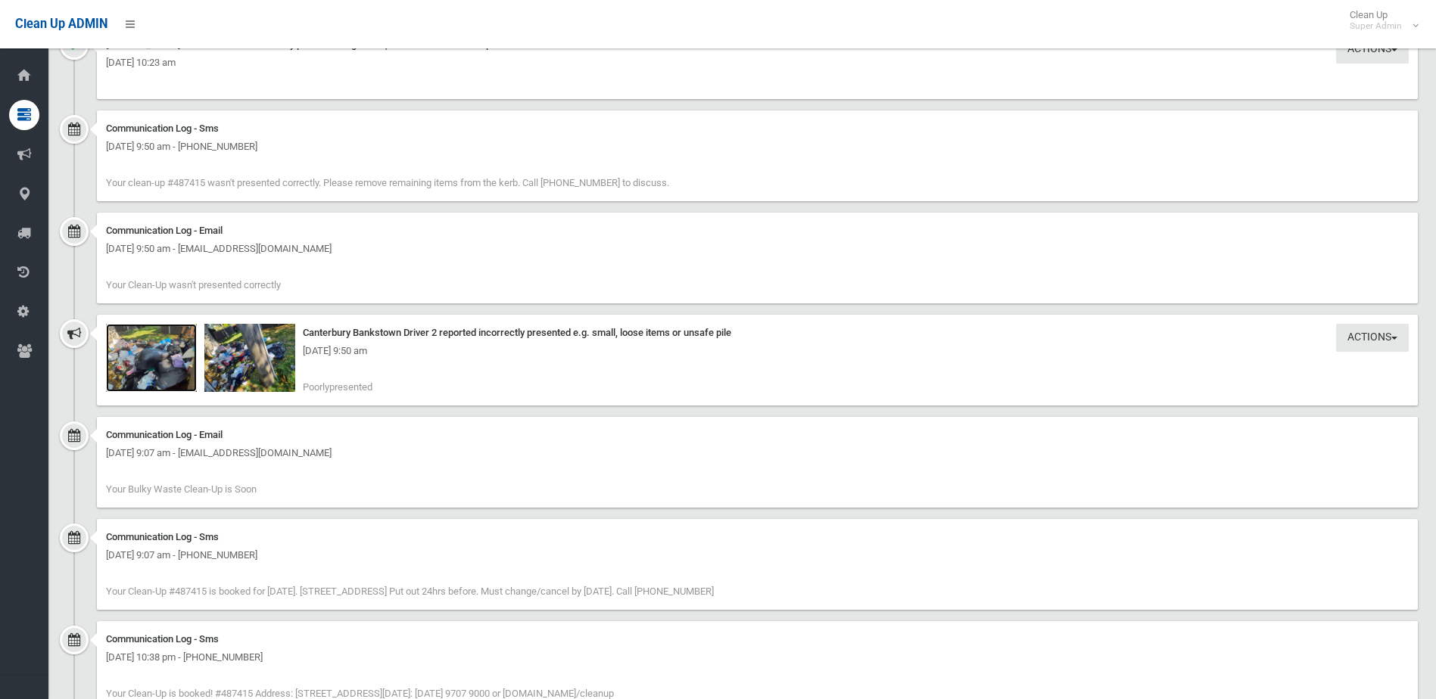
click at [159, 366] on img at bounding box center [151, 358] width 91 height 68
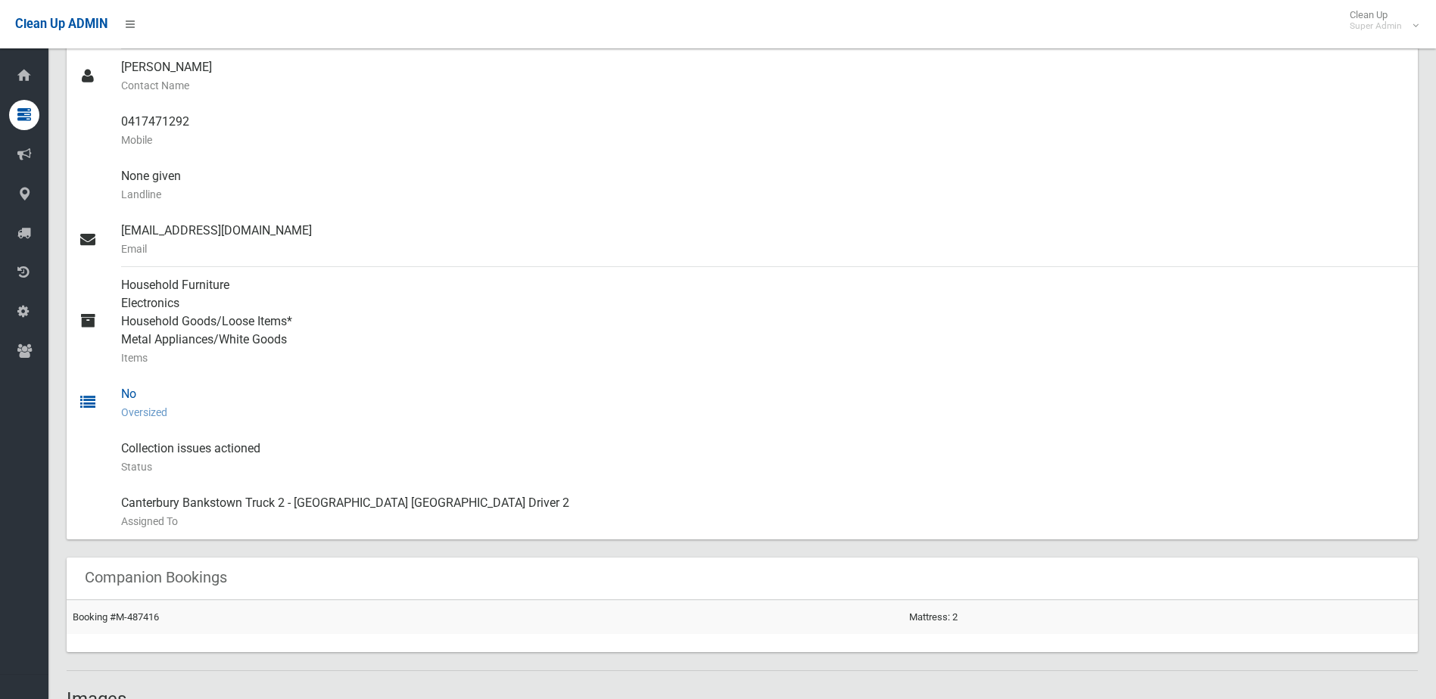
scroll to position [303, 0]
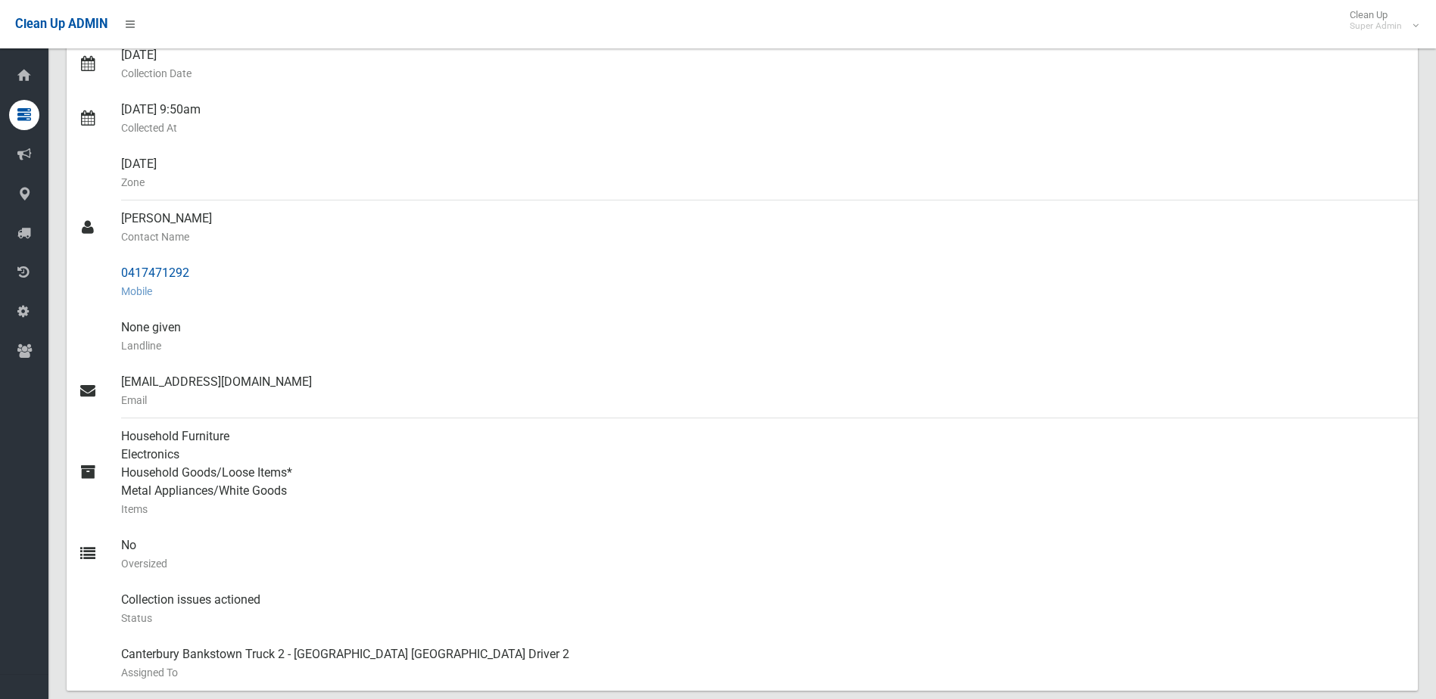
click at [154, 276] on div "0417471292 Mobile" at bounding box center [763, 282] width 1285 height 54
drag, startPoint x: 123, startPoint y: 268, endPoint x: 213, endPoint y: 270, distance: 89.3
click at [213, 270] on div "0417471292 Mobile" at bounding box center [763, 282] width 1285 height 54
drag, startPoint x: 213, startPoint y: 270, endPoint x: 184, endPoint y: 270, distance: 28.8
copy div "0417471292"
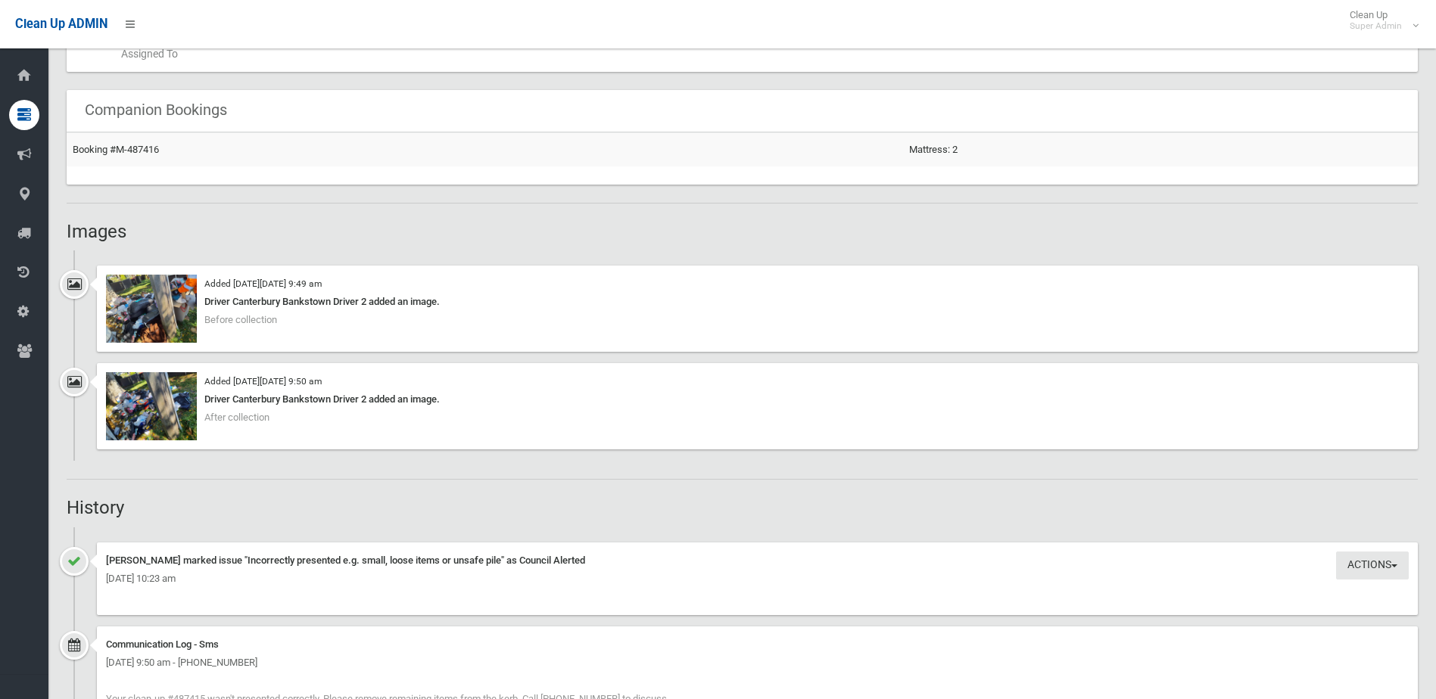
scroll to position [984, 0]
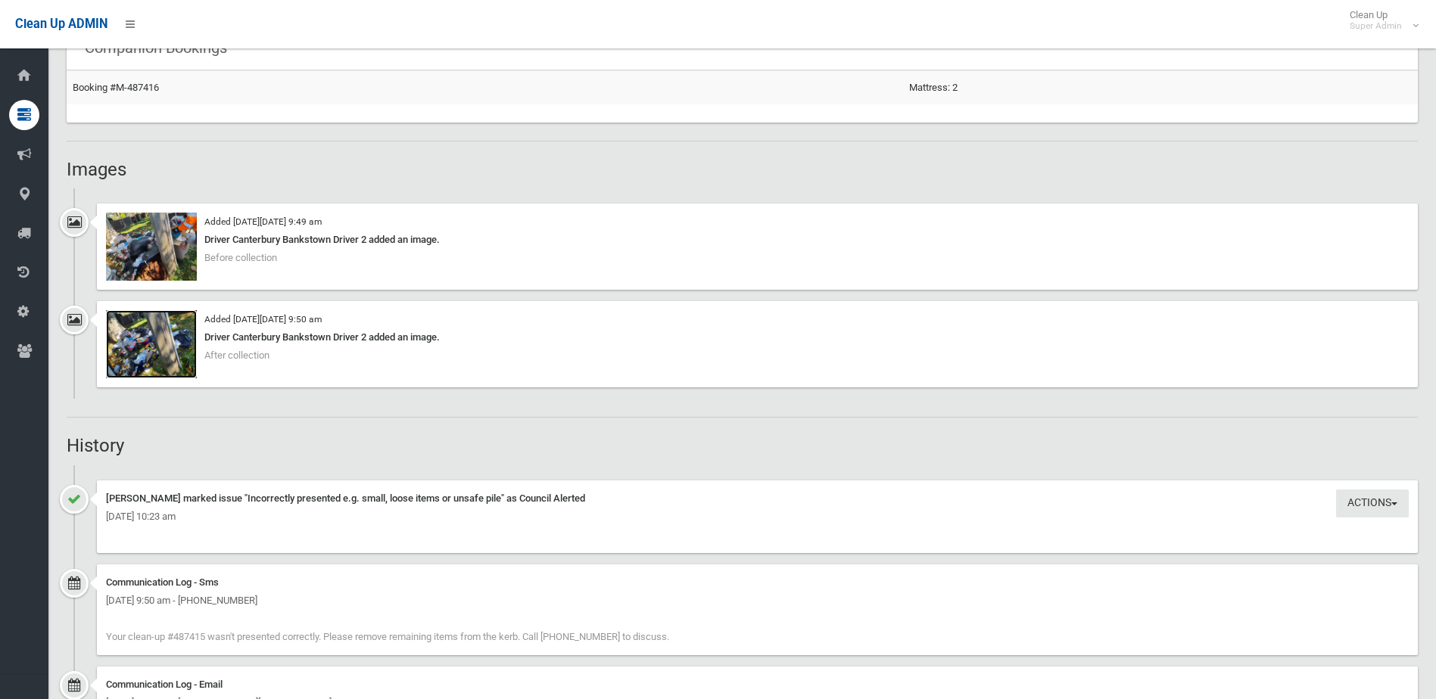
click at [145, 347] on img at bounding box center [151, 344] width 91 height 68
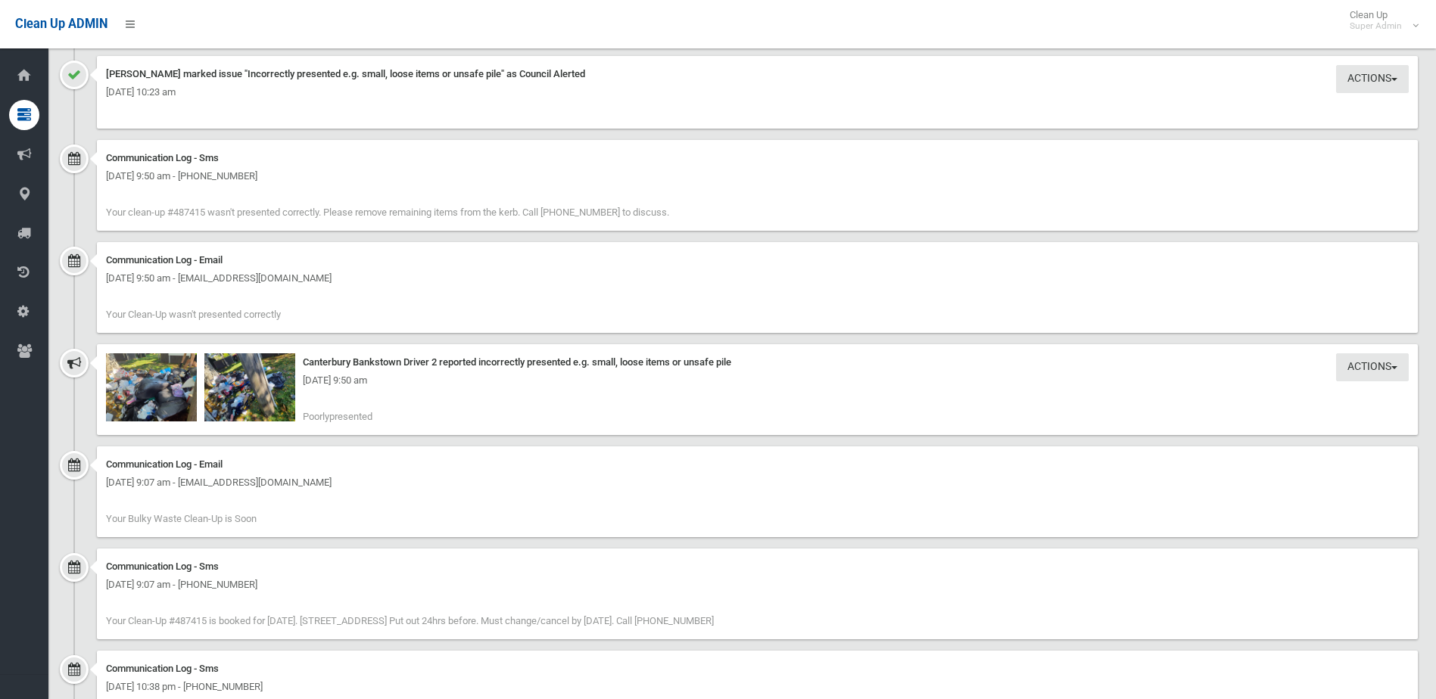
scroll to position [1438, 0]
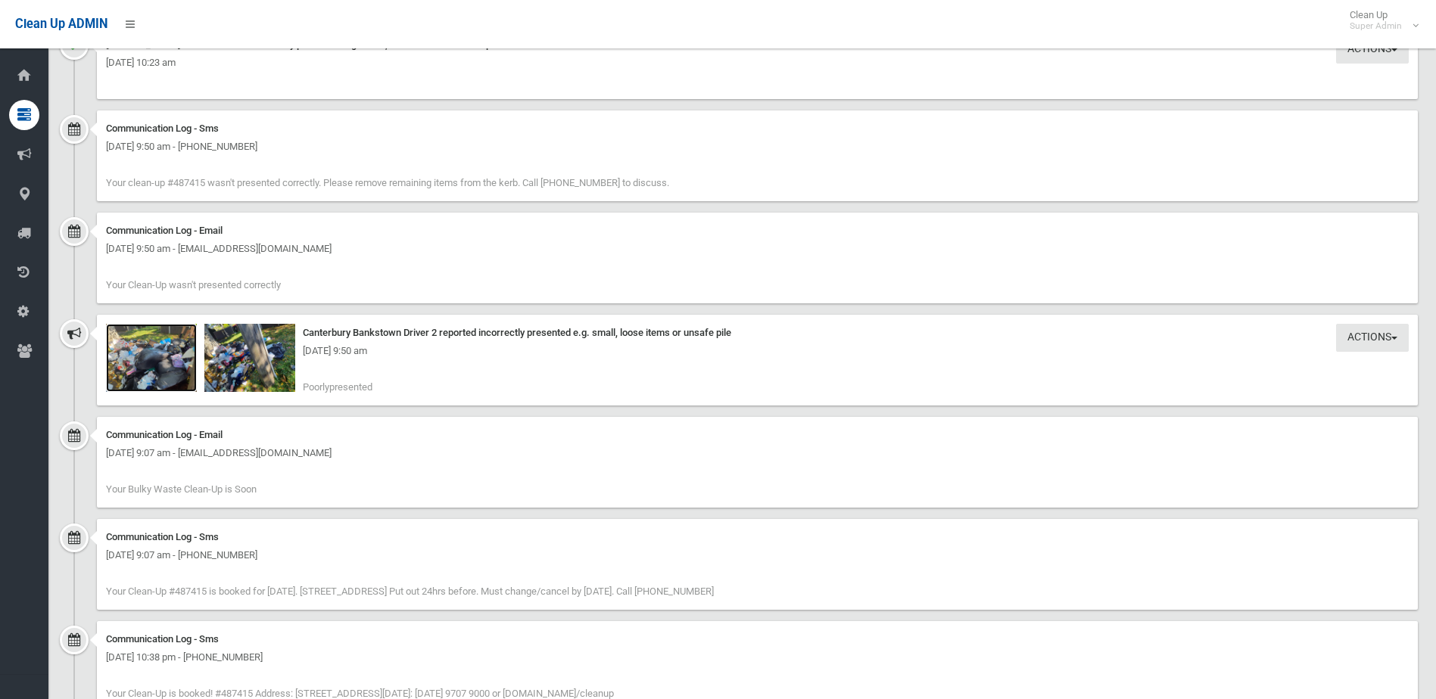
click at [160, 365] on img at bounding box center [151, 358] width 91 height 68
click at [260, 366] on img at bounding box center [249, 358] width 91 height 68
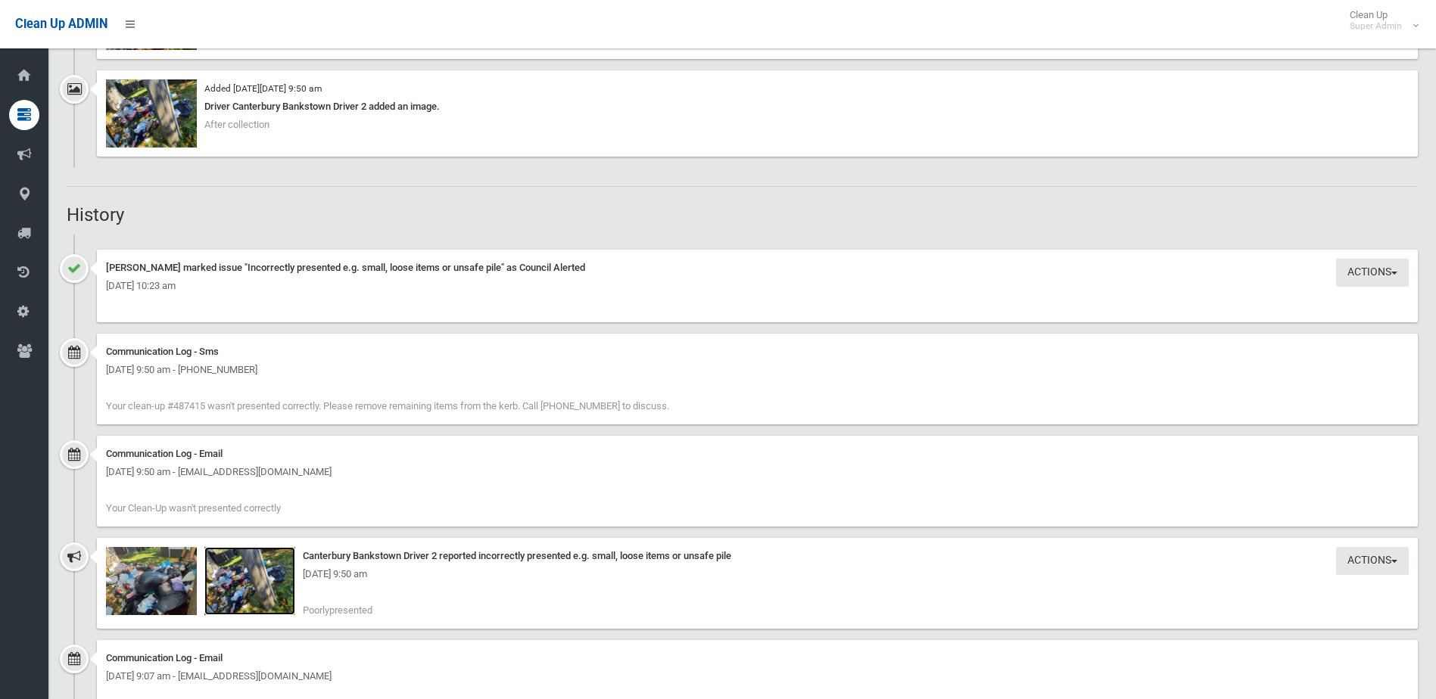
scroll to position [1213, 0]
click at [248, 586] on img at bounding box center [249, 583] width 91 height 68
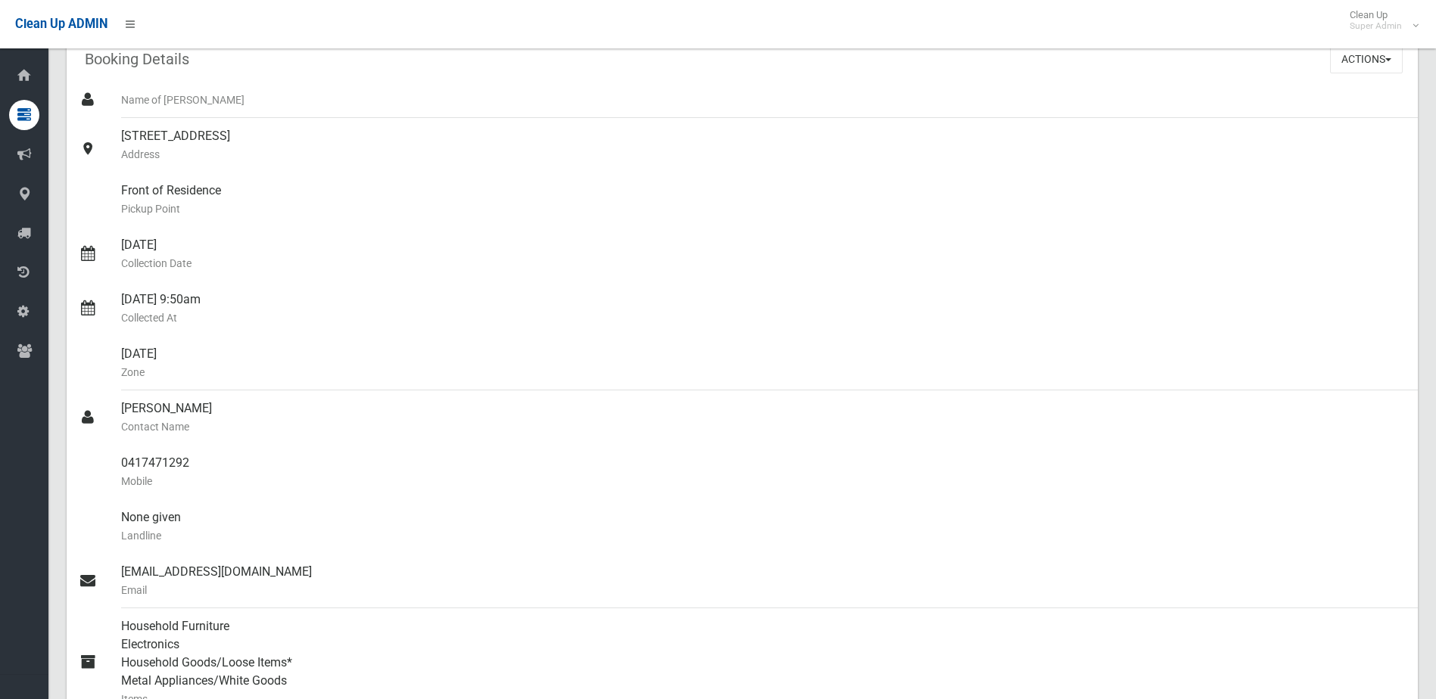
scroll to position [0, 0]
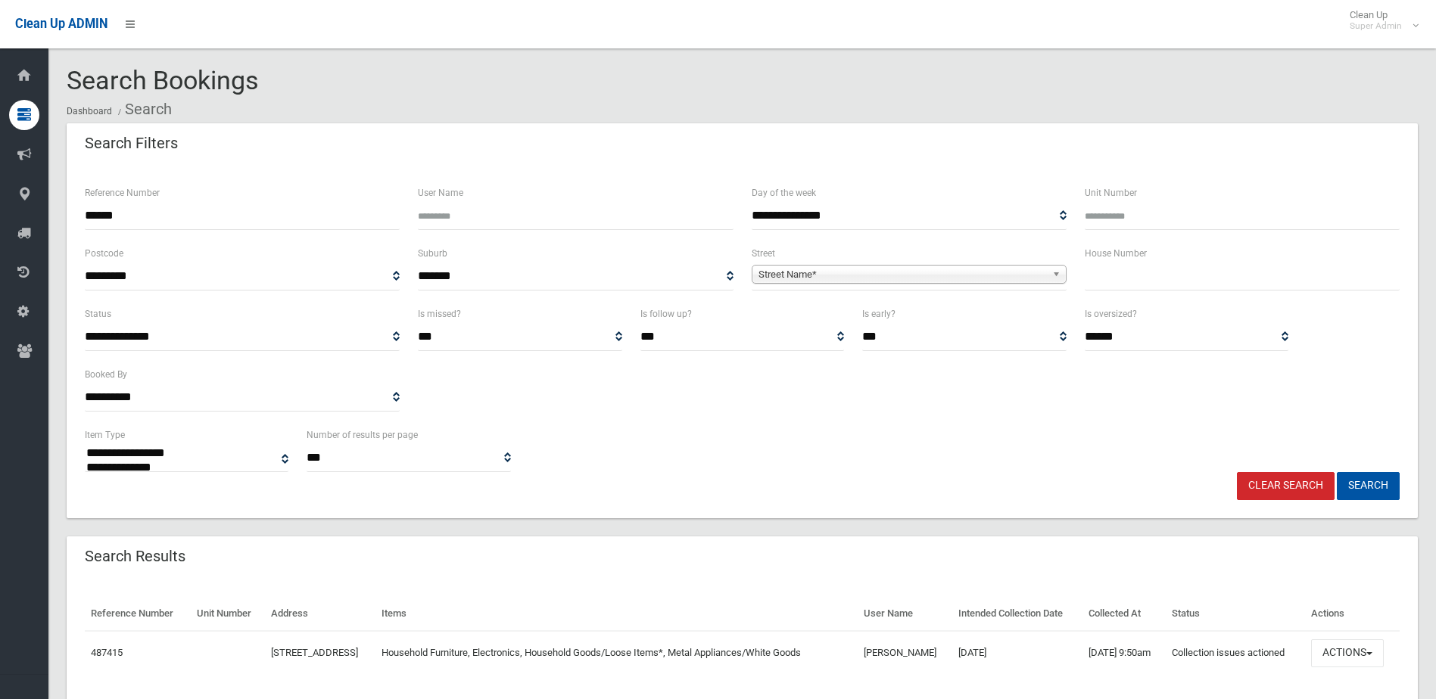
select select
click at [1355, 653] on button "Actions" at bounding box center [1347, 654] width 73 height 28
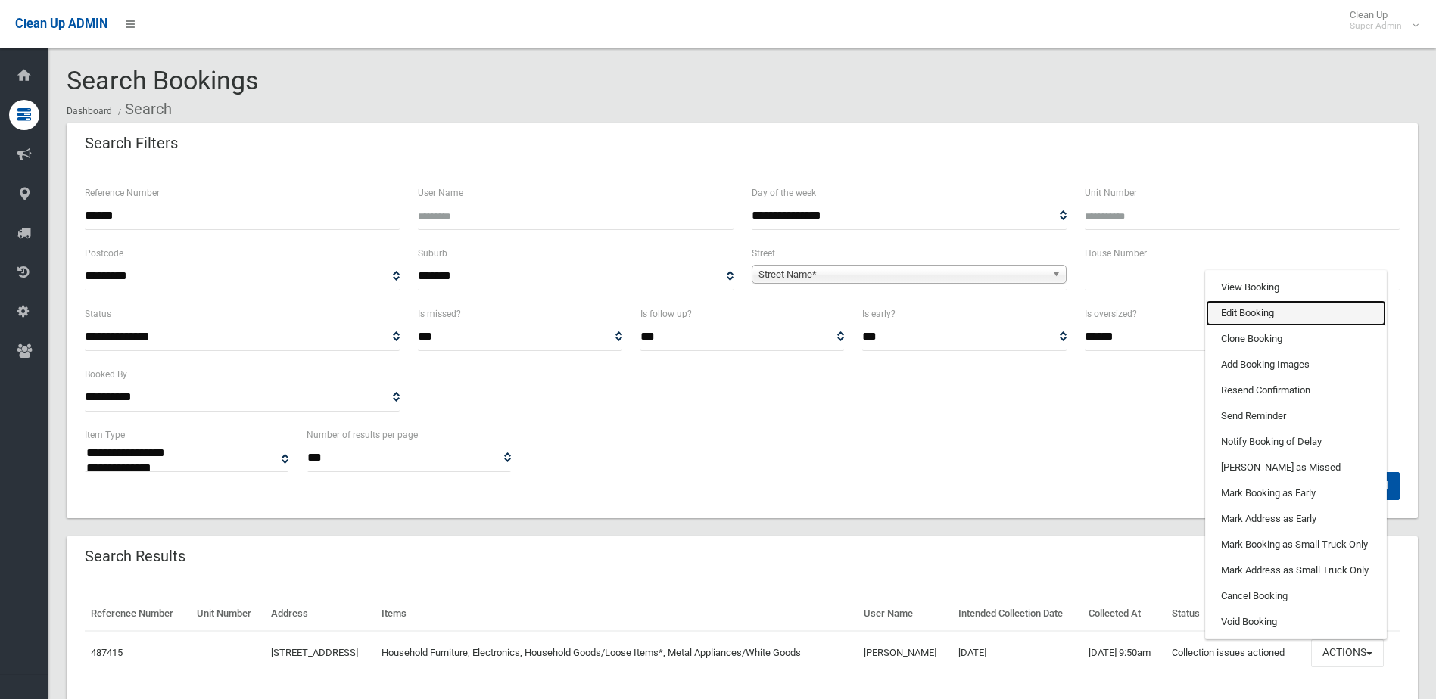
click at [1266, 309] on link "Edit Booking" at bounding box center [1296, 314] width 180 height 26
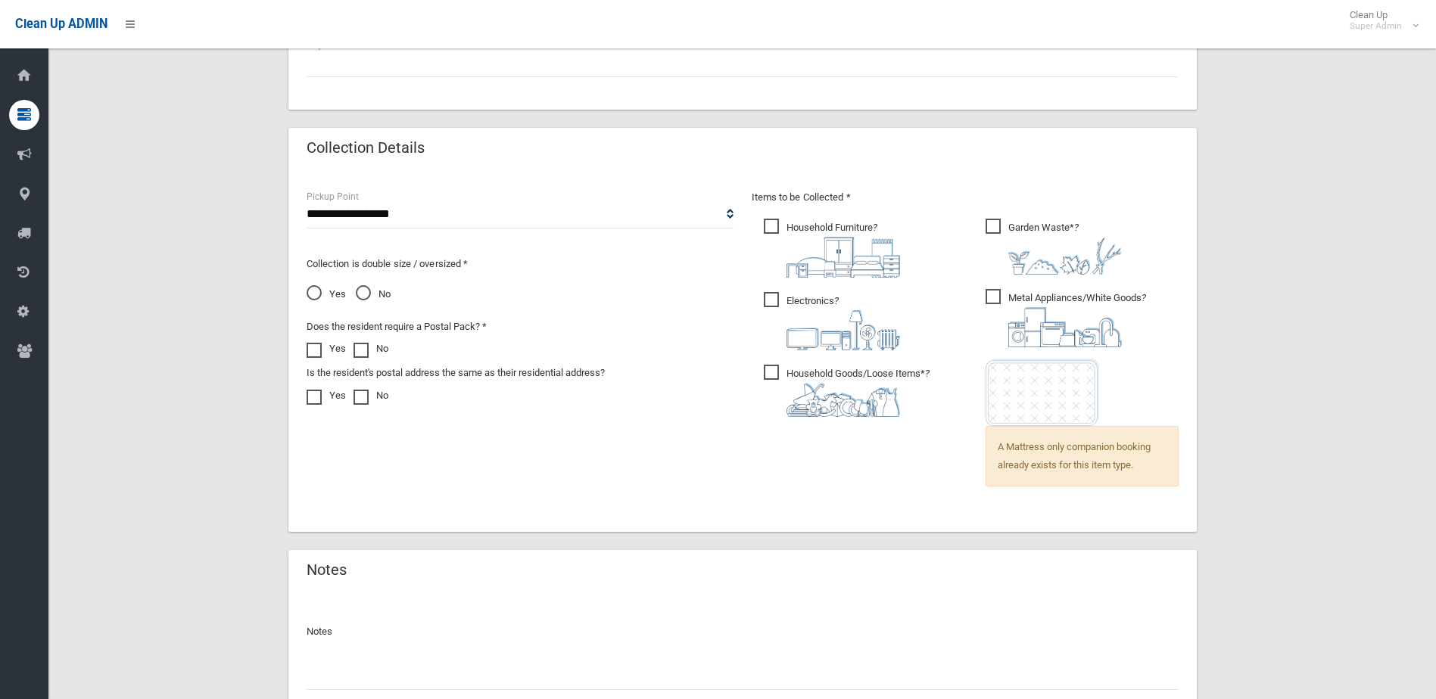
scroll to position [1043, 0]
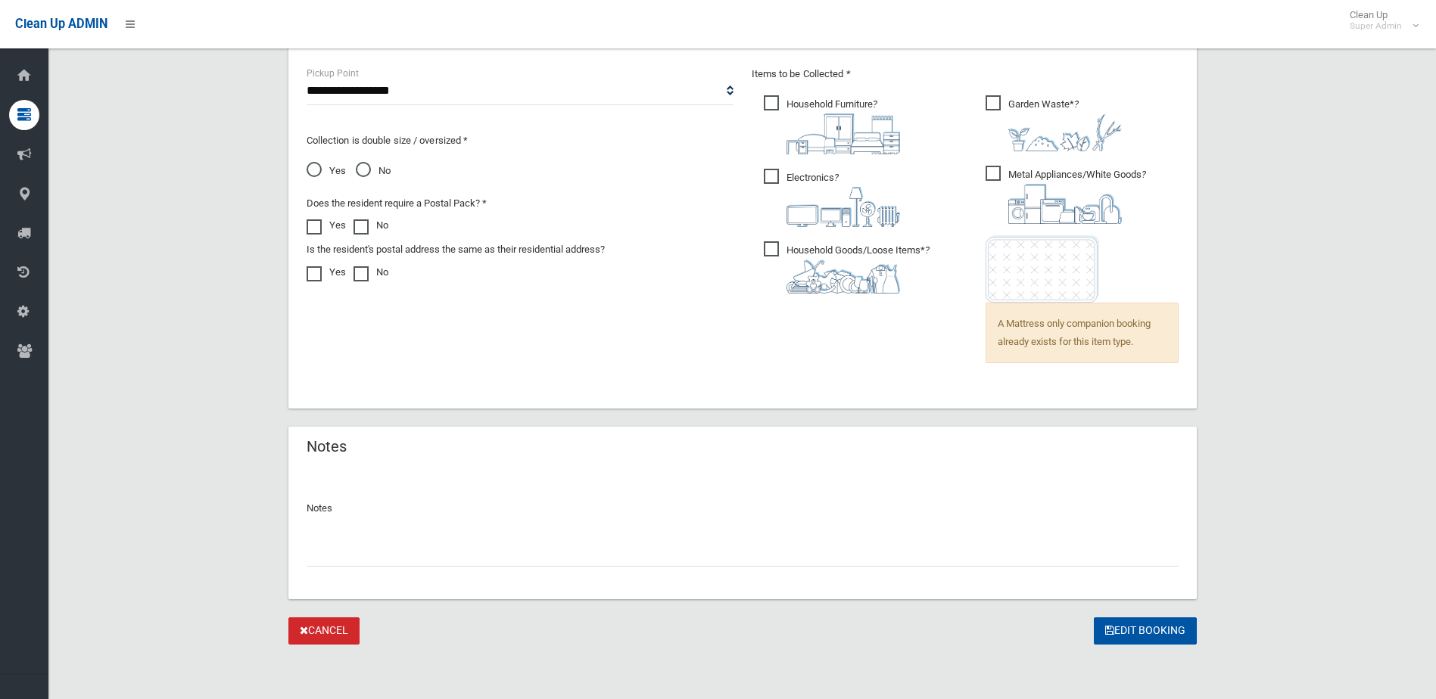
click at [370, 559] on input "text" at bounding box center [743, 553] width 872 height 28
click at [344, 557] on input "text" at bounding box center [743, 553] width 872 height 28
paste input "*******"
click at [308, 553] on input "*******" at bounding box center [743, 553] width 872 height 28
click at [397, 550] on input "*********" at bounding box center [743, 553] width 872 height 28
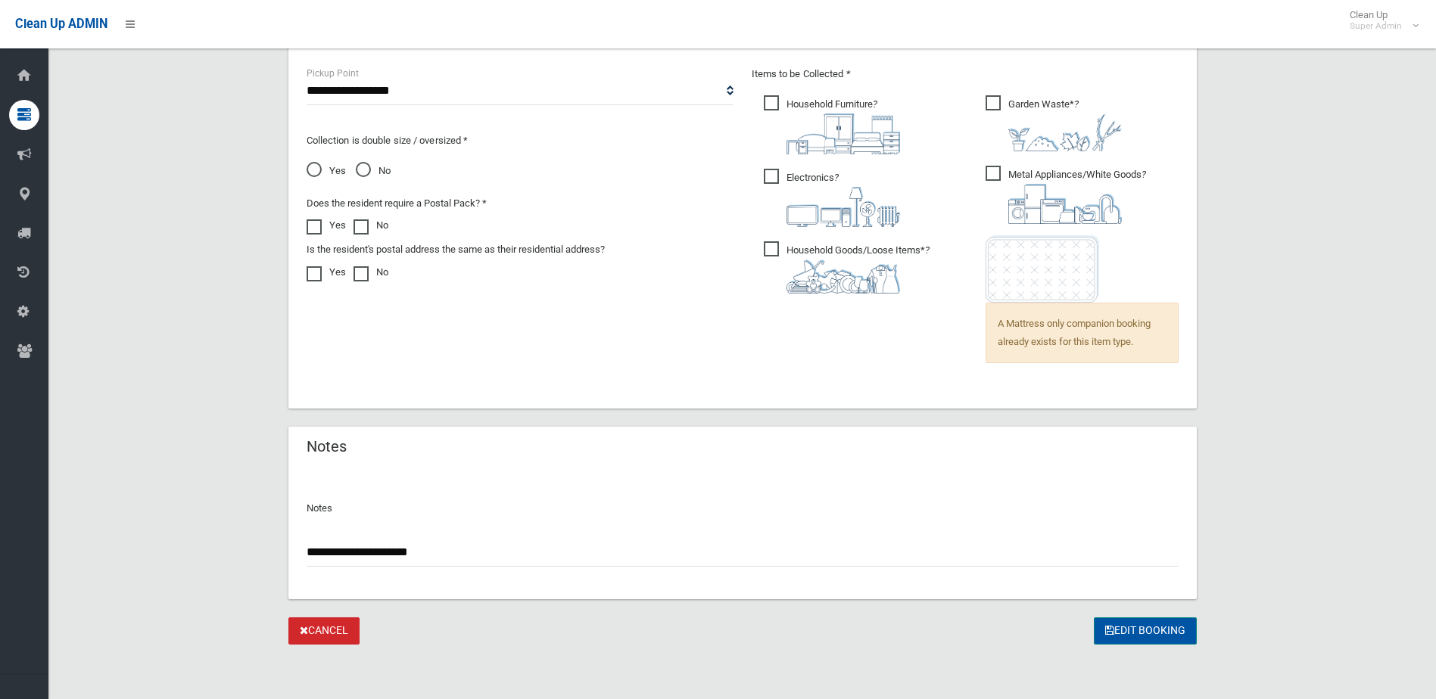
type input "**********"
click at [1158, 628] on button "Edit Booking" at bounding box center [1145, 632] width 103 height 28
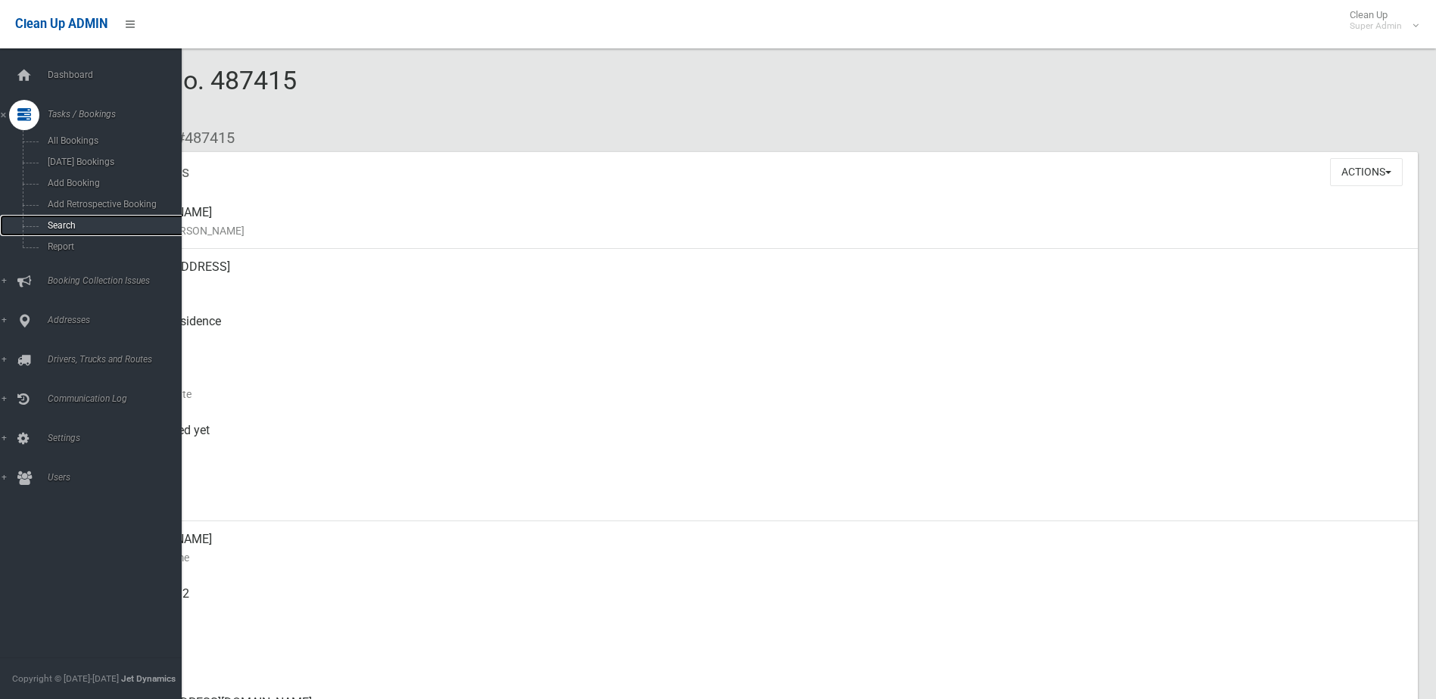
click at [61, 225] on span "Search" at bounding box center [111, 225] width 137 height 11
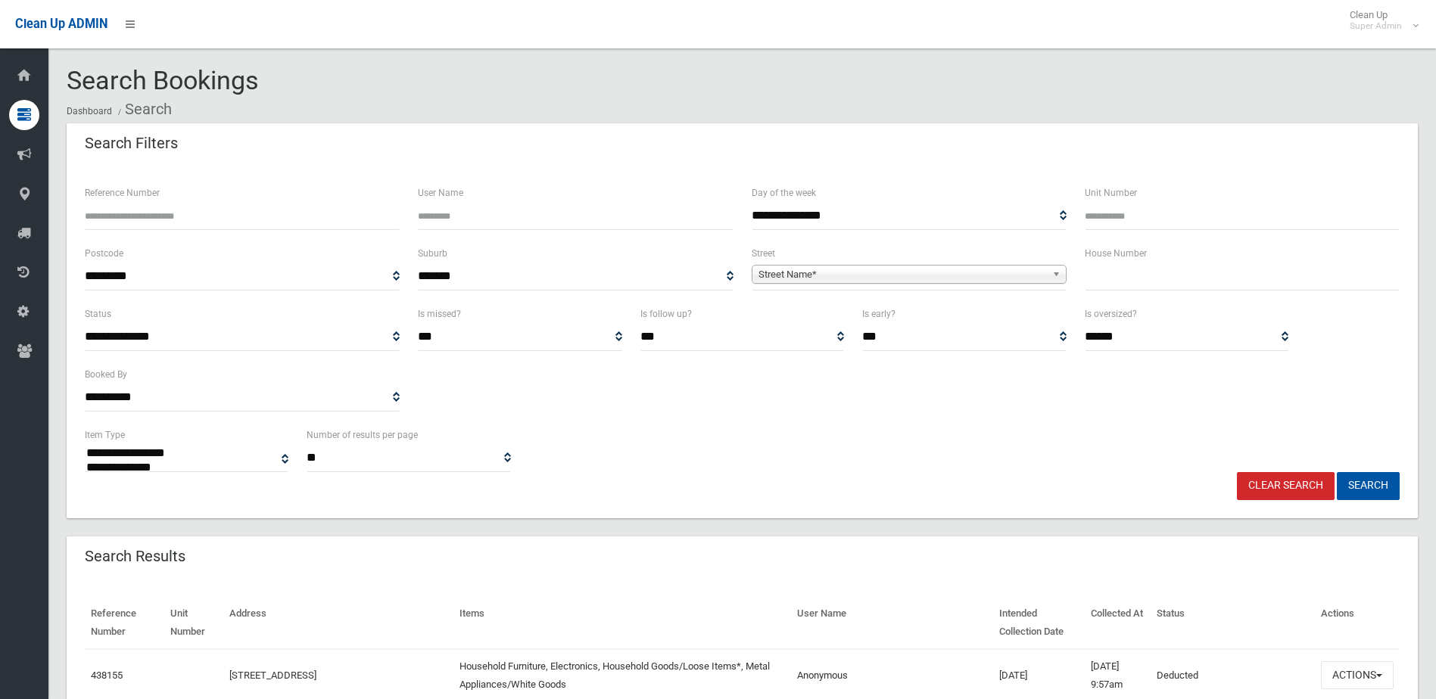
select select
click at [132, 210] on input "Reference Number" at bounding box center [242, 216] width 315 height 28
type input "******"
click at [1337, 472] on button "Search" at bounding box center [1368, 486] width 63 height 28
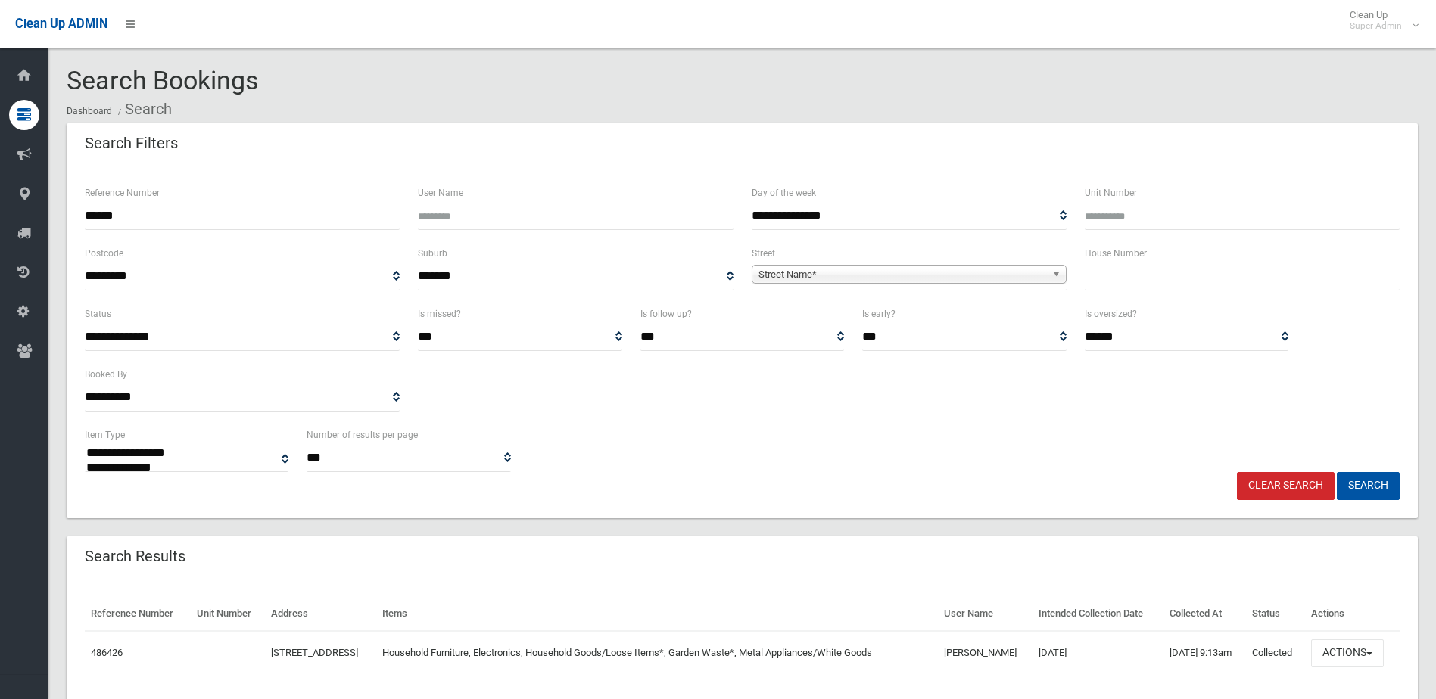
select select
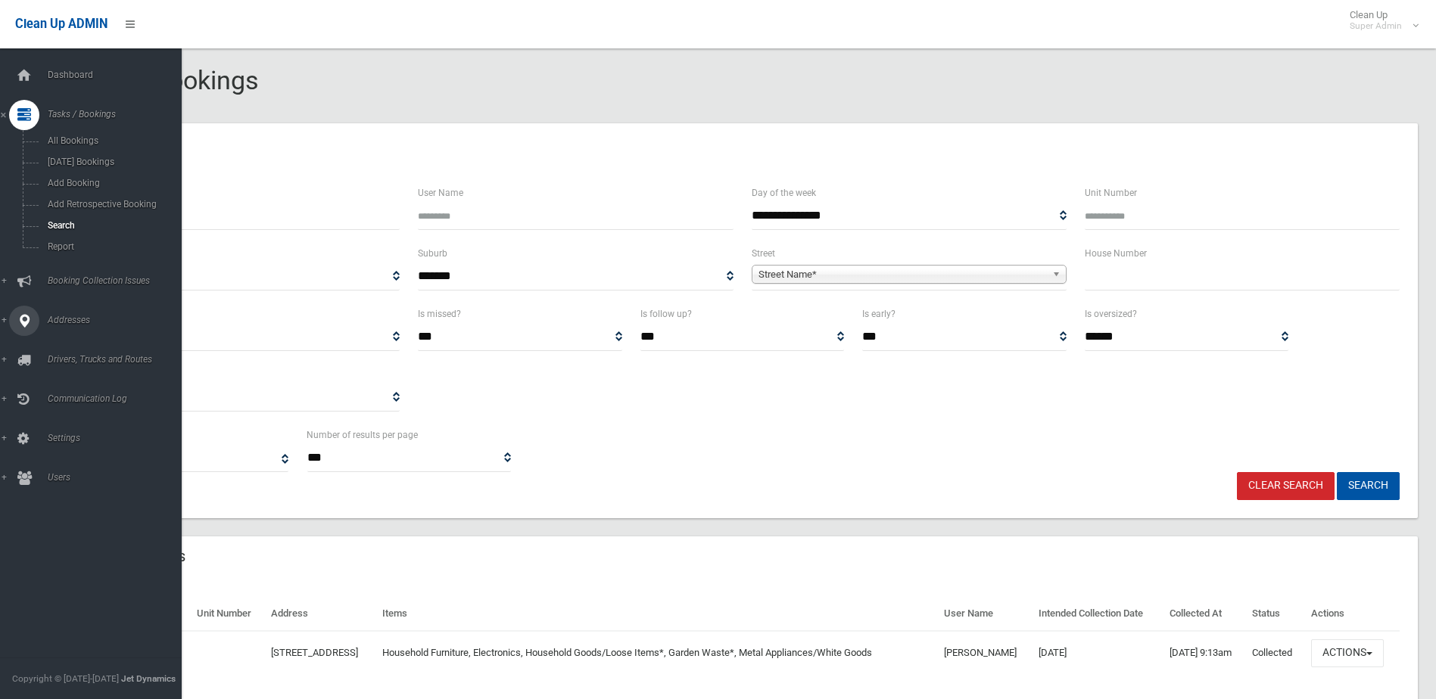
drag, startPoint x: 83, startPoint y: 279, endPoint x: 85, endPoint y: 261, distance: 18.3
click at [83, 279] on span "Booking Collection Issues" at bounding box center [118, 281] width 150 height 11
click at [82, 176] on span "All Reported Issues" at bounding box center [111, 180] width 137 height 11
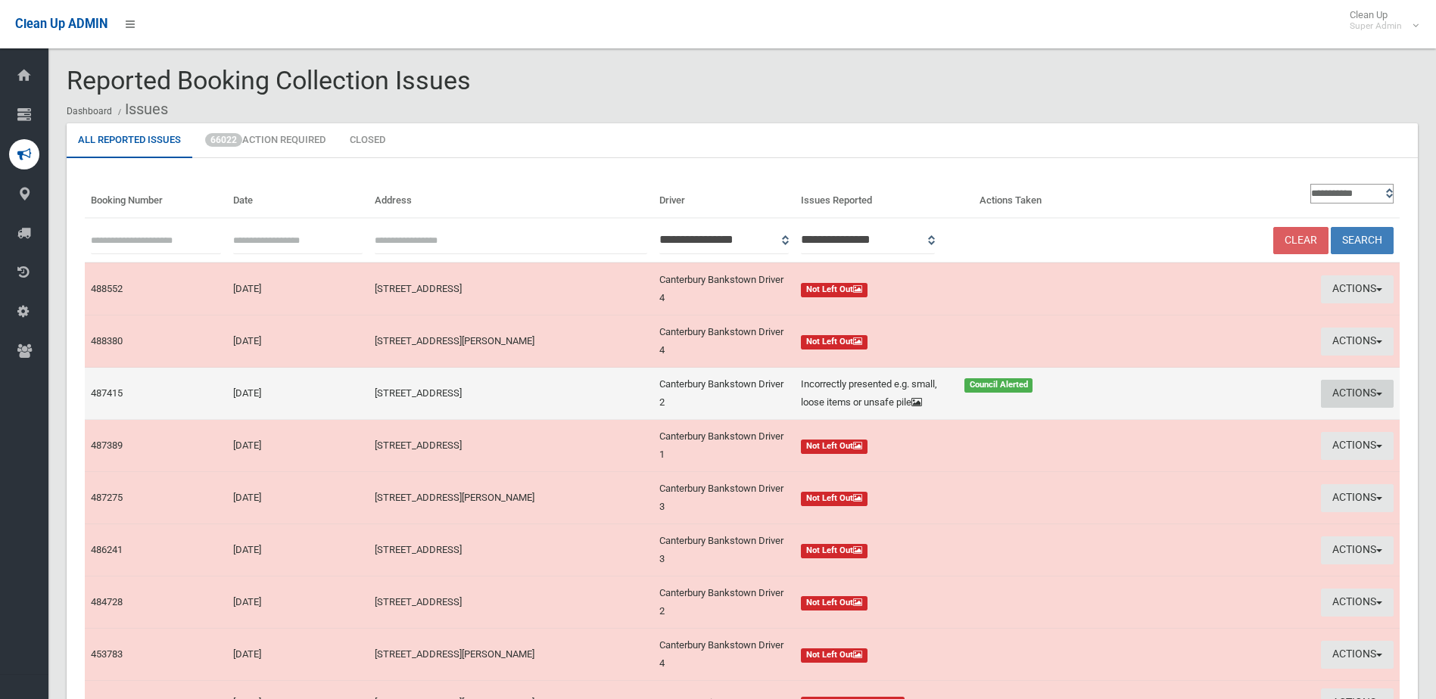
click at [1345, 398] on button "Actions" at bounding box center [1357, 394] width 73 height 28
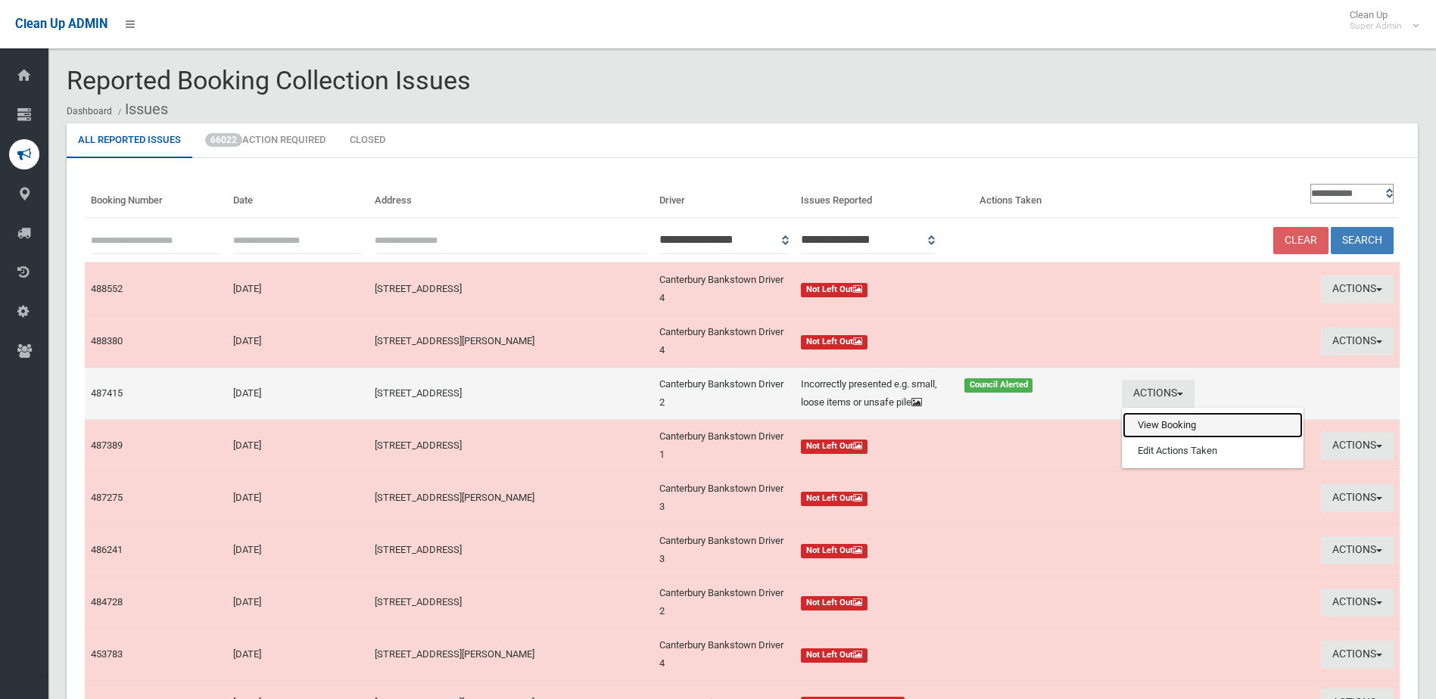
click at [1152, 434] on link "View Booking" at bounding box center [1213, 426] width 180 height 26
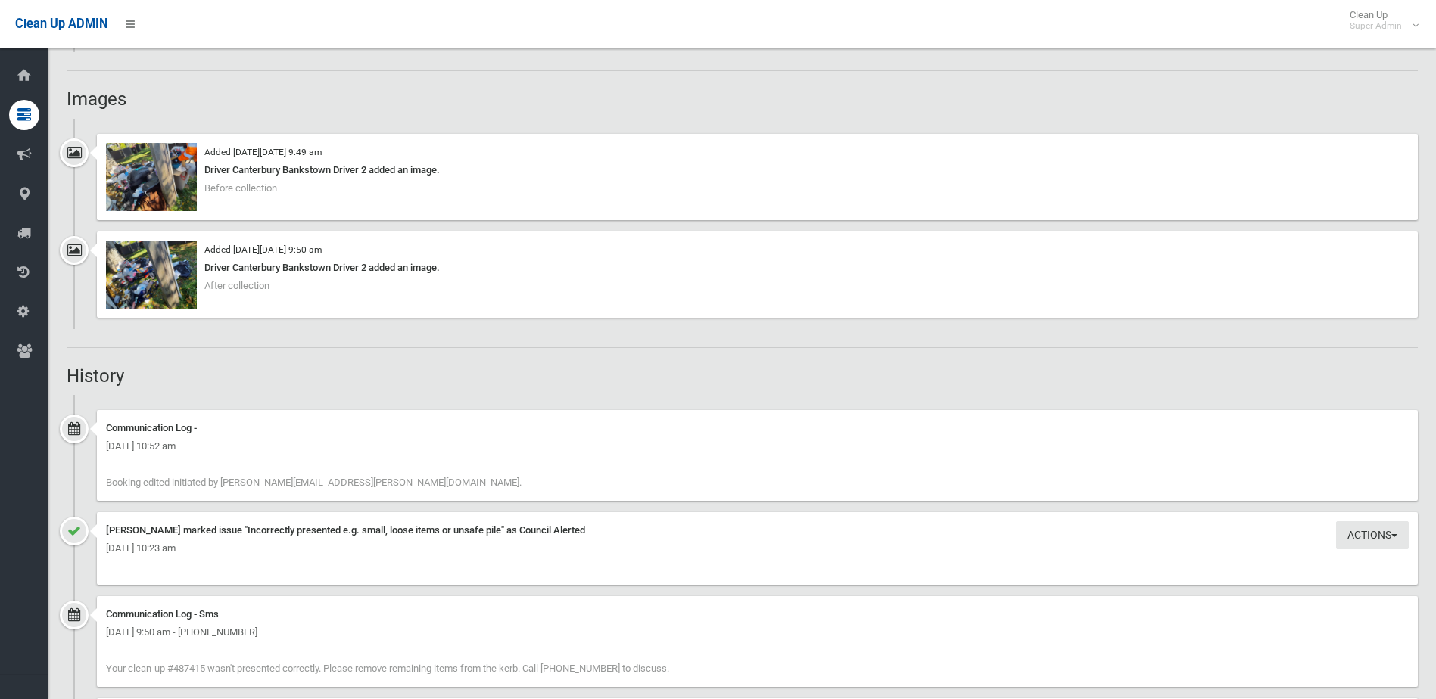
scroll to position [1514, 0]
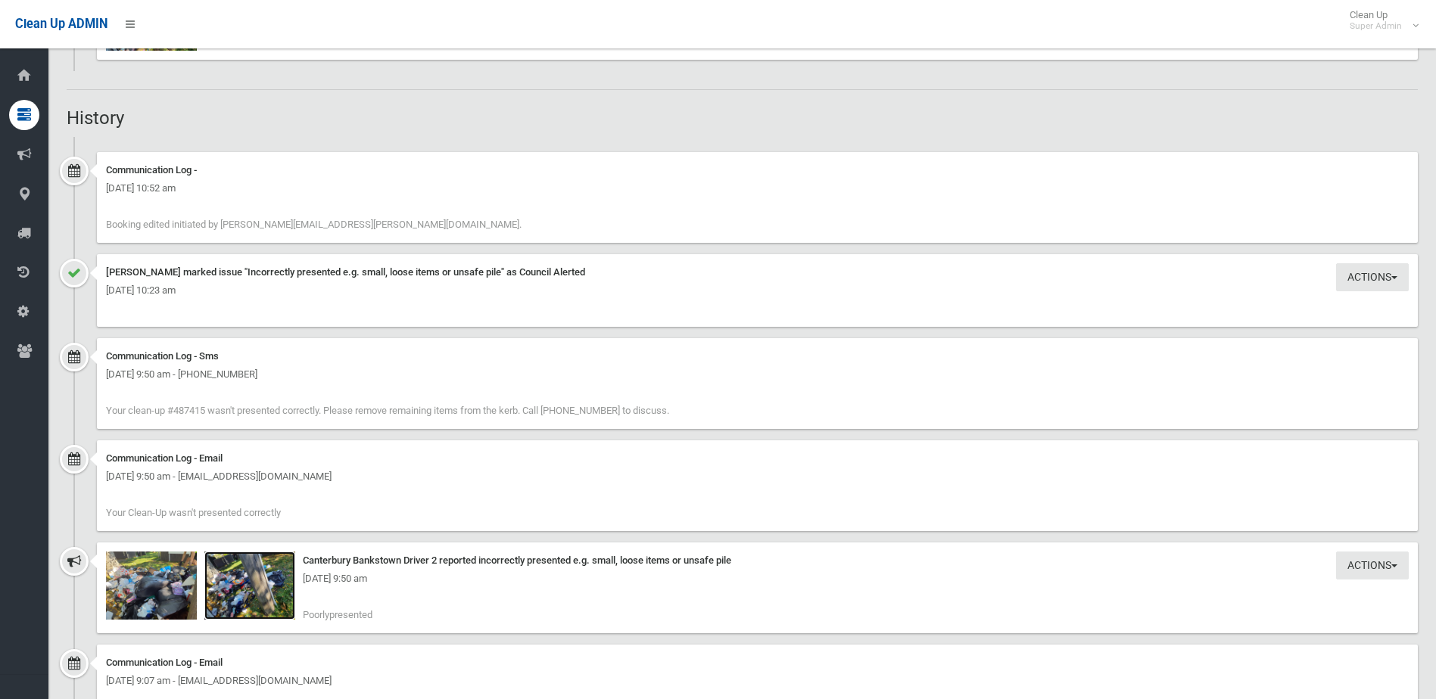
click at [236, 592] on img at bounding box center [249, 586] width 91 height 68
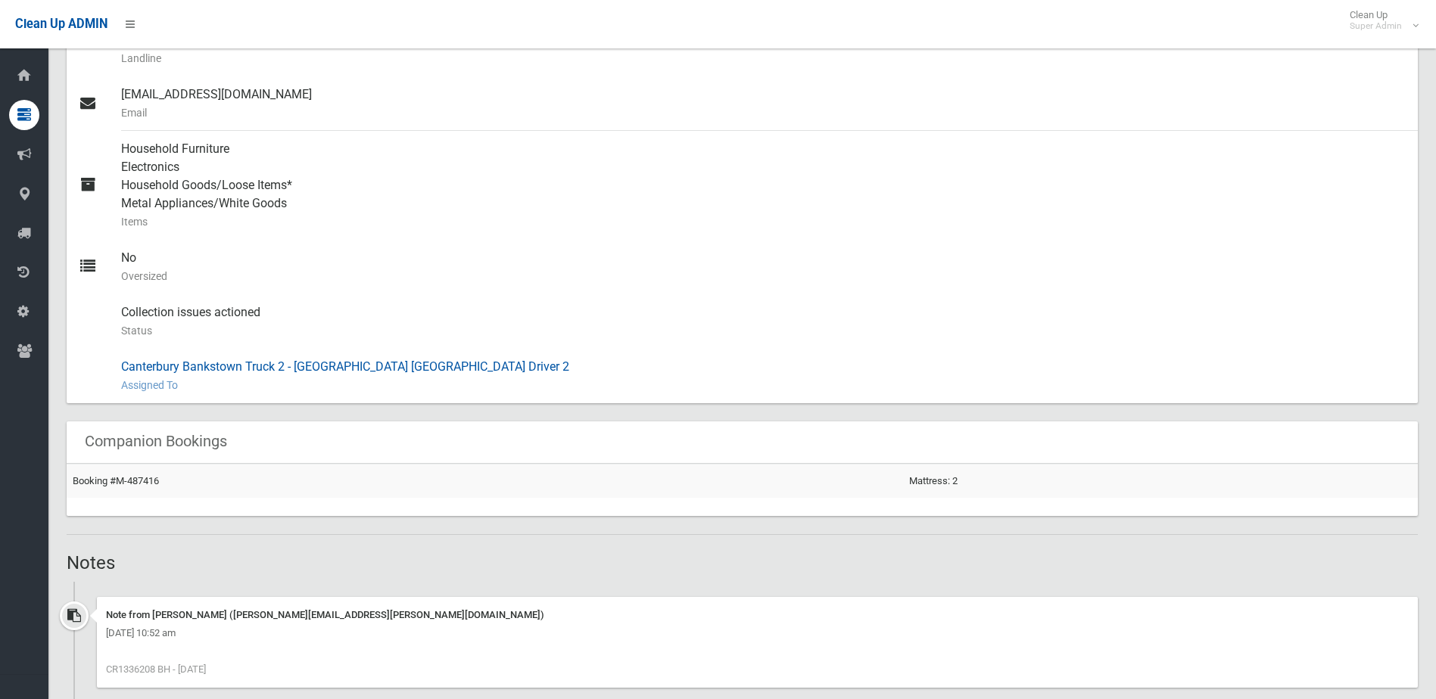
scroll to position [684, 0]
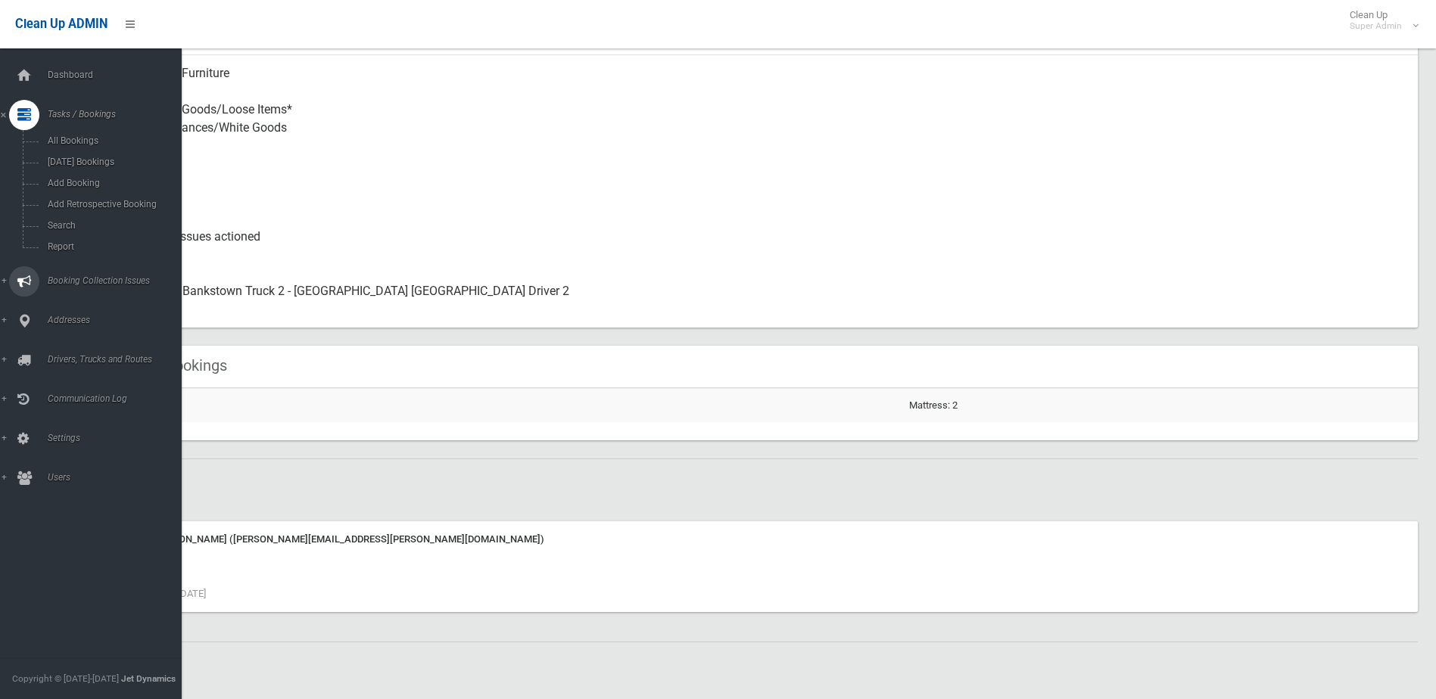
click at [68, 276] on span "Booking Collection Issues" at bounding box center [118, 281] width 150 height 11
click at [79, 168] on link "Booking Collection Issues" at bounding box center [96, 154] width 193 height 30
click at [75, 151] on span "Booking Collection Issues" at bounding box center [118, 153] width 150 height 11
click at [70, 181] on span "All Reported Issues" at bounding box center [111, 180] width 137 height 11
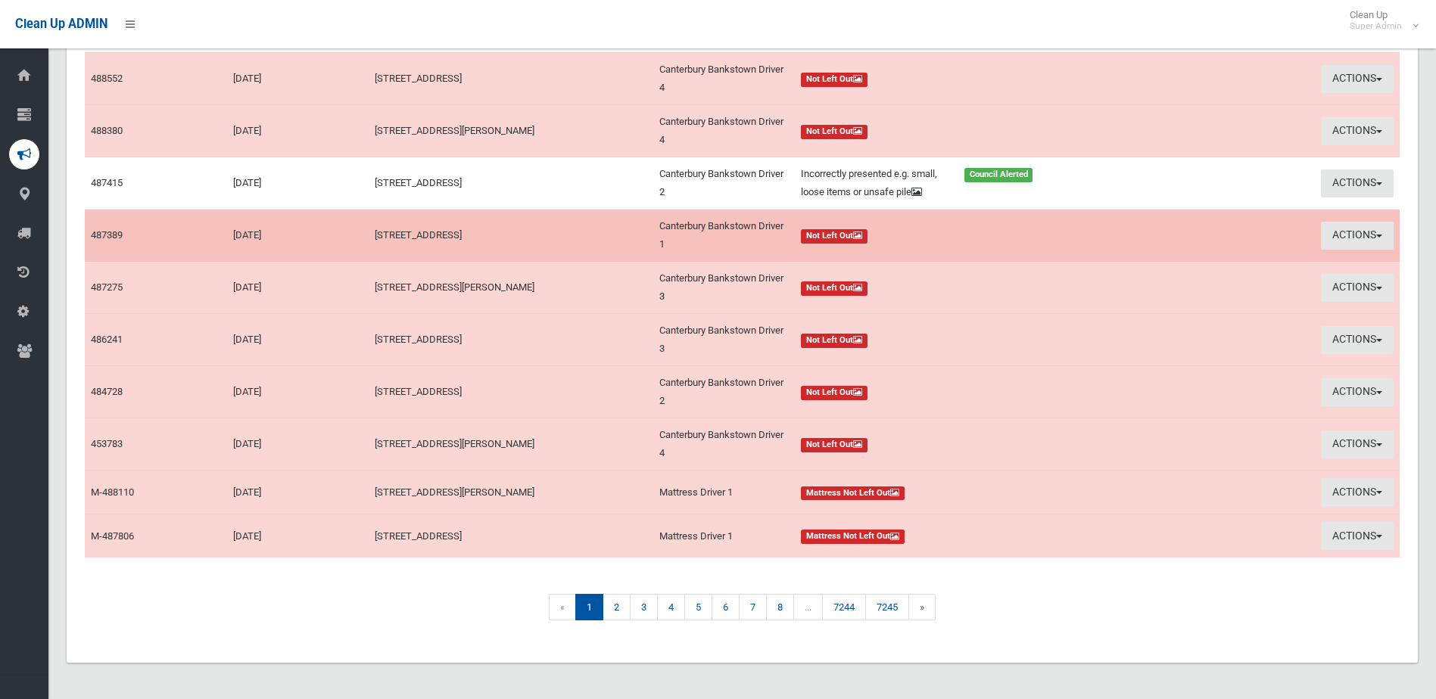
scroll to position [229, 0]
